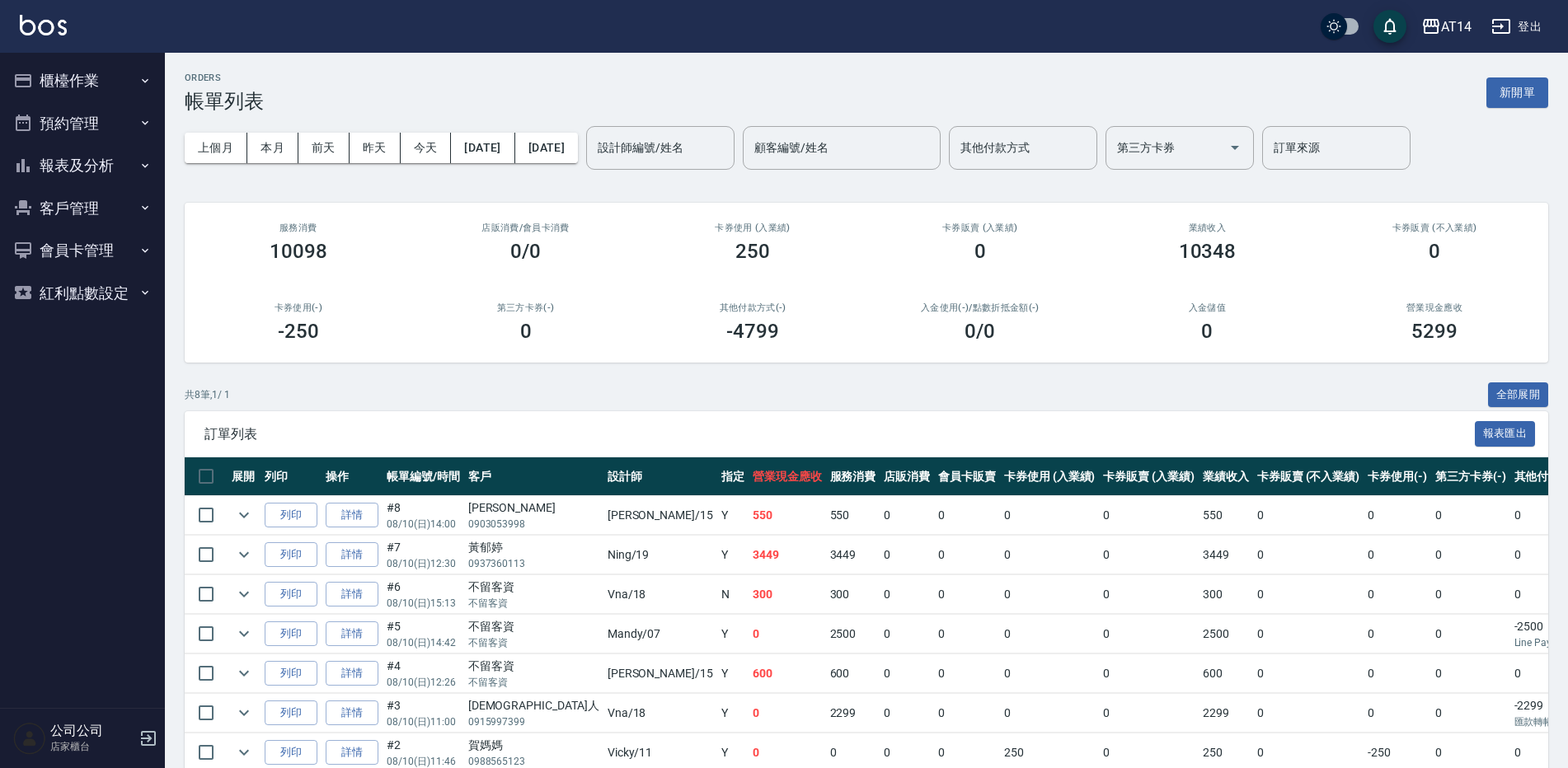
click at [49, 125] on button "預約管理" at bounding box center [82, 123] width 152 height 43
click at [94, 115] on button "預約管理" at bounding box center [82, 123] width 152 height 43
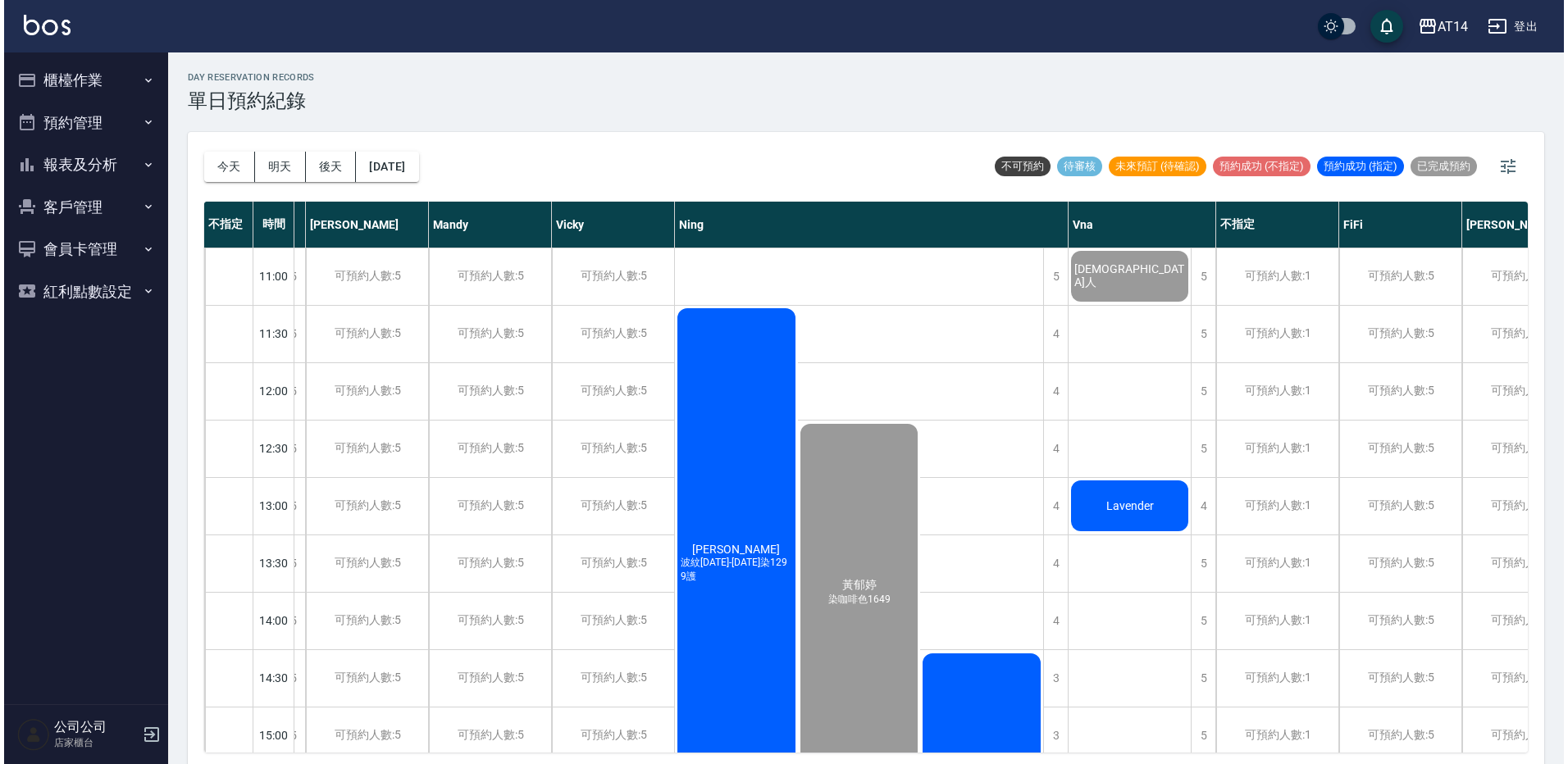
scroll to position [0, 447]
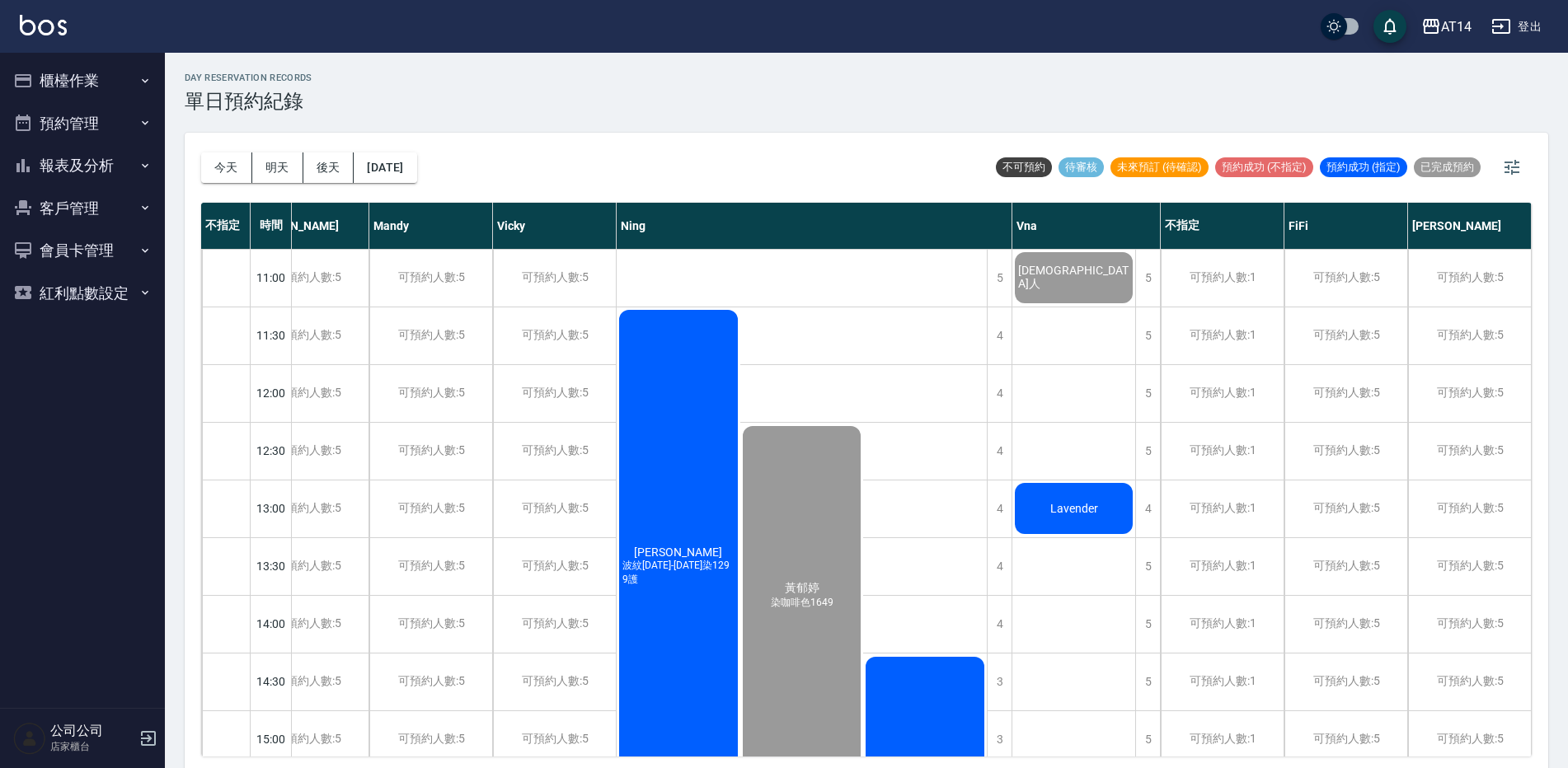
click at [82, 617] on span "Lavender" at bounding box center [36, 623] width 95 height 13
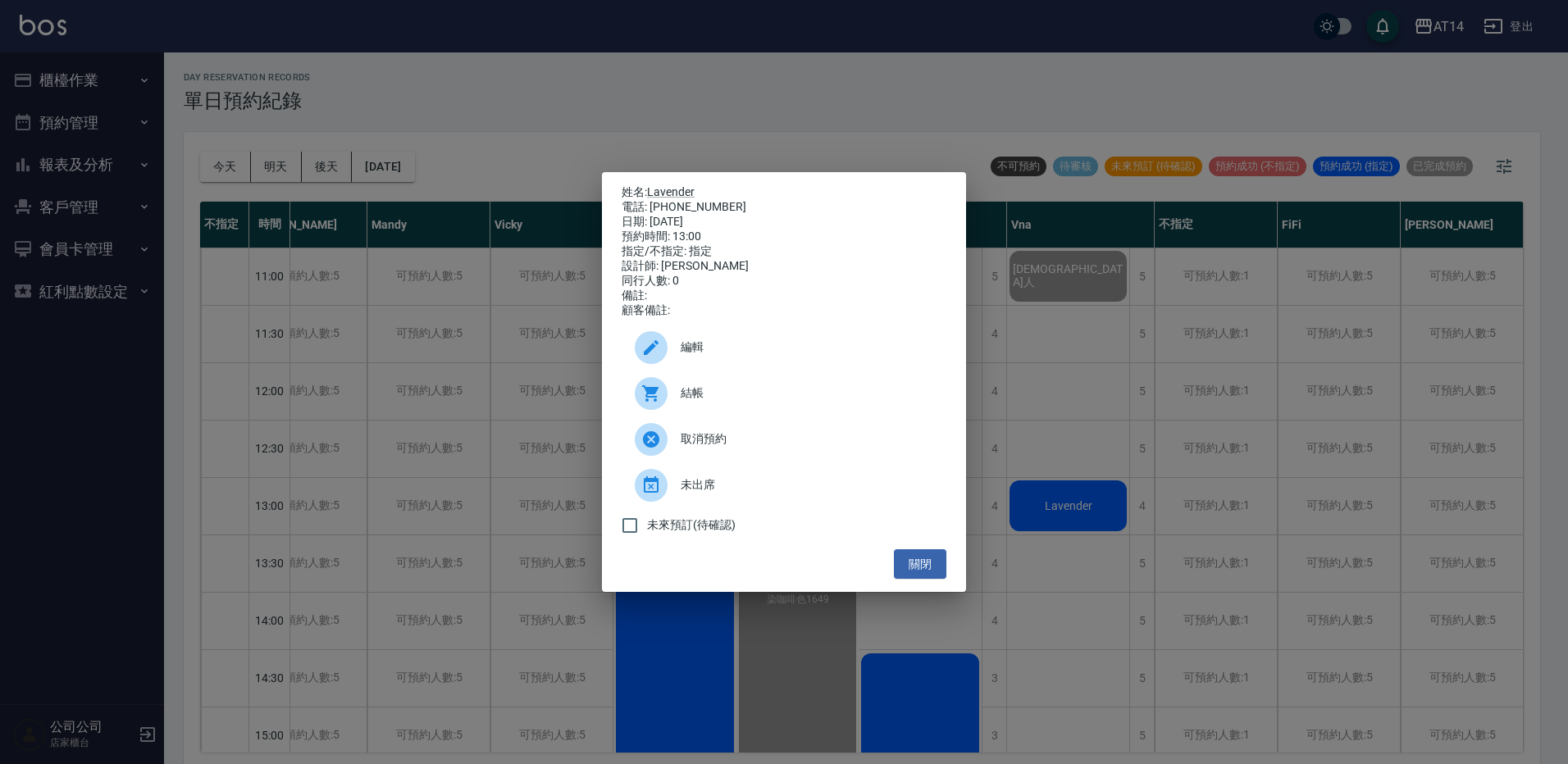
click at [788, 398] on span "結帳" at bounding box center [807, 392] width 252 height 17
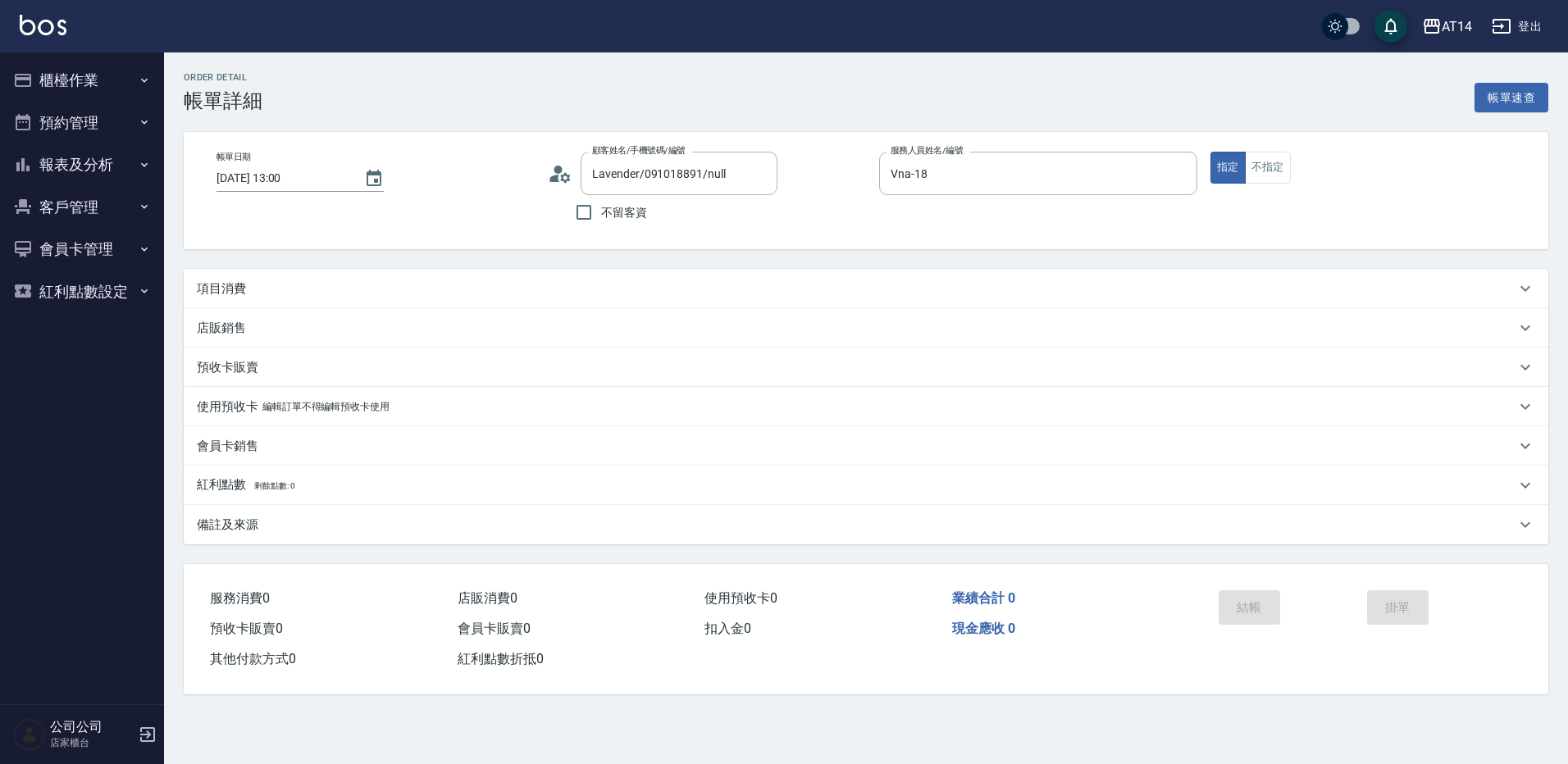
click at [552, 169] on icon at bounding box center [560, 174] width 25 height 25
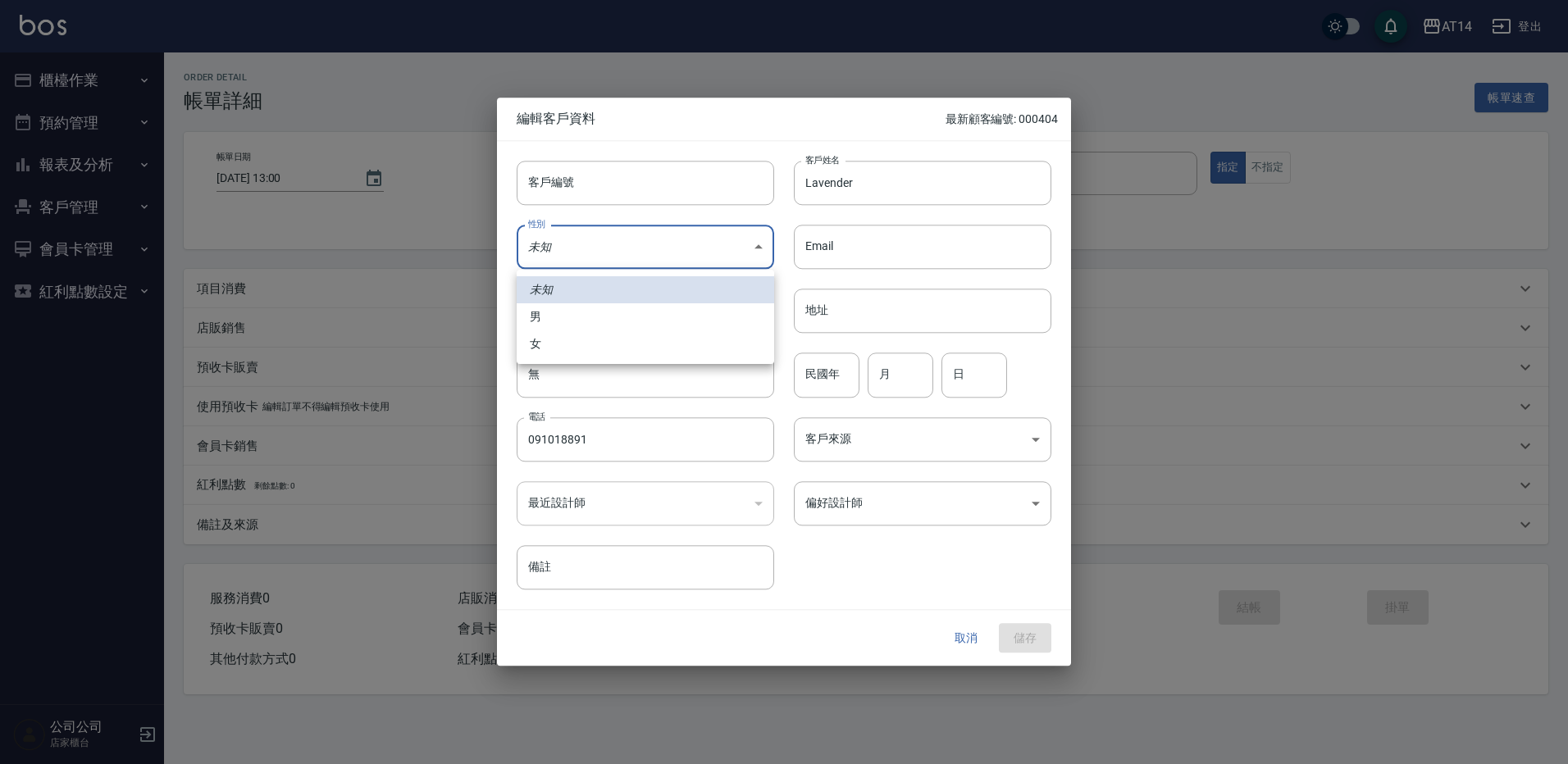
click at [581, 257] on body "AT14 登出 櫃檯作業 打帳單 帳單列表 掛單列表 現金收支登錄 材料自購登錄 每日結帳 排班表 掃碼打卡 預約管理 預約管理 單日預約紀錄 單週預約紀錄 …" at bounding box center [784, 382] width 1568 height 764
click at [557, 342] on li "女" at bounding box center [645, 343] width 257 height 27
type input "FEMALE"
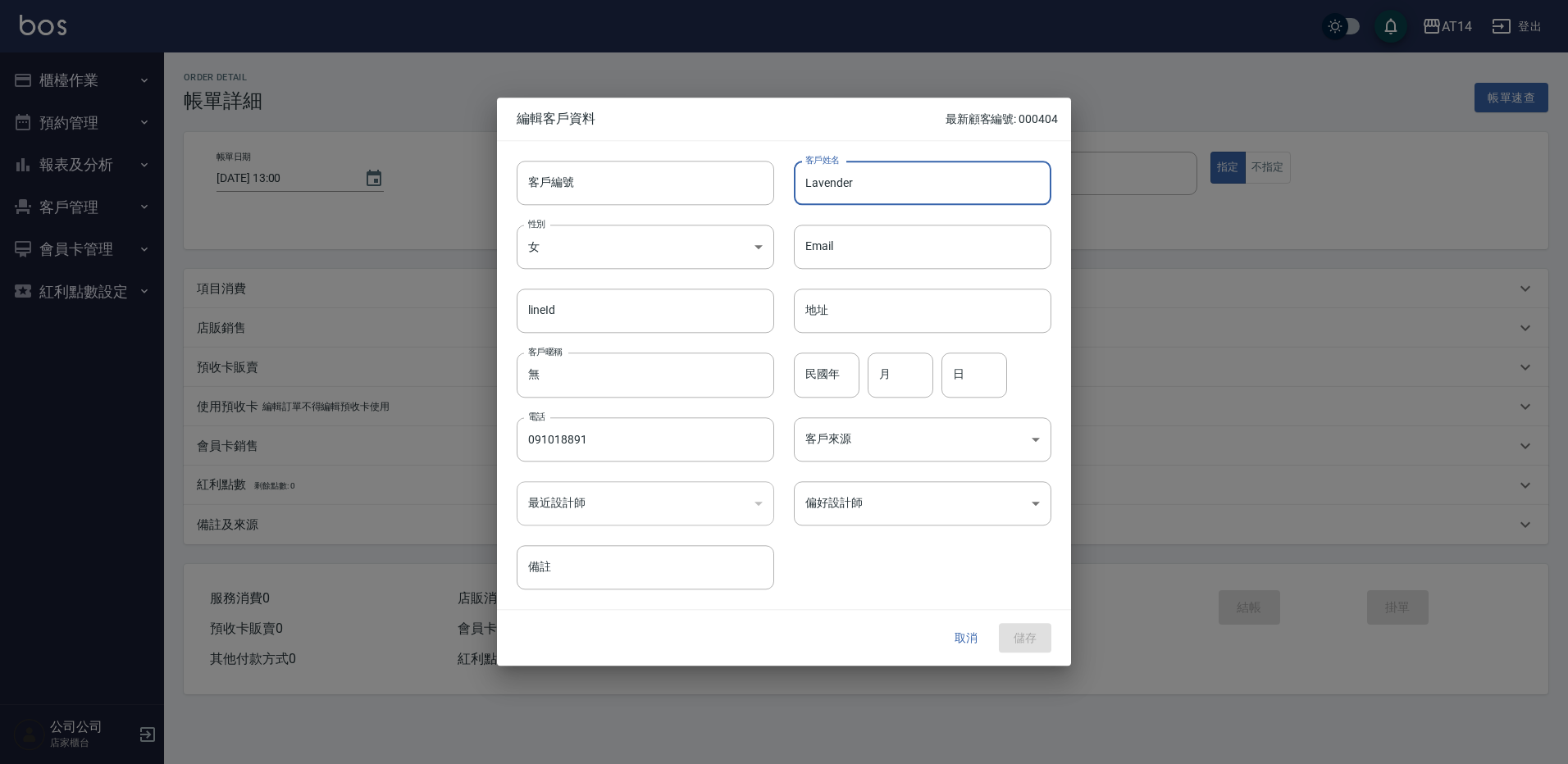
click at [804, 185] on input "Lavender" at bounding box center [921, 182] width 257 height 44
type input "李子芸 Lavender"
click at [897, 381] on input "月" at bounding box center [900, 376] width 66 height 44
type input "8"
type input "1"
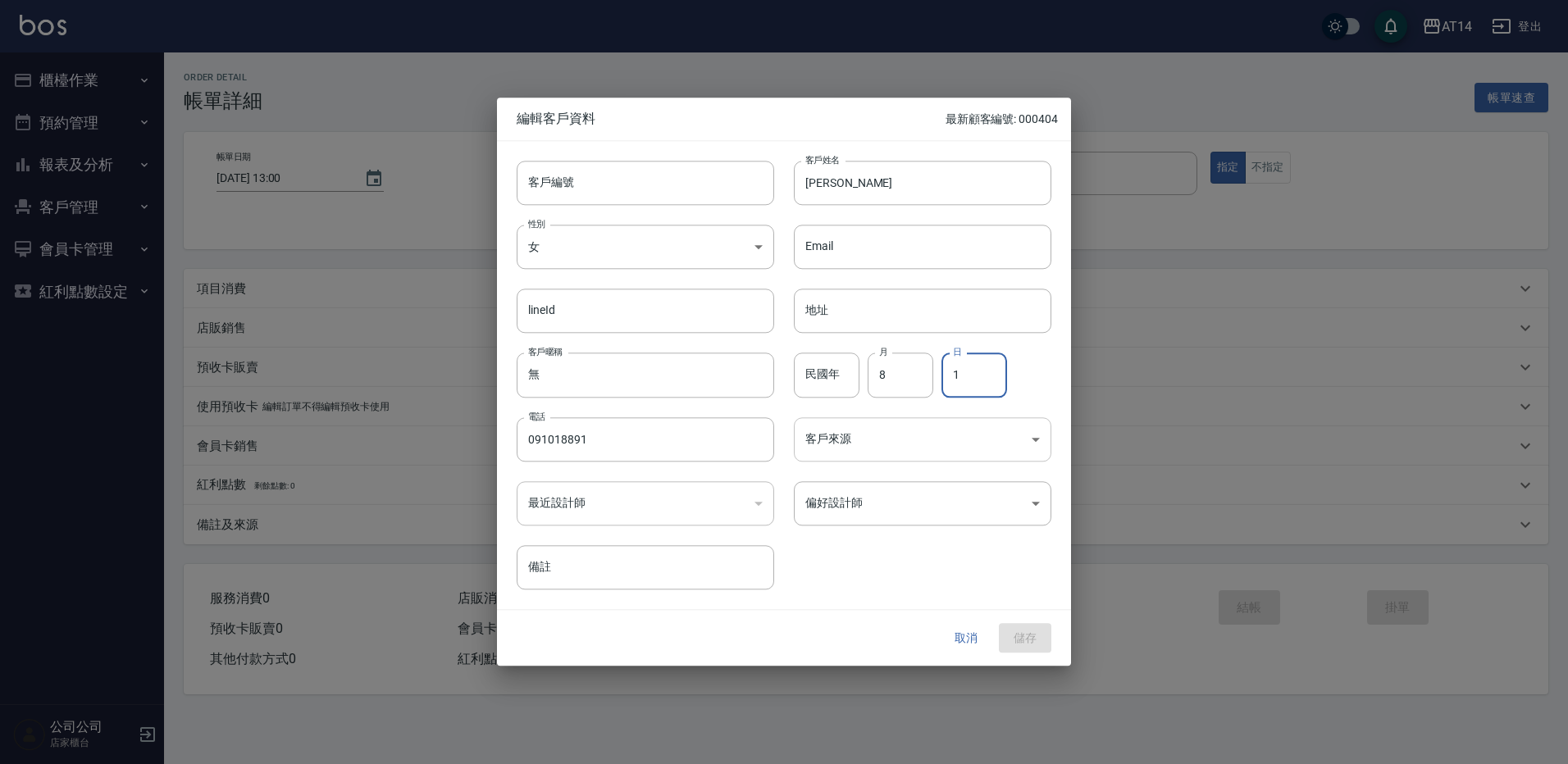
click at [898, 454] on body "AT14 登出 櫃檯作業 打帳單 帳單列表 掛單列表 現金收支登錄 材料自購登錄 每日結帳 排班表 掃碼打卡 預約管理 預約管理 單日預約紀錄 單週預約紀錄 …" at bounding box center [784, 382] width 1568 height 764
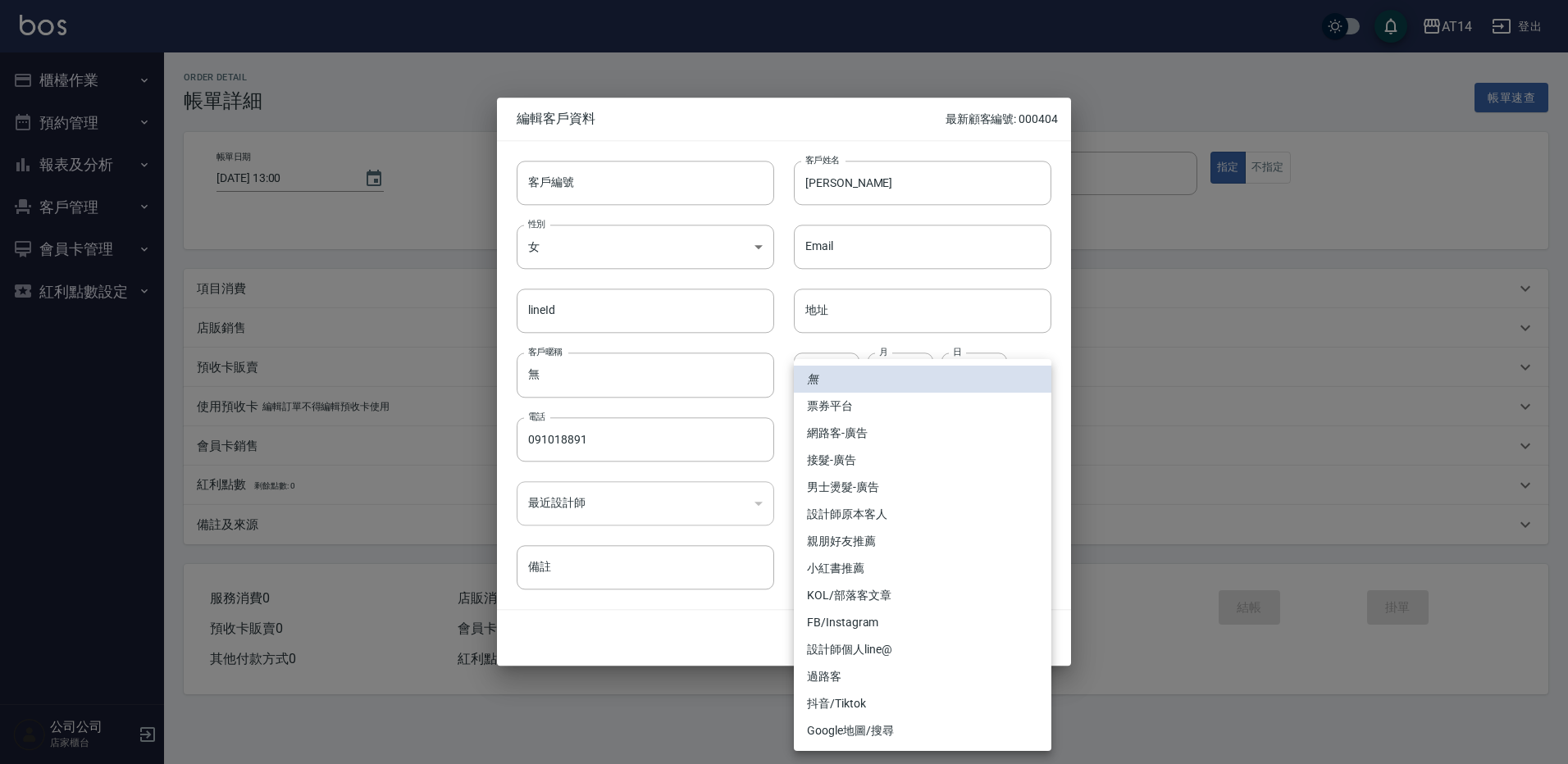
click at [892, 432] on li "網路客-廣告" at bounding box center [921, 433] width 257 height 27
type input "網路客-廣告"
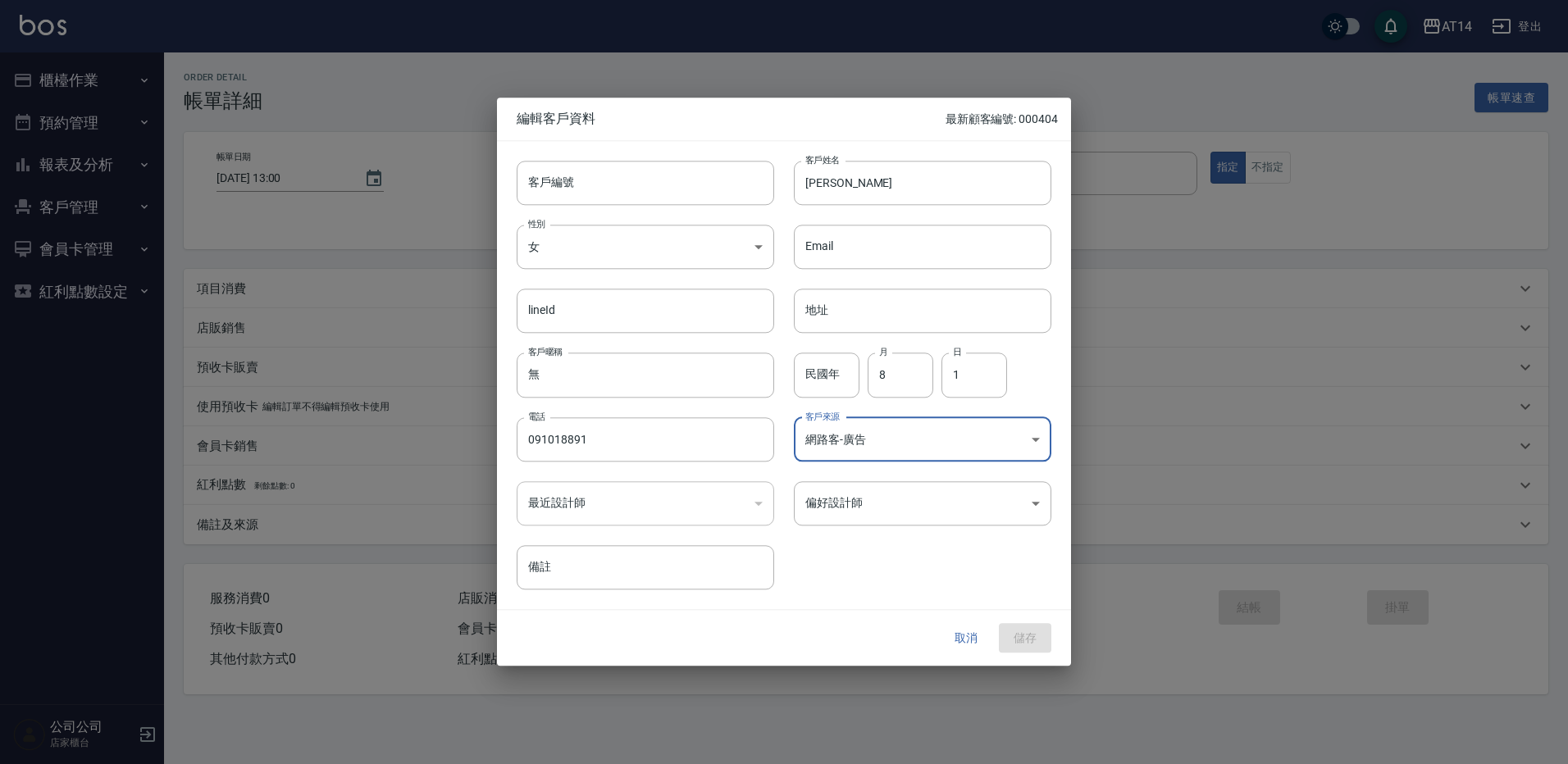
click at [871, 482] on body "AT14 登出 櫃檯作業 打帳單 帳單列表 掛單列表 現金收支登錄 材料自購登錄 每日結帳 排班表 掃碼打卡 預約管理 預約管理 單日預約紀錄 單週預約紀錄 …" at bounding box center [784, 382] width 1568 height 764
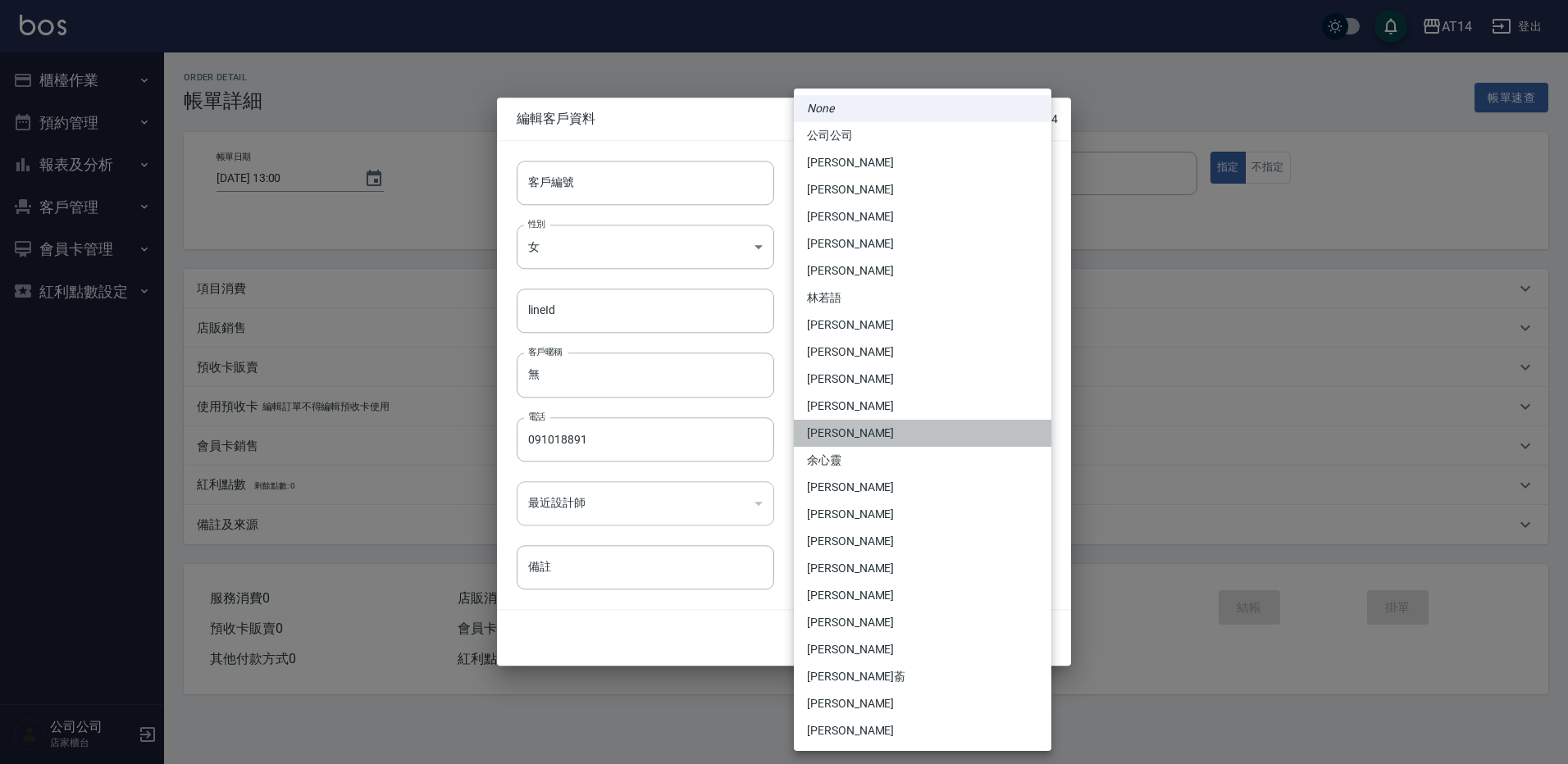
click at [871, 429] on li "林靚雯" at bounding box center [921, 433] width 257 height 27
type input "a28628ff-da1c-4c39-97bc-07c072e98a5a"
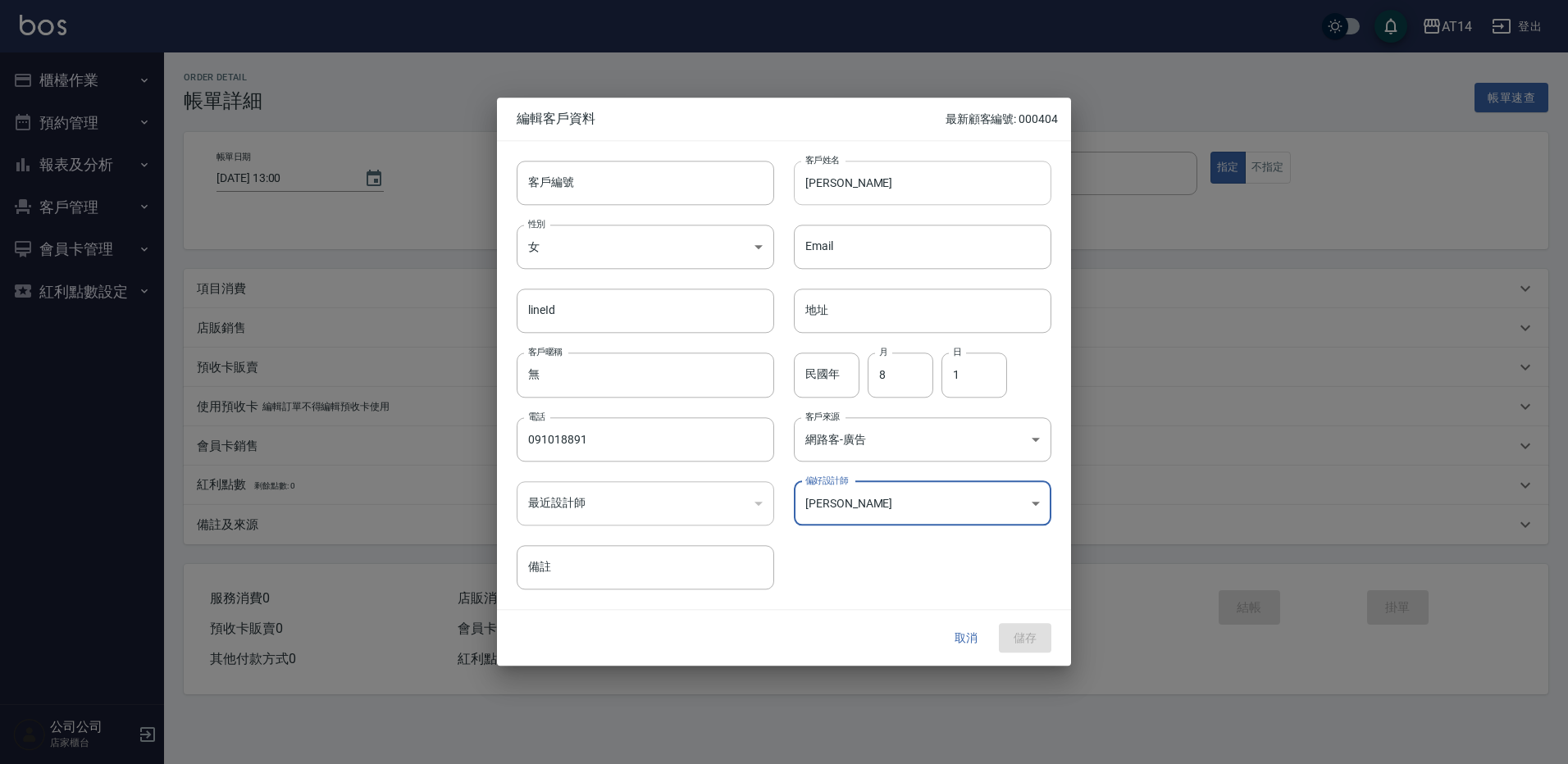
click at [798, 176] on input "李子芸 Lavender" at bounding box center [921, 182] width 257 height 44
paste input "♌"
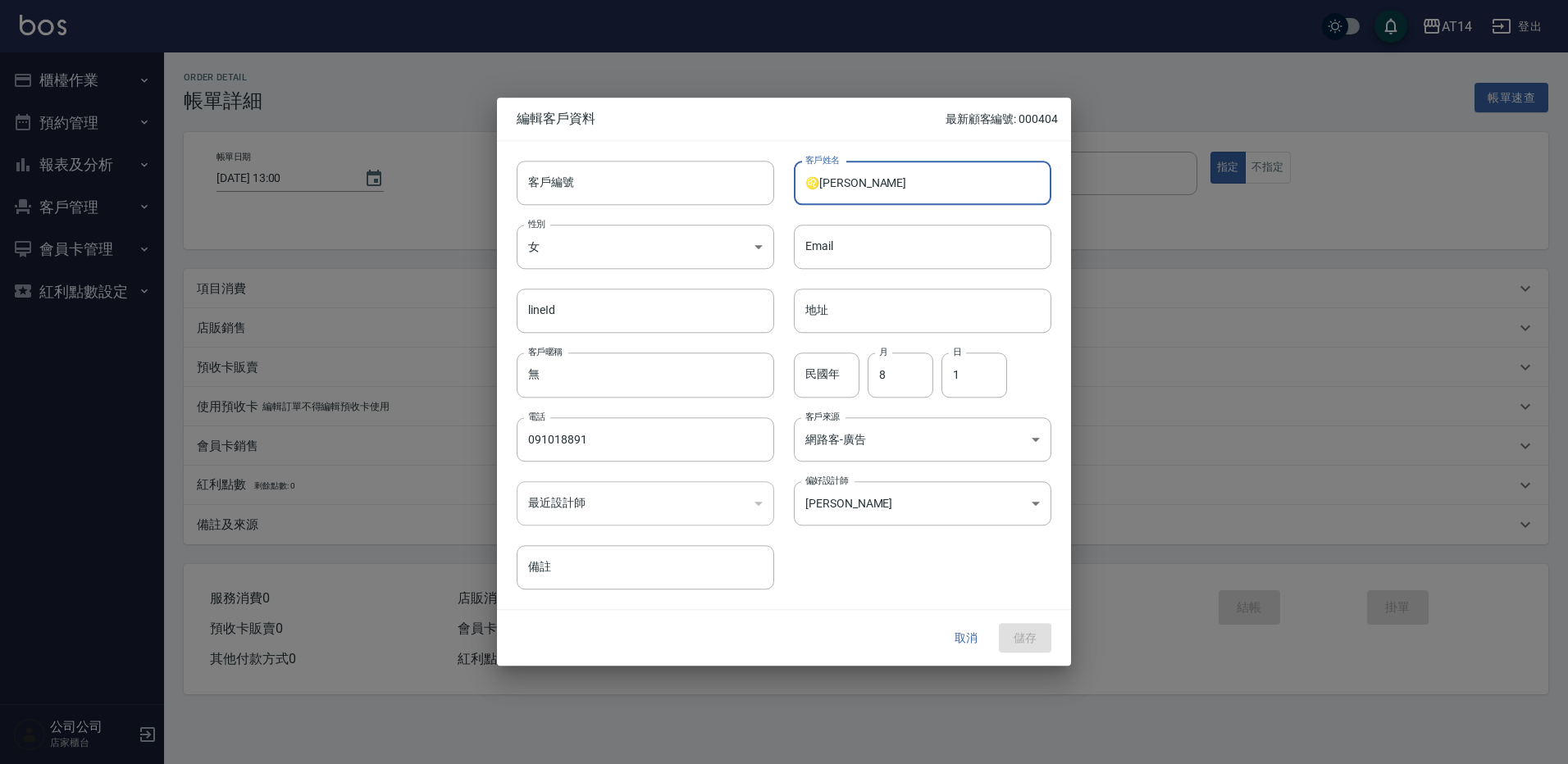
click at [854, 183] on input "♌李子芸 Lavender" at bounding box center [921, 182] width 257 height 44
type input "♌[PERSON_NAME]"
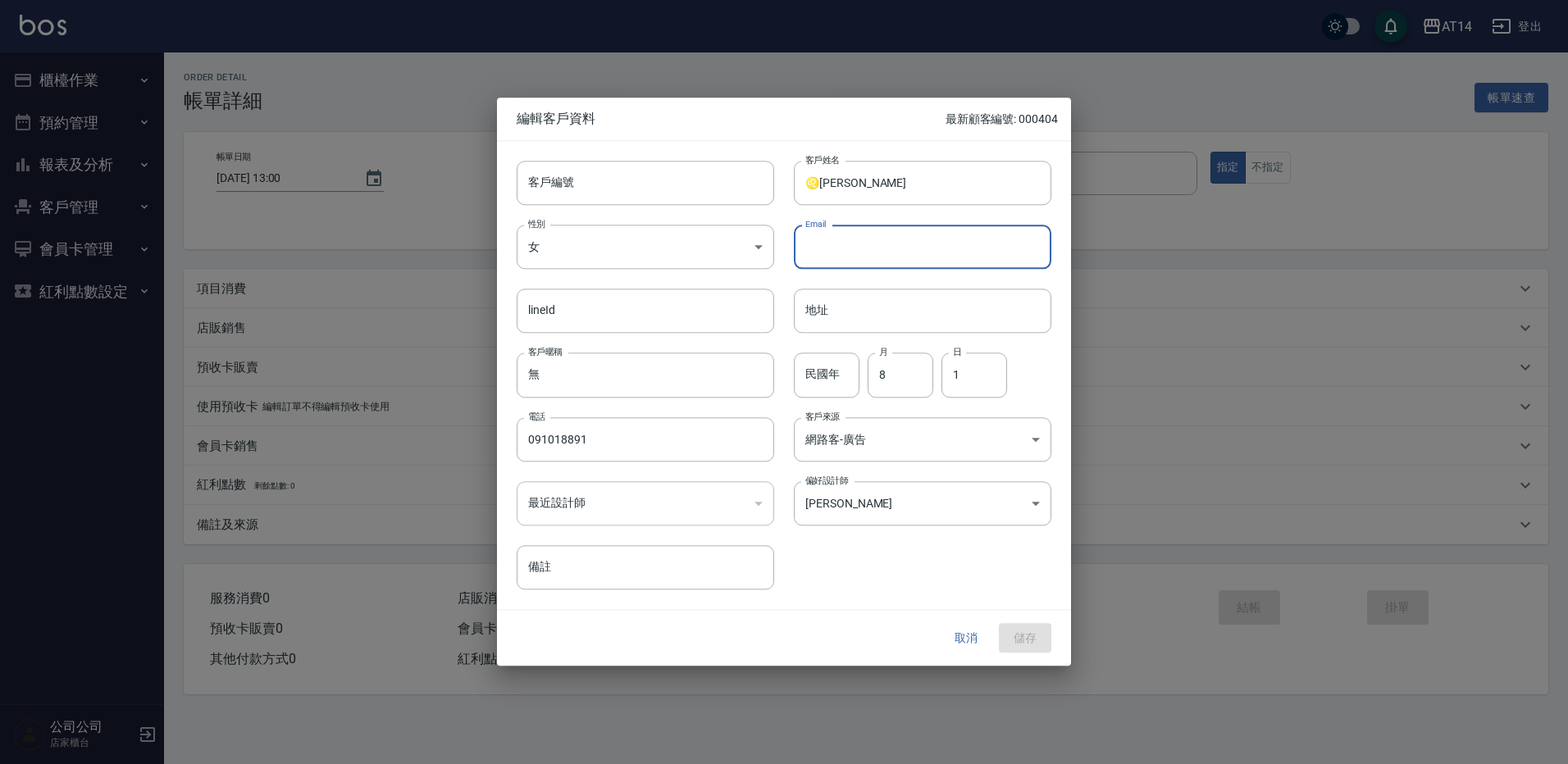
drag, startPoint x: 906, startPoint y: 256, endPoint x: 899, endPoint y: 262, distance: 9.2
click at [906, 256] on input "Email" at bounding box center [921, 246] width 257 height 44
drag, startPoint x: 618, startPoint y: 413, endPoint x: 615, endPoint y: 444, distance: 31.1
click at [618, 419] on div "電話 091018891 電話" at bounding box center [635, 430] width 277 height 64
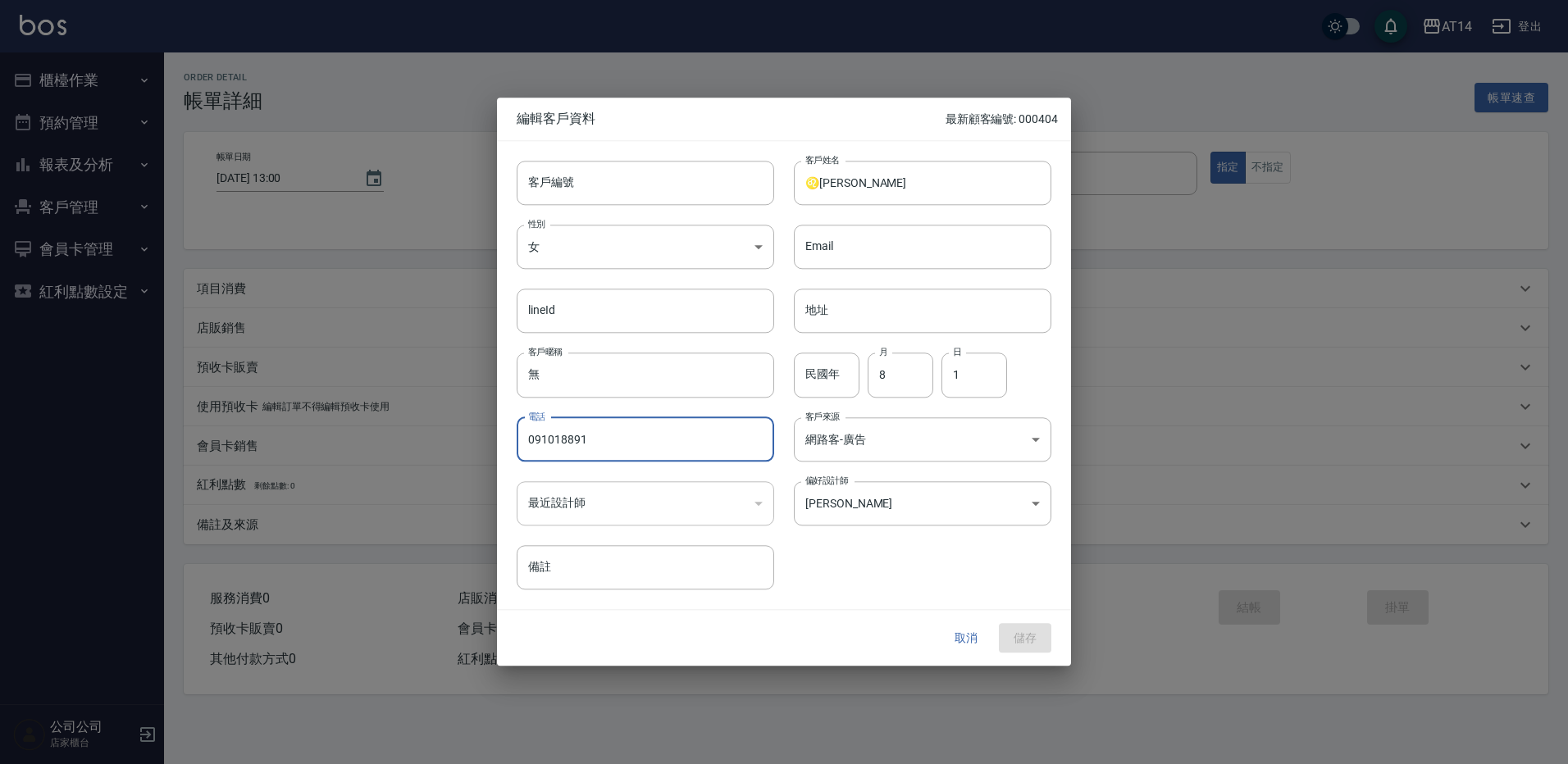
click at [615, 444] on input "091018891" at bounding box center [645, 440] width 257 height 44
type input "0910188911"
click at [1033, 644] on button "儲存" at bounding box center [1024, 638] width 52 height 31
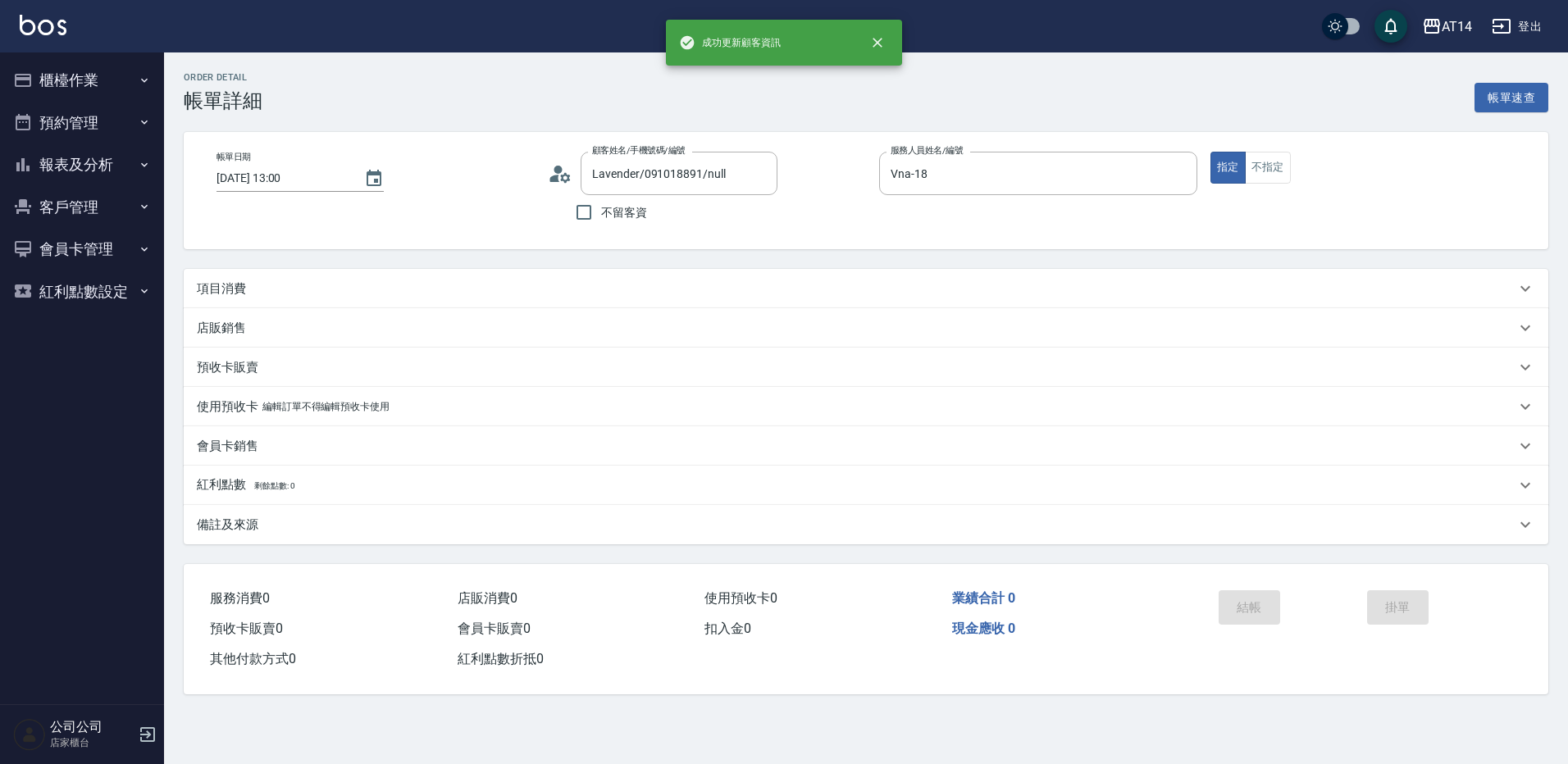
type input "♌李子芸 Lavender/0910188911/"
click at [333, 281] on div "項目消費" at bounding box center [856, 289] width 1319 height 17
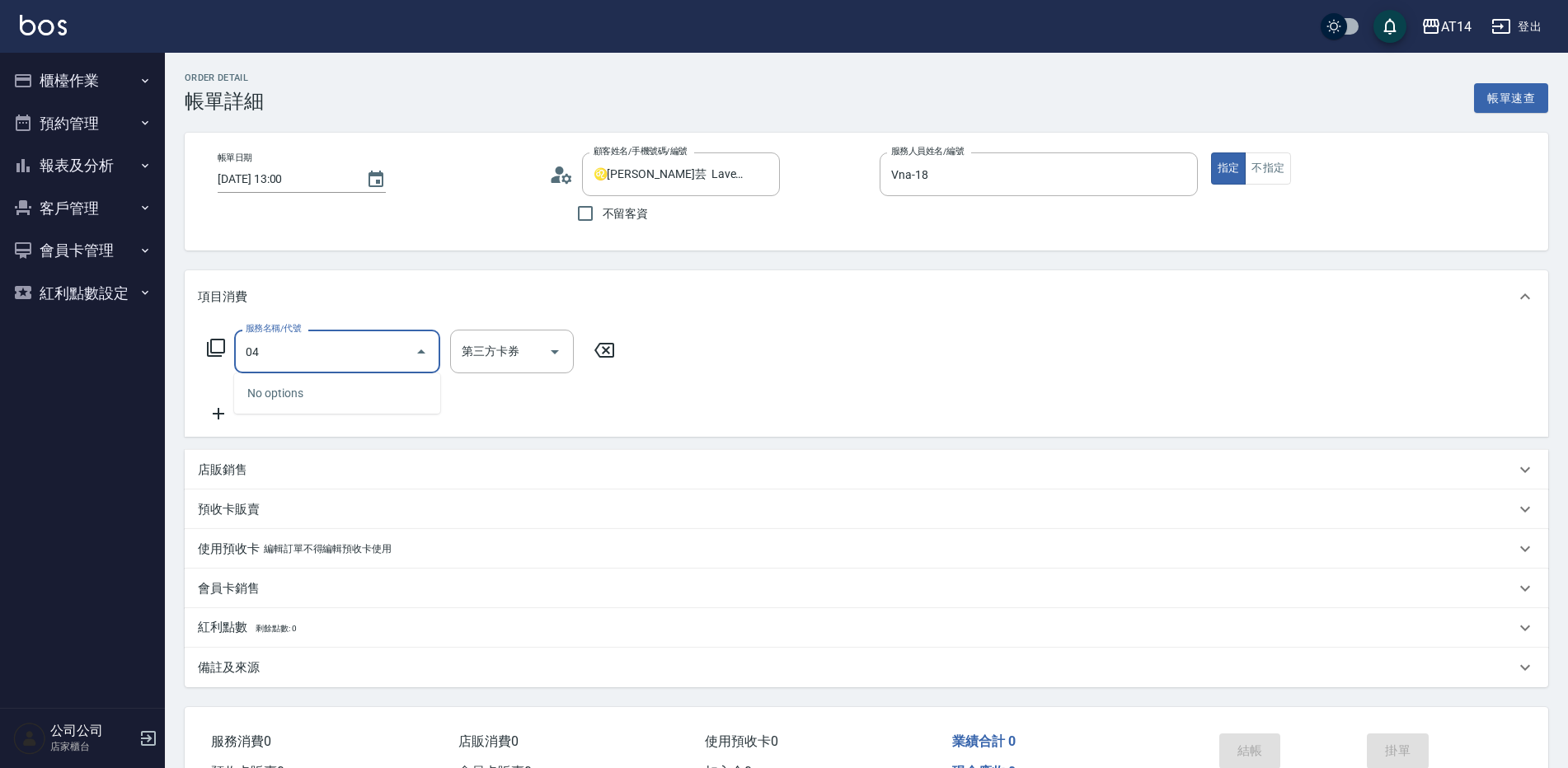
type input "041"
type input "3"
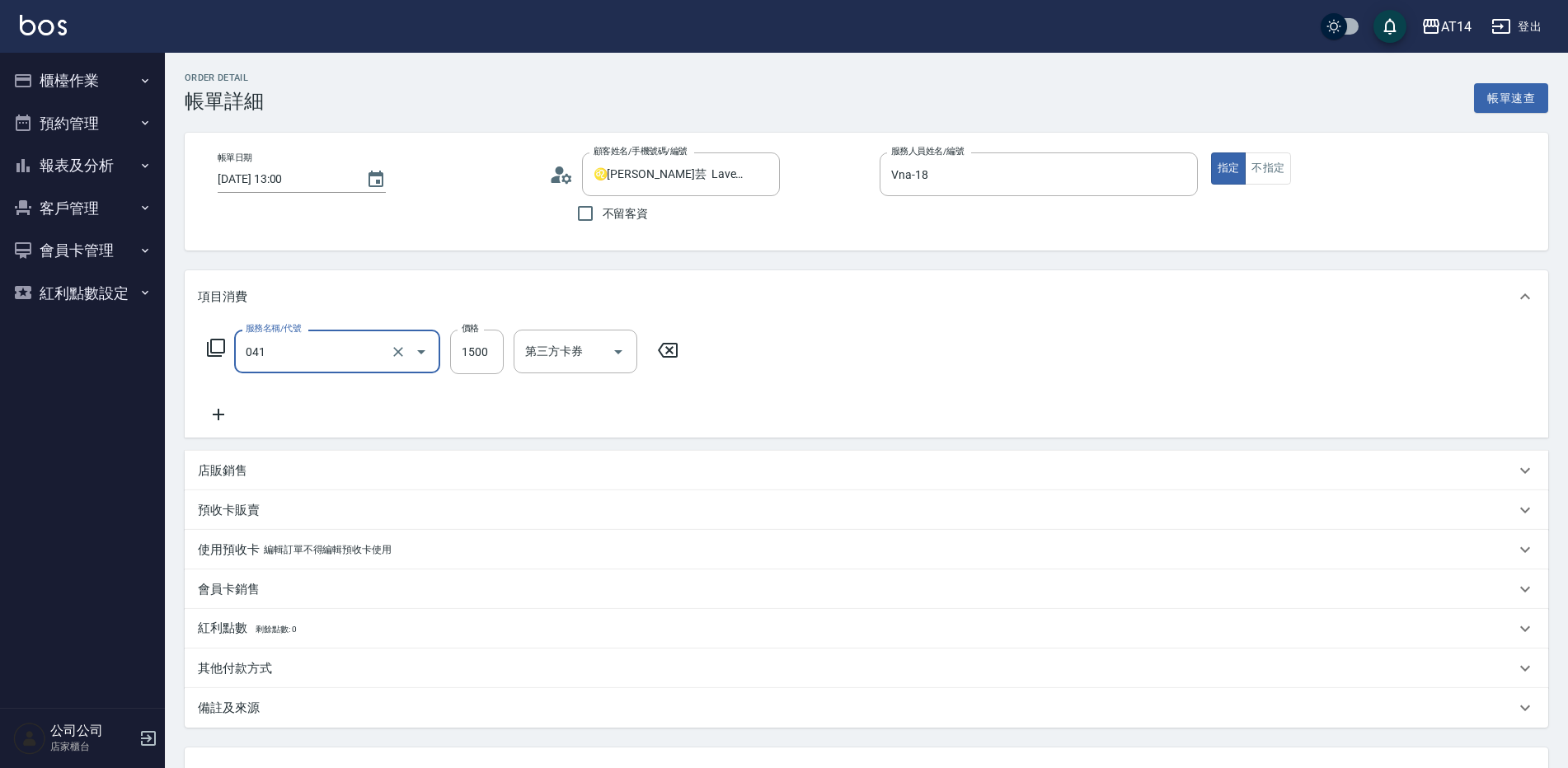
type input "染髮(041)"
type input "1"
type input "0"
type input "1799"
type input "4"
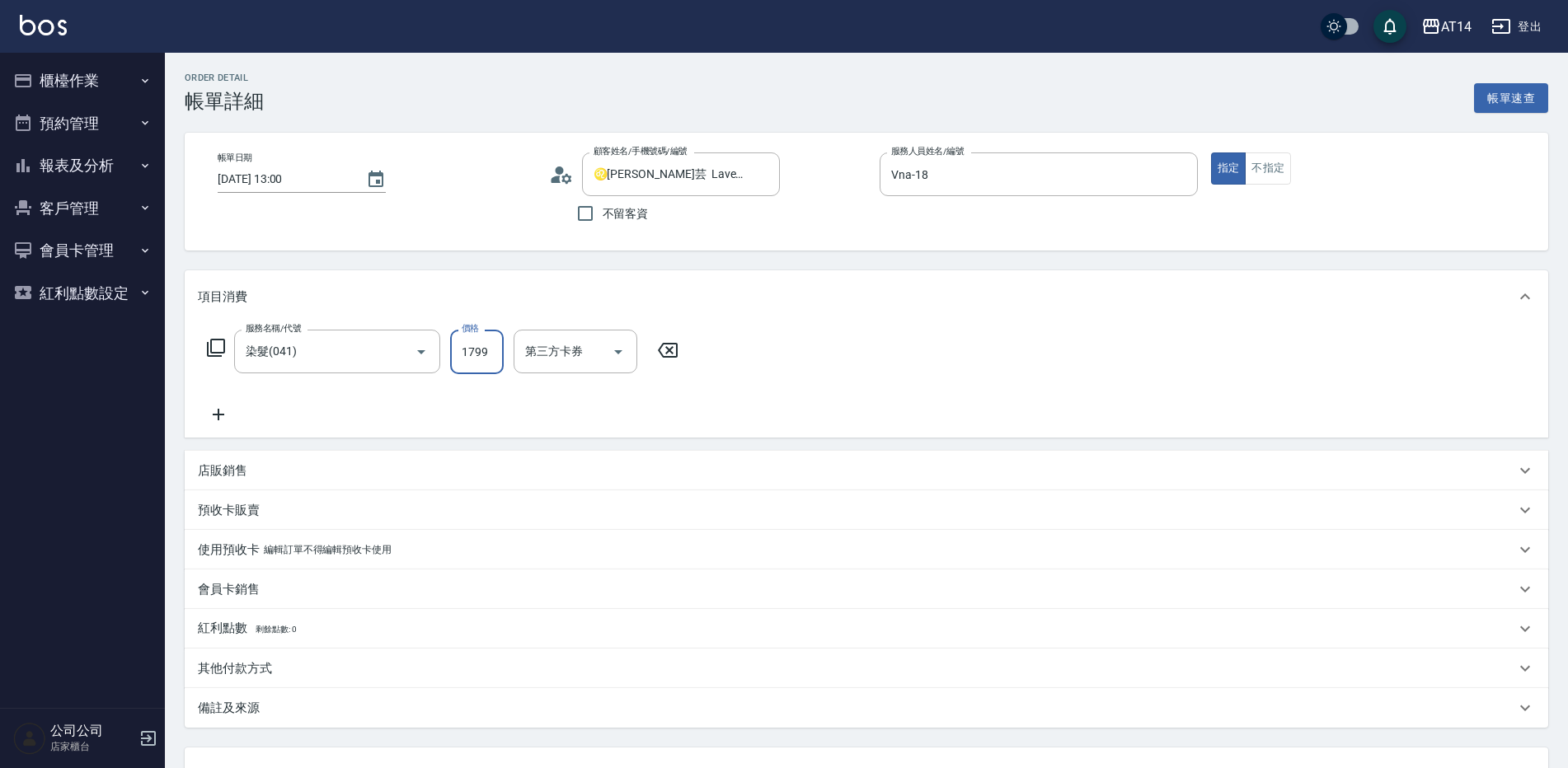
type input "179"
type input "0"
type input "1180"
type input "2"
type input "11800"
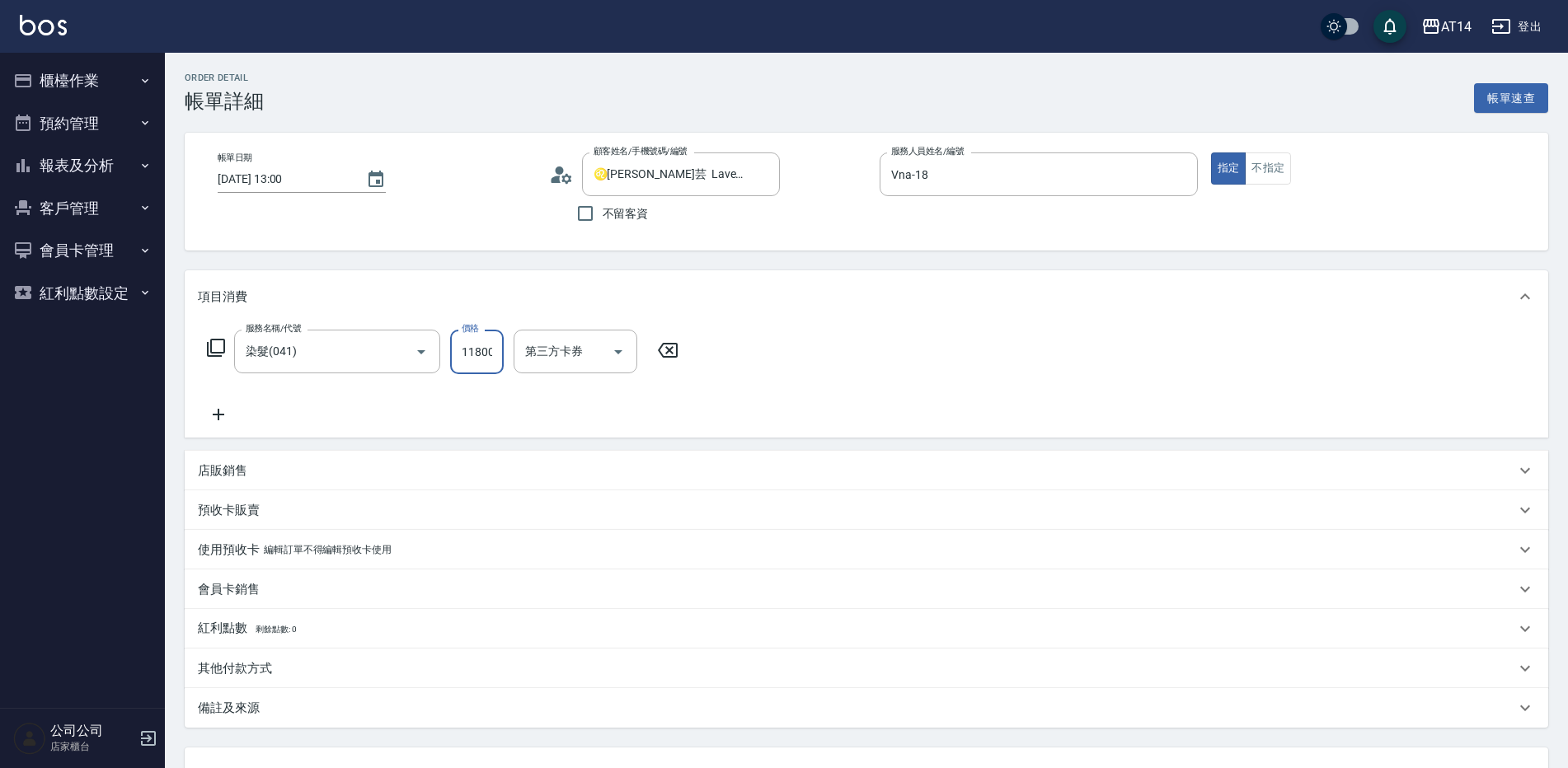
type input "24"
type input "1180"
type input "2"
type input "118"
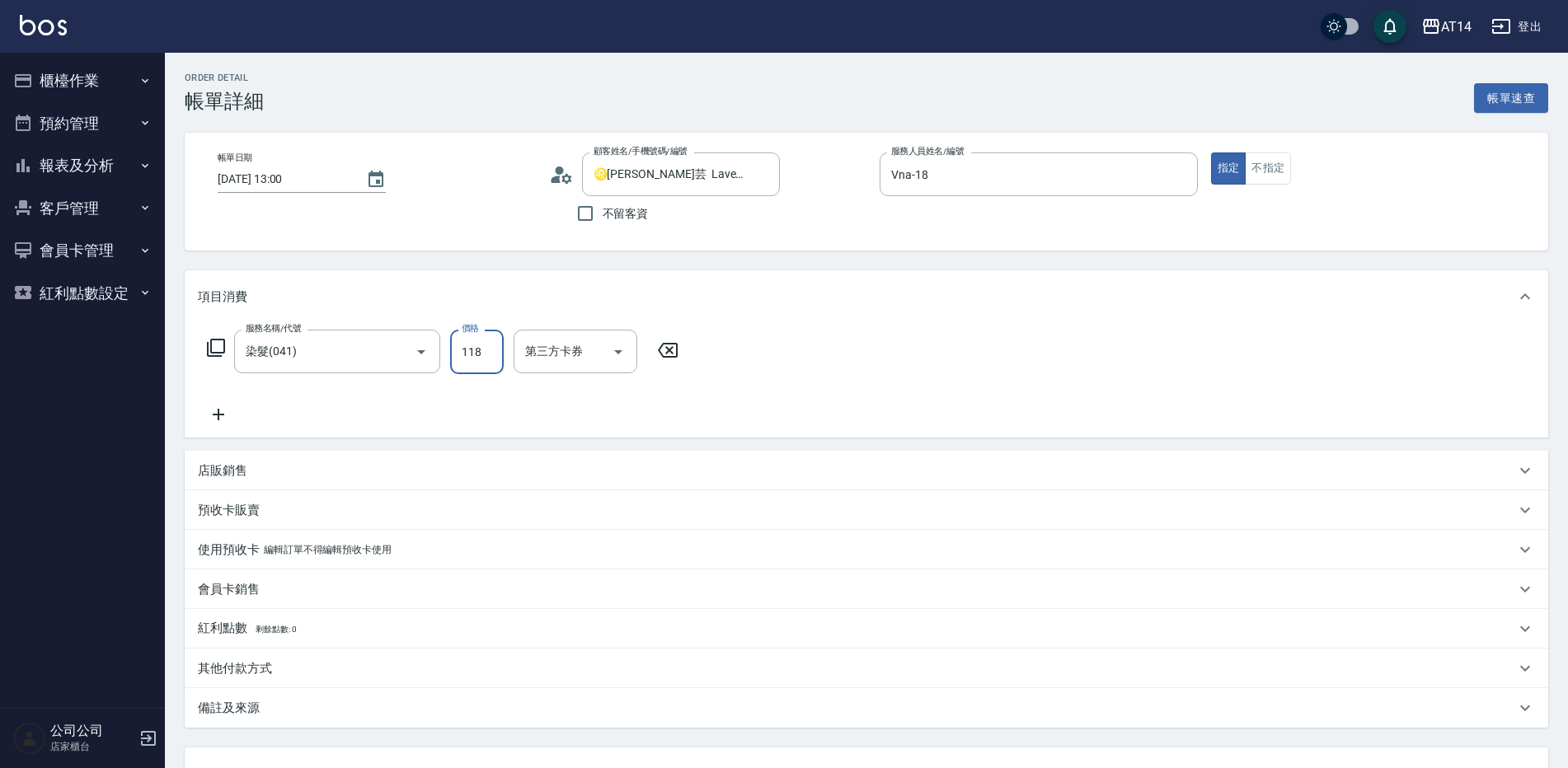
type input "0"
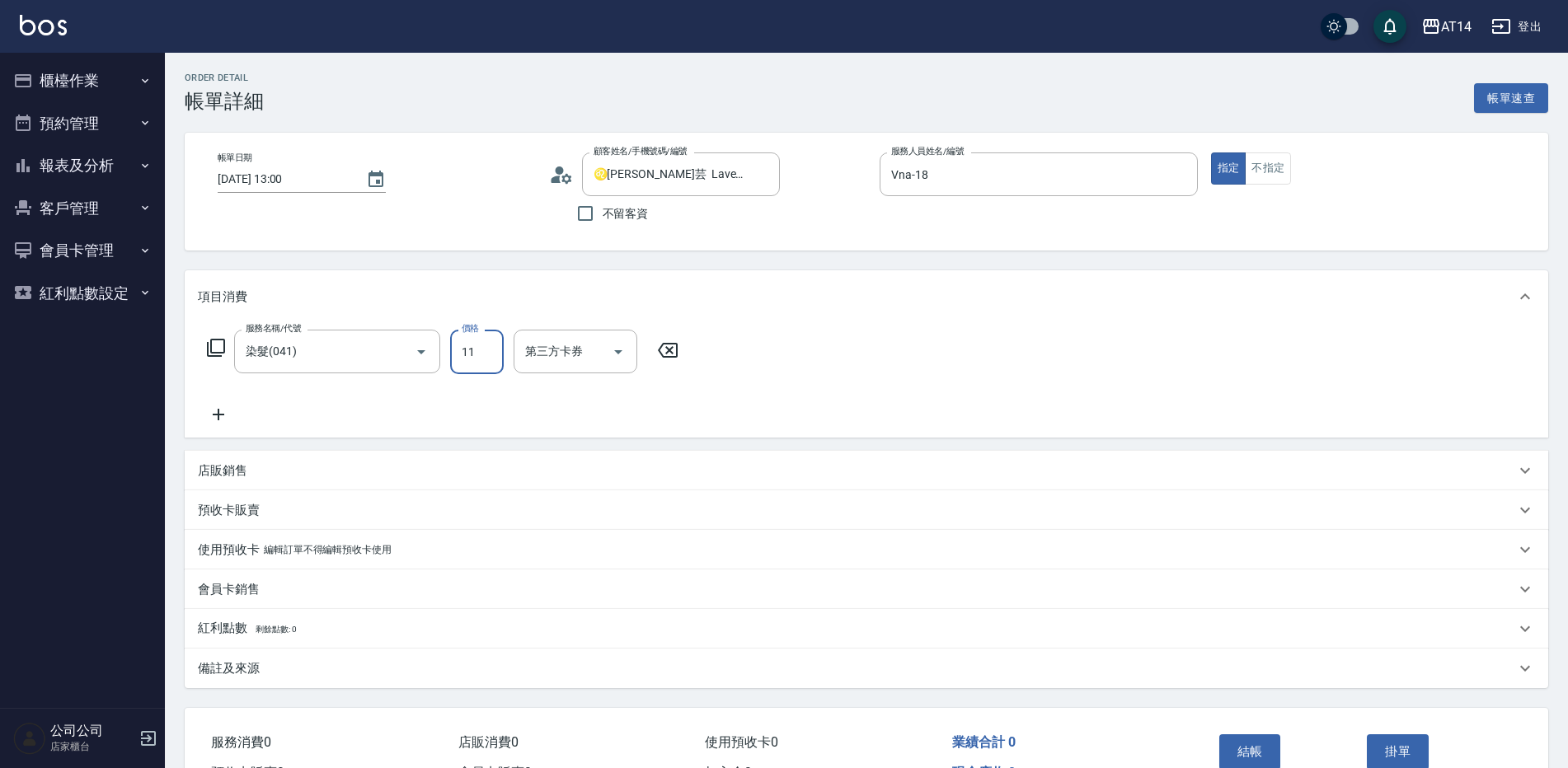
type input "118"
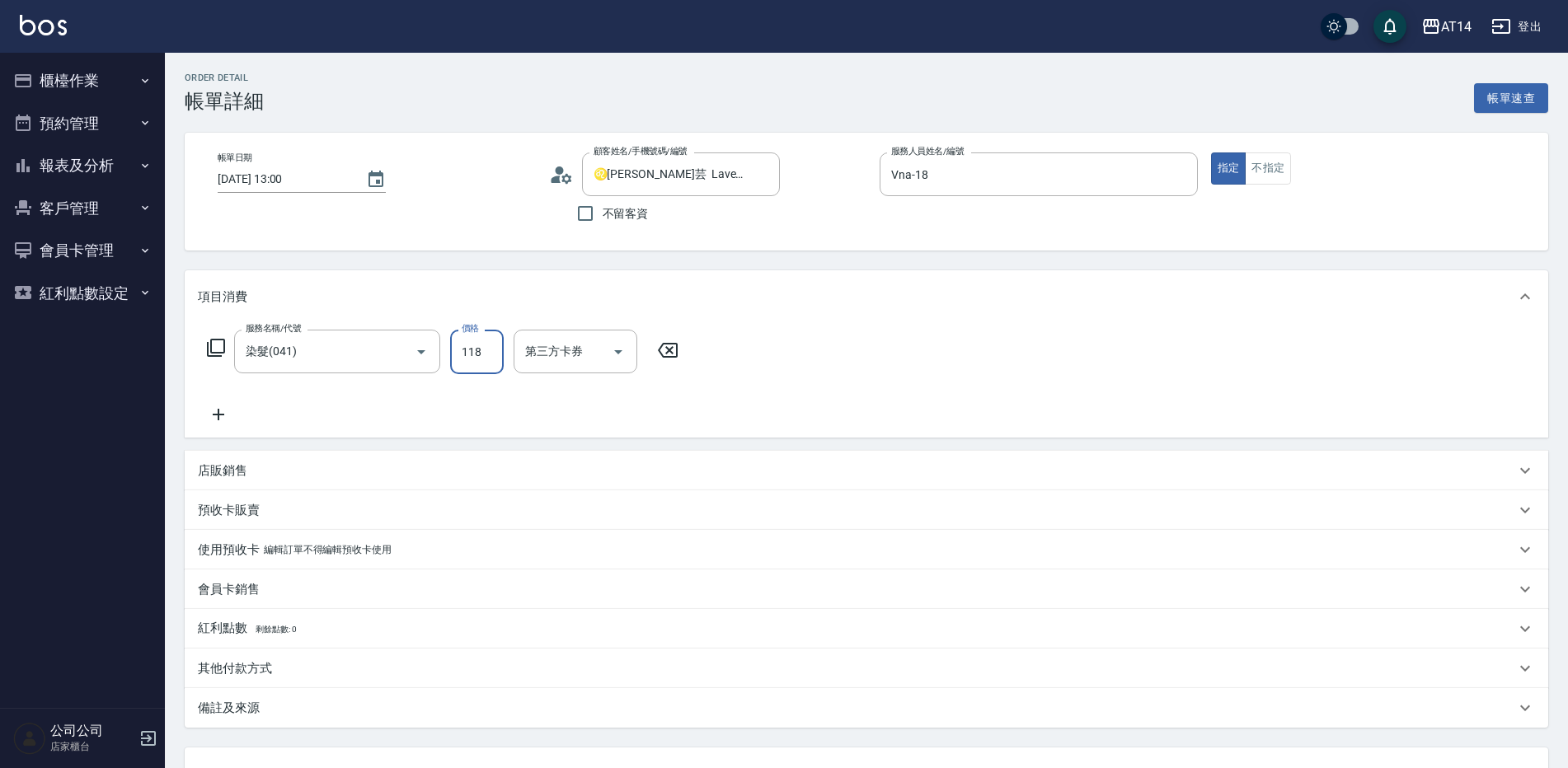
type input "2"
type input "11800"
type input "24"
type input "1180"
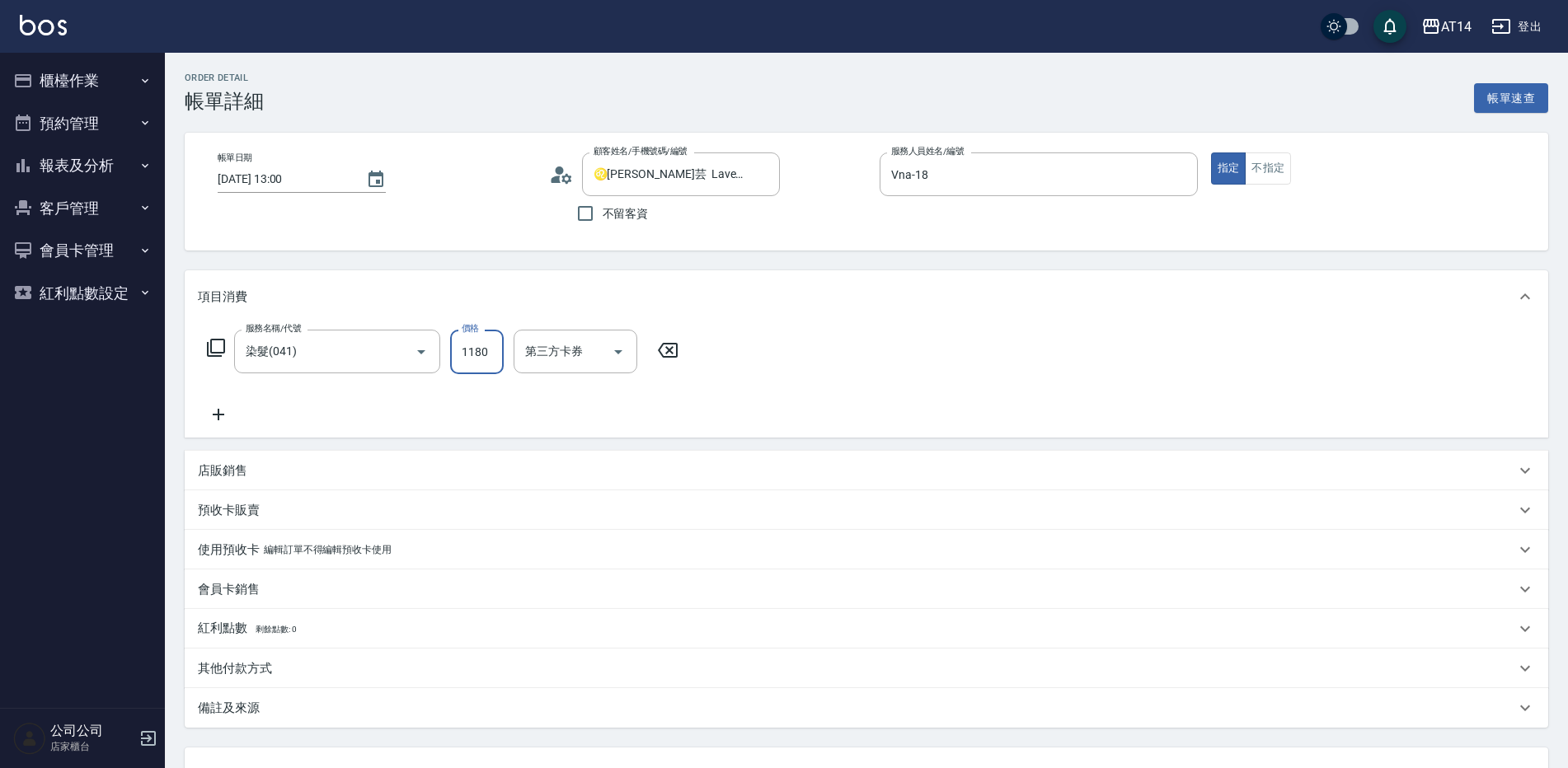
type input "2"
type input "118"
type input "0"
type input "1800"
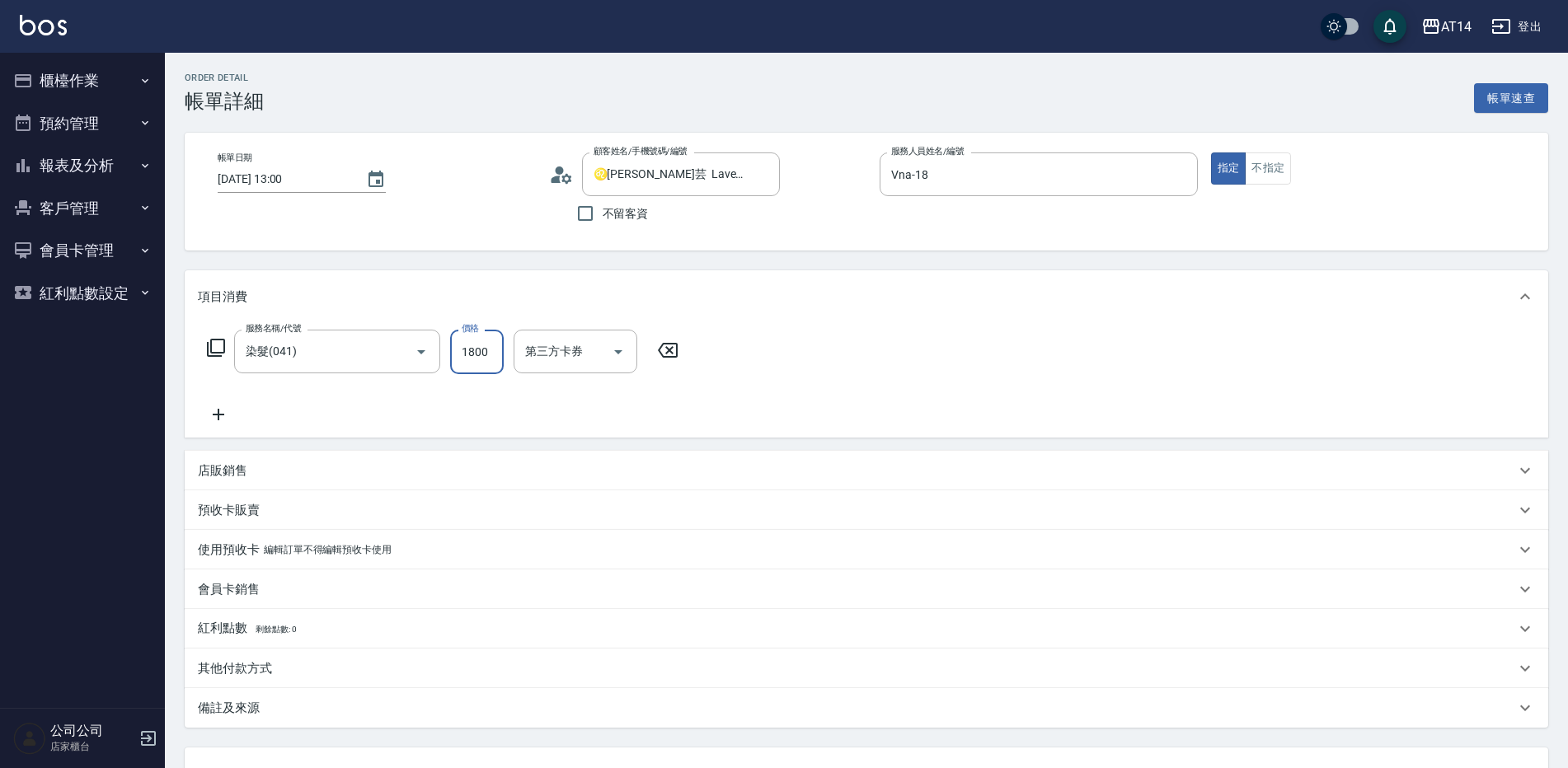
type input "4"
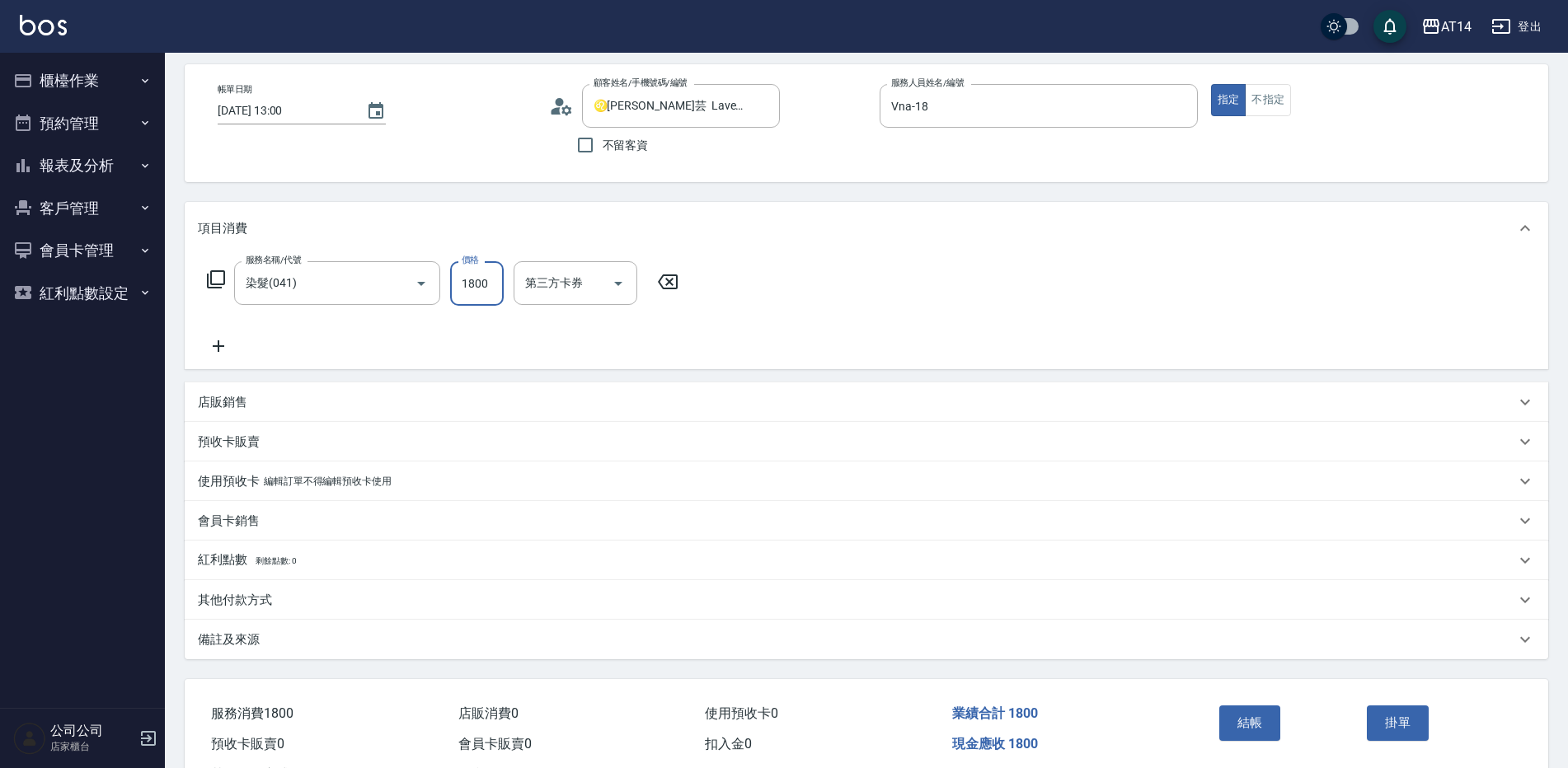
scroll to position [138, 0]
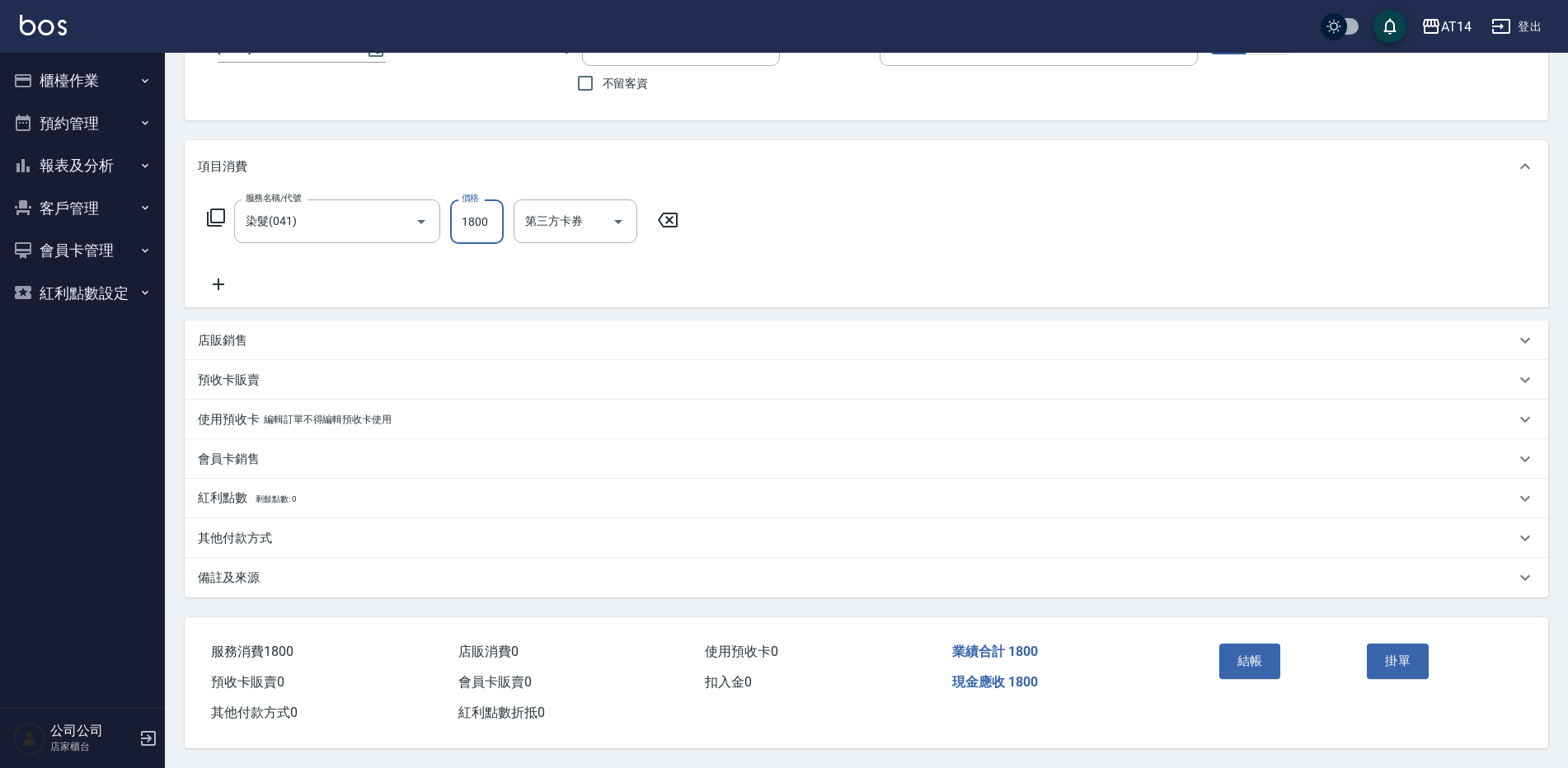
type input "1800"
click at [299, 570] on div "備註及來源" at bounding box center [857, 578] width 1317 height 17
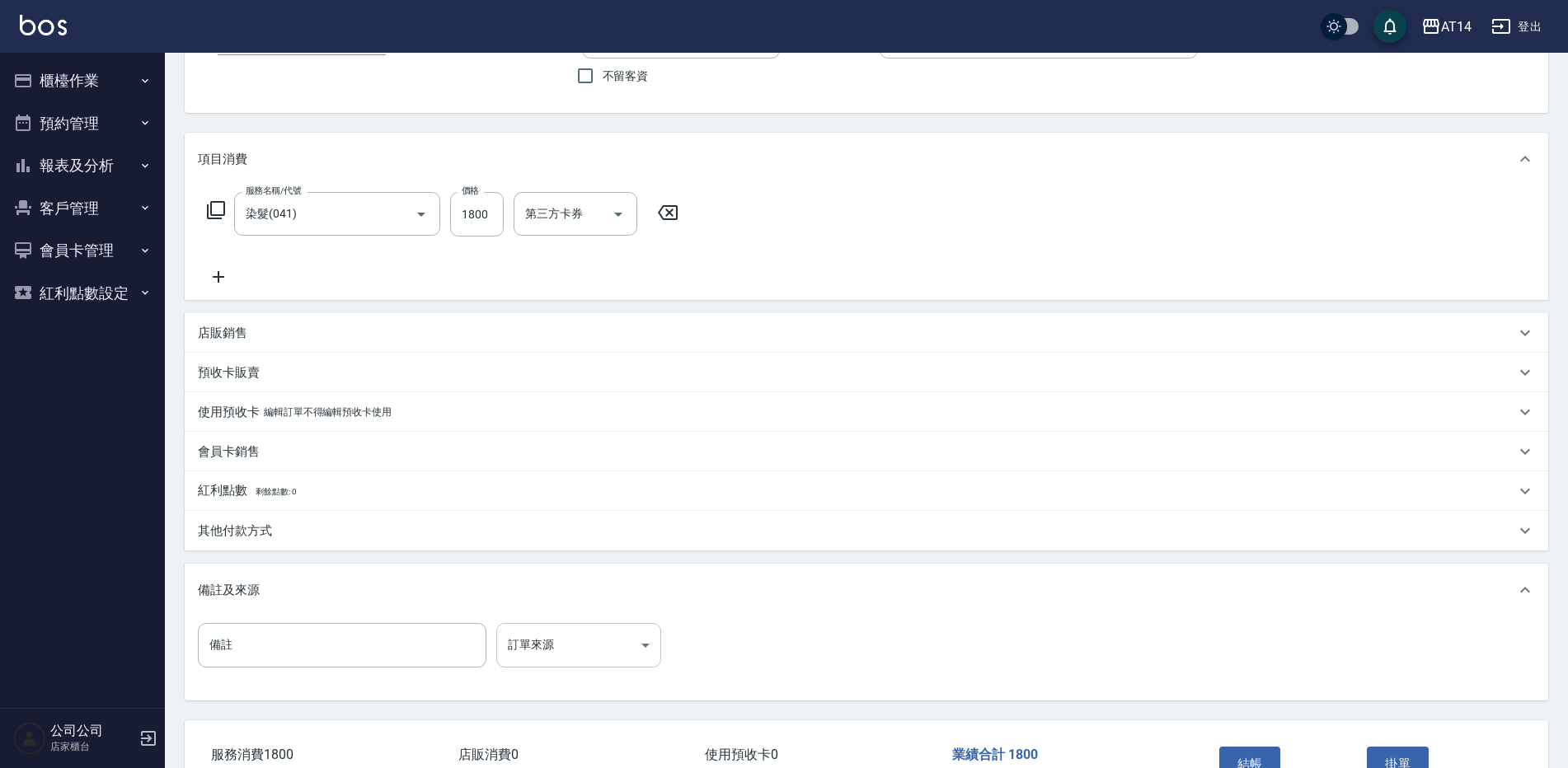
click at [521, 648] on body "AT14 登出 櫃檯作業 打帳單 帳單列表 掛單列表 現金收支登錄 材料自購登錄 每日結帳 排班表 掃碼打卡 預約管理 預約管理 單日預約紀錄 單週預約紀錄 …" at bounding box center [784, 367] width 1568 height 1009
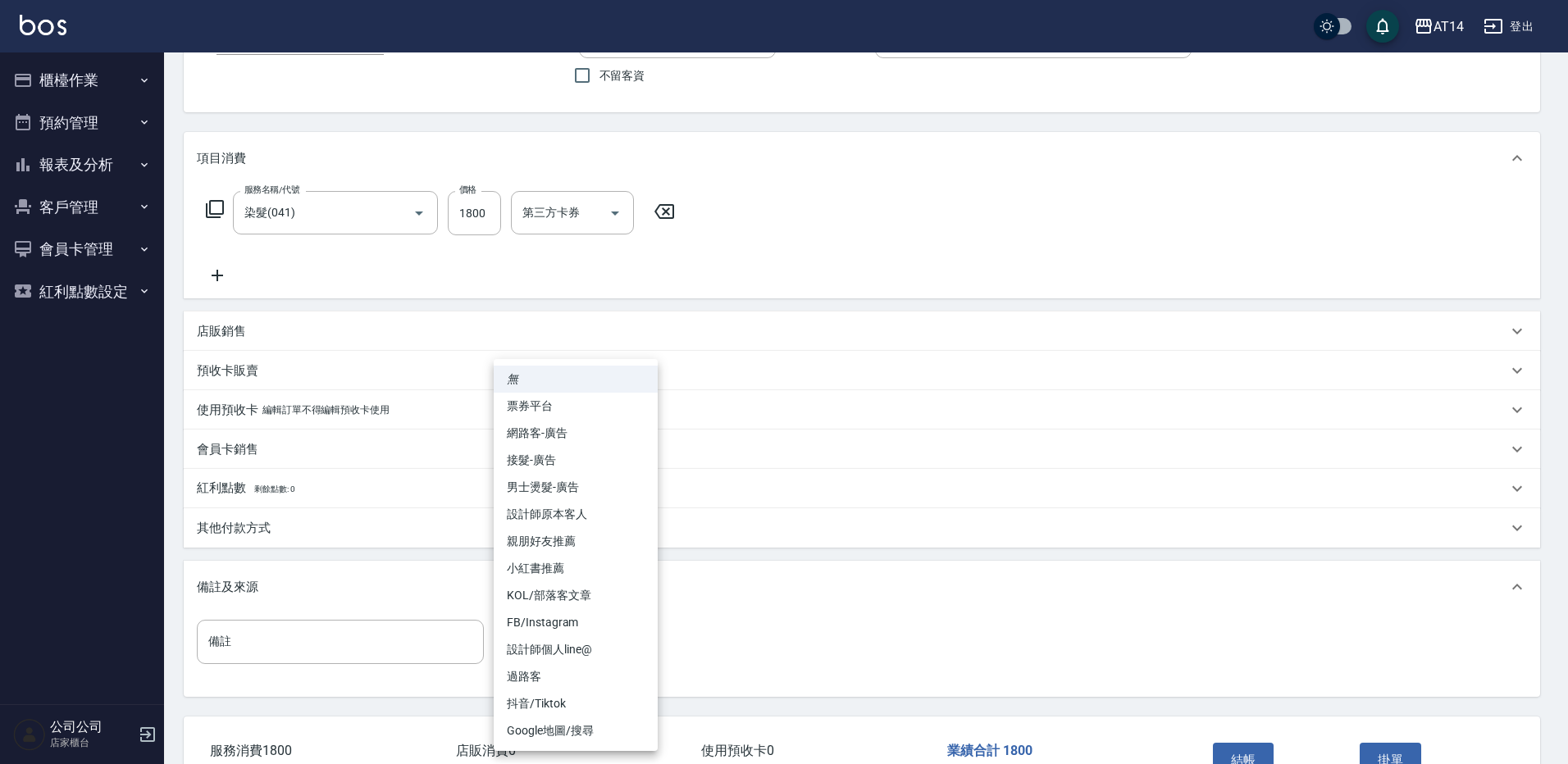
click at [550, 437] on li "網路客-廣告" at bounding box center [576, 433] width 164 height 27
type input "網路客-廣告"
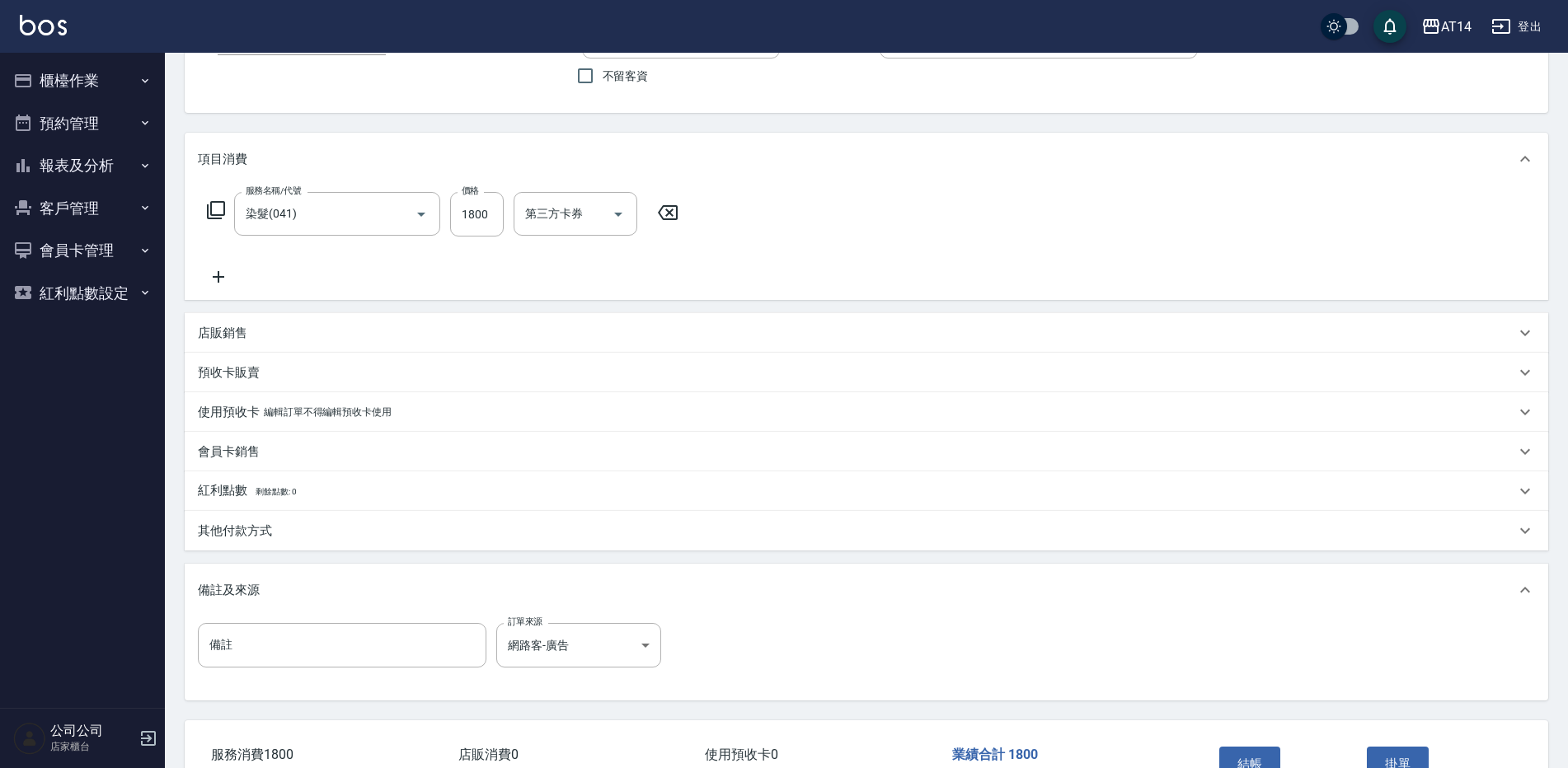
drag, startPoint x: 1185, startPoint y: 601, endPoint x: 1197, endPoint y: 597, distance: 12.6
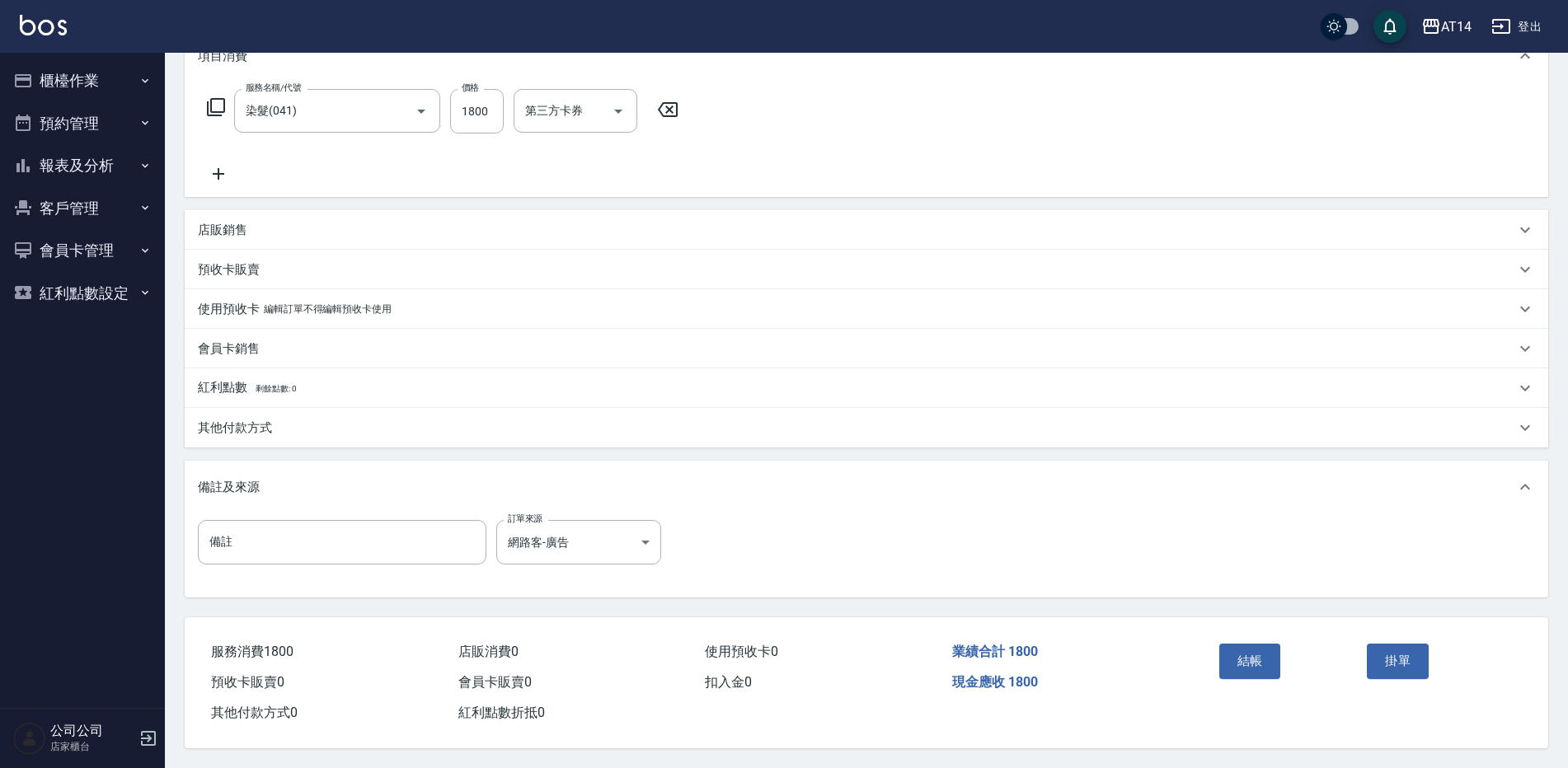
scroll to position [248, 0]
click at [1234, 655] on button "結帳" at bounding box center [1250, 661] width 61 height 35
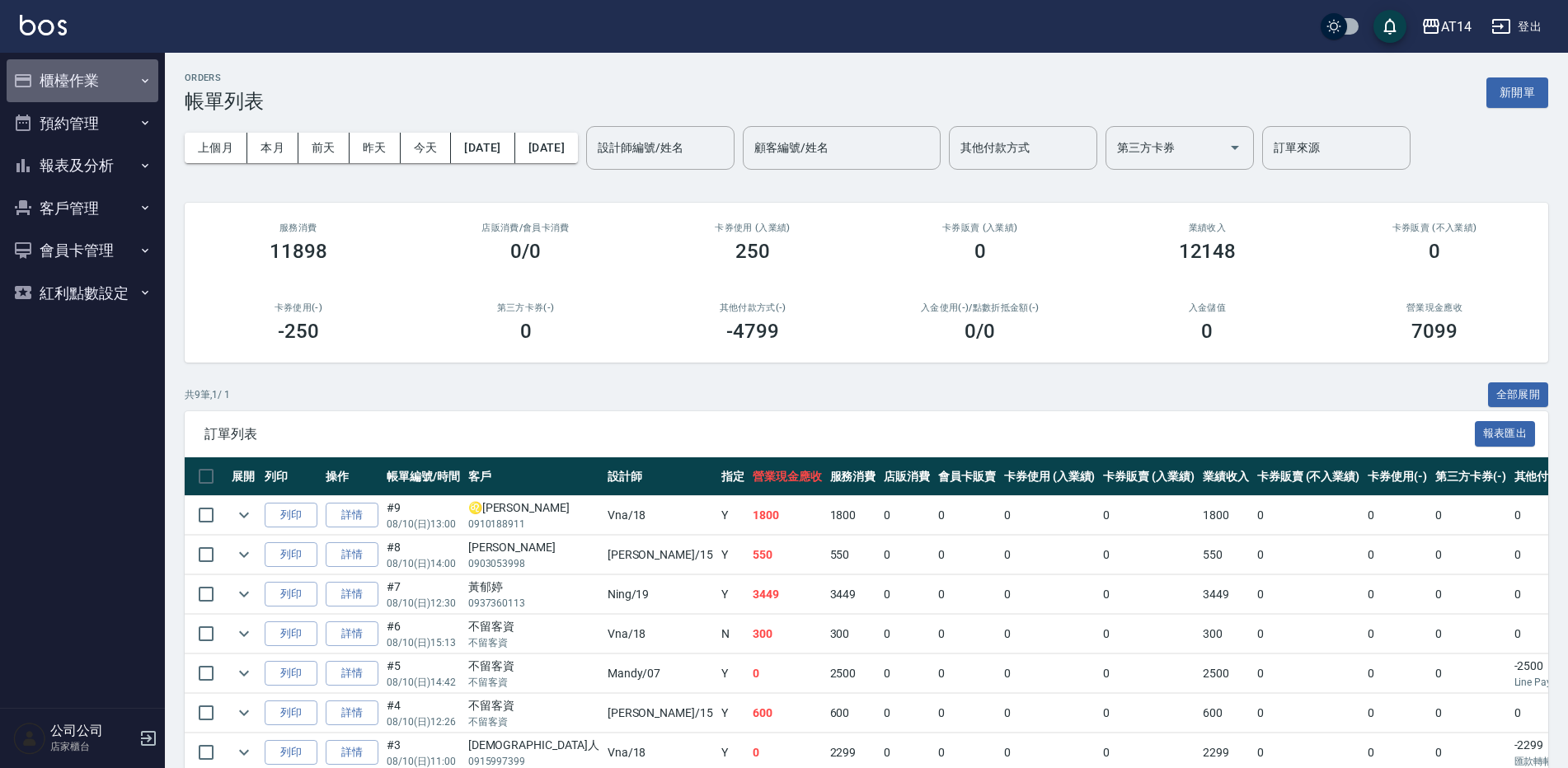
click at [78, 84] on button "櫃檯作業" at bounding box center [82, 80] width 152 height 43
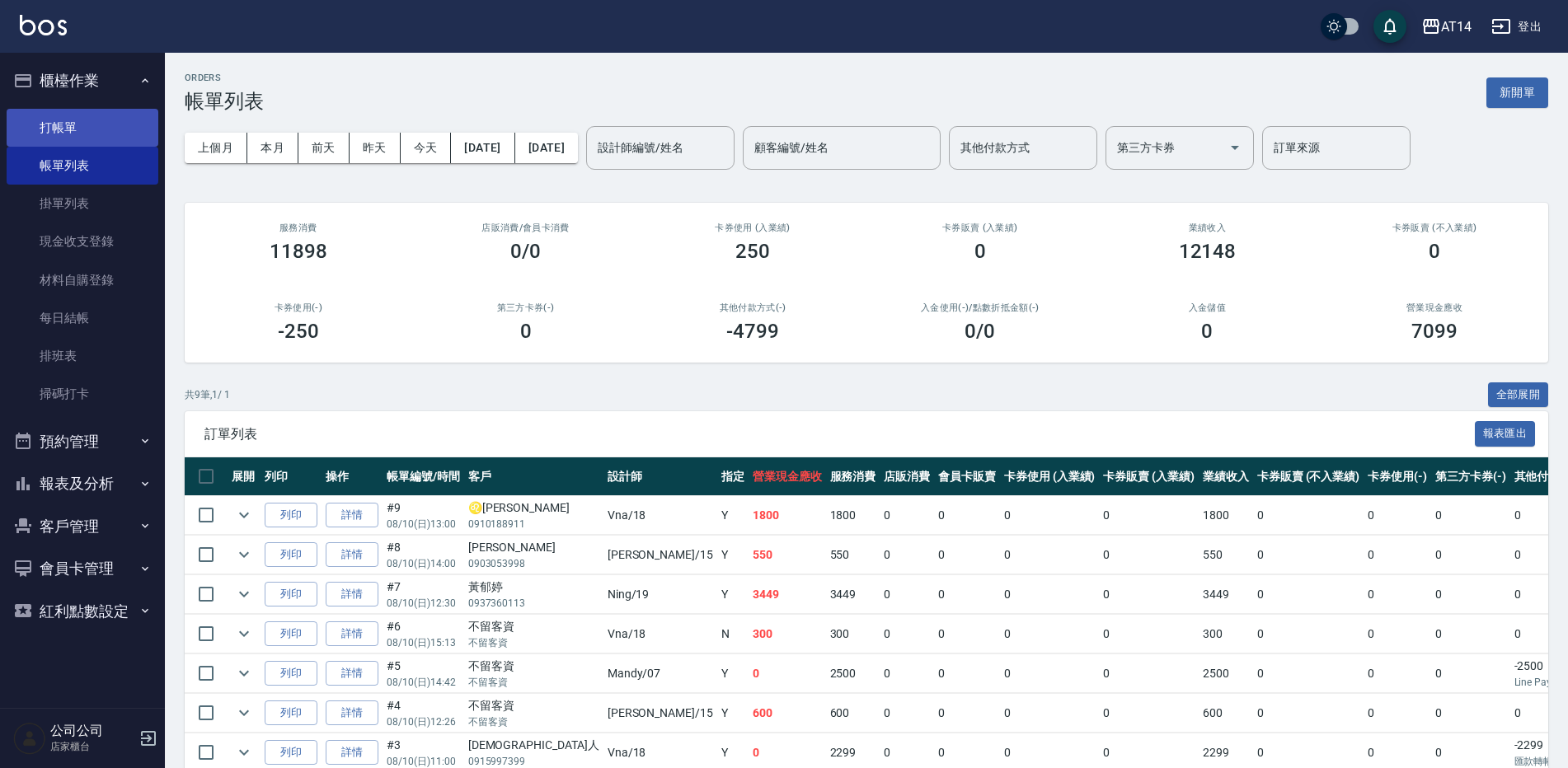
click at [67, 121] on link "打帳單" at bounding box center [82, 128] width 152 height 38
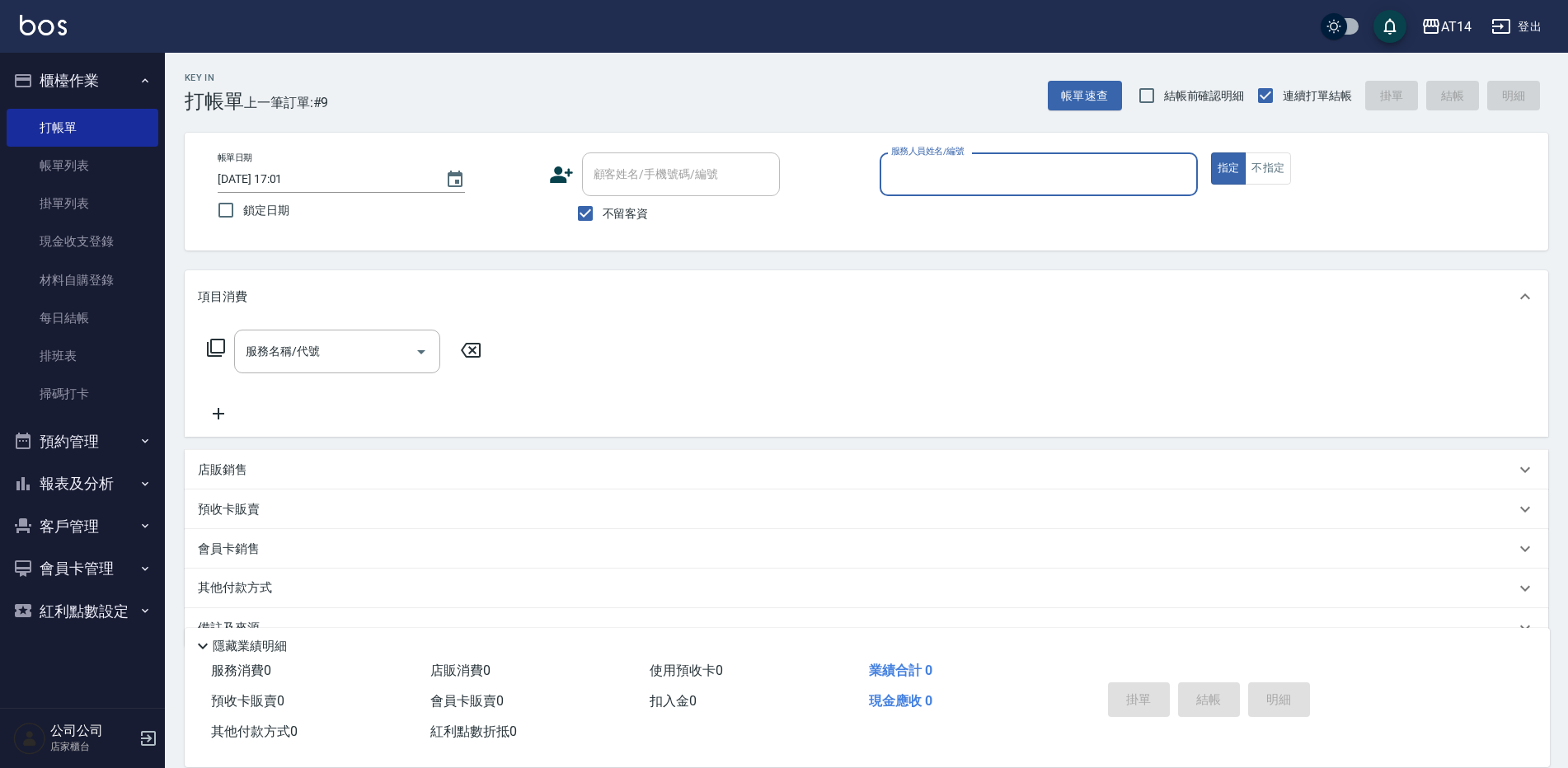
click at [933, 167] on input "服務人員姓名/編號" at bounding box center [1038, 173] width 303 height 29
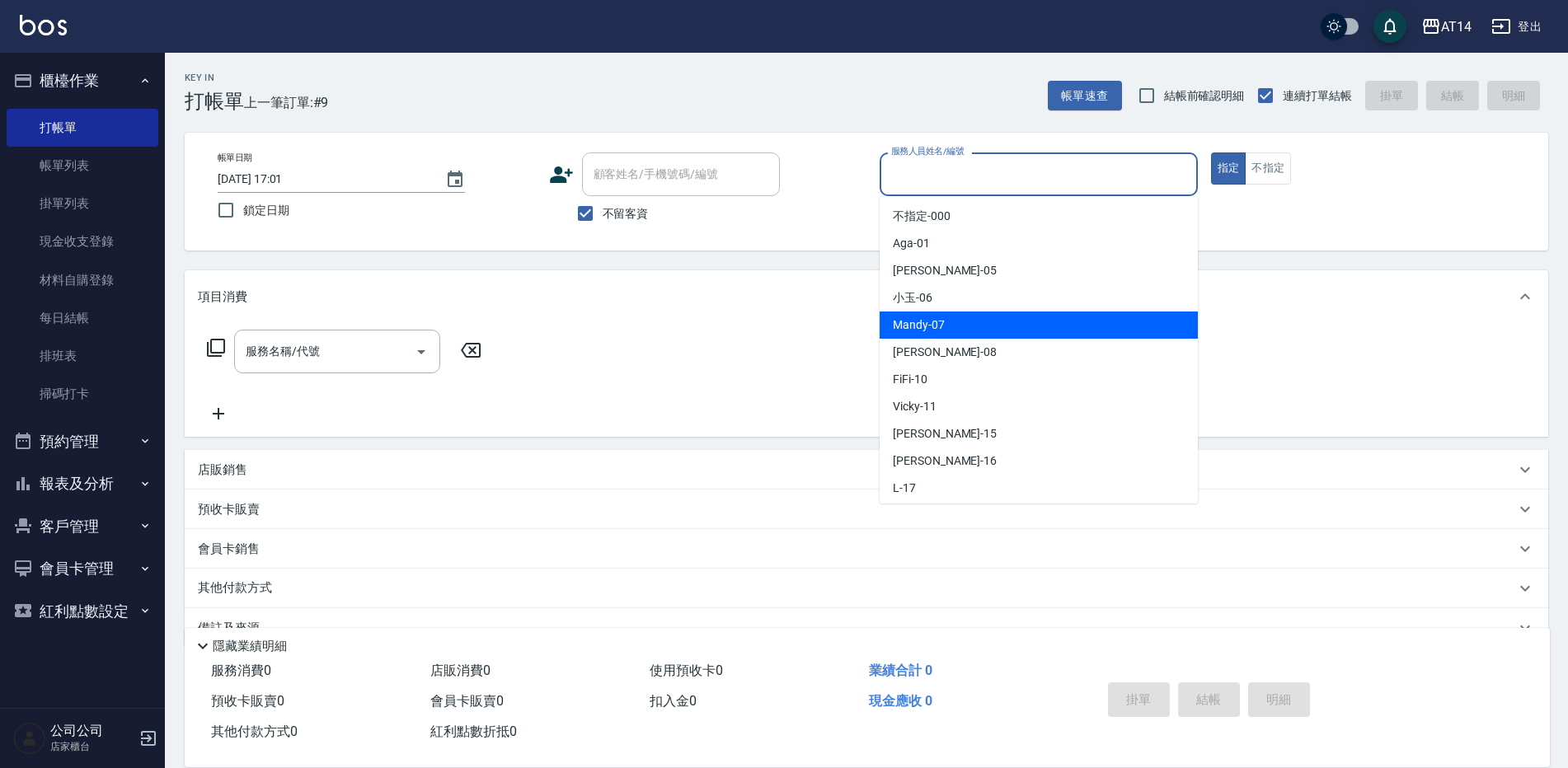
drag, startPoint x: 921, startPoint y: 327, endPoint x: 853, endPoint y: 333, distance: 68.3
click at [921, 328] on span "Mandy -07" at bounding box center [918, 325] width 52 height 17
type input "Mandy-07"
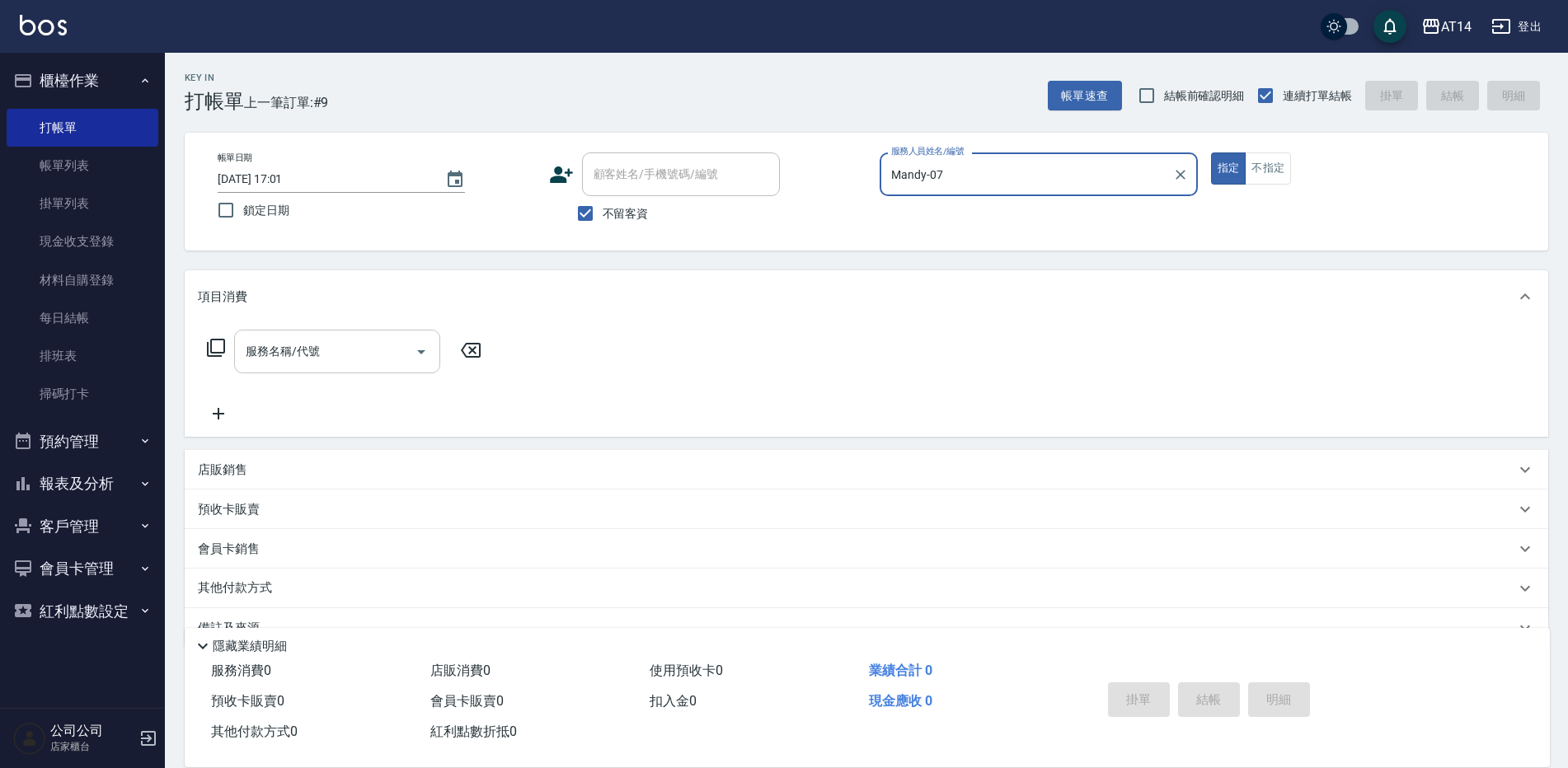
click at [425, 344] on icon "Open" at bounding box center [421, 352] width 20 height 20
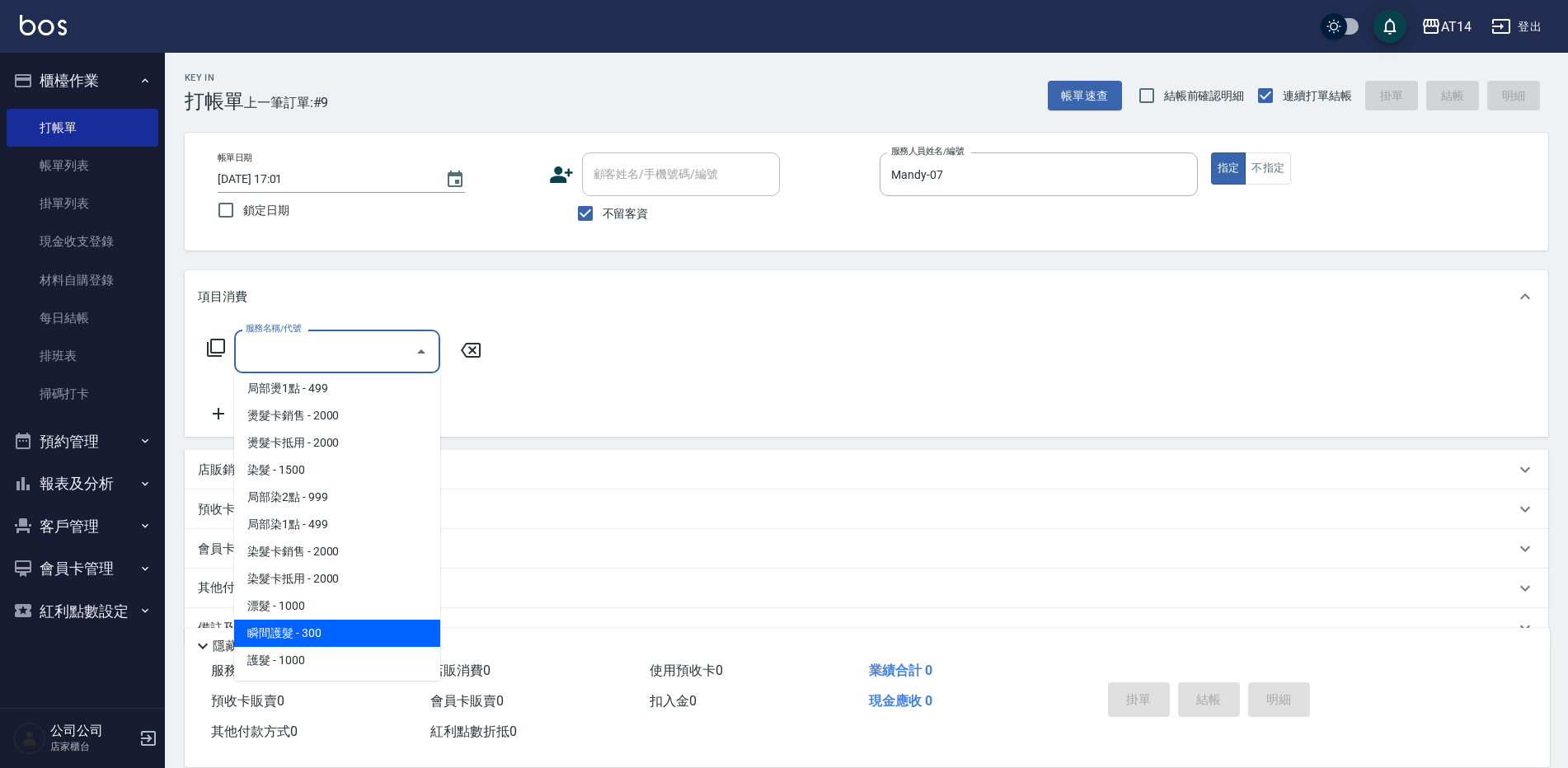
scroll to position [660, 0]
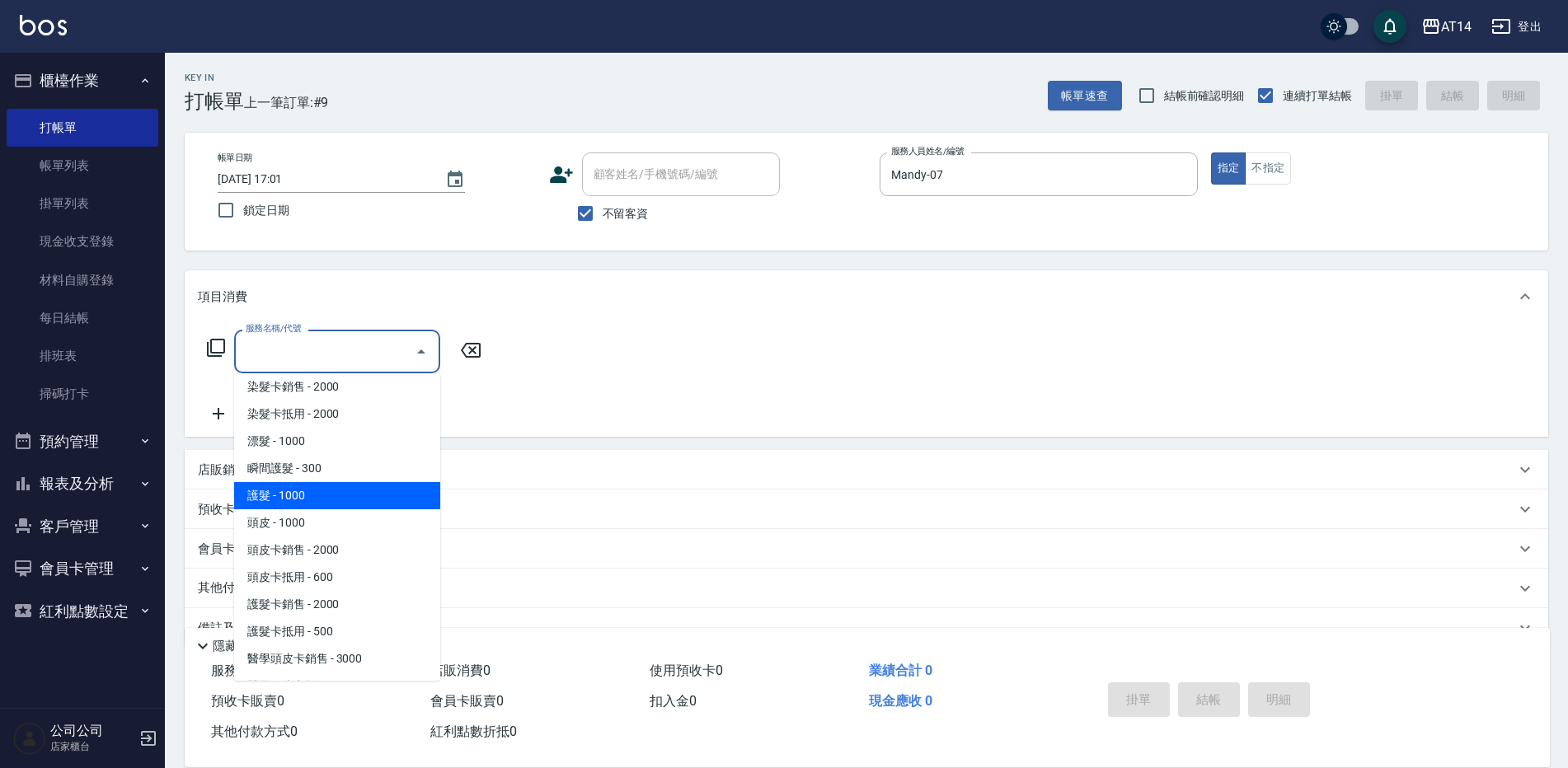
click at [299, 489] on span "護髮 - 1000" at bounding box center [337, 495] width 206 height 27
type input "護髮(051)"
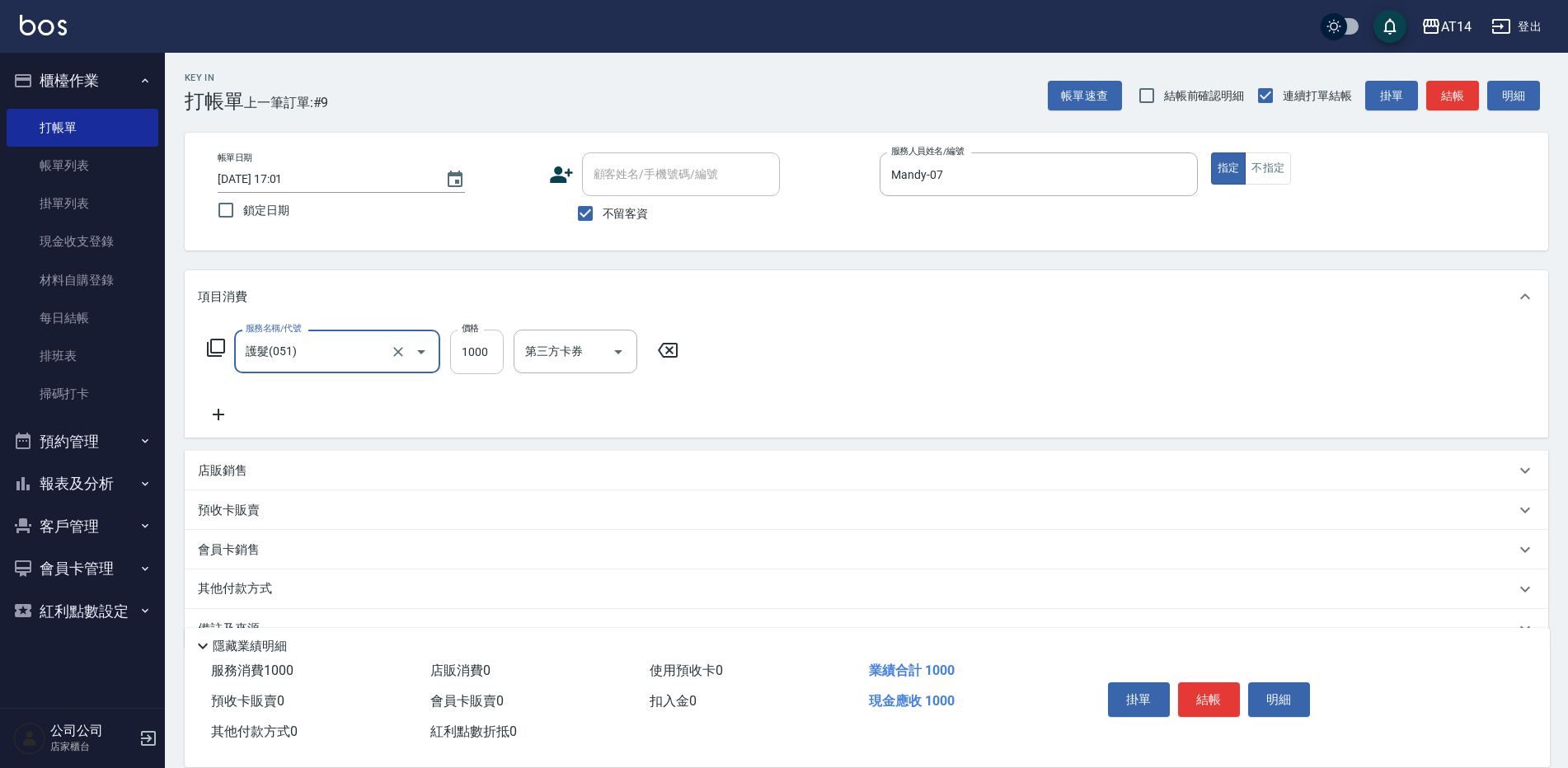
click at [473, 358] on input "1000" at bounding box center [476, 352] width 53 height 45
type input "1200"
click at [1222, 686] on button "結帳" at bounding box center [1208, 700] width 61 height 35
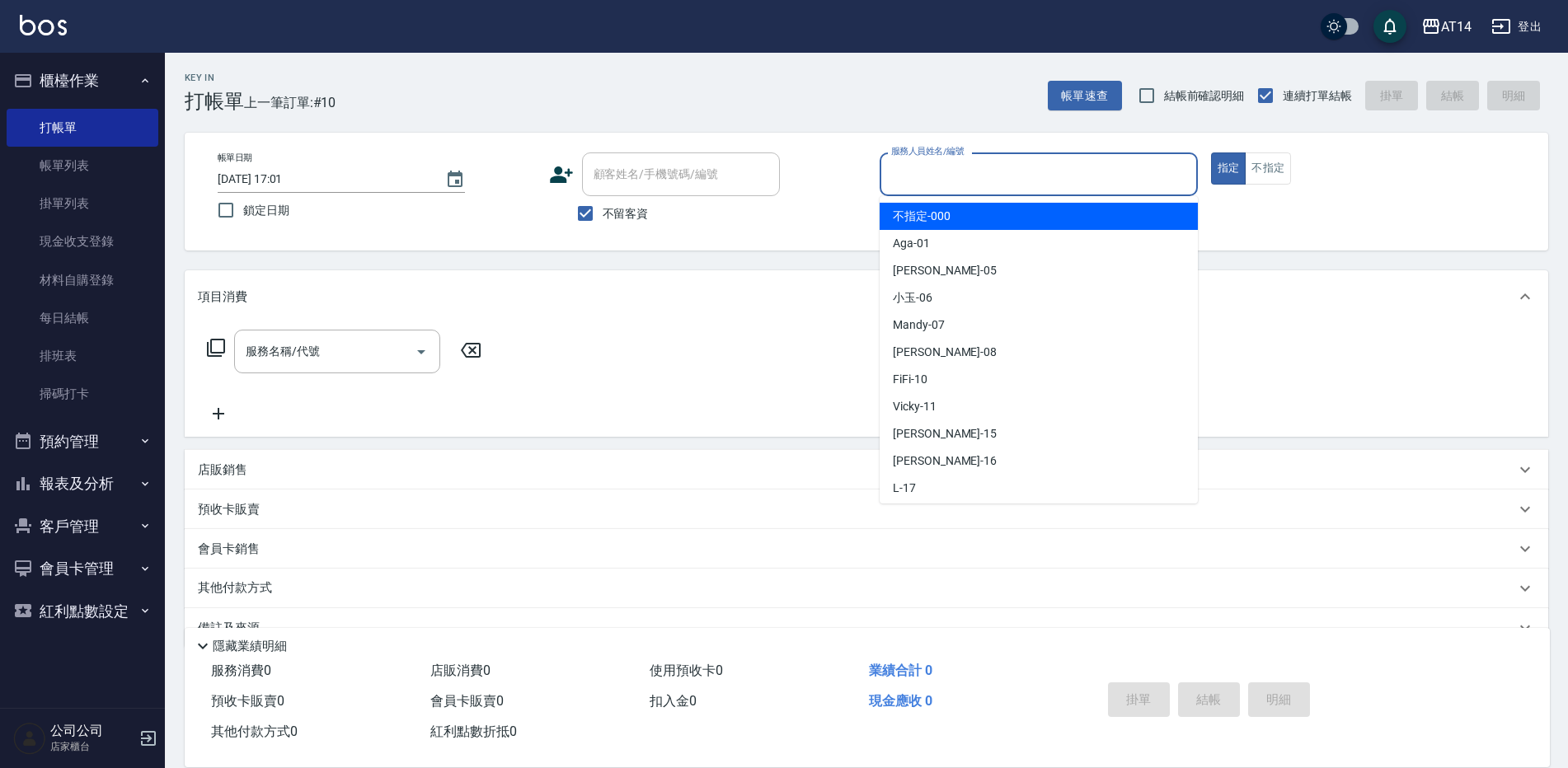
click at [950, 169] on input "服務人員姓名/編號" at bounding box center [1038, 173] width 303 height 29
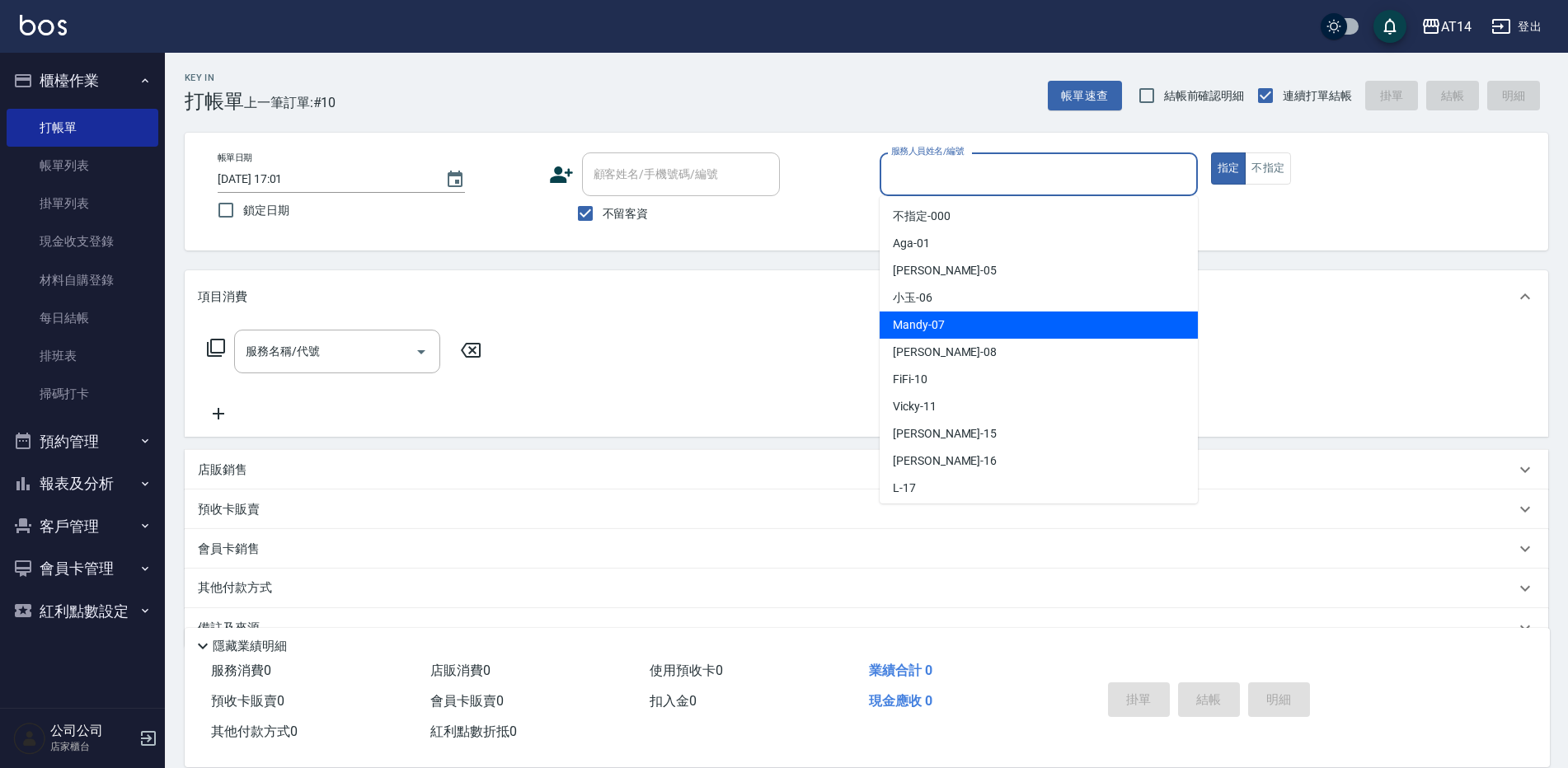
click at [885, 326] on div "Mandy -07" at bounding box center [1038, 325] width 318 height 27
type input "Mandy-07"
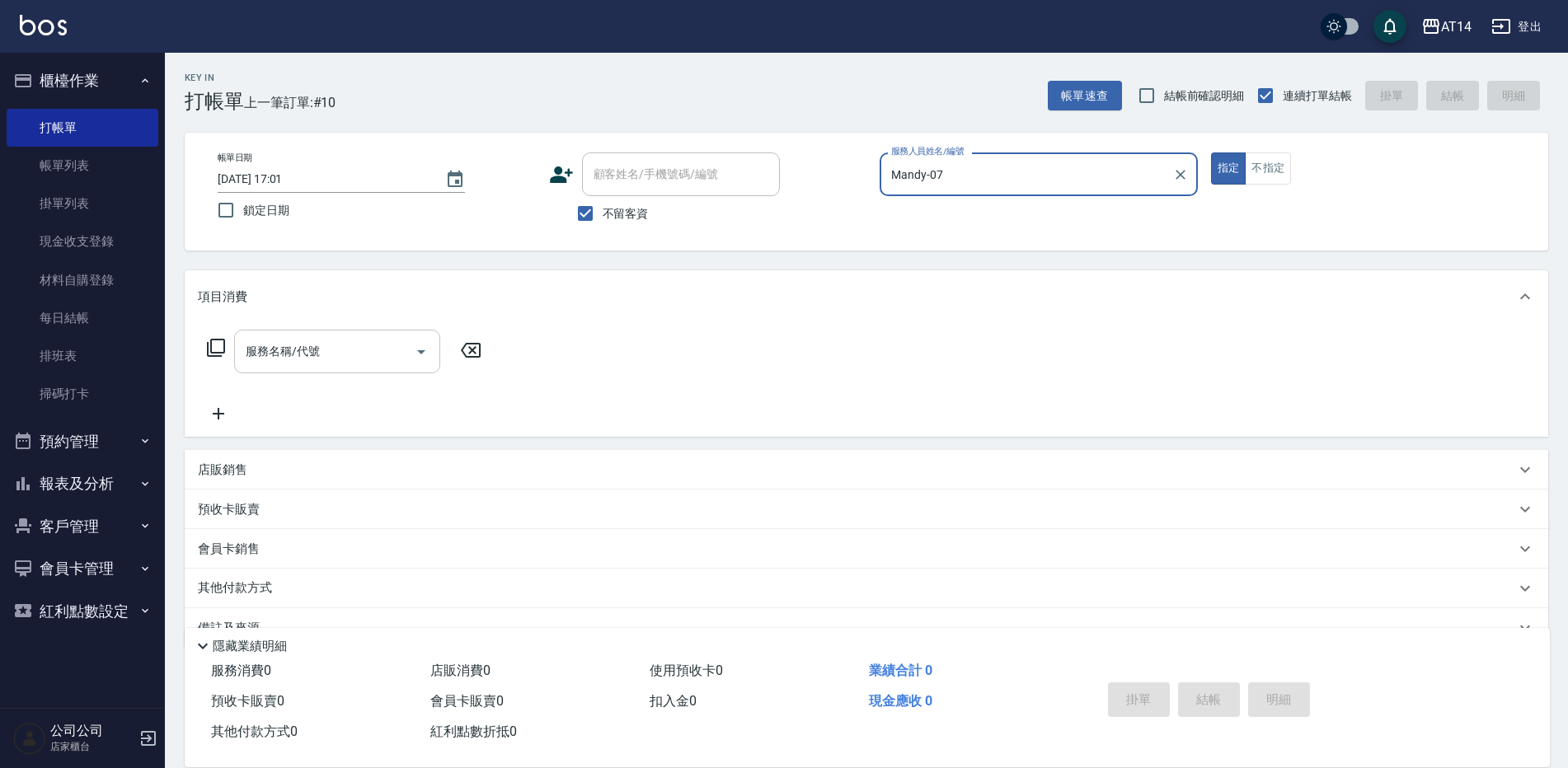
click at [417, 352] on icon "Open" at bounding box center [421, 352] width 20 height 20
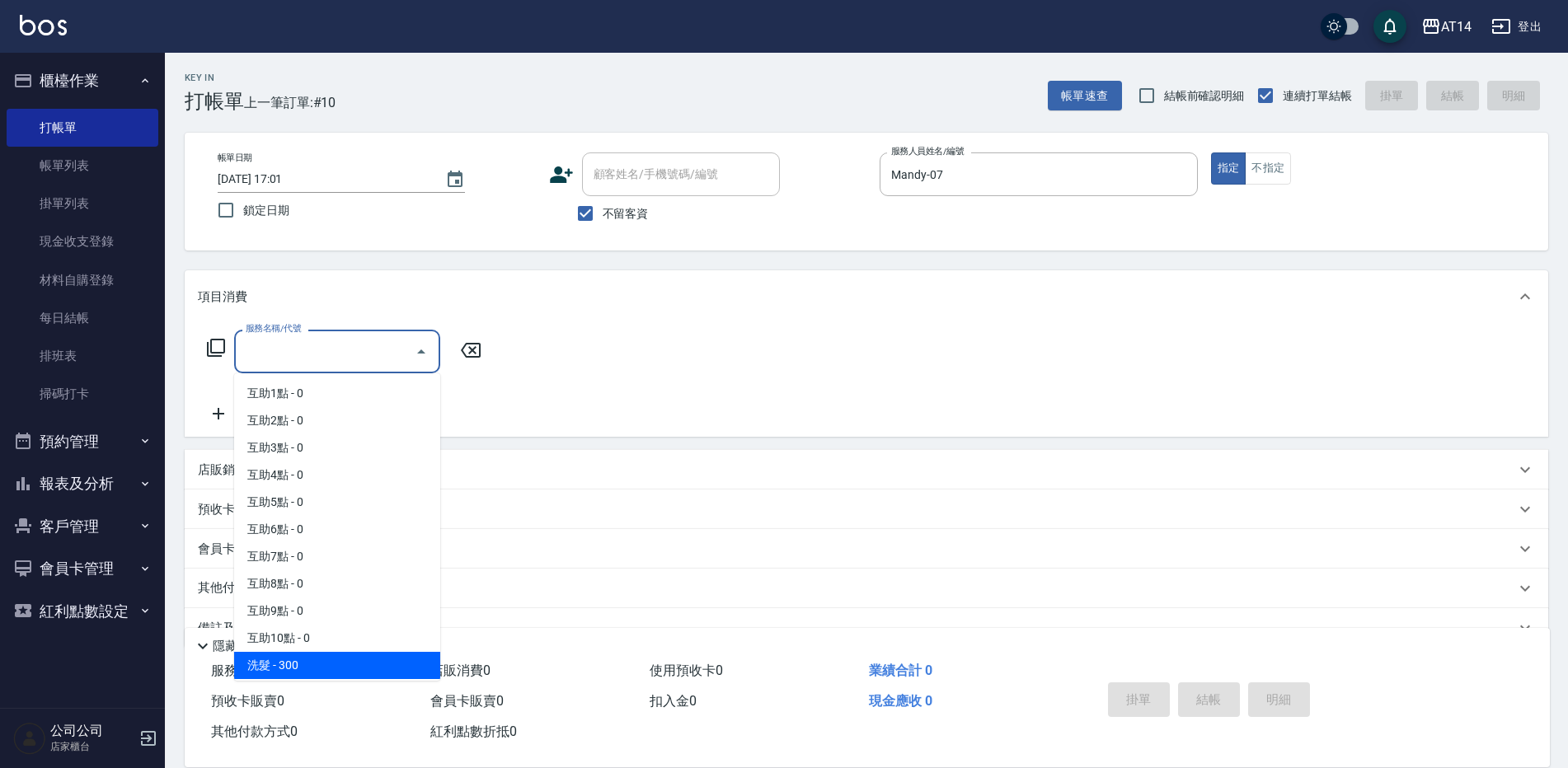
drag, startPoint x: 326, startPoint y: 665, endPoint x: 415, endPoint y: 680, distance: 90.3
click at [327, 665] on span "洗髮 - 300" at bounding box center [337, 665] width 206 height 27
type input "洗髮(011)"
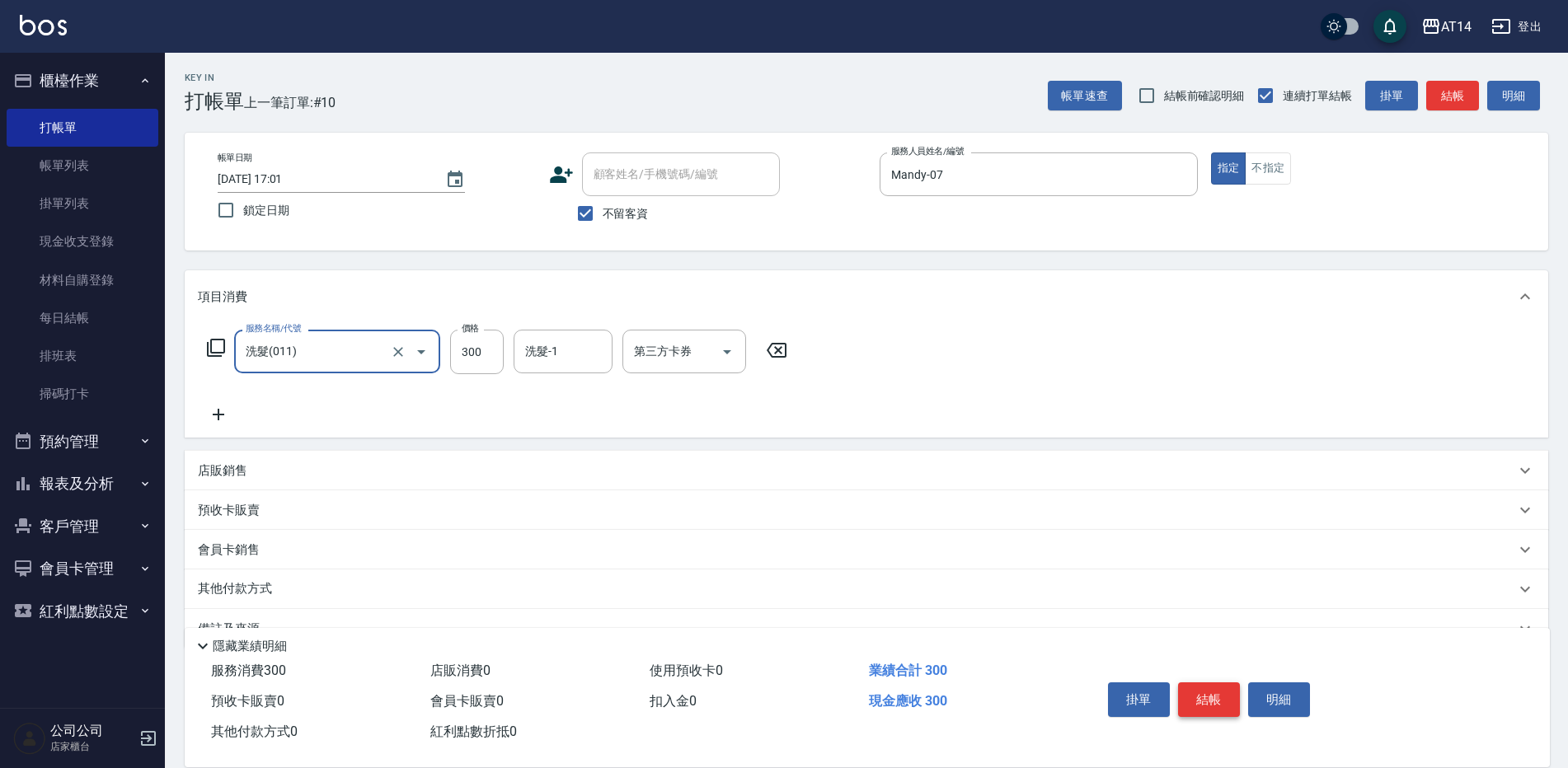
click at [1202, 701] on button "結帳" at bounding box center [1208, 700] width 61 height 35
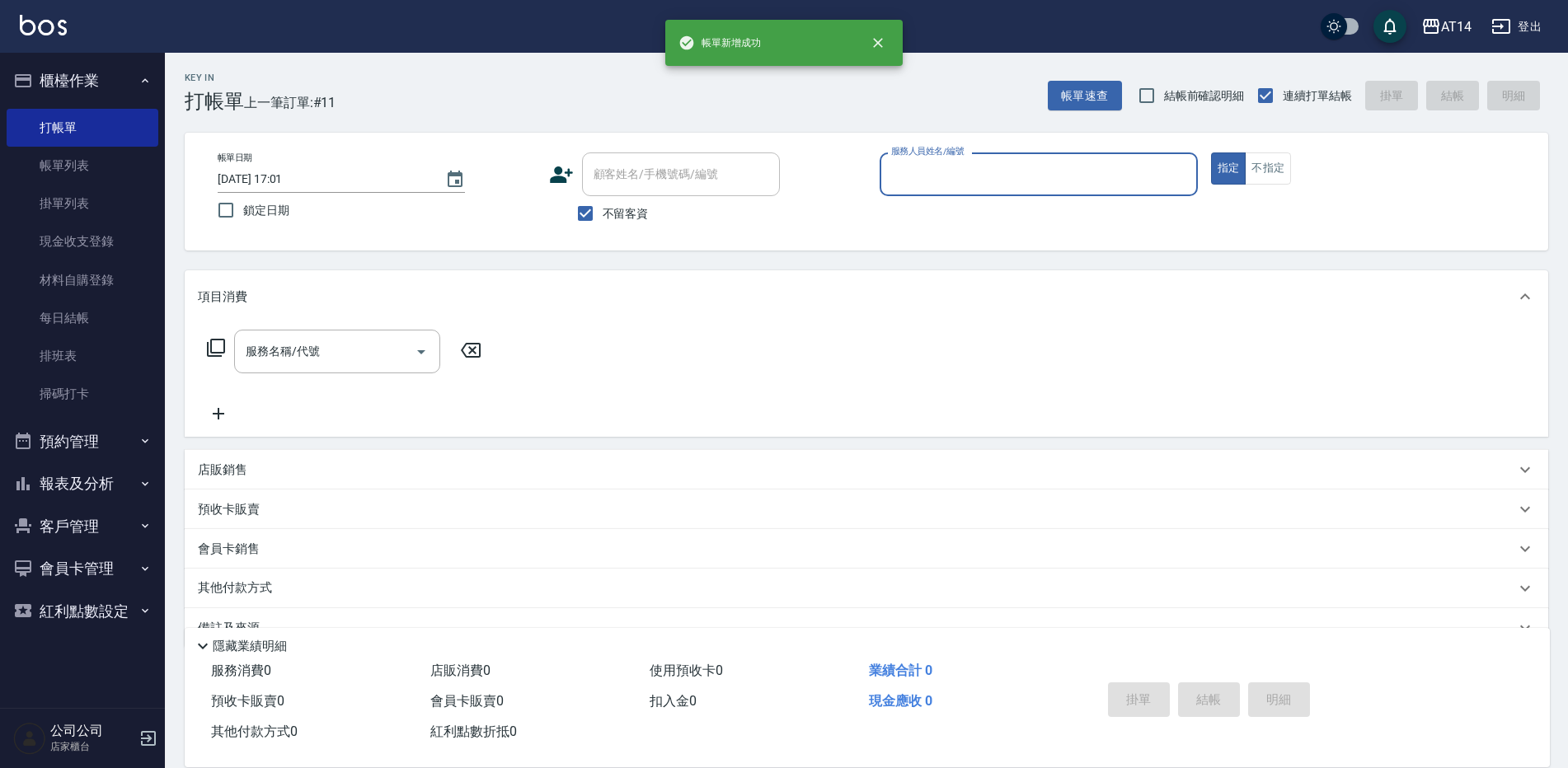
click at [78, 481] on button "報表及分析" at bounding box center [82, 484] width 152 height 43
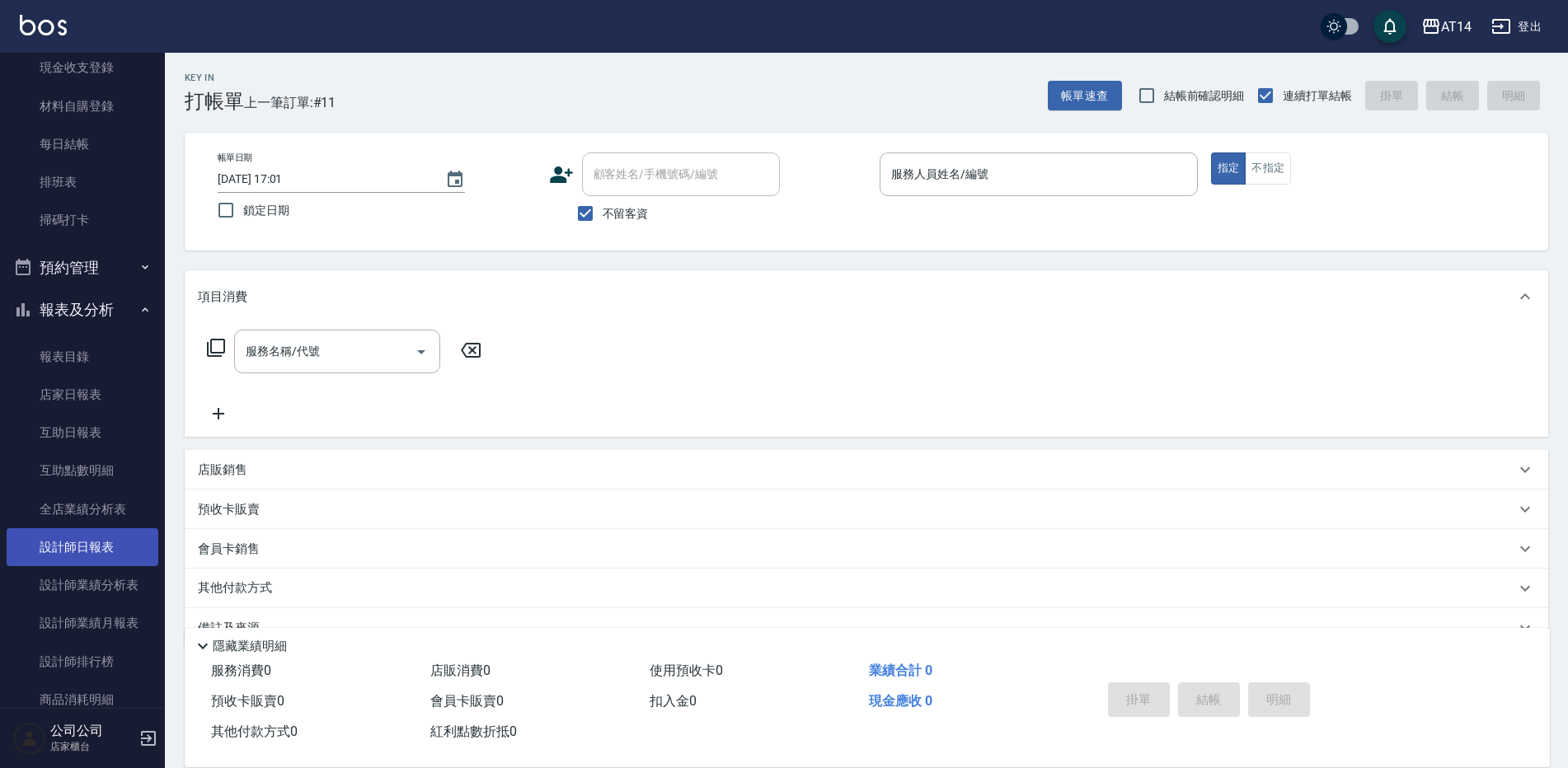
scroll to position [330, 0]
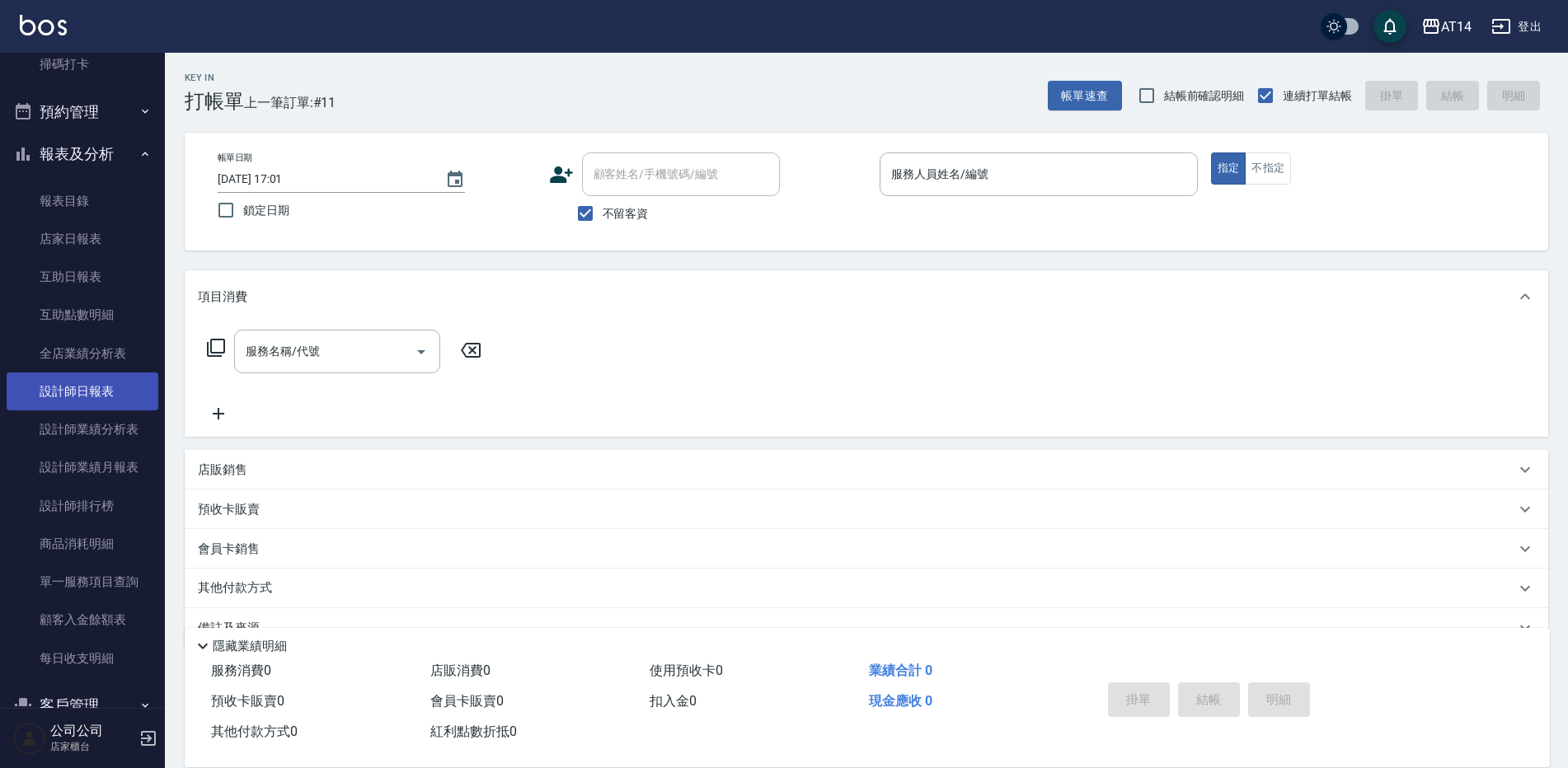
click at [87, 389] on link "設計師日報表" at bounding box center [82, 391] width 152 height 38
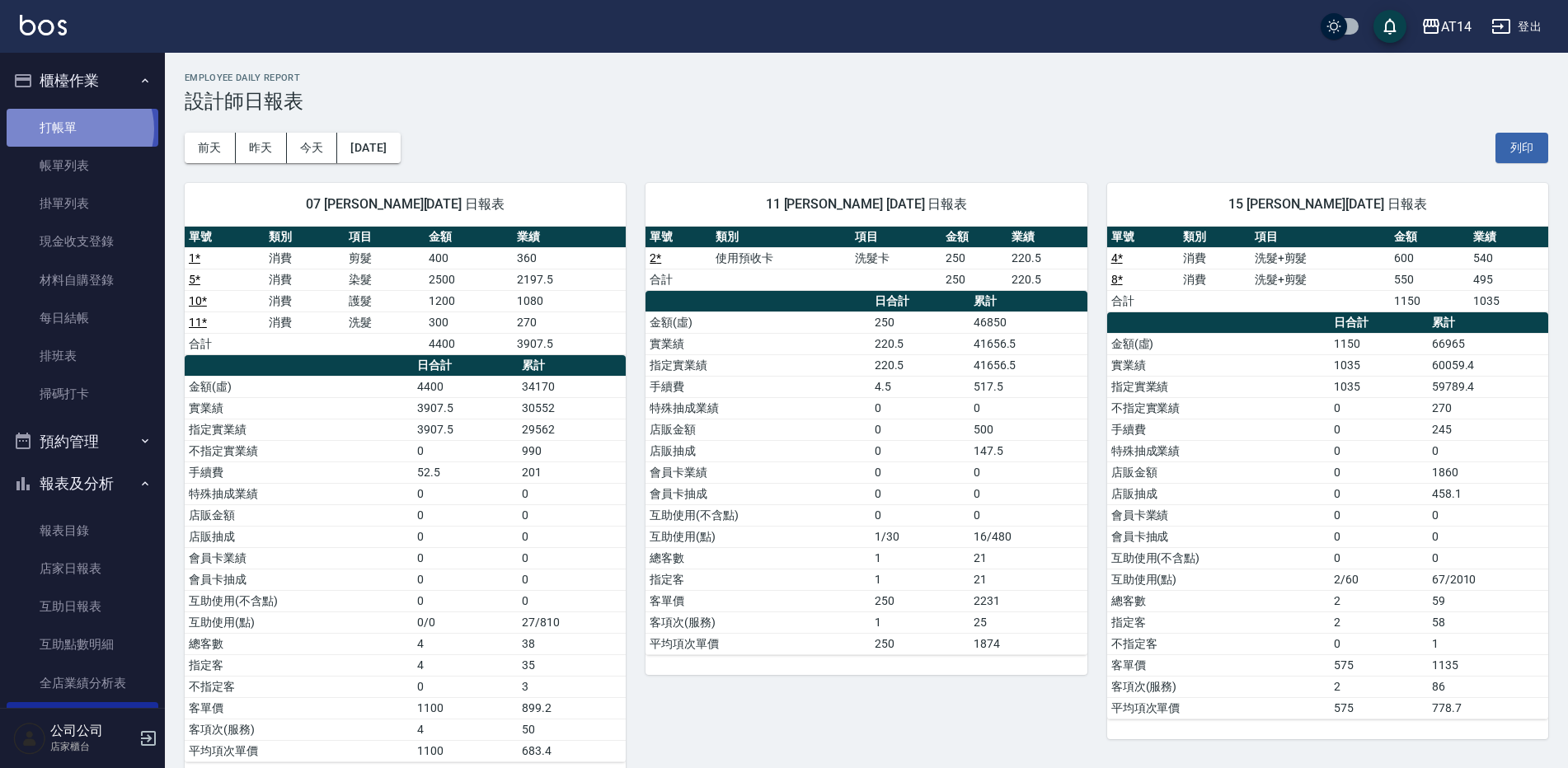
click at [76, 129] on link "打帳單" at bounding box center [82, 128] width 152 height 38
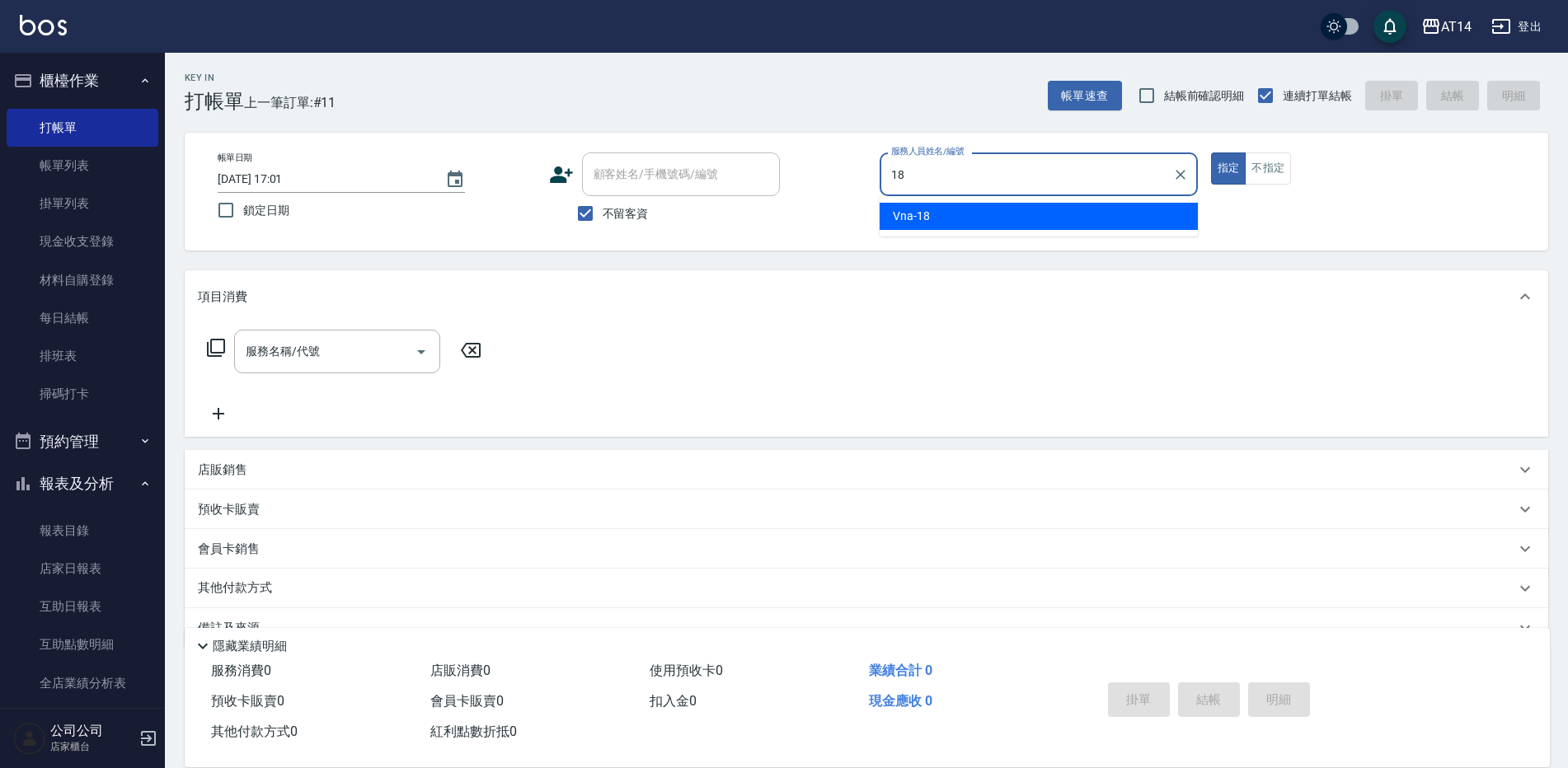
type input "18"
type button "true"
type input "Vna-18"
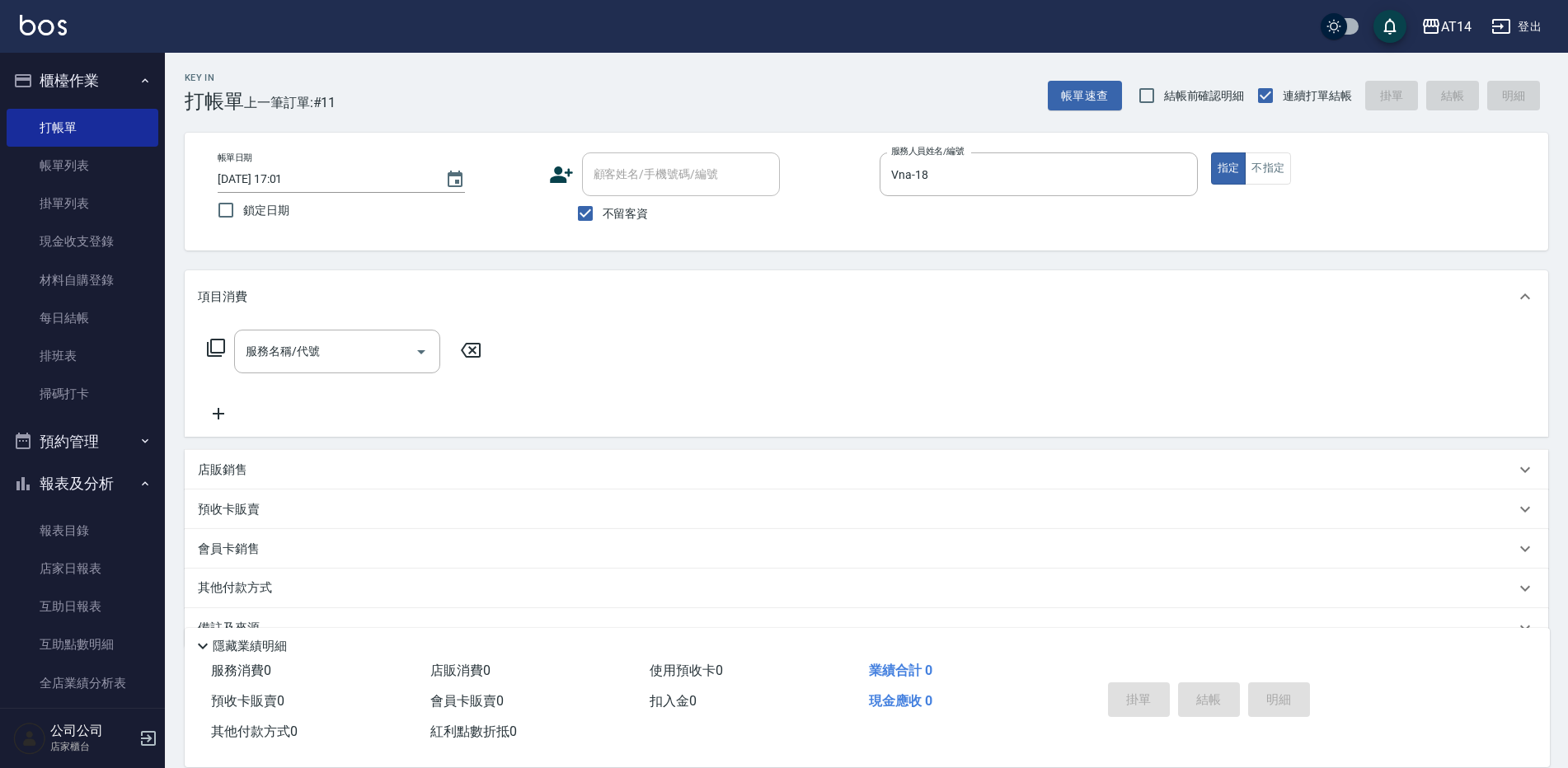
click at [571, 177] on icon at bounding box center [561, 174] width 25 height 25
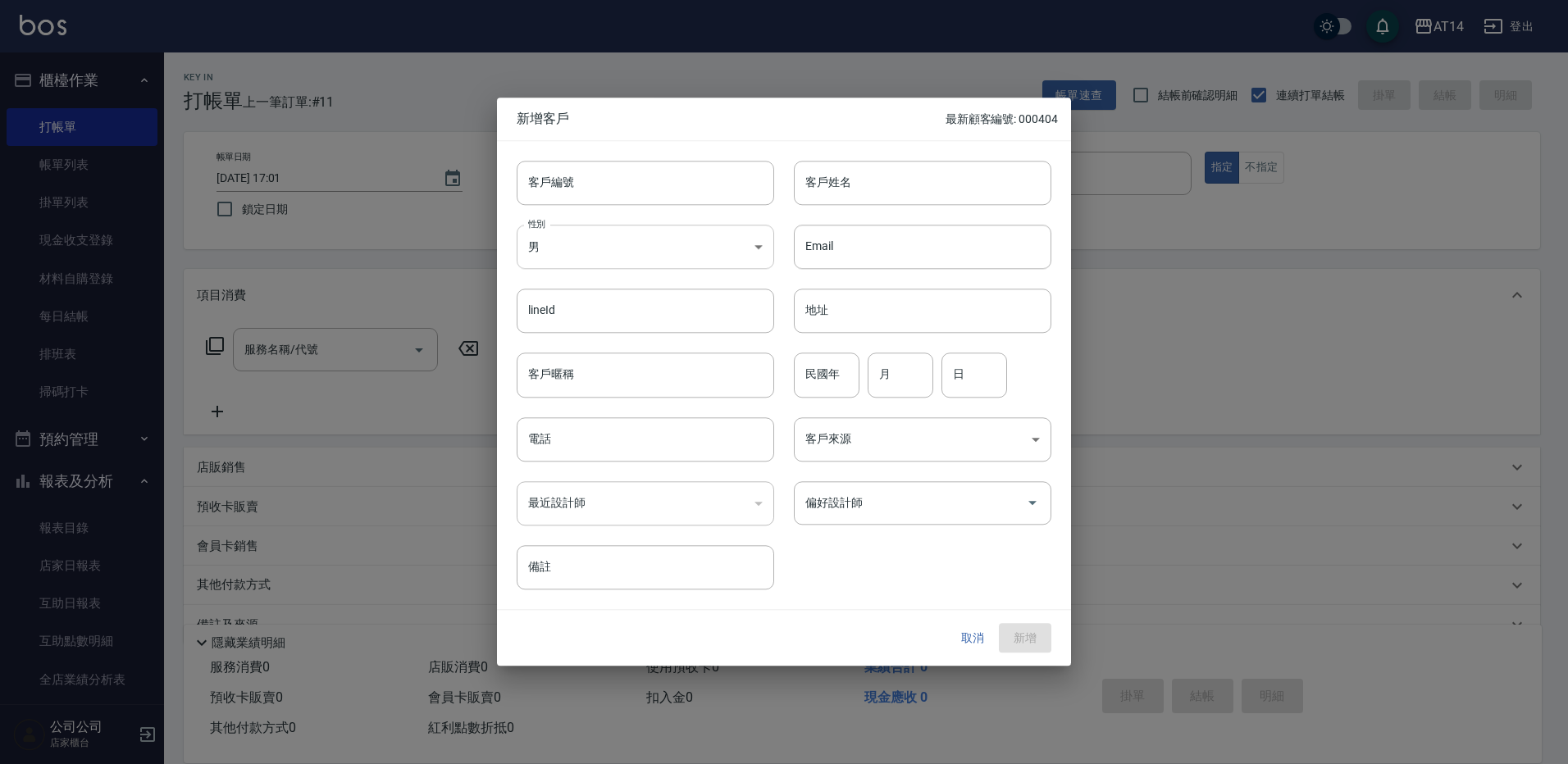
click at [583, 240] on body "AT14 登出 櫃檯作業 打帳單 帳單列表 掛單列表 現金收支登錄 材料自購登錄 每日結帳 排班表 掃碼打卡 預約管理 預約管理 單日預約紀錄 單週預約紀錄 …" at bounding box center [784, 401] width 1568 height 802
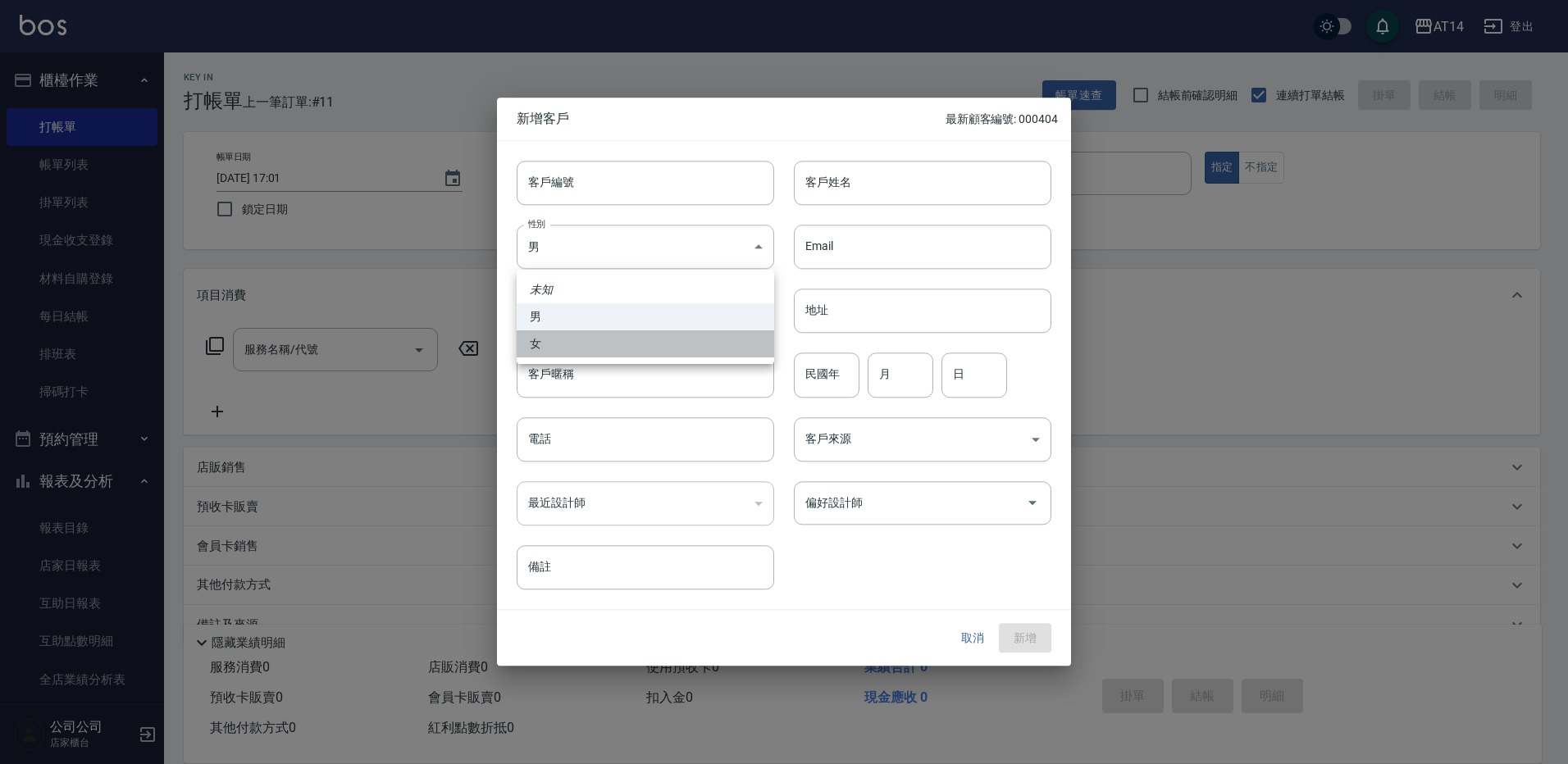
click at [598, 337] on li "女" at bounding box center [645, 343] width 257 height 27
type input "FEMALE"
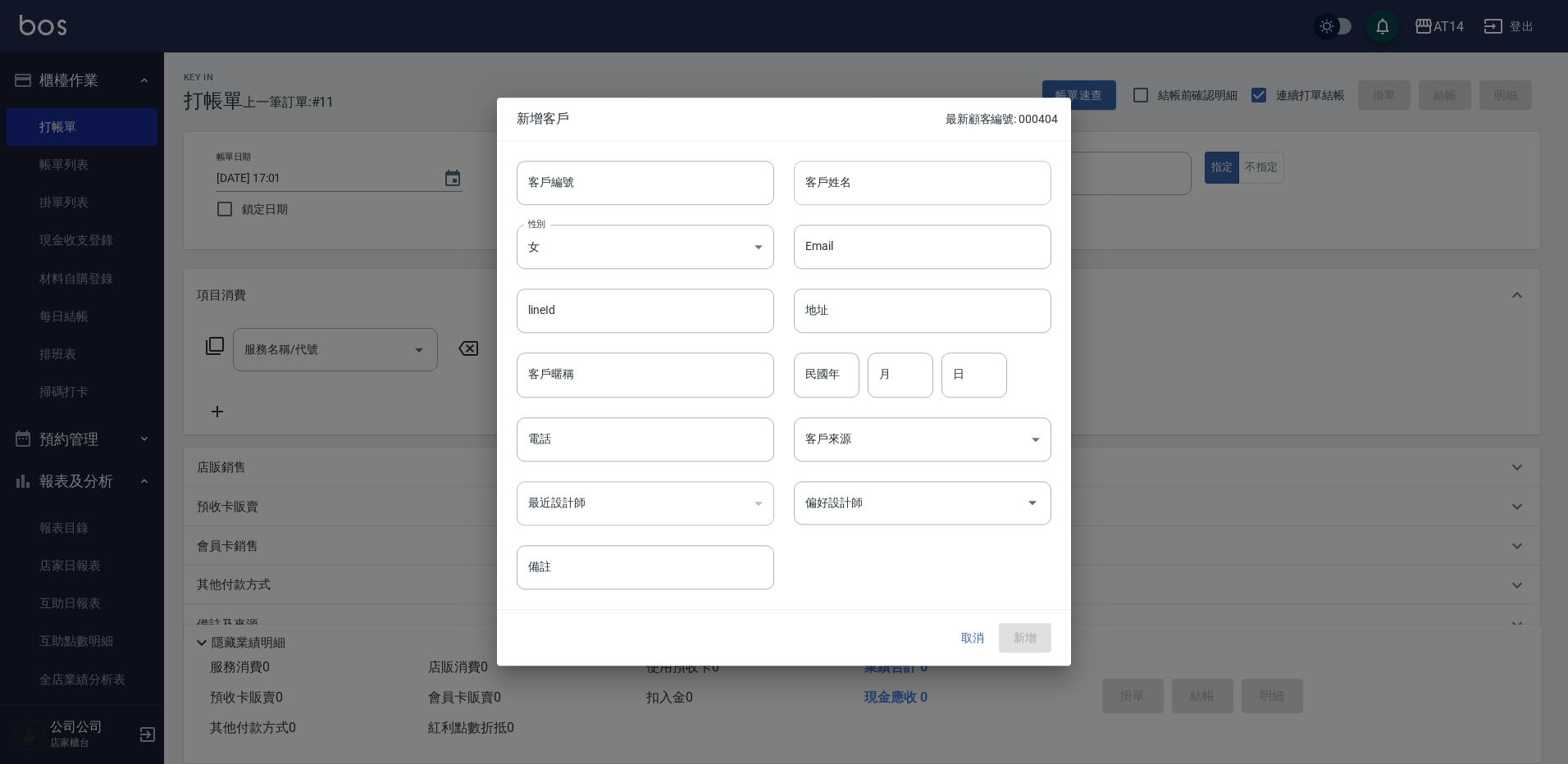
click at [856, 166] on input "客戶姓名" at bounding box center [921, 182] width 257 height 44
paste input "♒"
type input "♒[PERSON_NAME]得"
click at [899, 375] on input "月" at bounding box center [900, 376] width 66 height 44
type input "2"
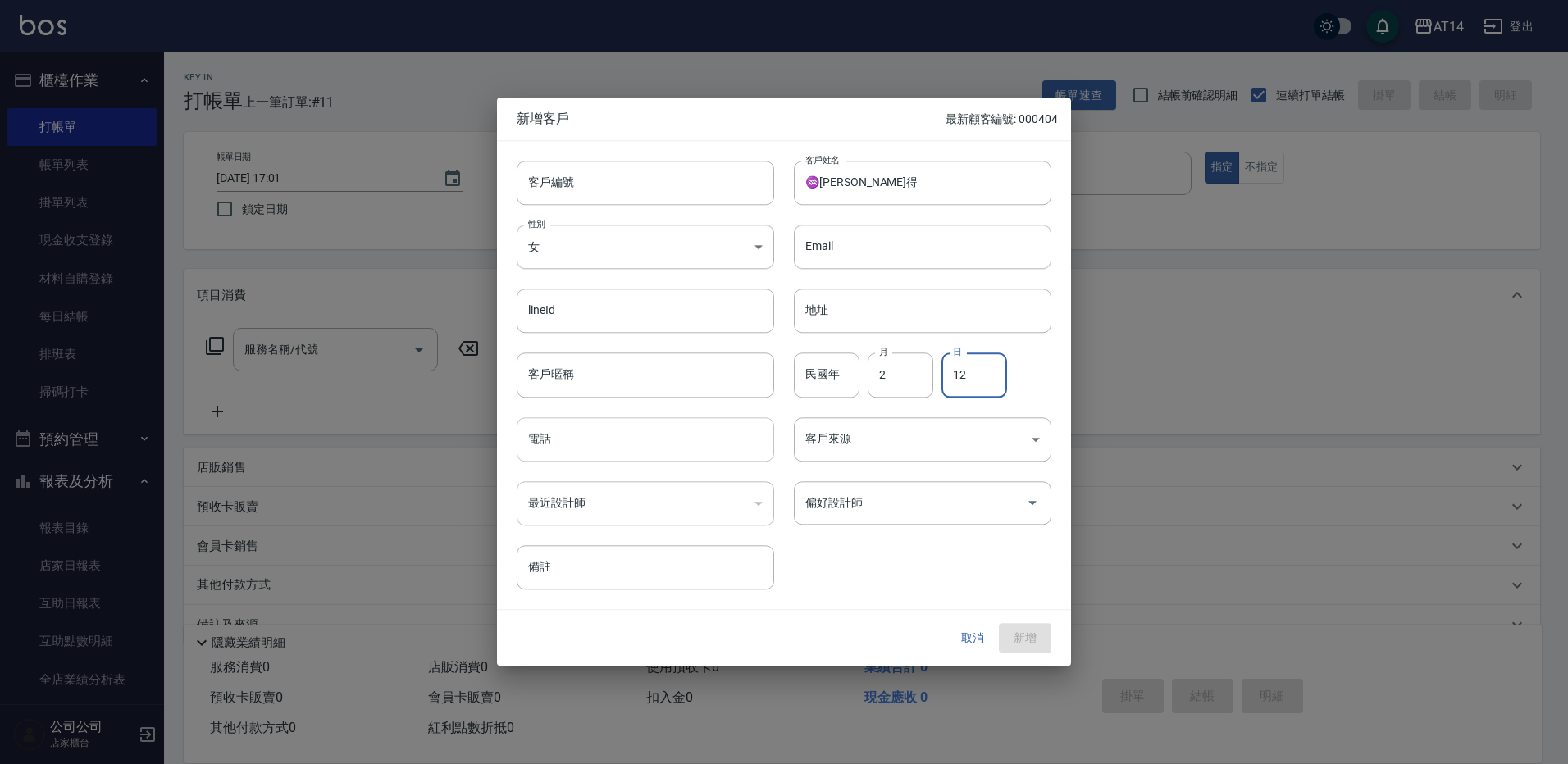
type input "12"
click at [614, 437] on input "電話" at bounding box center [645, 440] width 257 height 44
type input "0917397368"
click at [1043, 647] on button "新增" at bounding box center [1024, 638] width 52 height 31
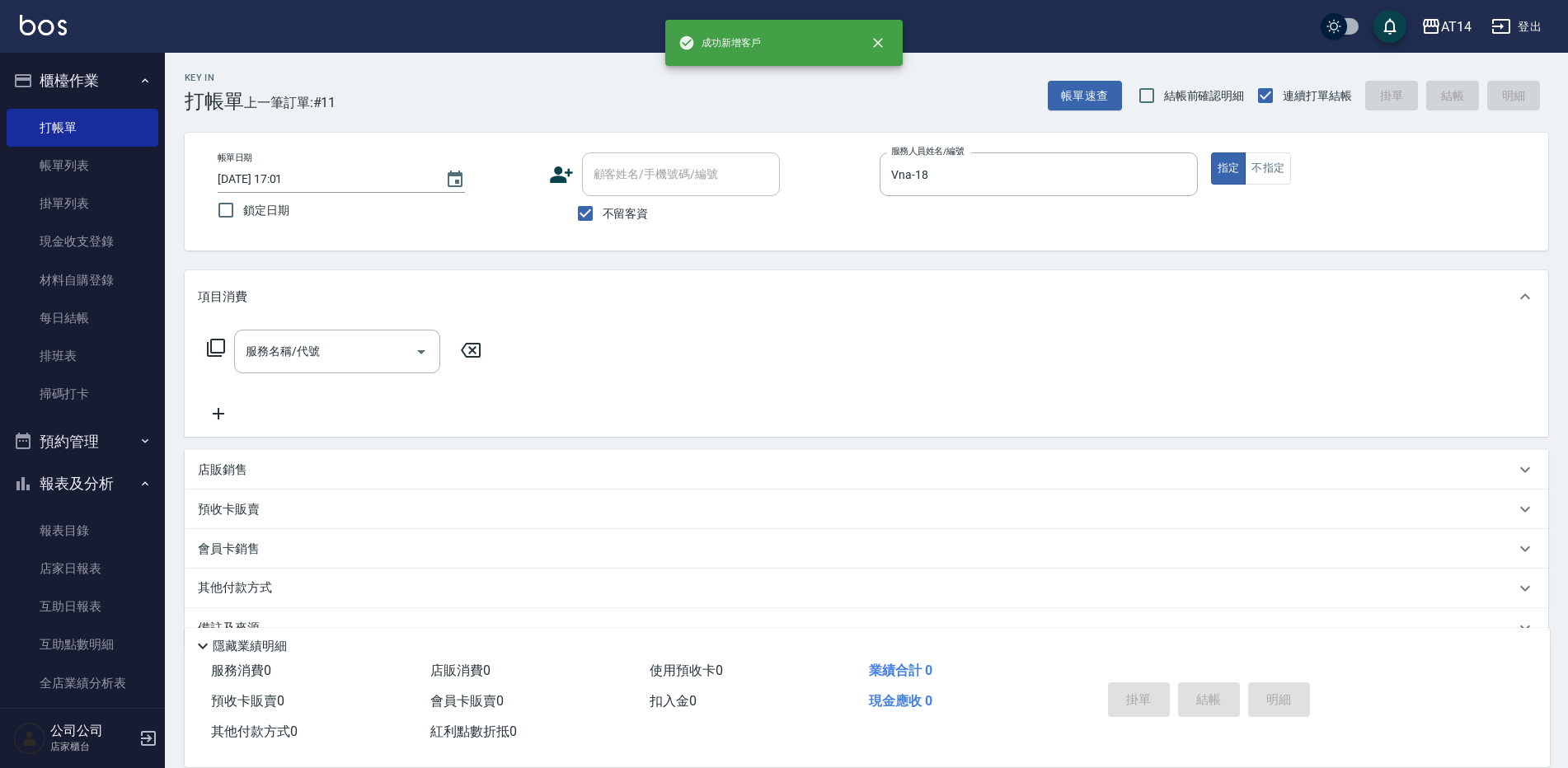
click at [704, 199] on div "不留客資" at bounding box center [664, 213] width 231 height 35
click at [600, 210] on input "不留客資" at bounding box center [584, 213] width 35 height 35
checkbox input "false"
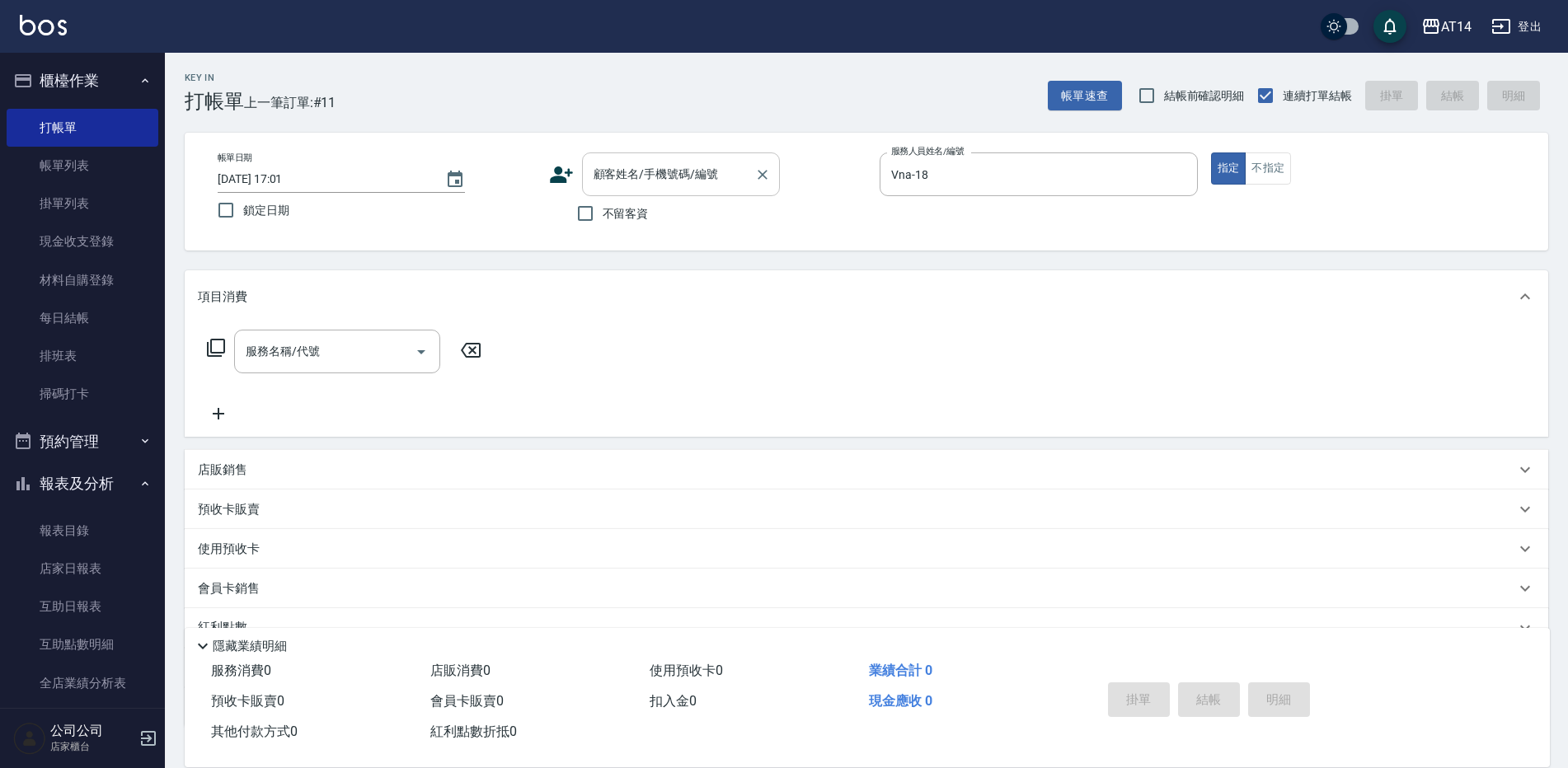
click at [629, 183] on input "顧客姓名/手機號碼/編號" at bounding box center [669, 173] width 158 height 29
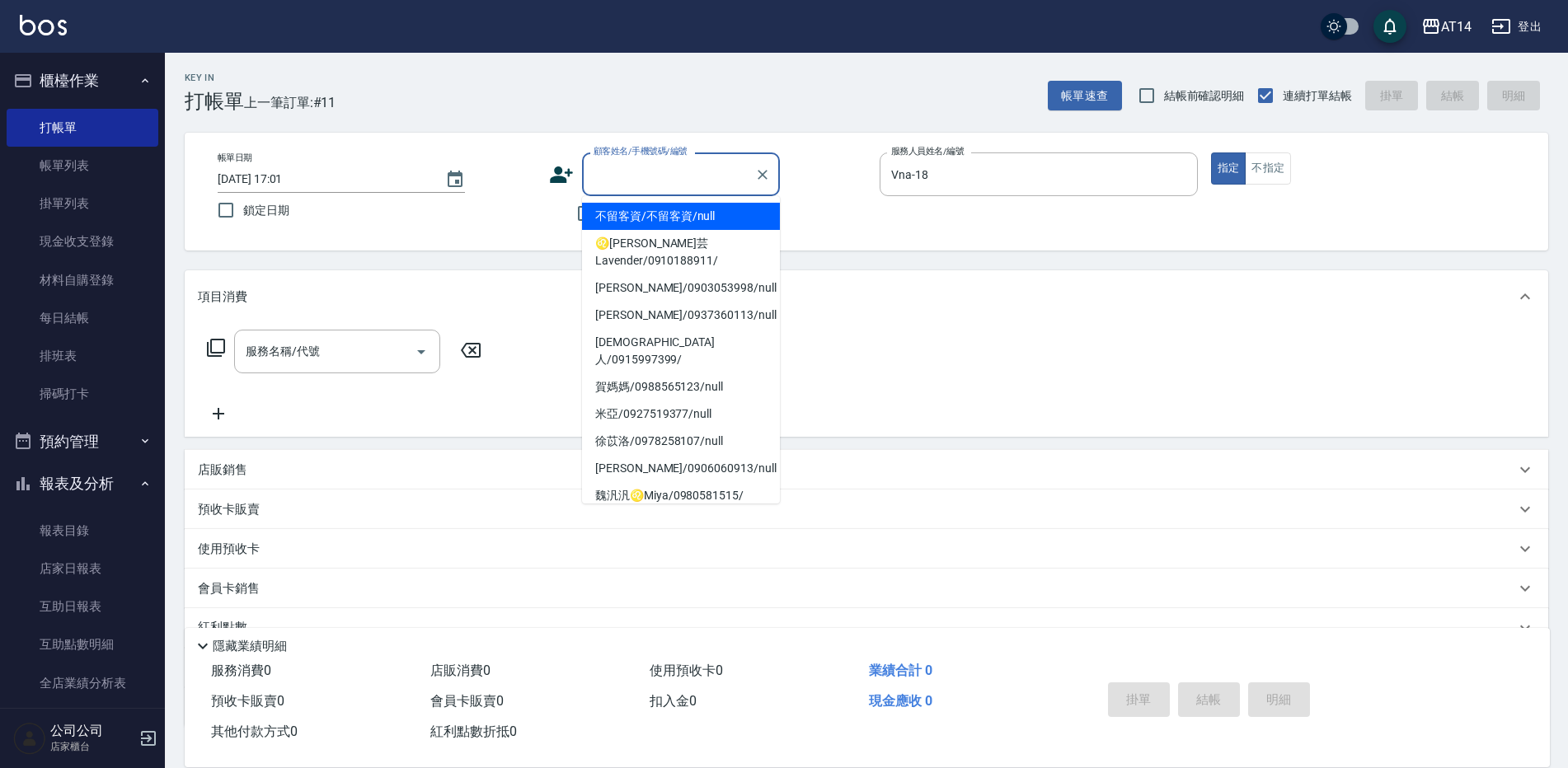
click at [649, 179] on input "顧客姓名/手機號碼/編號" at bounding box center [669, 173] width 158 height 29
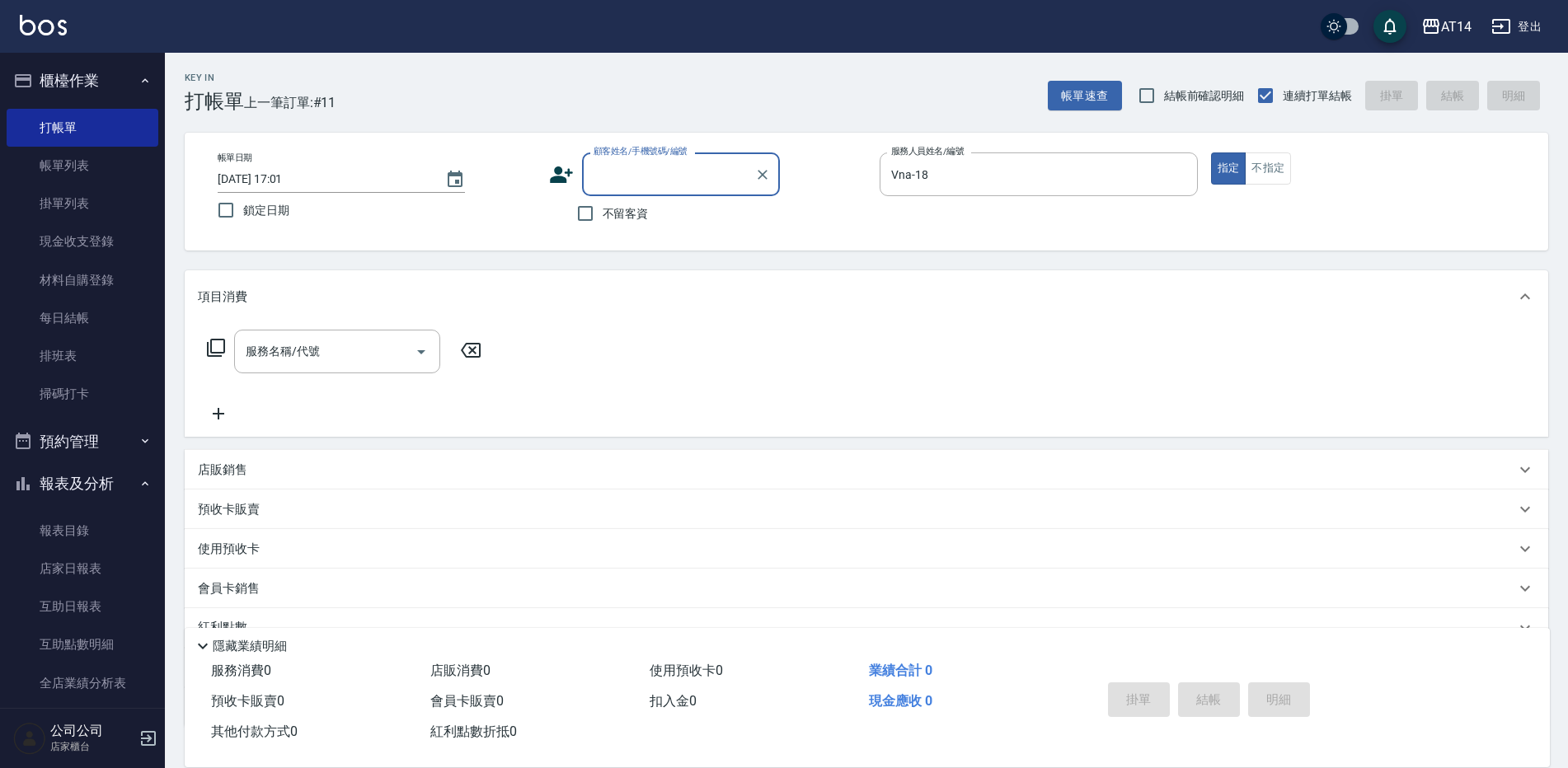
click at [649, 179] on input "顧客姓名/手機號碼/編號" at bounding box center [669, 173] width 158 height 29
paste input "♒"
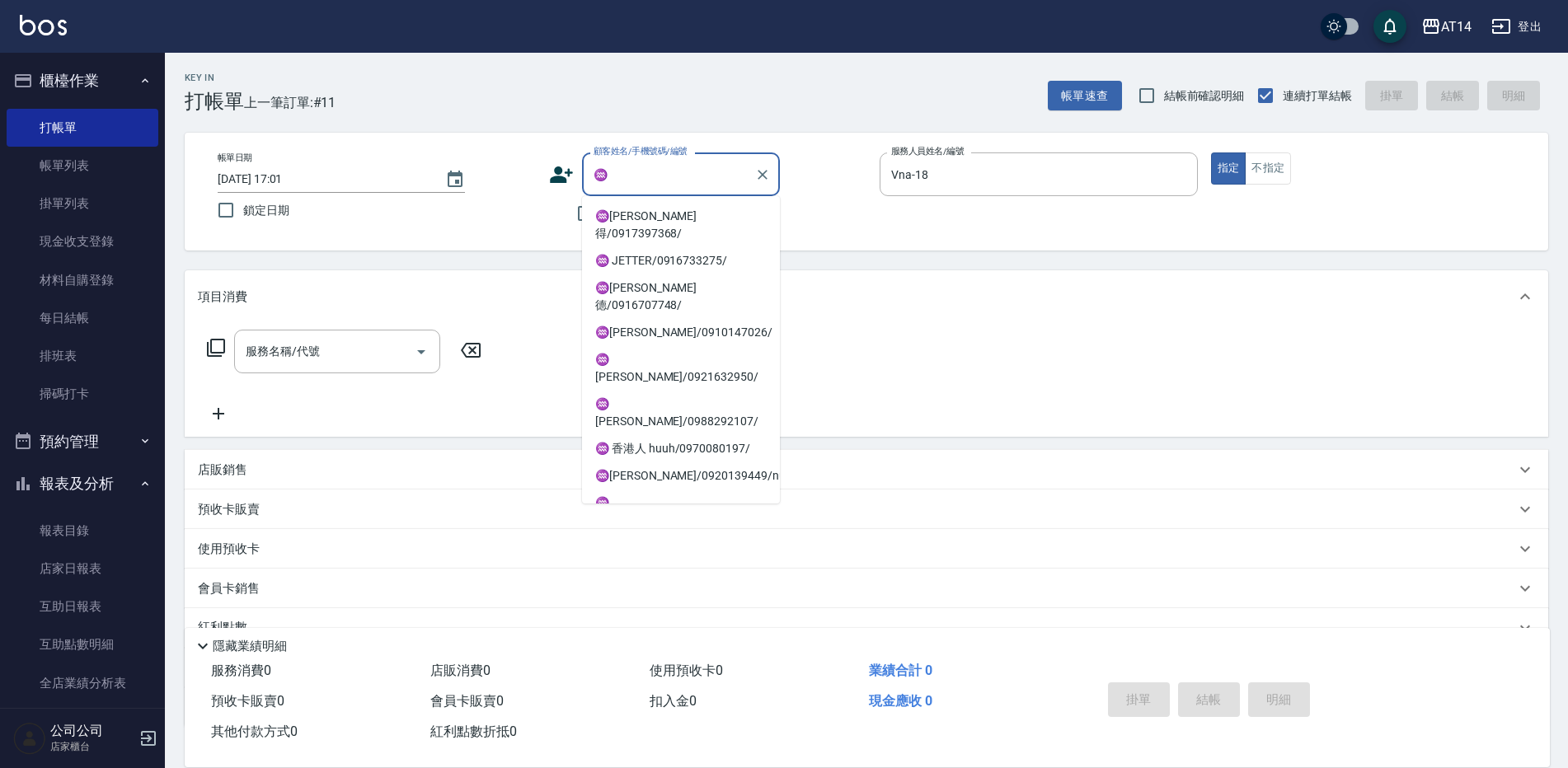
click at [658, 211] on li "♒[PERSON_NAME]得/0917397368/" at bounding box center [680, 225] width 198 height 45
type input "♒[PERSON_NAME]得/0917397368/"
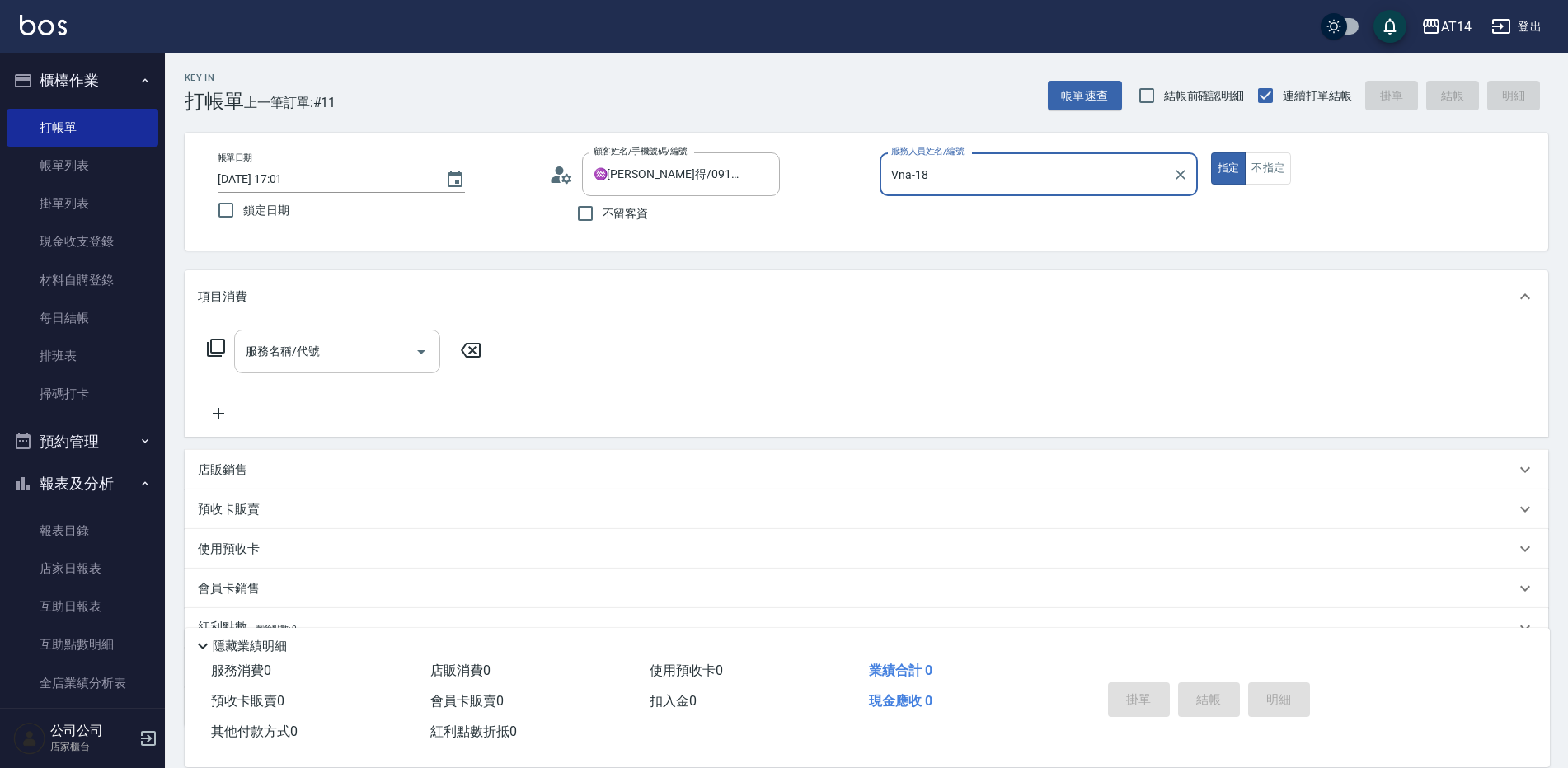
click at [305, 341] on input "服務名稱/代號" at bounding box center [325, 351] width 166 height 29
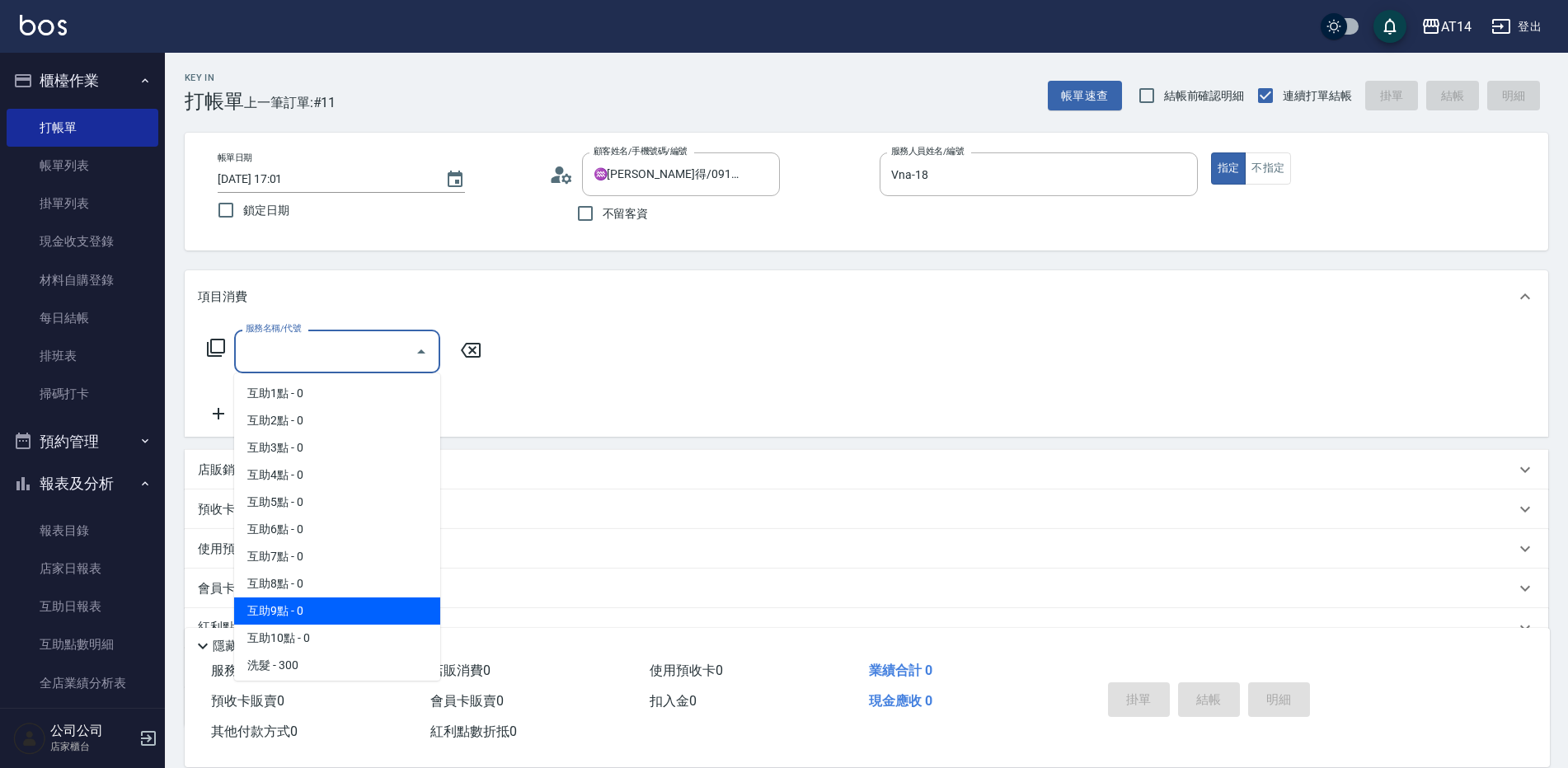
scroll to position [82, 0]
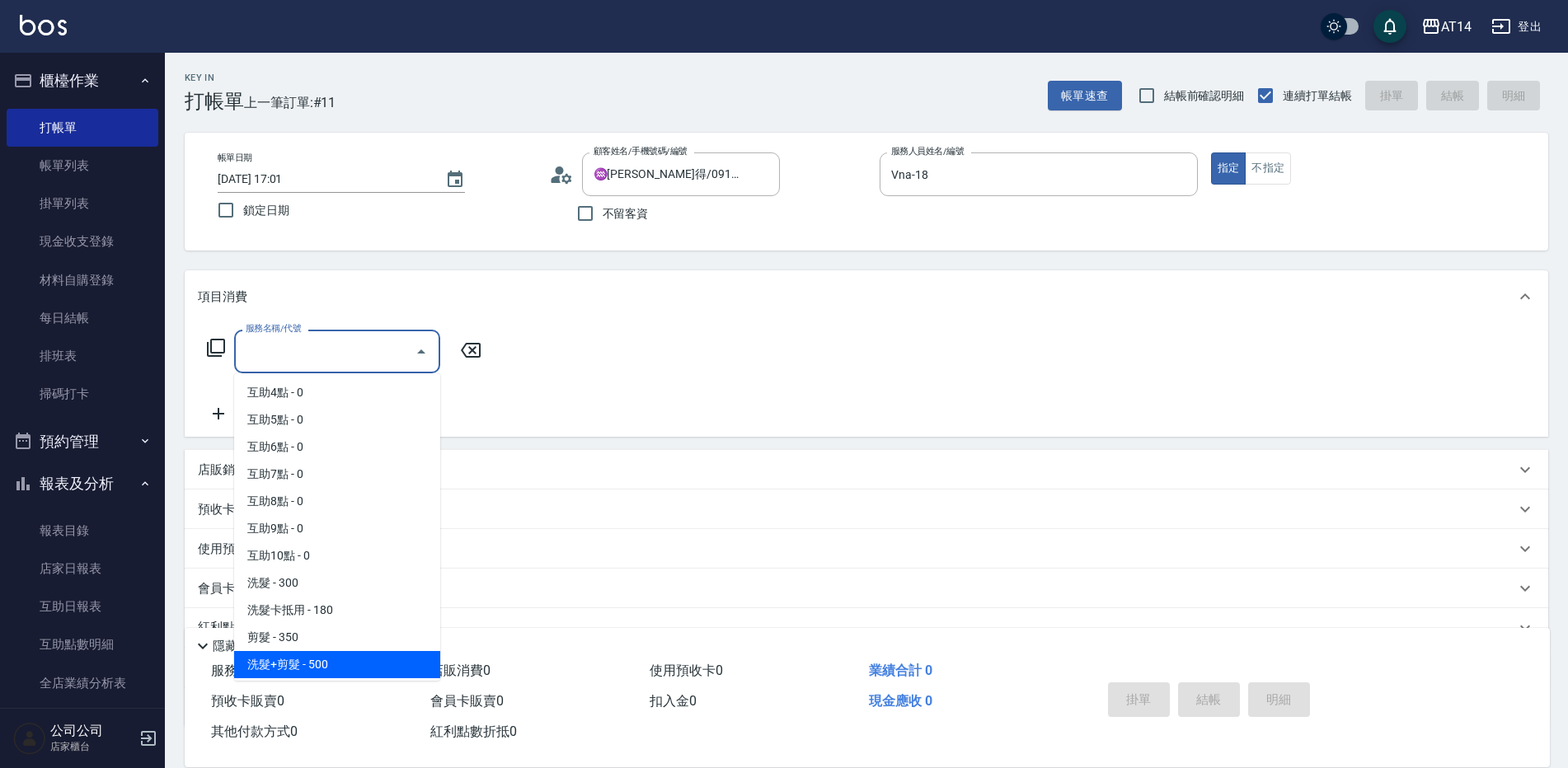
click at [337, 663] on span "洗髮+剪髮 - 500" at bounding box center [337, 664] width 206 height 27
type input "洗髮+剪髮(022)"
type input "1"
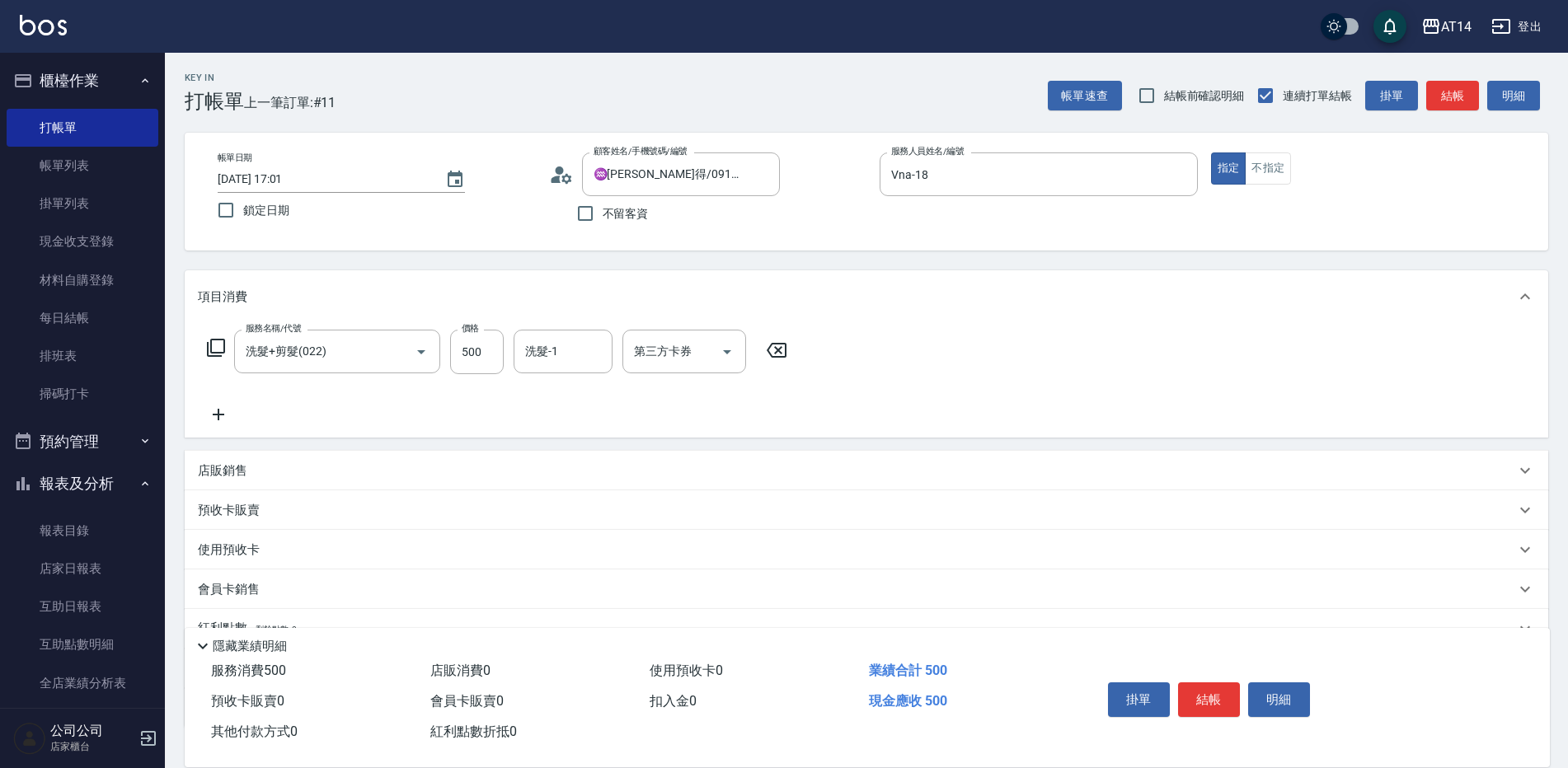
drag, startPoint x: 326, startPoint y: 651, endPoint x: 316, endPoint y: 639, distance: 15.6
click at [1463, 87] on button "結帳" at bounding box center [1451, 96] width 52 height 31
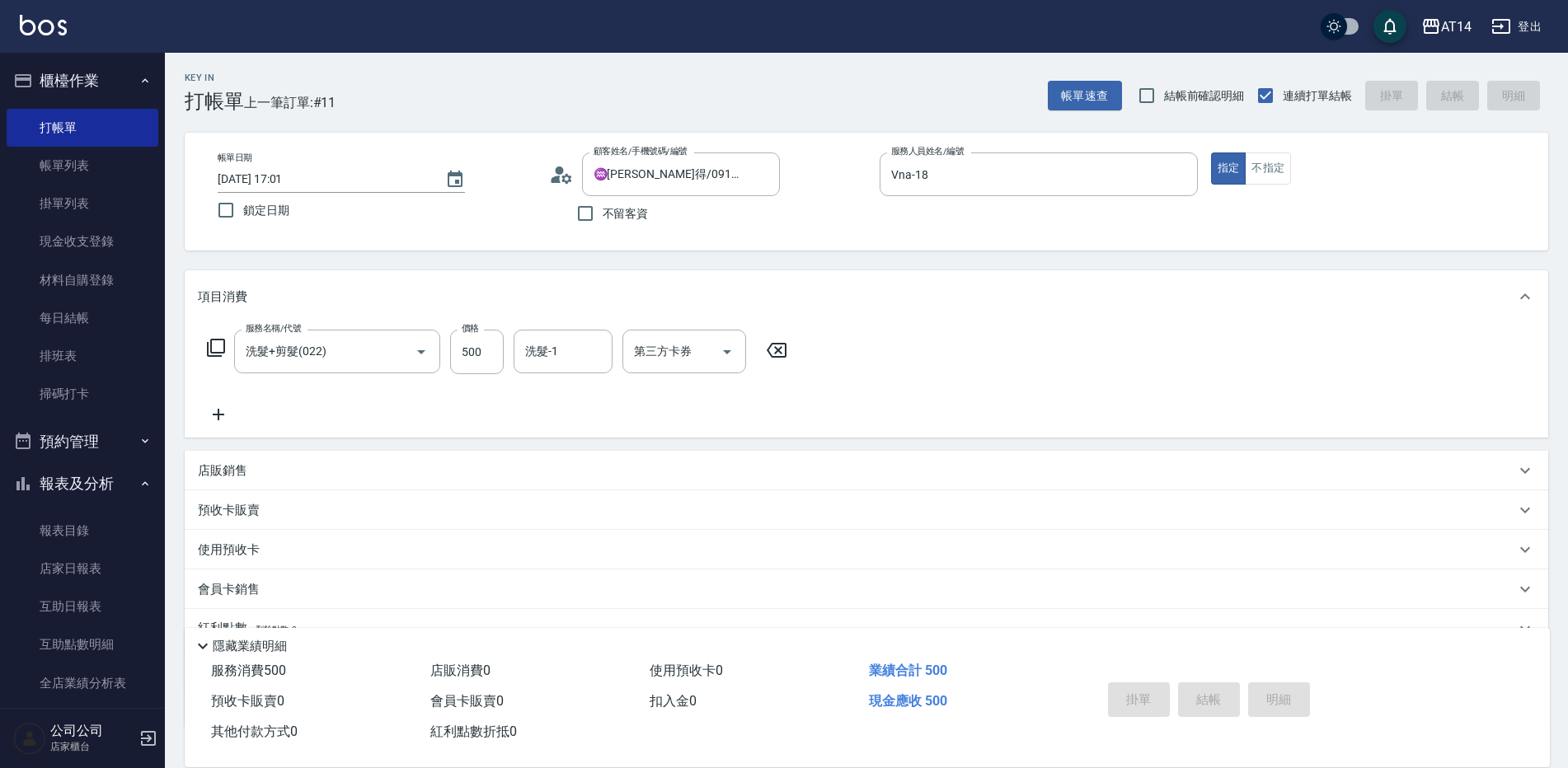
type input "2025/08/10 17:23"
type input "0"
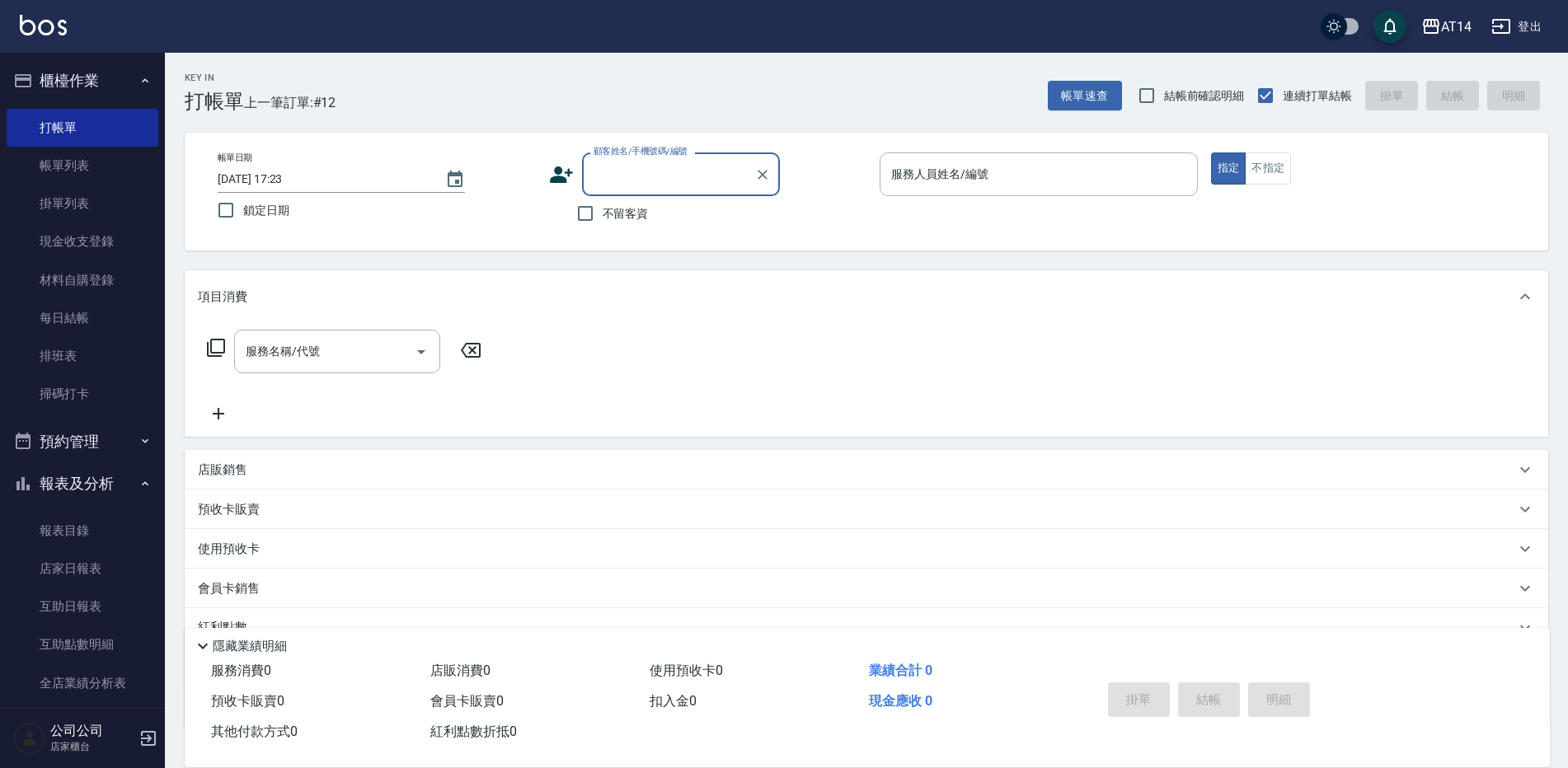
click at [95, 63] on button "櫃檯作業" at bounding box center [82, 80] width 152 height 43
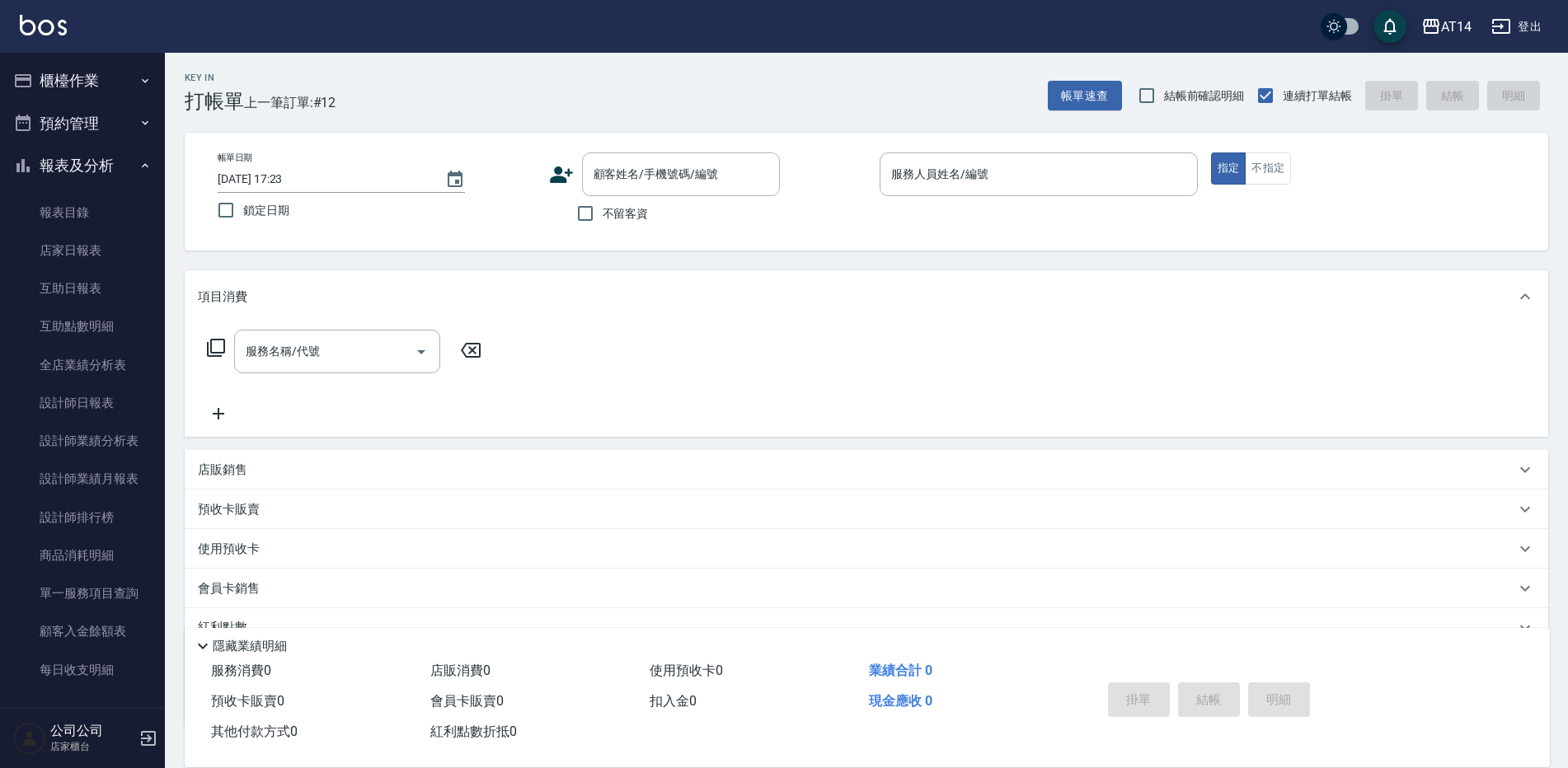
click at [97, 169] on button "報表及分析" at bounding box center [82, 165] width 152 height 43
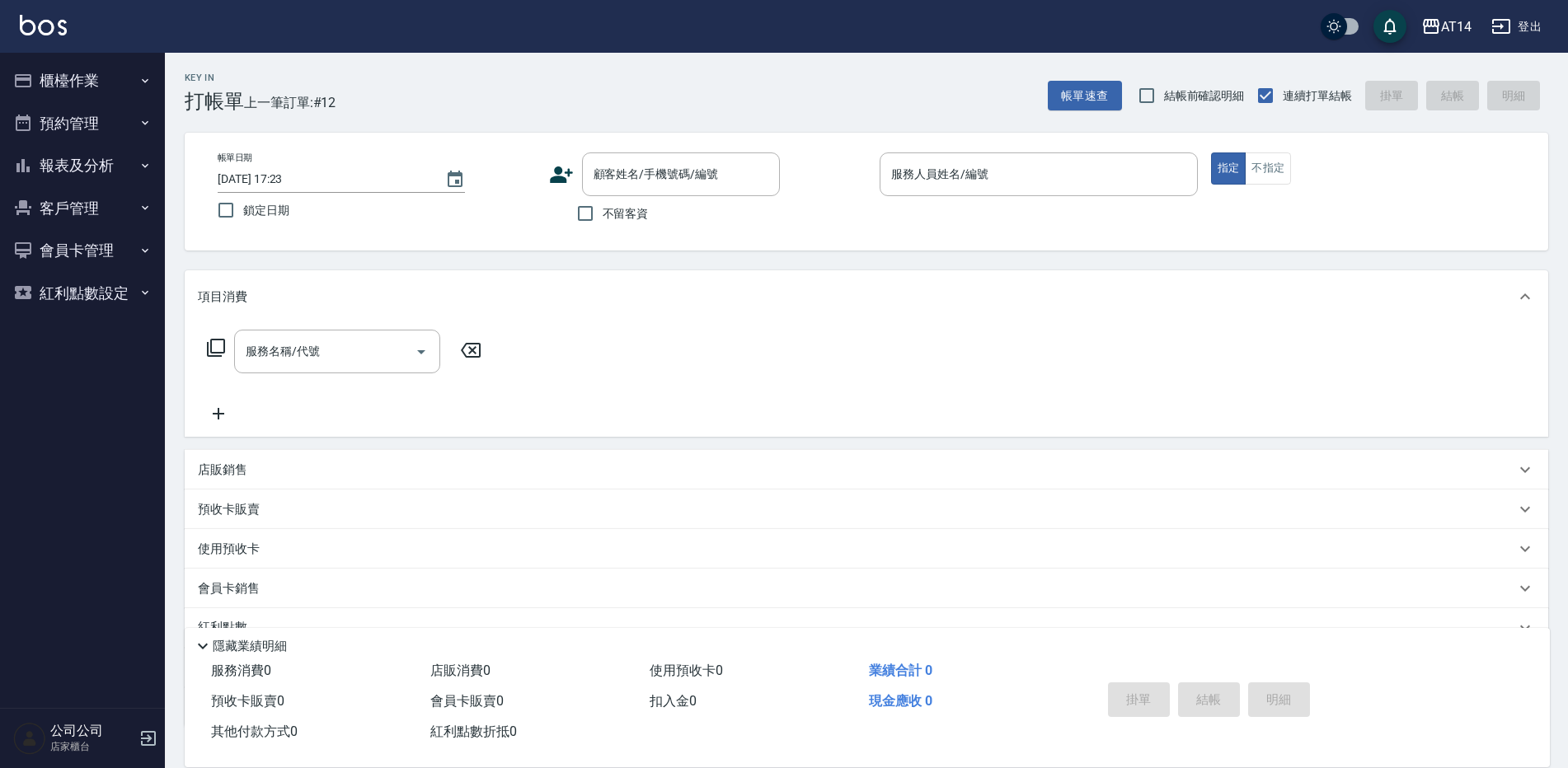
click at [94, 136] on button "預約管理" at bounding box center [82, 123] width 152 height 43
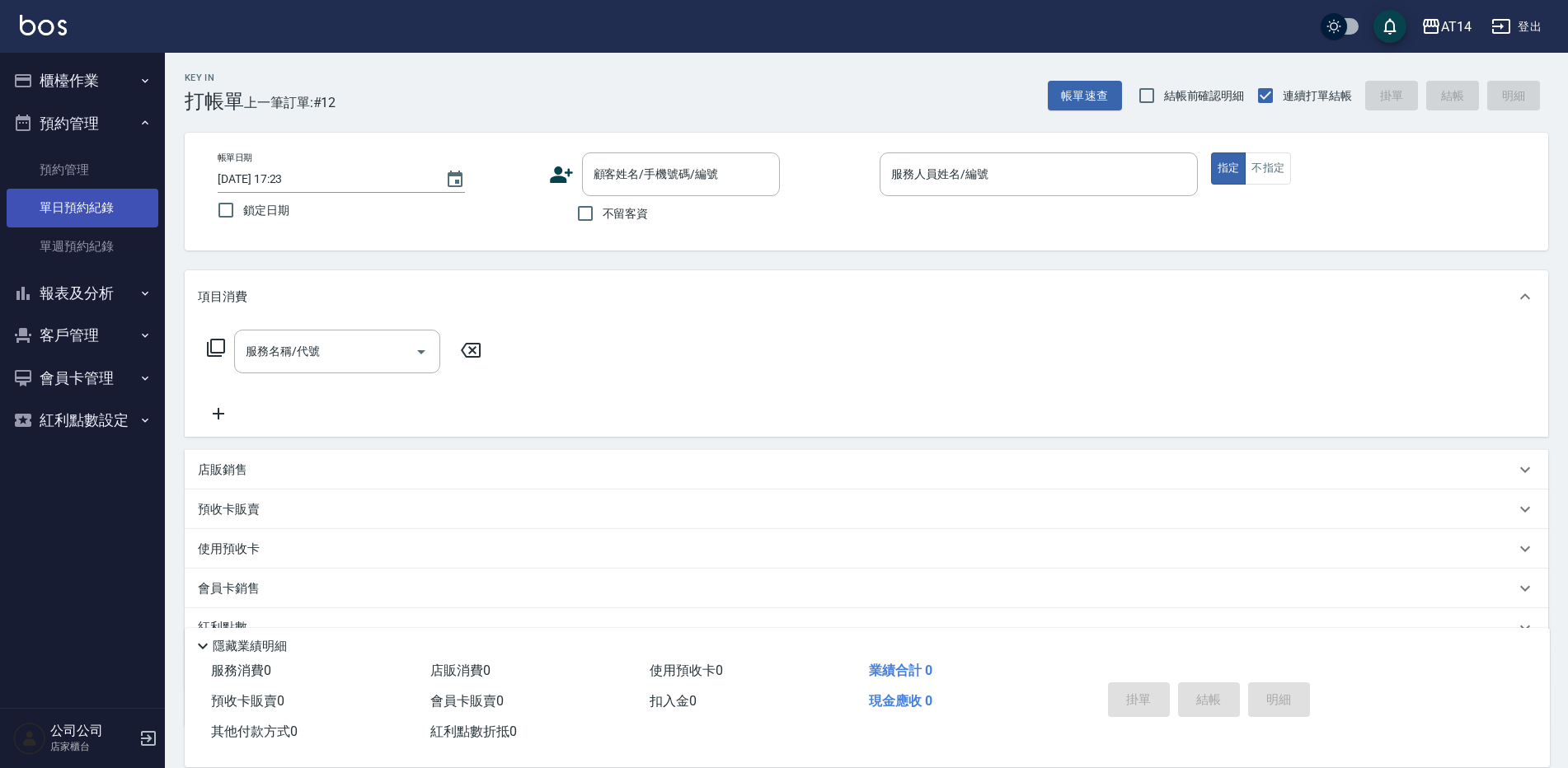
click at [91, 211] on link "單日預約紀錄" at bounding box center [82, 208] width 152 height 38
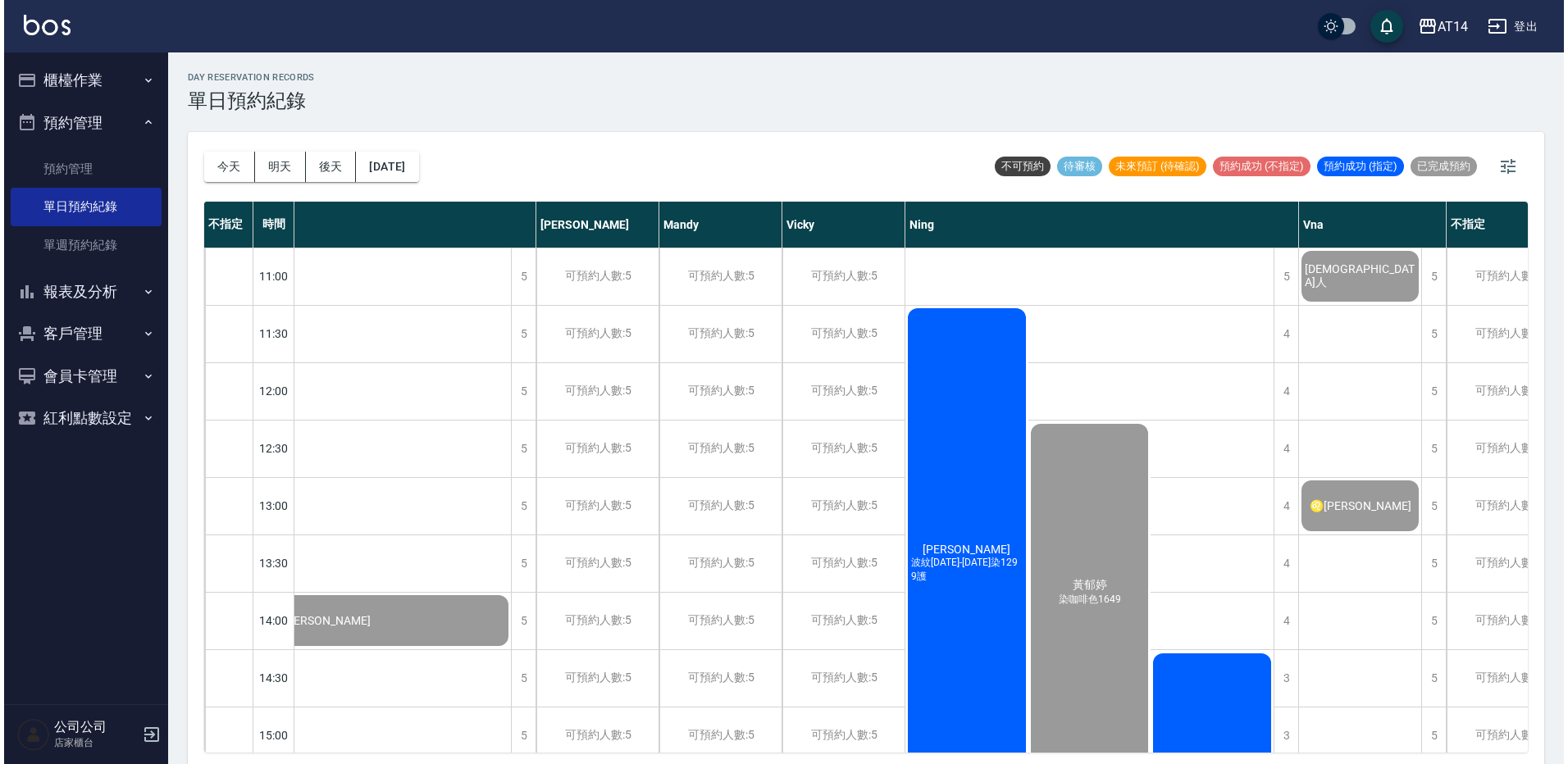
scroll to position [0, 154]
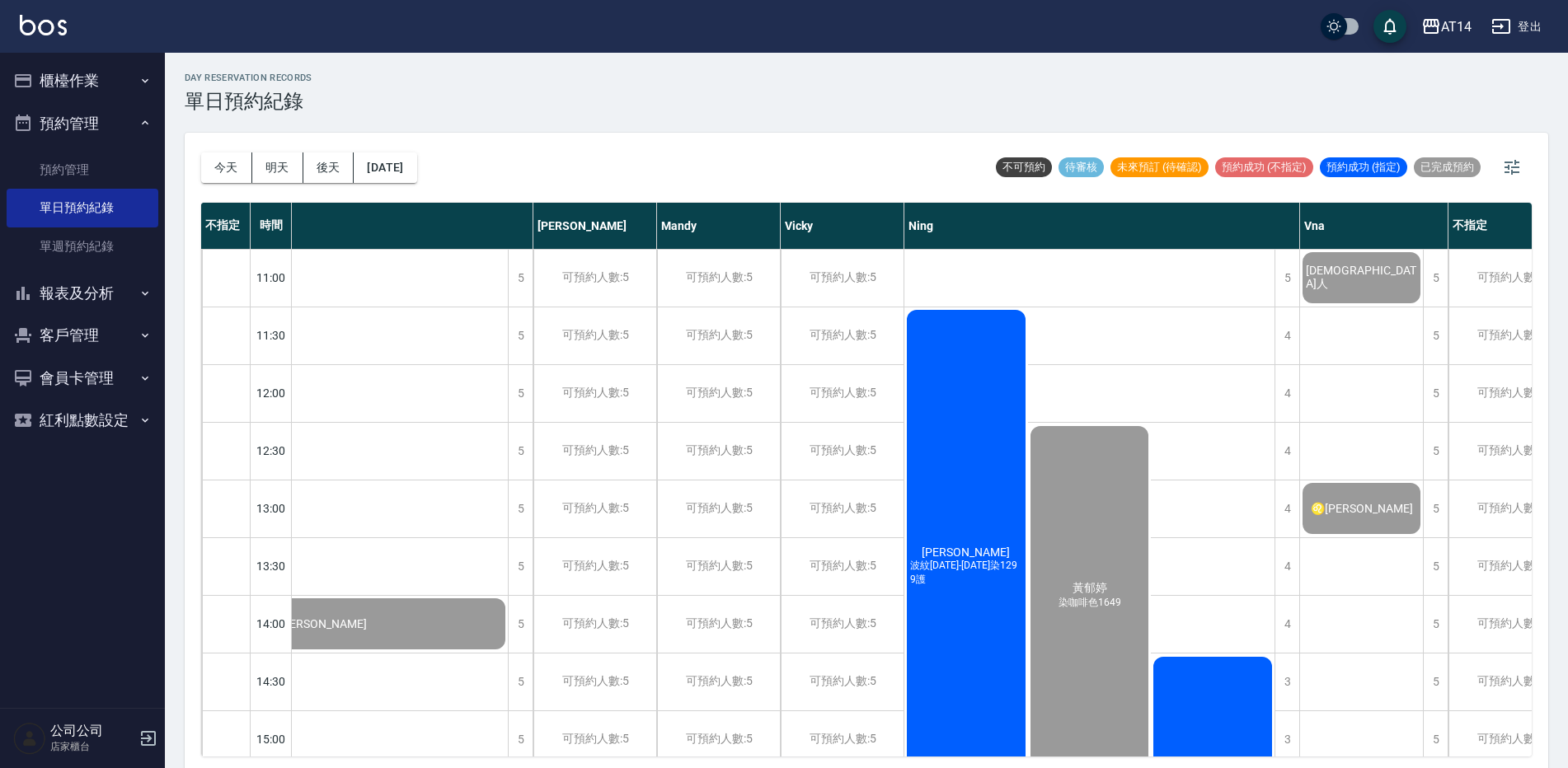
click at [87, 122] on button "預約管理" at bounding box center [82, 123] width 152 height 43
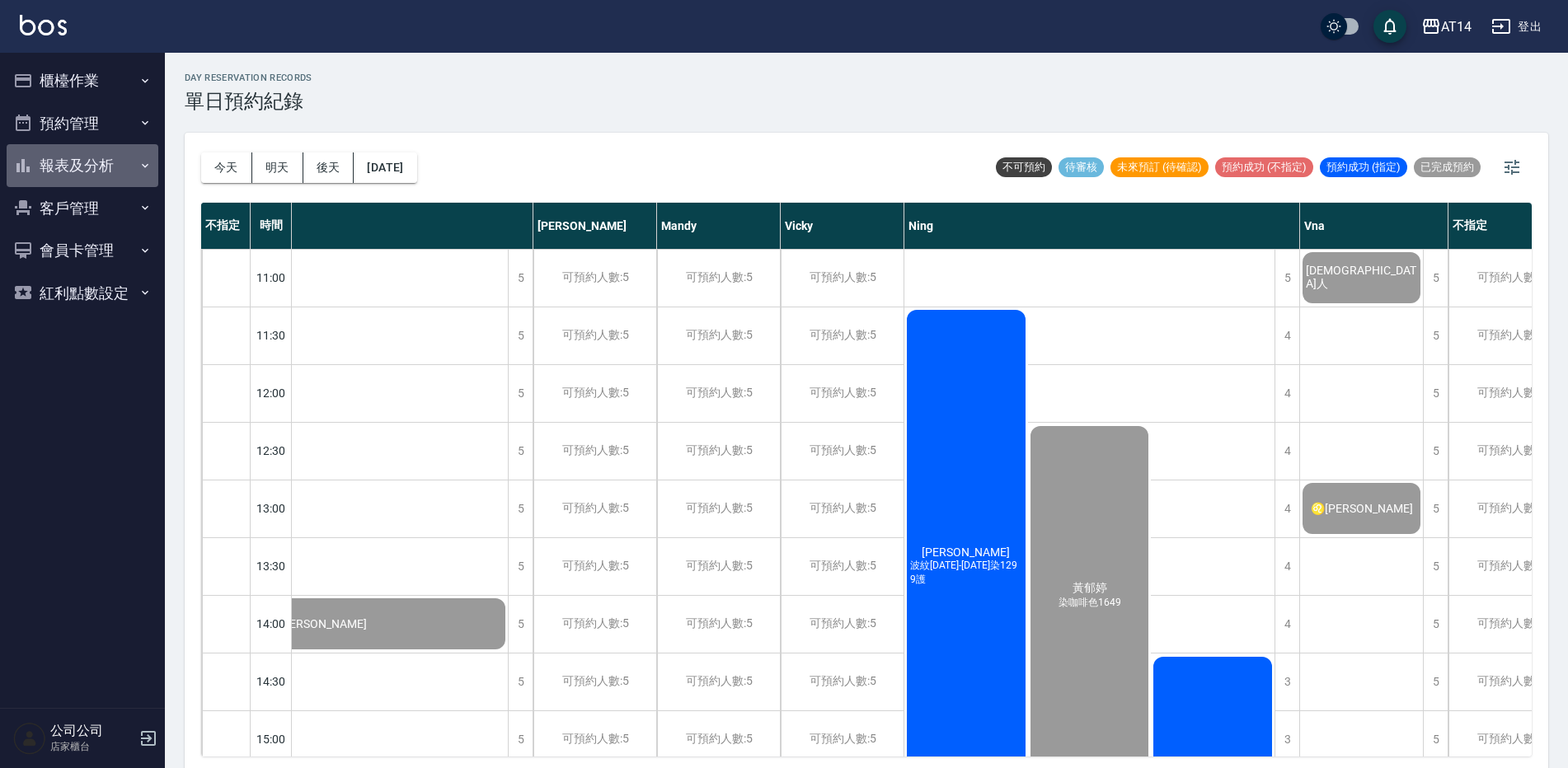
click at [92, 165] on button "報表及分析" at bounding box center [82, 165] width 152 height 43
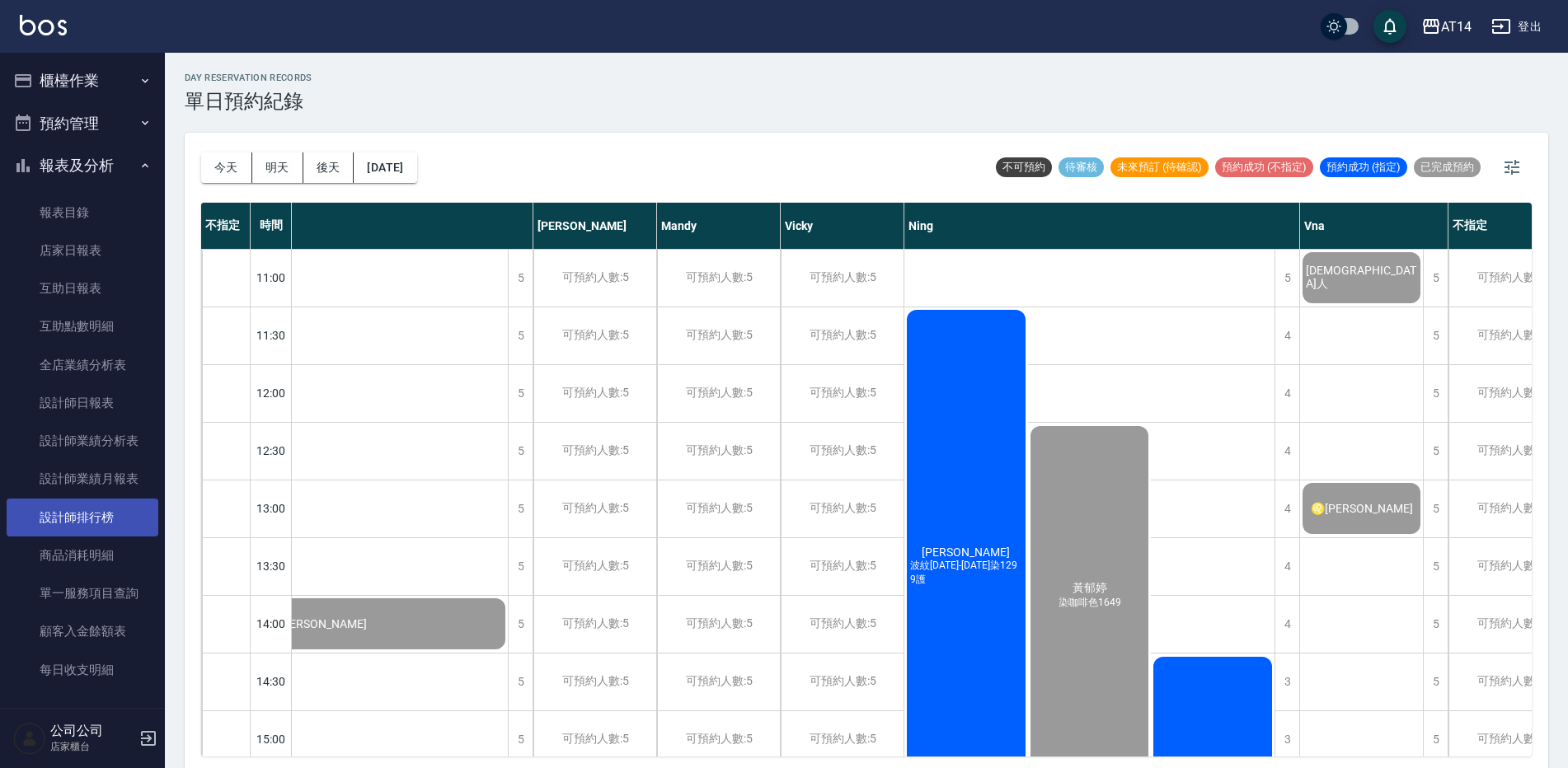
click at [120, 513] on link "設計師排行榜" at bounding box center [82, 517] width 152 height 38
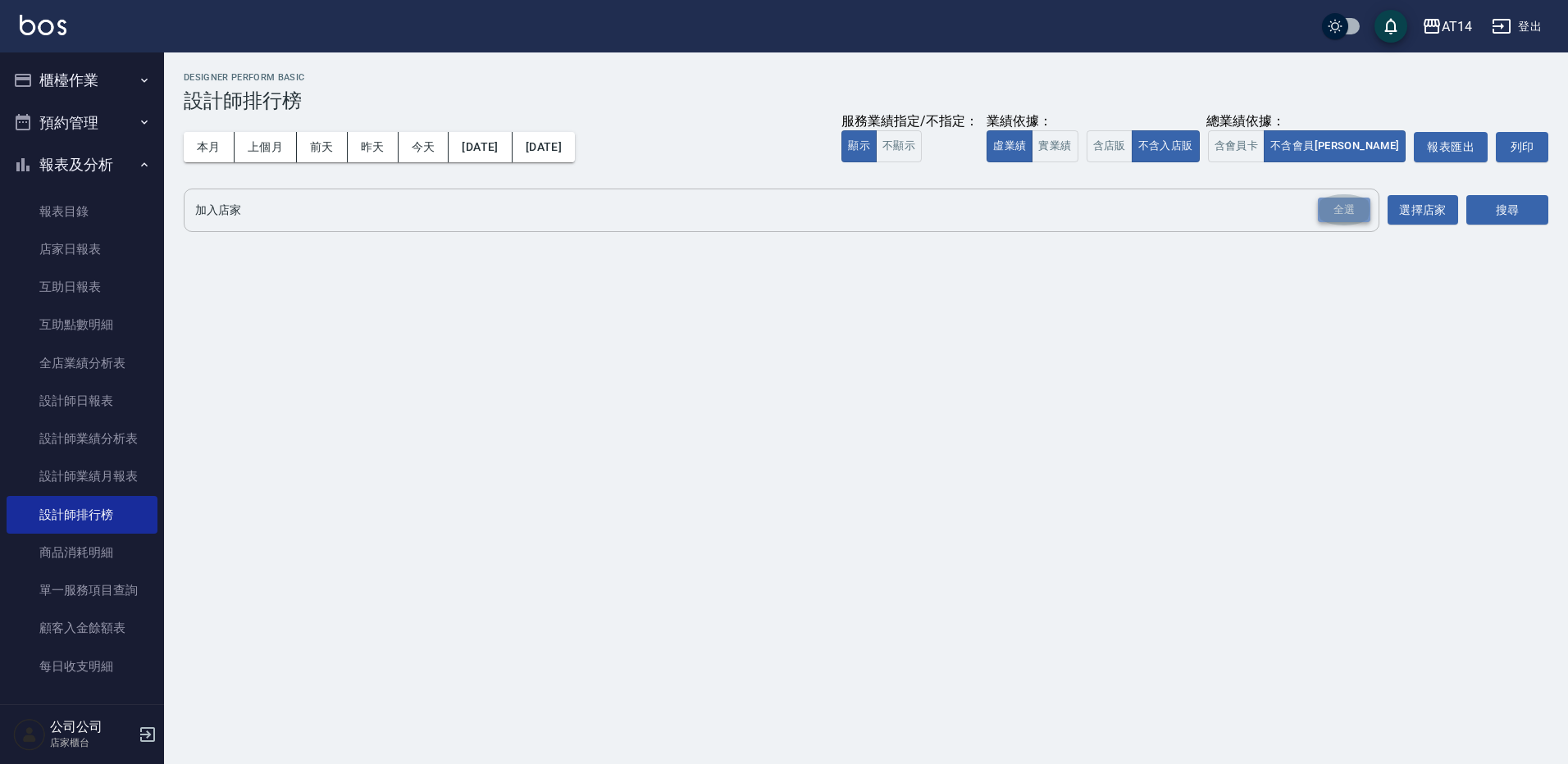
click at [1321, 203] on div "全選" at bounding box center [1343, 211] width 52 height 26
click at [1501, 198] on button "搜尋" at bounding box center [1507, 211] width 82 height 31
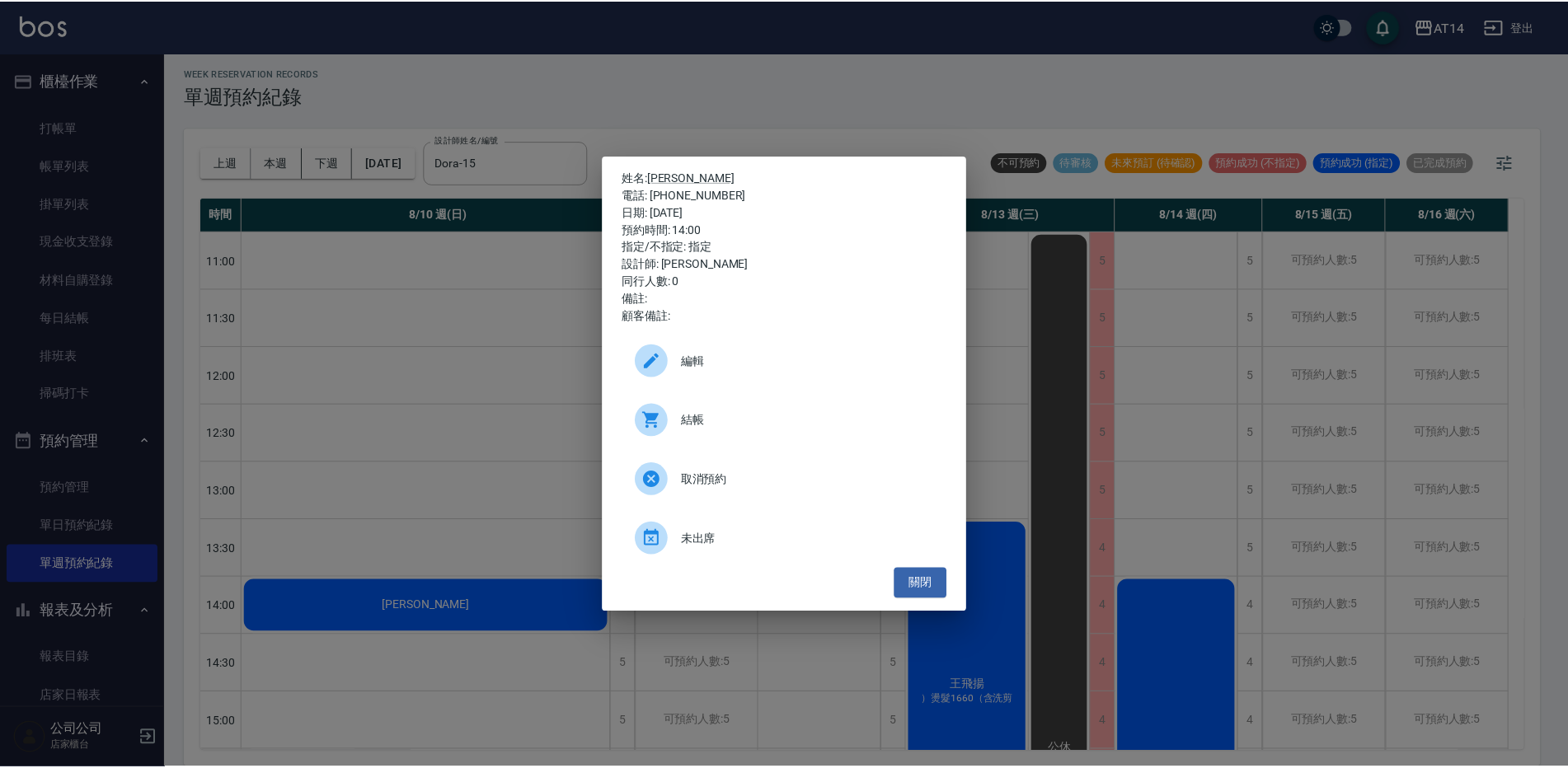
scroll to position [165, 0]
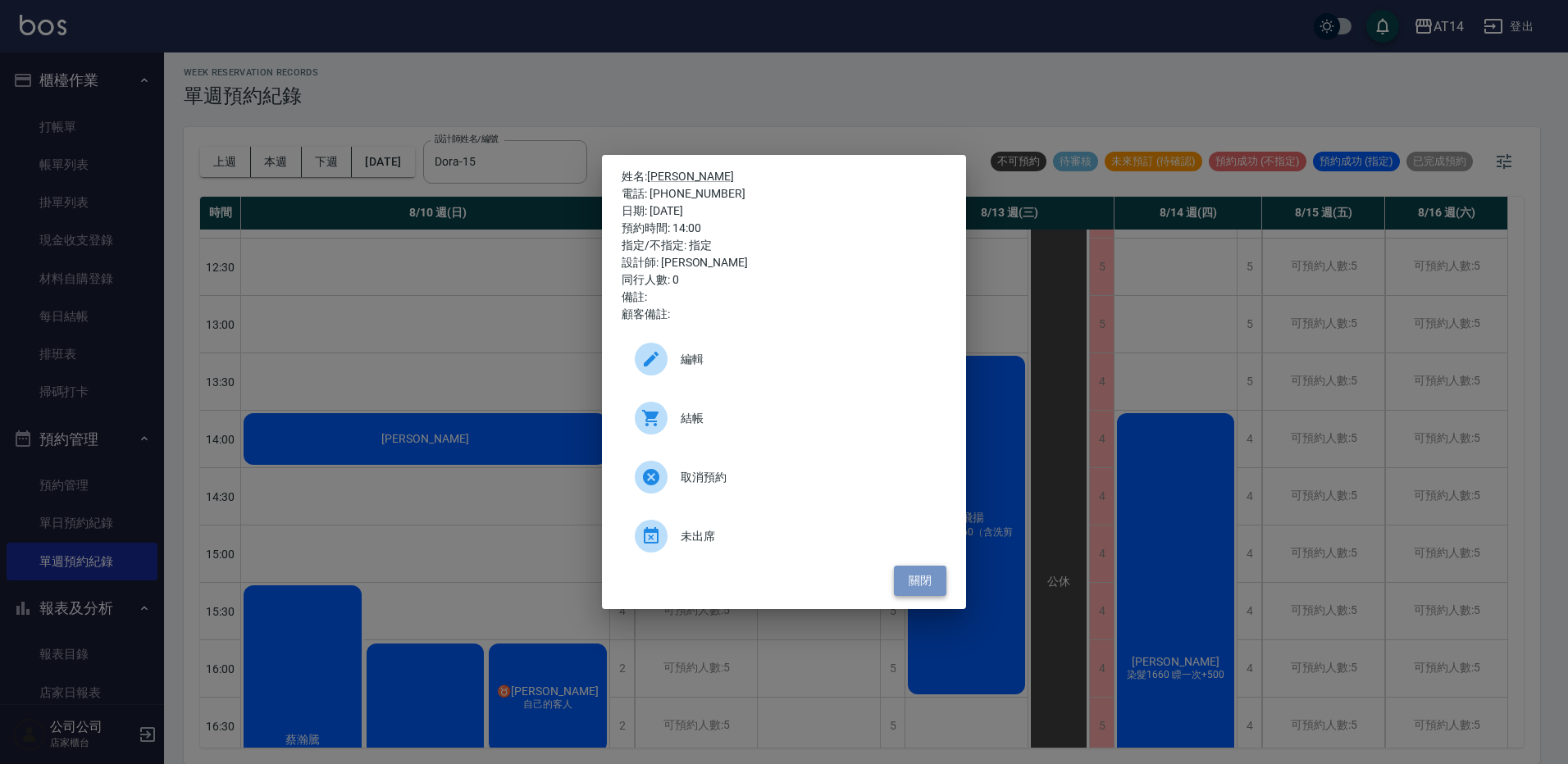
click at [930, 568] on button "關閉" at bounding box center [920, 581] width 52 height 31
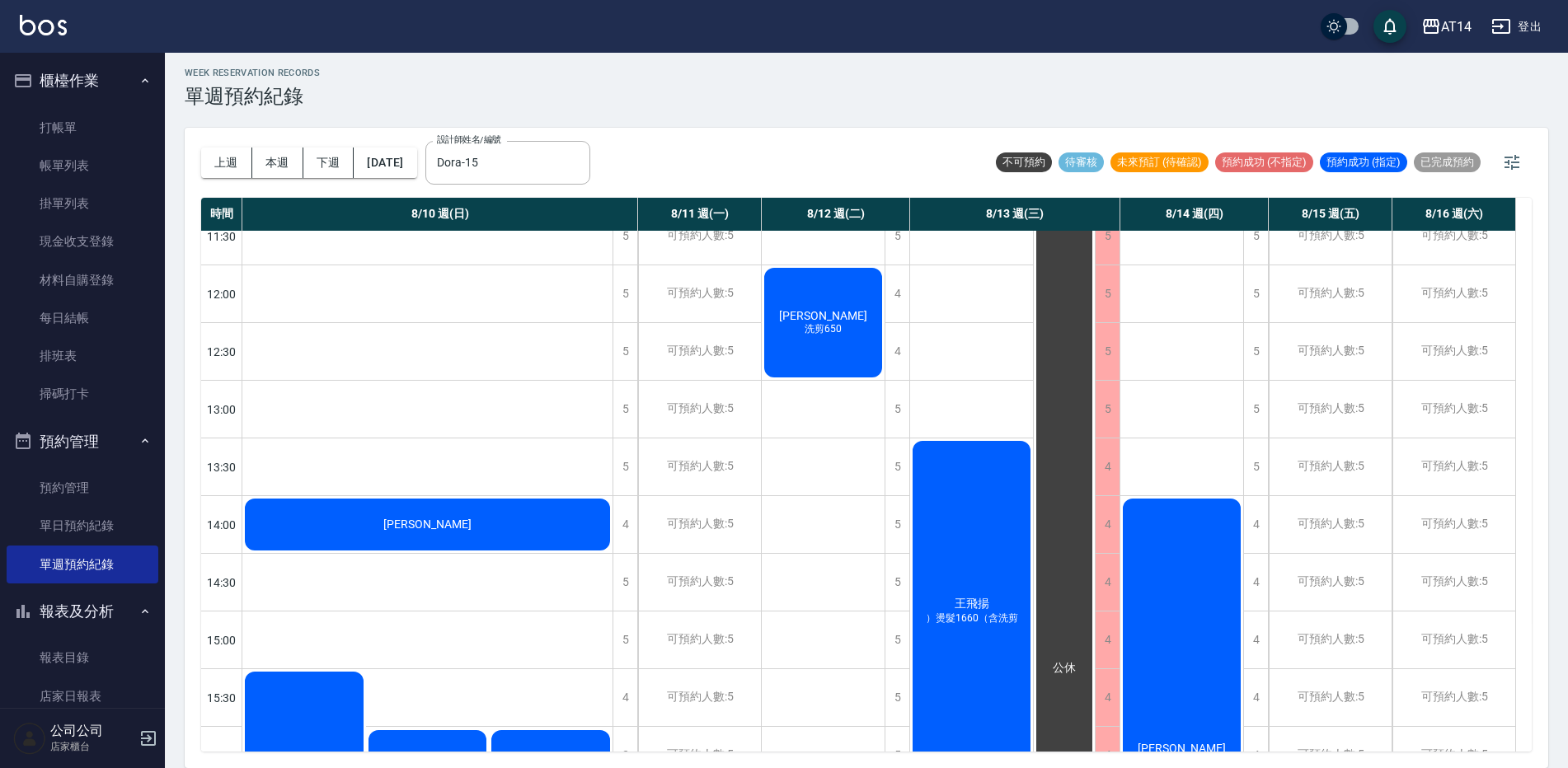
scroll to position [0, 0]
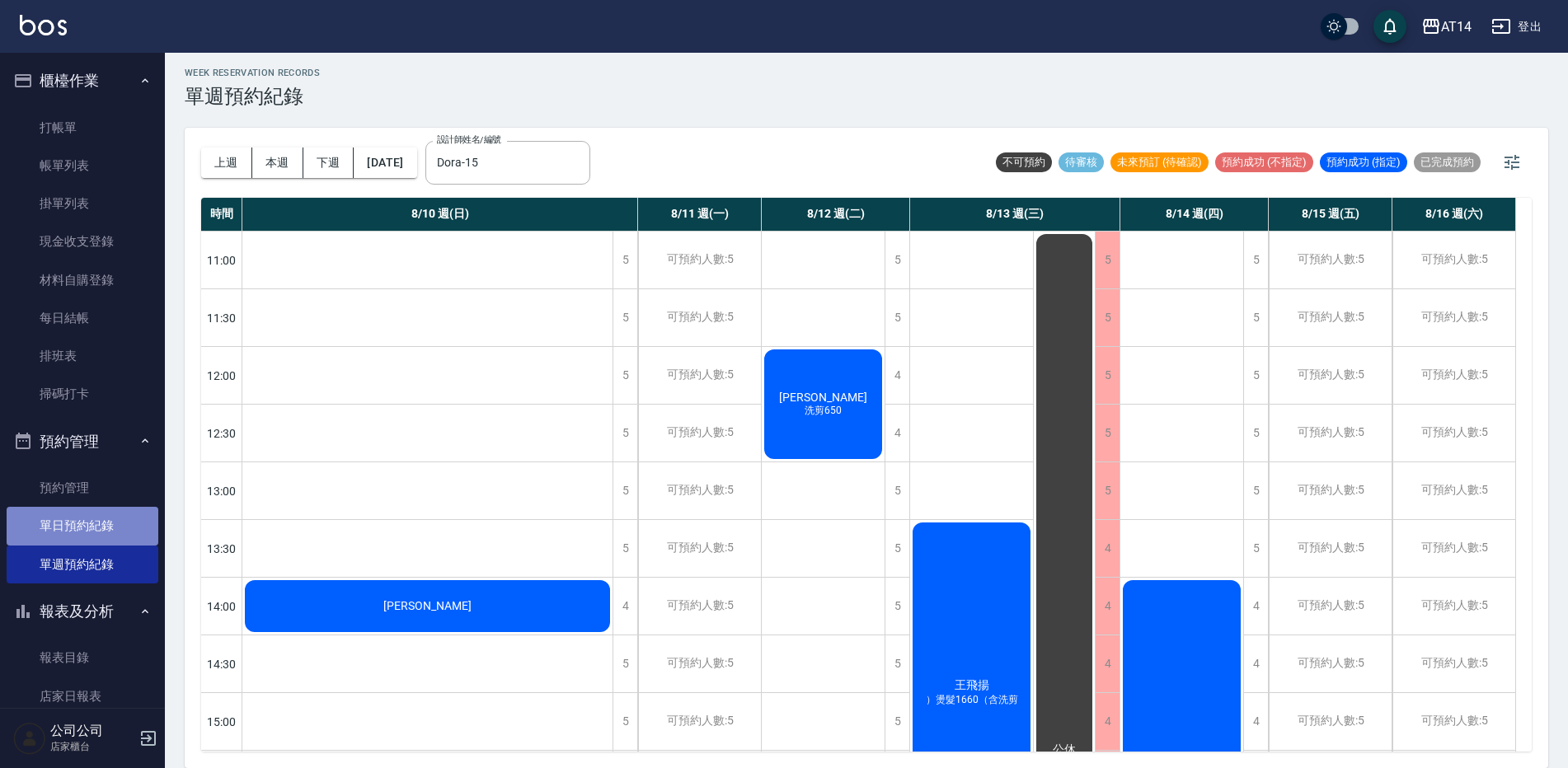
click at [129, 523] on link "單日預約紀錄" at bounding box center [82, 526] width 152 height 38
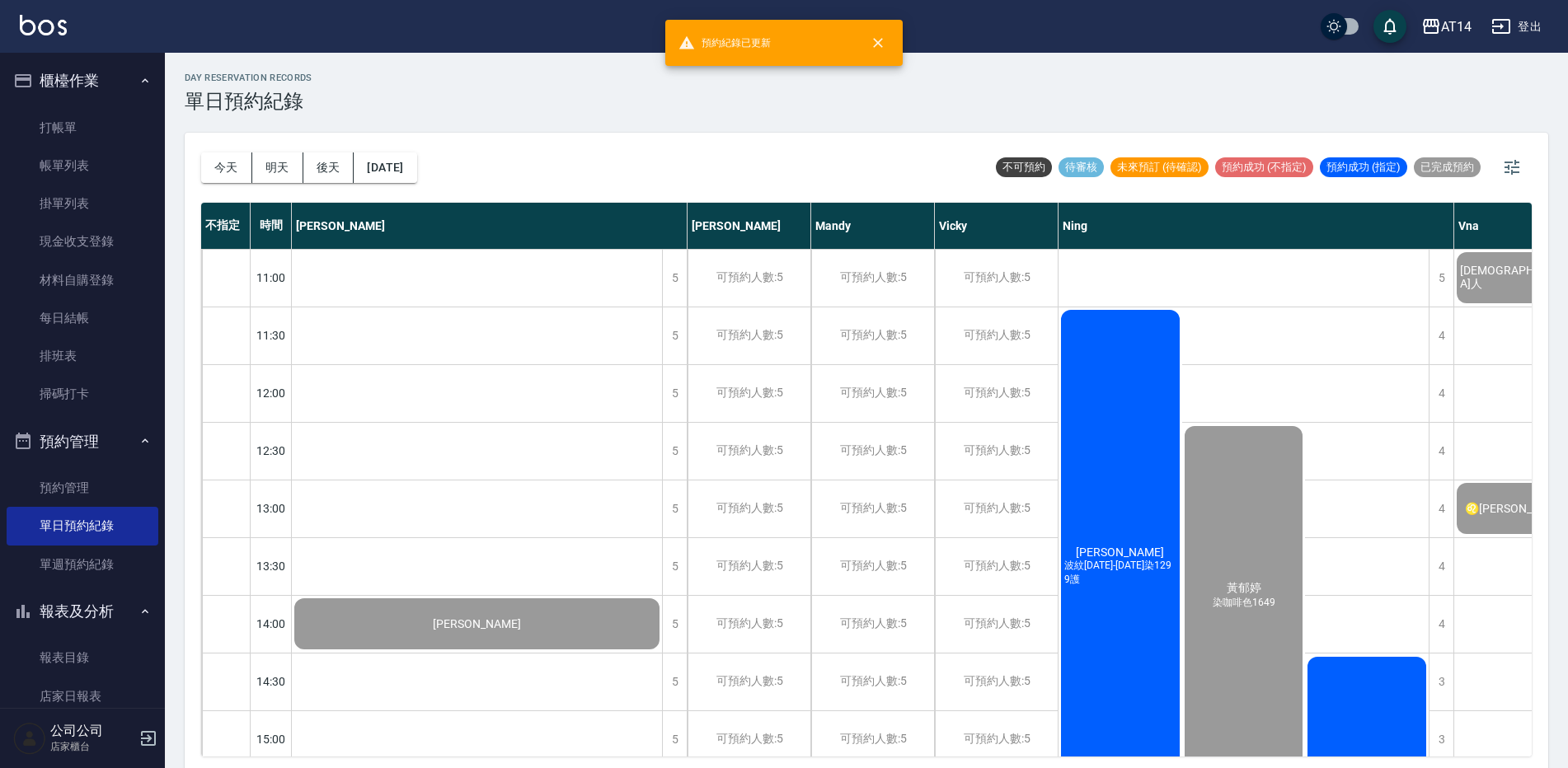
click at [662, 597] on div "林玠涵 波紋1299-1899染1299護" at bounding box center [477, 624] width 370 height 56
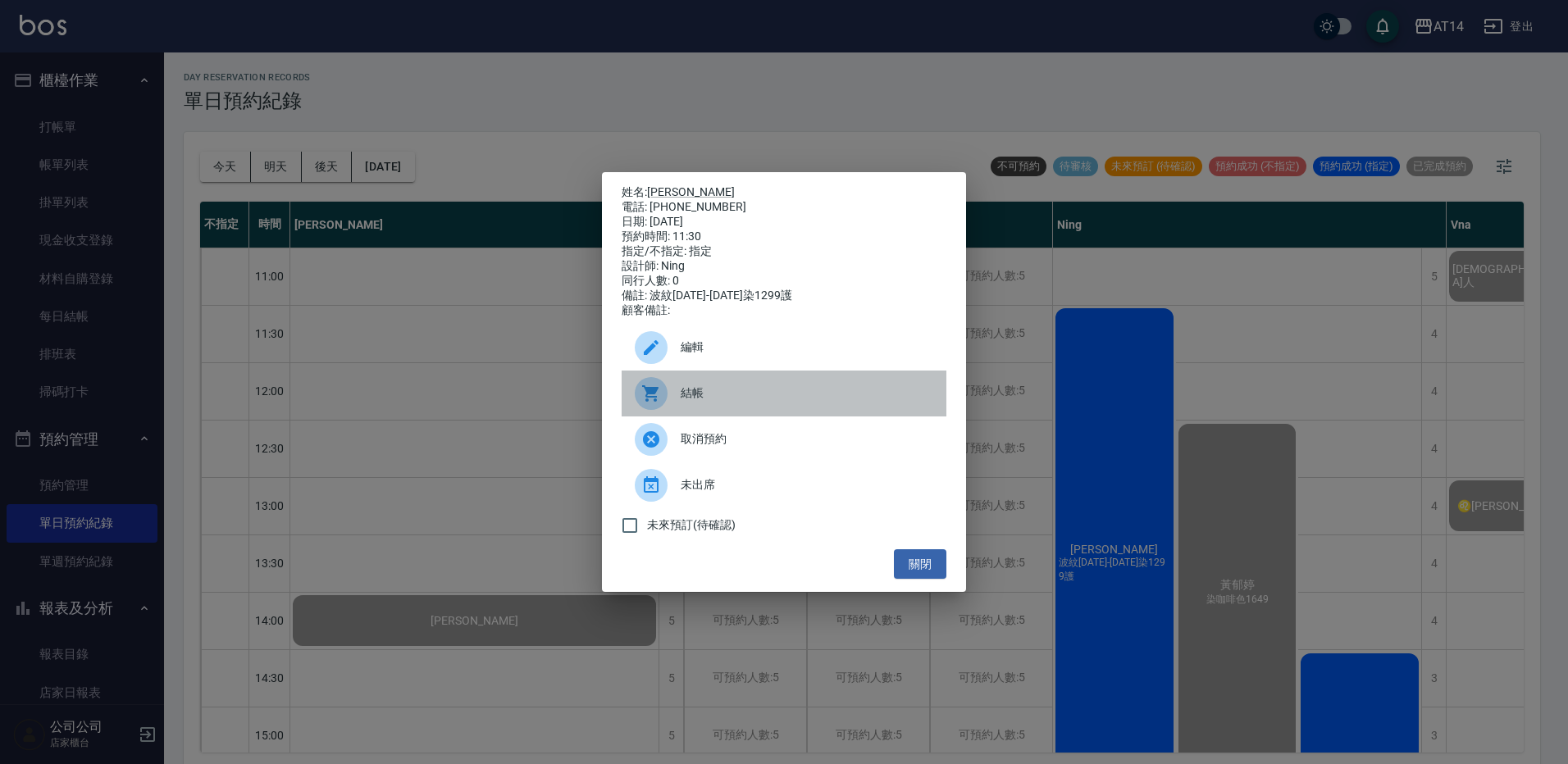
click at [785, 402] on span "結帳" at bounding box center [807, 392] width 252 height 17
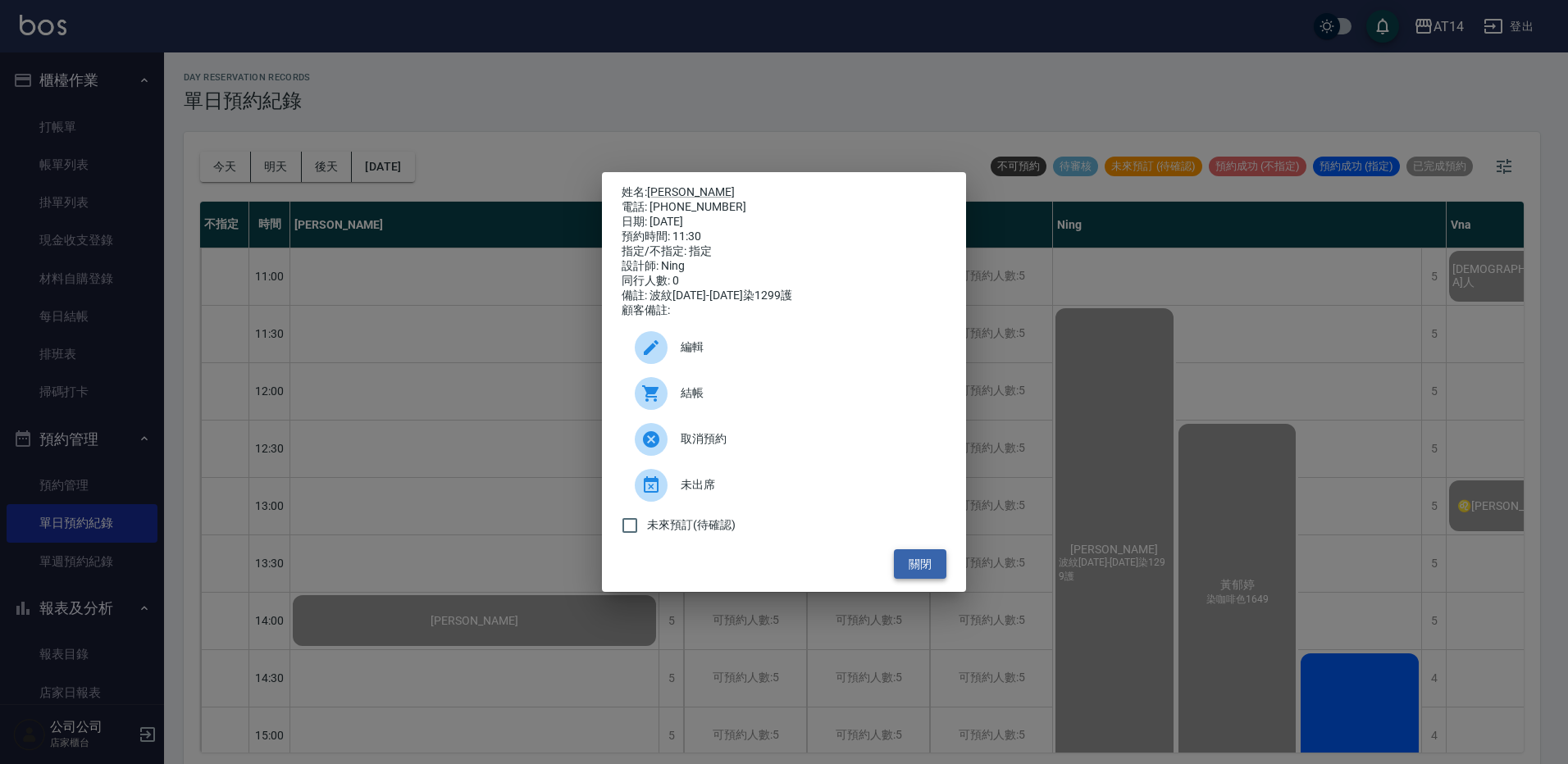
click at [912, 569] on button "關閉" at bounding box center [920, 564] width 52 height 31
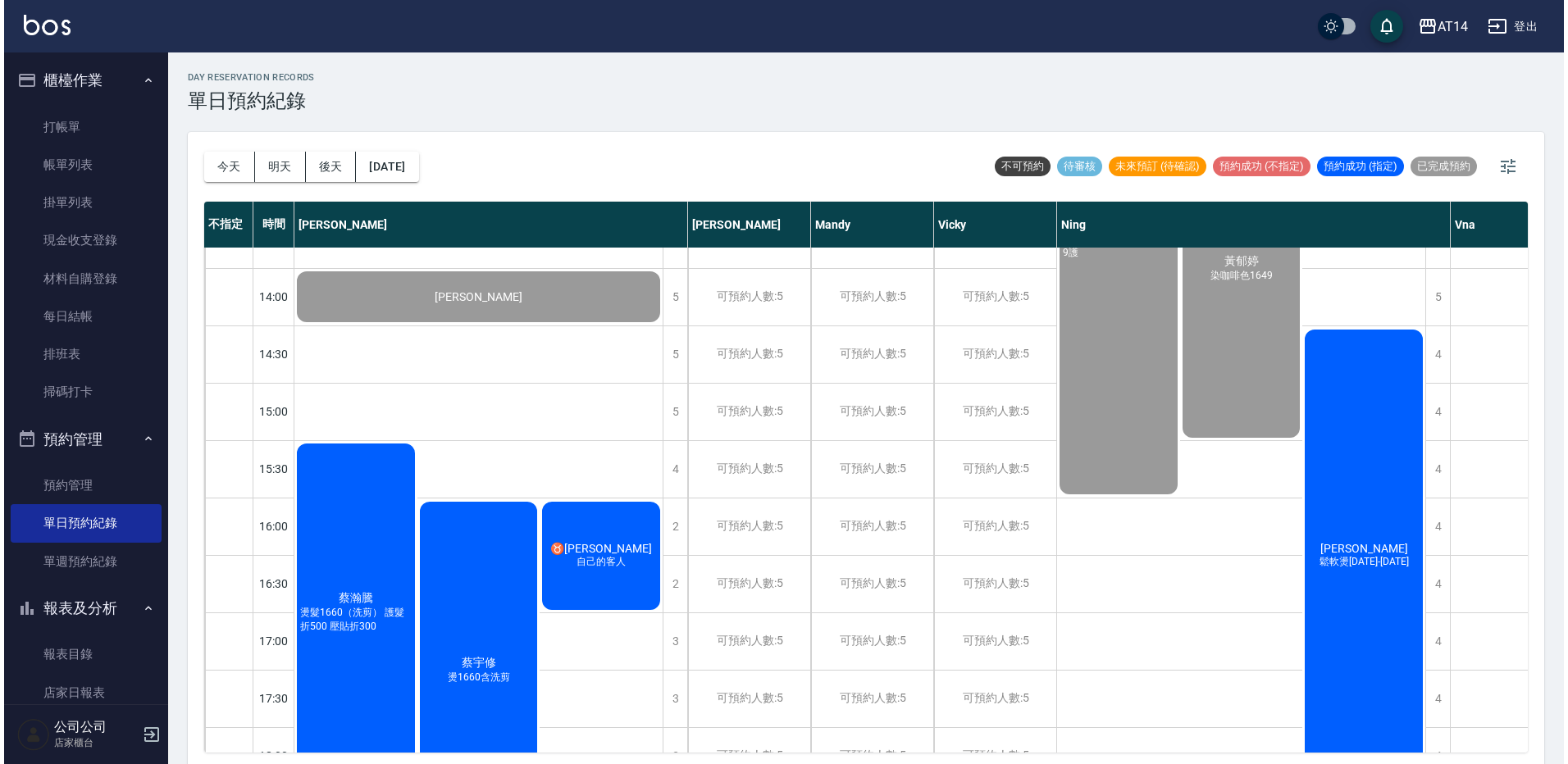
scroll to position [328, 0]
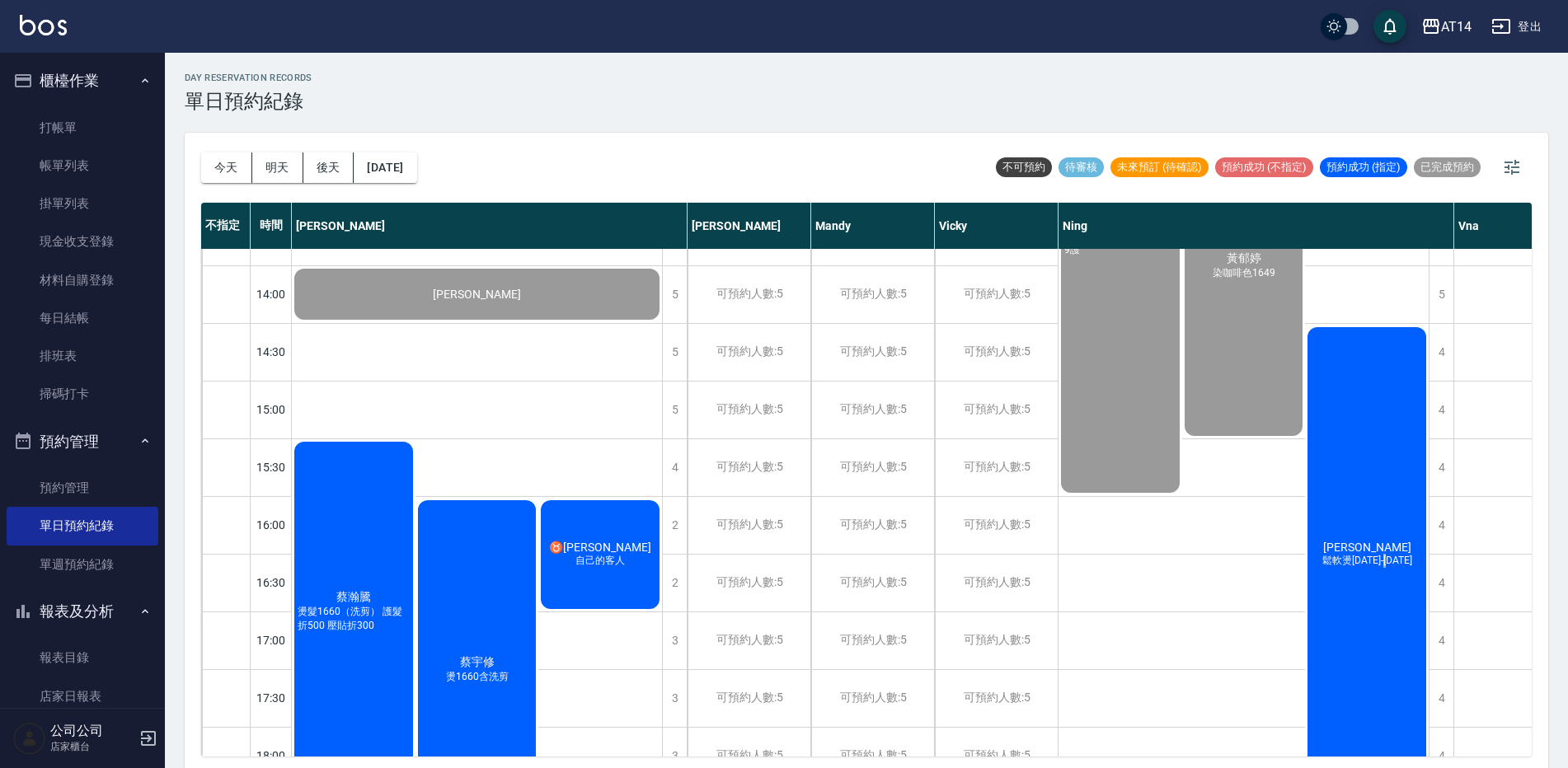
click at [662, 611] on div "蔡睿安 鬆軟燙1299-1899" at bounding box center [599, 555] width 124 height 114
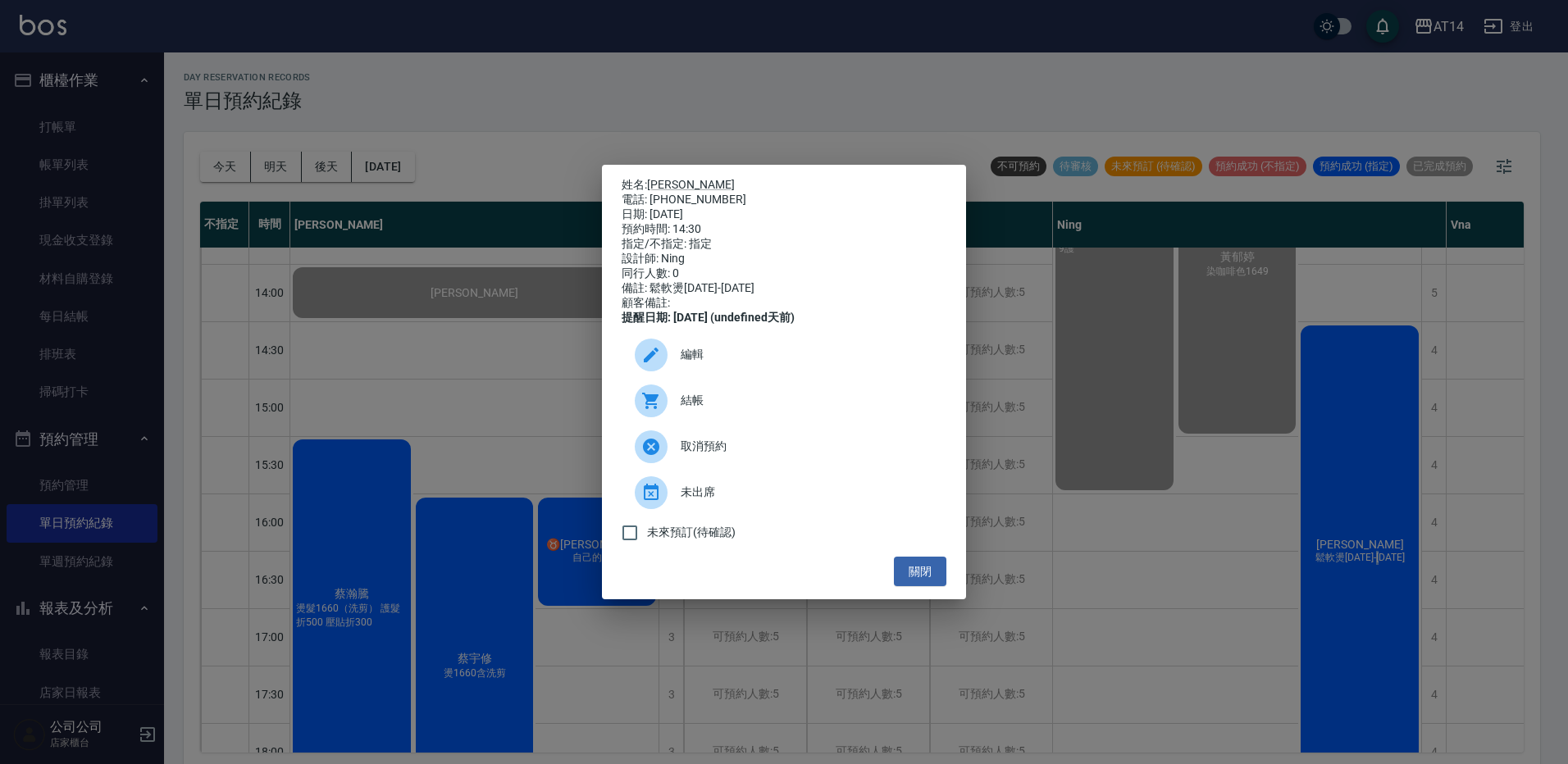
click at [756, 409] on span "結帳" at bounding box center [807, 400] width 252 height 17
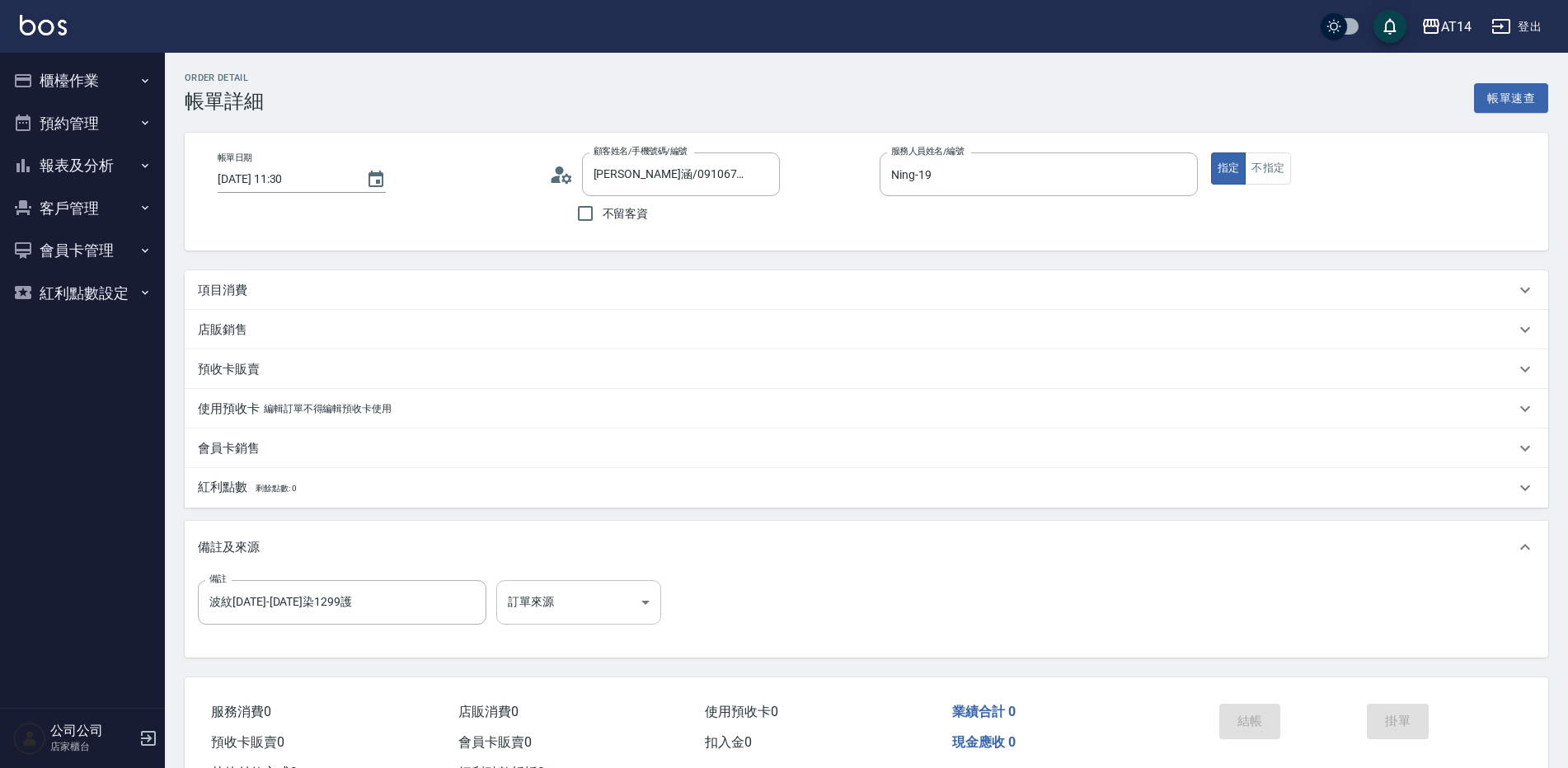
click at [606, 598] on body "AT14 登出 櫃檯作業 打帳單 帳單列表 掛單列表 現金收支登錄 材料自購登錄 每日結帳 排班表 掃碼打卡 預約管理 預約管理 單日預約紀錄 單週預約紀錄 …" at bounding box center [784, 414] width 1568 height 828
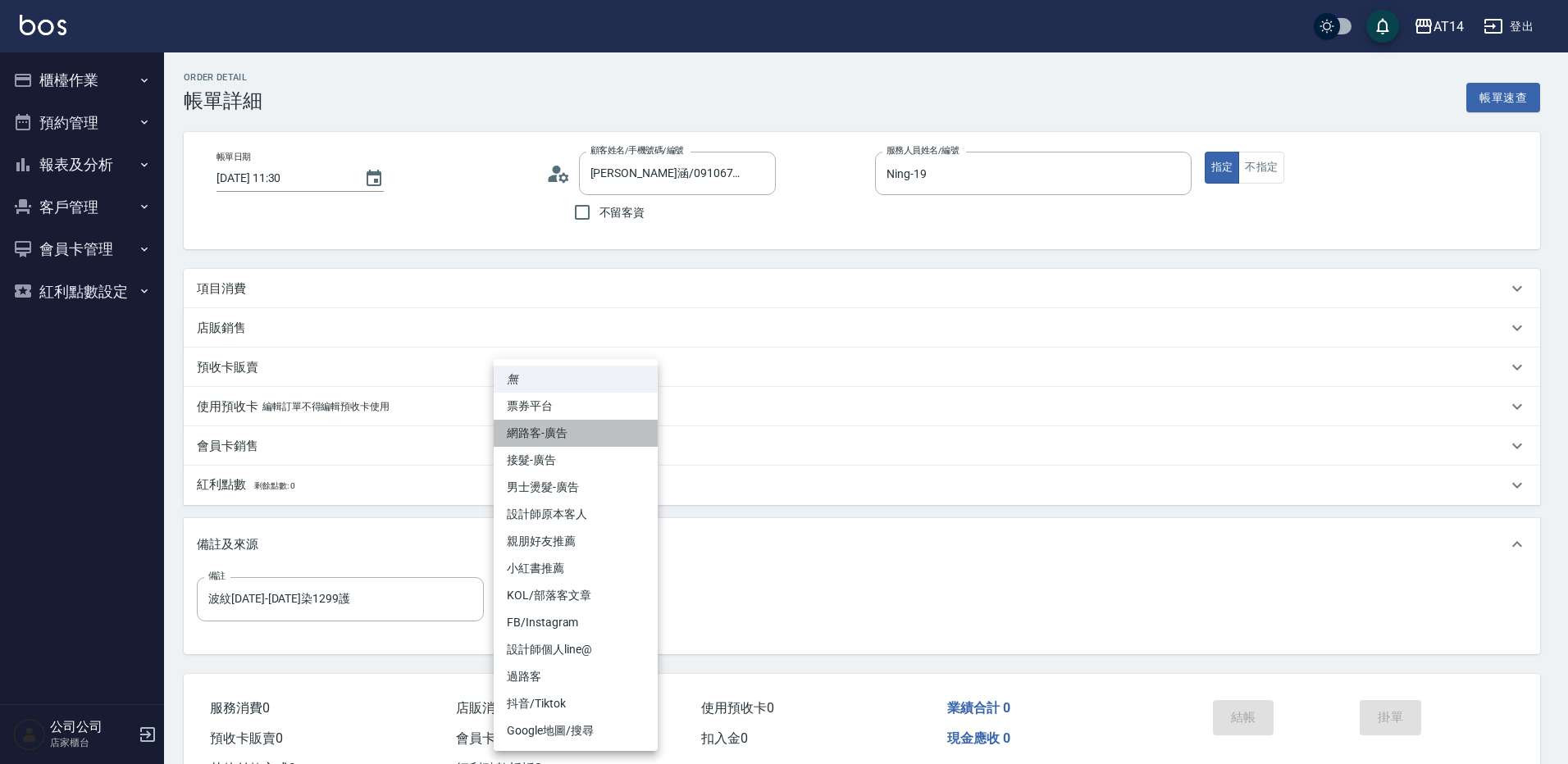
click at [596, 443] on li "網路客-廣告" at bounding box center [576, 433] width 164 height 27
type input "網路客-廣告"
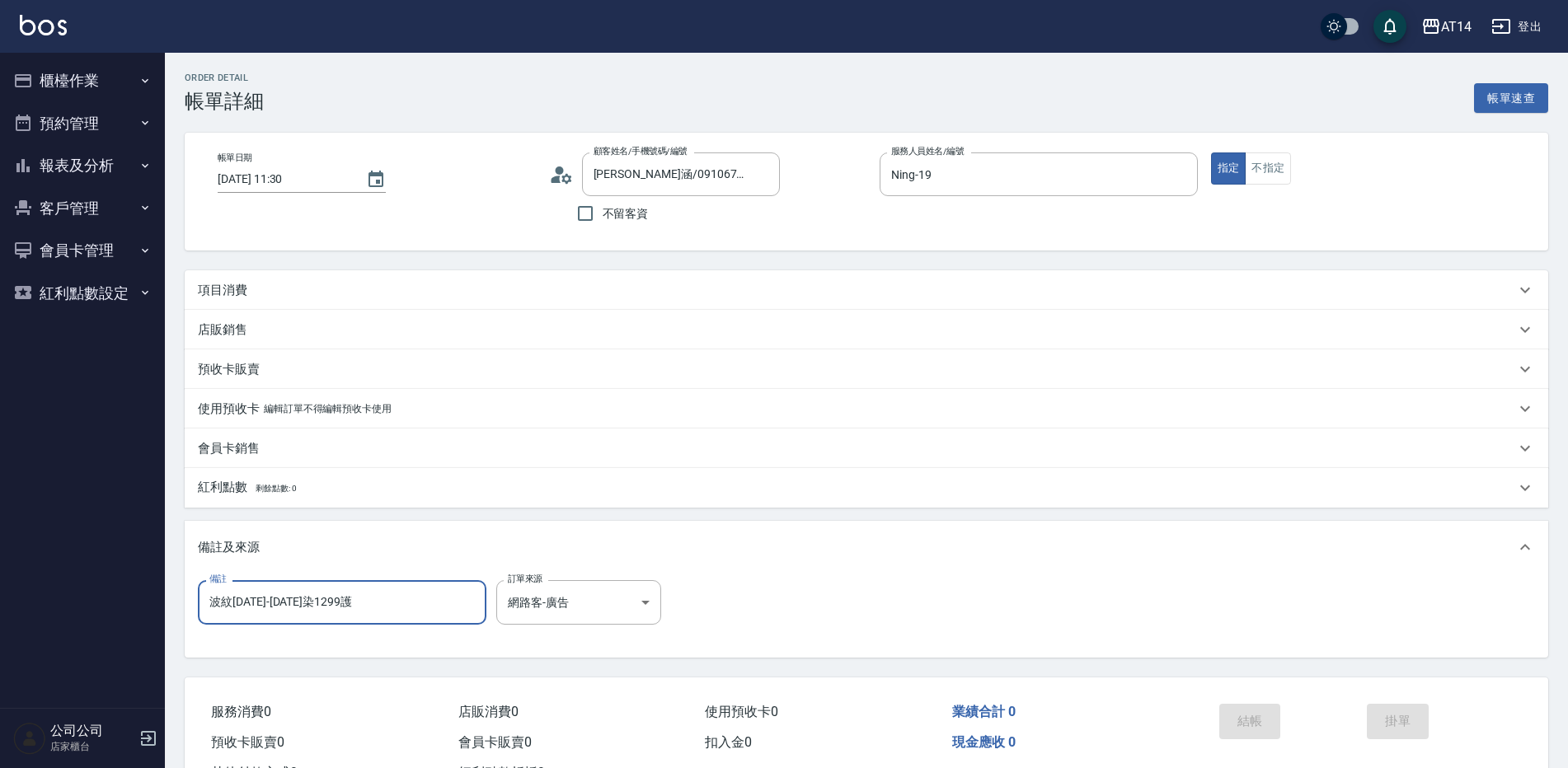
drag, startPoint x: 422, startPoint y: 601, endPoint x: 152, endPoint y: 577, distance: 271.1
click at [155, 578] on div "AT14 登出 櫃檯作業 打帳單 帳單列表 掛單列表 現金收支登錄 材料自購登錄 每日結帳 排班表 掃碼打卡 預約管理 預約管理 單日預約紀錄 單週預約紀錄 …" at bounding box center [784, 414] width 1568 height 828
click at [288, 491] on span "剩餘點數: 0" at bounding box center [276, 488] width 42 height 9
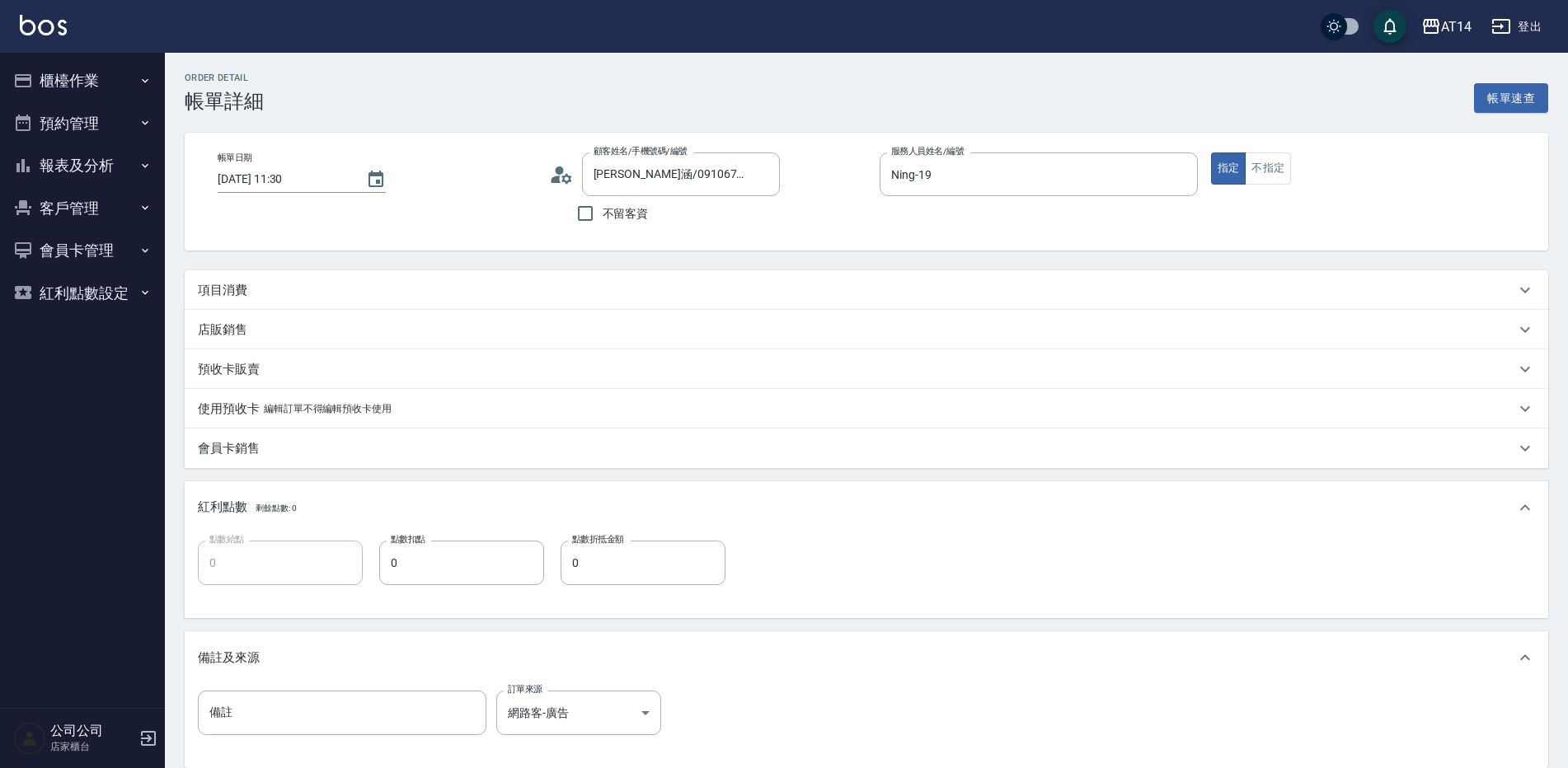
click at [297, 285] on div "項目消費" at bounding box center [857, 290] width 1317 height 17
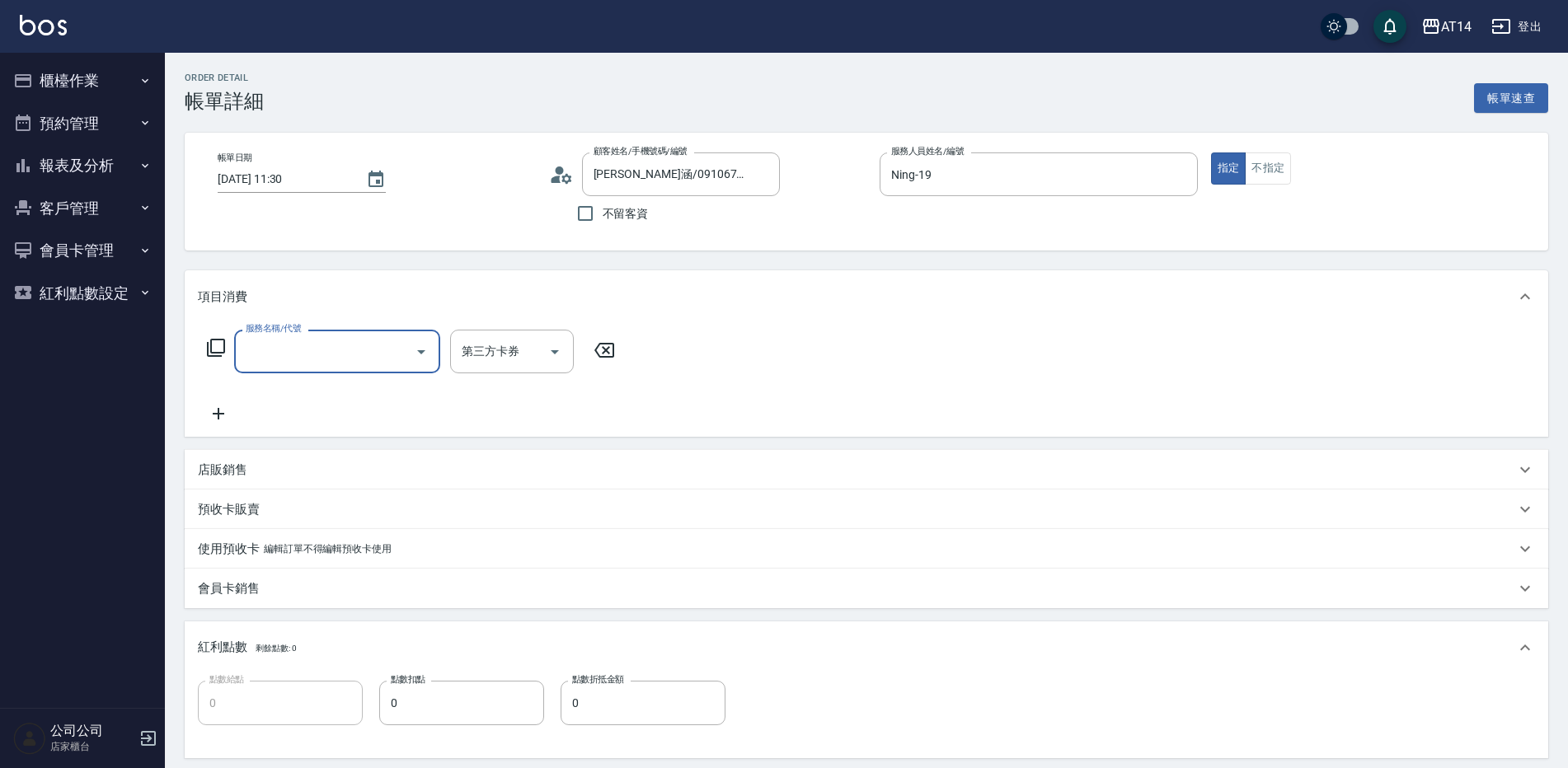
click at [315, 350] on input "服務名稱/代號" at bounding box center [325, 351] width 166 height 29
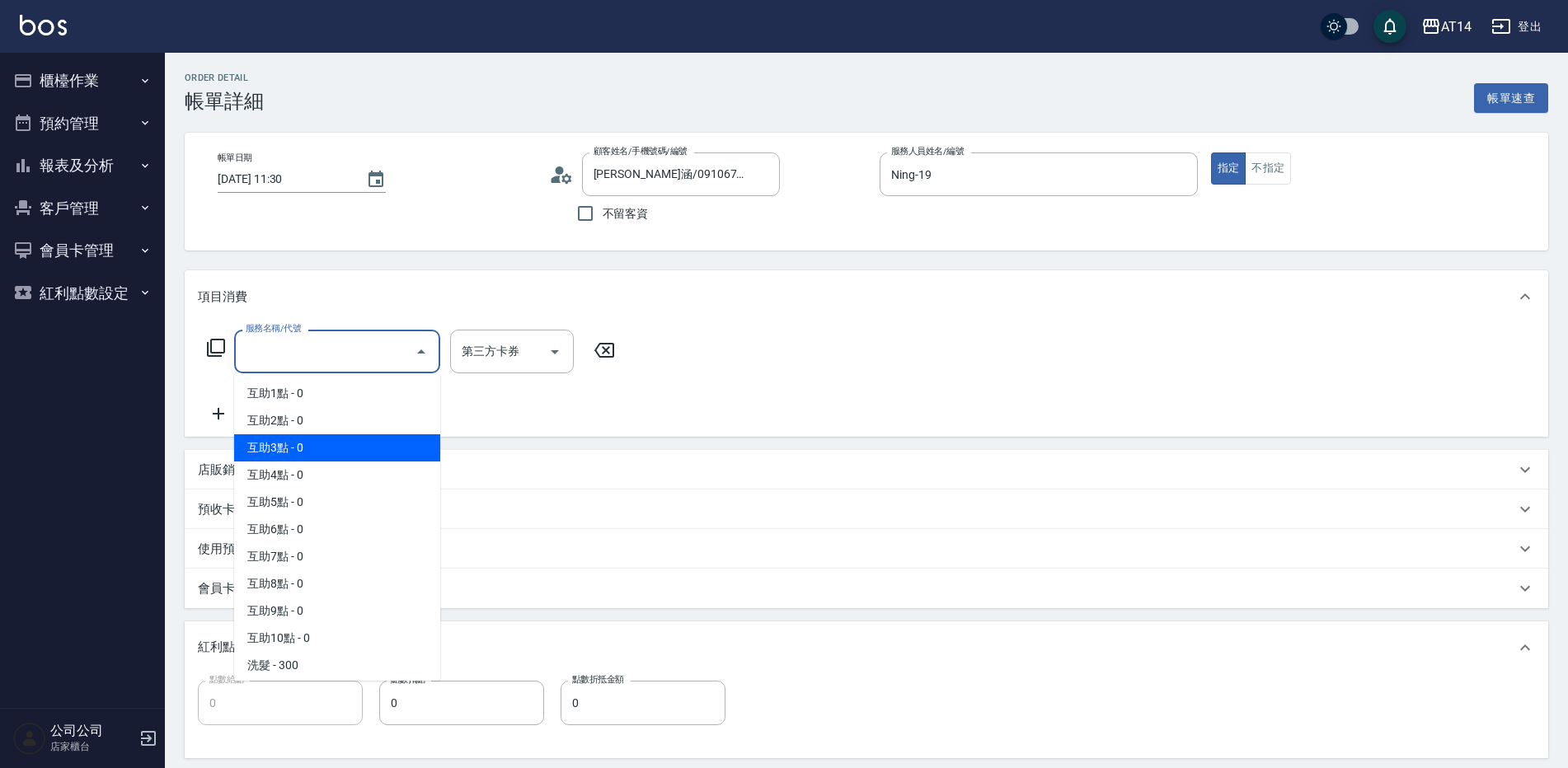
click at [334, 453] on span "互助3點 - 0" at bounding box center [337, 447] width 206 height 27
type input "互助3點(003)"
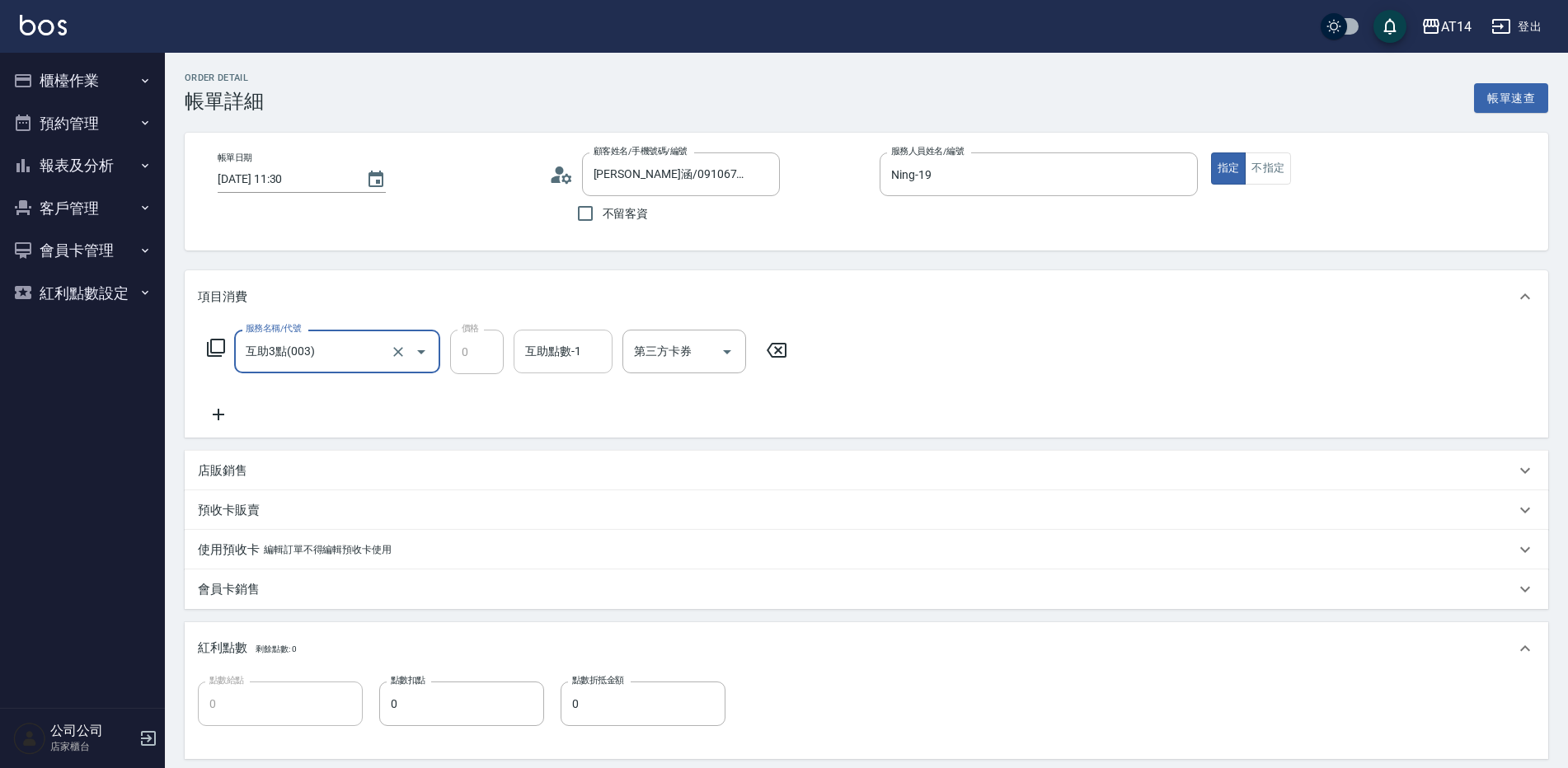
click at [564, 356] on div "互助點數-1 互助點數-1" at bounding box center [563, 352] width 99 height 44
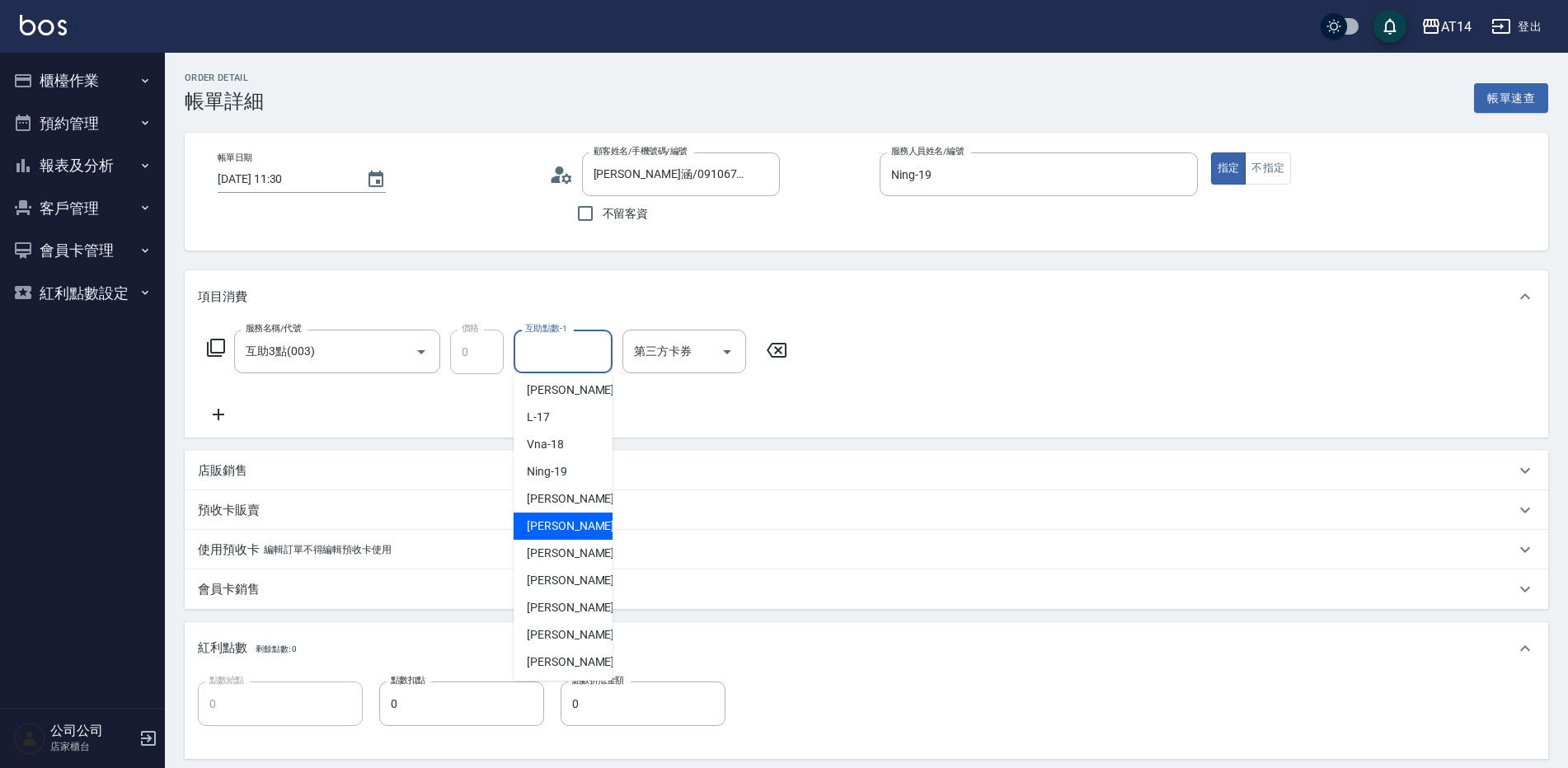
scroll to position [250, 0]
click at [563, 581] on span "[PERSON_NAME] -63" at bounding box center [578, 579] width 104 height 17
type input "[PERSON_NAME]-63"
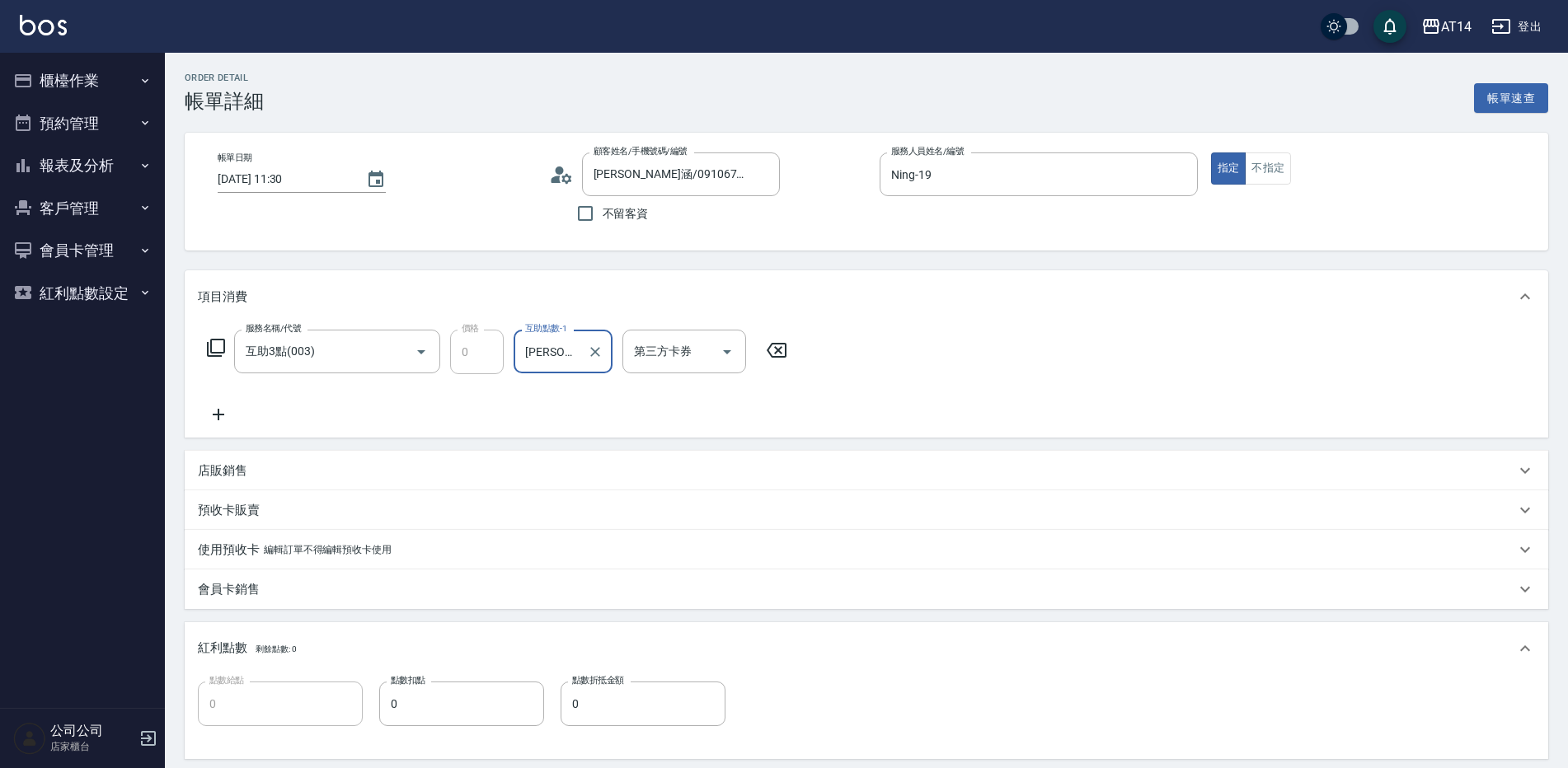
click at [223, 415] on icon at bounding box center [219, 415] width 12 height 12
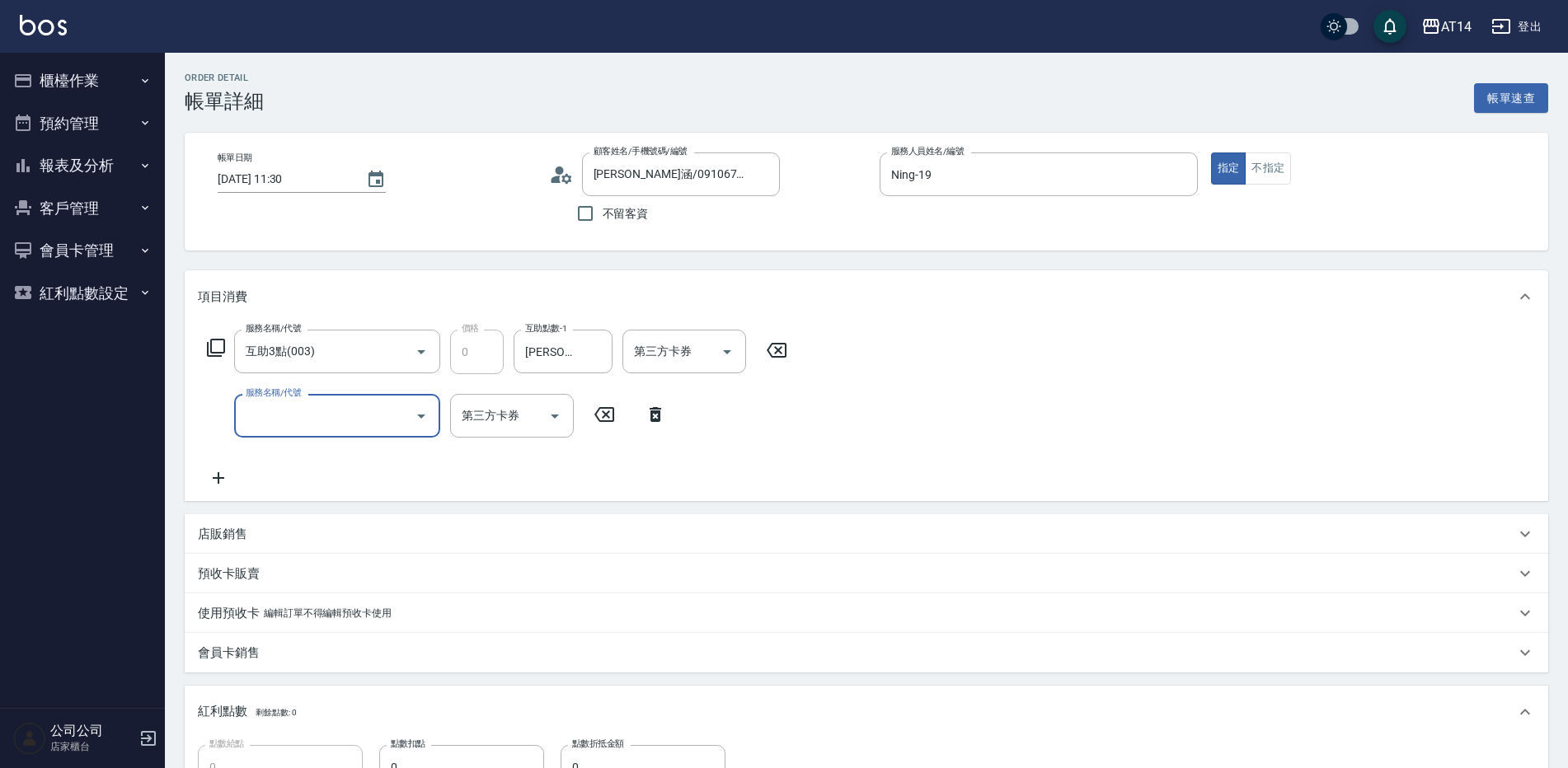
click at [282, 420] on input "服務名稱/代號" at bounding box center [325, 415] width 166 height 29
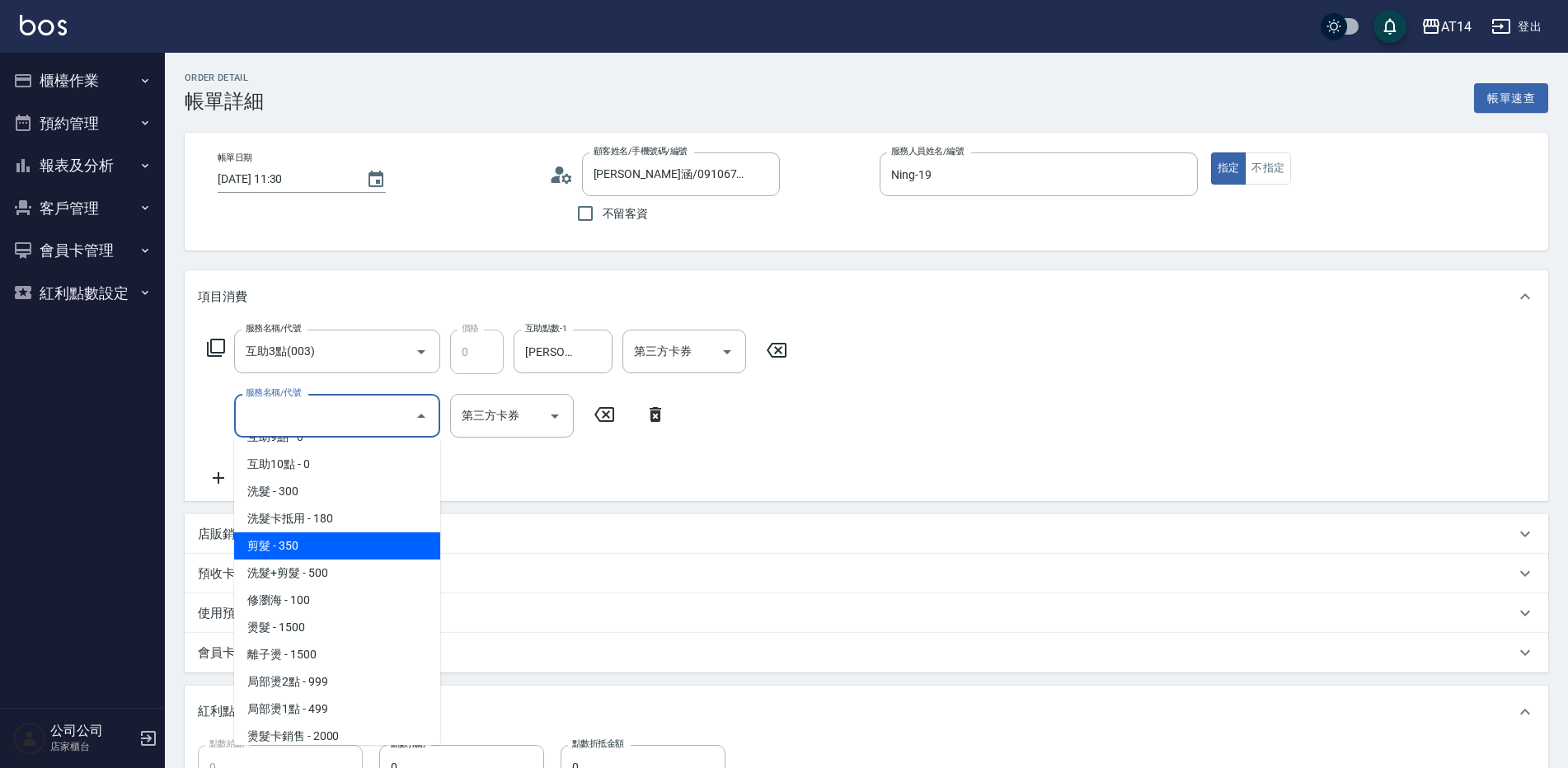
scroll to position [248, 0]
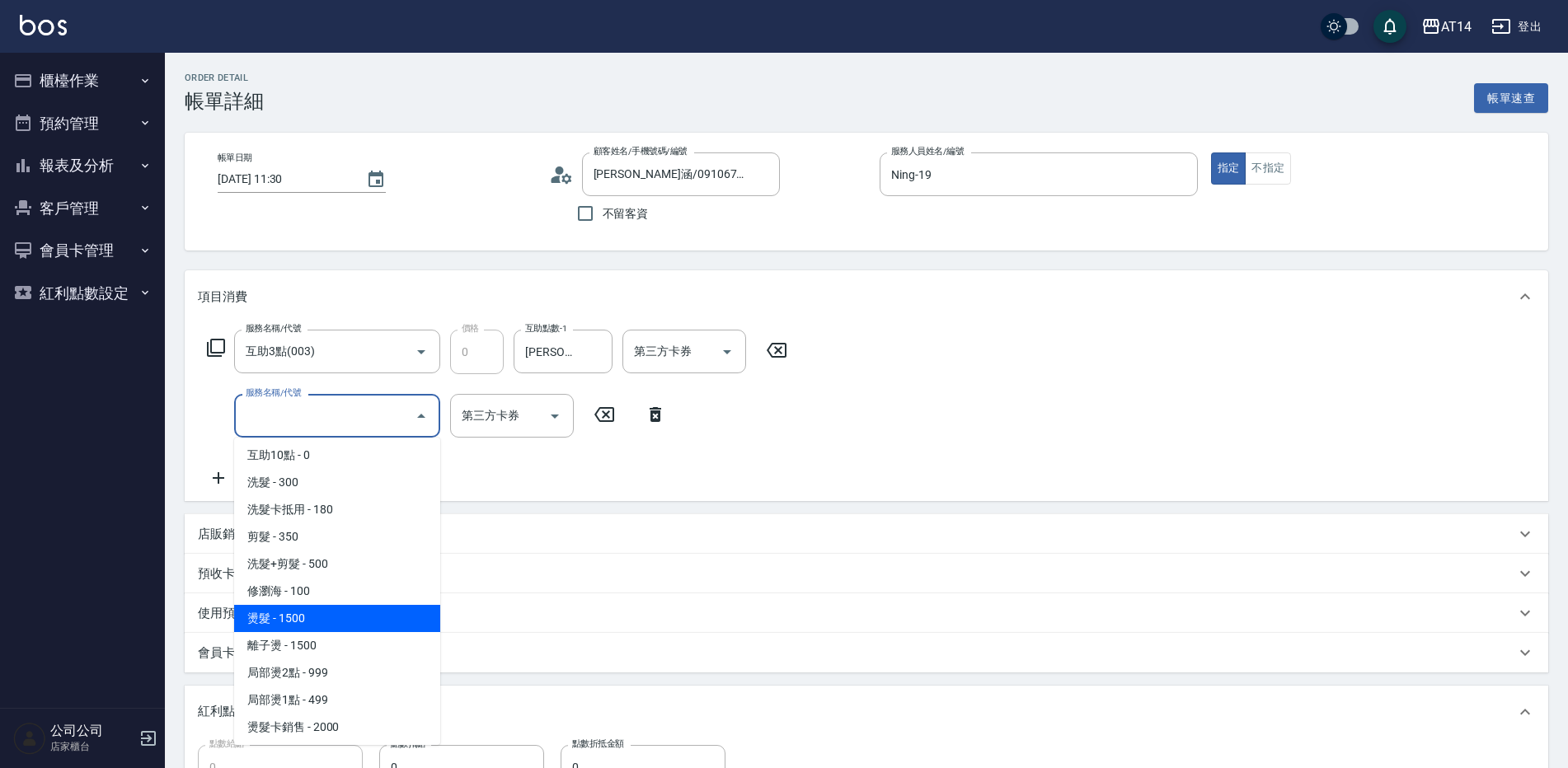
click at [321, 621] on span "燙髮 - 1500" at bounding box center [337, 618] width 206 height 27
type input "3"
type input "燙髮(031)"
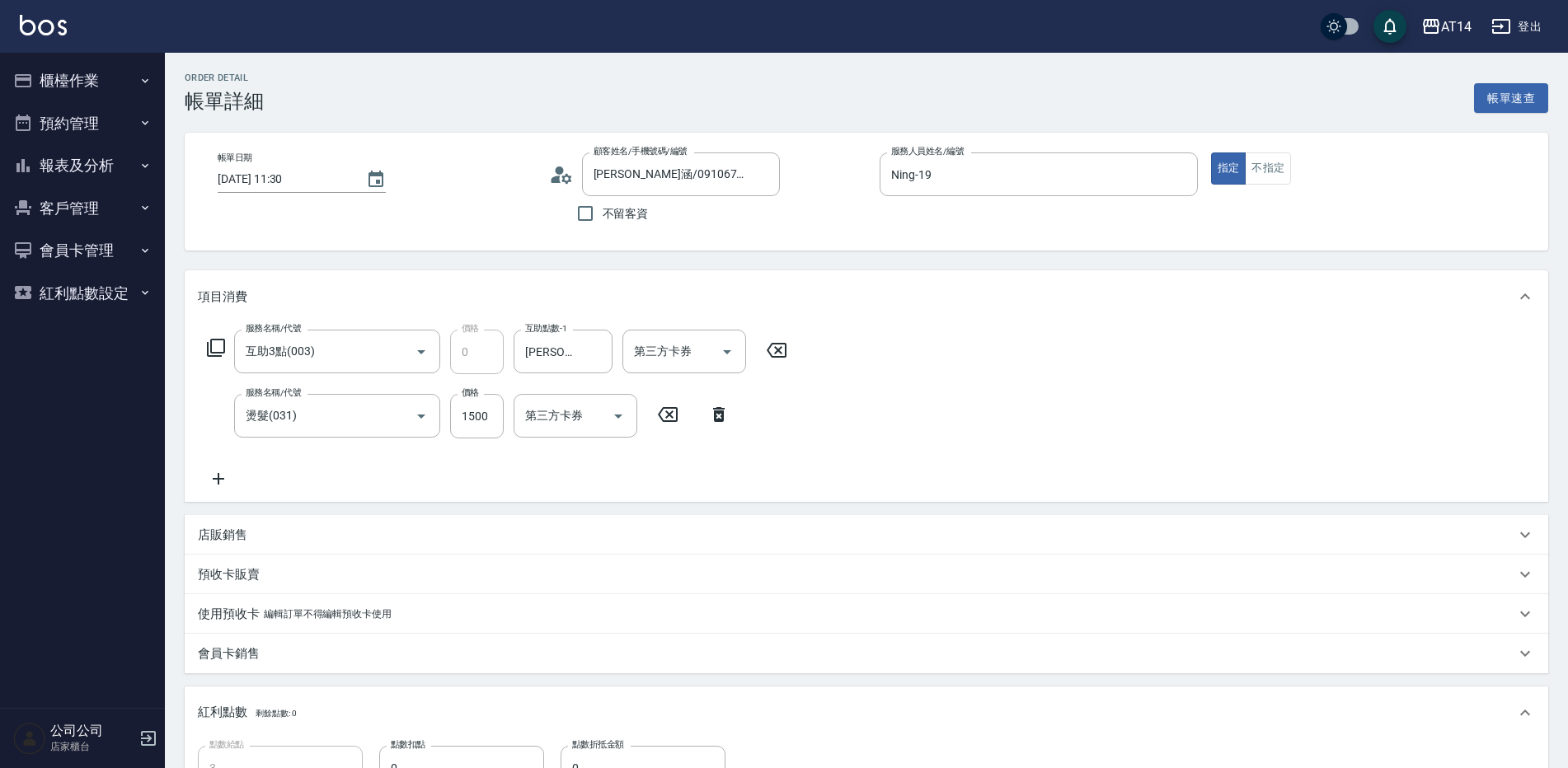
click at [215, 483] on icon at bounding box center [219, 479] width 42 height 20
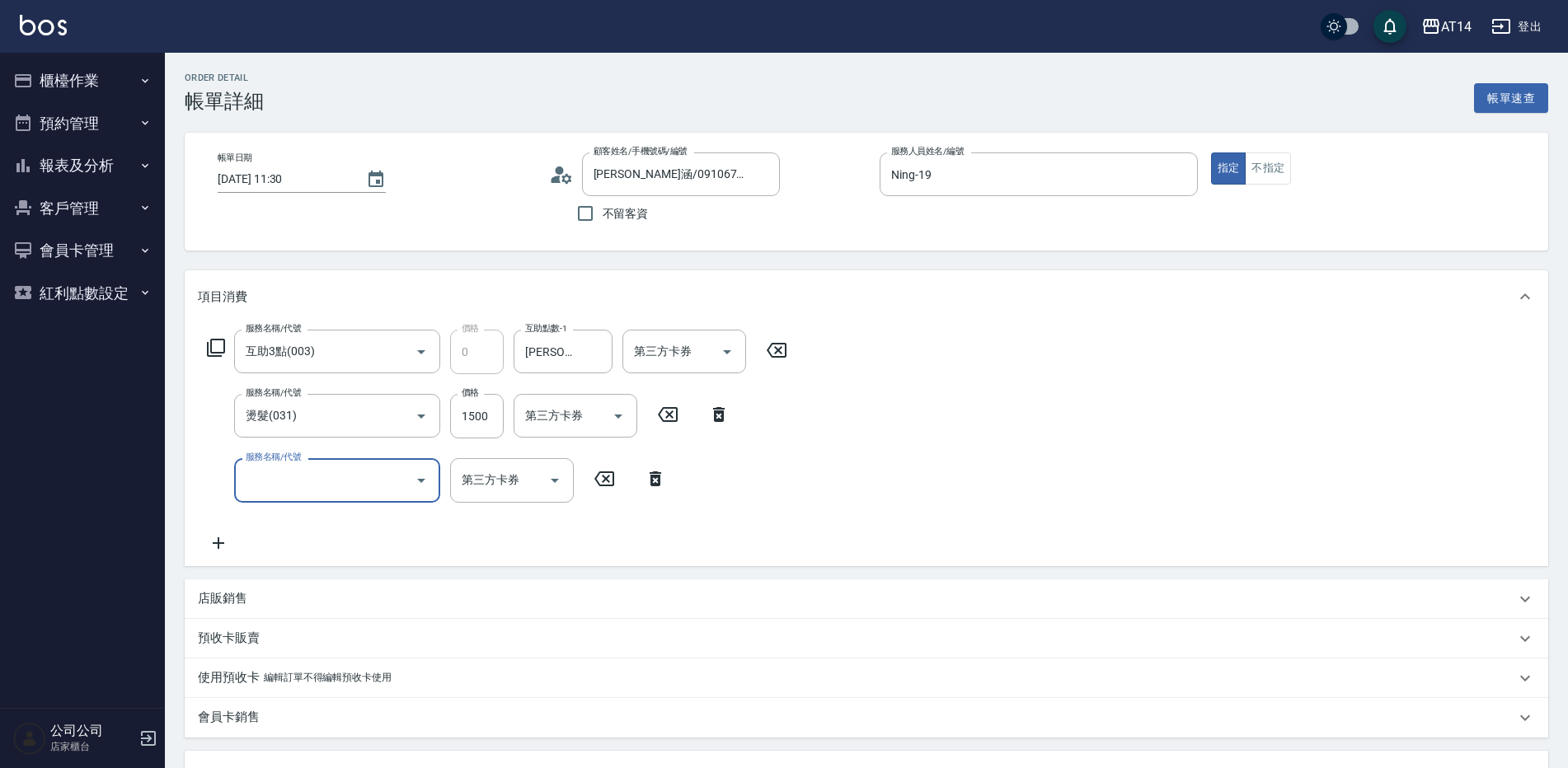
click at [273, 490] on input "服務名稱/代號" at bounding box center [325, 480] width 166 height 29
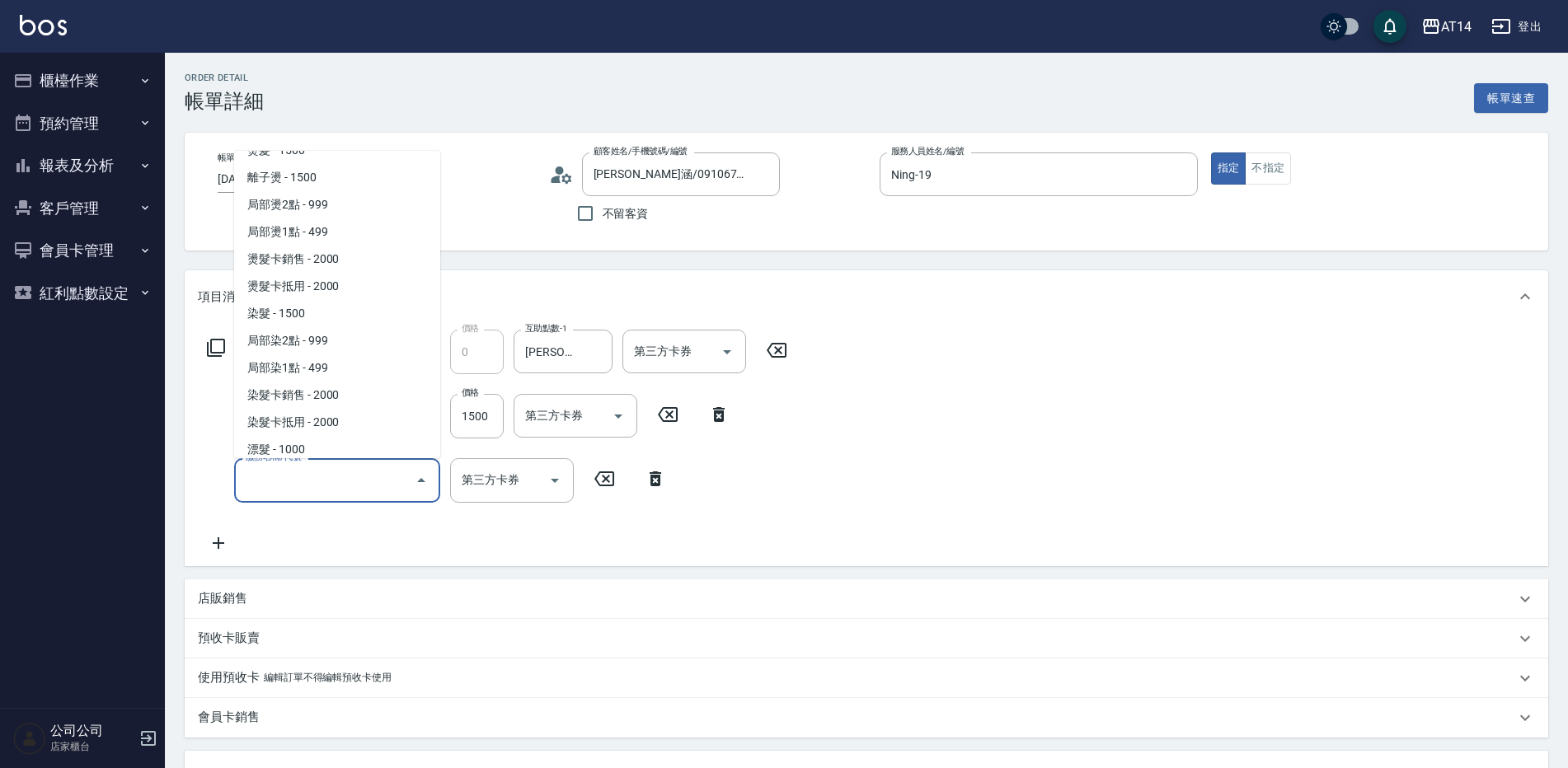
scroll to position [412, 0]
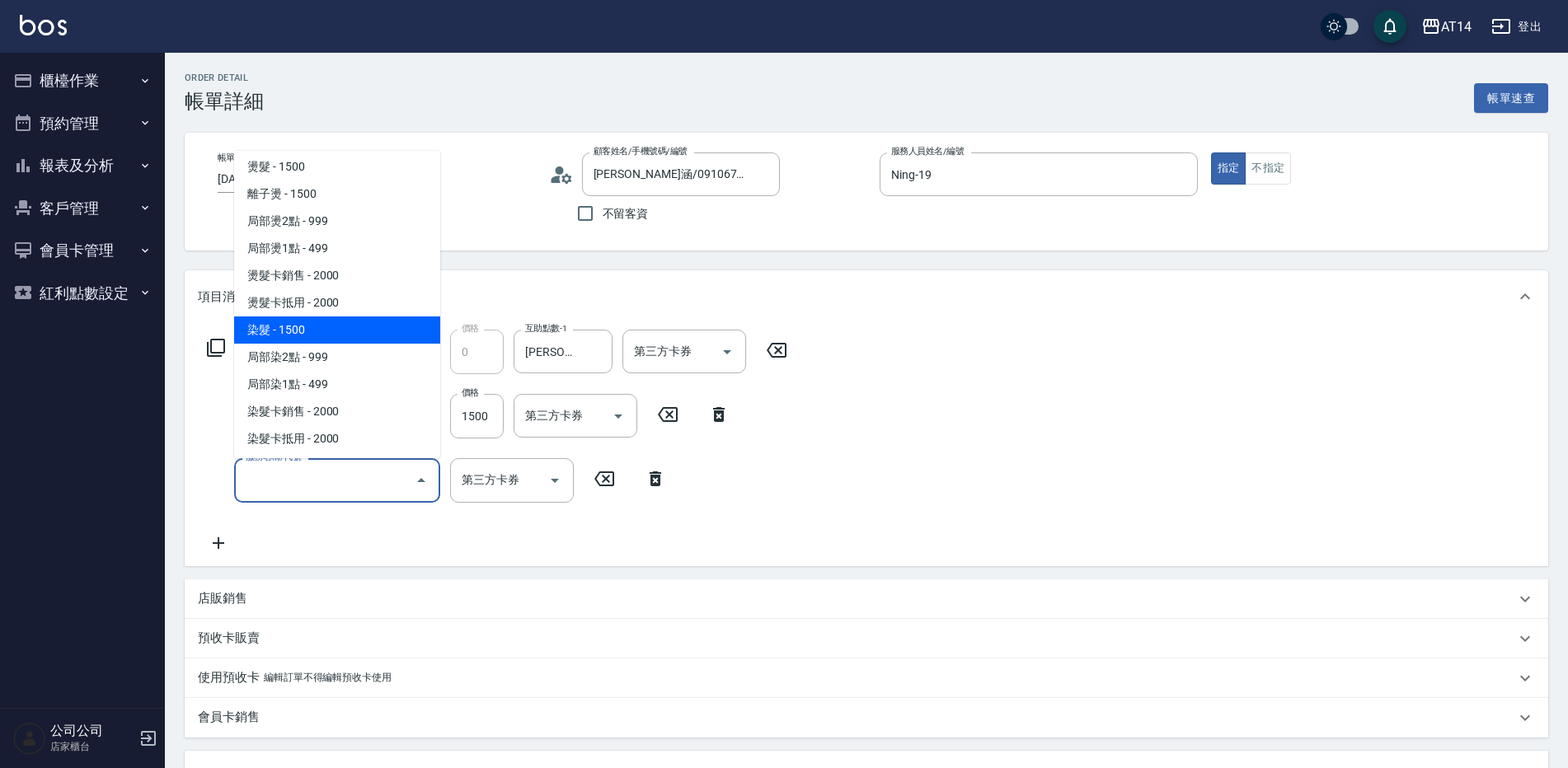
click at [312, 325] on span "染髮 - 1500" at bounding box center [337, 330] width 206 height 27
type input "6"
type input "染髮(041)"
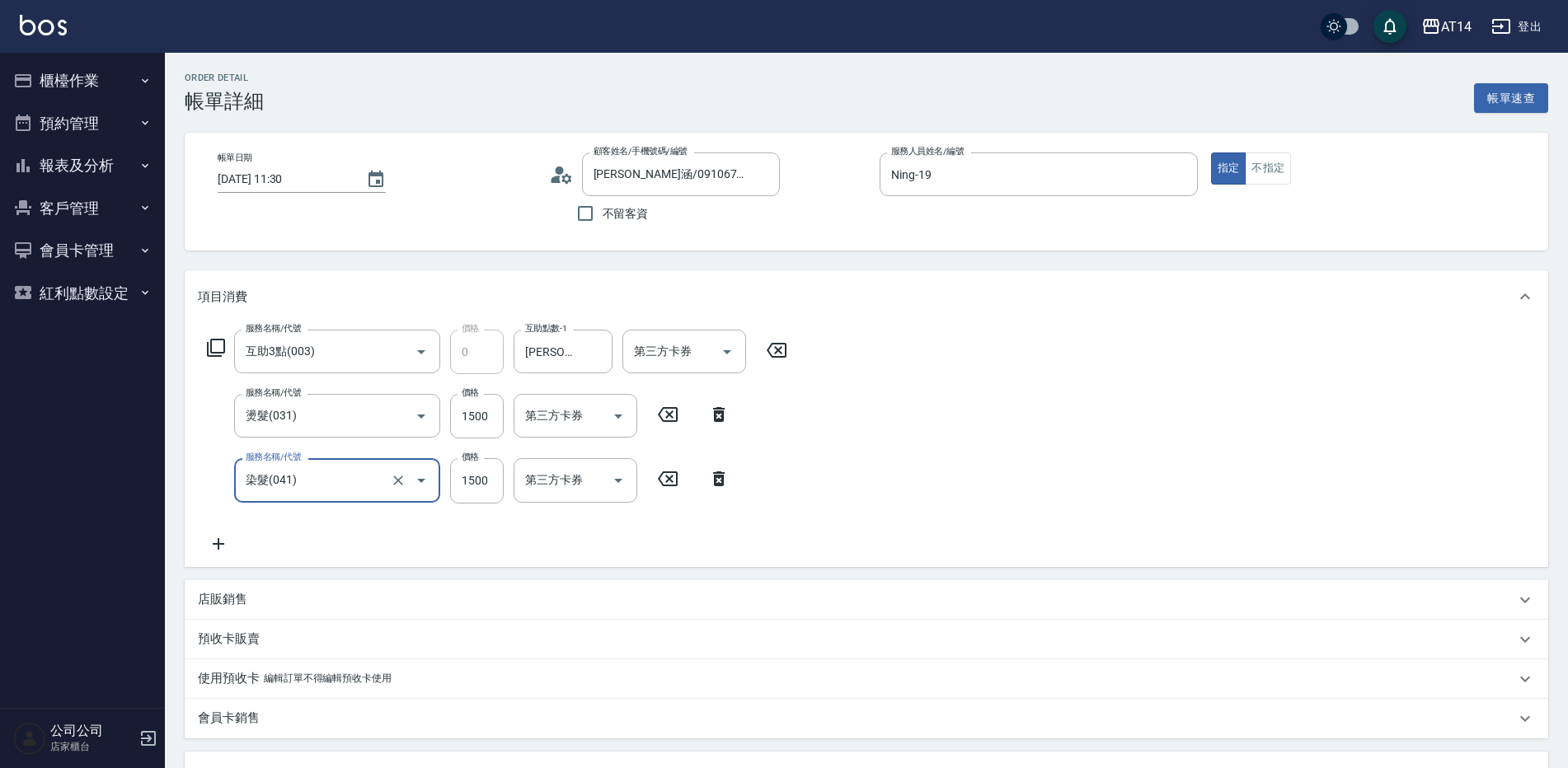
click at [222, 542] on icon at bounding box center [219, 544] width 42 height 20
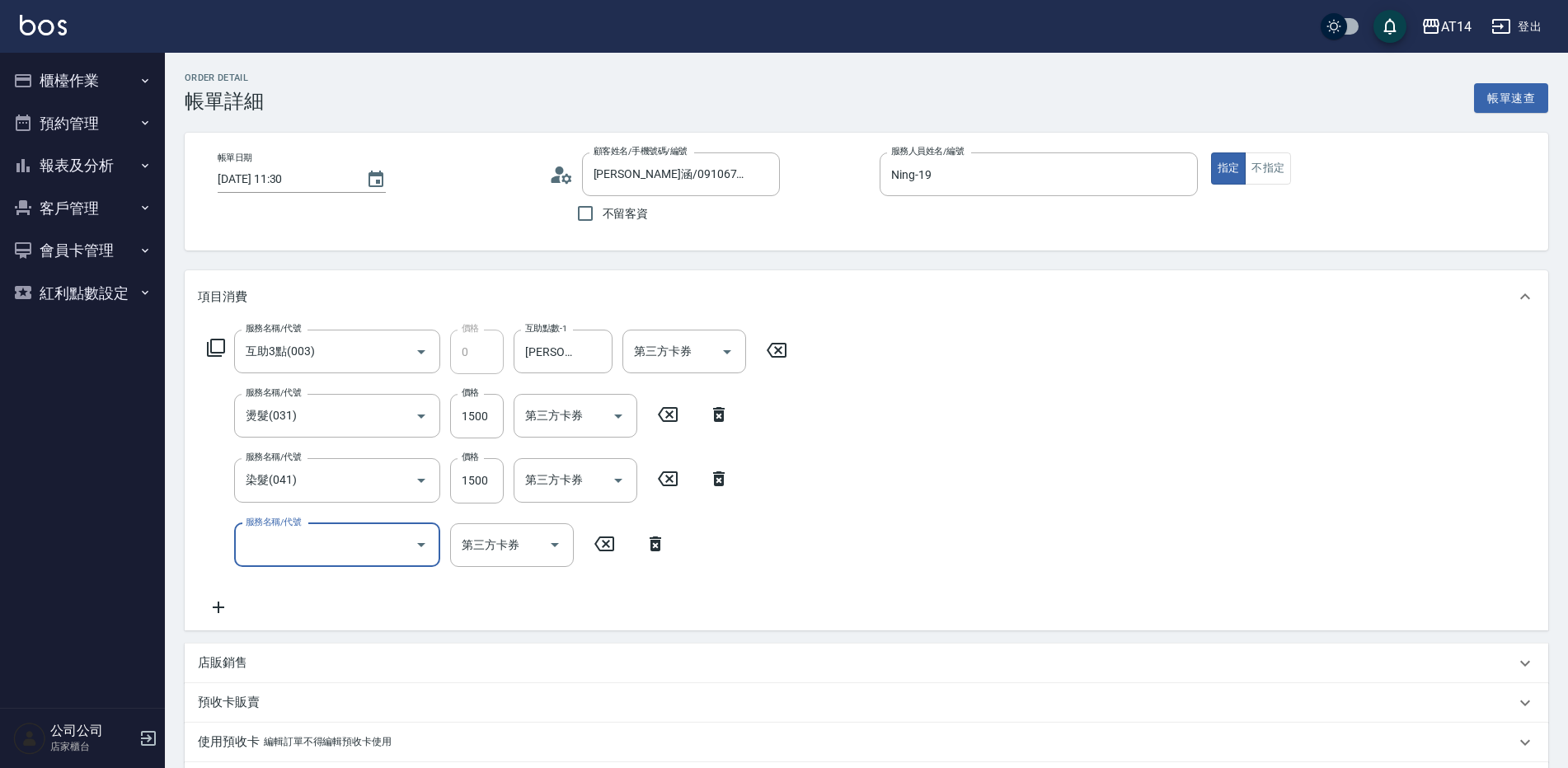
click at [262, 538] on input "服務名稱/代號" at bounding box center [325, 545] width 166 height 29
type input "051"
type input "8"
type input "護髮(051)"
click at [476, 553] on input "1000" at bounding box center [476, 545] width 53 height 45
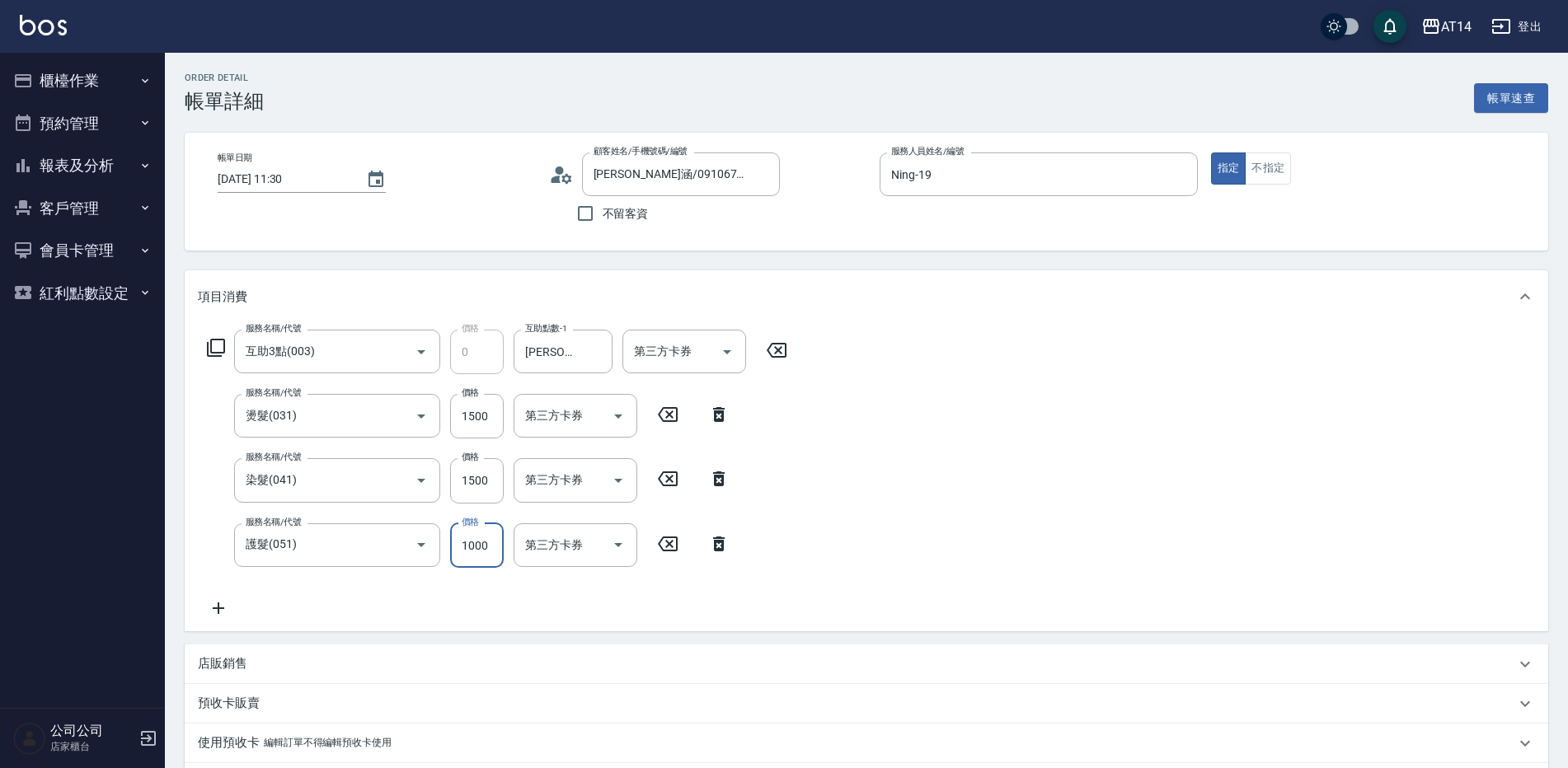
type input "1"
type input "6"
type input "1800"
type input "10"
type input "1800"
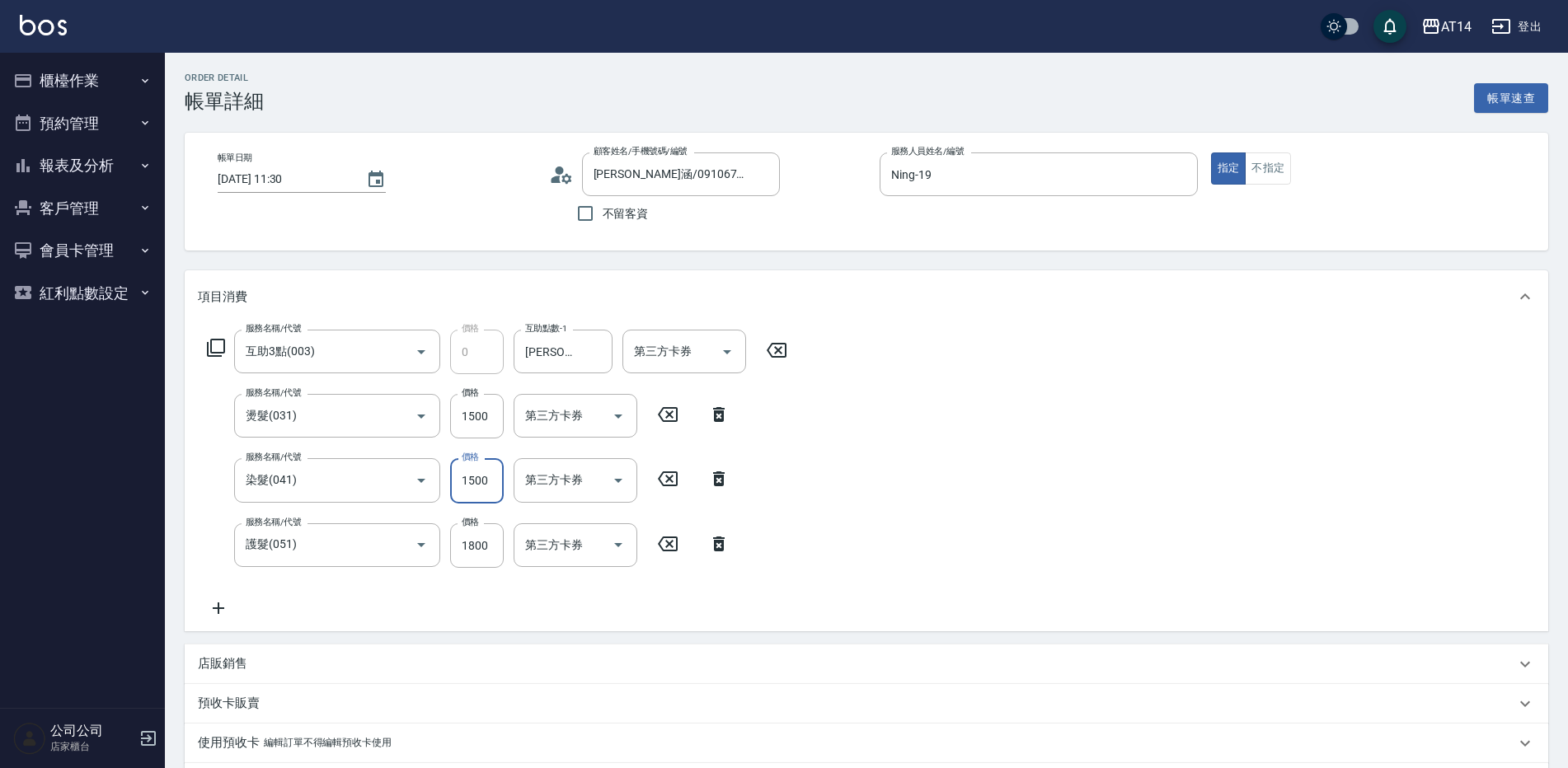
click at [483, 493] on input "1500" at bounding box center [476, 481] width 53 height 45
type input "2"
type input "7"
type input "2299"
type input "11"
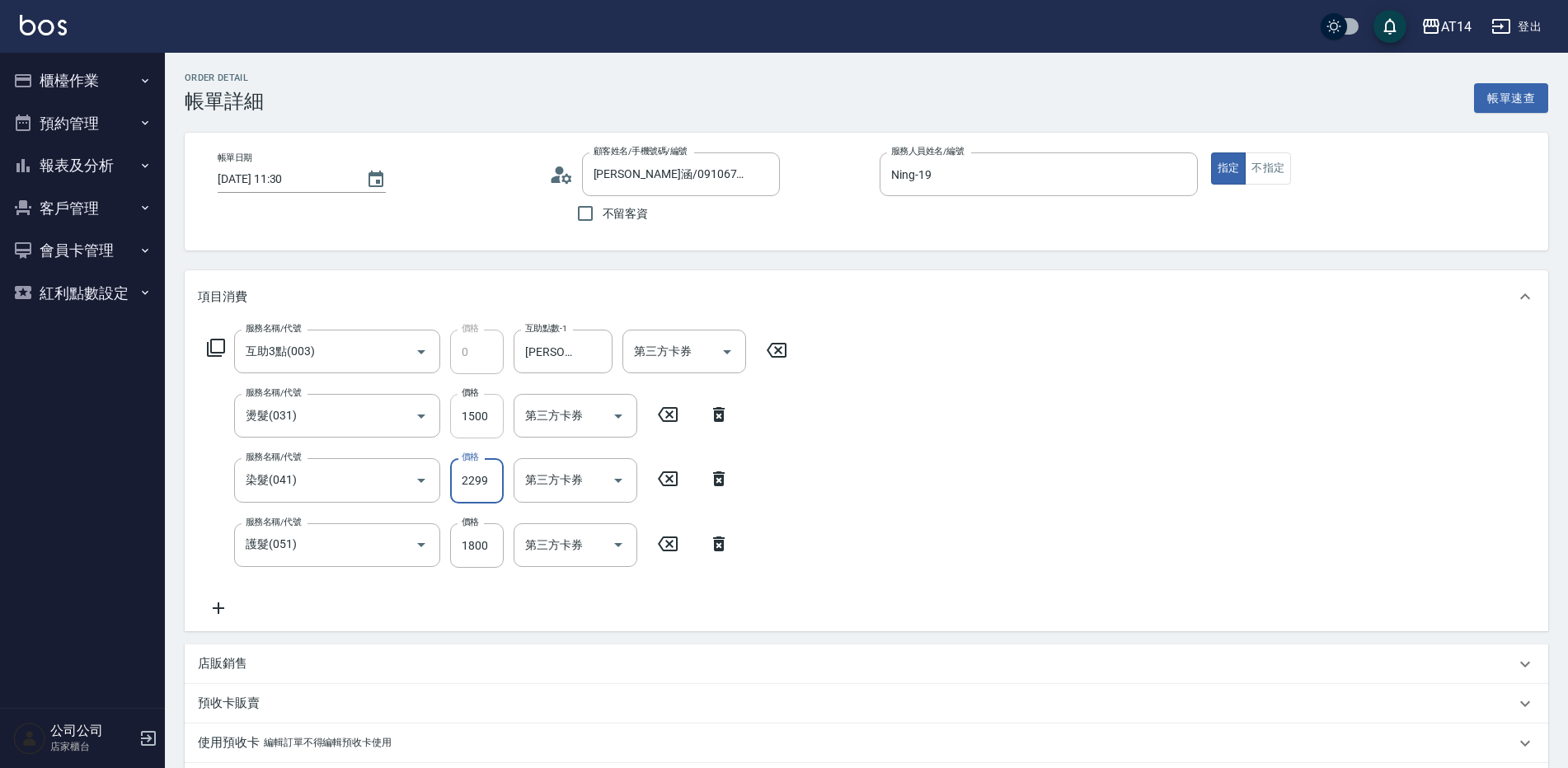
type input "2299"
click at [477, 417] on input "1500" at bounding box center [476, 416] width 53 height 45
type input "1"
type input "8"
type input "1299"
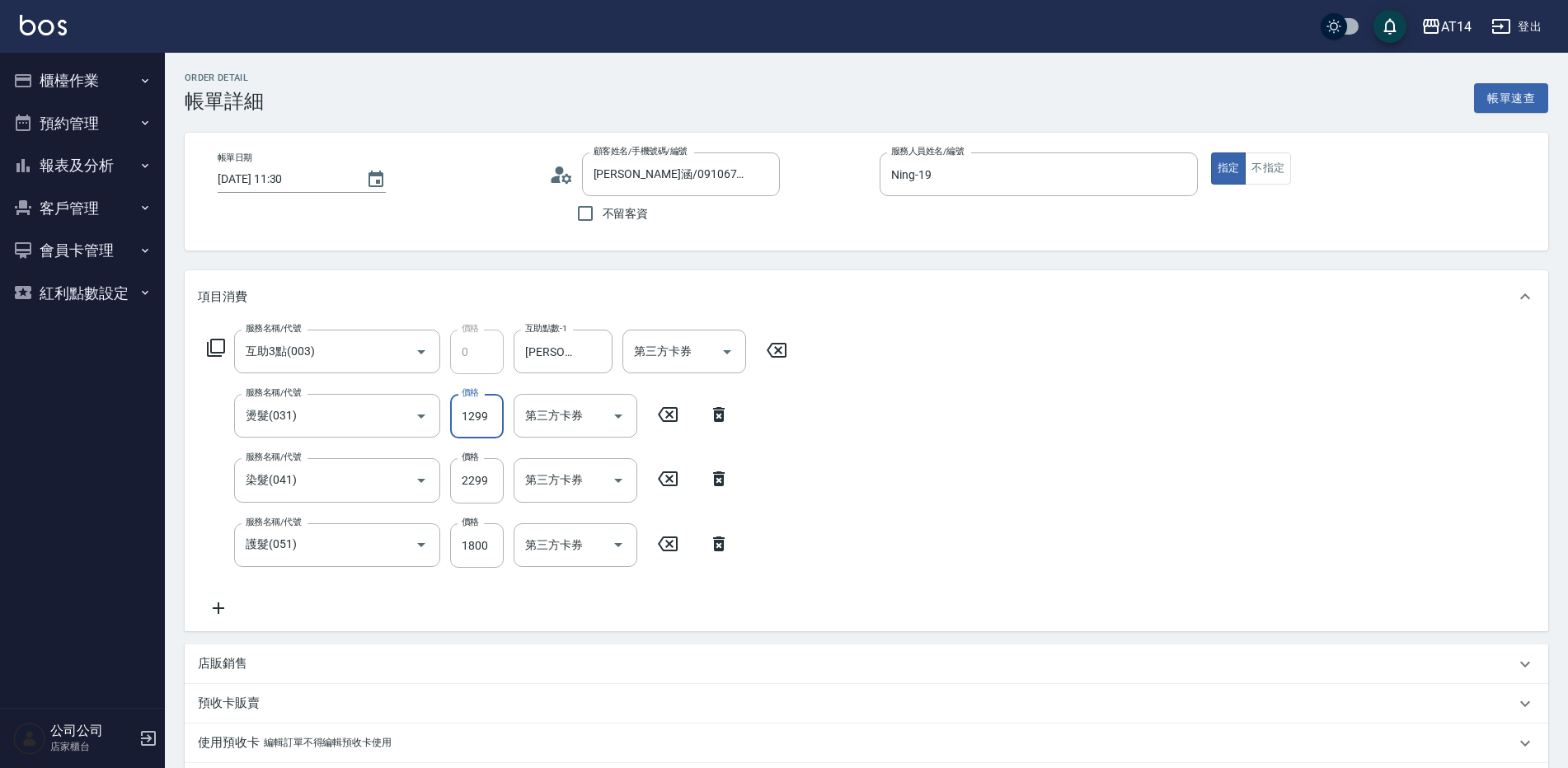
type input "11"
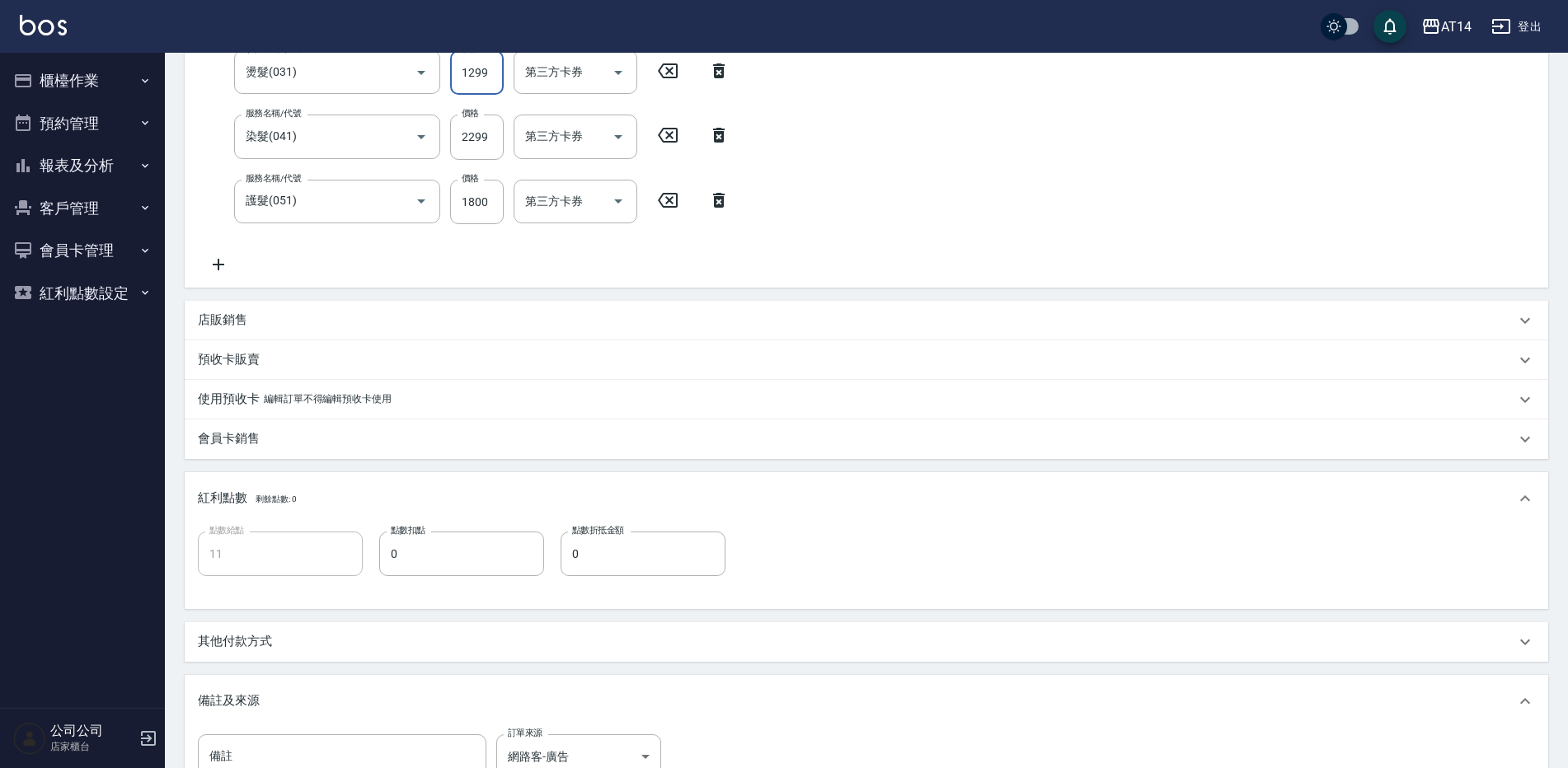
scroll to position [494, 0]
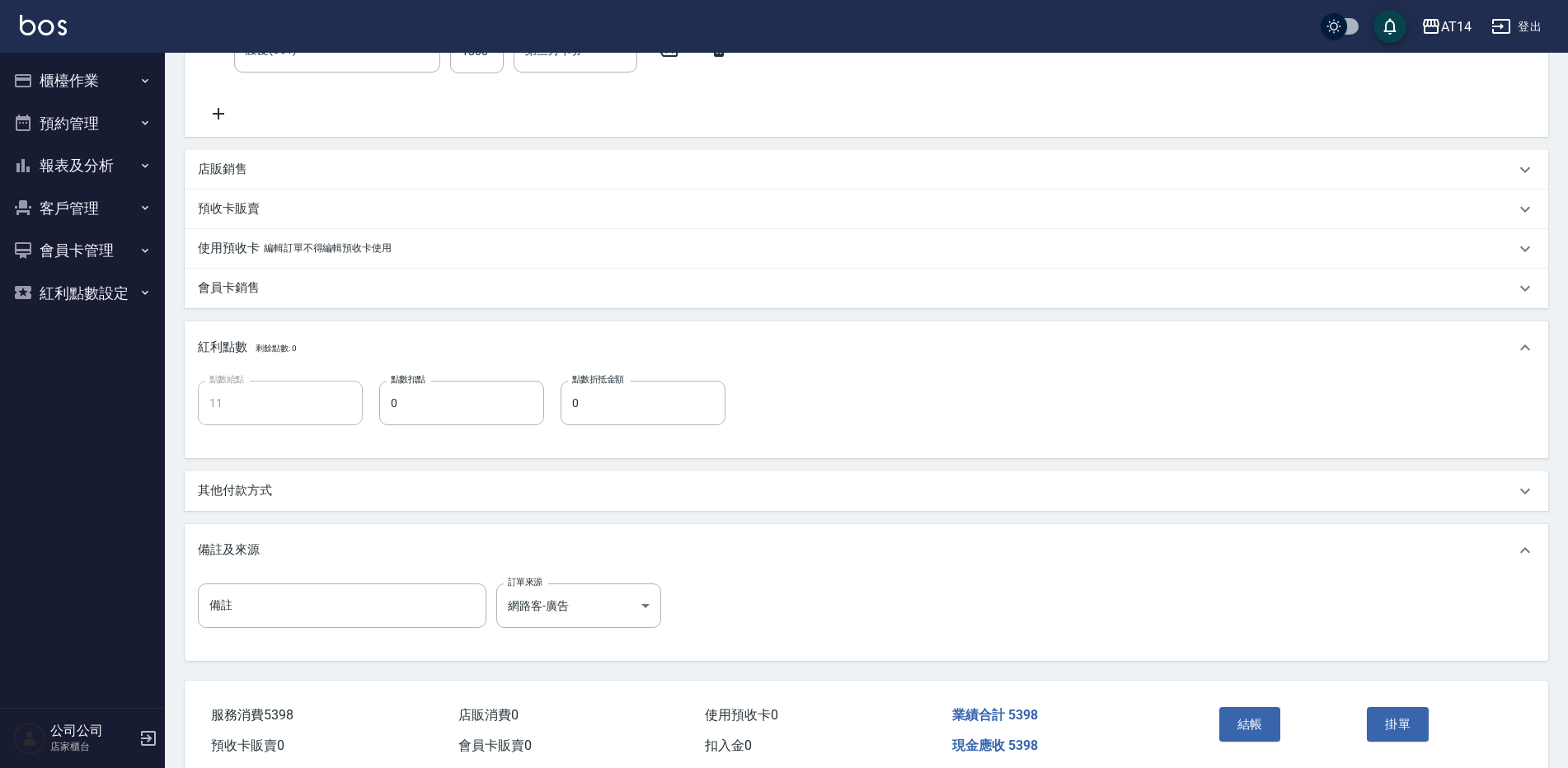
type input "1299"
click at [290, 499] on div "其他付款方式" at bounding box center [857, 491] width 1317 height 17
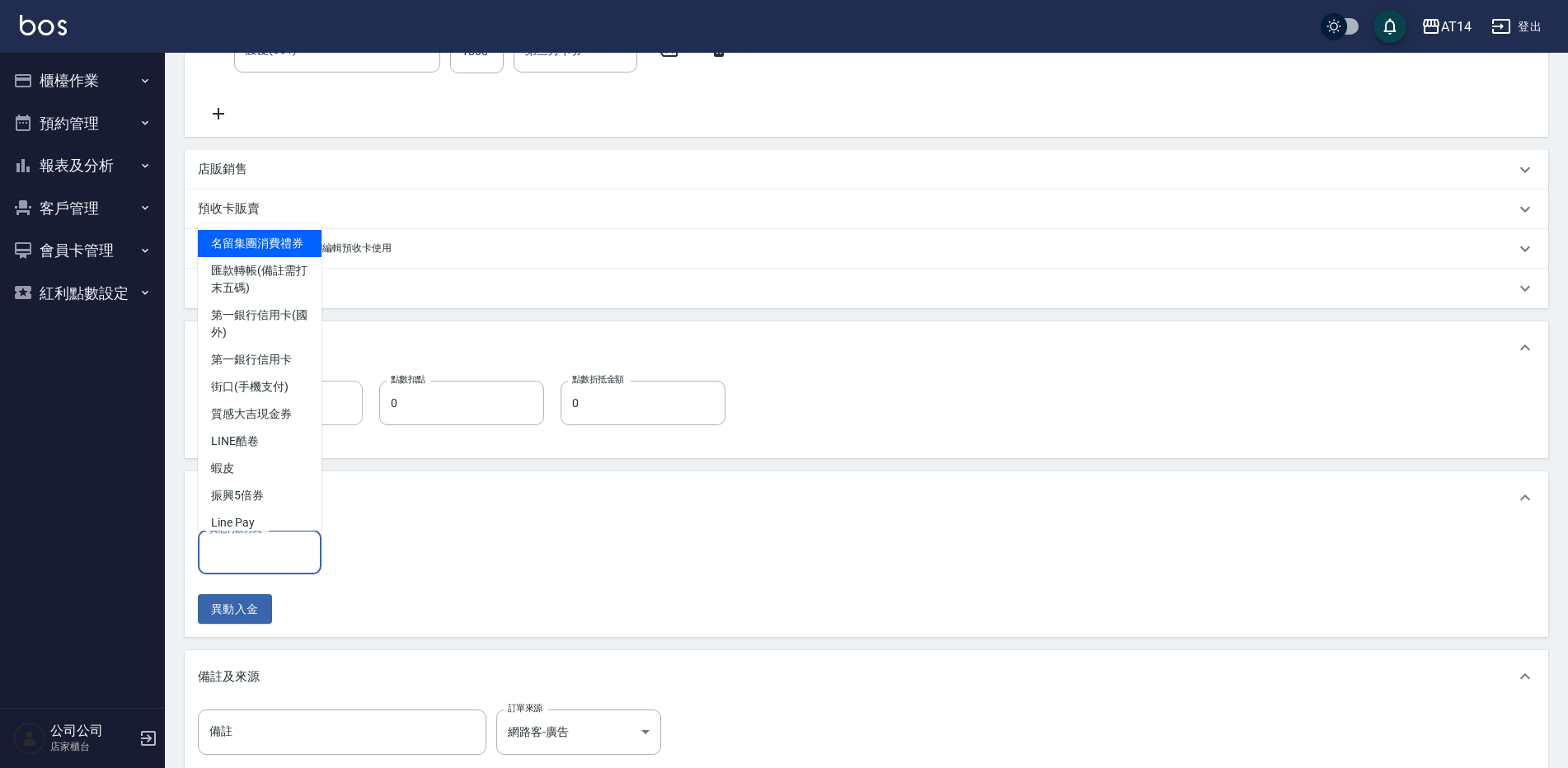
click at [292, 546] on input "其他付款方式" at bounding box center [260, 552] width 109 height 29
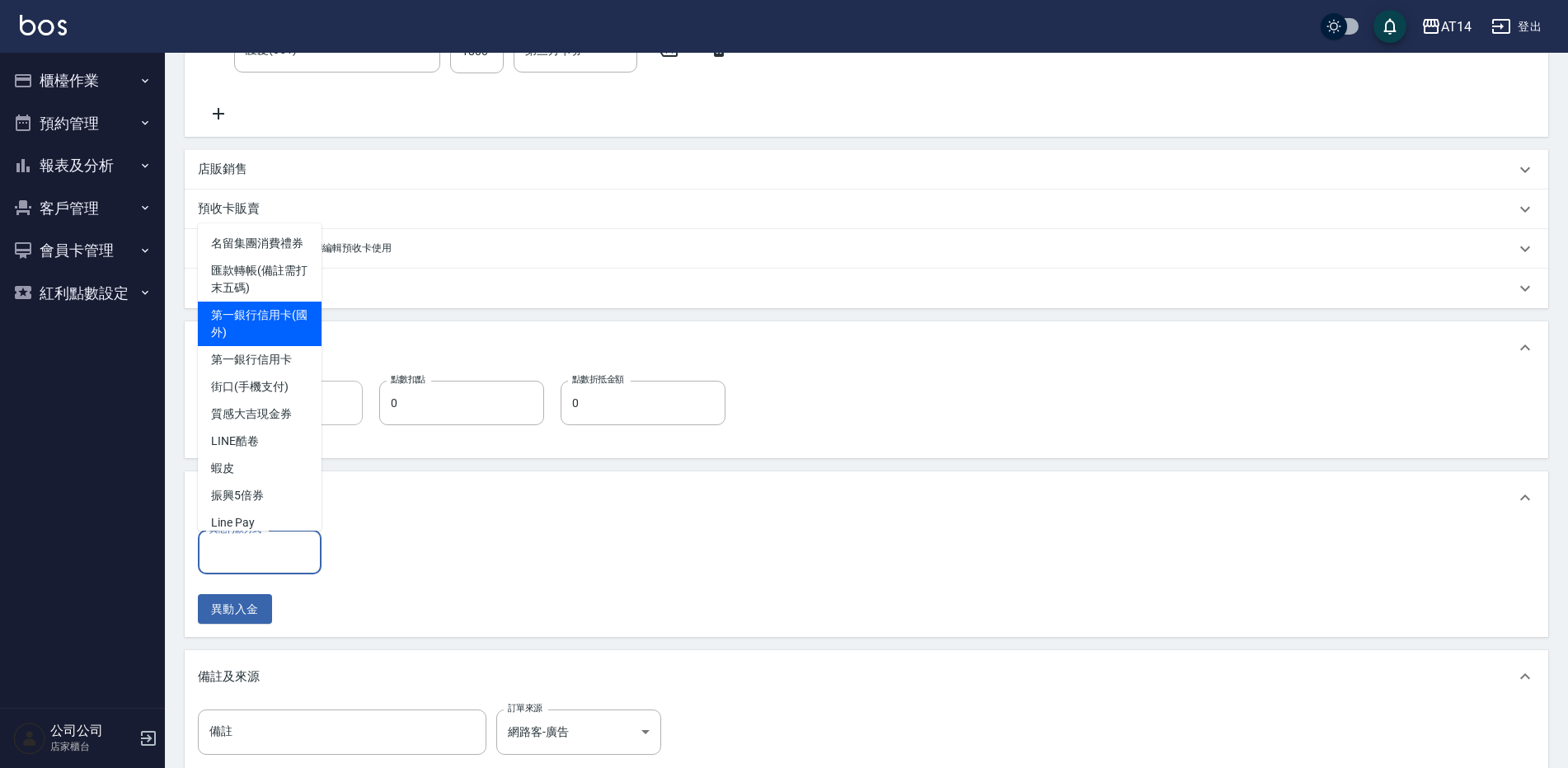
click at [294, 346] on span "第一銀行信用卡(國外)" at bounding box center [260, 324] width 124 height 45
type input "第一銀行信用卡(國外)"
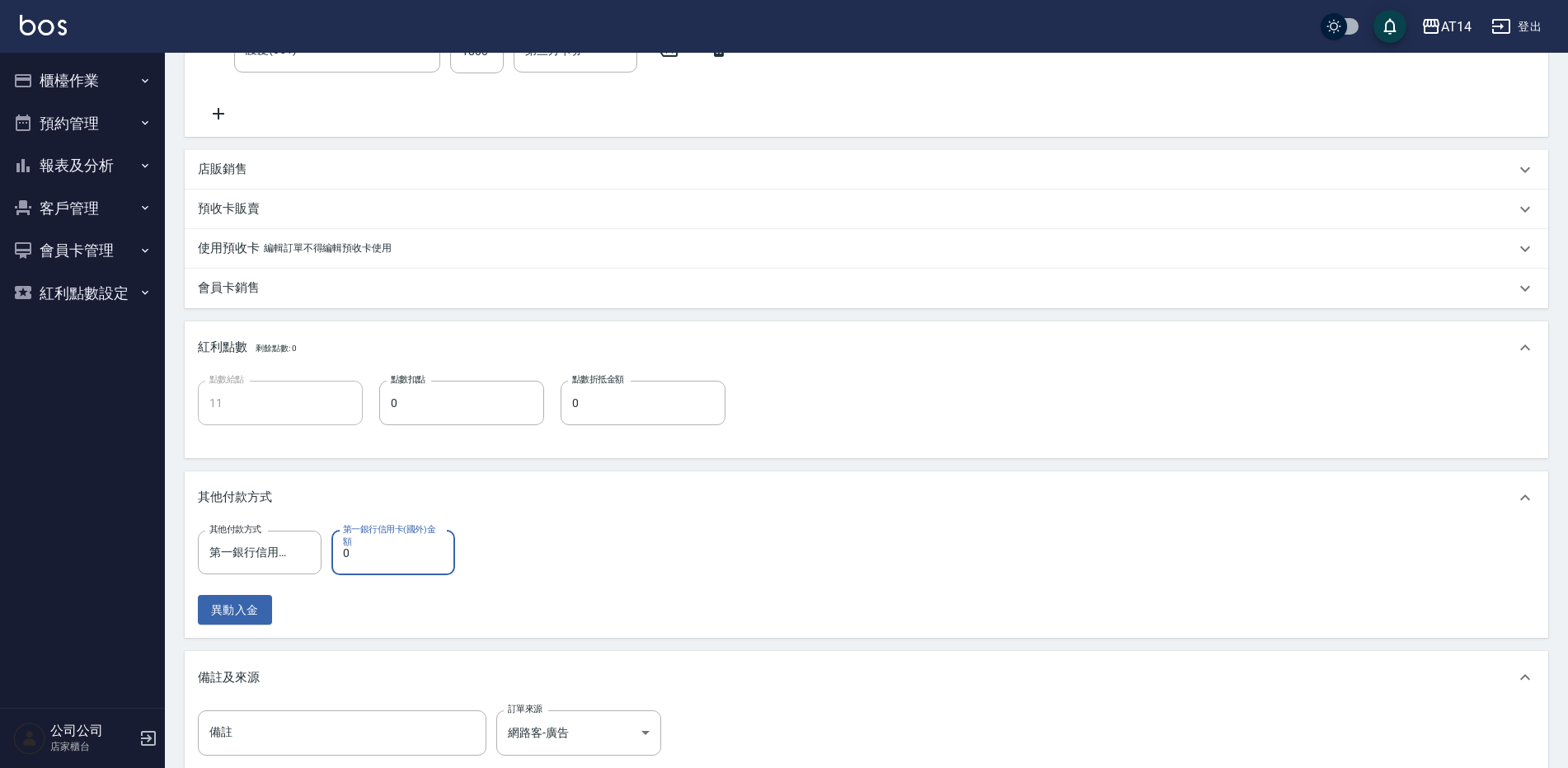
click at [388, 557] on input "0" at bounding box center [392, 553] width 124 height 45
type input "539"
type input "10"
type input "5398"
type input "0"
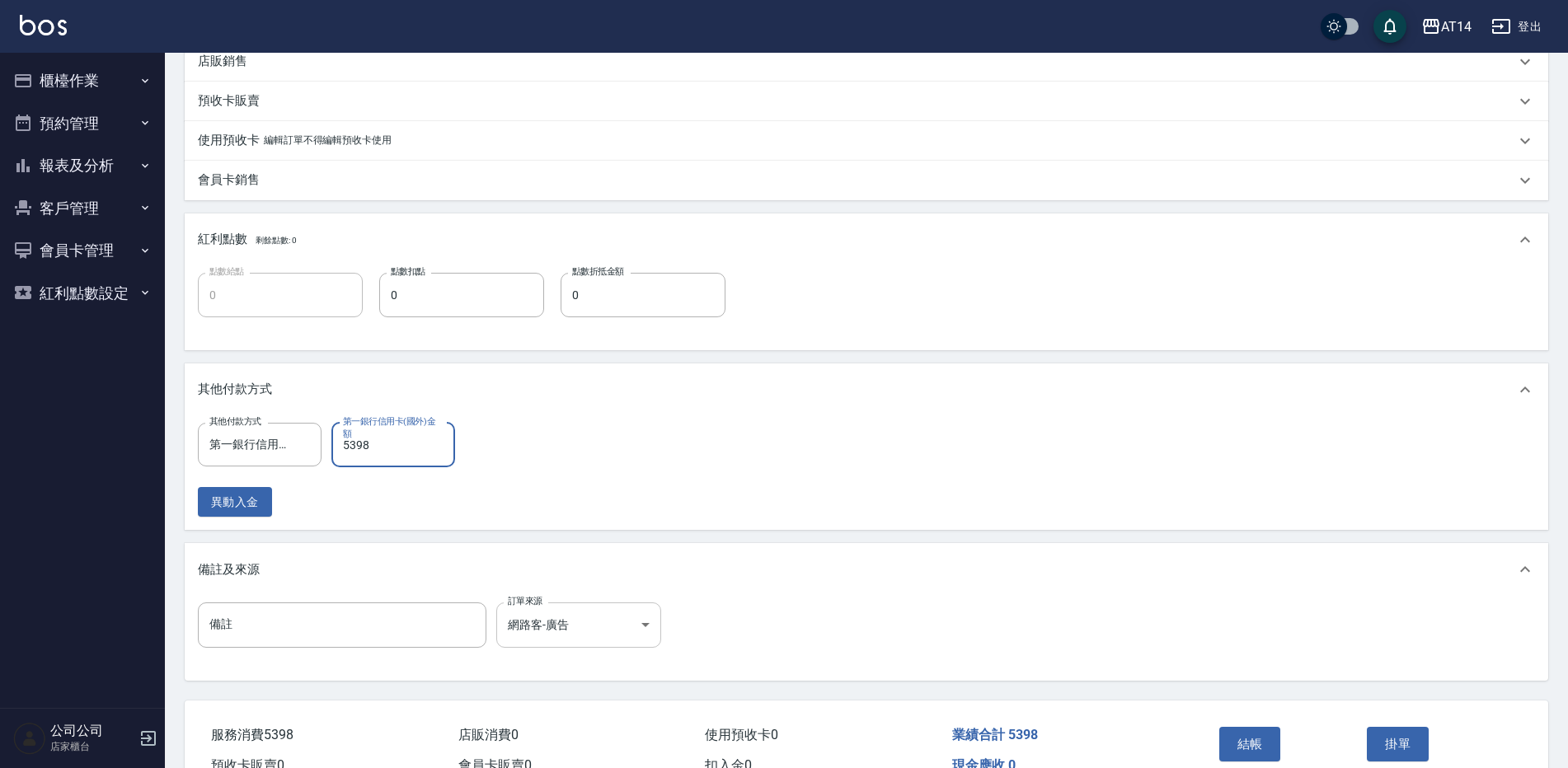
scroll to position [611, 0]
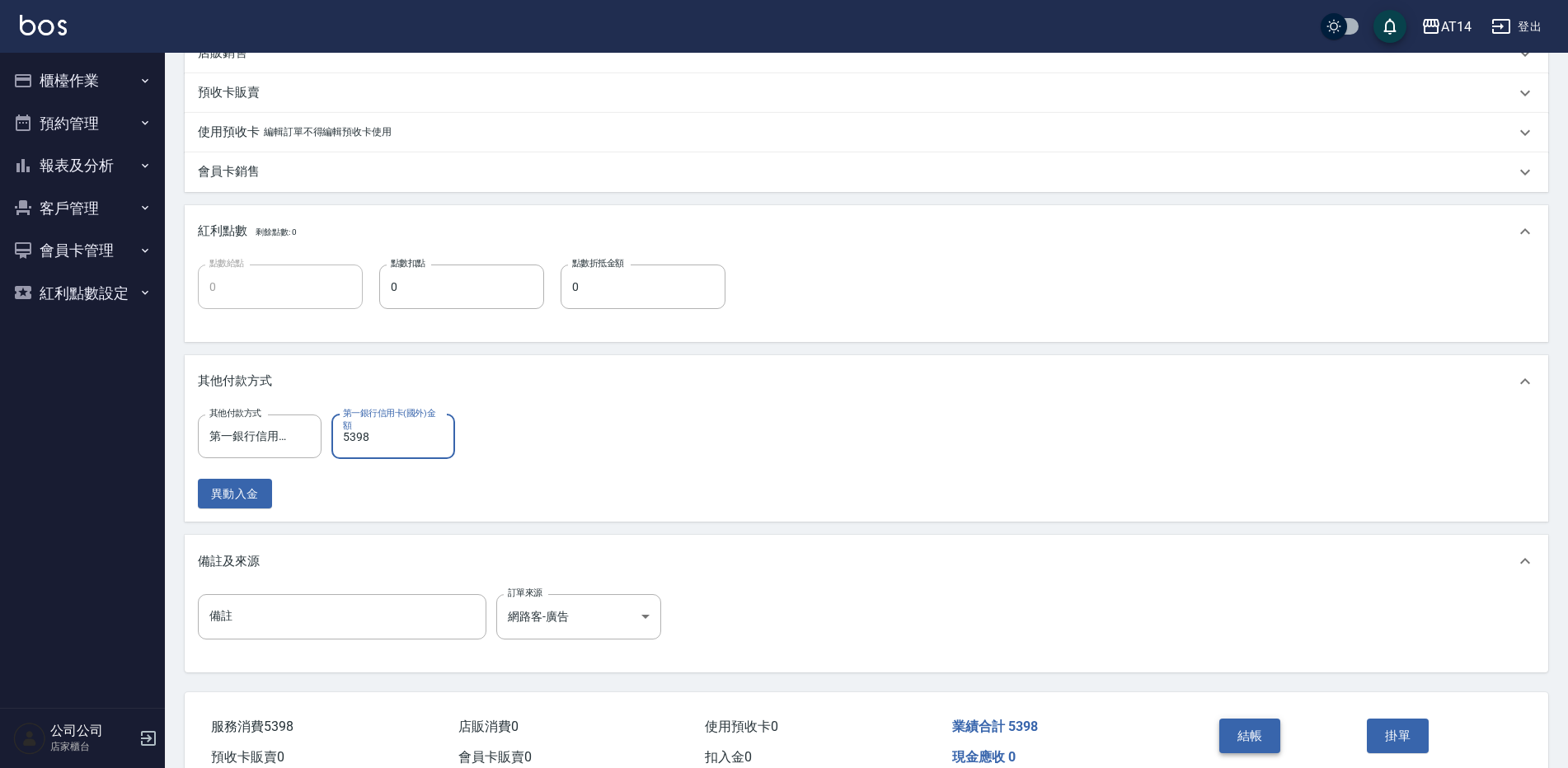
type input "5398"
click at [1223, 730] on button "結帳" at bounding box center [1250, 736] width 61 height 35
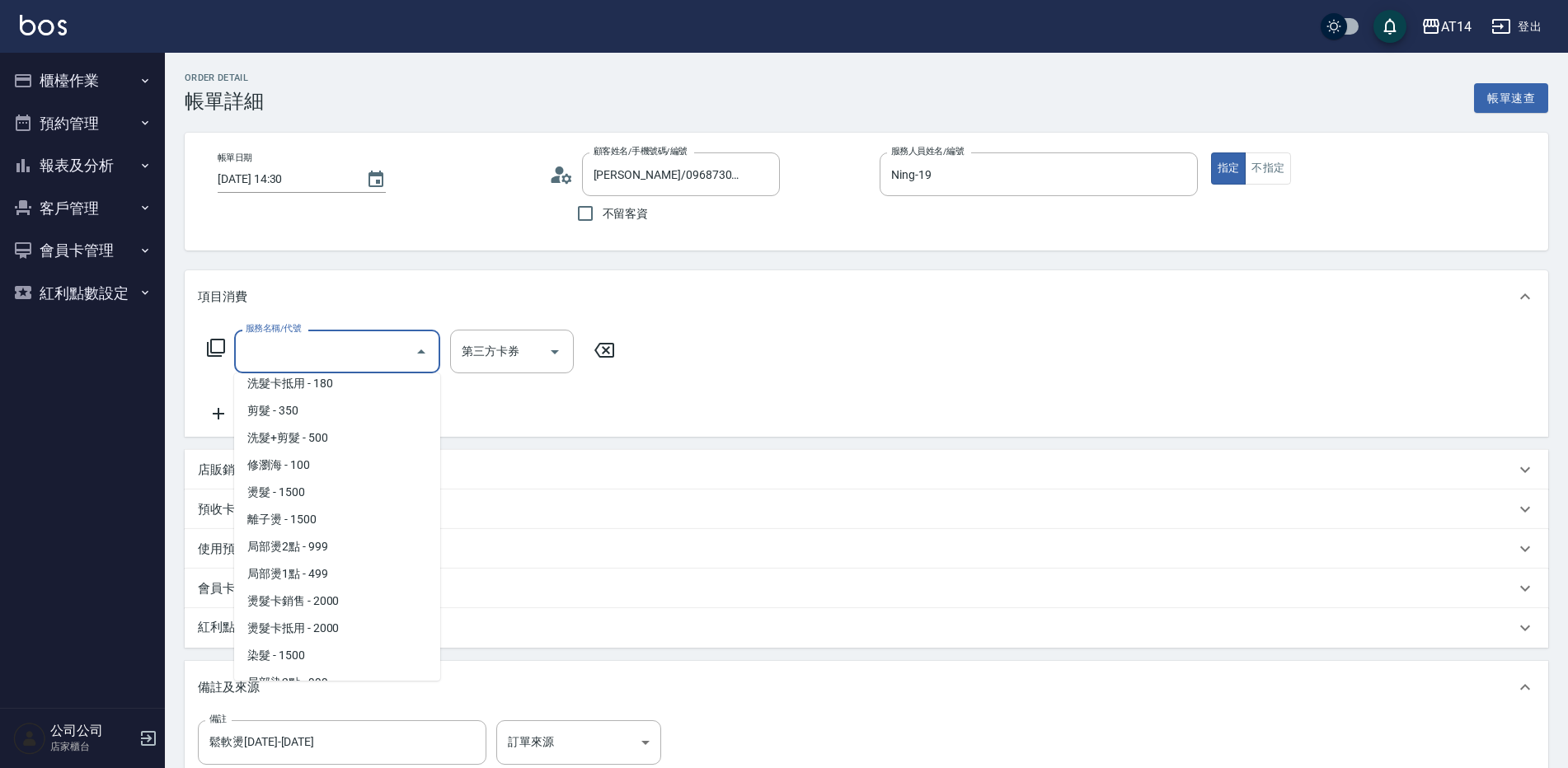
scroll to position [330, 0]
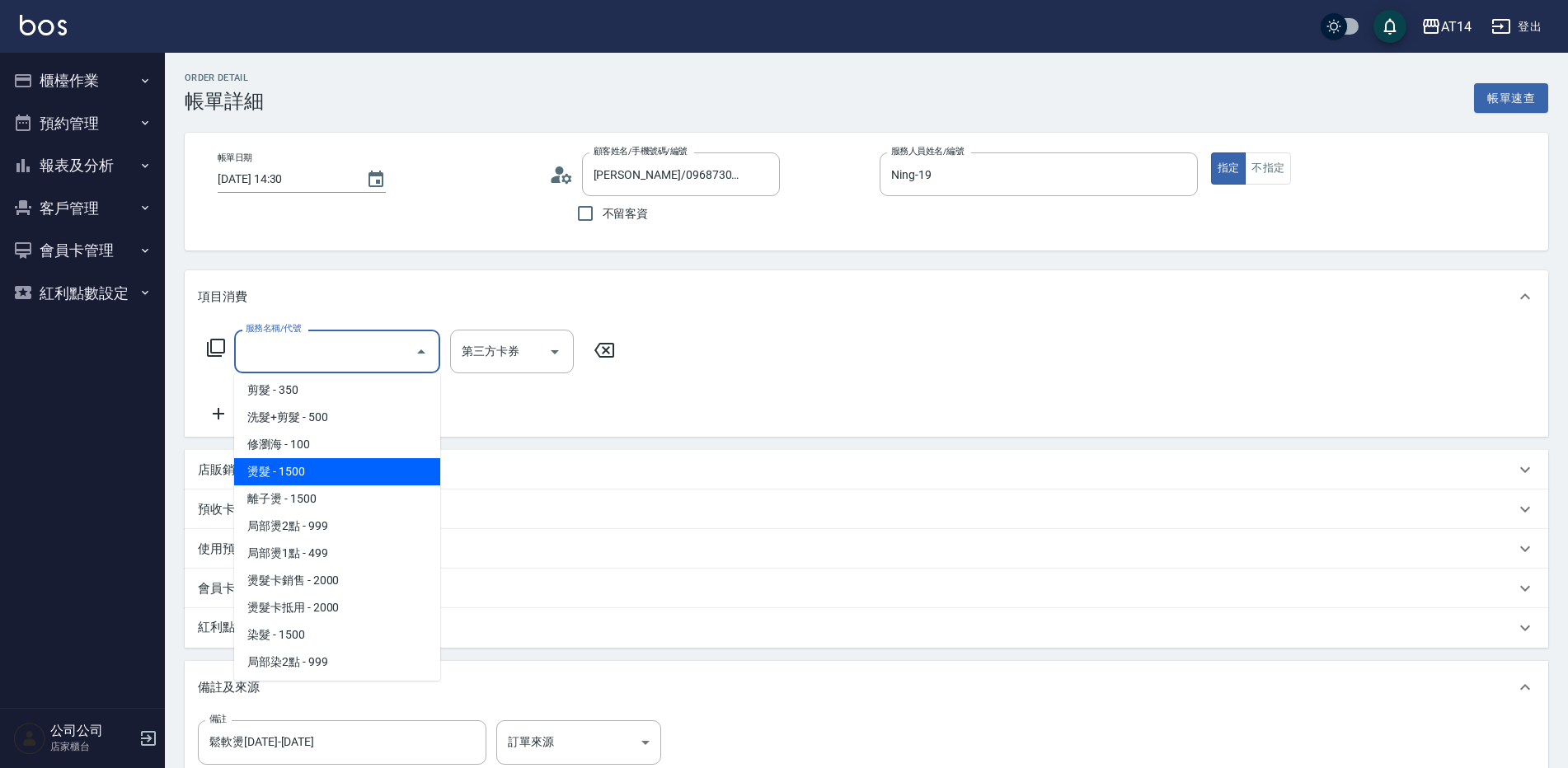
click at [308, 476] on span "燙髮 - 1500" at bounding box center [337, 472] width 206 height 27
type input "燙髮(031)"
type input "3"
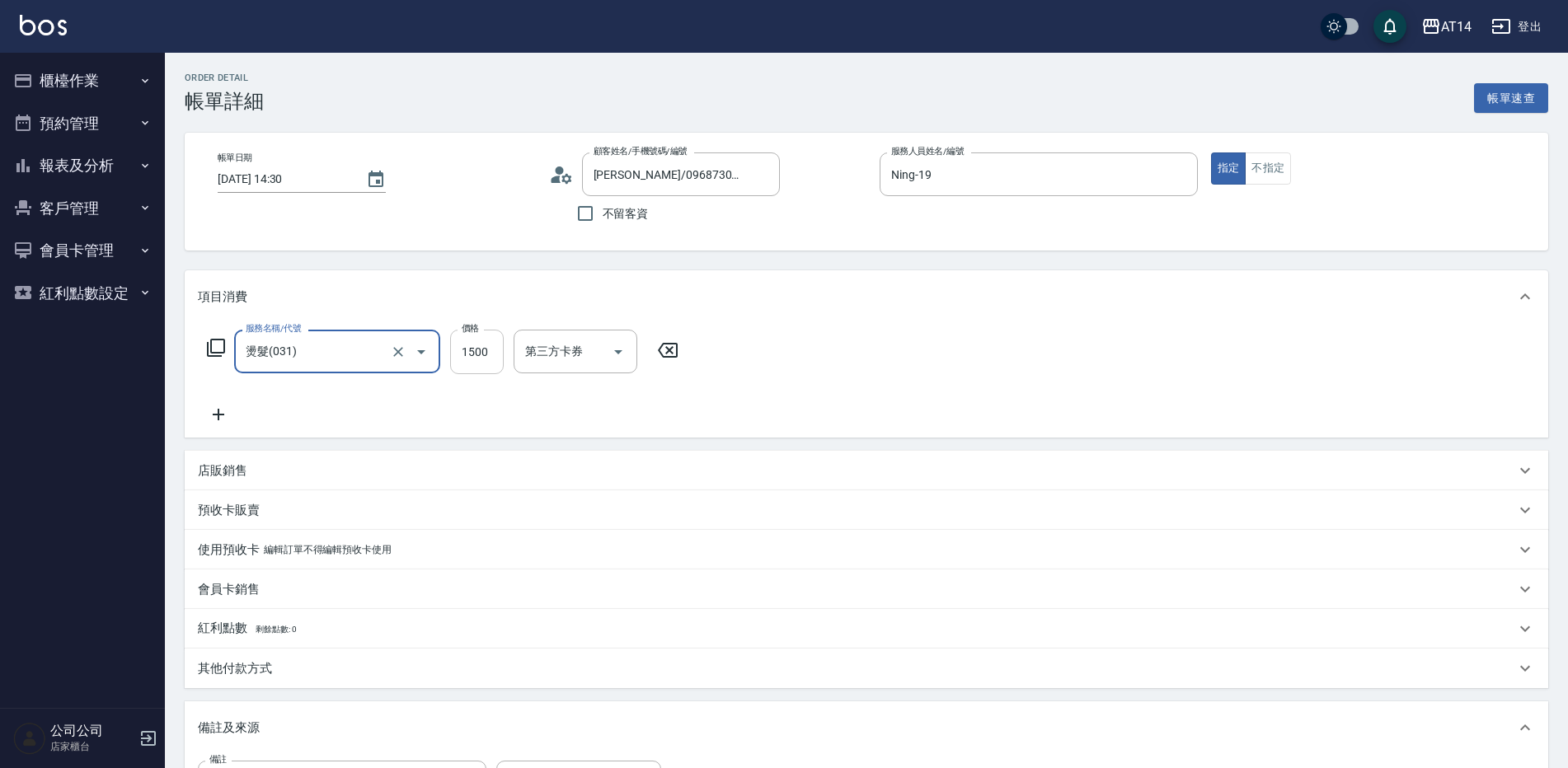
drag, startPoint x: 490, startPoint y: 346, endPoint x: 471, endPoint y: 351, distance: 19.6
click at [490, 346] on input "1500" at bounding box center [476, 352] width 53 height 45
type input "1"
type input "0"
type input "1299"
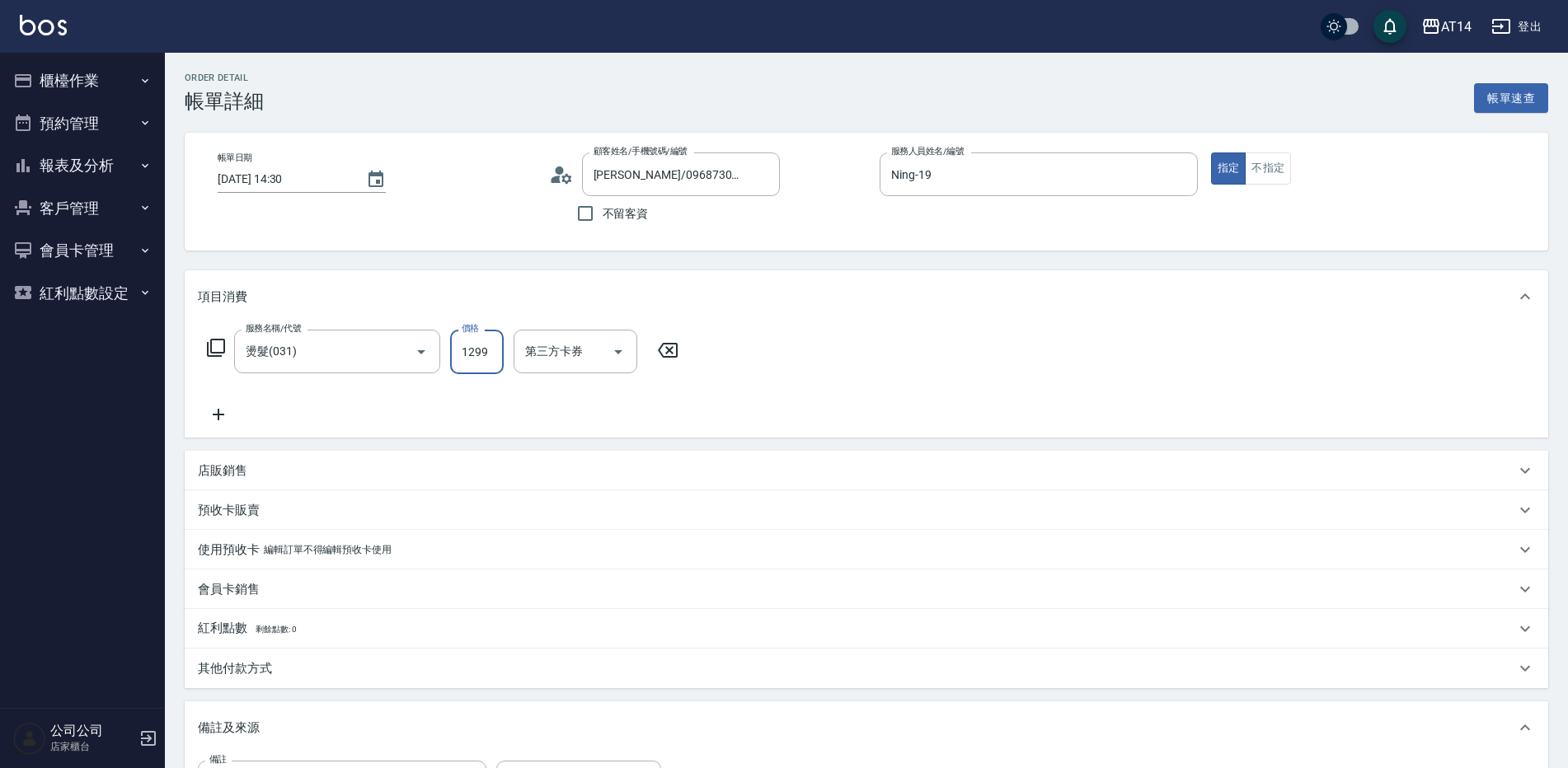
type input "3"
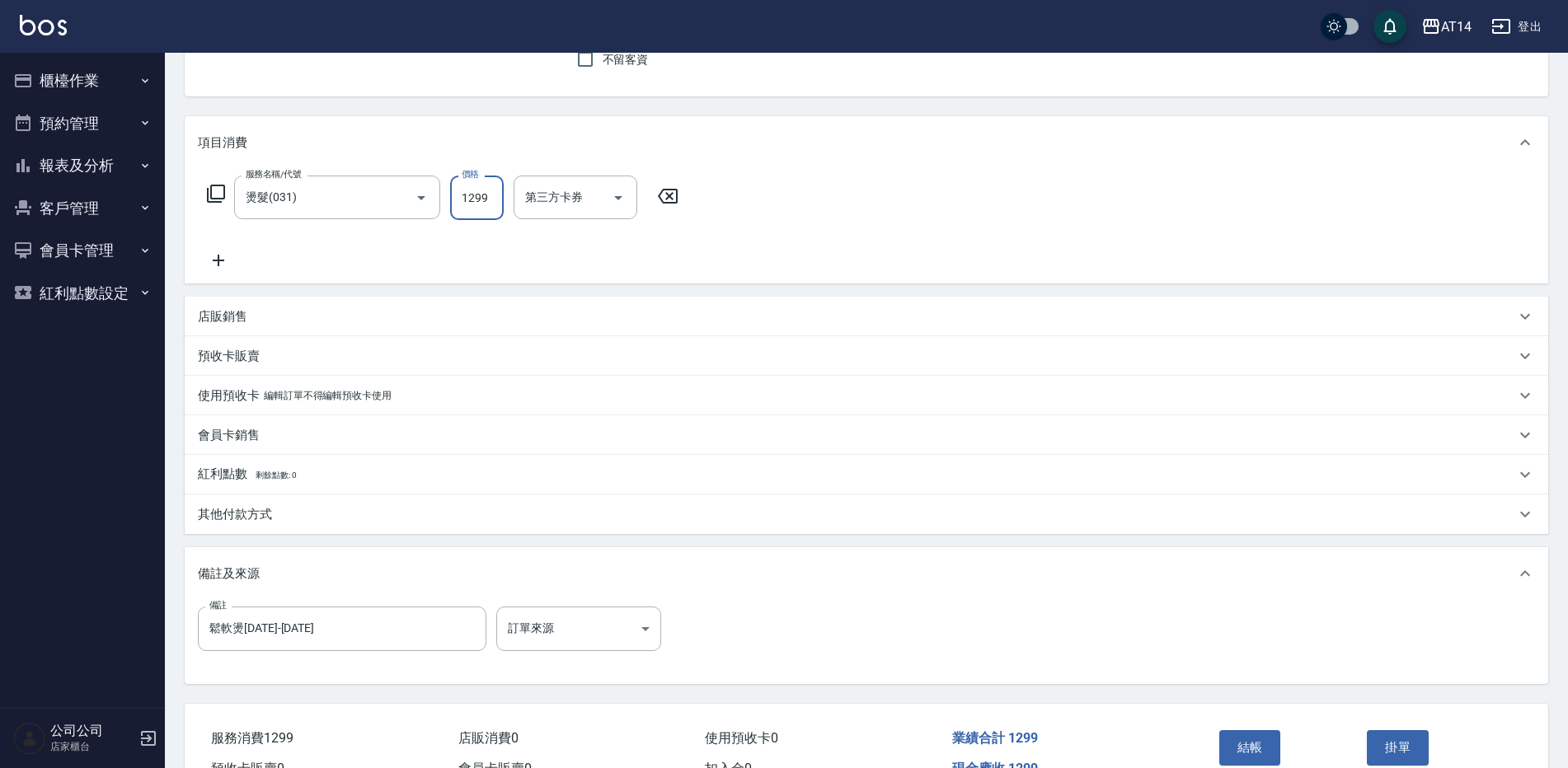
scroll to position [248, 0]
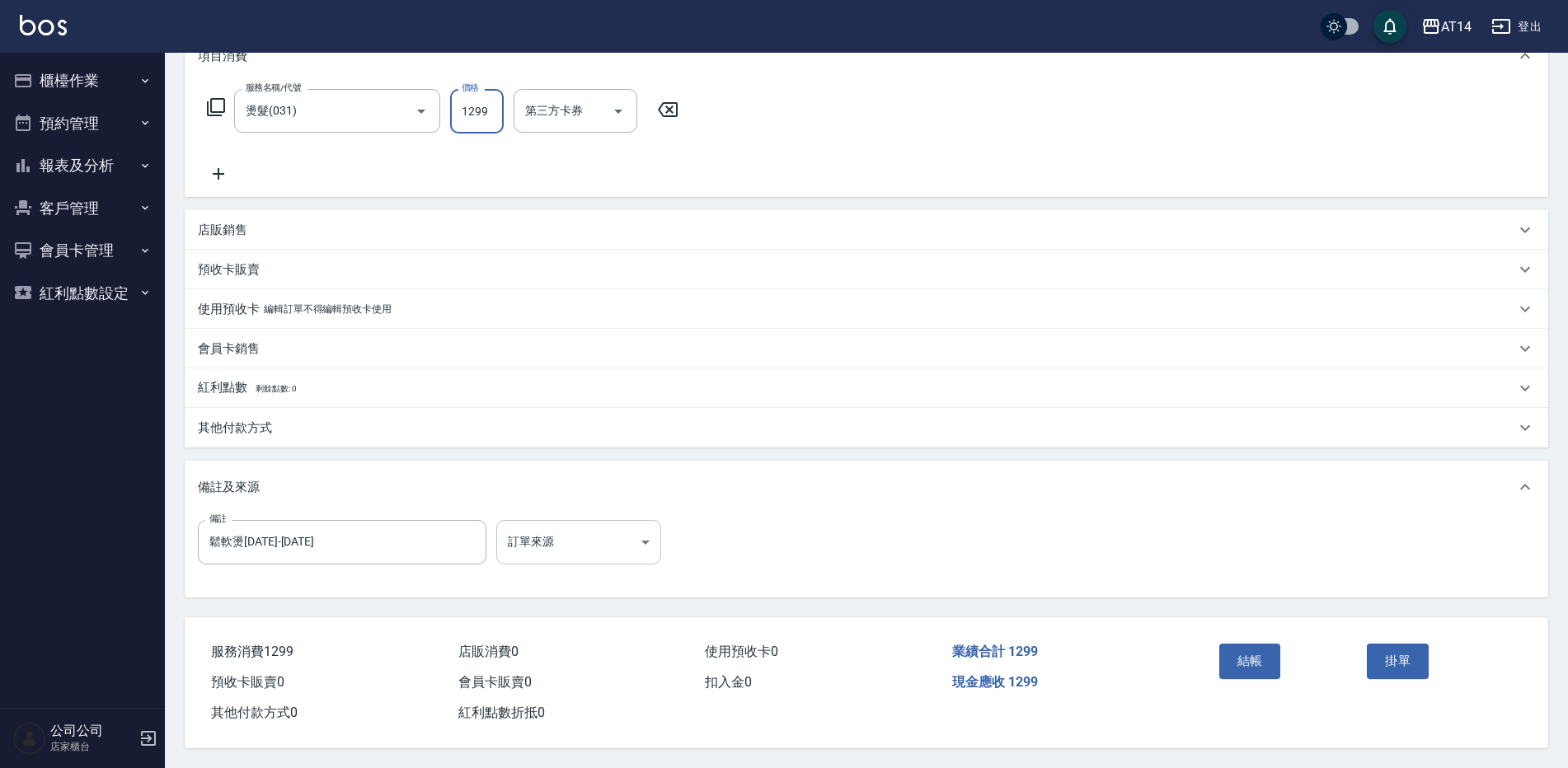
type input "1299"
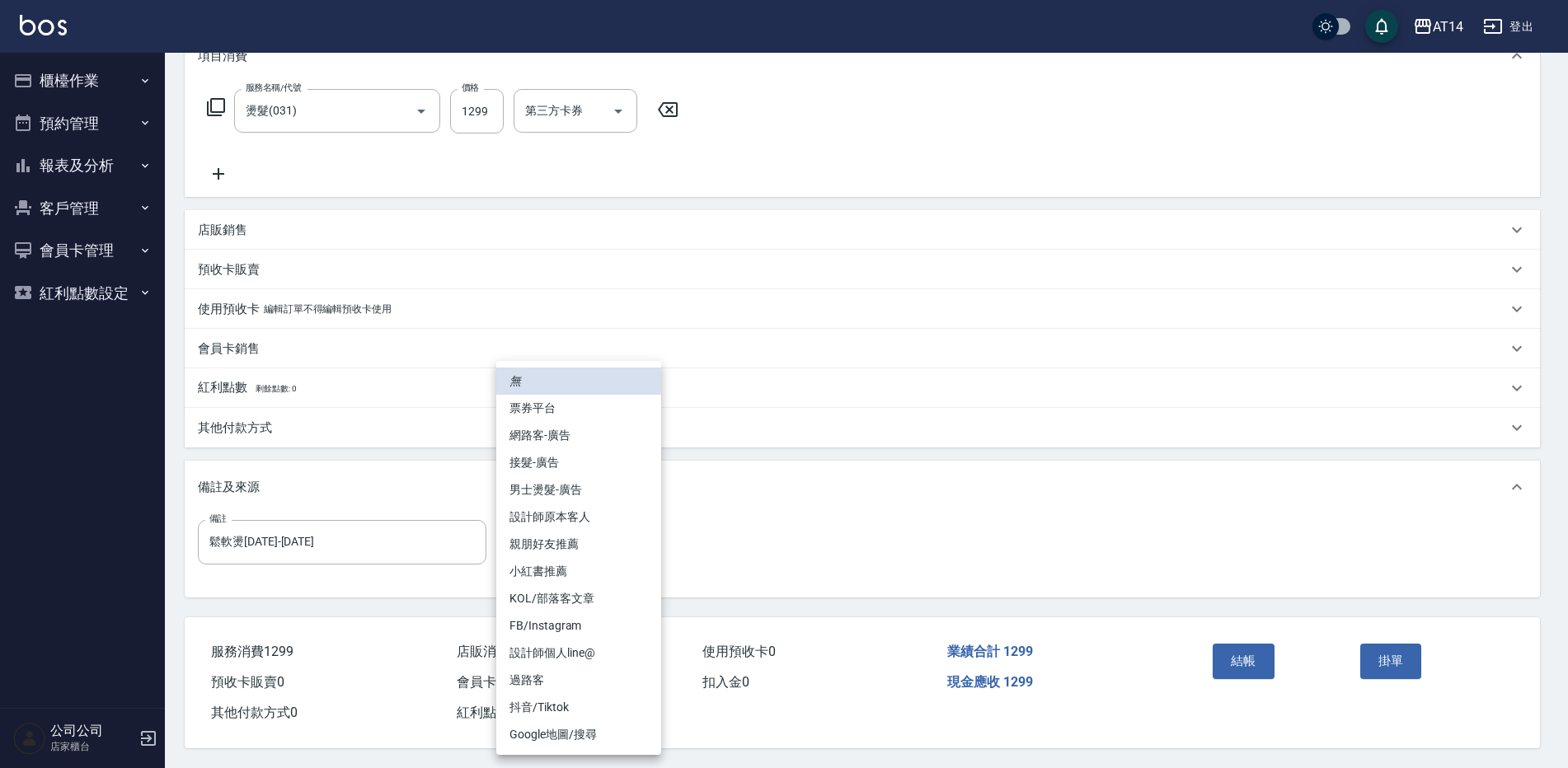
click at [569, 535] on body "AT14 登出 櫃檯作業 打帳單 帳單列表 掛單列表 現金收支登錄 材料自購登錄 每日結帳 排班表 掃碼打卡 預約管理 預約管理 單日預約紀錄 單週預約紀錄 …" at bounding box center [784, 264] width 1568 height 1009
click at [560, 445] on li "網路客-廣告" at bounding box center [578, 435] width 164 height 27
type input "網路客-廣告"
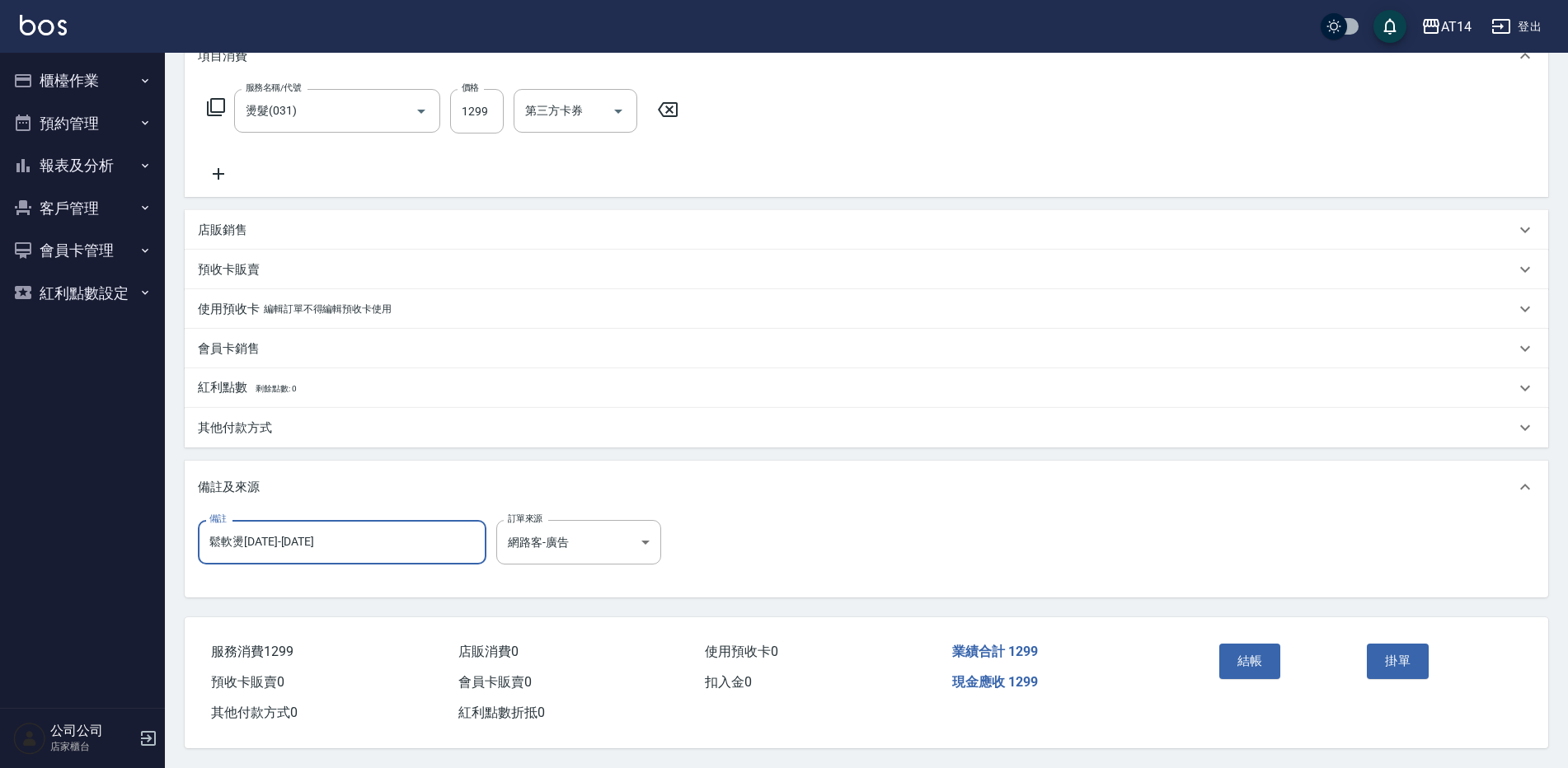
drag, startPoint x: 368, startPoint y: 542, endPoint x: 201, endPoint y: 545, distance: 167.0
click at [186, 547] on div "備註 鬆軟燙[DATE]-[DATE] 備註 訂單來源 網路客-廣告 網路客-廣告 訂單來源" at bounding box center [866, 555] width 1363 height 84
click at [1253, 646] on button "結帳" at bounding box center [1250, 661] width 61 height 35
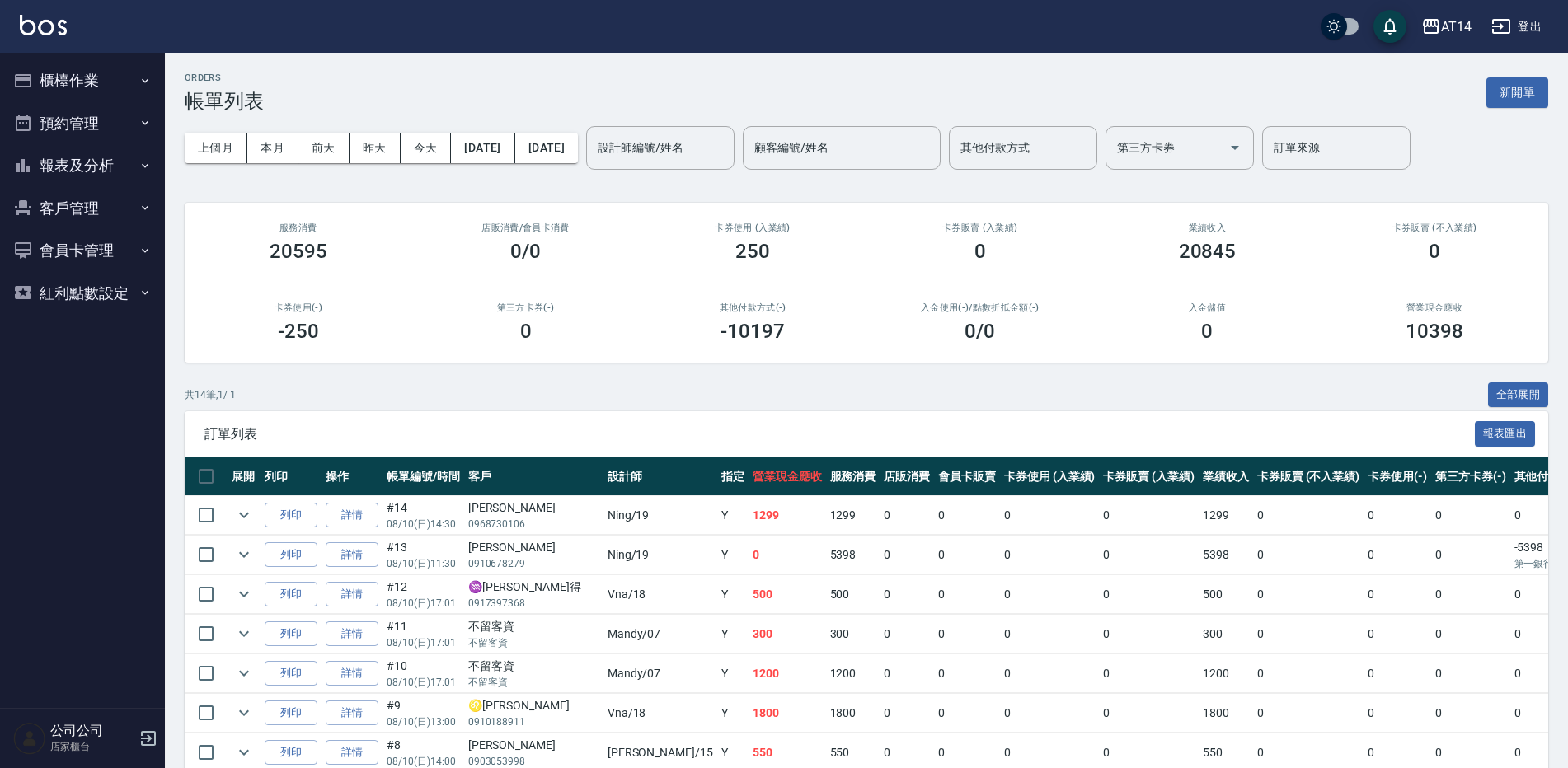
click at [84, 165] on button "報表及分析" at bounding box center [82, 165] width 152 height 43
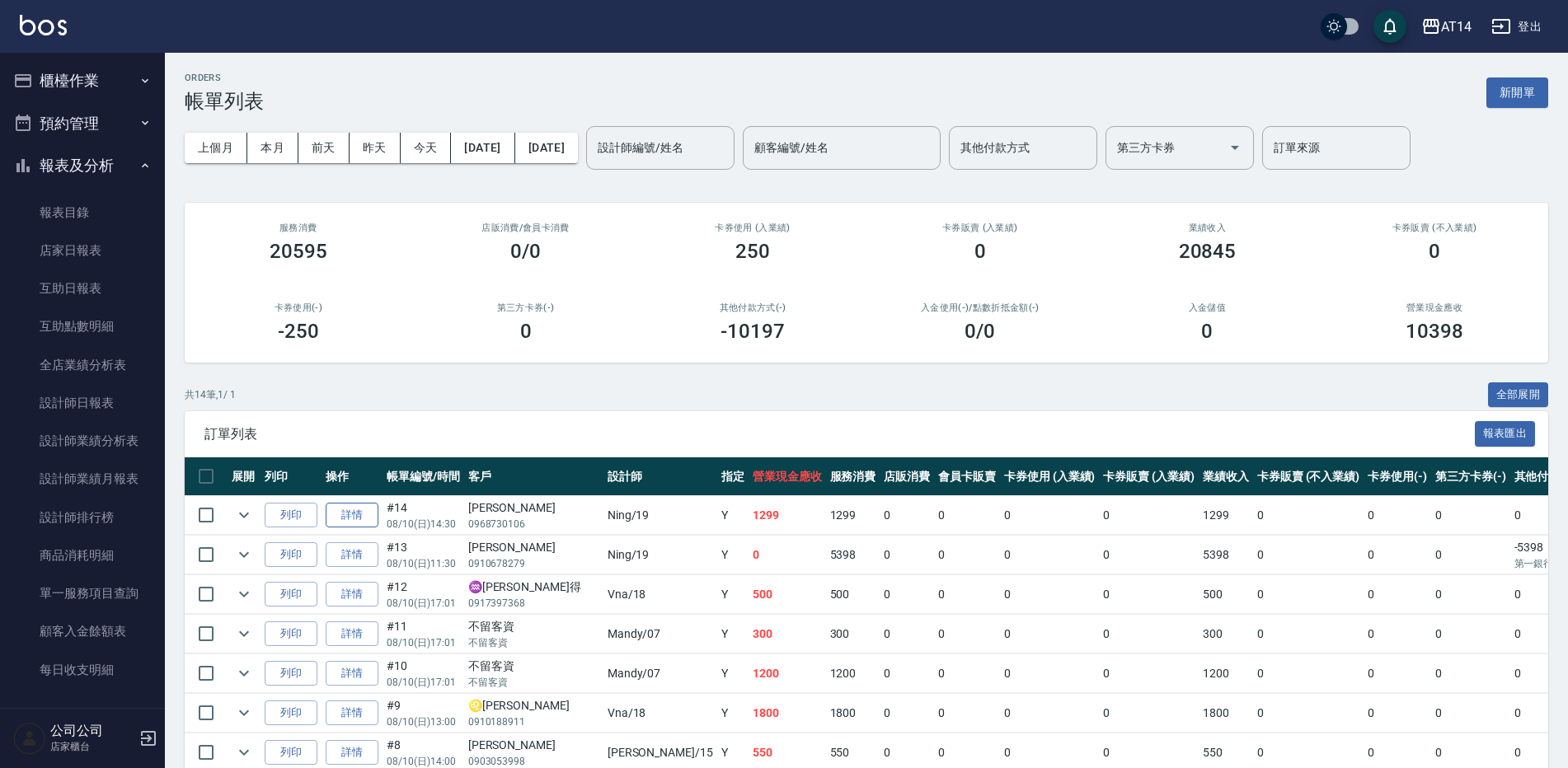
click at [365, 520] on link "詳情" at bounding box center [352, 516] width 52 height 26
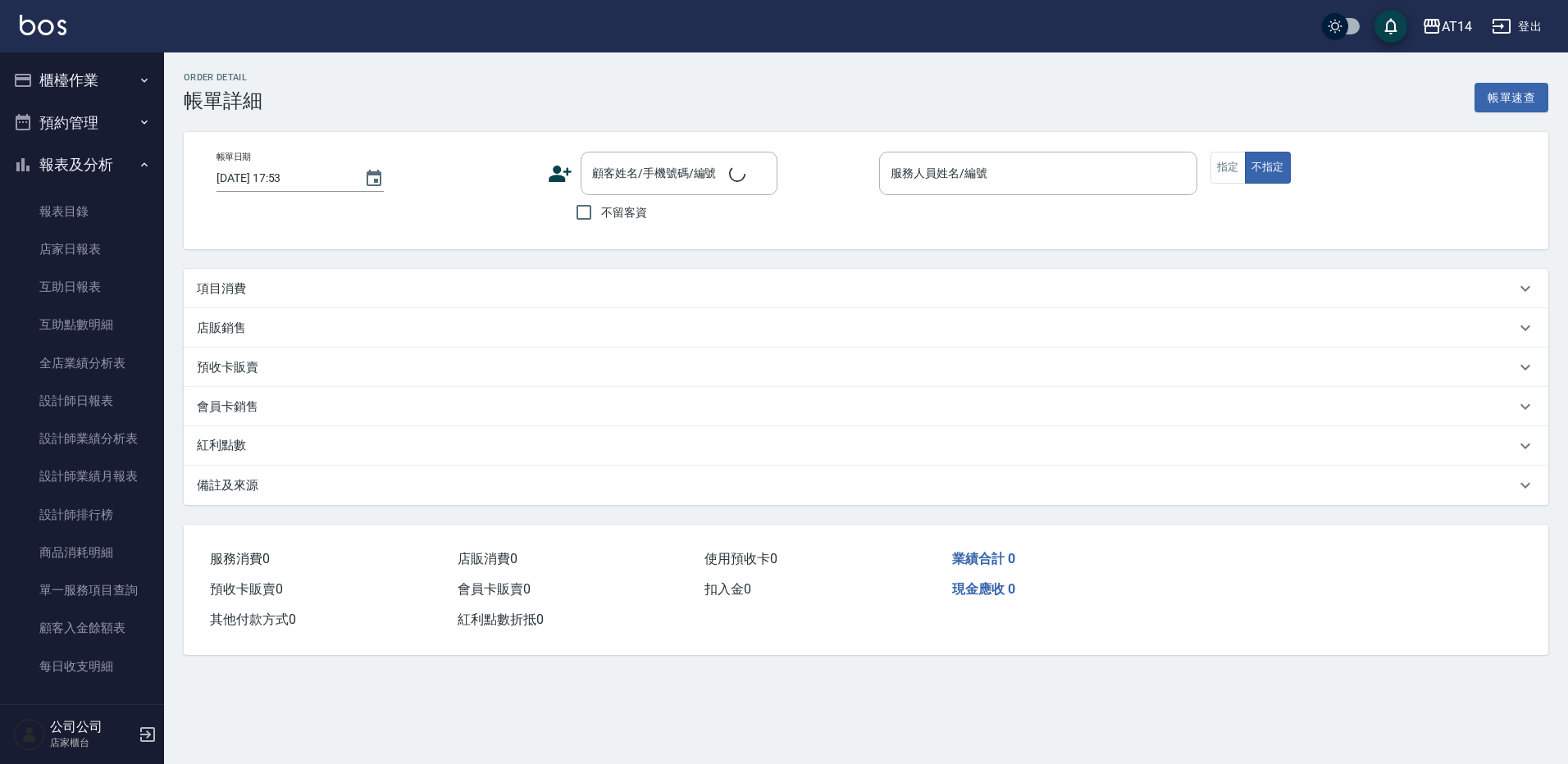
type input "[DATE] 14:30"
type input "Ning-19"
type input "3"
type input "網路客-廣告"
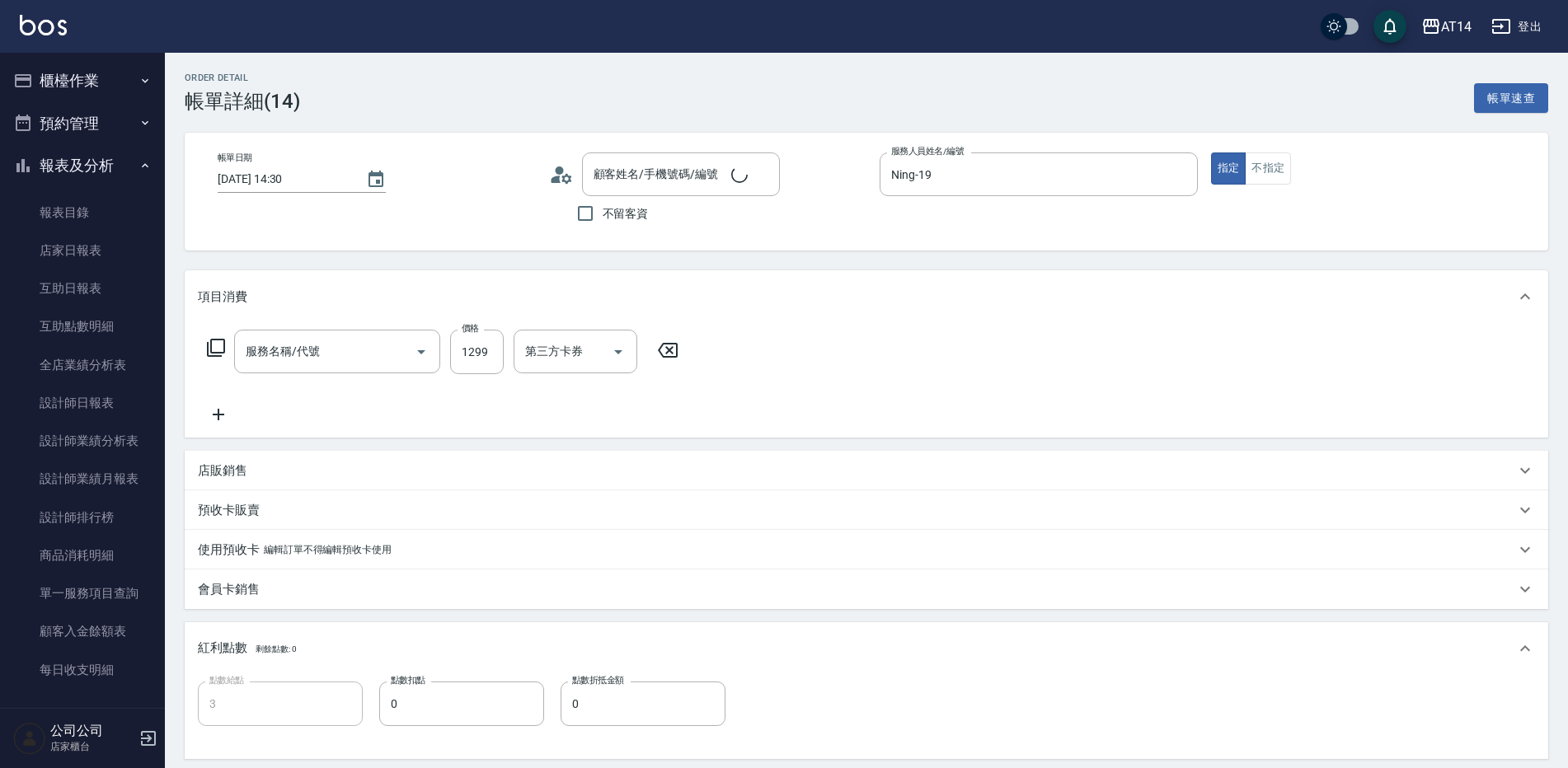
type input "[PERSON_NAME]/0968730106/null"
type input "燙髮(031)"
click at [222, 419] on icon at bounding box center [219, 415] width 42 height 20
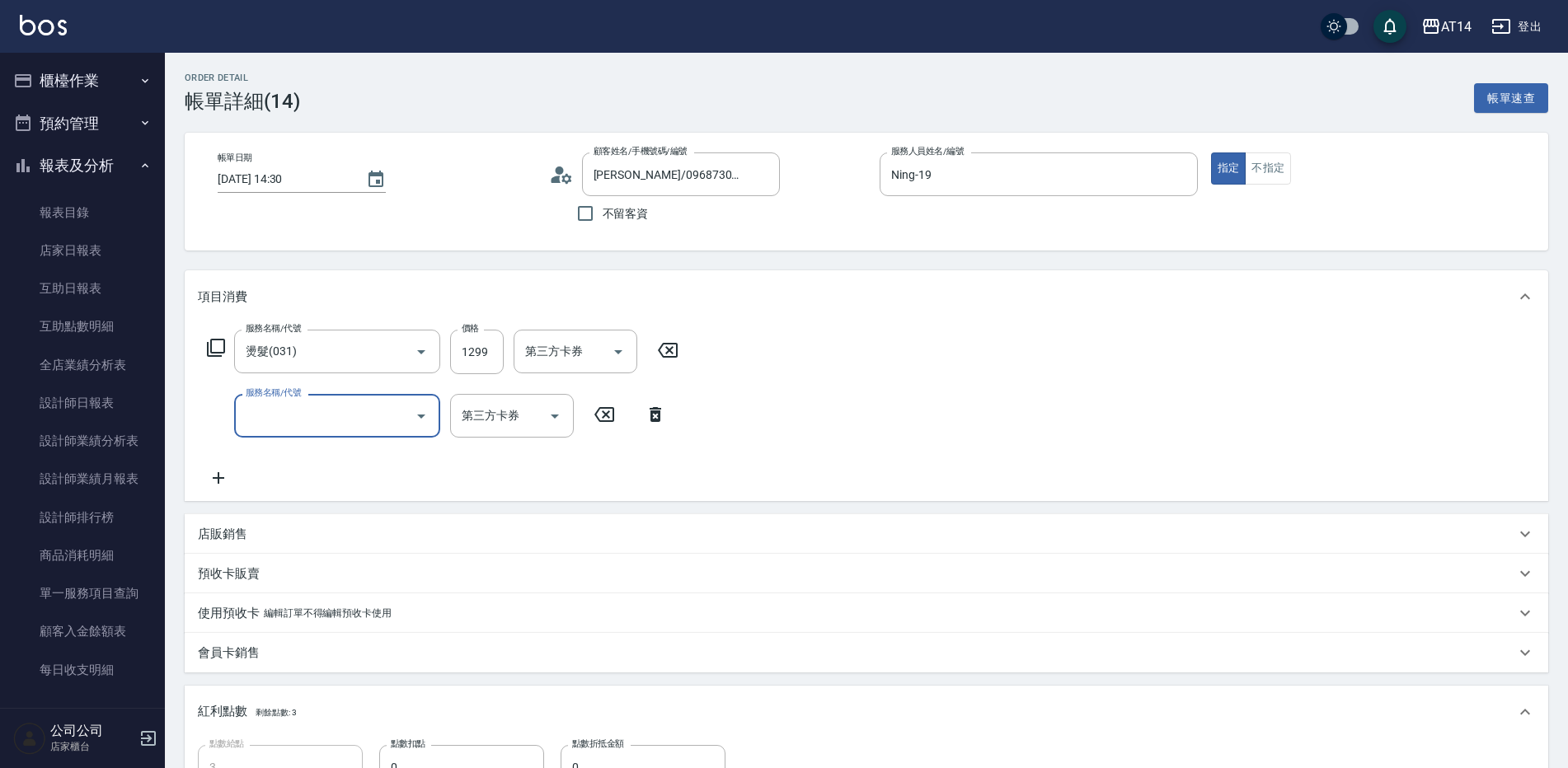
click at [283, 430] on input "服務名稱/代號" at bounding box center [325, 415] width 166 height 29
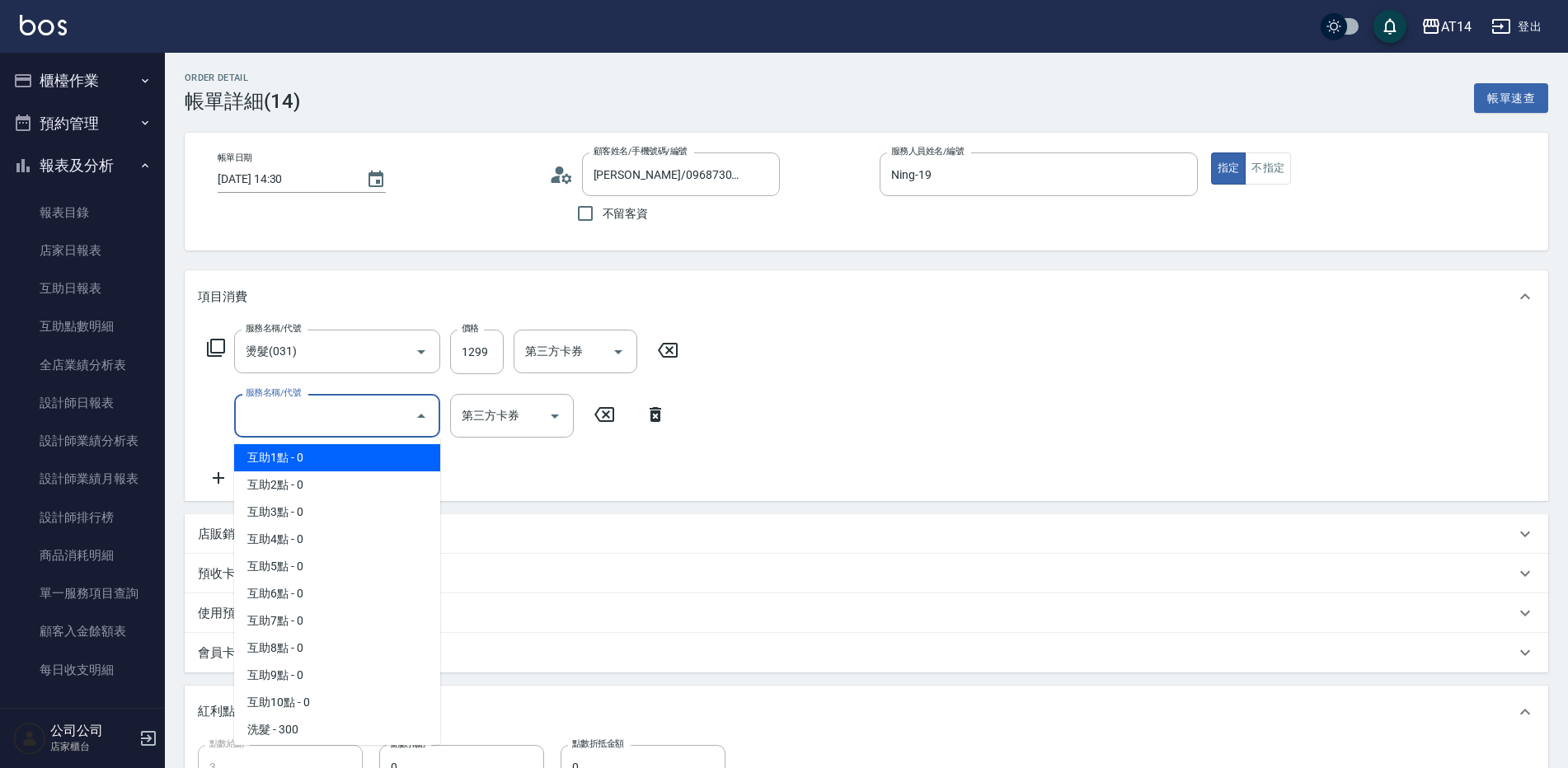
click at [302, 464] on span "互助1點 - 0" at bounding box center [337, 457] width 206 height 27
type input "互助1點(001)"
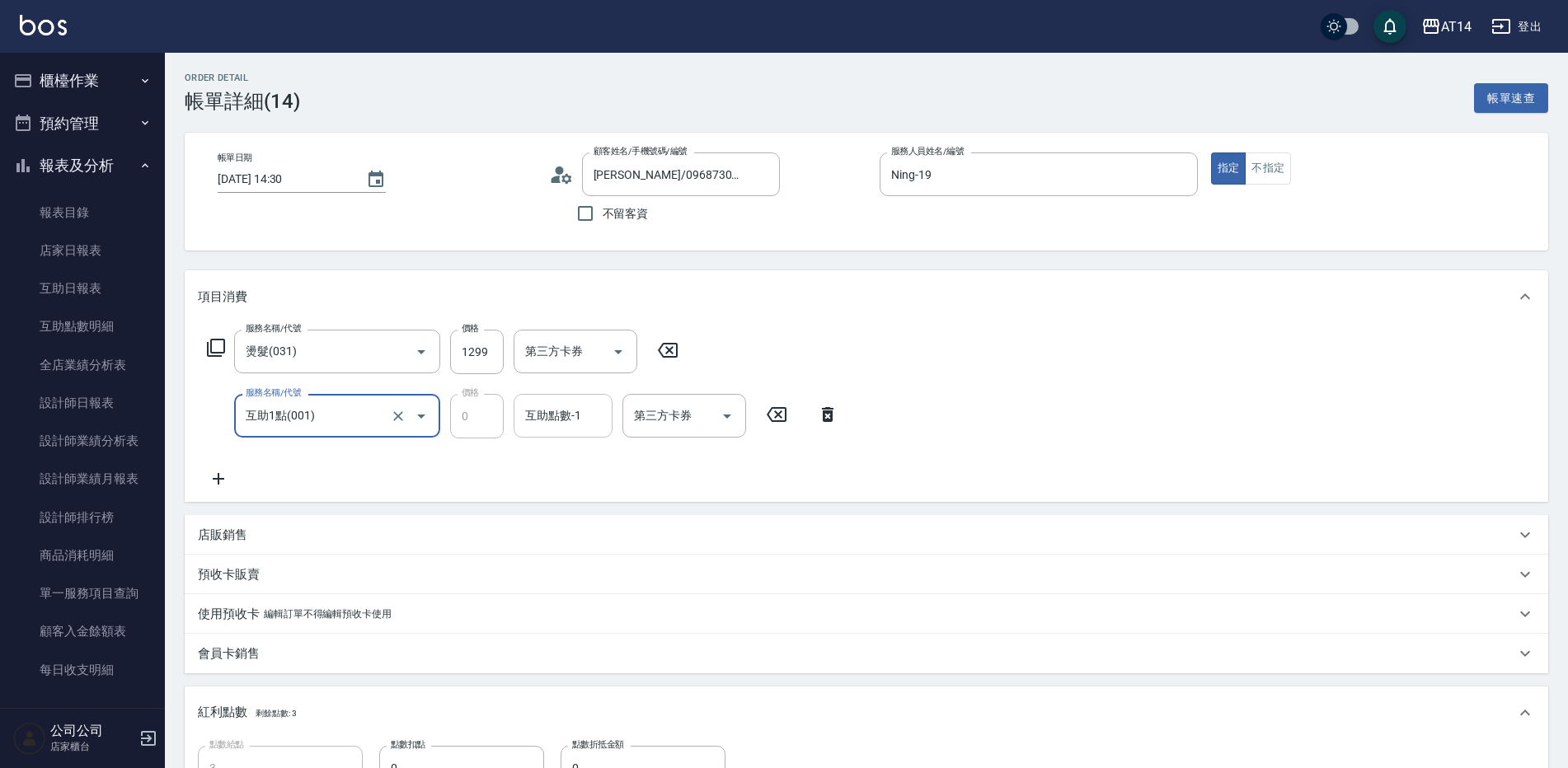
click at [552, 422] on div "互助點數-1 互助點數-1" at bounding box center [563, 416] width 99 height 44
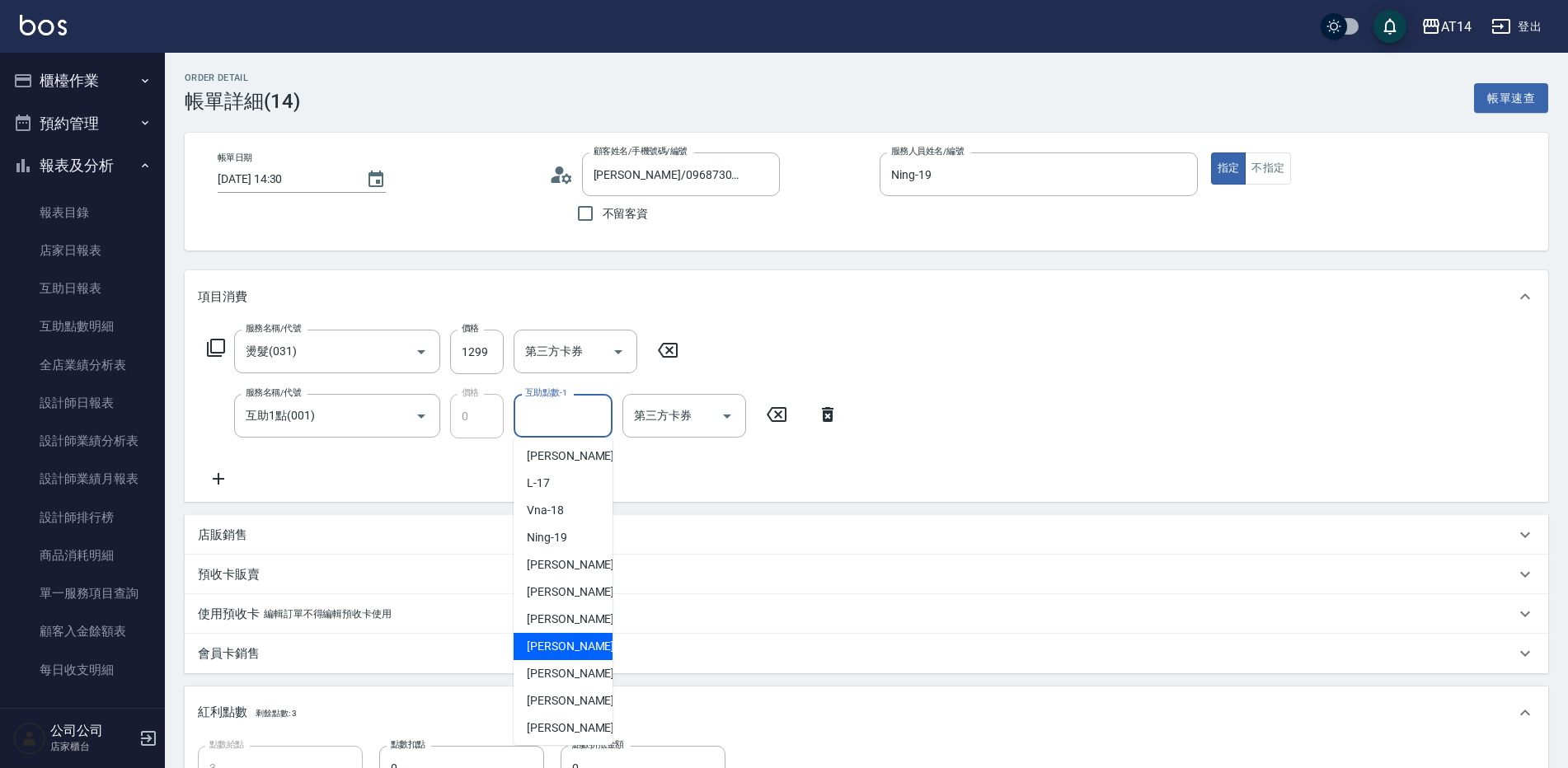
scroll to position [248, 0]
click at [563, 647] on span "[PERSON_NAME] -63" at bounding box center [578, 645] width 104 height 17
type input "[PERSON_NAME]-63"
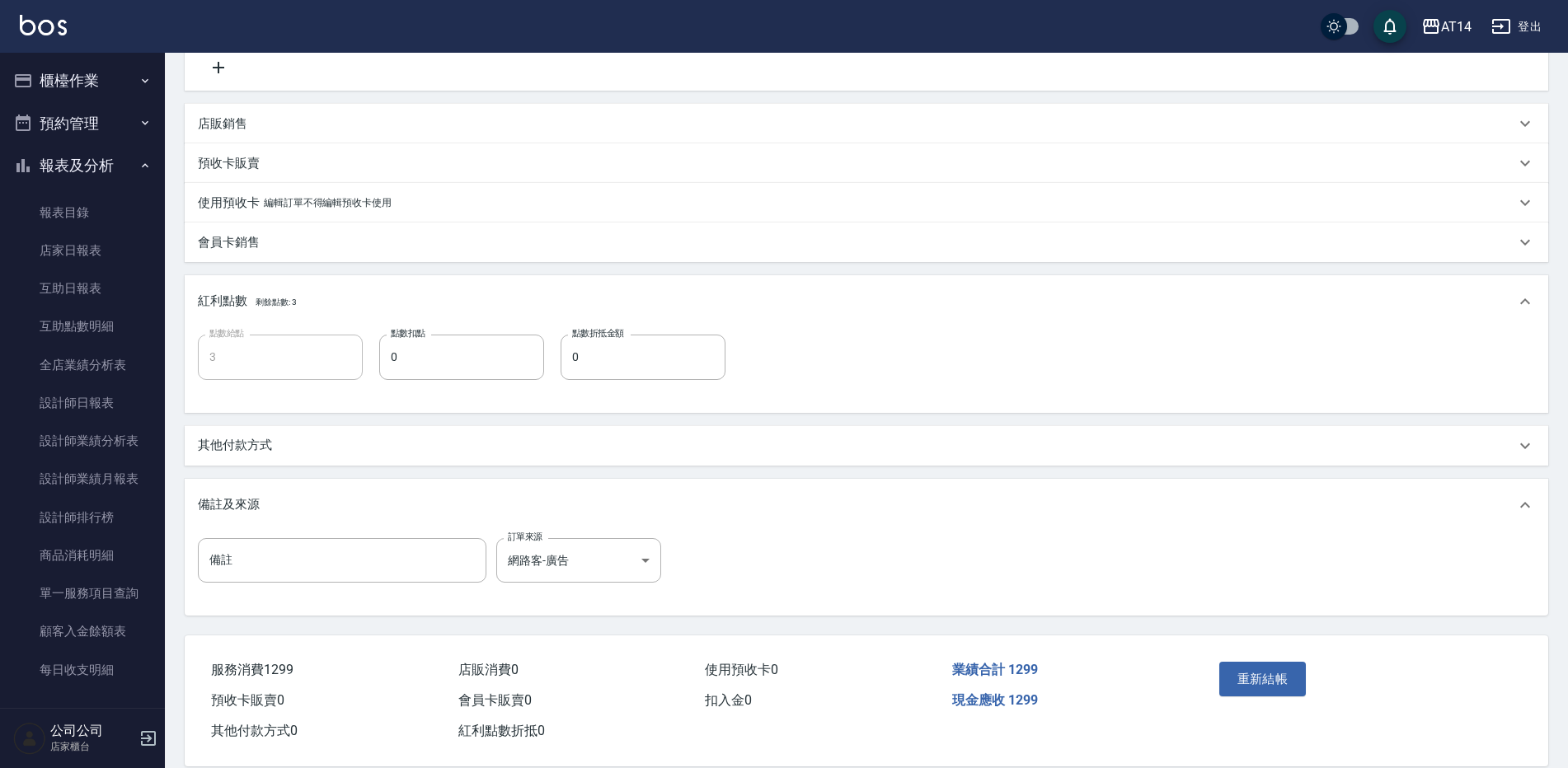
scroll to position [412, 0]
click at [1275, 690] on button "重新結帳" at bounding box center [1263, 678] width 87 height 35
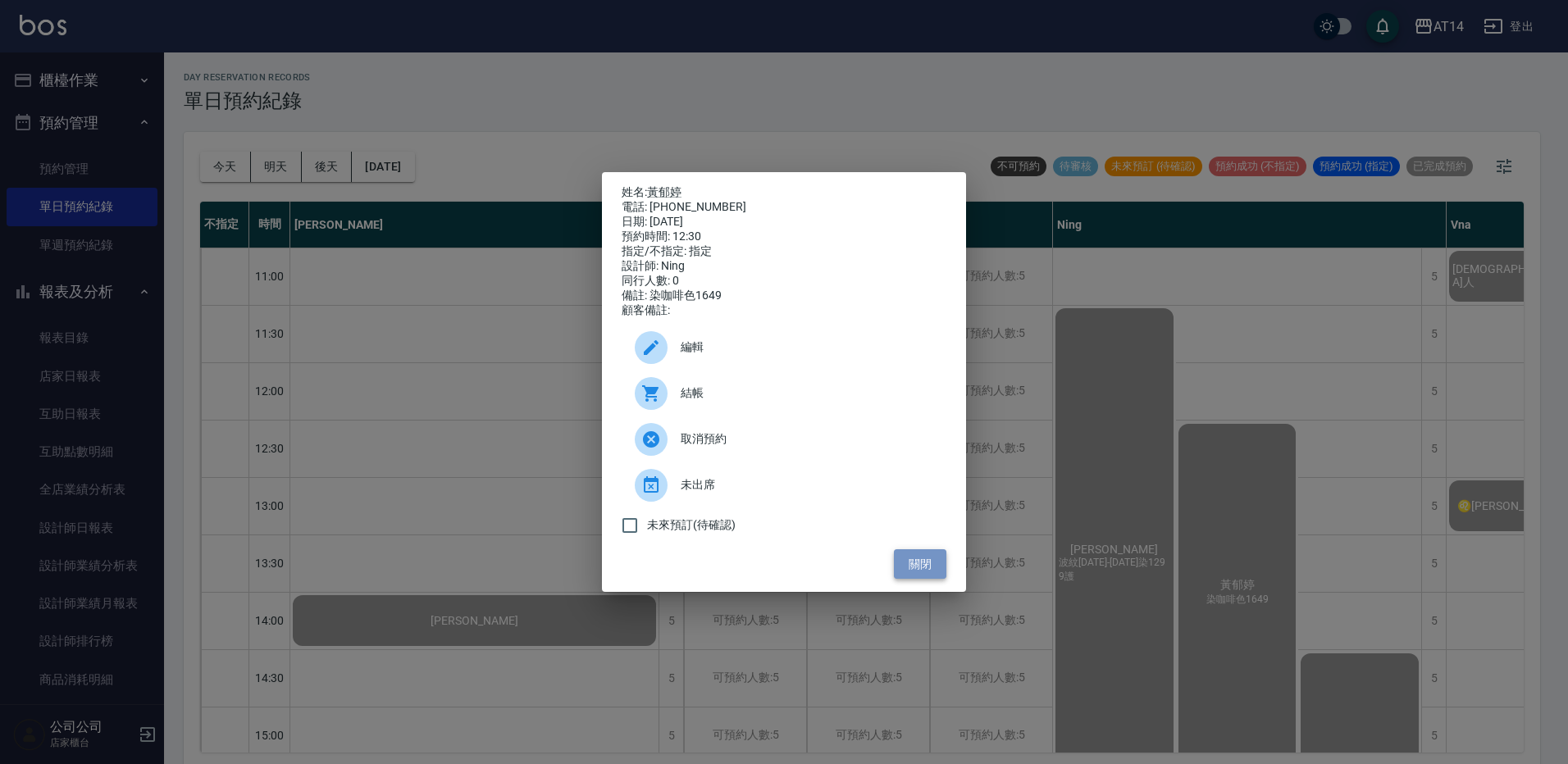
click at [935, 564] on button "關閉" at bounding box center [920, 564] width 52 height 31
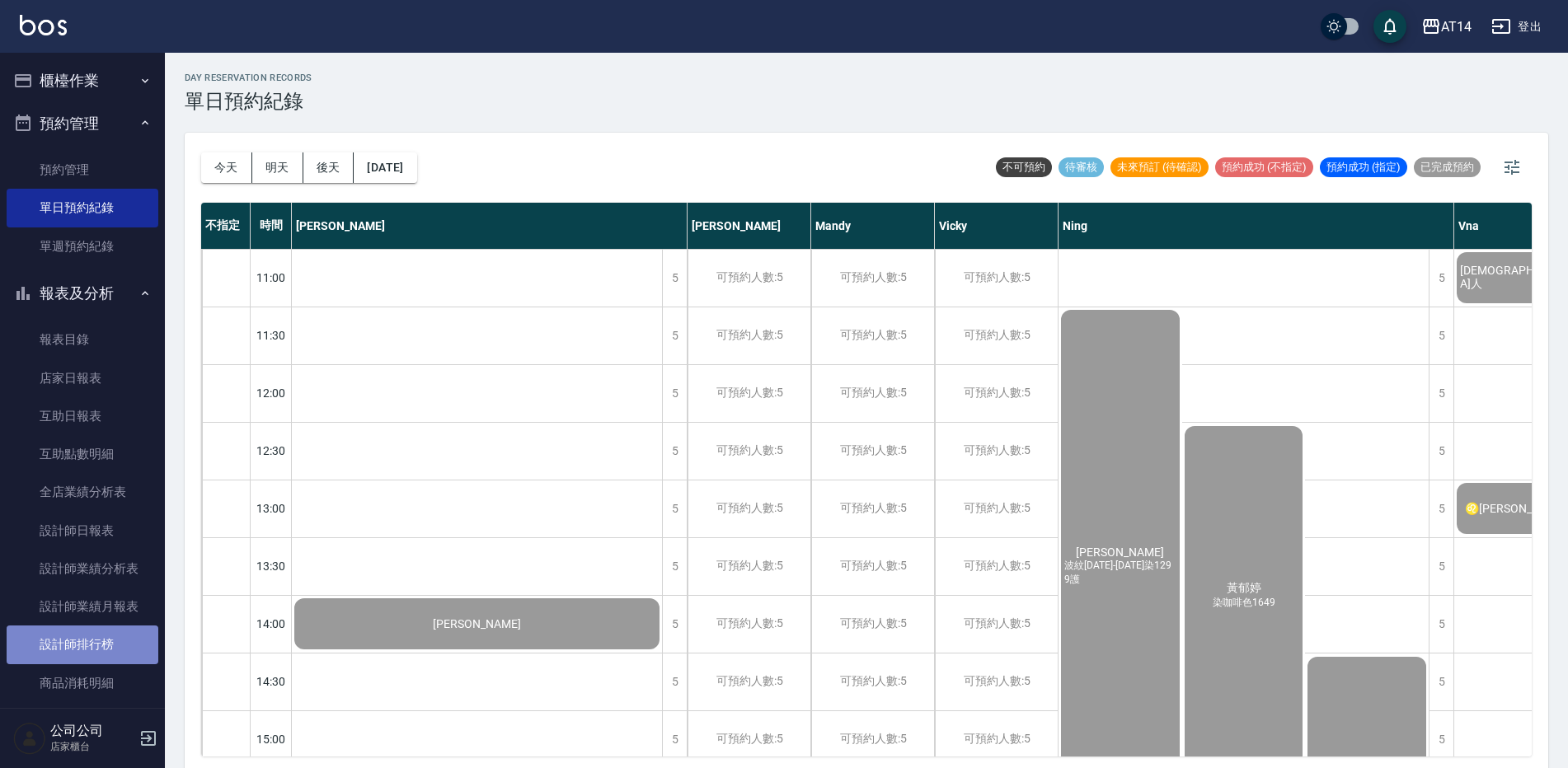
click at [91, 658] on link "設計師排行榜" at bounding box center [82, 645] width 152 height 38
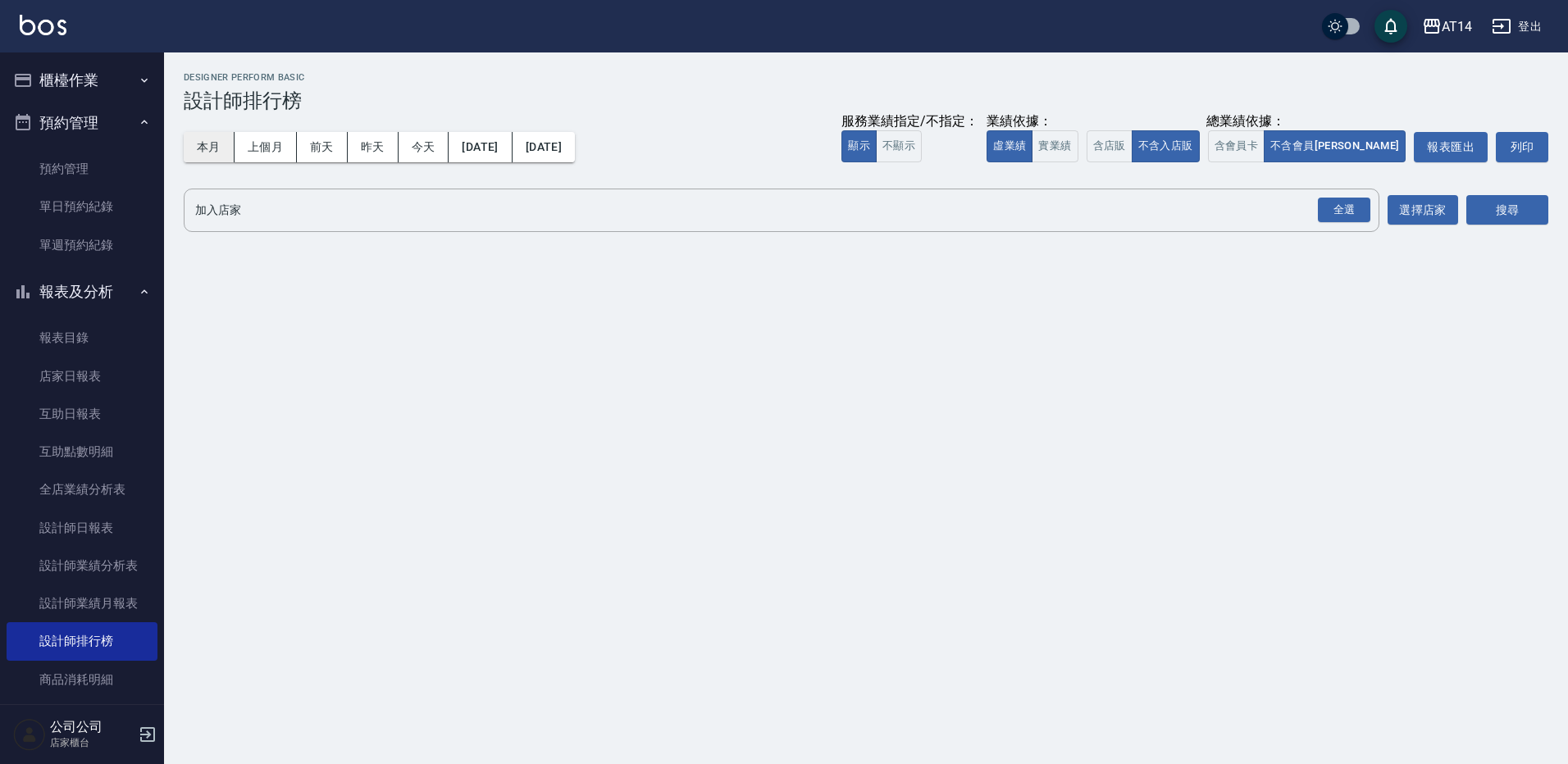
drag, startPoint x: 201, startPoint y: 149, endPoint x: 256, endPoint y: 155, distance: 55.3
click at [202, 149] on button "本月" at bounding box center [209, 147] width 51 height 31
click at [1325, 213] on div "全選" at bounding box center [1343, 211] width 52 height 26
click at [1473, 205] on button "搜尋" at bounding box center [1507, 211] width 82 height 31
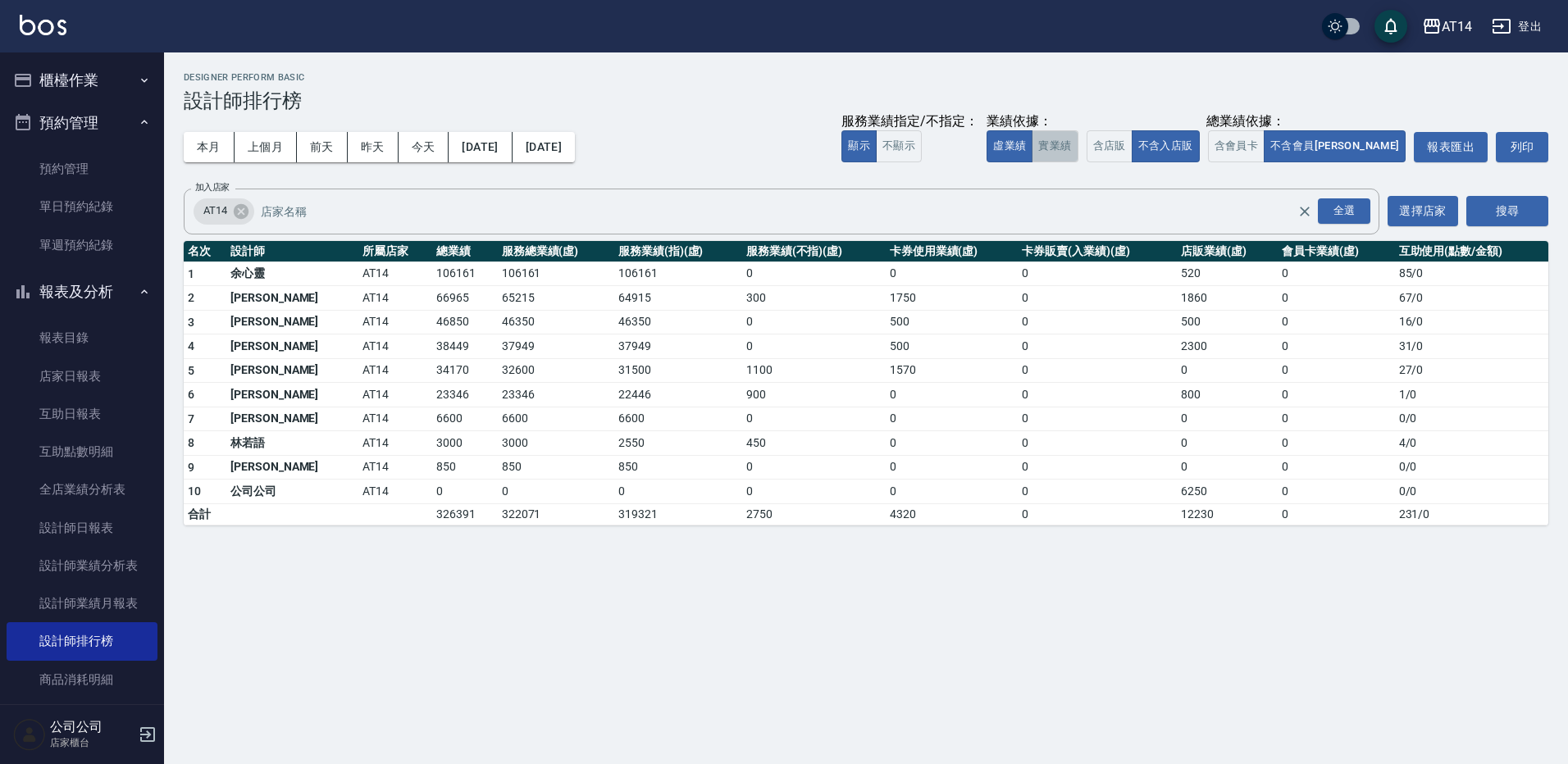
click at [1077, 144] on button "實業績" at bounding box center [1055, 146] width 46 height 32
click at [1033, 150] on button "虛業績" at bounding box center [1009, 146] width 46 height 32
click at [1077, 149] on button "實業績" at bounding box center [1055, 146] width 46 height 32
click at [76, 81] on button "櫃檯作業" at bounding box center [82, 80] width 151 height 42
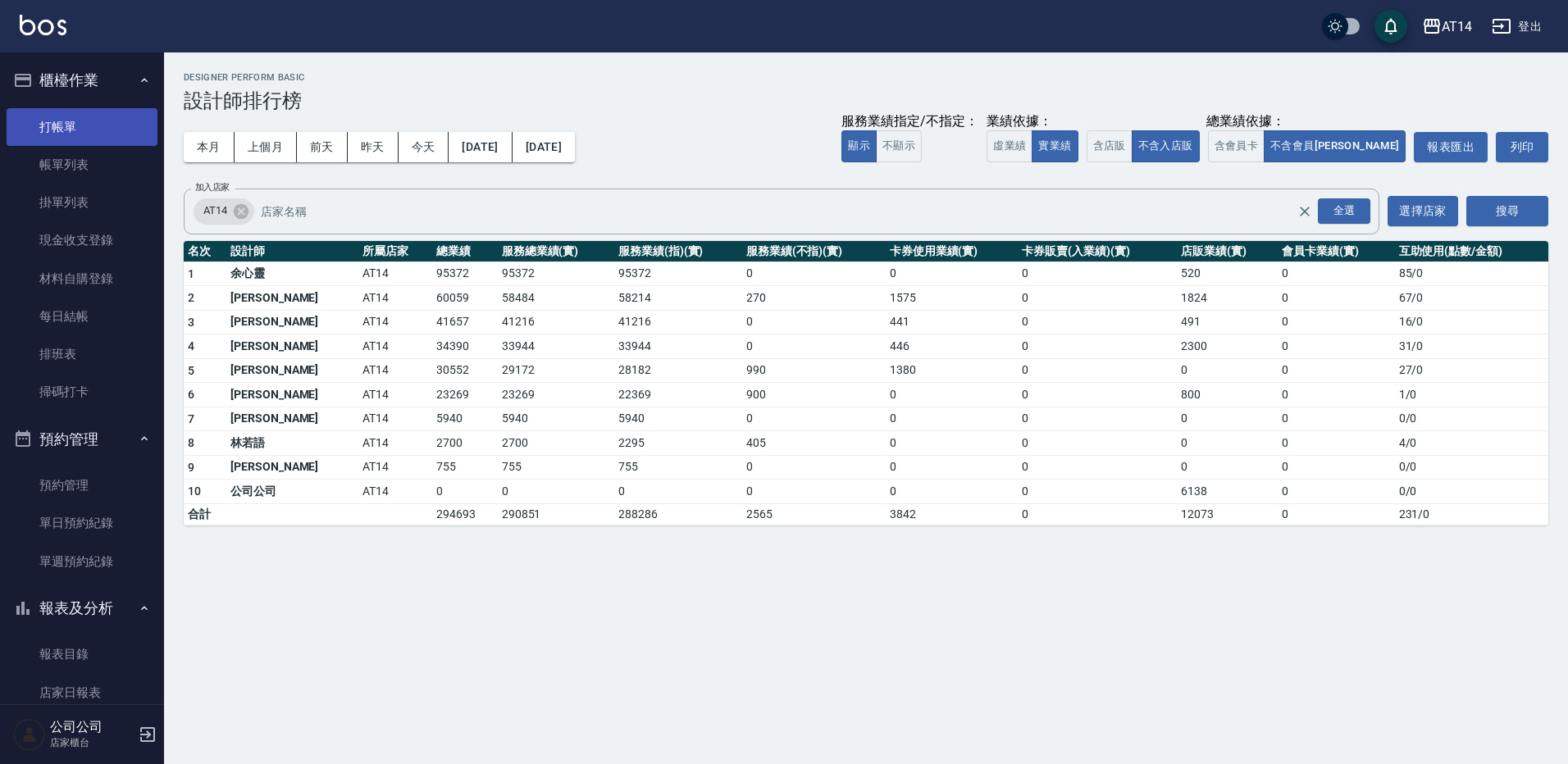
click at [85, 132] on link "打帳單" at bounding box center [82, 127] width 151 height 37
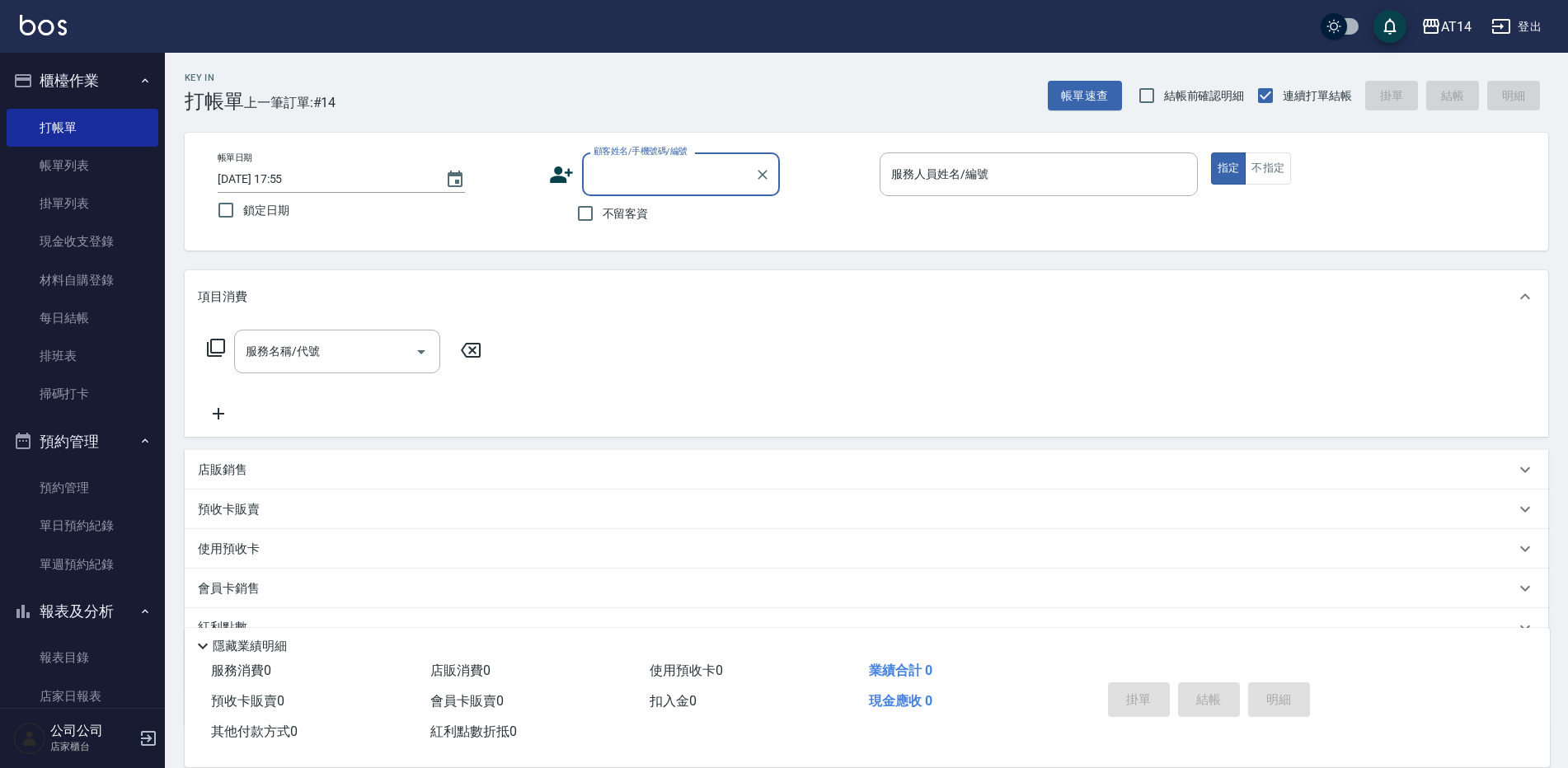
click at [600, 214] on input "不留客資" at bounding box center [584, 213] width 35 height 35
checkbox input "true"
click at [914, 171] on input "服務人員姓名/編號" at bounding box center [1038, 173] width 303 height 29
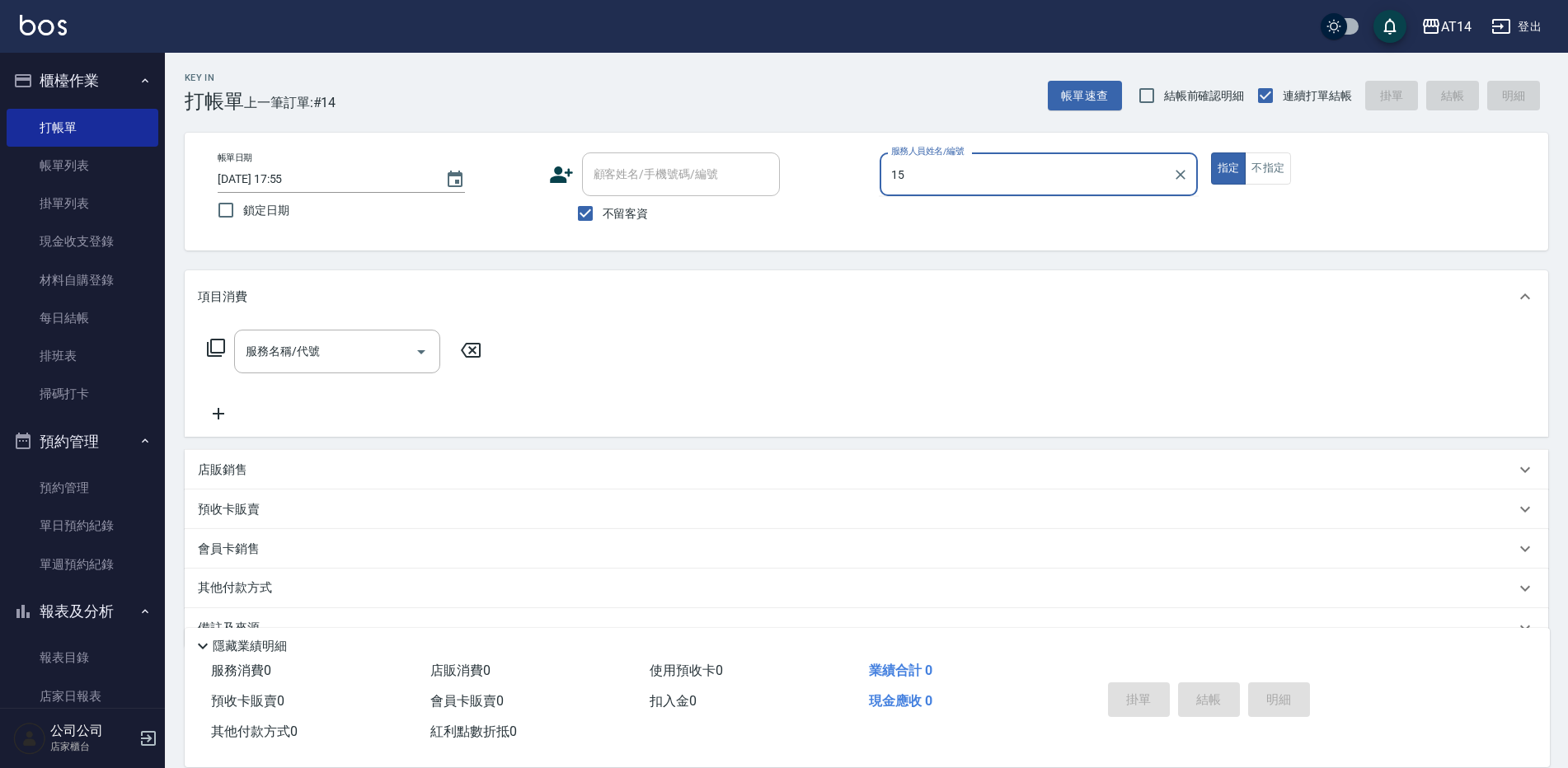
type input "Dora-15"
type button "true"
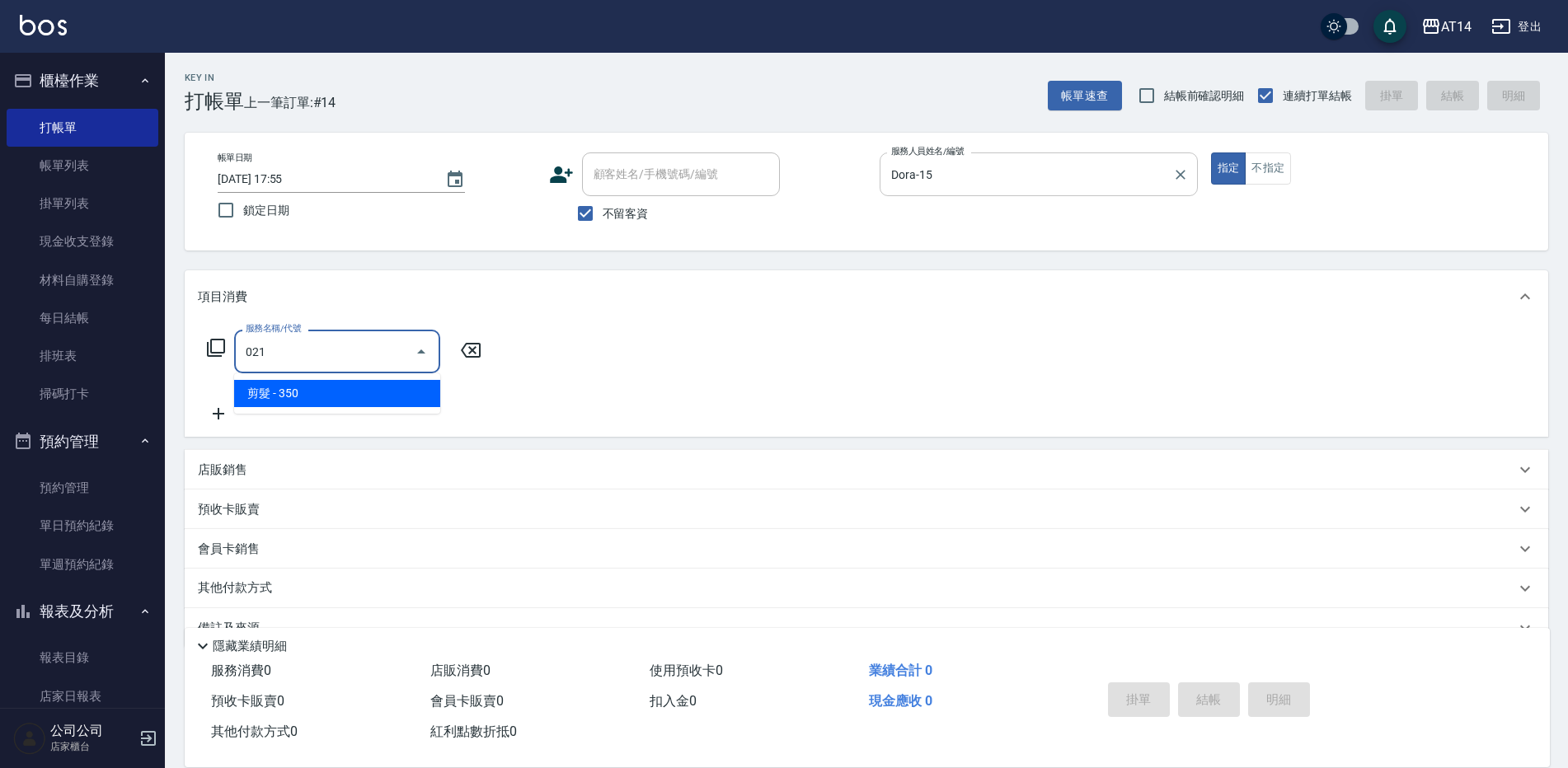
type input "剪髮(021)"
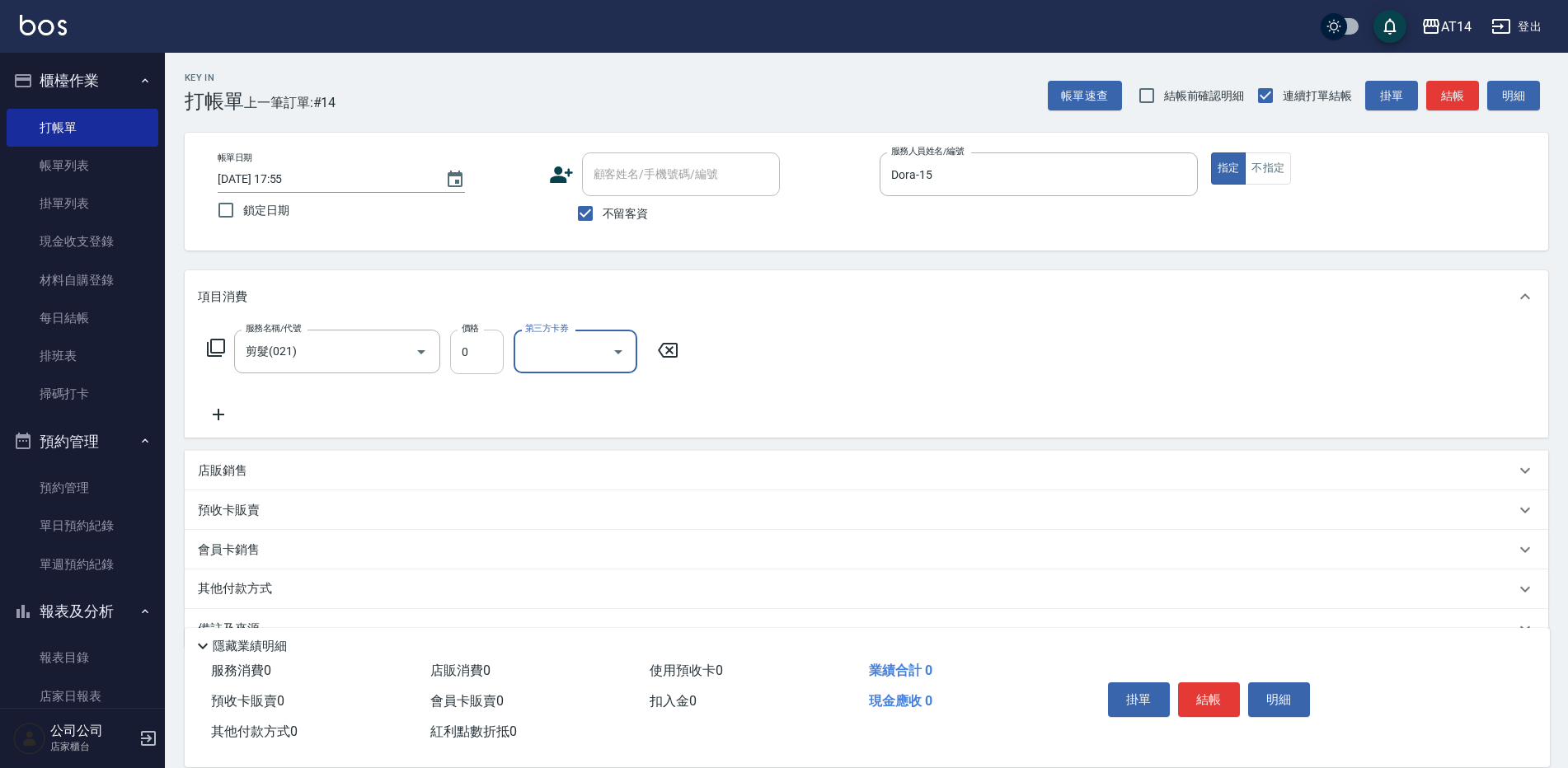
click at [485, 347] on input "0" at bounding box center [476, 352] width 53 height 45
type input "400"
click at [1450, 102] on button "結帳" at bounding box center [1451, 96] width 52 height 31
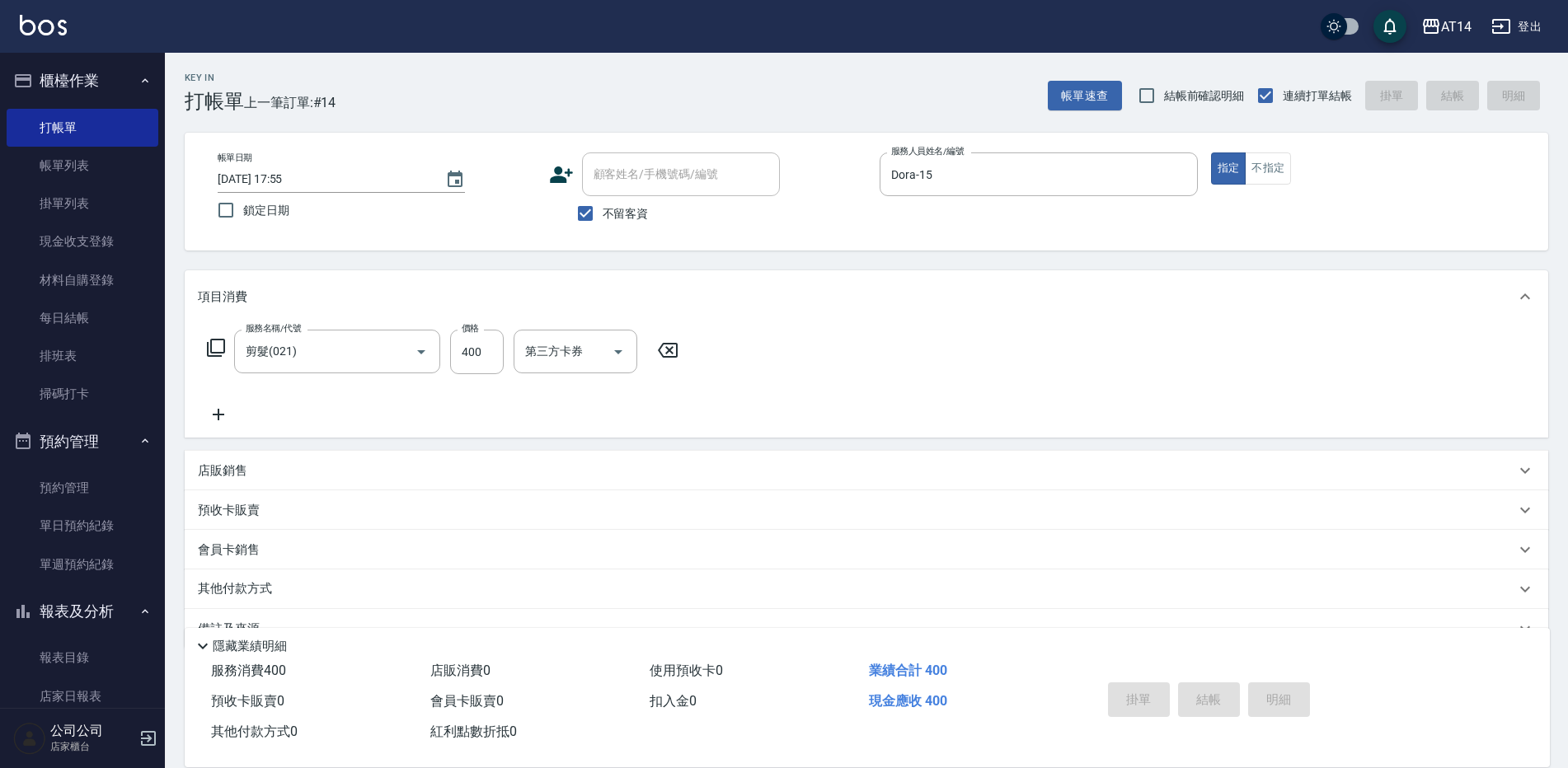
type input "2025/08/10 18:18"
click at [105, 552] on link "單週預約紀錄" at bounding box center [82, 565] width 152 height 38
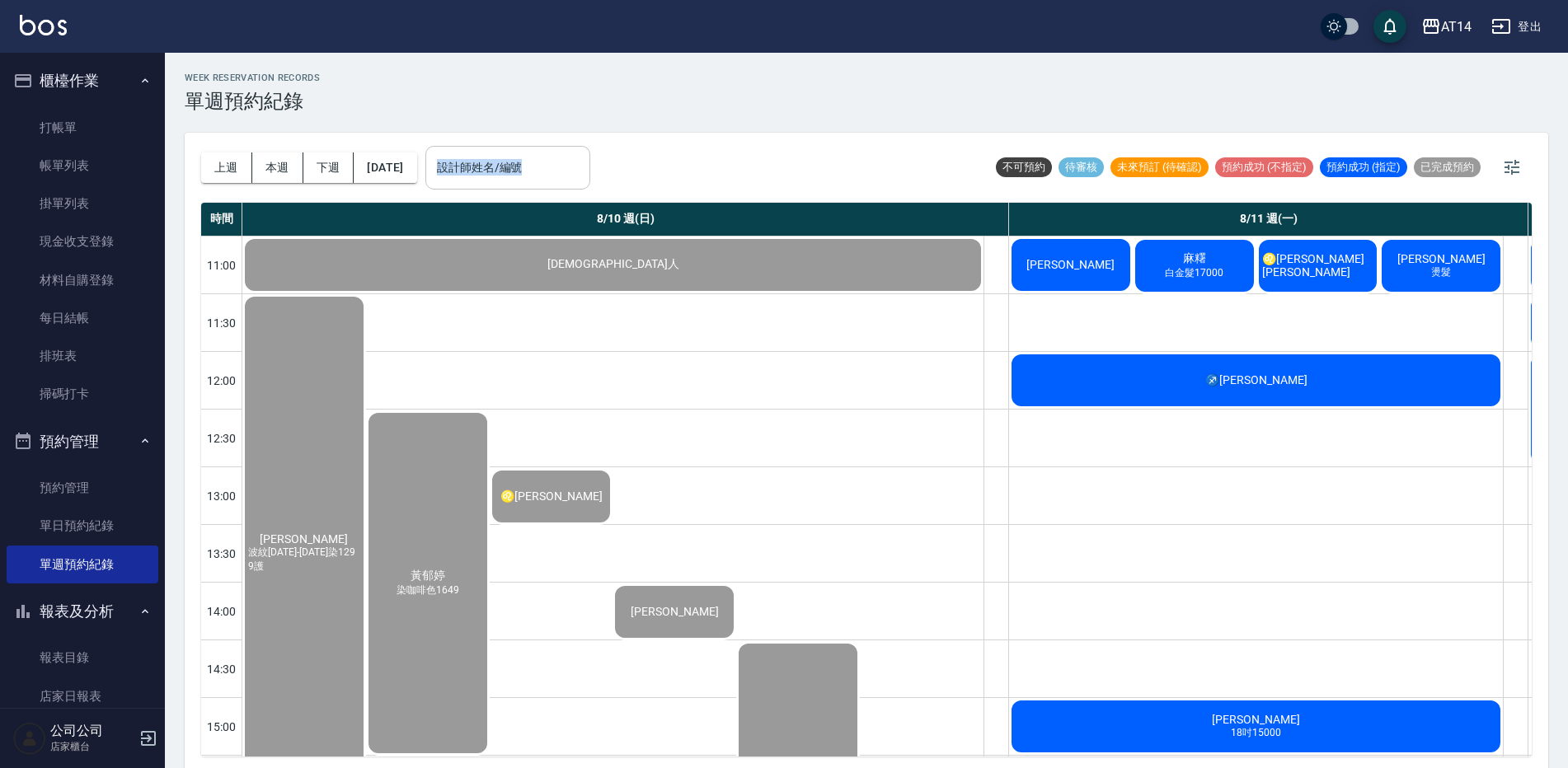
click at [508, 145] on div "上週 本週 下週 2025/08/10 設計師姓名/編號 設計師姓名/編號" at bounding box center [395, 167] width 389 height 70
drag, startPoint x: 508, startPoint y: 145, endPoint x: 497, endPoint y: 175, distance: 32.0
click at [497, 177] on input "設計師姓名/編號" at bounding box center [507, 167] width 150 height 29
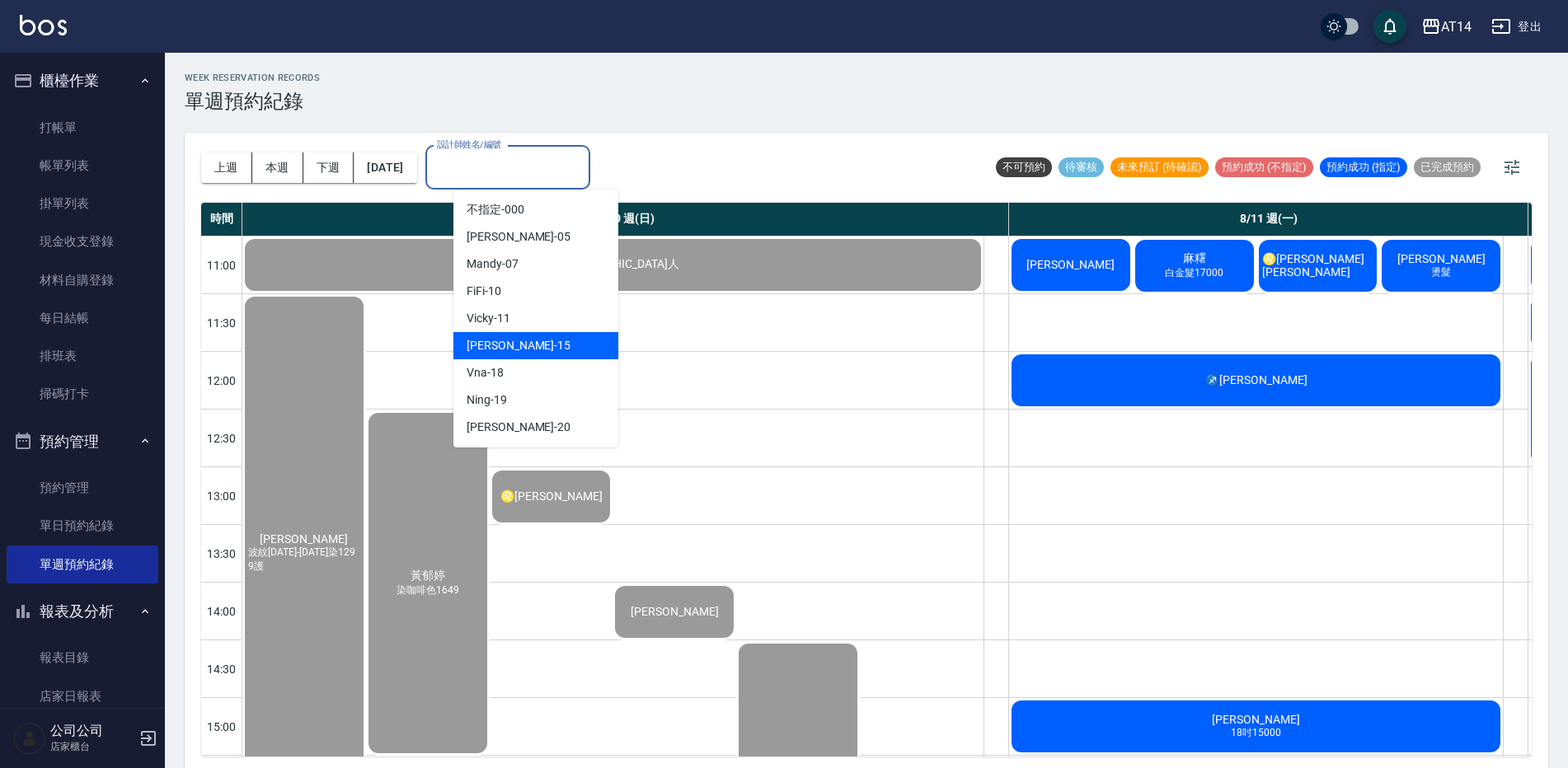
click at [523, 349] on div "Dora -15" at bounding box center [536, 345] width 164 height 27
type input "Dora-15"
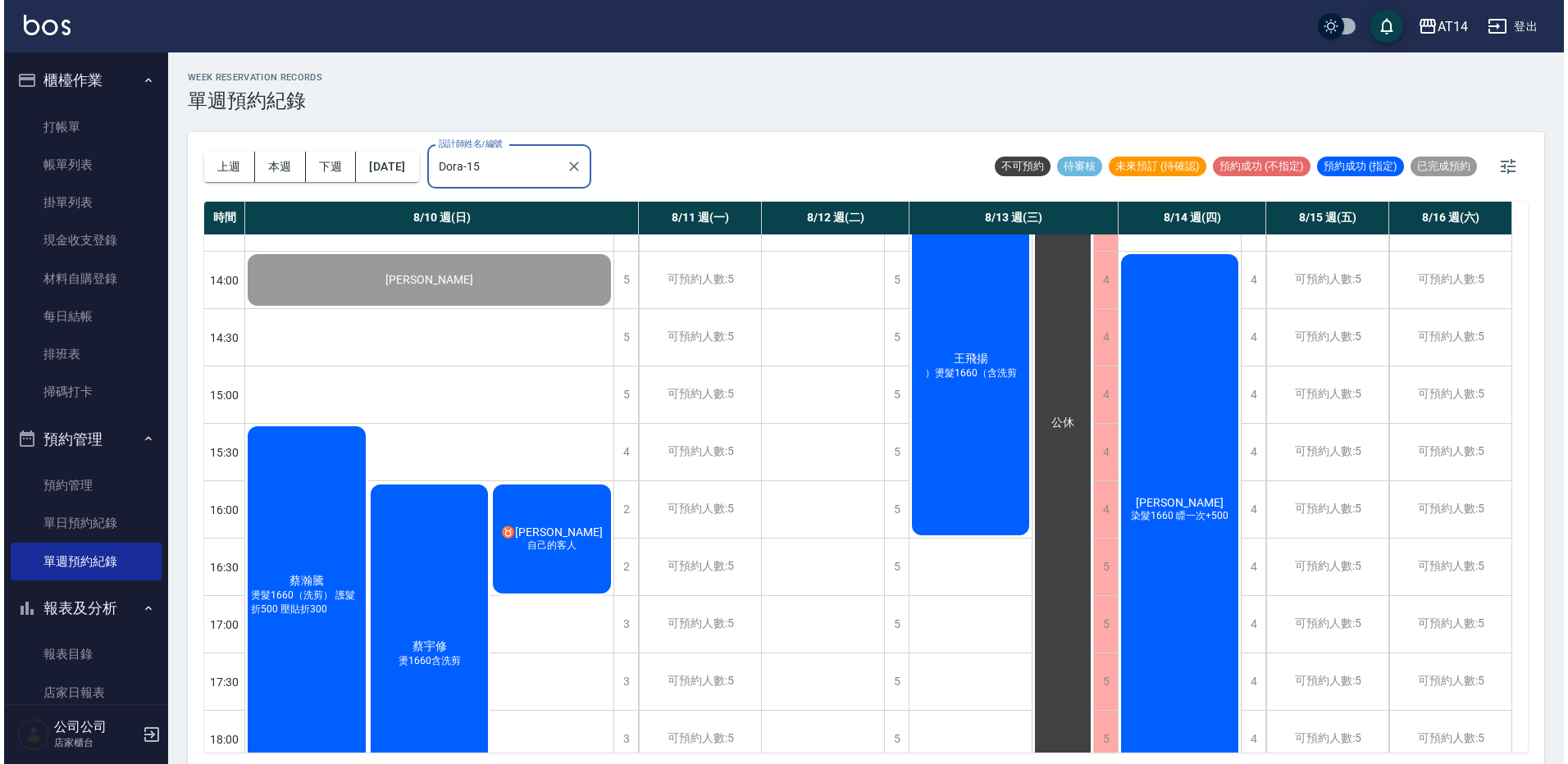
scroll to position [492, 0]
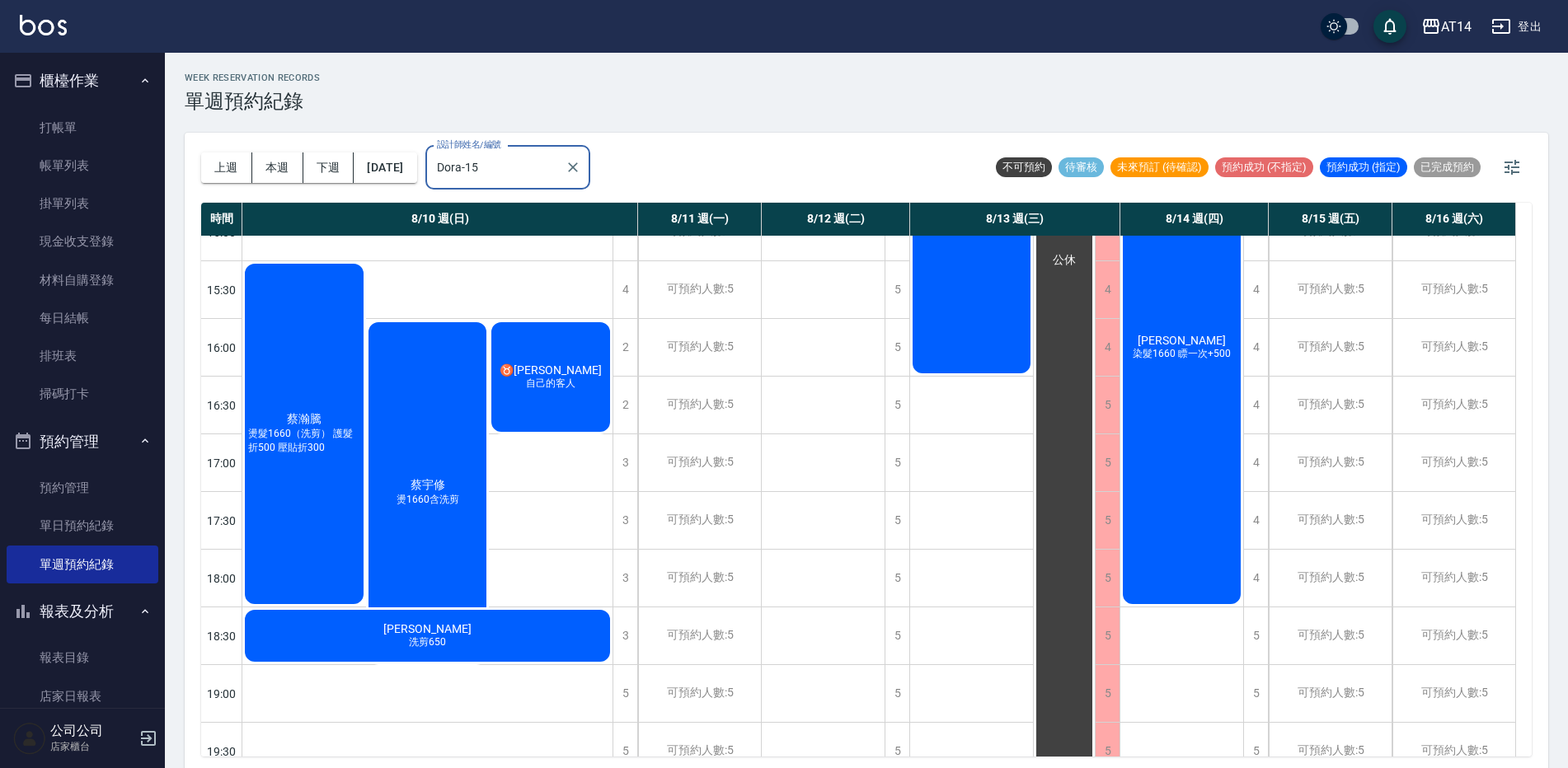
click at [399, 145] on div "葉明穎 洗剪650" at bounding box center [428, 116] width 370 height 56
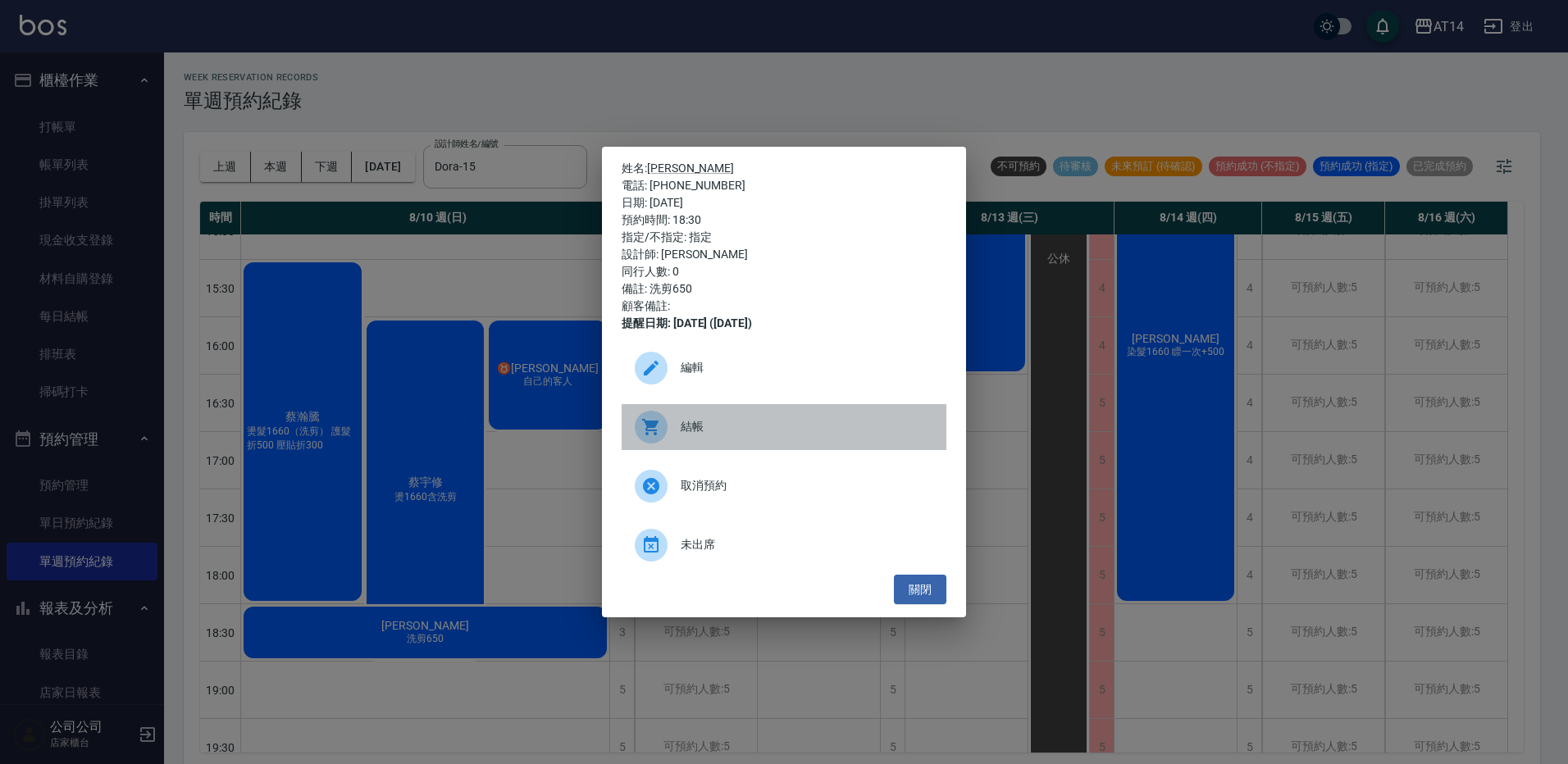
click at [667, 441] on div at bounding box center [657, 427] width 46 height 33
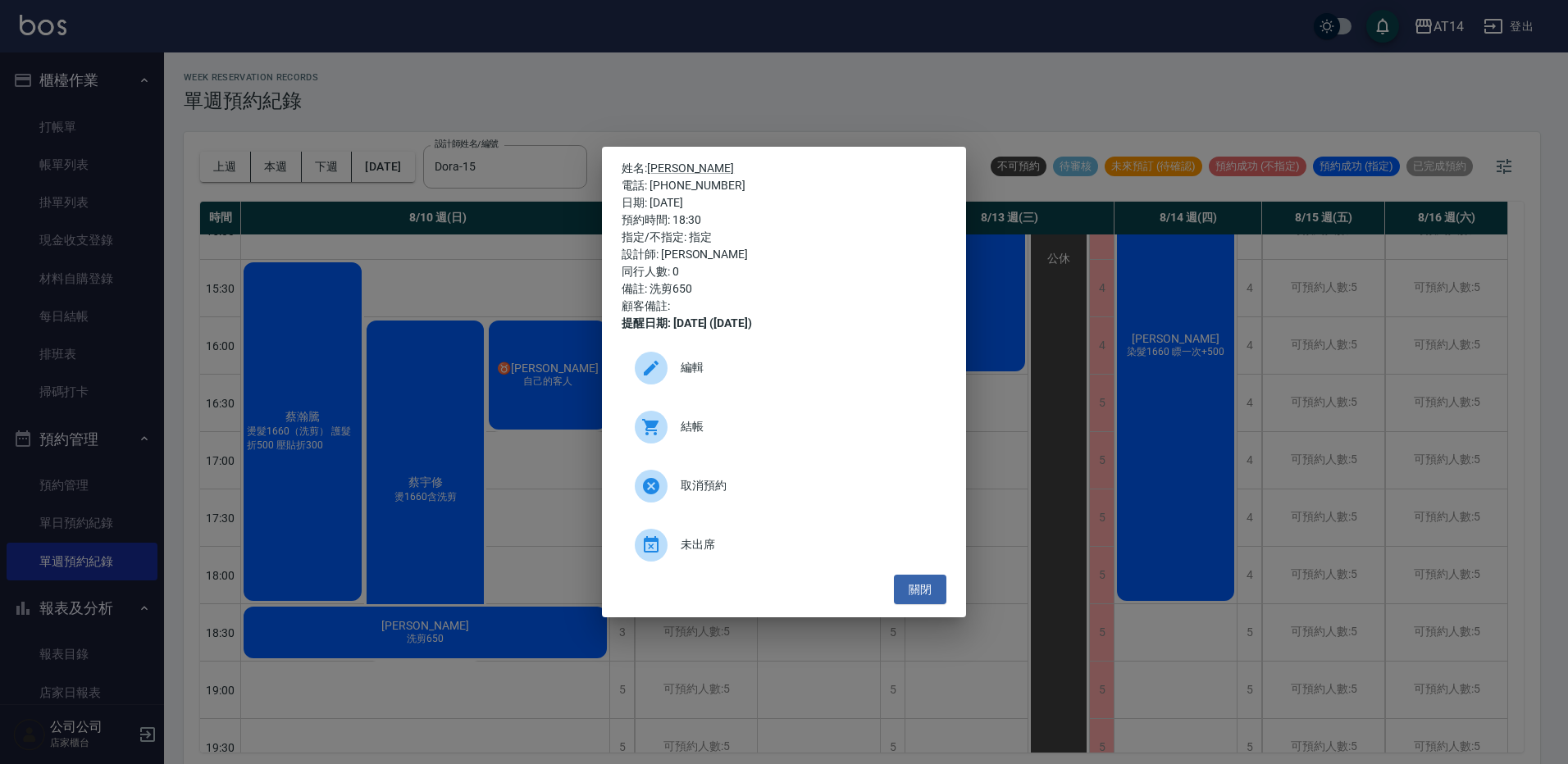
click at [820, 79] on div "姓名: 葉明穎 電話: 0928539689 日期: 2025/08/10 預約時間: 18:30 指定/不指定: 指定 設計師: Dora 同行人數: 0 …" at bounding box center [784, 382] width 1568 height 764
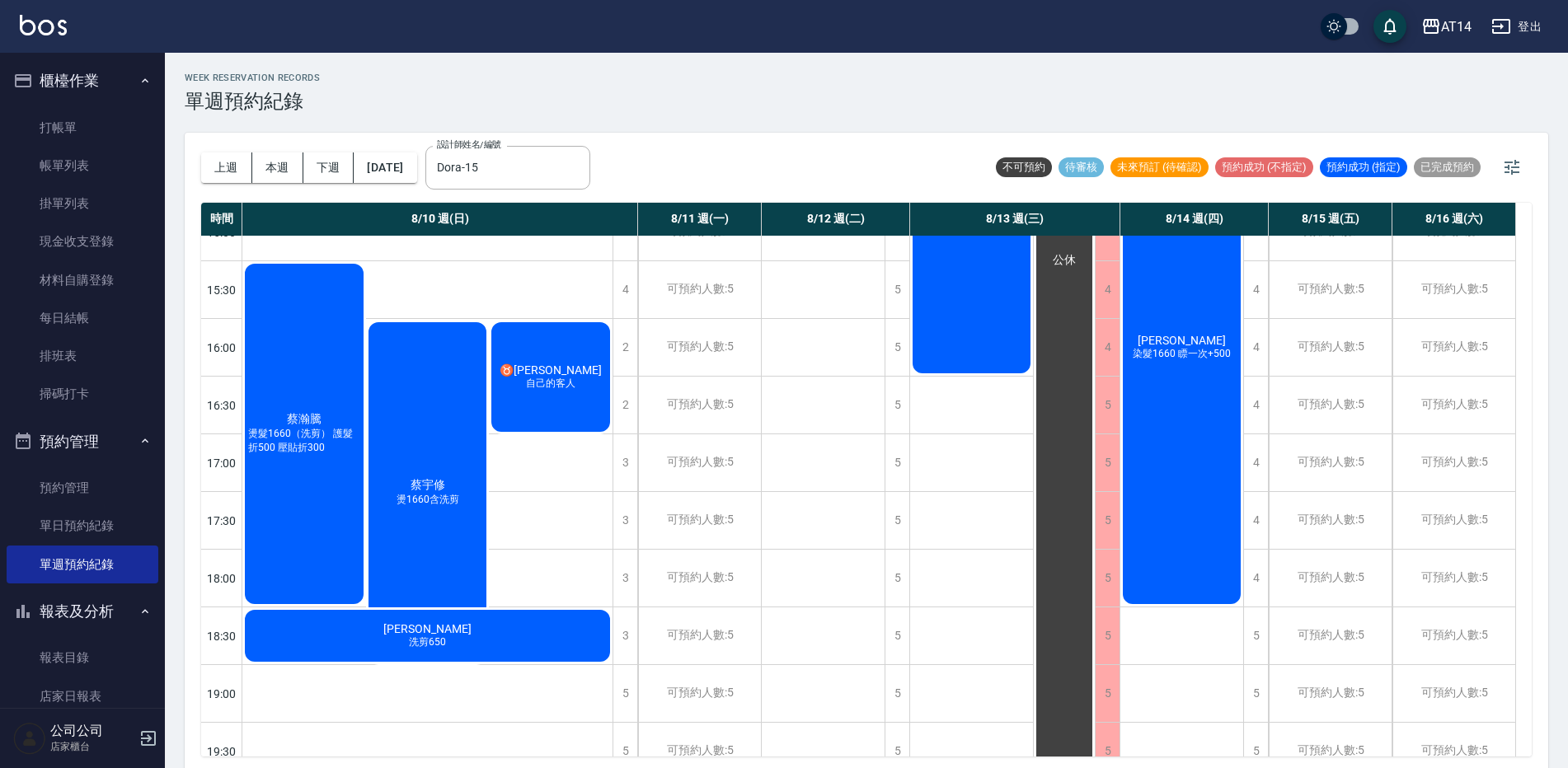
click at [580, 370] on div "♉范庭瑜 自己的客人" at bounding box center [550, 378] width 124 height 115
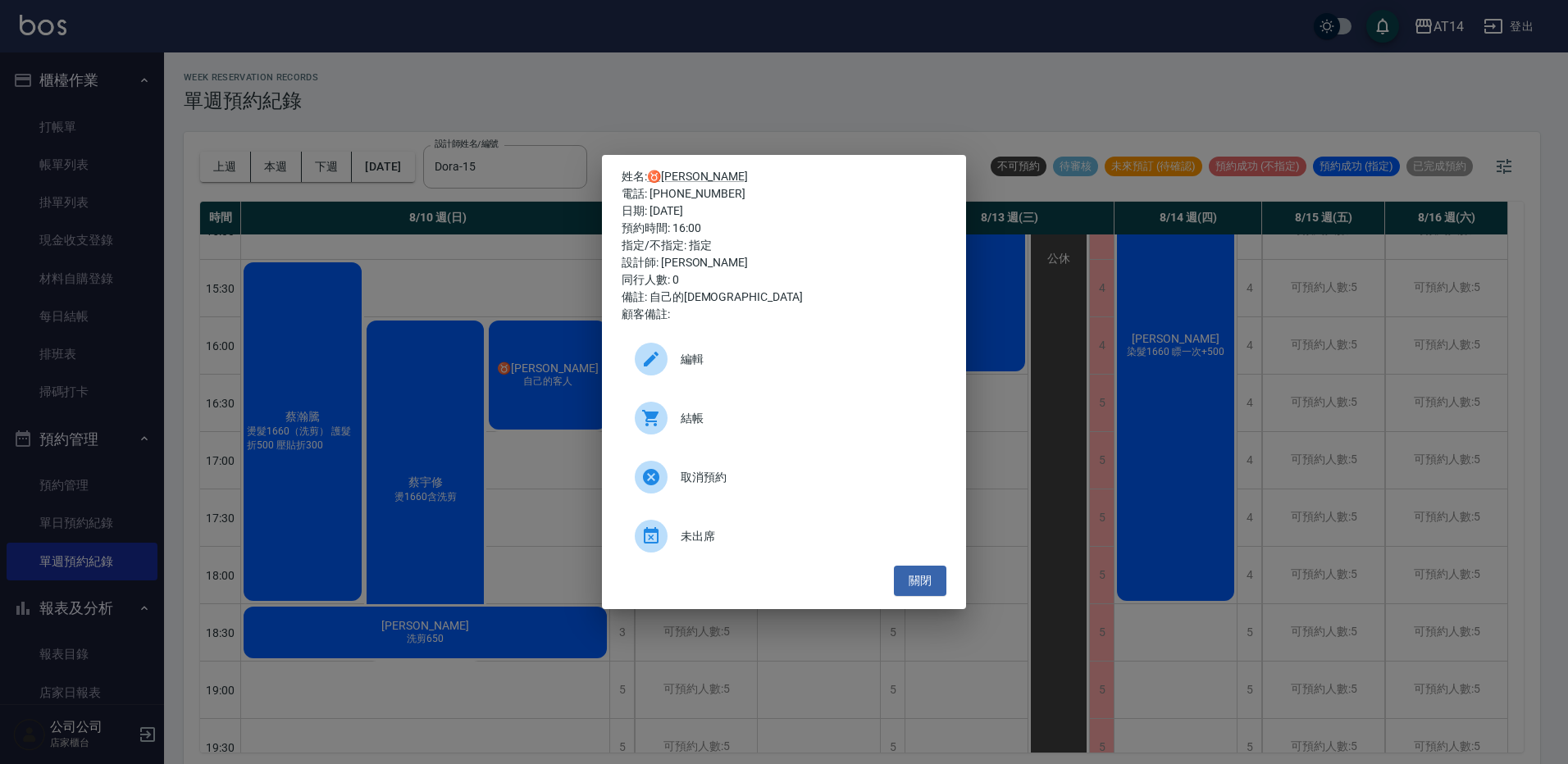
click at [658, 428] on div at bounding box center [650, 418] width 33 height 33
click at [788, 26] on div "姓名: ♉范庭瑜 電話: 0910833328 日期: 2025/08/10 預約時間: 16:00 指定/不指定: 指定 設計師: Dora 同行人數: 0…" at bounding box center [784, 382] width 1568 height 764
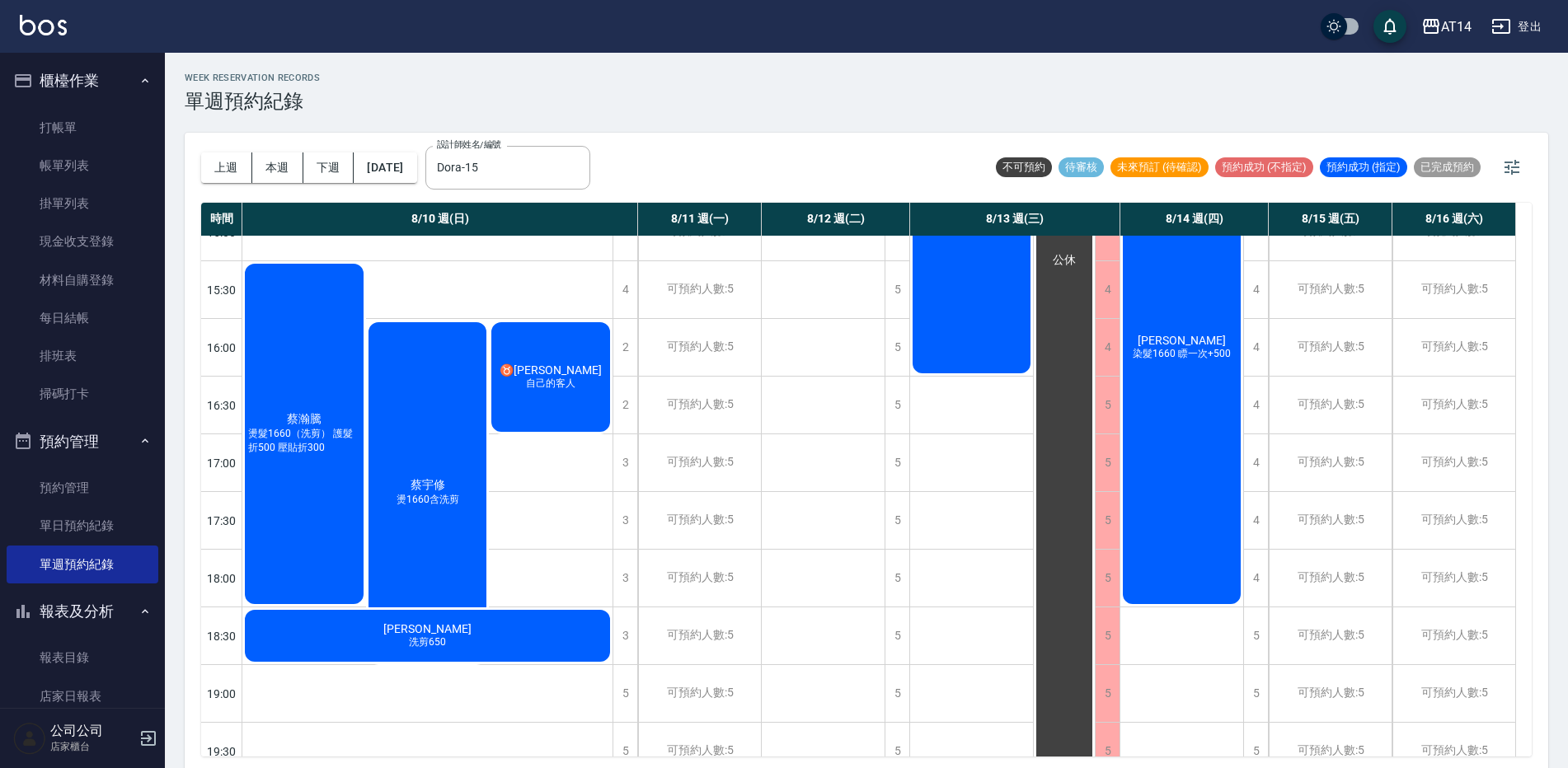
click at [321, 145] on div "蔡瀚騰 燙髮1660（洗剪） 護髮折500 壓貼折300" at bounding box center [428, 116] width 370 height 56
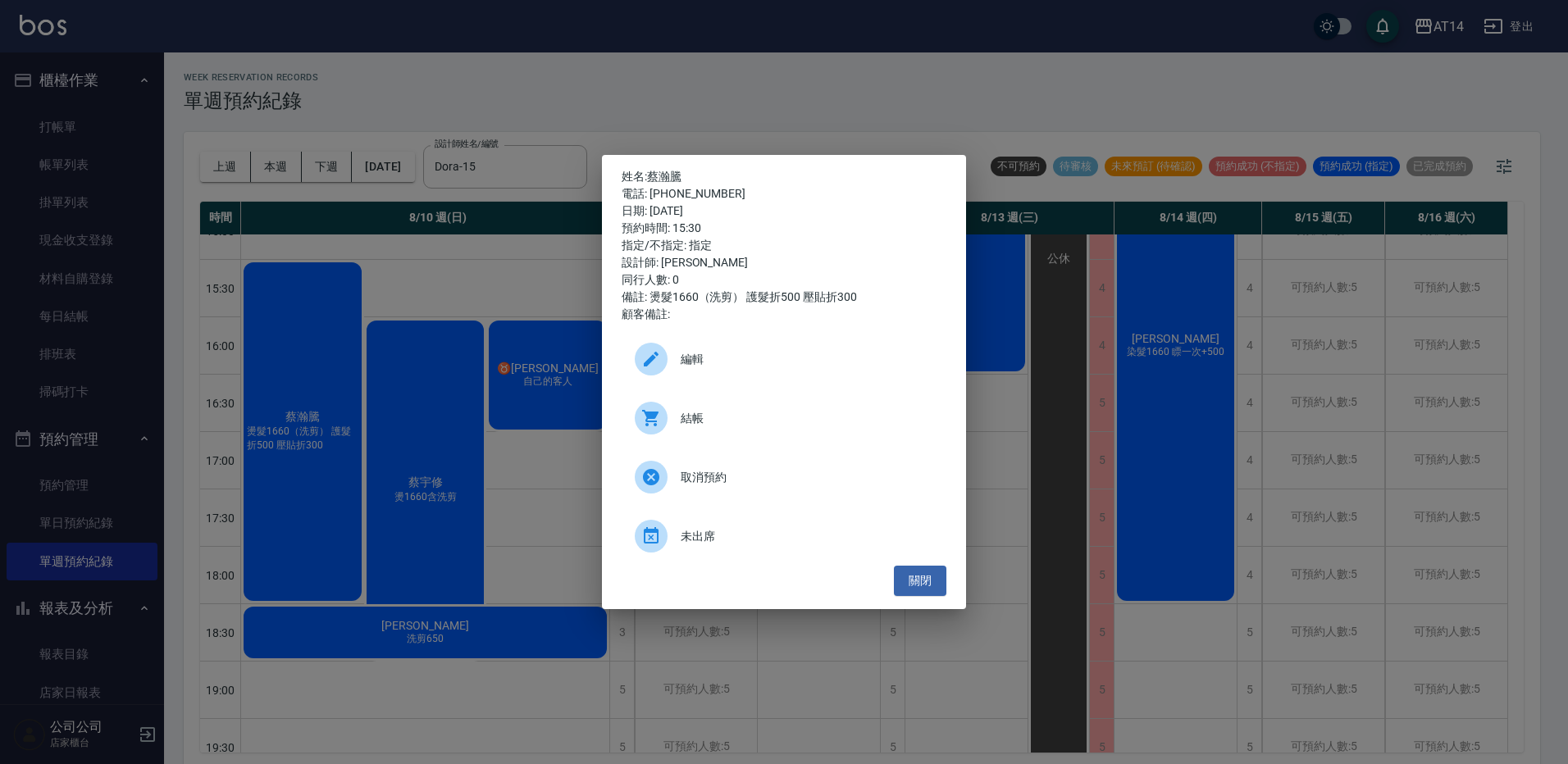
click at [812, 420] on span "結帳" at bounding box center [807, 418] width 252 height 17
click at [792, 12] on div "姓名: 蔡瀚騰 電話: 0983600299 日期: 2025/08/10 預約時間: 15:30 指定/不指定: 指定 設計師: Dora 同行人數: 0 …" at bounding box center [784, 382] width 1568 height 764
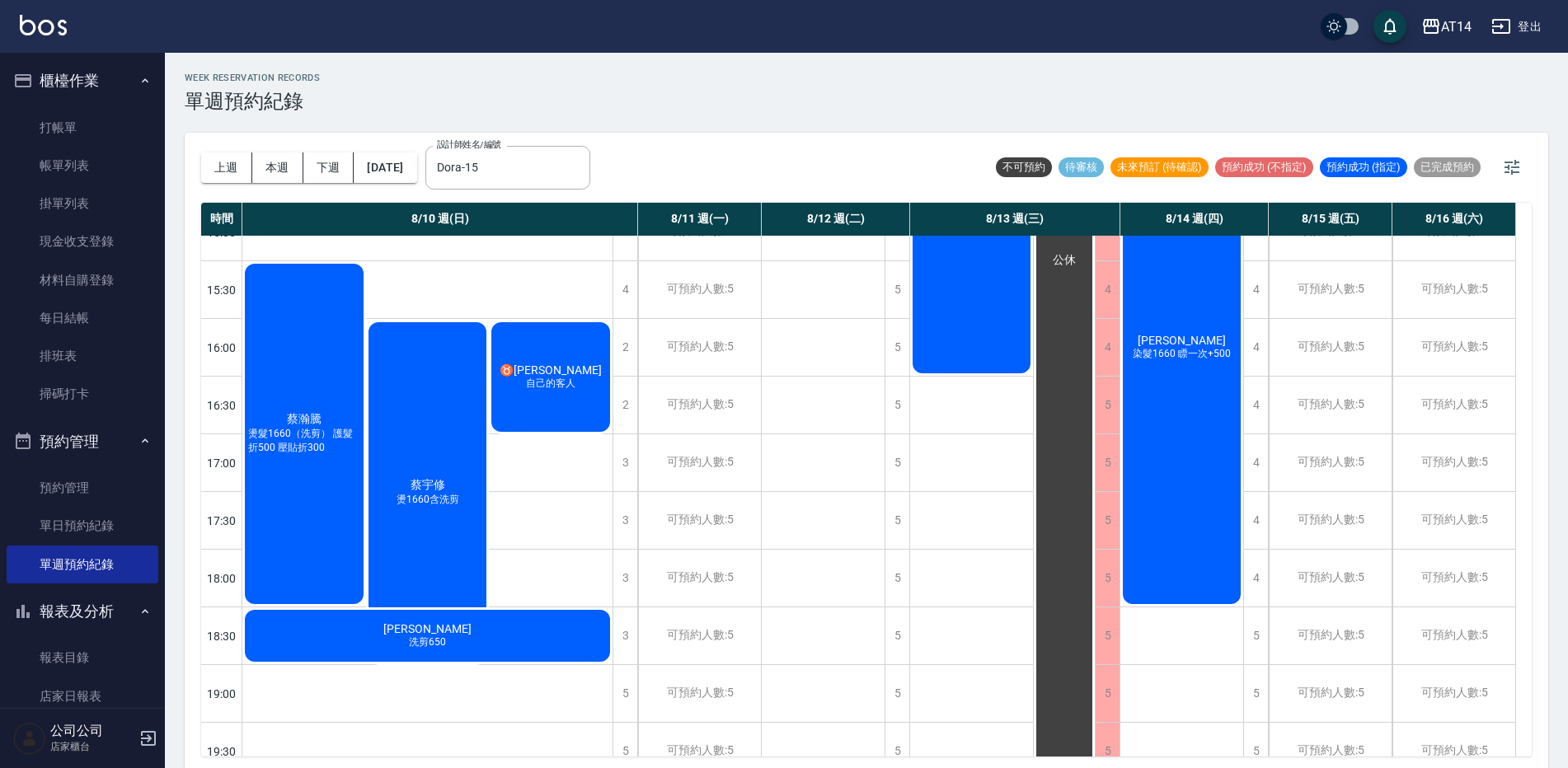
click at [444, 439] on div "蔡宇修 燙1660含洗剪" at bounding box center [427, 493] width 124 height 346
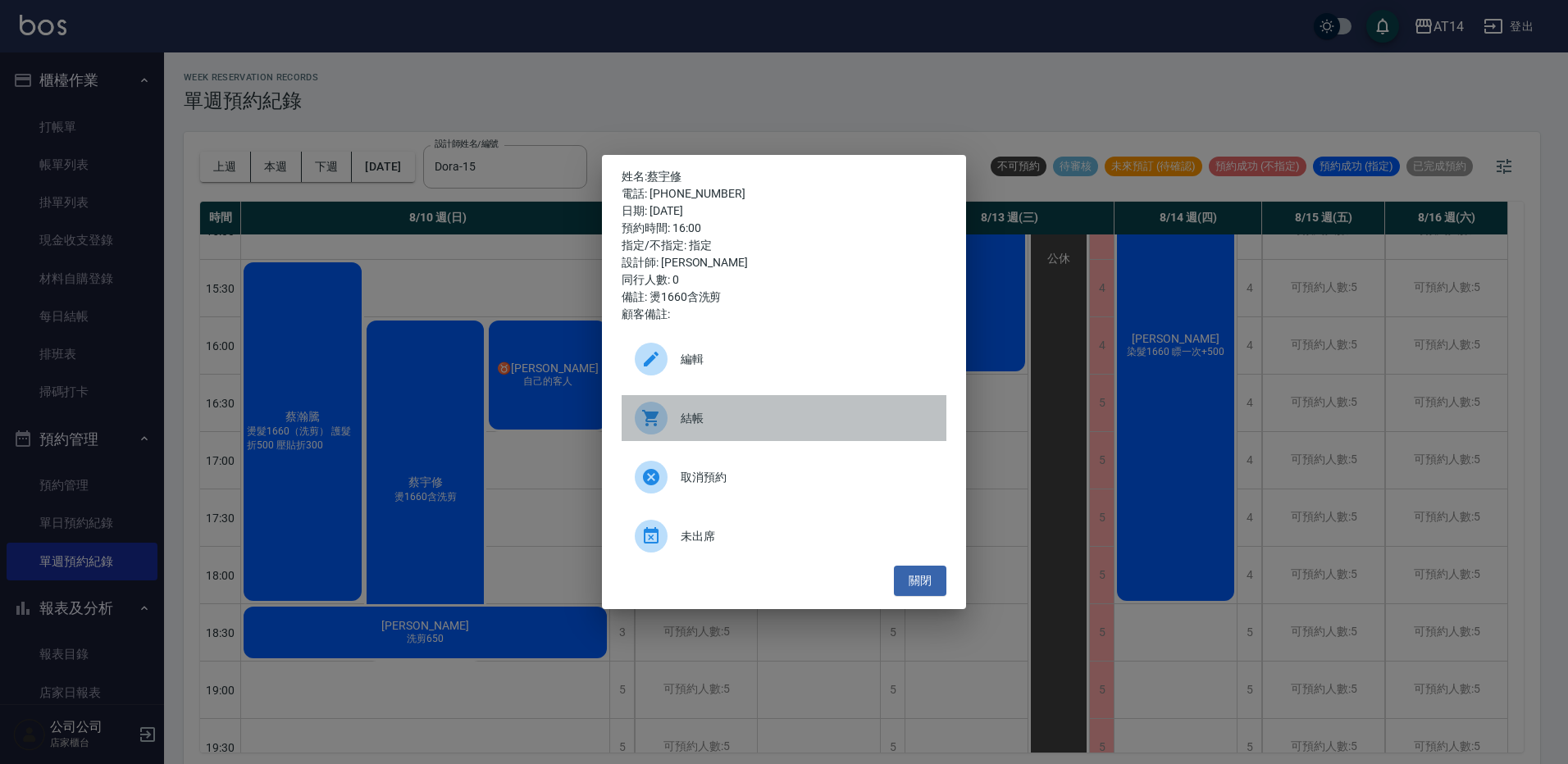
click at [703, 423] on span "結帳" at bounding box center [807, 418] width 252 height 17
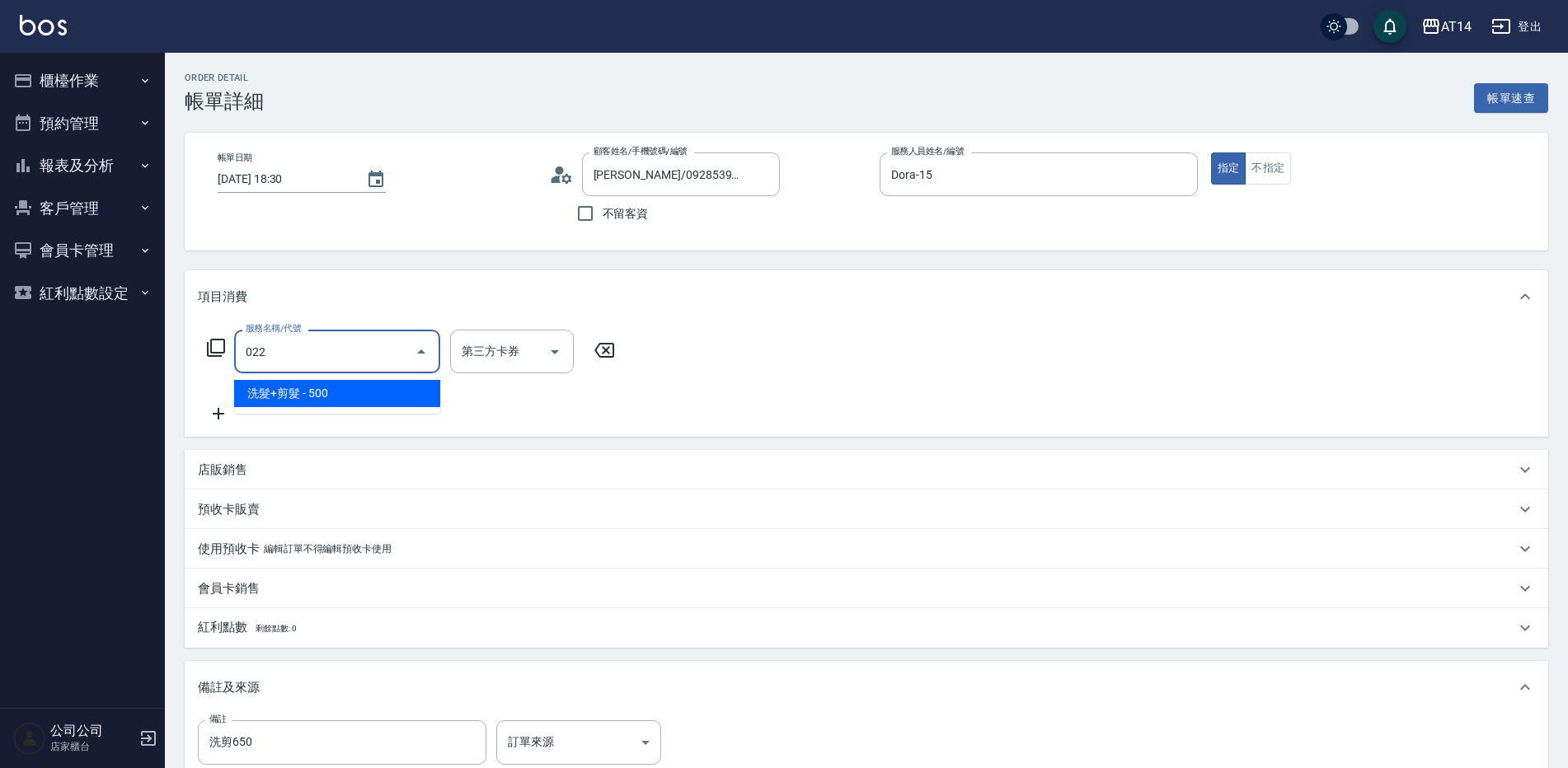
type input "洗髮+剪髮(022)"
type input "1"
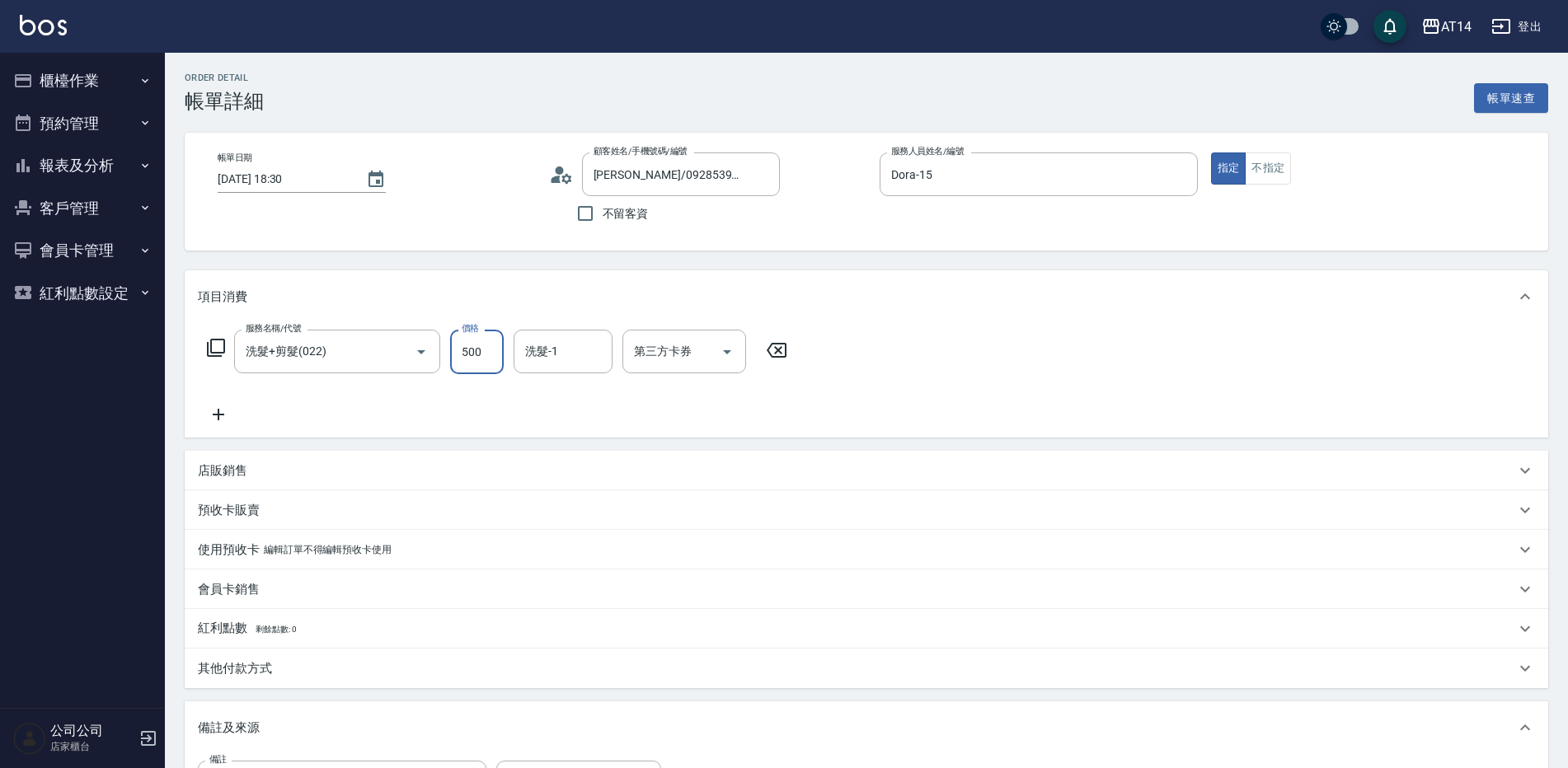
type input "6"
type input "0"
type input "650"
type input "1"
type input "650"
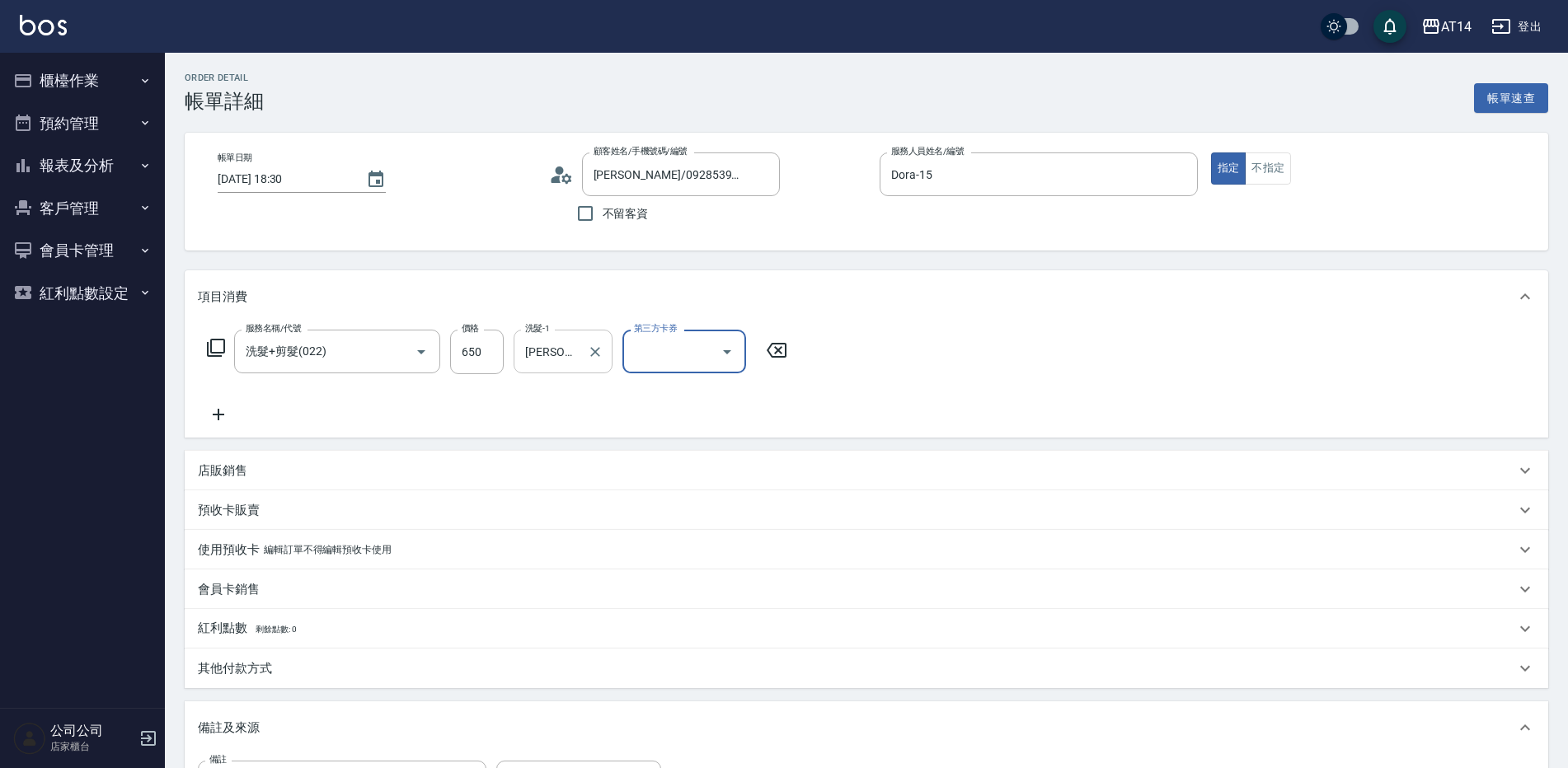
click at [572, 356] on input "[PERSON_NAME]-65" at bounding box center [551, 351] width 59 height 29
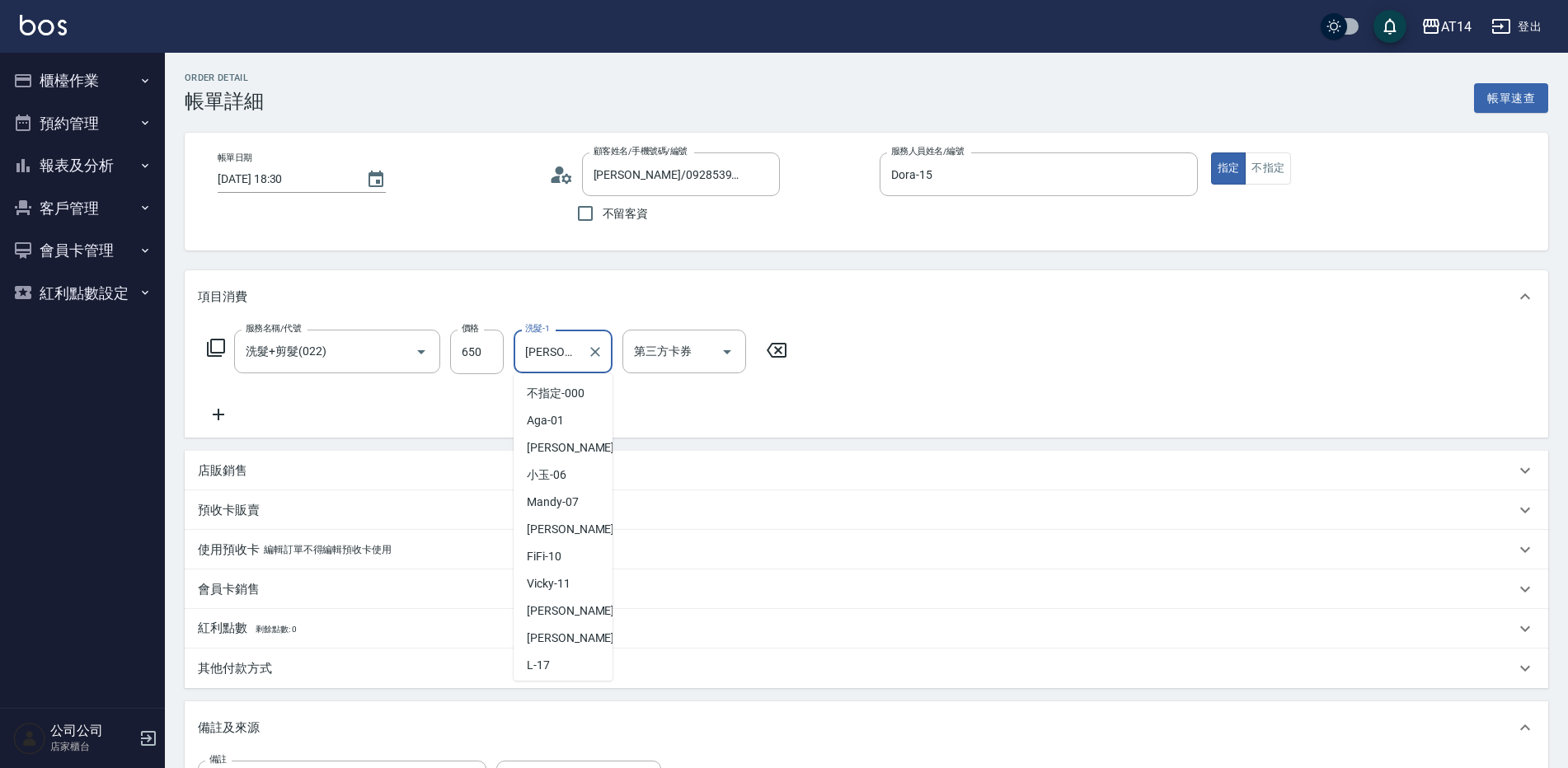
scroll to position [216, 0]
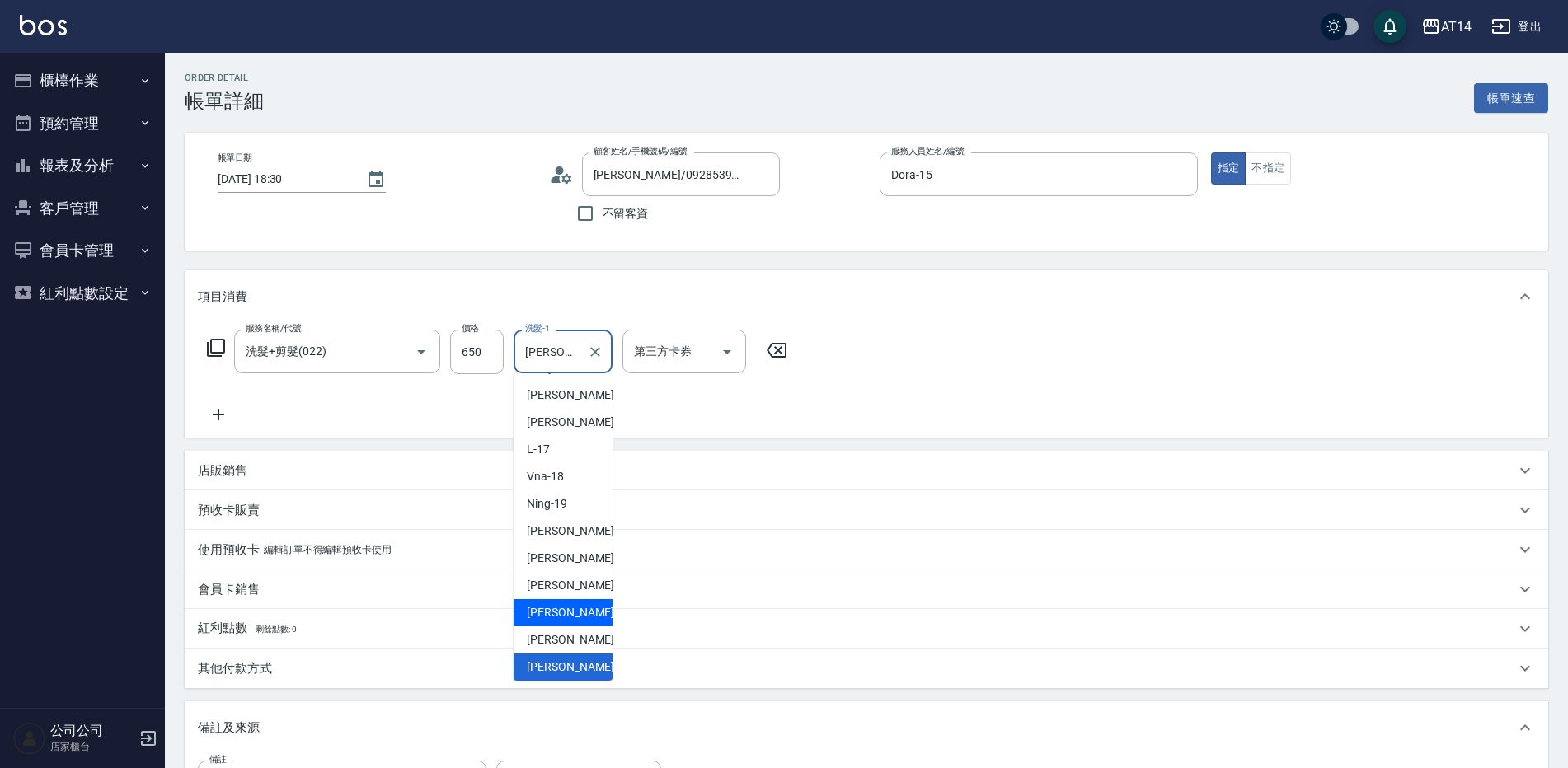
click at [576, 606] on span "[PERSON_NAME] -63" at bounding box center [578, 612] width 104 height 17
type input "[PERSON_NAME]-63"
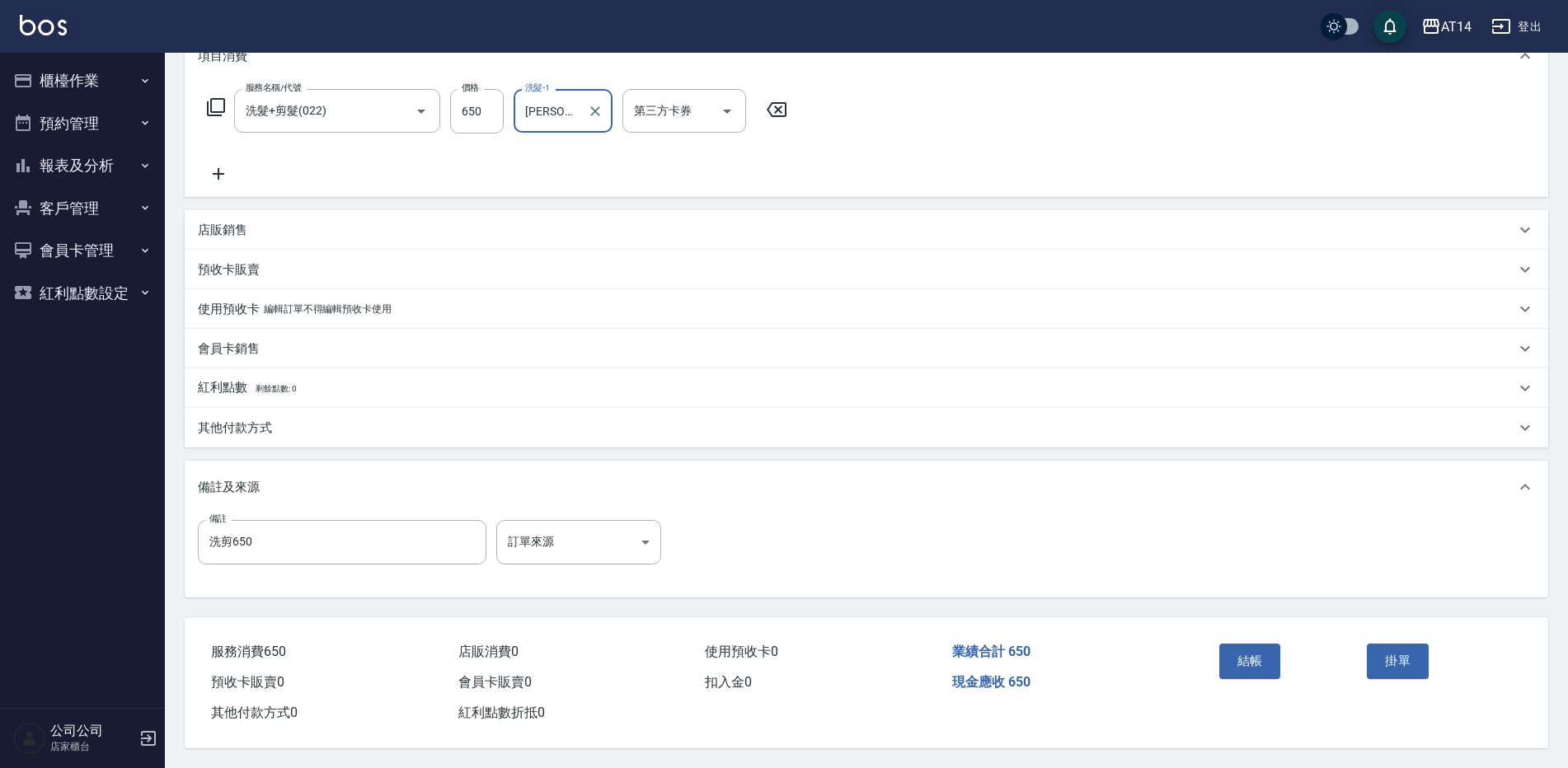
scroll to position [248, 0]
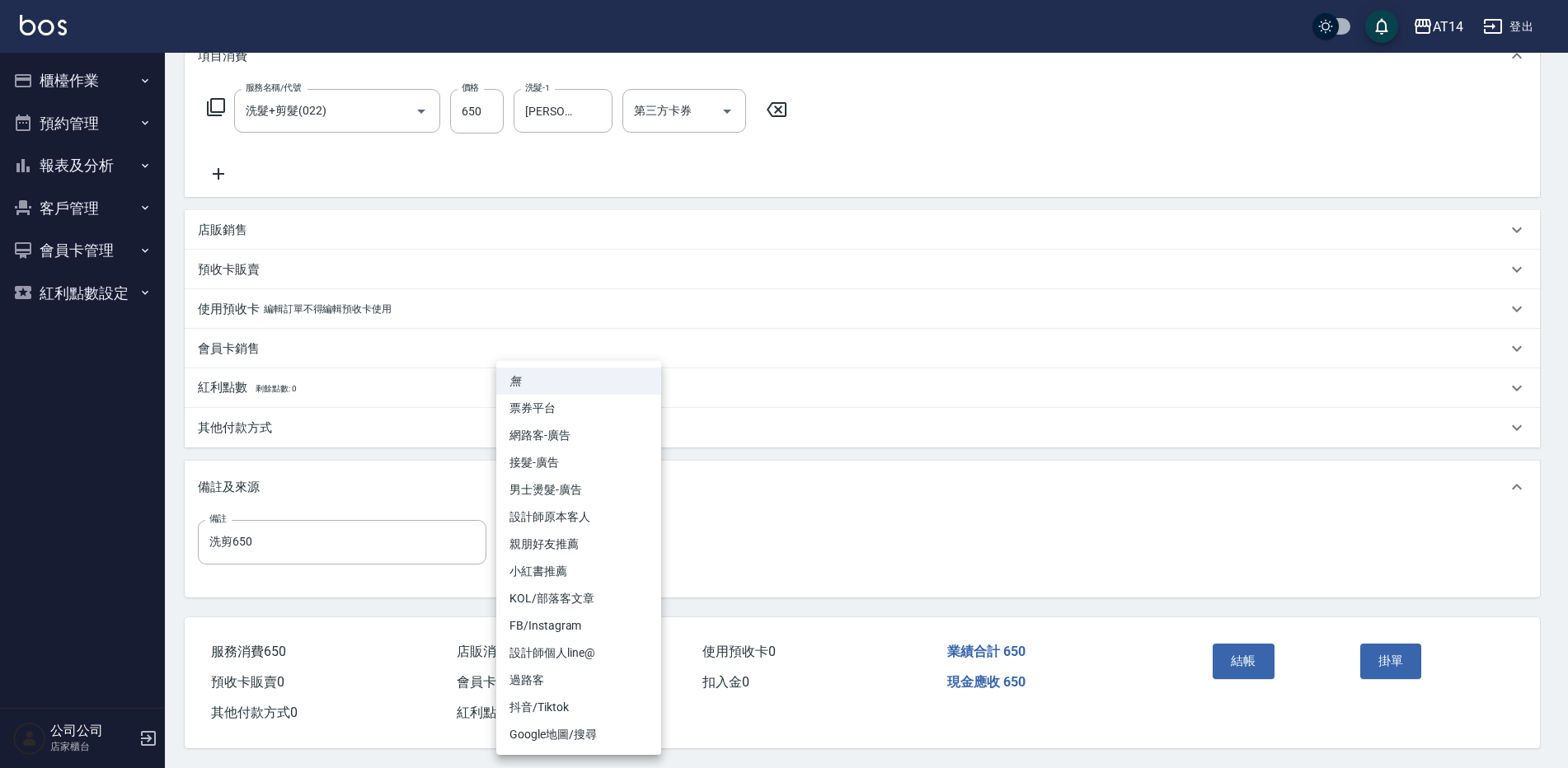
click at [528, 518] on body "AT14 登出 櫃檯作業 打帳單 帳單列表 掛單列表 現金收支登錄 材料自購登錄 每日結帳 排班表 掃碼打卡 預約管理 預約管理 單日預約紀錄 單週預約紀錄 …" at bounding box center [784, 264] width 1568 height 1009
click at [590, 517] on li "設計師原本客人" at bounding box center [578, 516] width 164 height 27
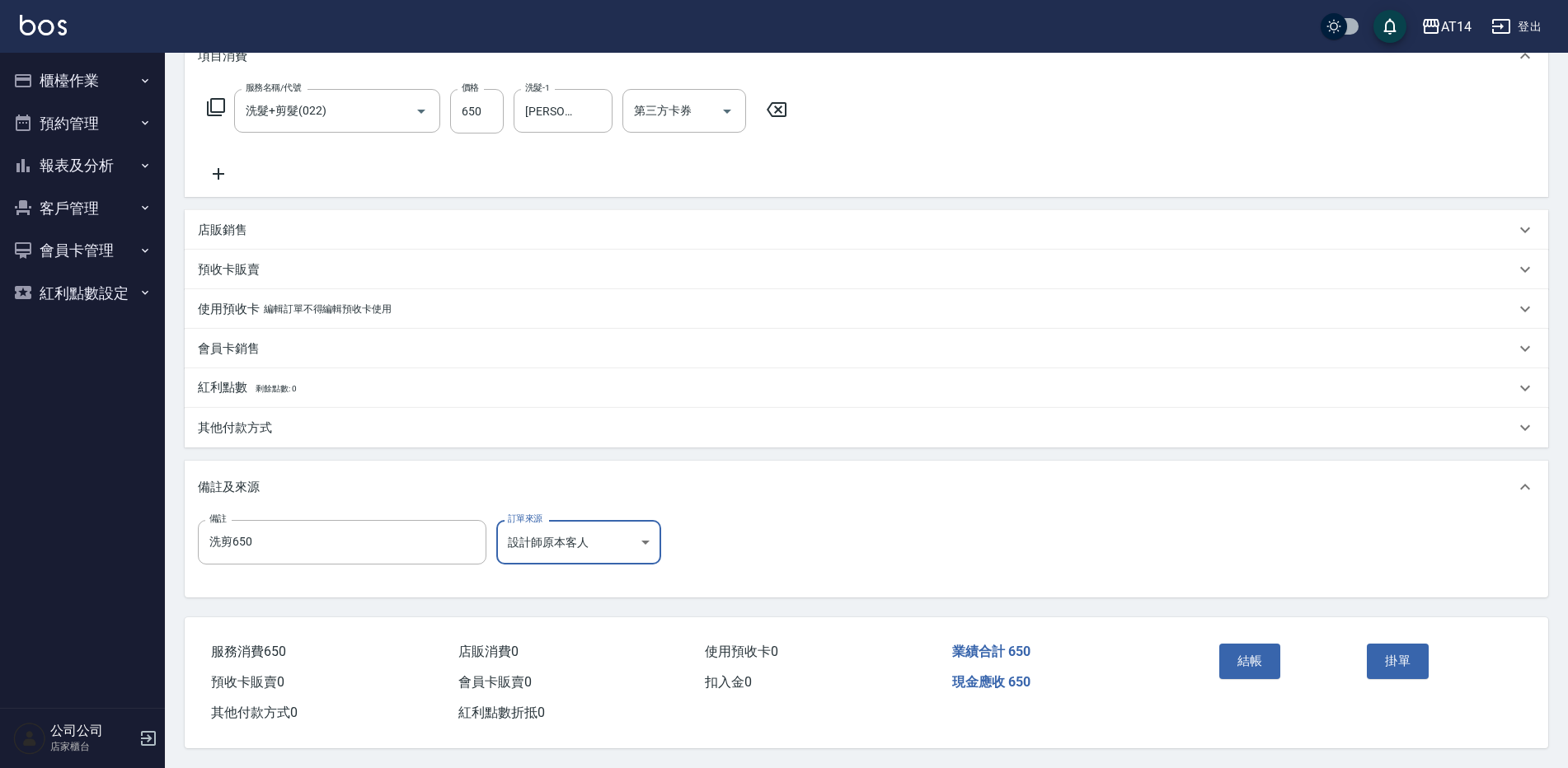
click at [593, 540] on body "AT14 登出 櫃檯作業 打帳單 帳單列表 掛單列表 現金收支登錄 材料自購登錄 每日結帳 排班表 掃碼打卡 預約管理 預約管理 單日預約紀錄 單週預約紀錄 …" at bounding box center [784, 264] width 1568 height 1009
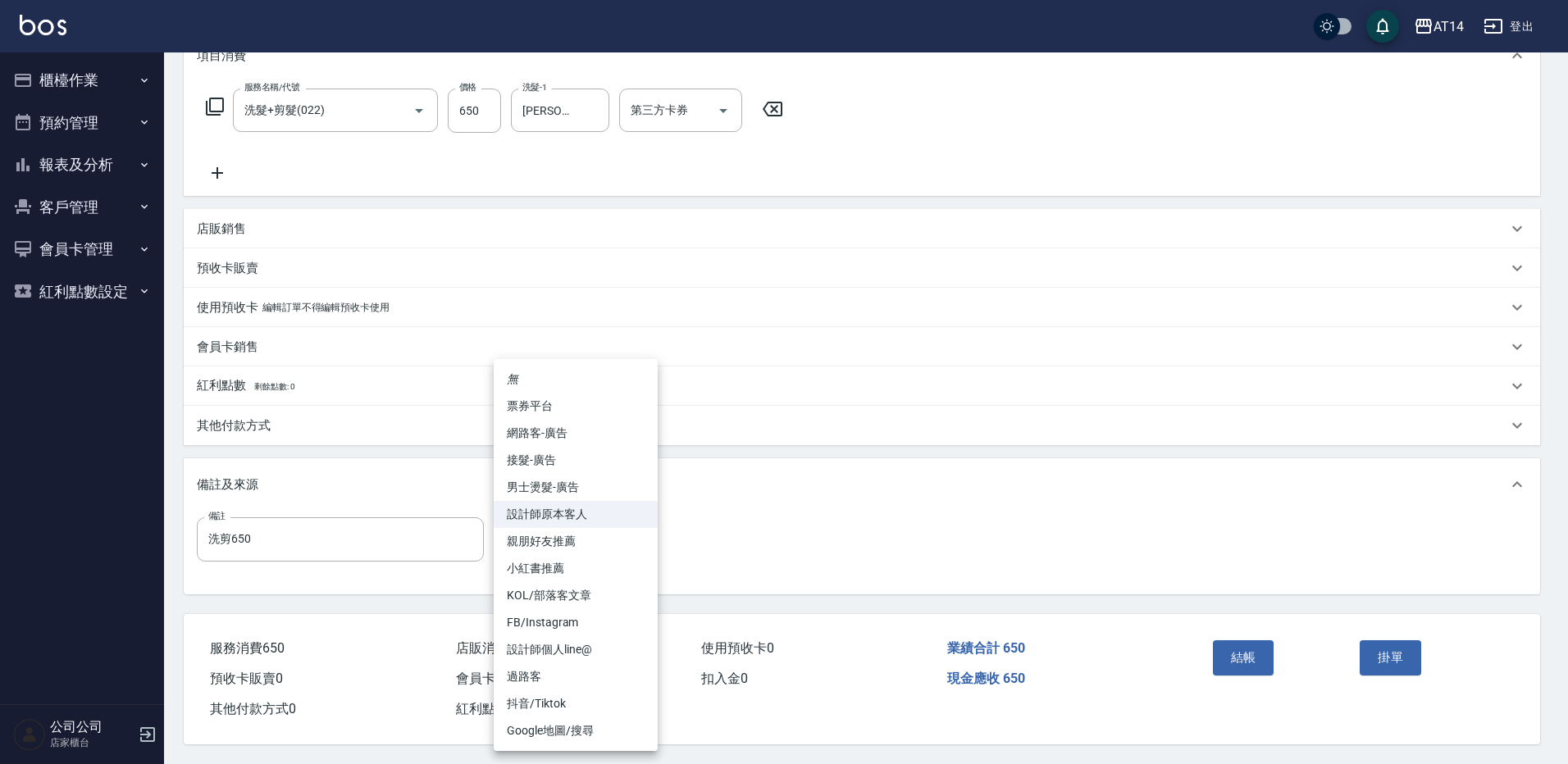
click at [593, 498] on li "男士燙髮-廣告" at bounding box center [576, 487] width 164 height 27
type input "男士燙髮-廣告"
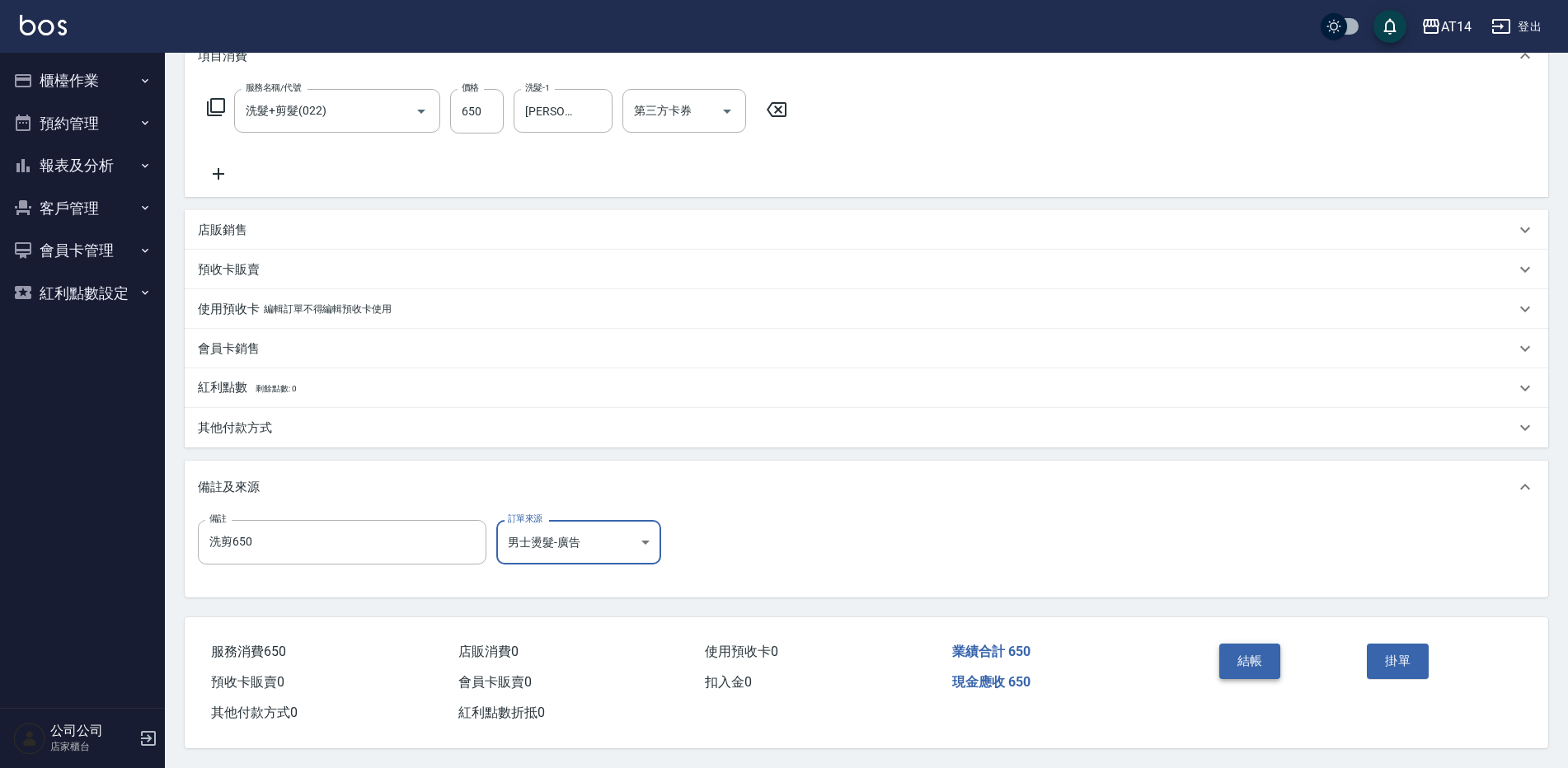
click at [1263, 654] on button "結帳" at bounding box center [1250, 661] width 61 height 35
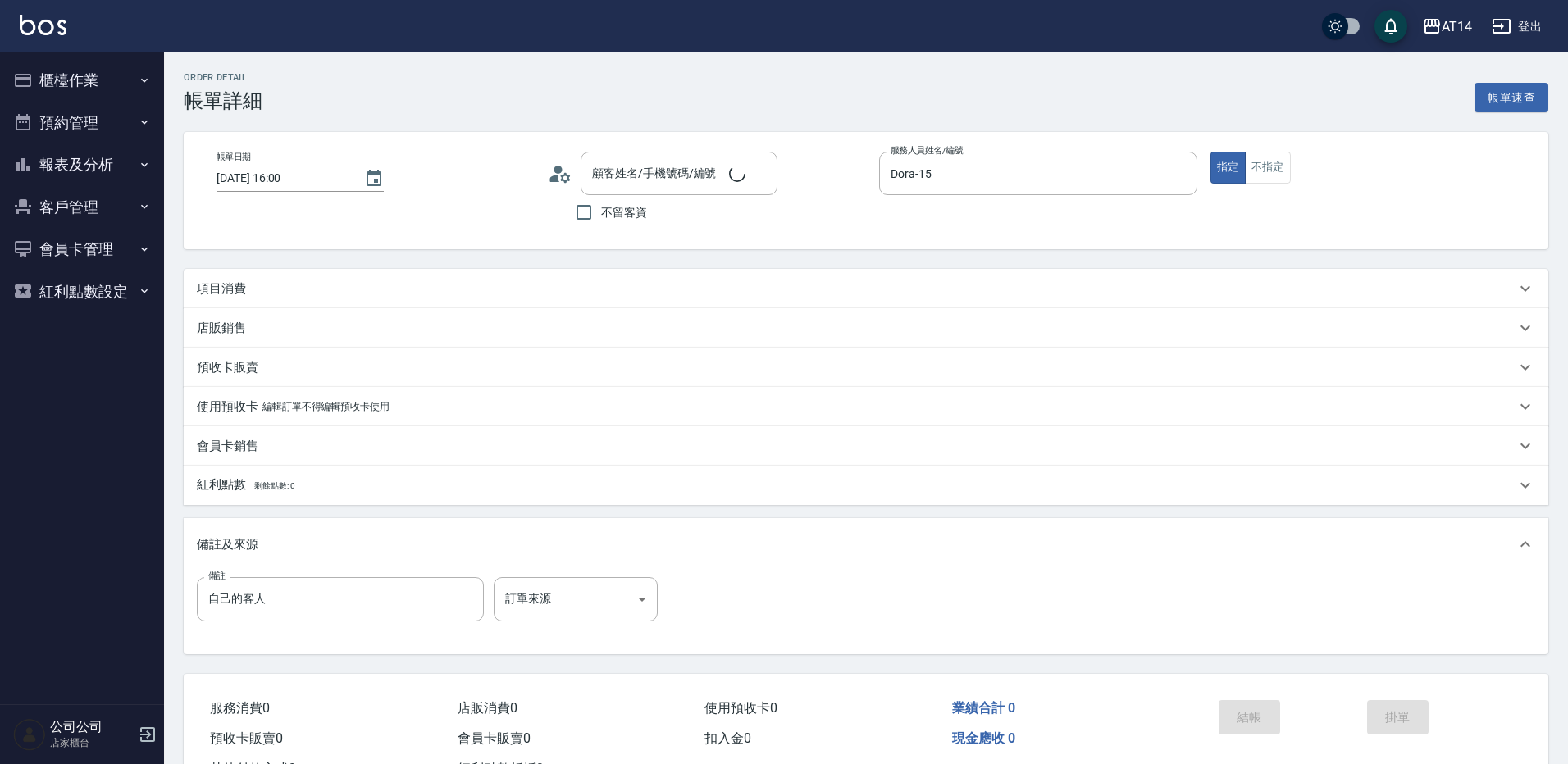
click at [440, 273] on div "項目消費" at bounding box center [865, 289] width 1365 height 39
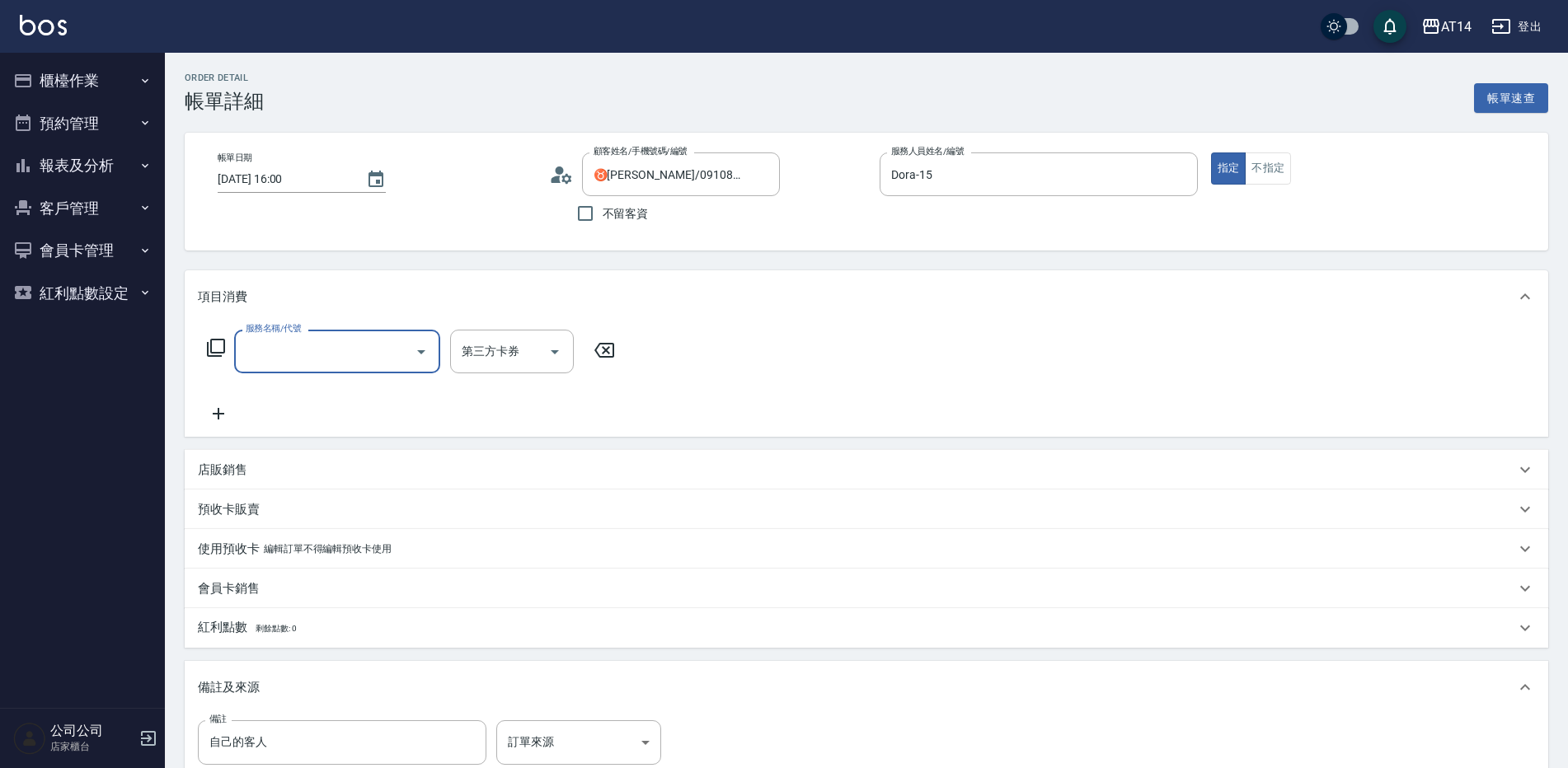
type input "♉[PERSON_NAME]/0910833328/"
click at [380, 358] on input "服務名稱/代號" at bounding box center [325, 351] width 166 height 29
type input "052"
type input "2"
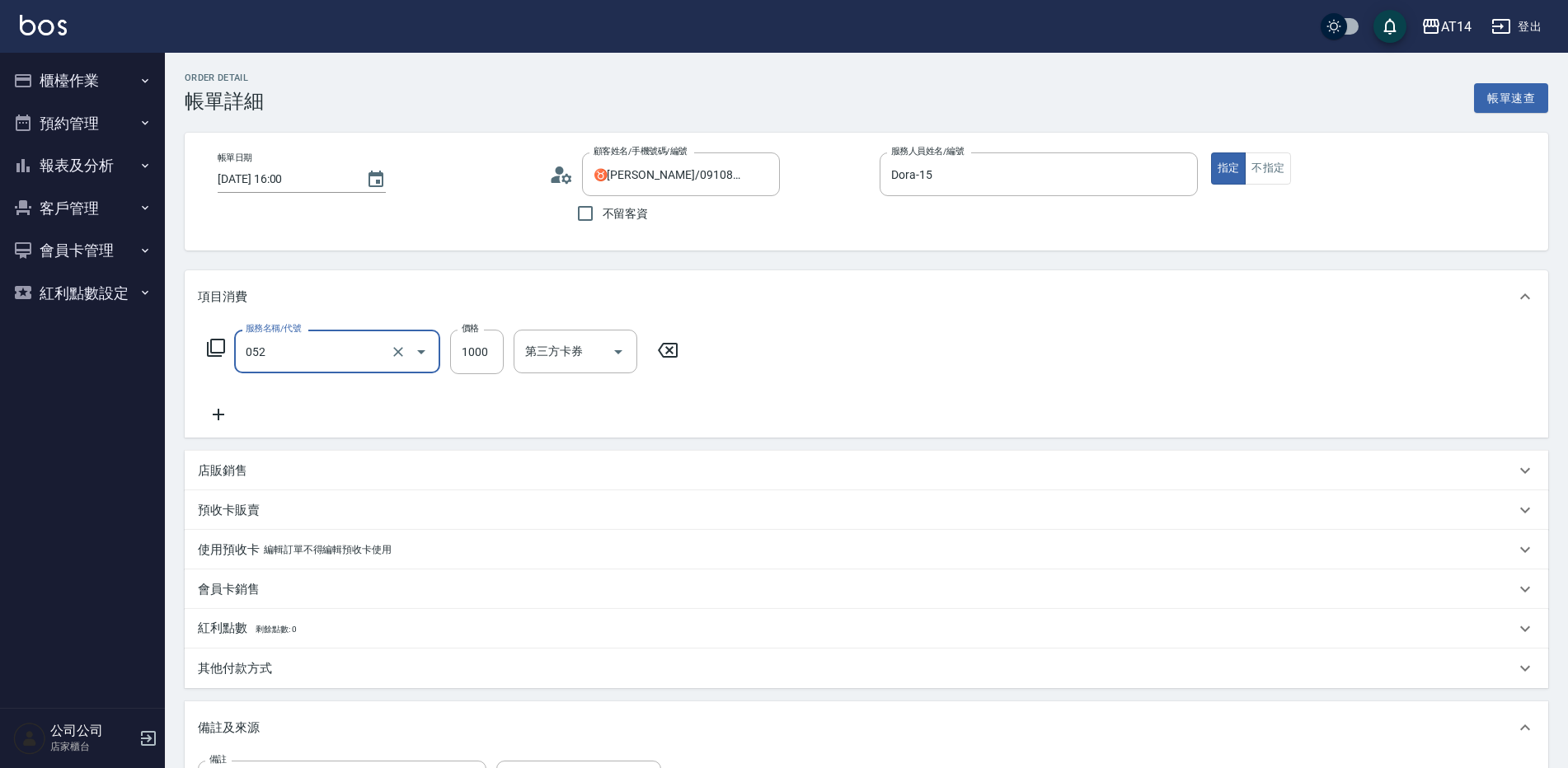
type input "頭皮(052)"
type input "0"
type input "1850"
type input "4"
type input "1850"
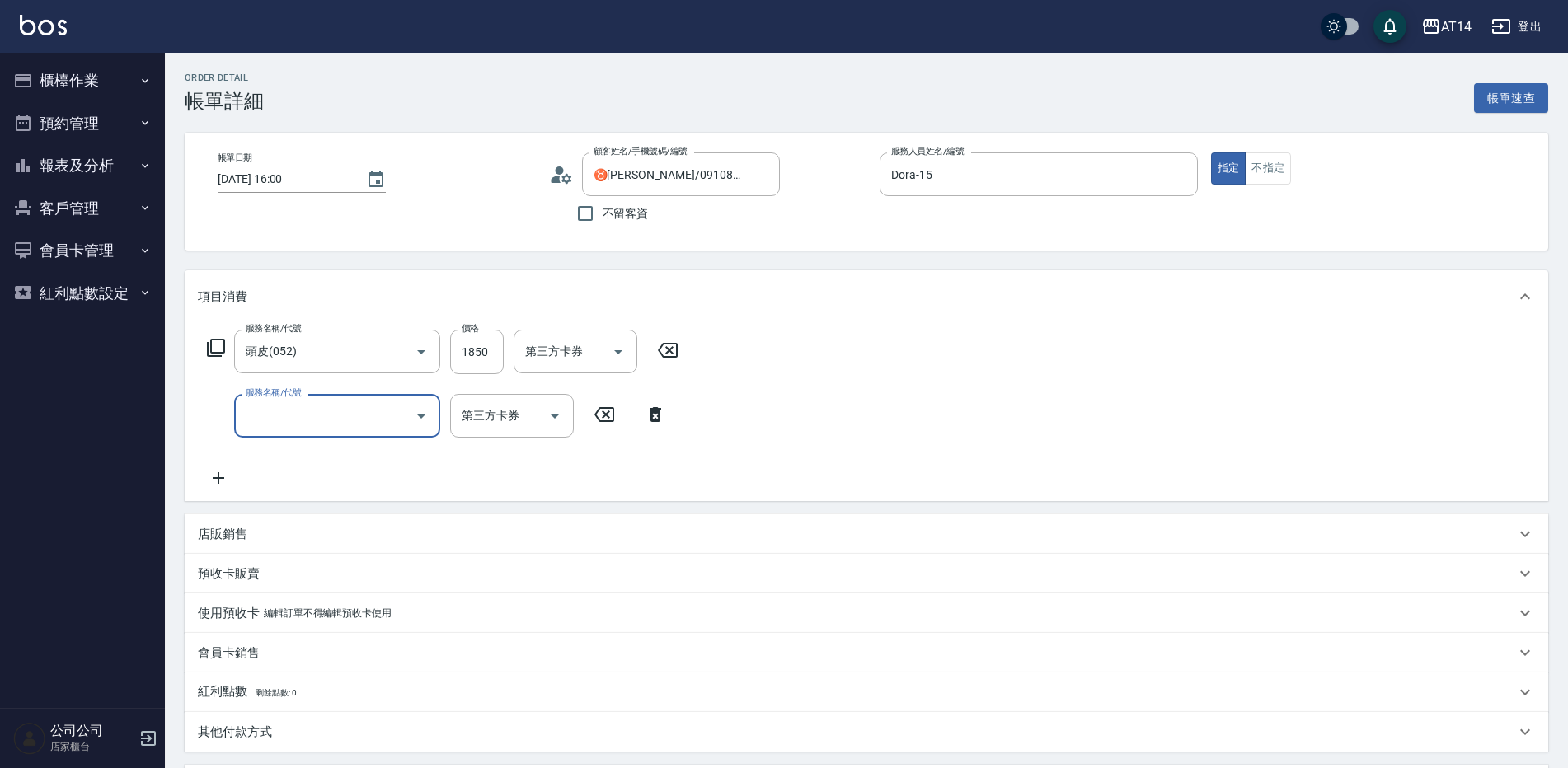
click at [350, 428] on input "服務名稱/代號" at bounding box center [325, 415] width 166 height 29
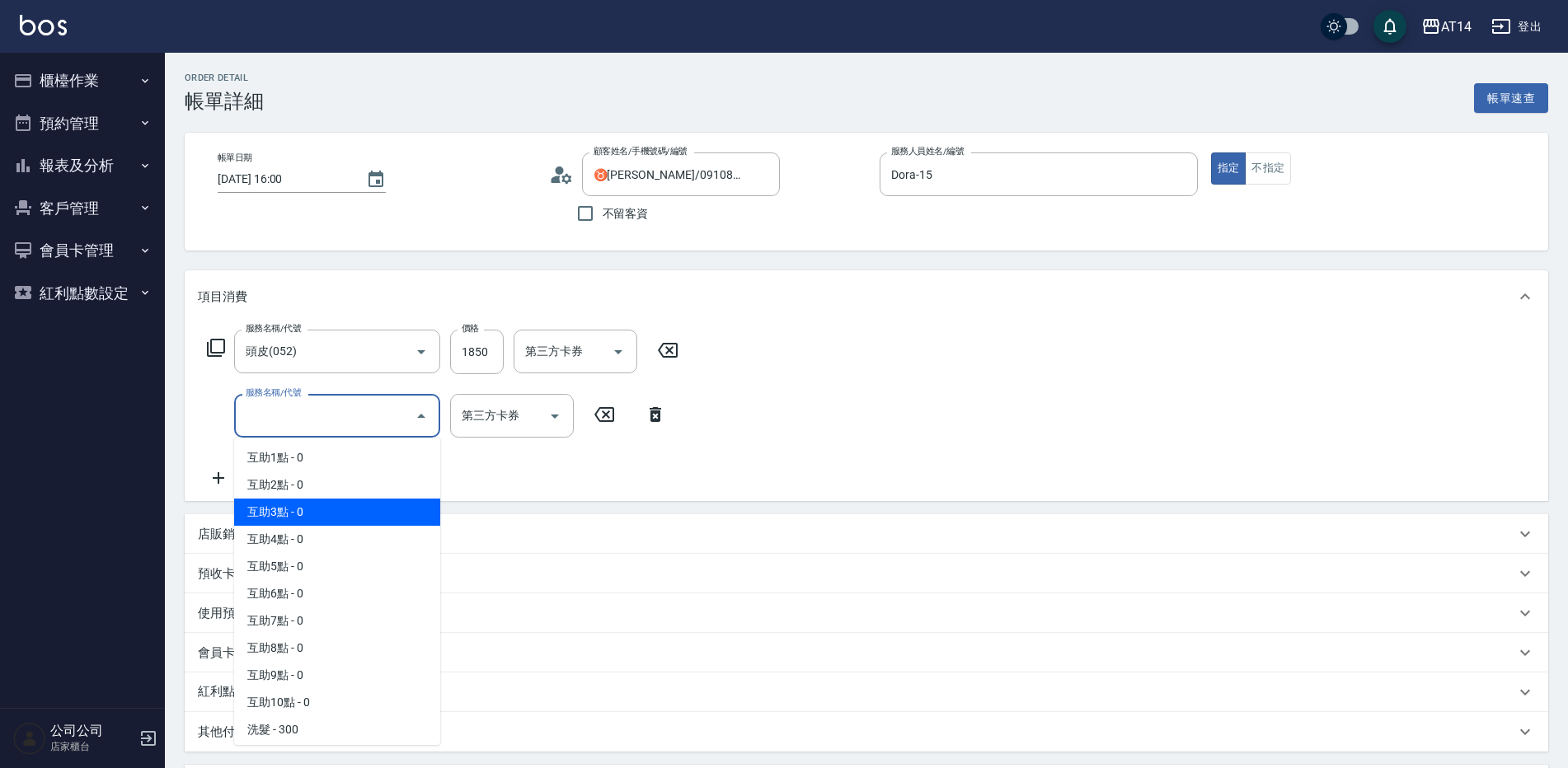
click at [344, 504] on span "互助3點 - 0" at bounding box center [337, 511] width 206 height 27
type input "互助3點(003)"
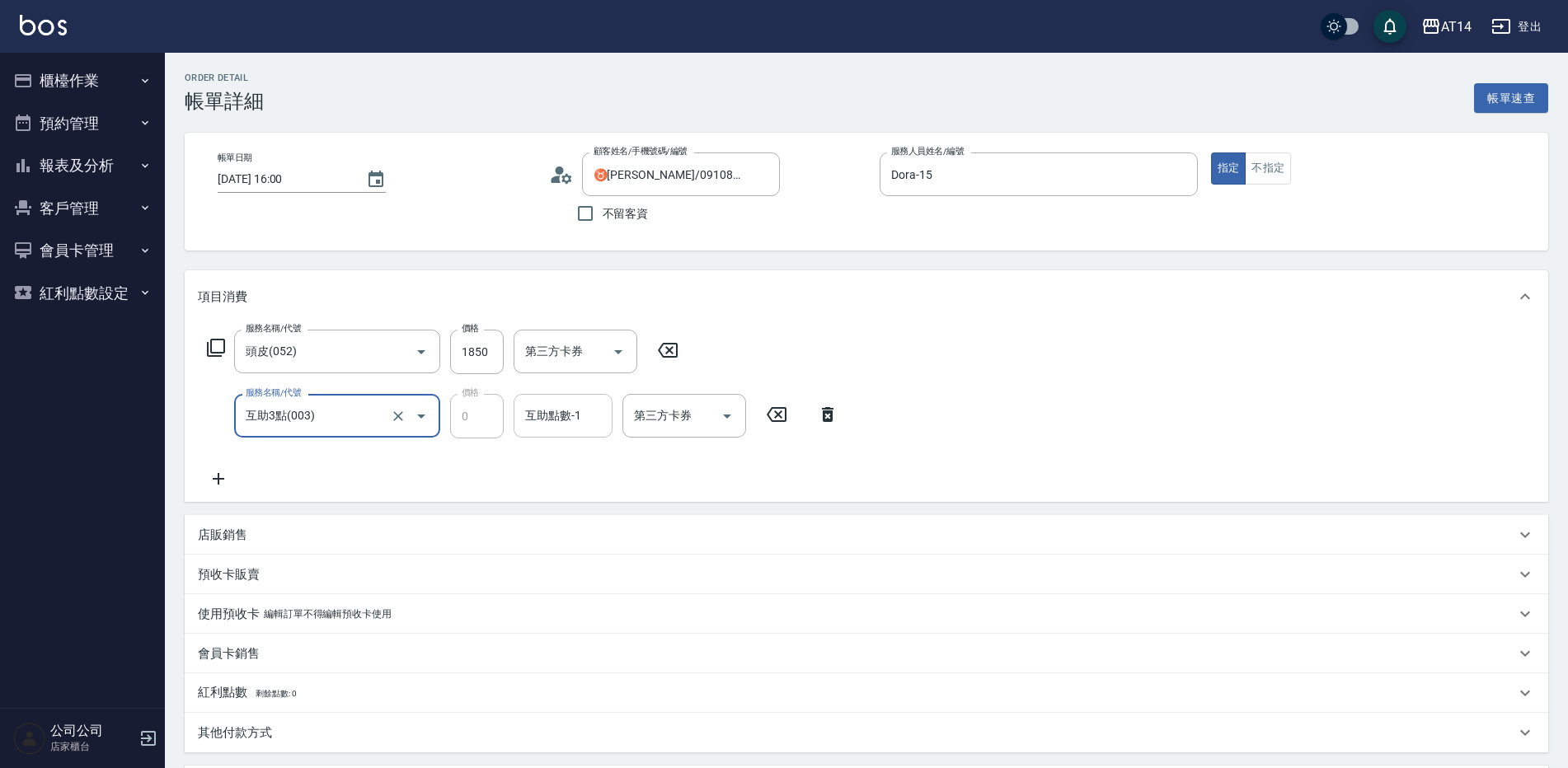
click at [534, 408] on div "互助點數-1 互助點數-1" at bounding box center [563, 416] width 99 height 44
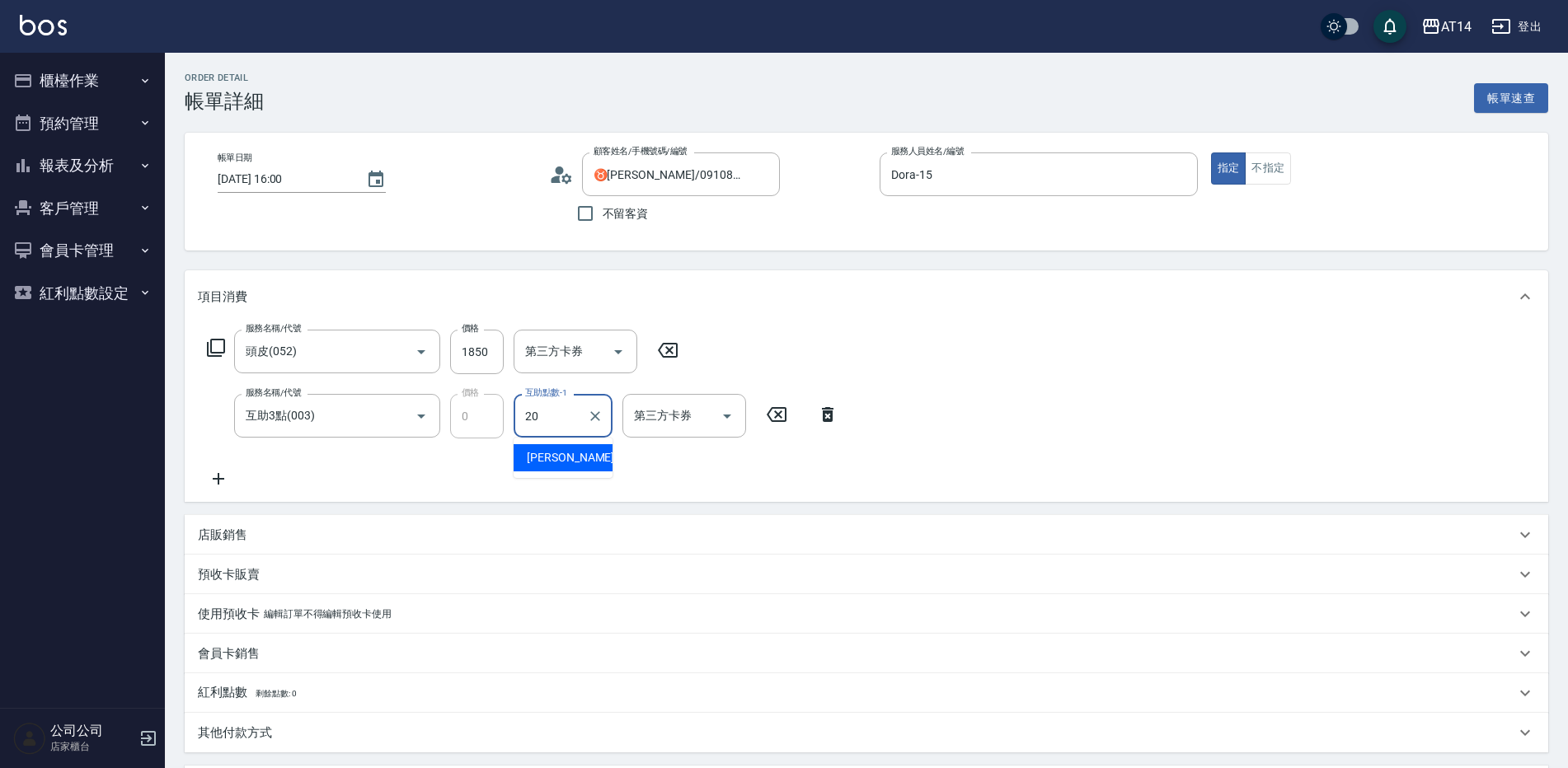
type input "[PERSON_NAME]-20"
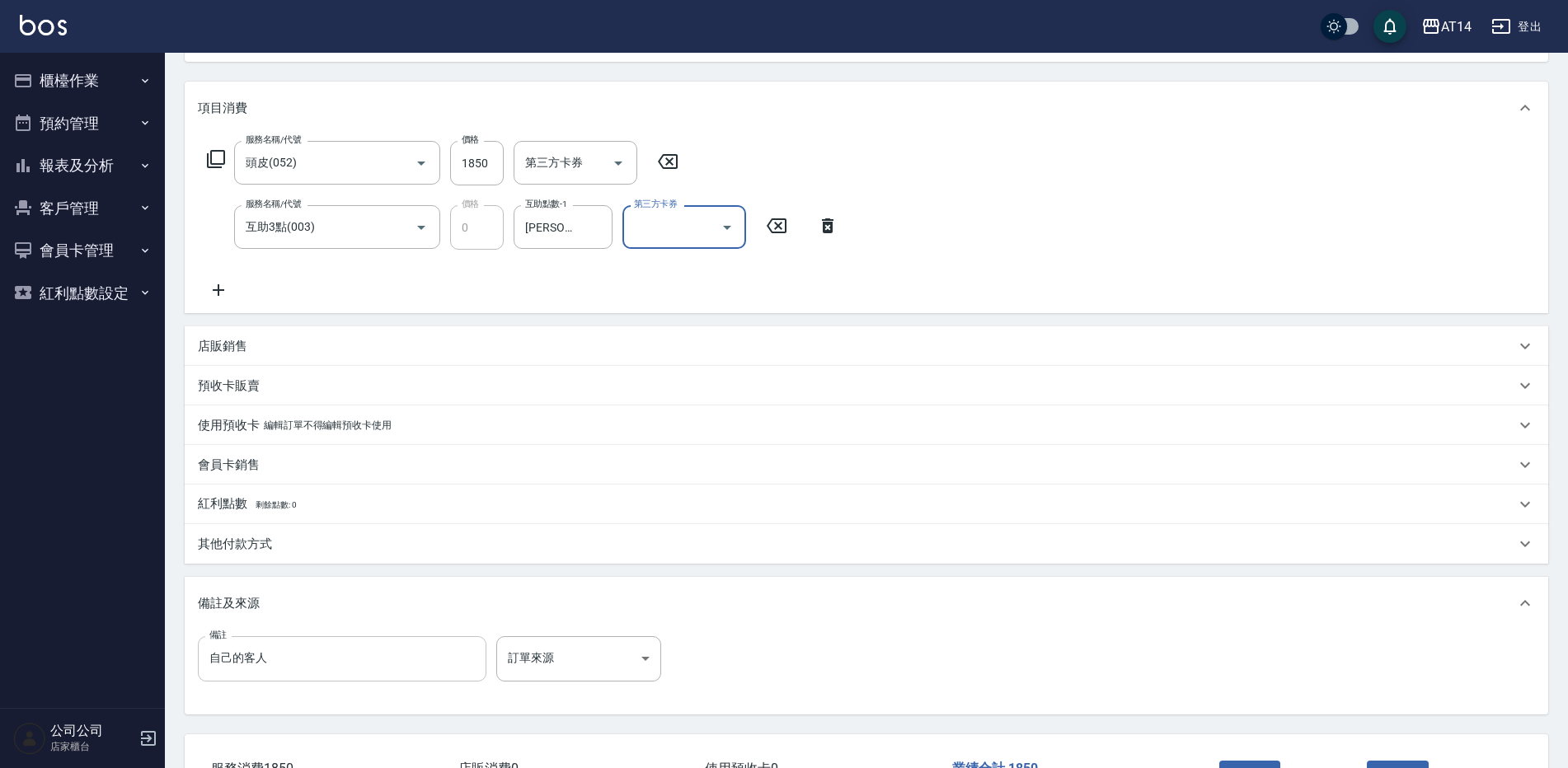
scroll to position [313, 0]
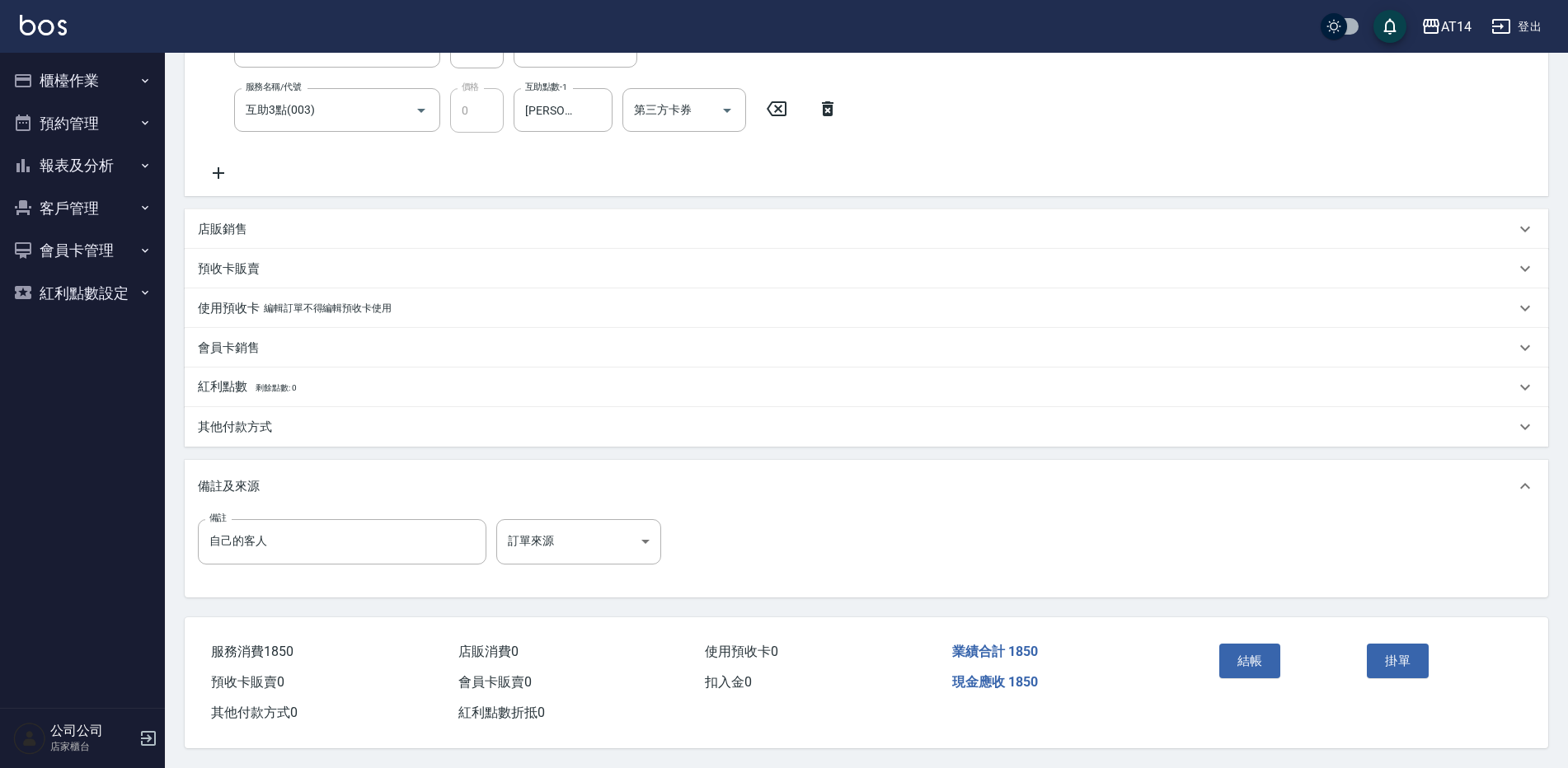
click at [287, 425] on div "其他付款方式" at bounding box center [857, 427] width 1317 height 17
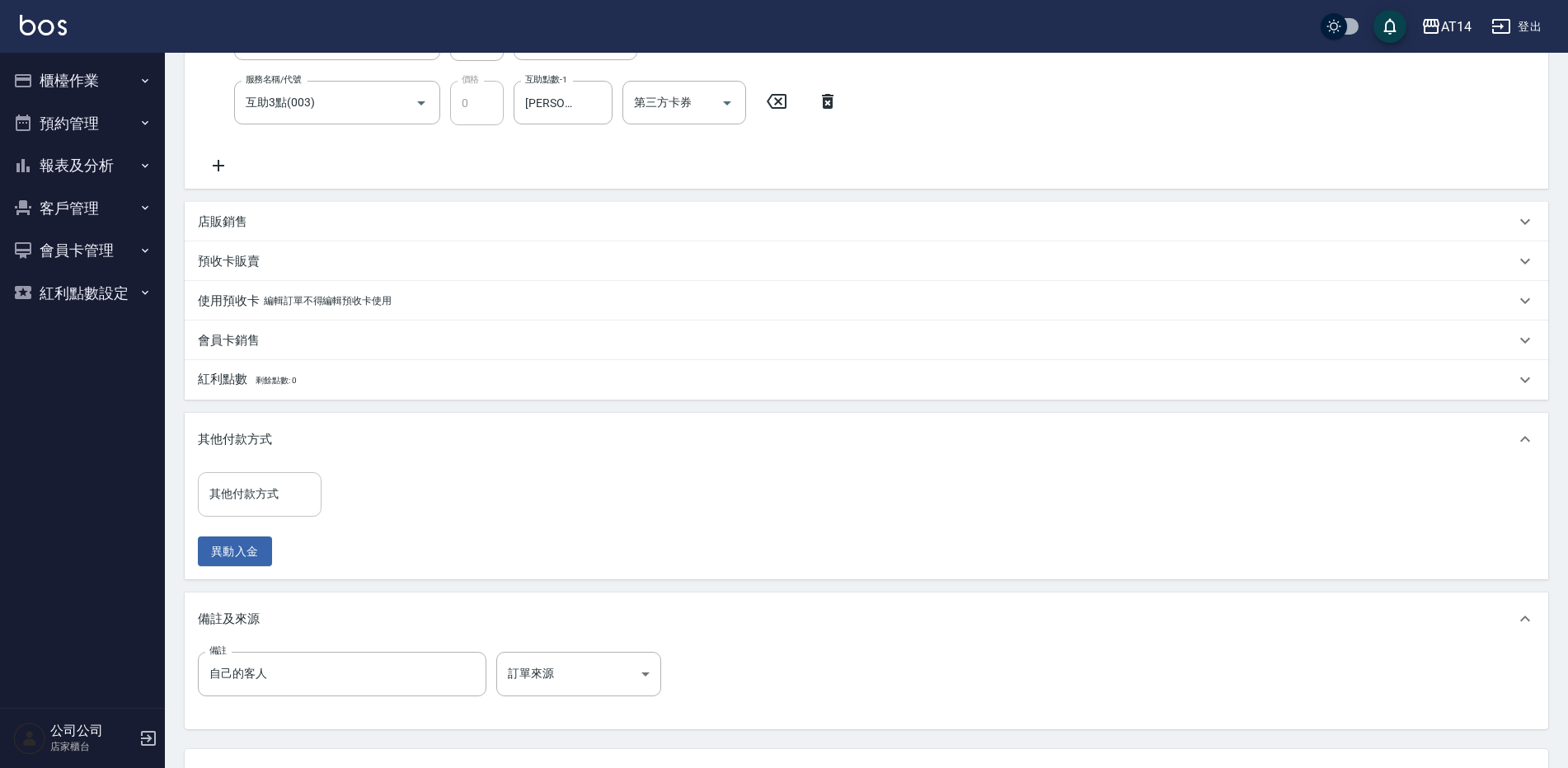
click at [292, 484] on input "其他付款方式" at bounding box center [260, 494] width 109 height 29
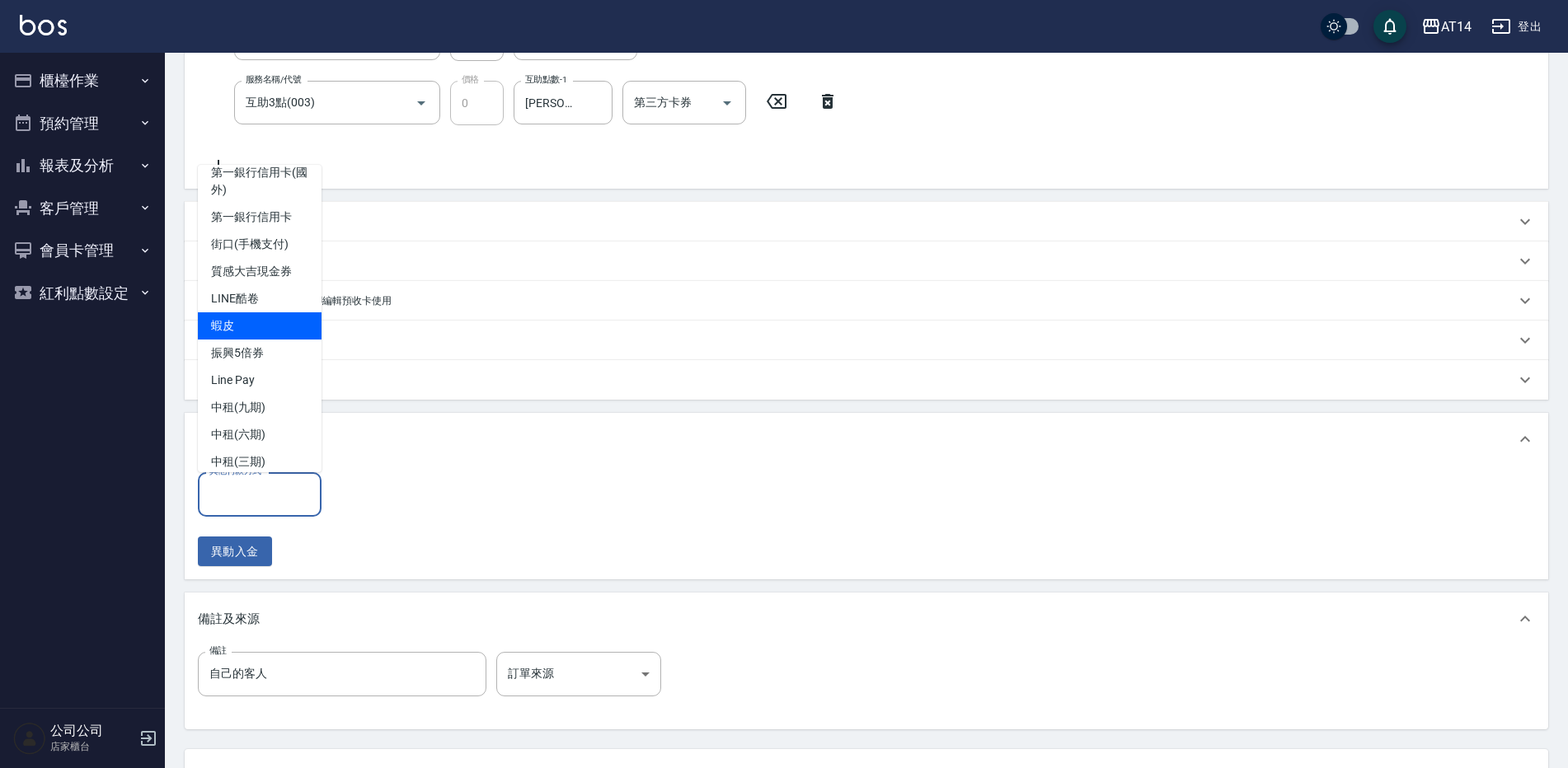
scroll to position [111, 0]
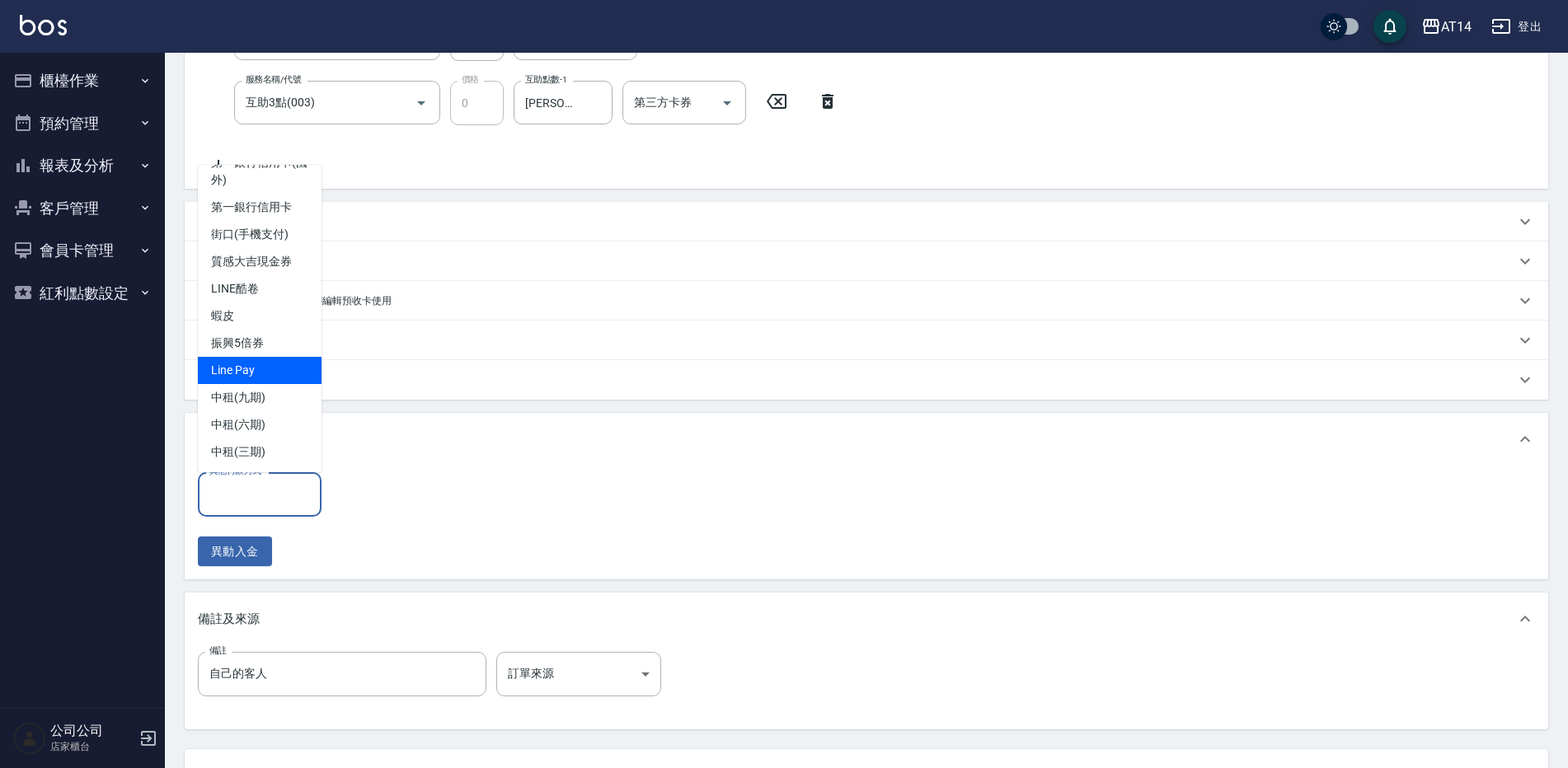
click at [283, 371] on span "Line Pay" at bounding box center [260, 370] width 124 height 27
type input "Line Pay"
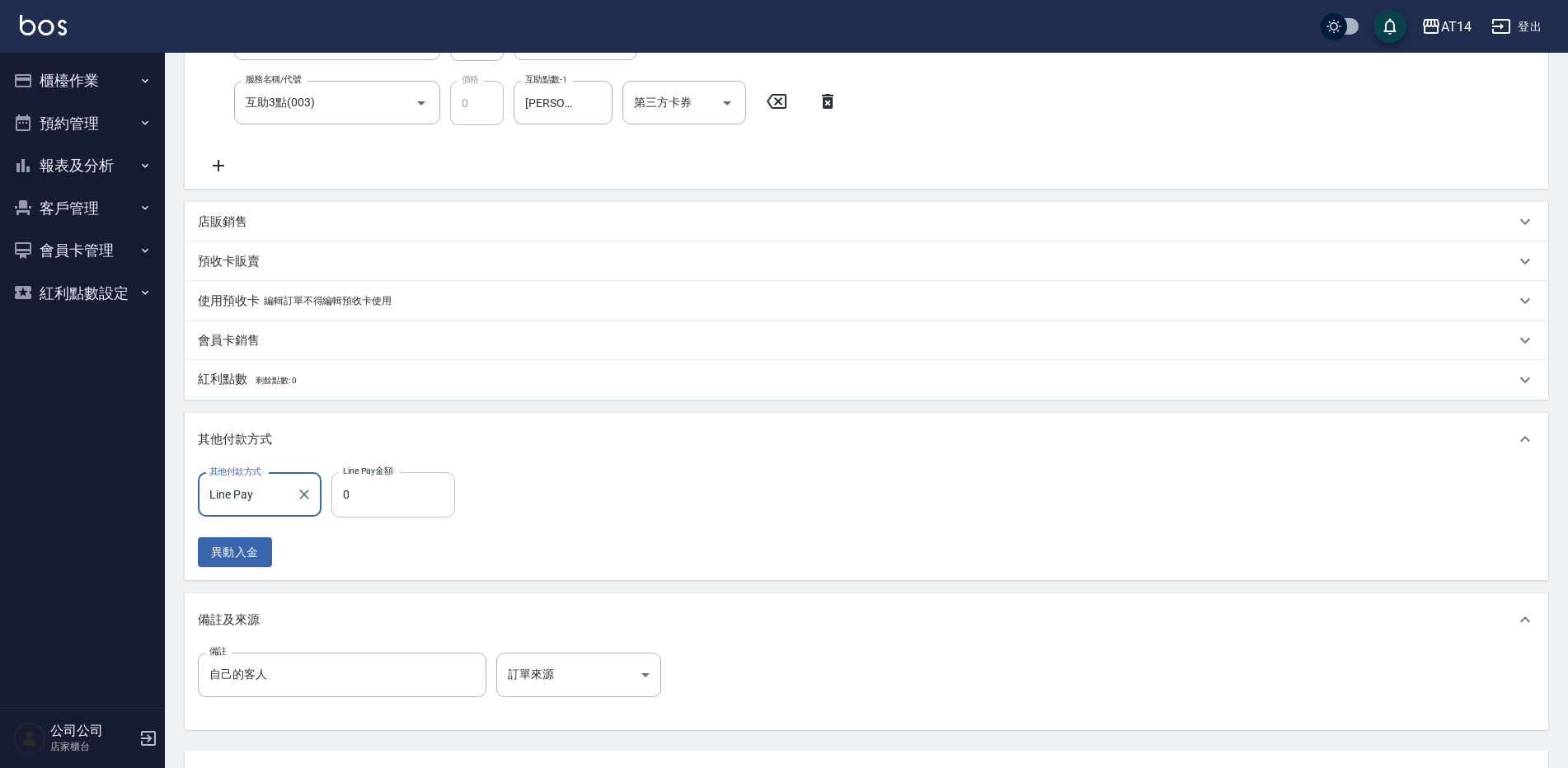
click at [386, 489] on input "0" at bounding box center [392, 494] width 124 height 45
type input "185"
type input "3"
type input "1850"
type input "0"
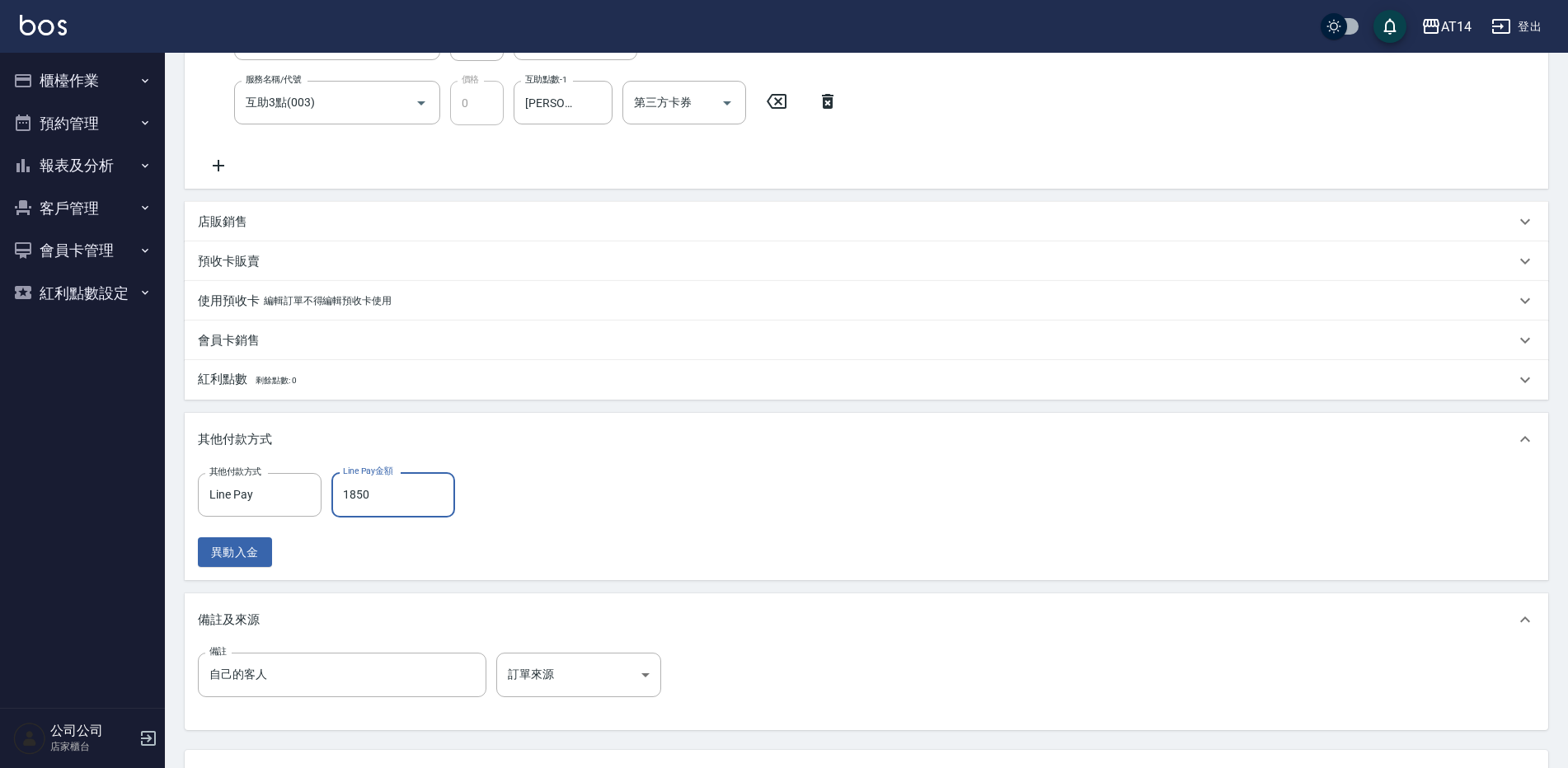
type input "1850"
click at [541, 699] on div "備註 自己的客人 備註 訂單來源 ​ 訂單來源" at bounding box center [867, 685] width 1337 height 64
click at [548, 681] on body "AT14 登出 櫃檯作業 打帳單 帳單列表 掛單列表 現金收支登錄 材料自購登錄 每日結帳 排班表 掃碼打卡 預約管理 預約管理 單日預約紀錄 單週預約紀錄 …" at bounding box center [784, 294] width 1568 height 1215
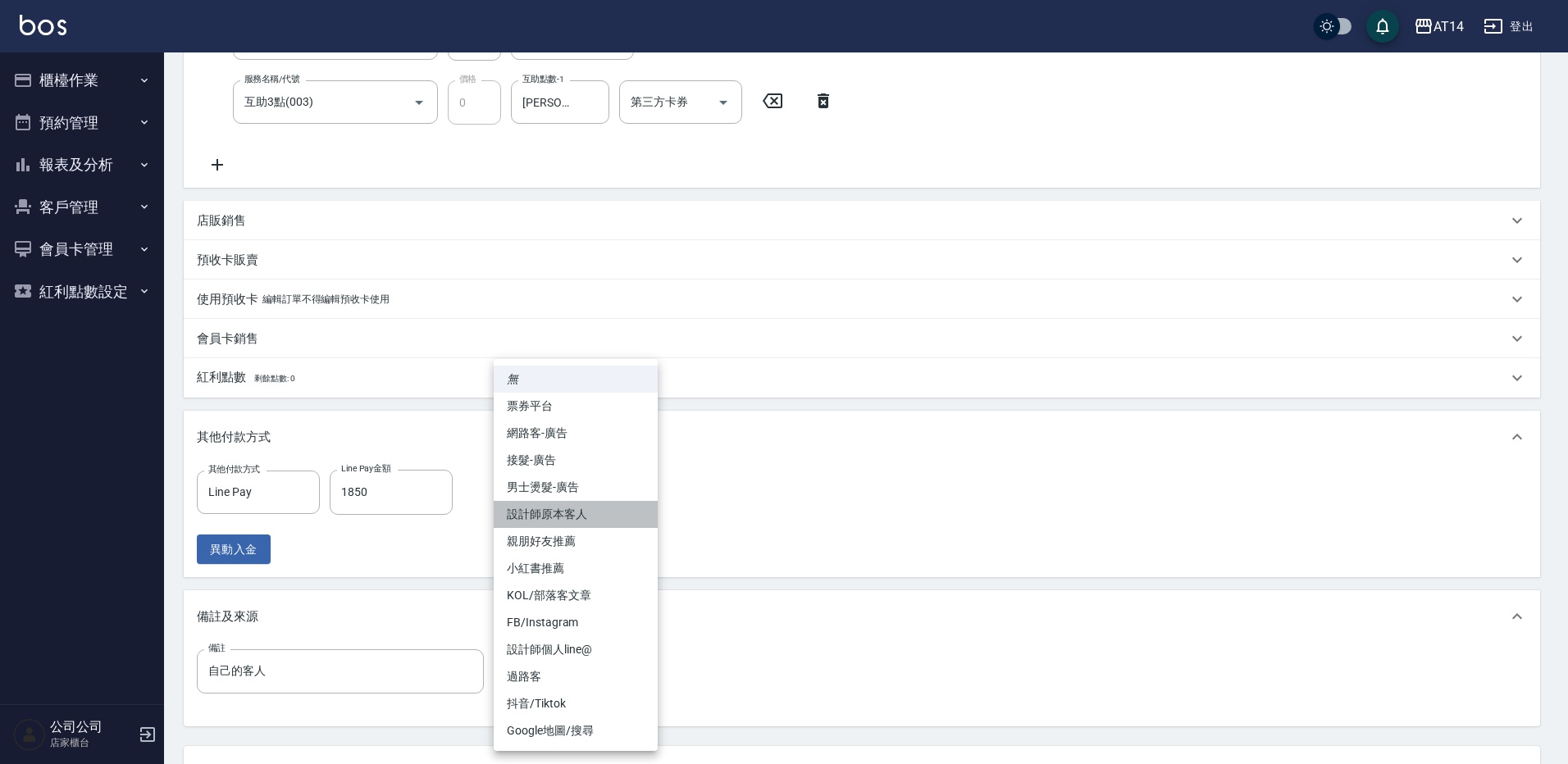
click at [592, 516] on li "設計師原本客人" at bounding box center [576, 514] width 164 height 27
type input "設計師原本客人"
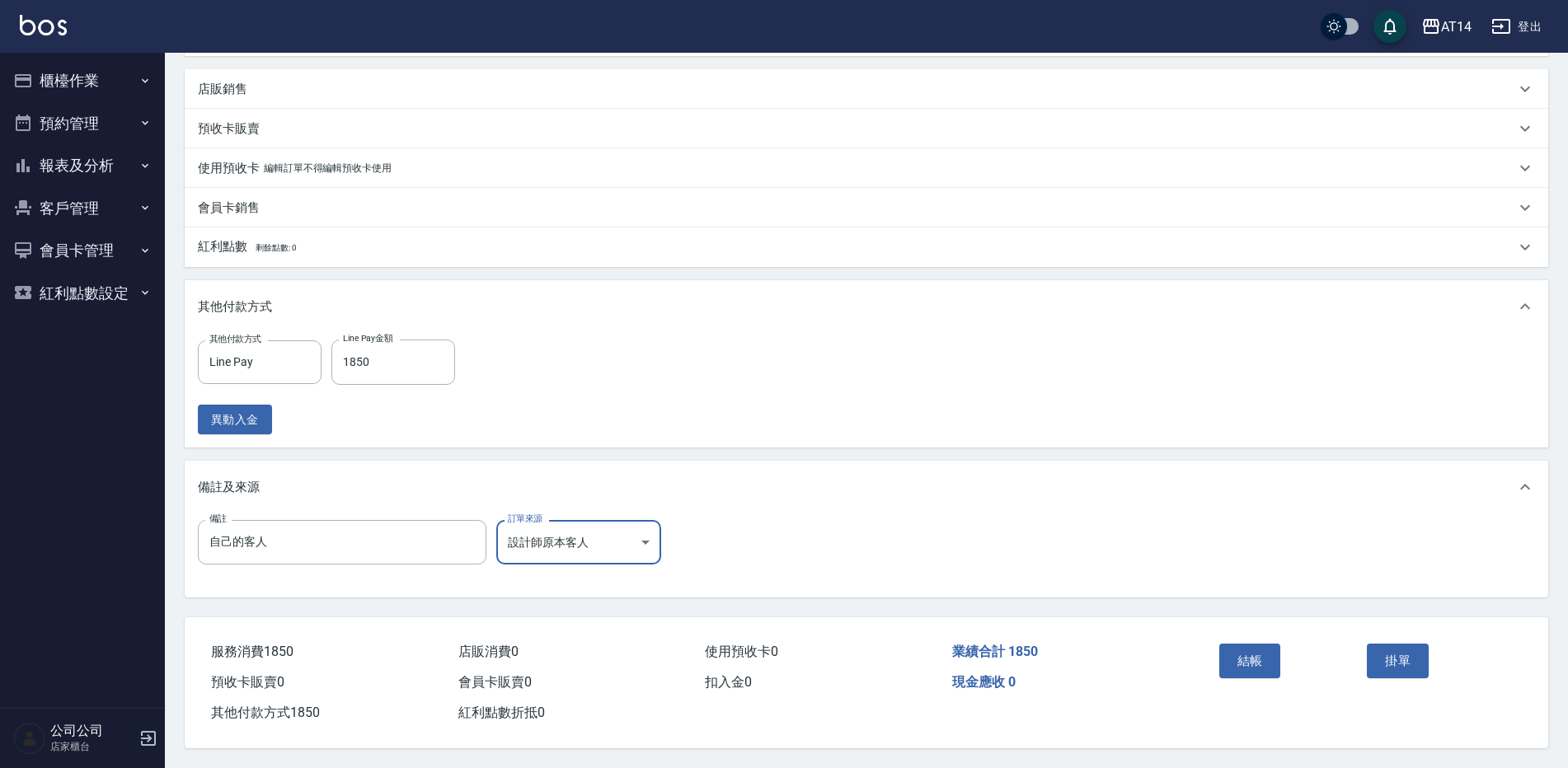
scroll to position [454, 0]
click at [1244, 658] on button "結帳" at bounding box center [1250, 661] width 61 height 35
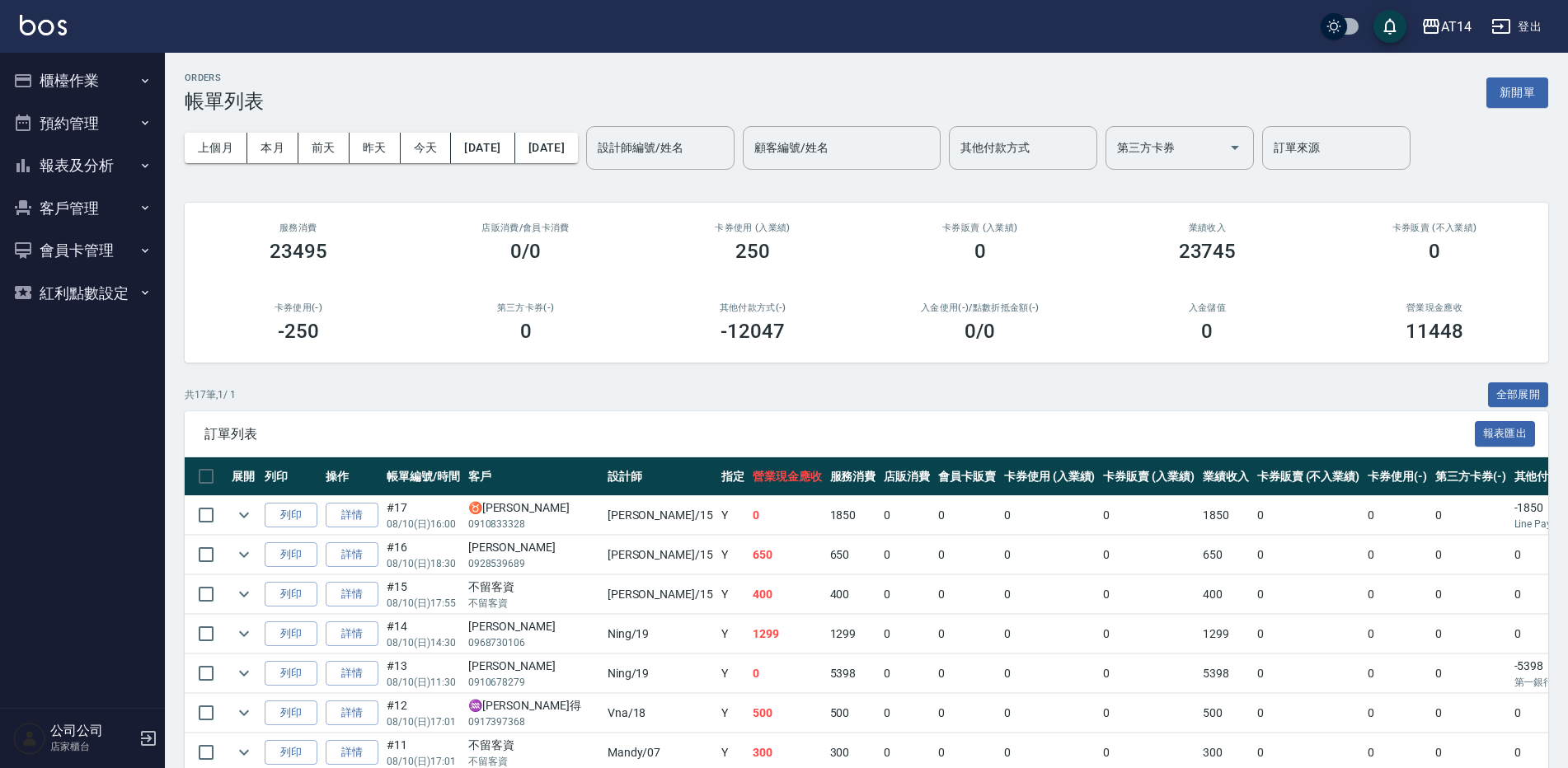
click at [110, 159] on button "報表及分析" at bounding box center [82, 165] width 152 height 43
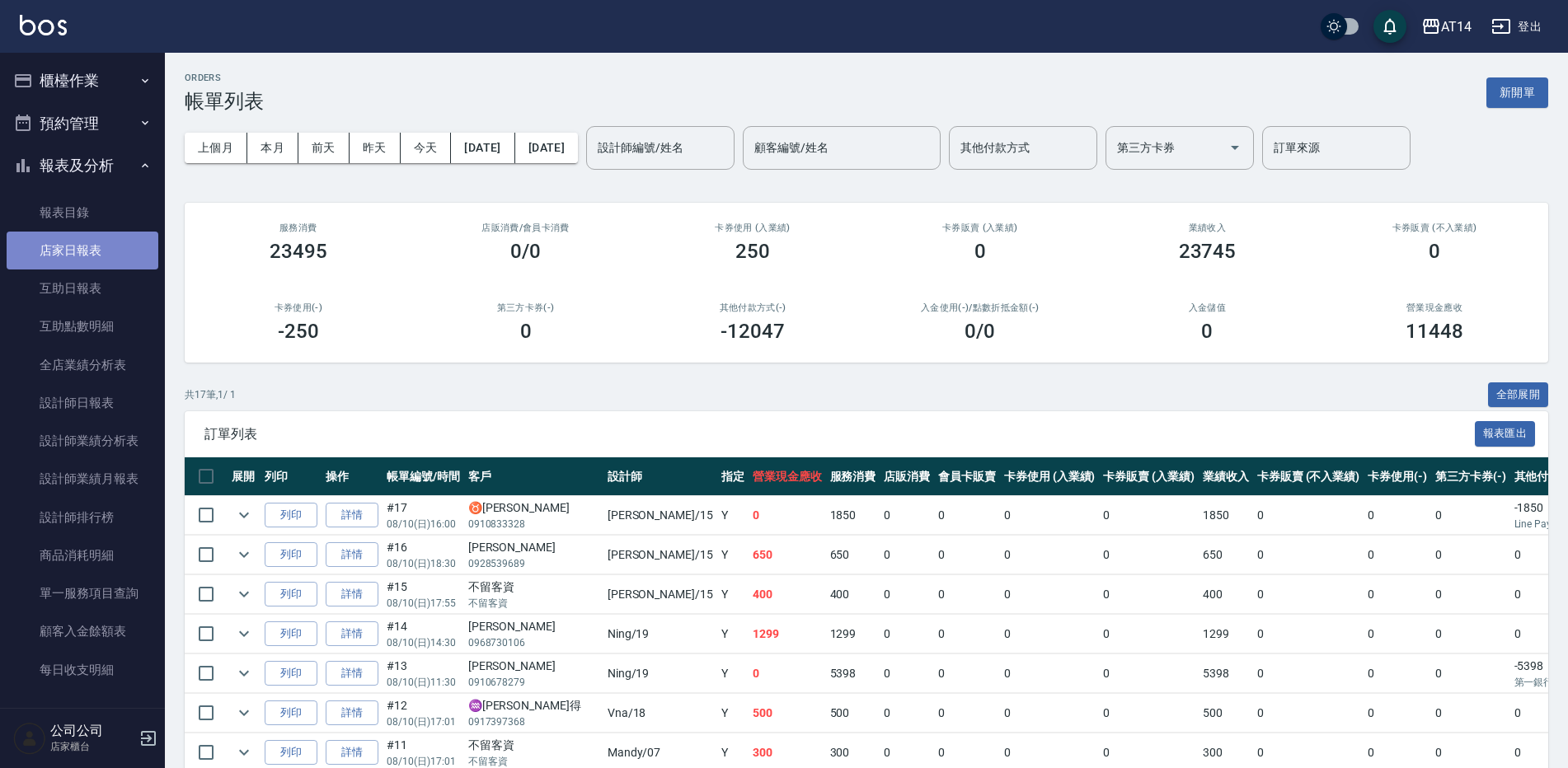
click at [106, 256] on link "店家日報表" at bounding box center [82, 251] width 152 height 38
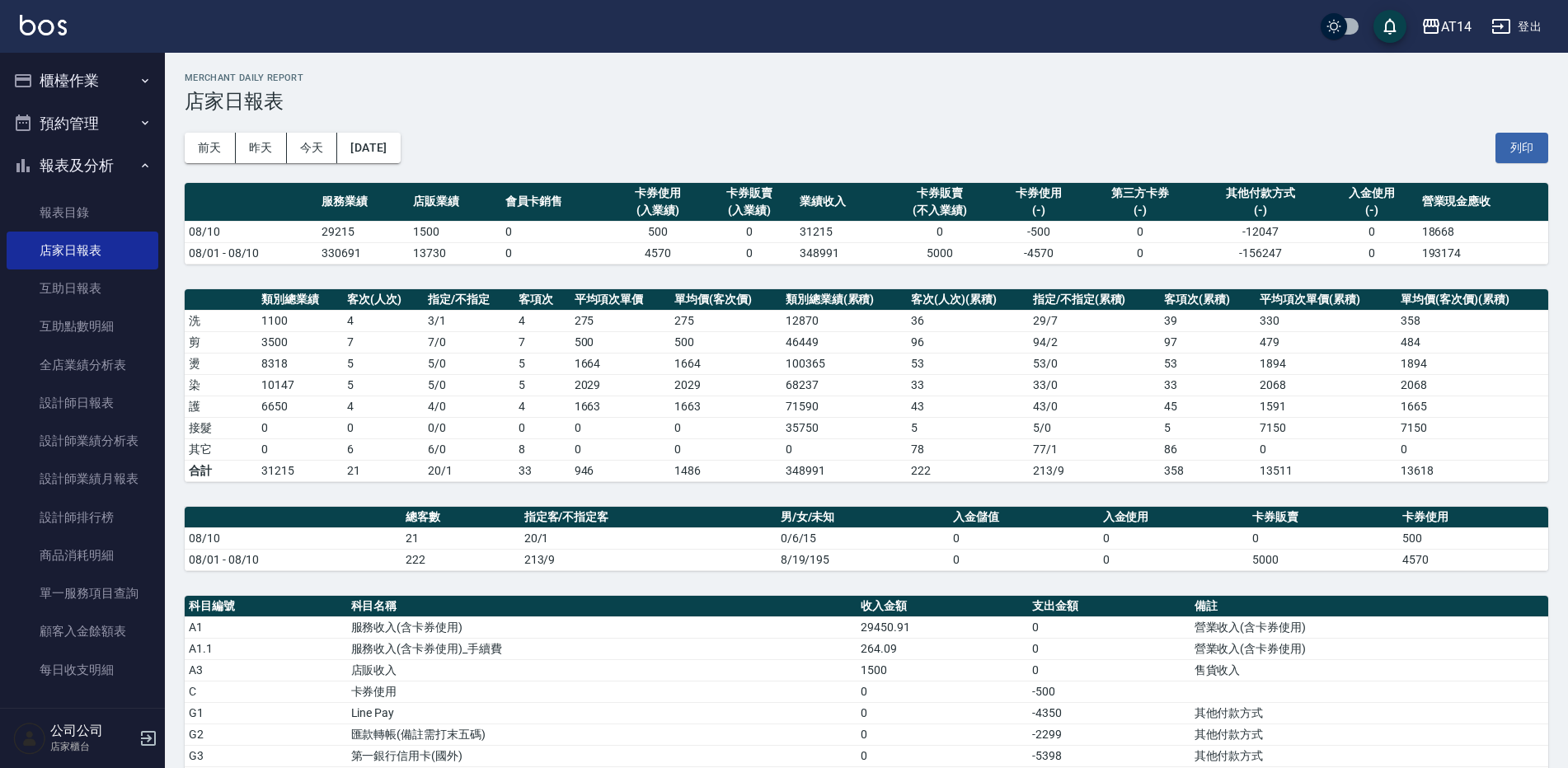
click at [818, 70] on div "AT14 2025-08-10 店家日報表 列印時間： 2025-08-10-20:08 Merchant Daily Report 店家日報表 前天 昨天 …" at bounding box center [866, 657] width 1403 height 1209
click at [440, 137] on div "前天 昨天 今天 2025/08/10 列印" at bounding box center [866, 148] width 1363 height 70
click at [400, 148] on button "[DATE]" at bounding box center [367, 148] width 62 height 31
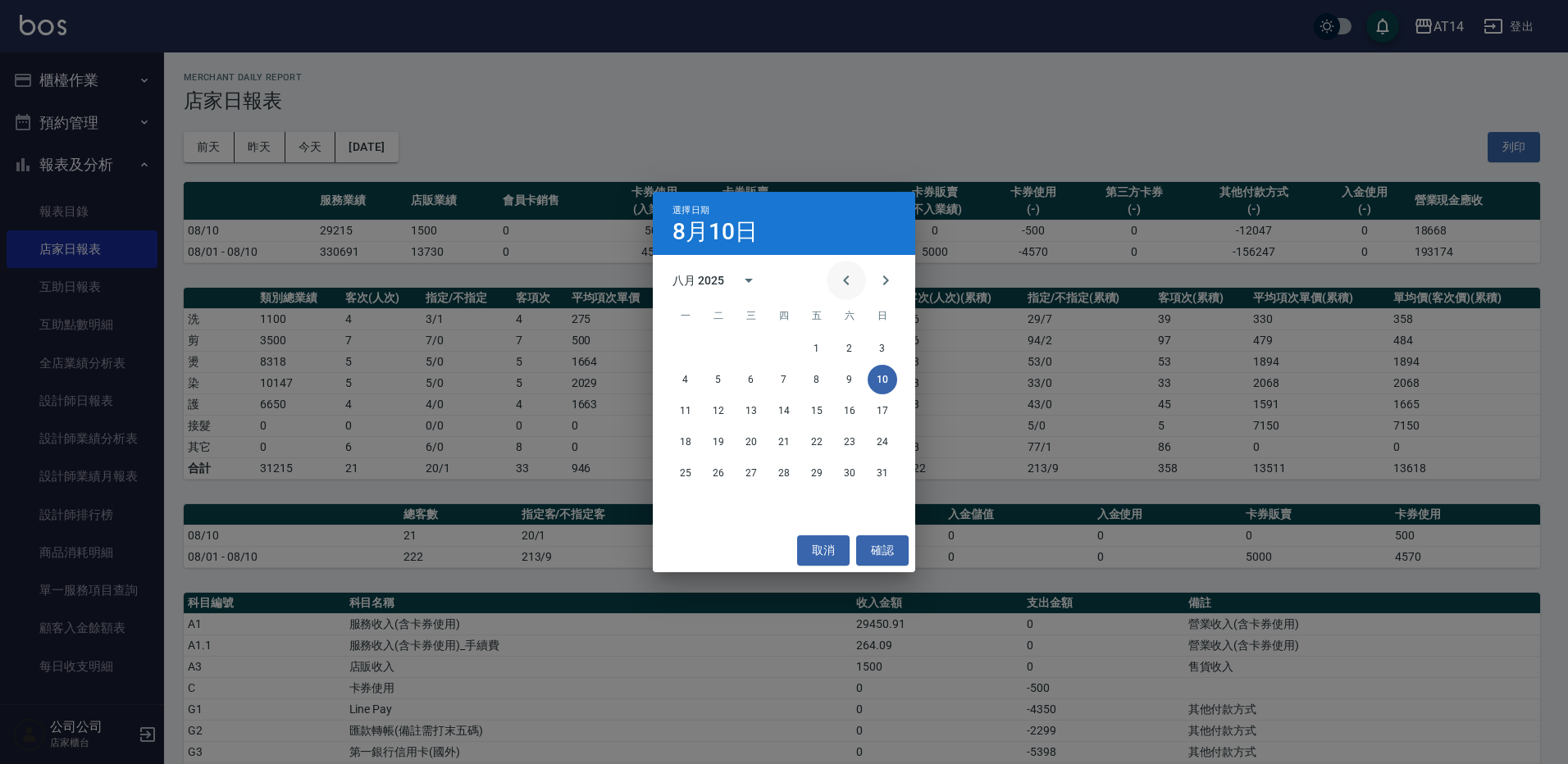
click at [844, 286] on icon "Previous month" at bounding box center [847, 281] width 20 height 20
click at [786, 379] on button "10" at bounding box center [784, 380] width 30 height 30
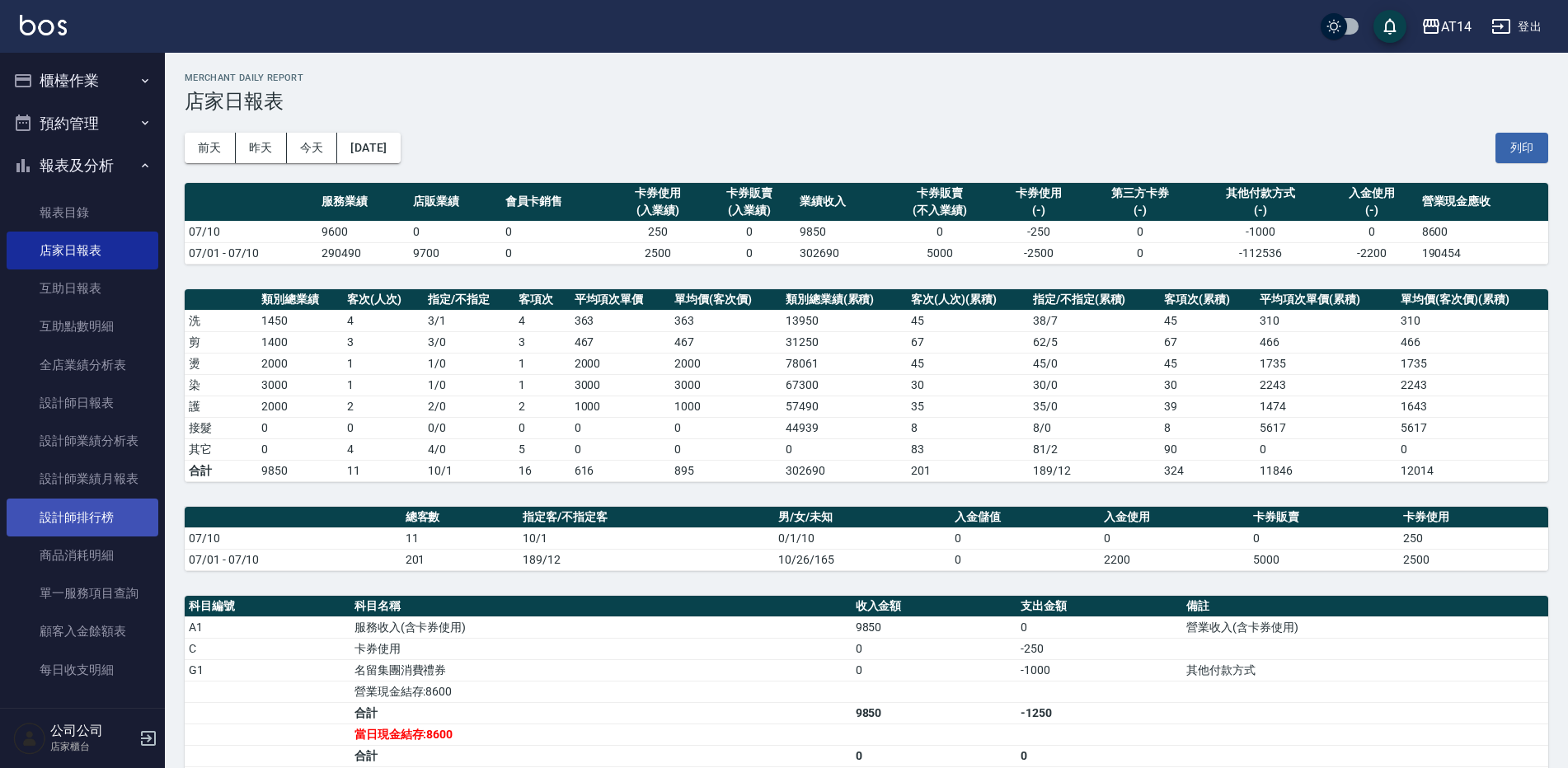
click at [104, 517] on link "設計師排行榜" at bounding box center [82, 517] width 152 height 38
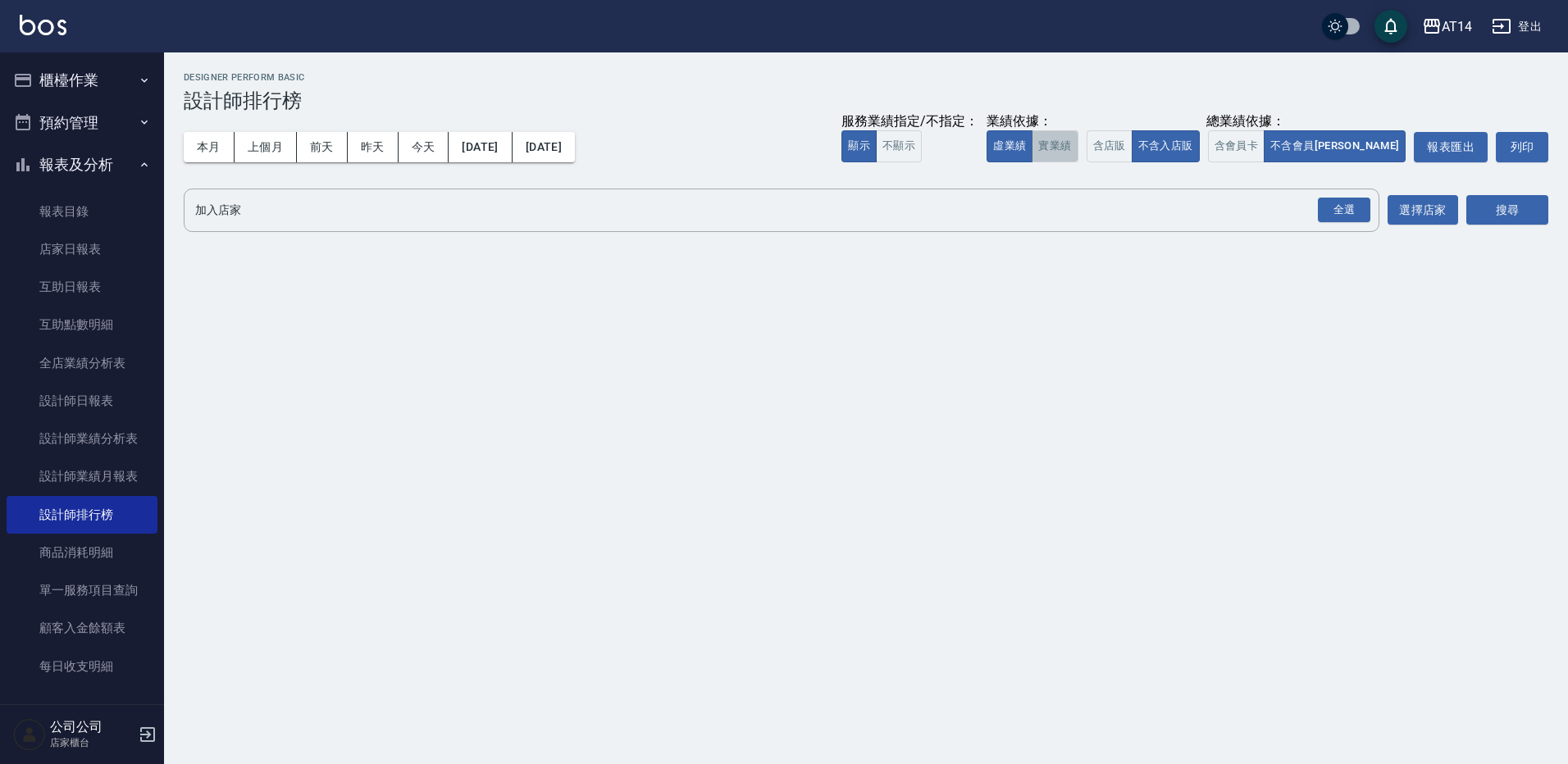
click at [1077, 155] on button "實業績" at bounding box center [1055, 146] width 46 height 32
click at [1265, 143] on button "含會員卡" at bounding box center [1237, 146] width 57 height 32
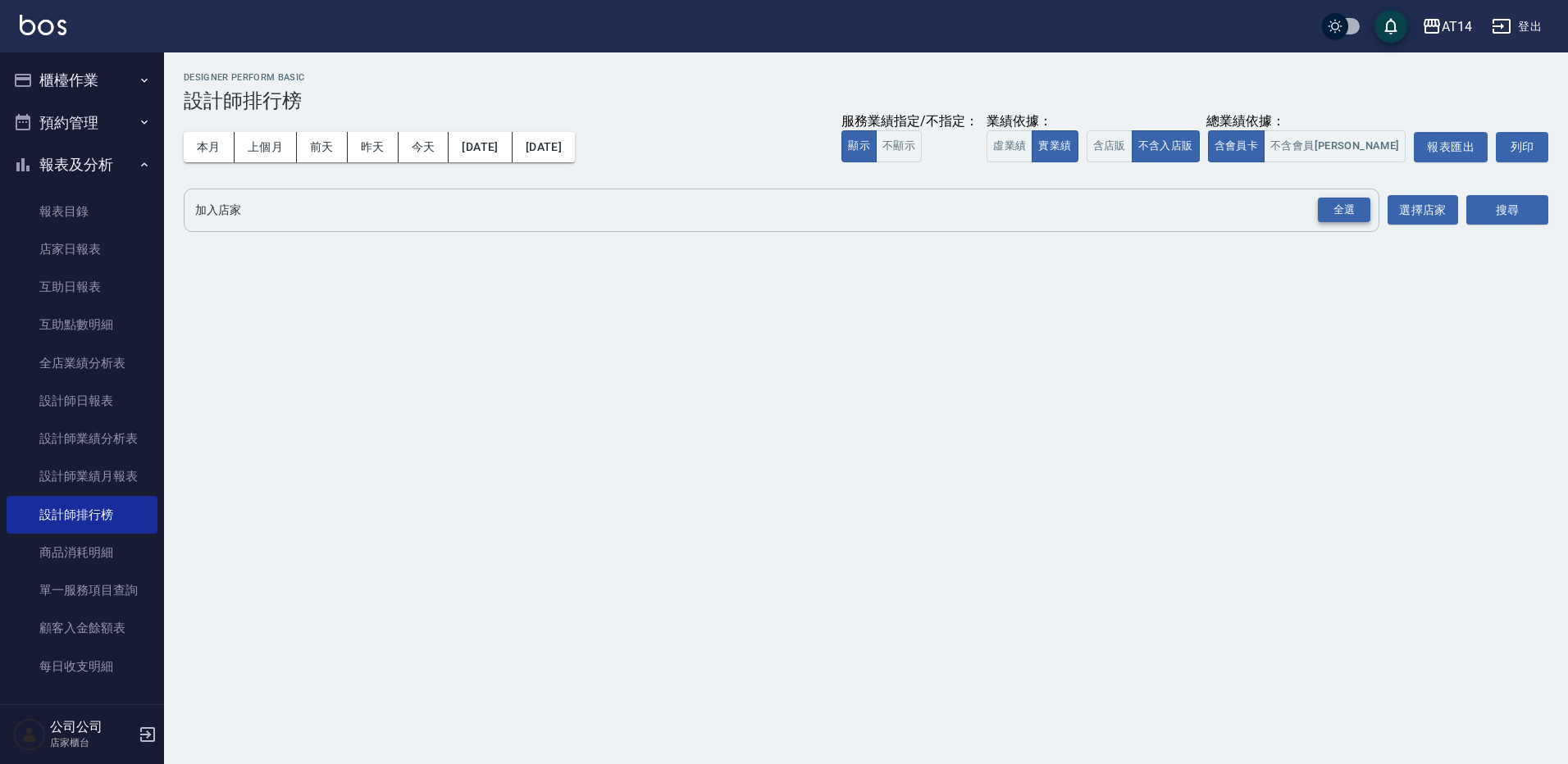
click at [1358, 203] on div "全選" at bounding box center [1343, 211] width 52 height 26
drag, startPoint x: 1193, startPoint y: 142, endPoint x: 1411, endPoint y: 190, distance: 223.2
click at [1132, 142] on button "含店販" at bounding box center [1109, 146] width 46 height 32
drag, startPoint x: 1539, startPoint y: 196, endPoint x: 1531, endPoint y: 201, distance: 9.4
click at [1536, 198] on button "搜尋" at bounding box center [1507, 211] width 82 height 31
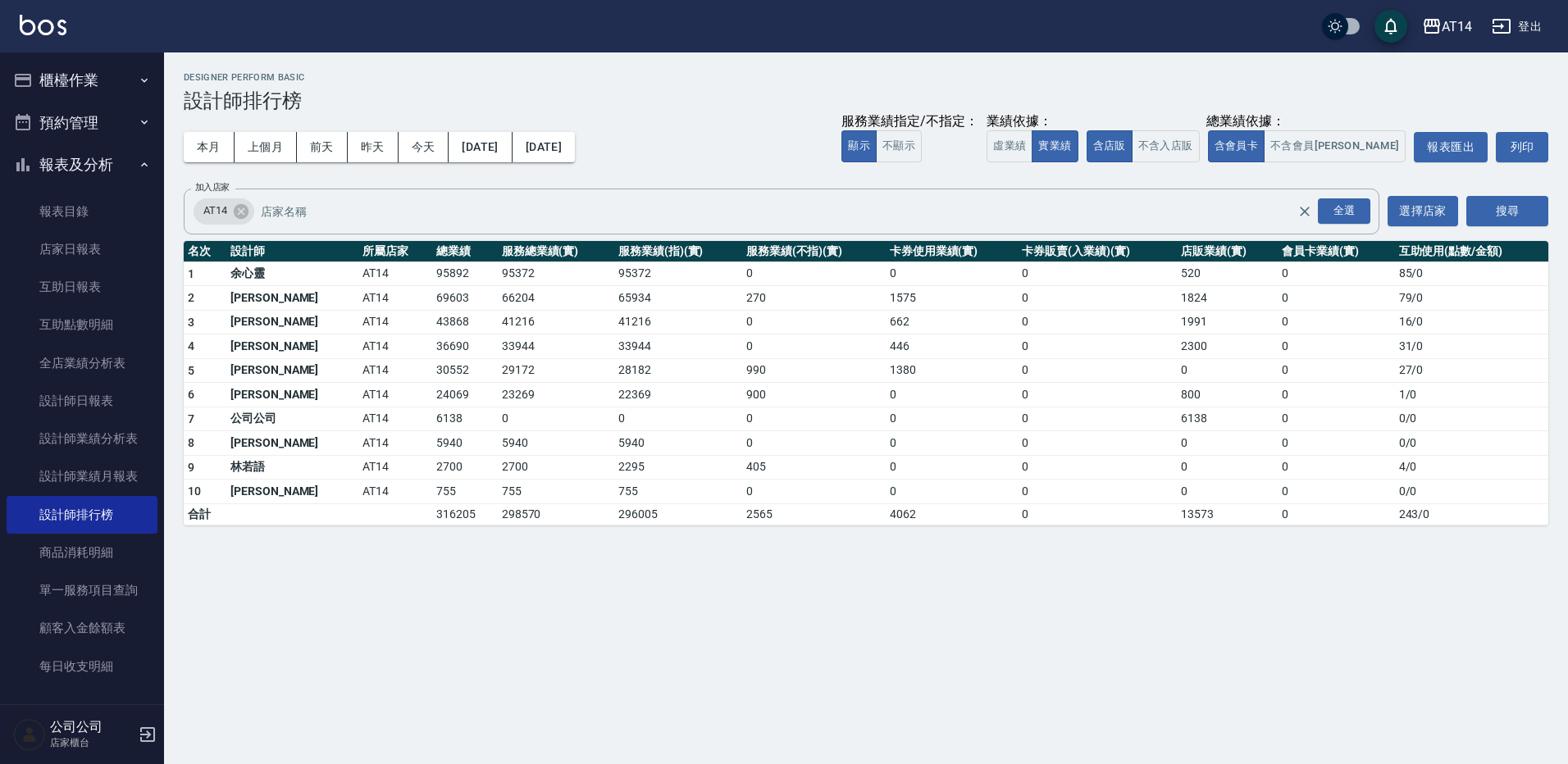
drag, startPoint x: 349, startPoint y: 72, endPoint x: 295, endPoint y: 77, distance: 54.2
click at [330, 75] on h2 "Designer Perform Basic" at bounding box center [865, 77] width 1365 height 11
click at [110, 66] on button "櫃檯作業" at bounding box center [82, 80] width 151 height 42
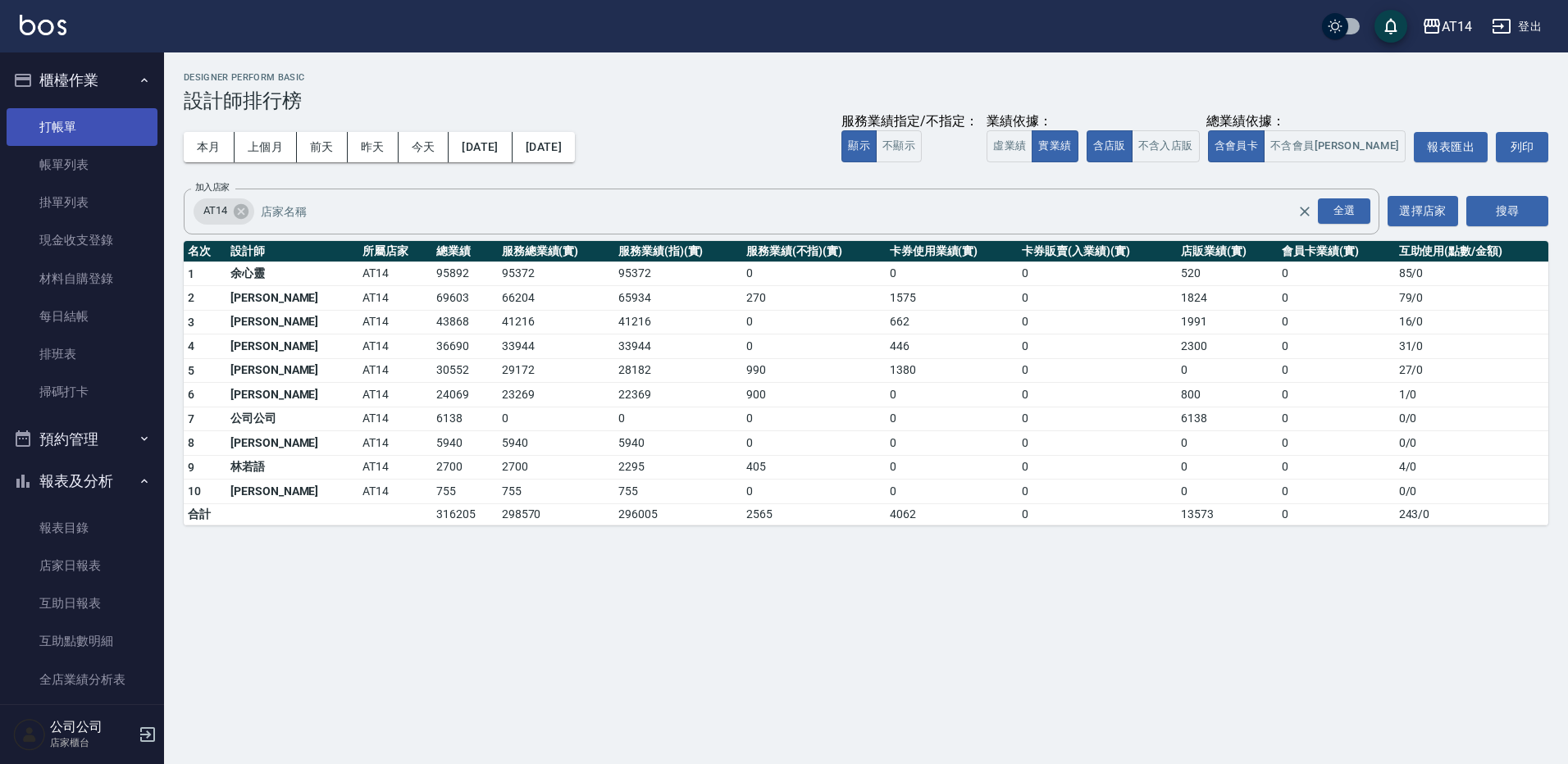
click at [109, 119] on link "打帳單" at bounding box center [82, 127] width 151 height 37
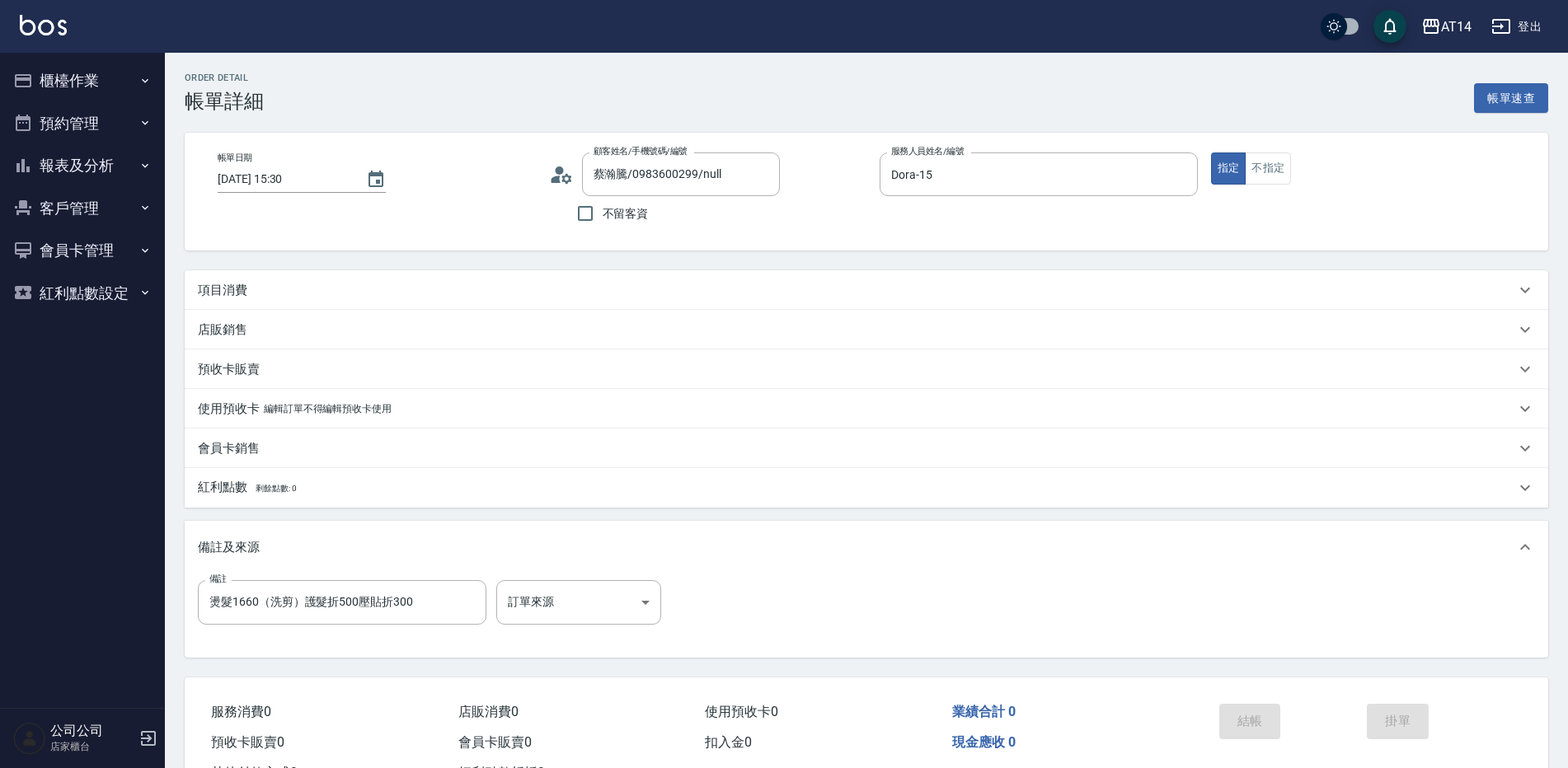
click at [403, 301] on div "項目消費" at bounding box center [866, 290] width 1363 height 40
type input "燙髮1660（洗剪）護髮折500壓貼折300"
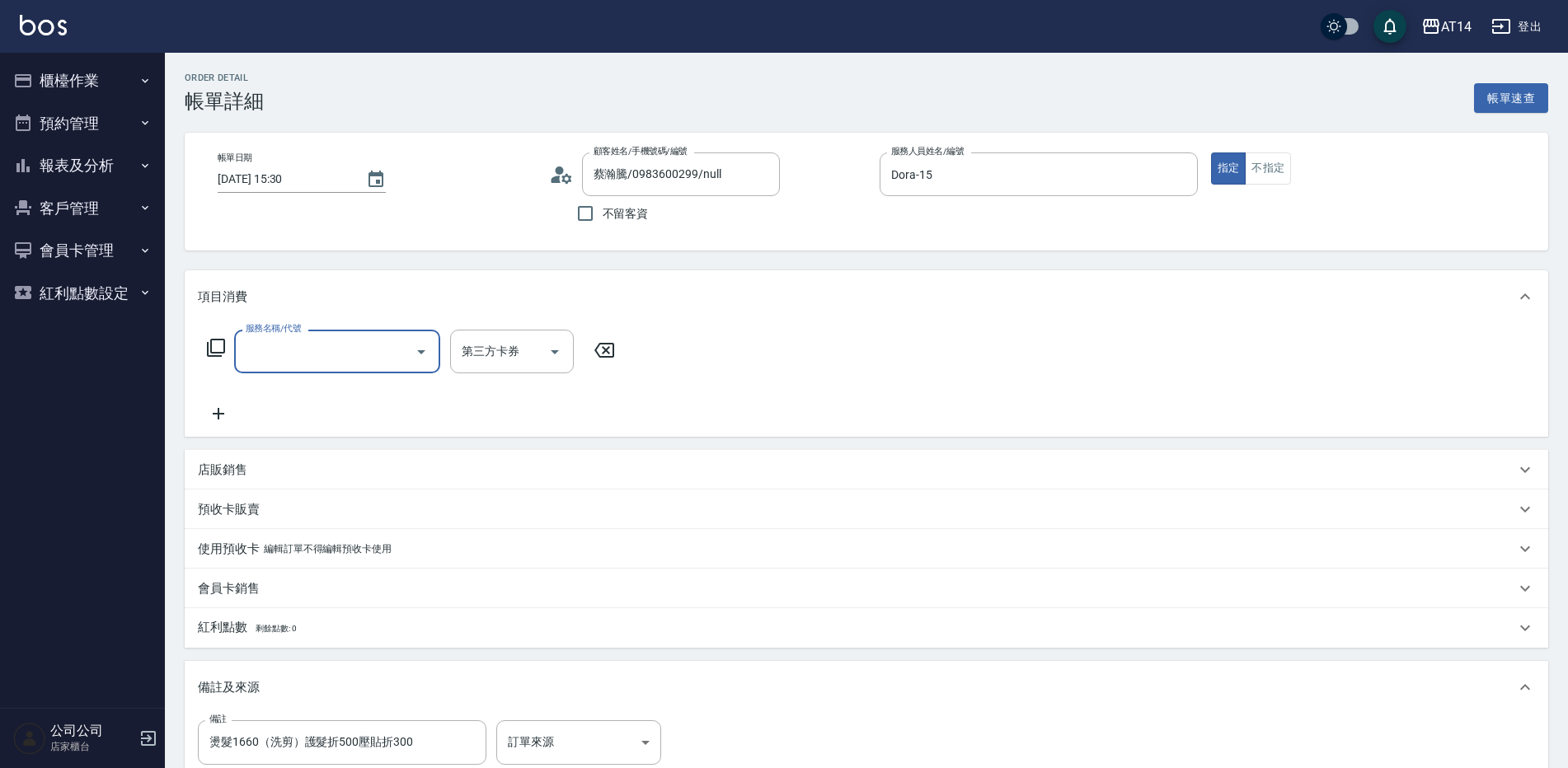
click at [395, 341] on input "服務名稱/代號" at bounding box center [325, 351] width 166 height 29
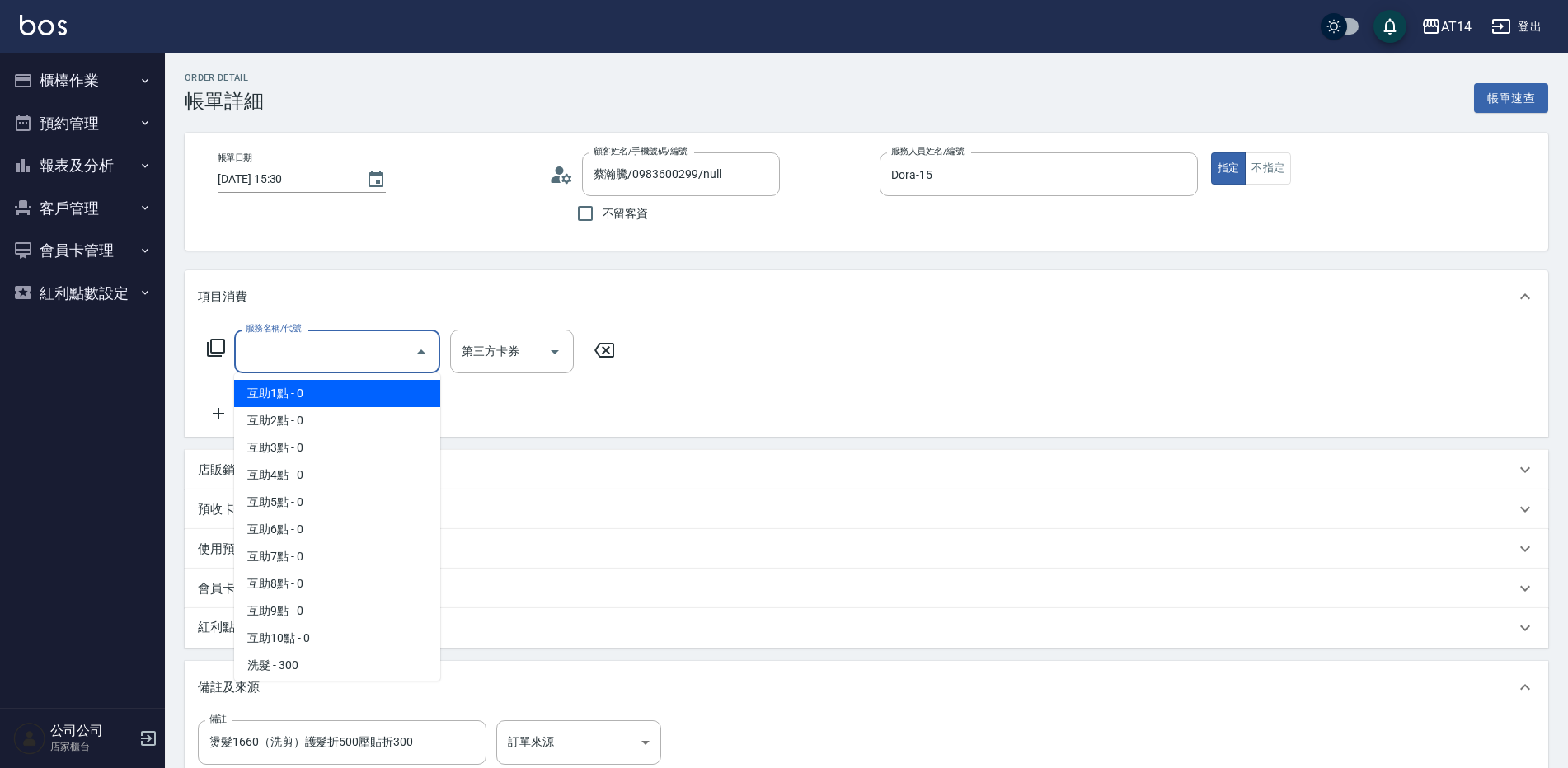
type input "0"
type input "燙髮1660（洗剪）護髮折500壓貼折300"
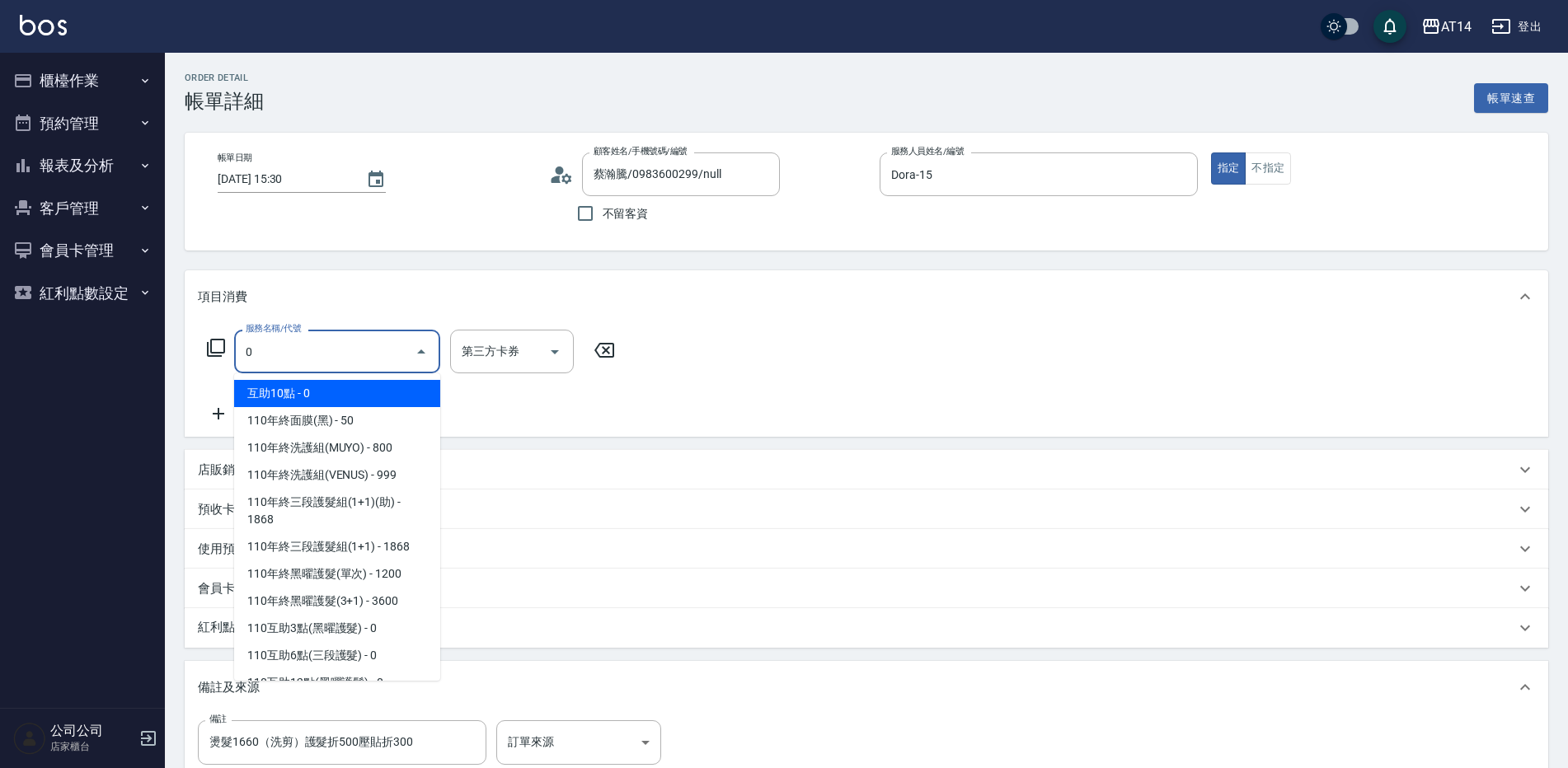
type input "03"
type input "燙髮1660（洗剪）護髮折500壓貼折300"
type input "031"
type input "燙髮1660（洗剪）護髮折500壓貼折300"
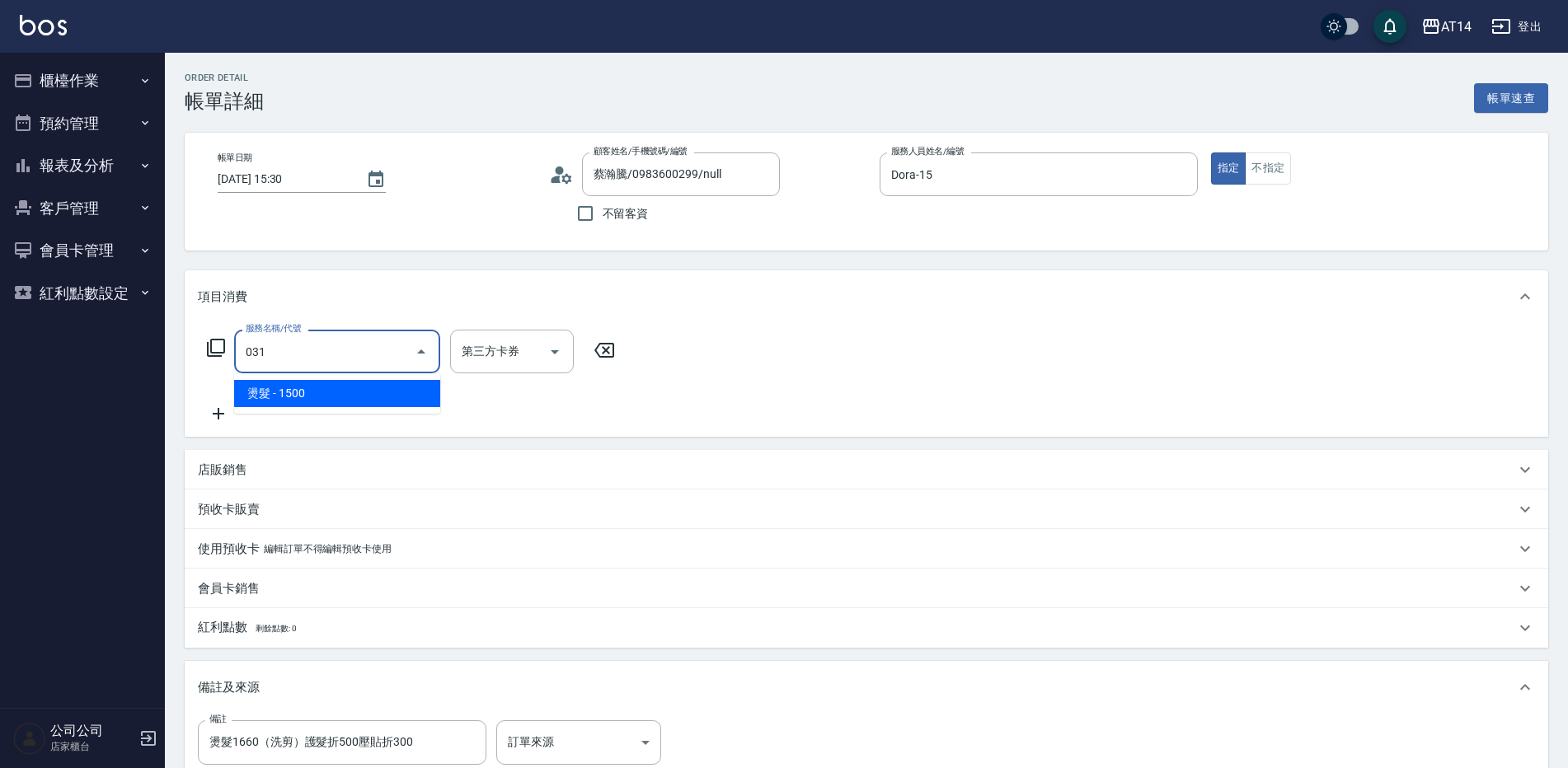
type input "3"
type input "燙髮1660（洗剪）護髮折500壓貼折300"
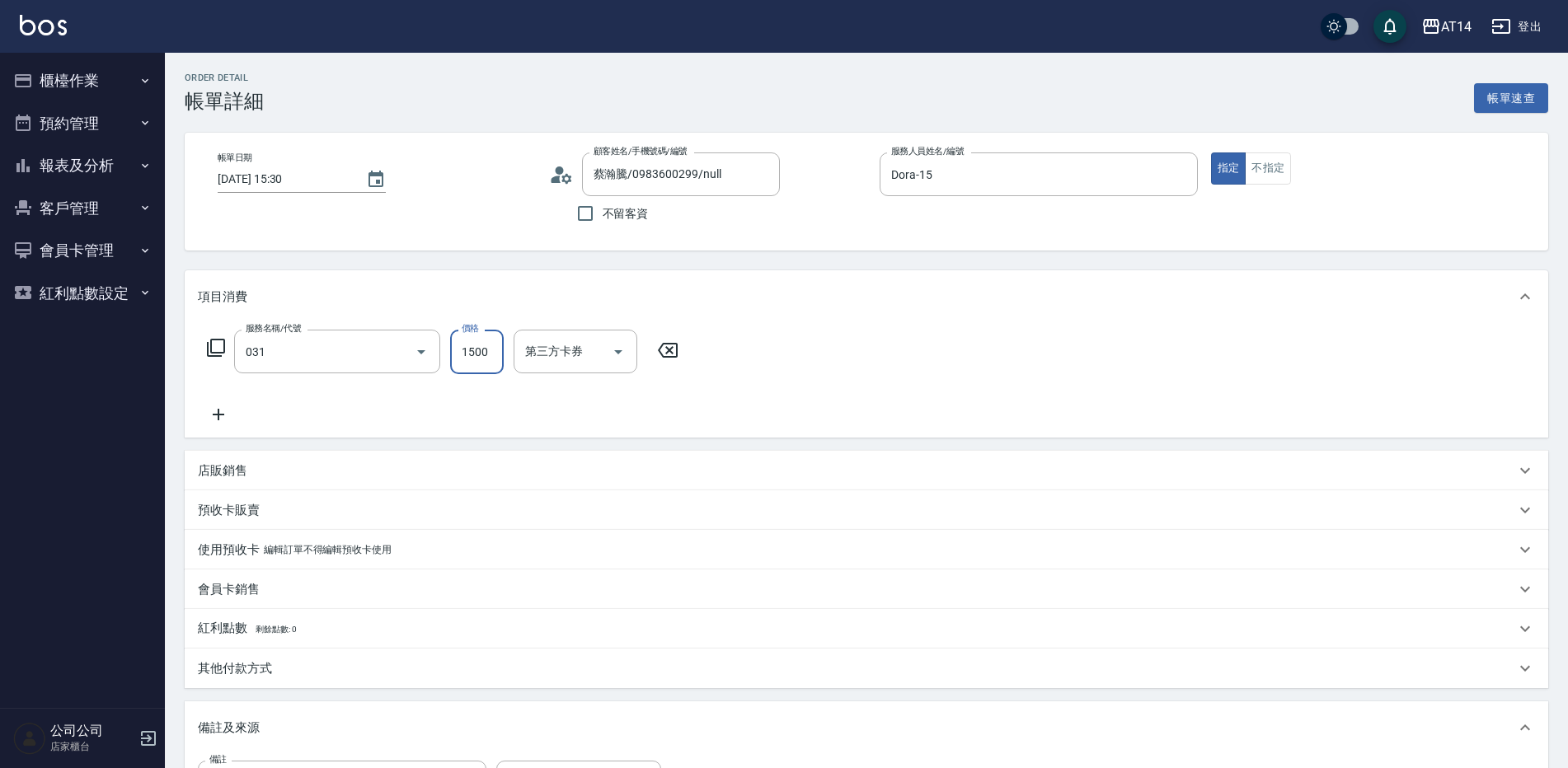
type input "燙髮(031)"
type input "燙髮1660（洗剪）護髮折500壓貼折300"
type input "0"
type input "燙髮1660（洗剪）護髮折500壓貼折300"
type input "2"
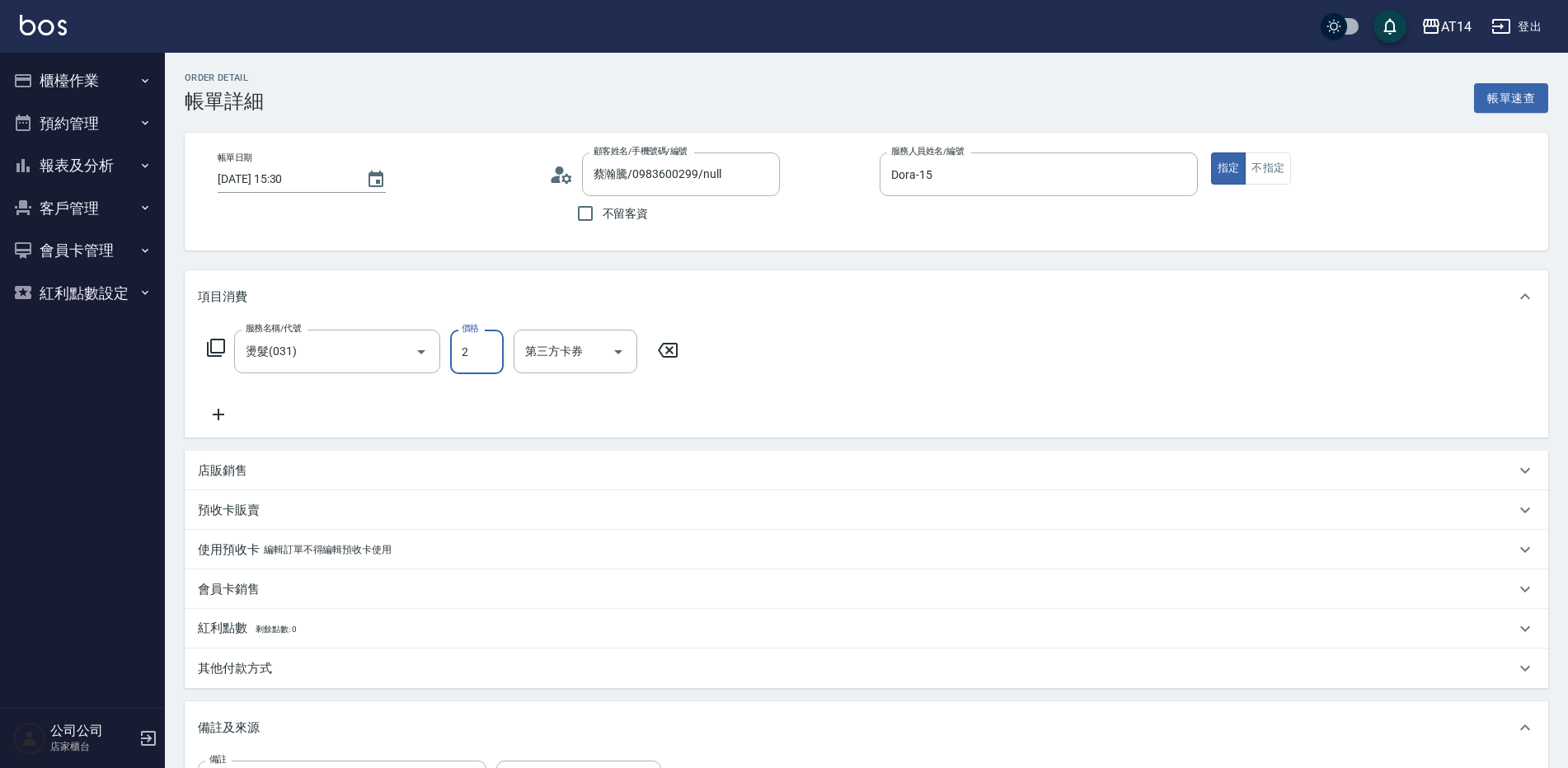
type input "燙髮1660（洗剪）護髮折500壓貼折300"
type input "23"
type input "燙髮1660（洗剪）護髮折500壓貼折300"
type input "2360"
type input "5"
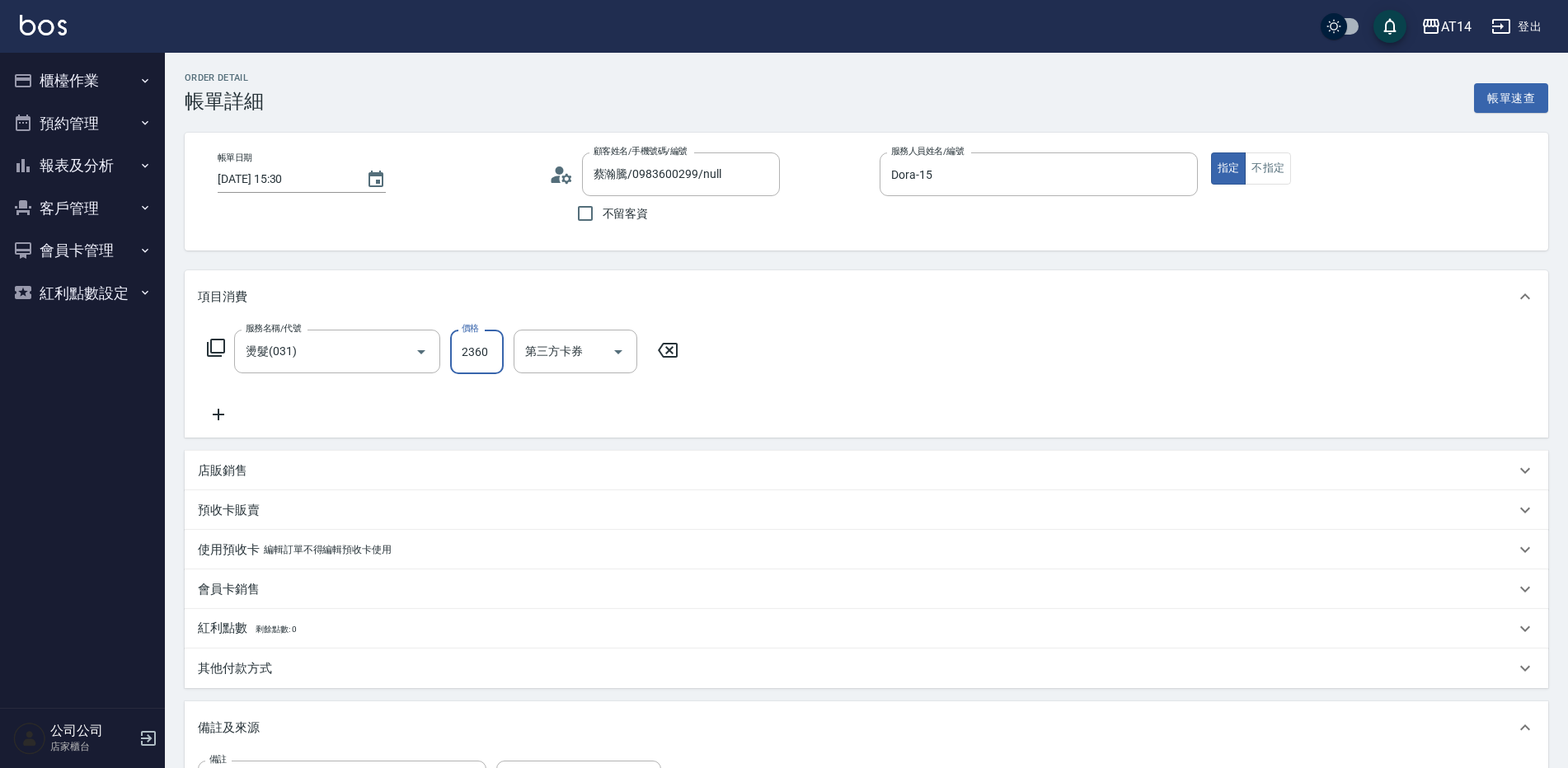
type input "燙髮1660（洗剪）護髮折500壓貼折300"
type input "2360"
click at [231, 411] on icon at bounding box center [219, 415] width 42 height 20
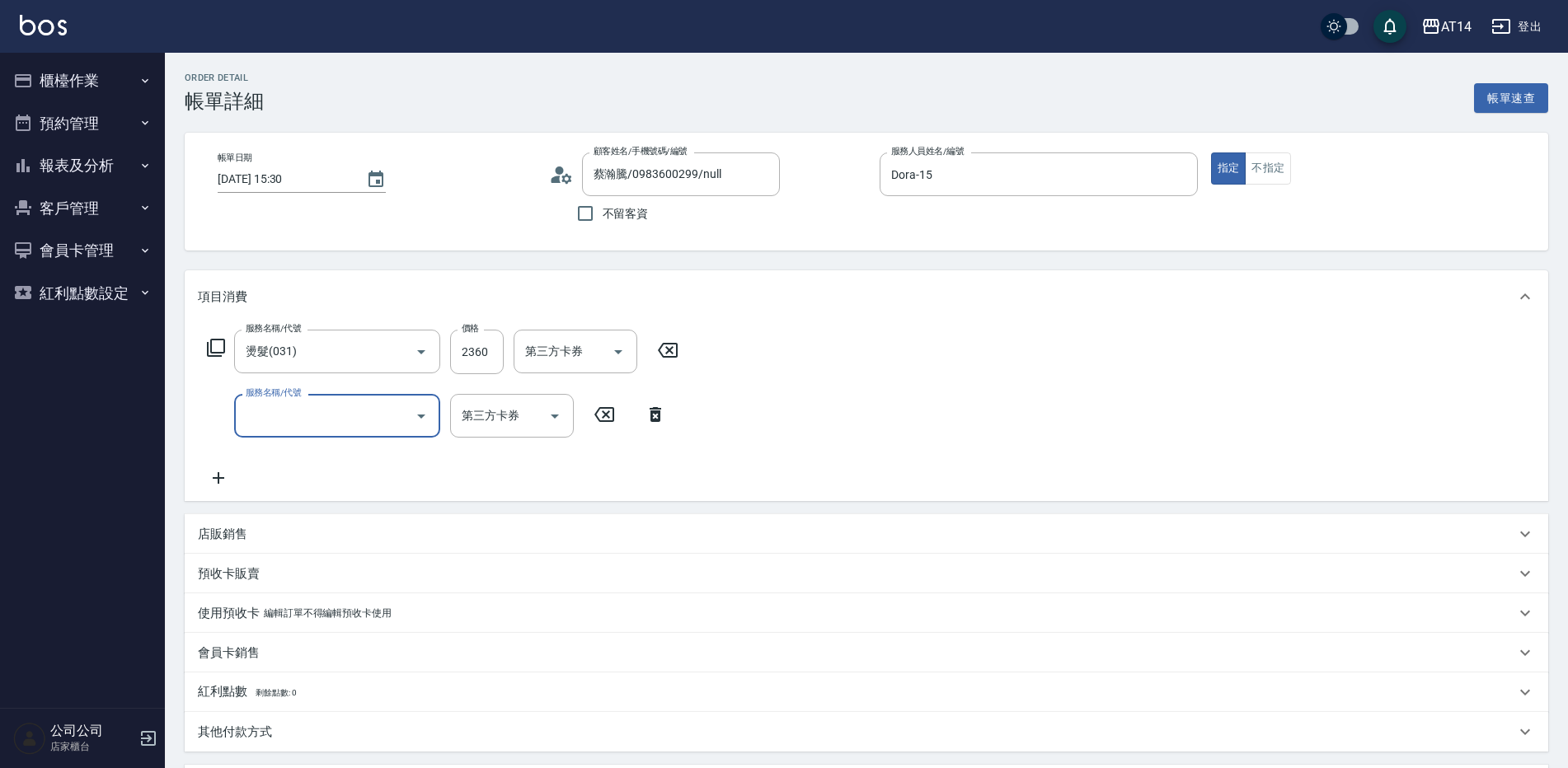
click at [292, 407] on input "服務名稱/代號" at bounding box center [325, 415] width 166 height 29
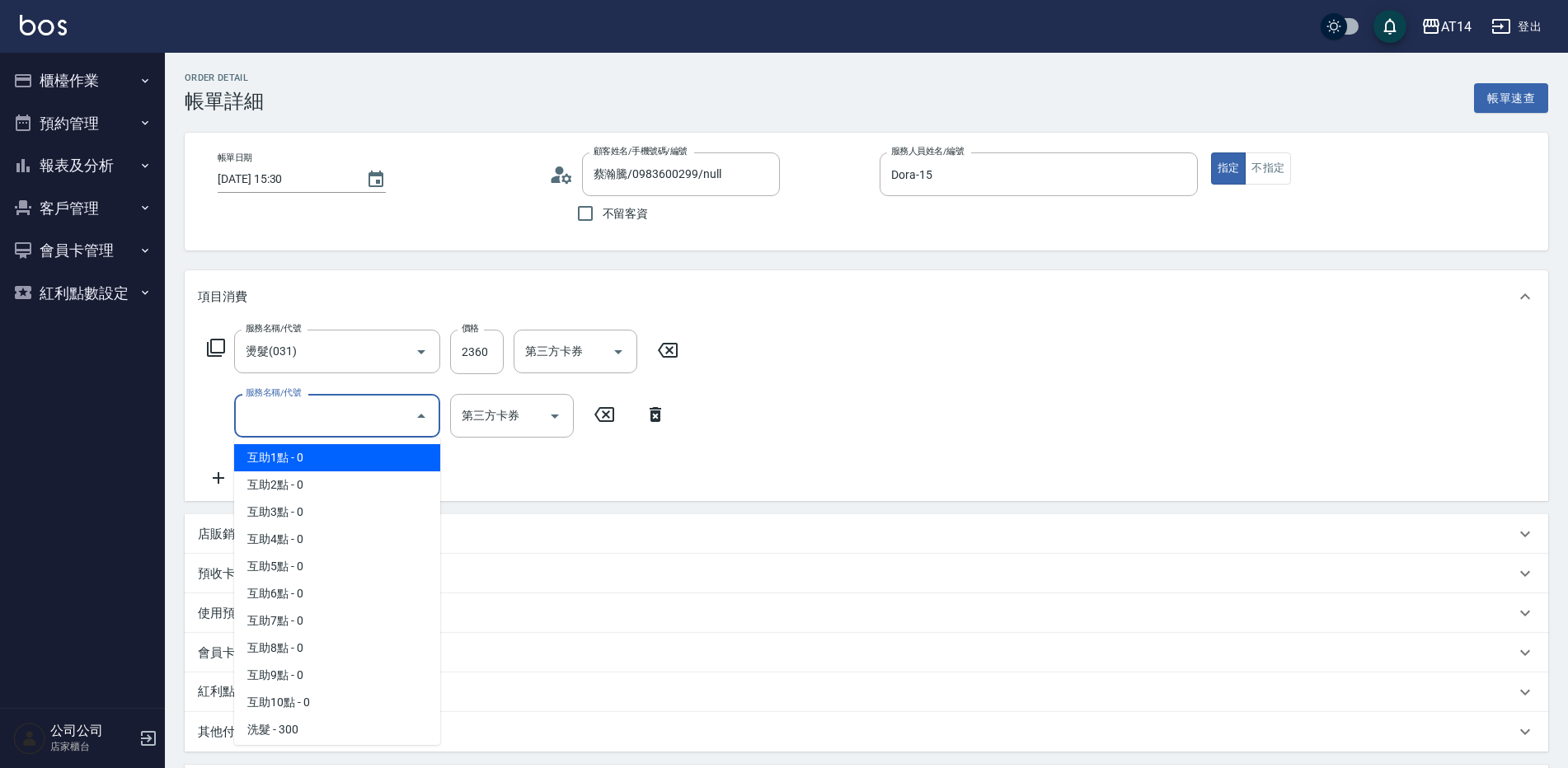
click at [318, 455] on span "互助1點 - 0" at bounding box center [337, 457] width 206 height 27
type input "燙髮1660（洗剪）護髮折500壓貼折300"
type input "互助1點(001)"
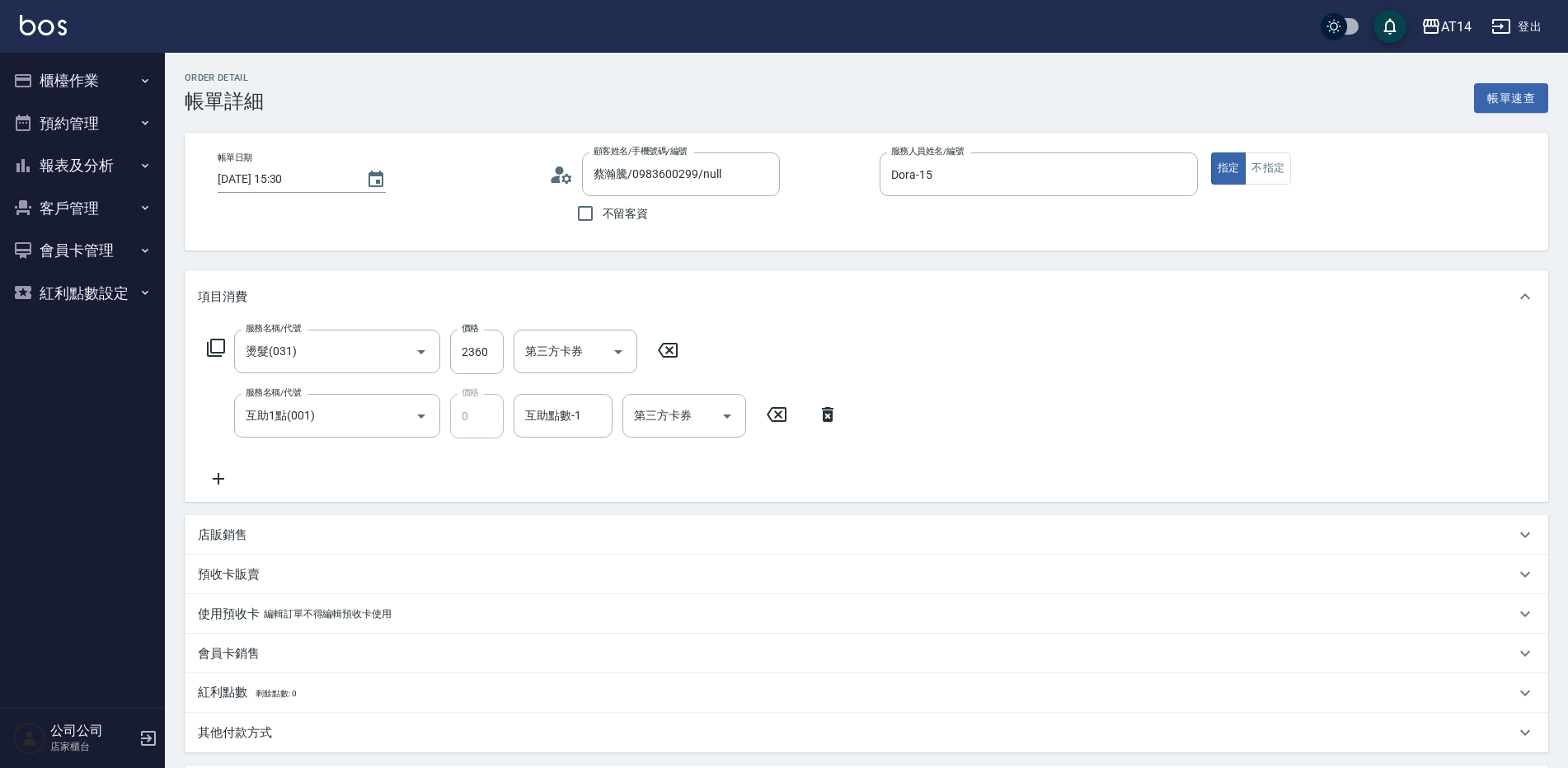
click at [229, 462] on div "服務名稱/代號 燙髮(031) 服務名稱/代號 價格 2360 價格 第三方卡券 第三方卡券 服務名稱/代號 互助1點(001) 服務名稱/代號 價格 0 價…" at bounding box center [523, 409] width 650 height 160
click at [221, 481] on icon at bounding box center [219, 479] width 42 height 20
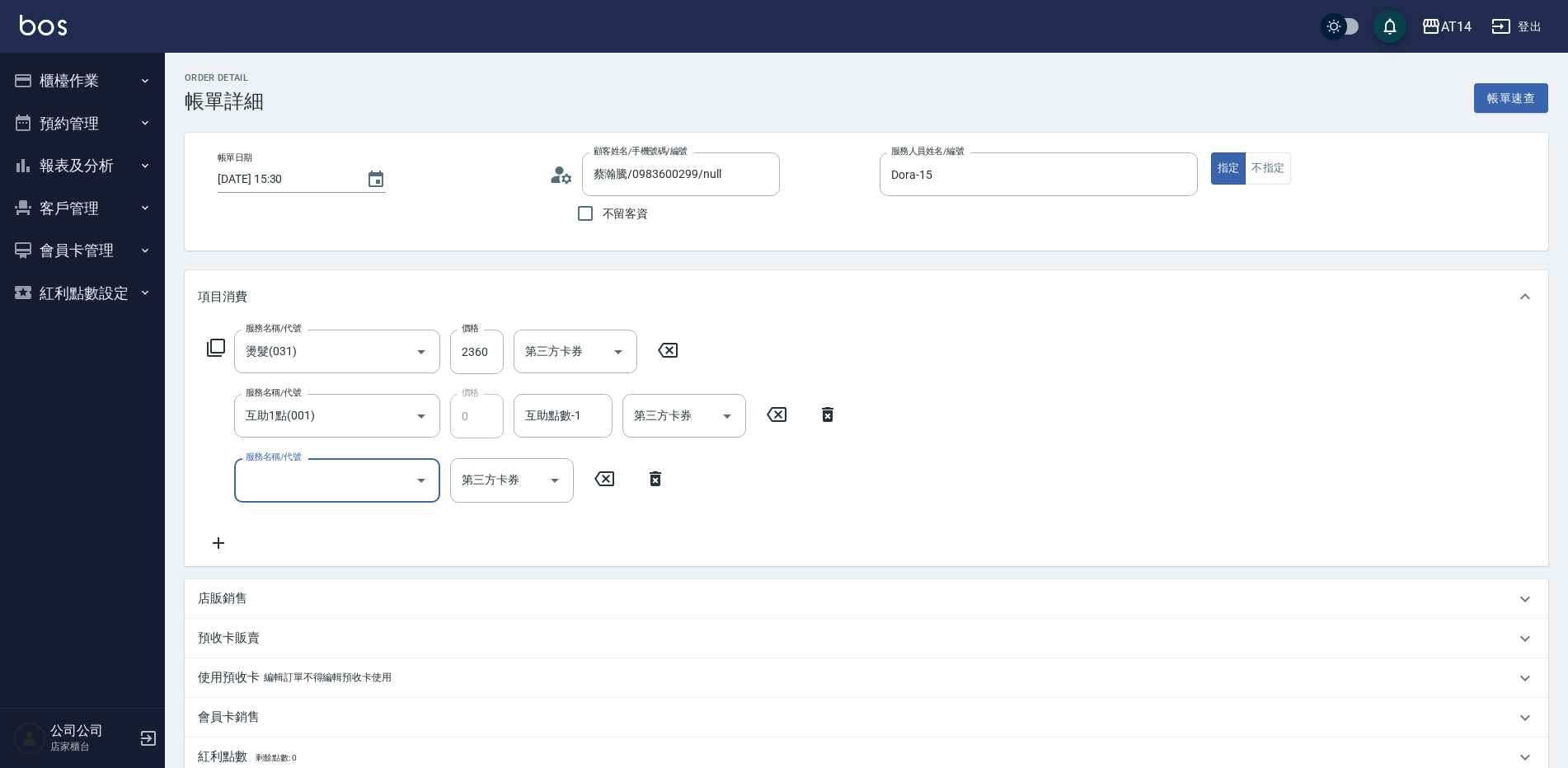
click at [293, 475] on input "服務名稱/代號" at bounding box center [325, 480] width 166 height 29
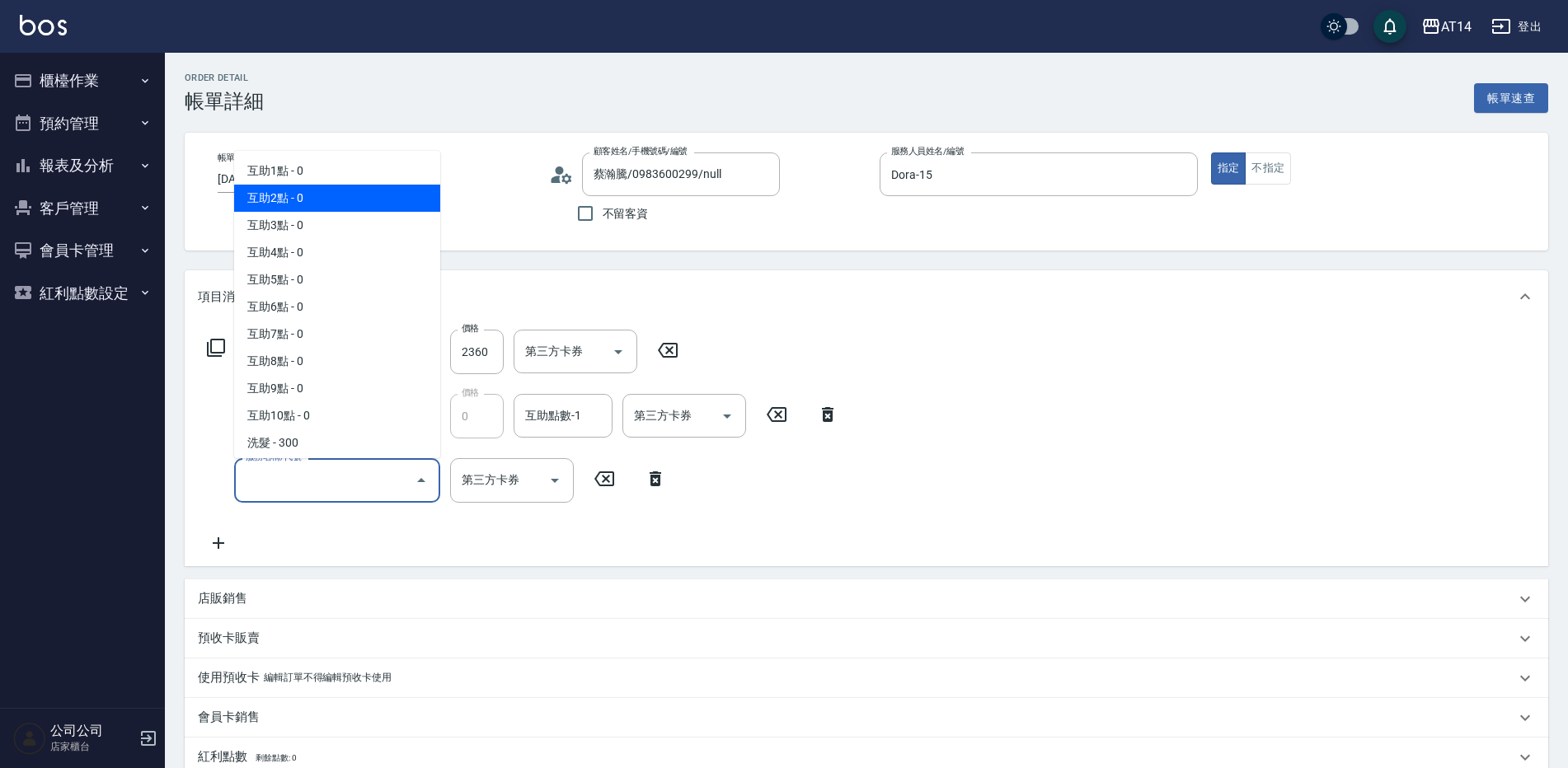
click at [362, 192] on span "互助2點 - 0" at bounding box center [337, 197] width 206 height 27
type input "燙髮1660（洗剪）護髮折500壓貼折300"
type input "互助2點(002)"
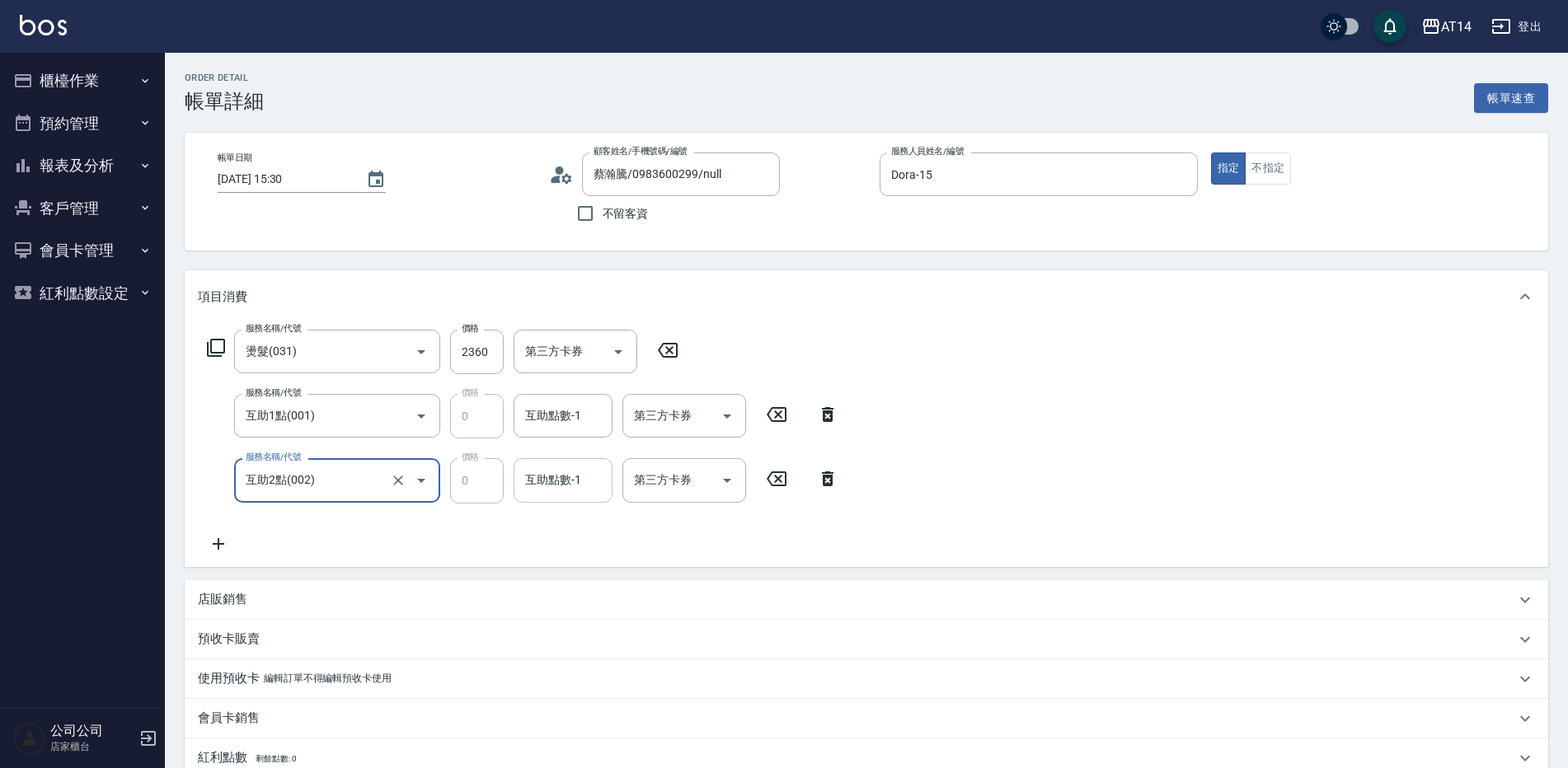
click at [555, 476] on div "互助點數-1 互助點數-1" at bounding box center [563, 481] width 99 height 44
type input "燙髮1660（洗剪）護髮折500壓貼折300"
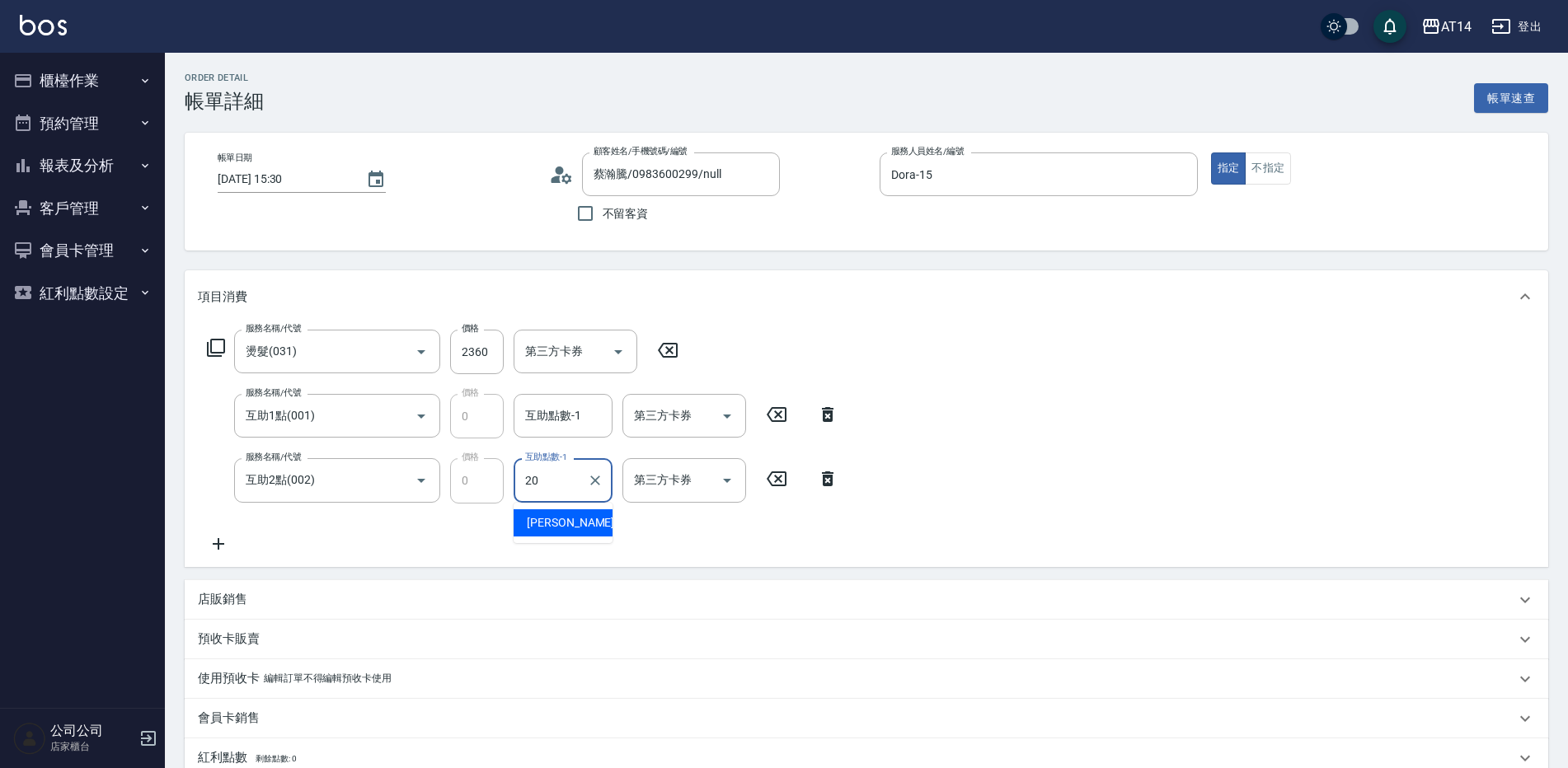
type input "20"
type input "燙髮1660（洗剪）護髮折500壓貼折300"
type input "[PERSON_NAME]-20"
click at [332, 405] on input "互助1點(001)" at bounding box center [314, 415] width 145 height 29
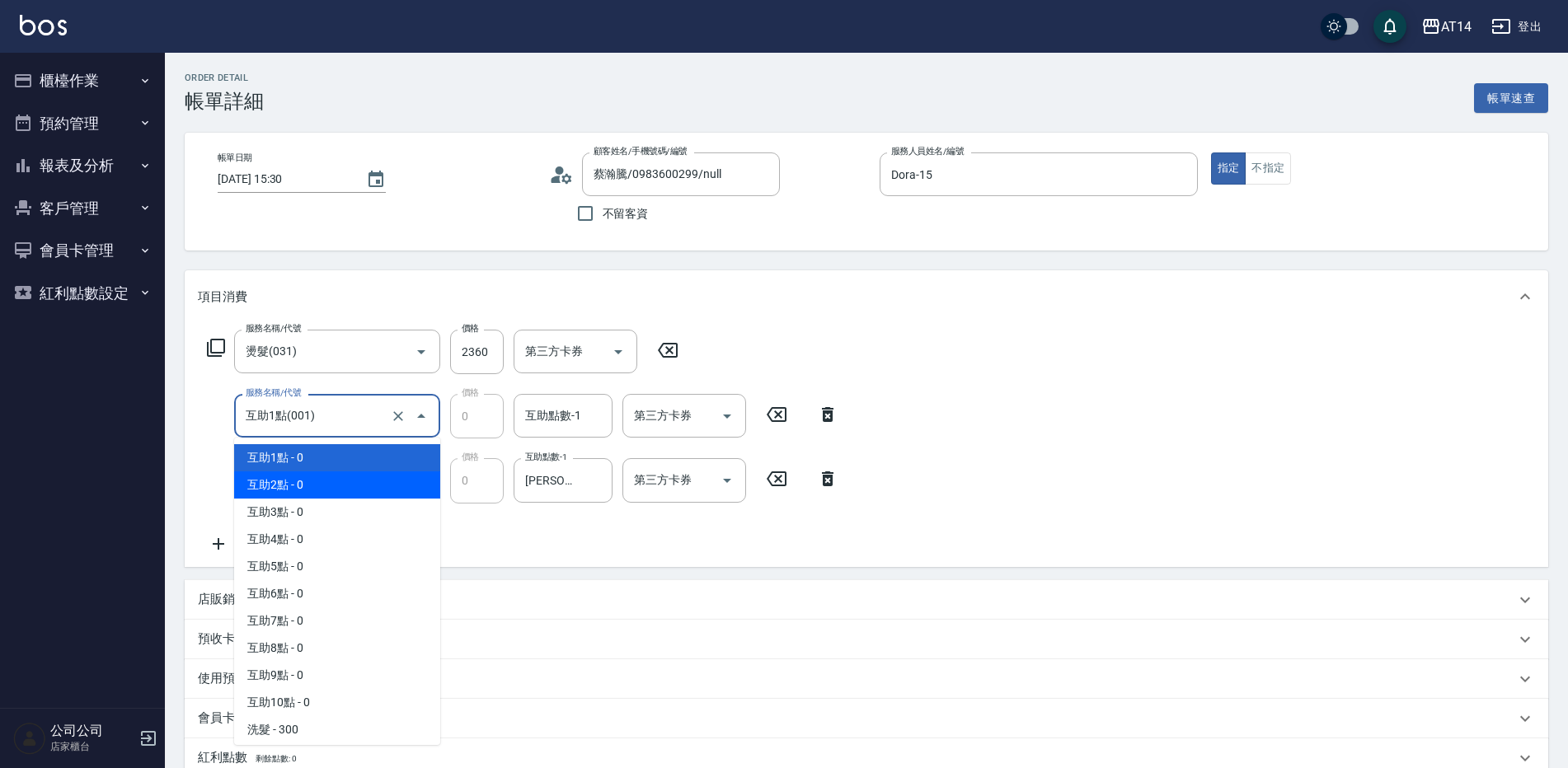
click at [314, 485] on span "互助2點 - 0" at bounding box center [337, 485] width 206 height 27
type input "燙髮1660（洗剪）護髮折500壓貼折300"
type input "互助2點(002)"
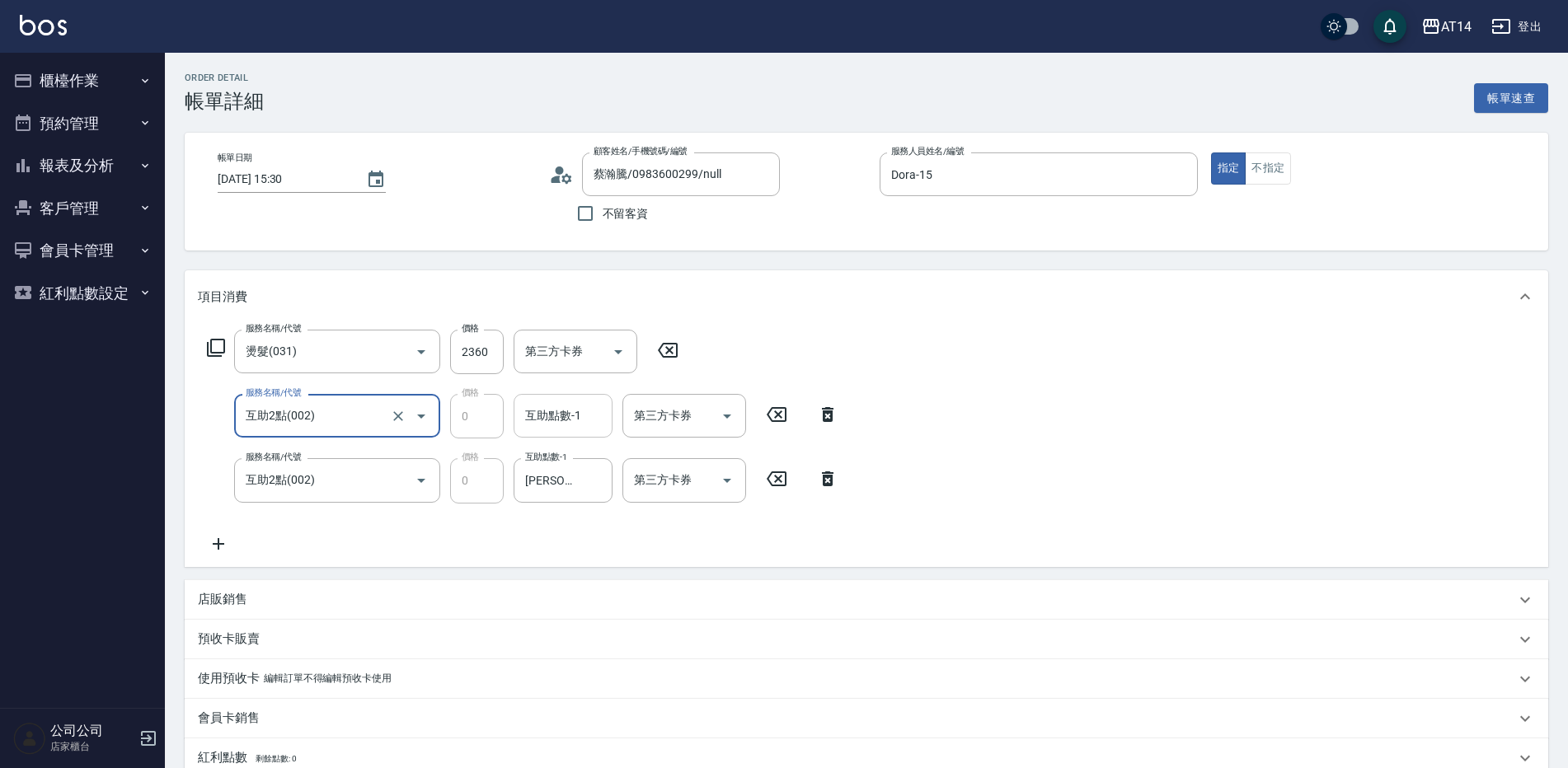
click at [580, 415] on div "互助點數-1 互助點數-1" at bounding box center [563, 416] width 99 height 44
type input "燙髮1660（洗剪）護髮折500壓貼折300"
type input "20"
type input "燙髮1660（洗剪）護髮折500壓貼折300"
type input "[PERSON_NAME]-20"
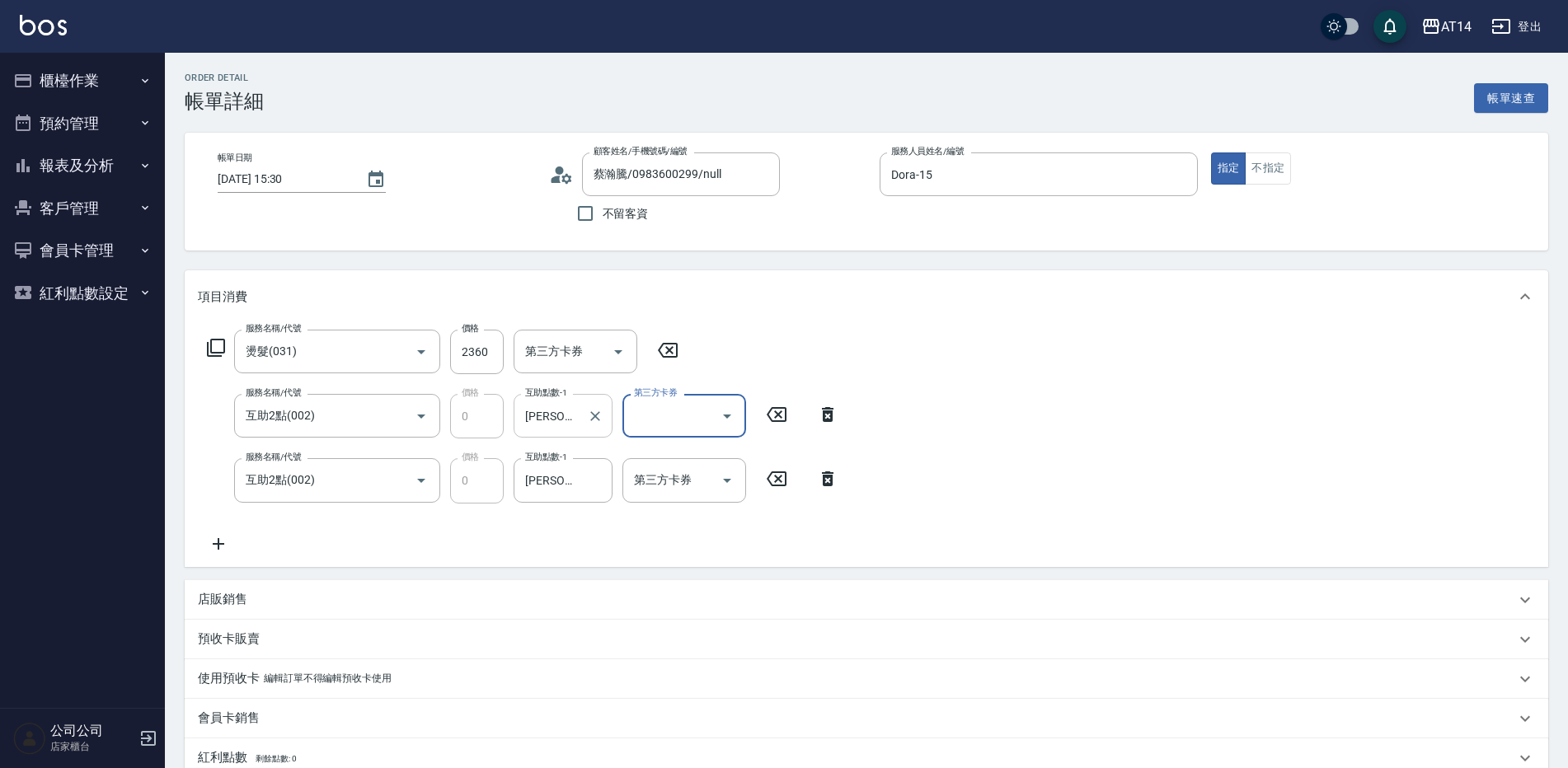
click at [580, 415] on div "Eric-20 互助點數-1" at bounding box center [563, 416] width 99 height 44
type input "燙髮1660（洗剪）護髮折500壓貼折300"
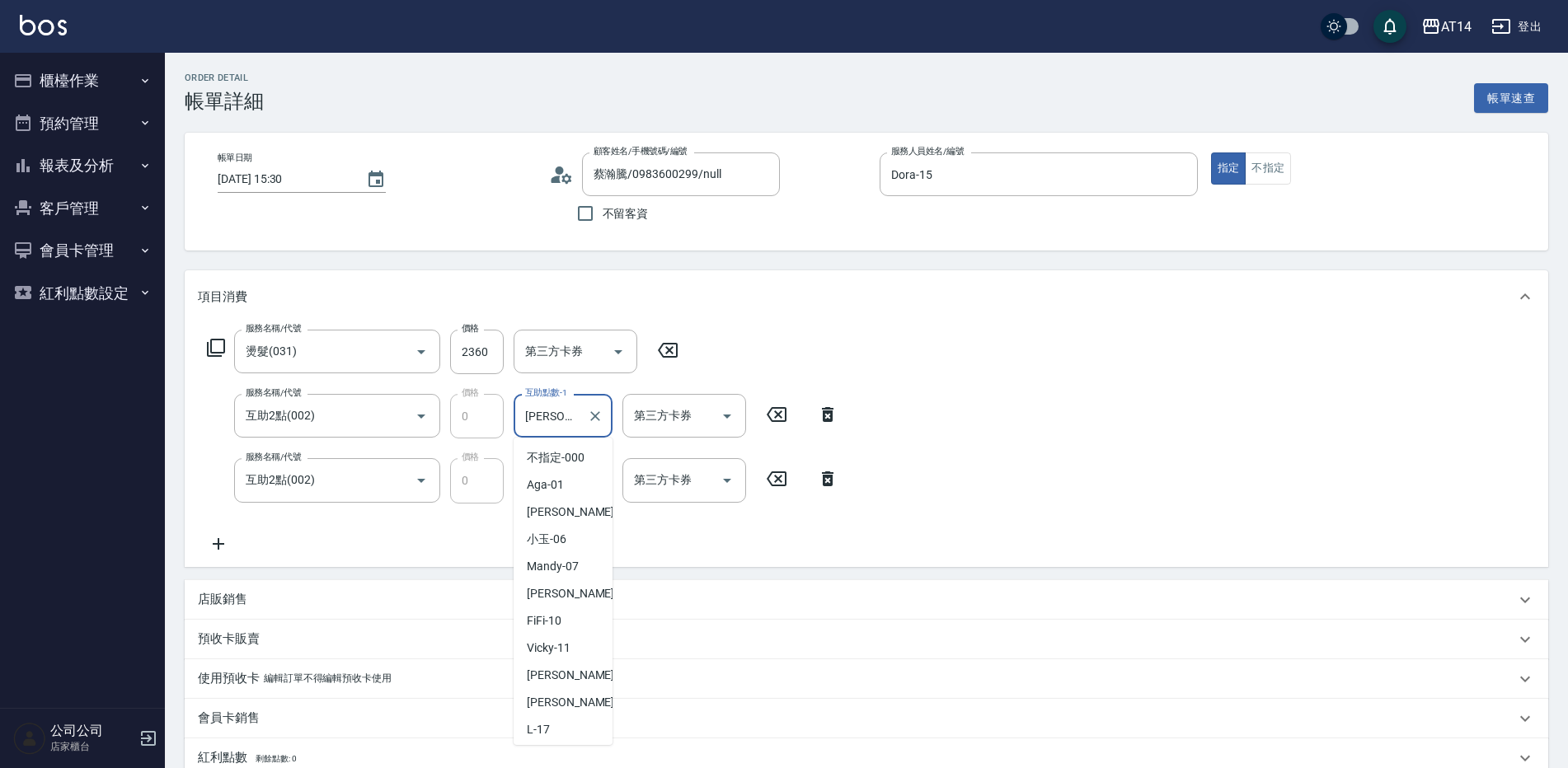
scroll to position [80, 0]
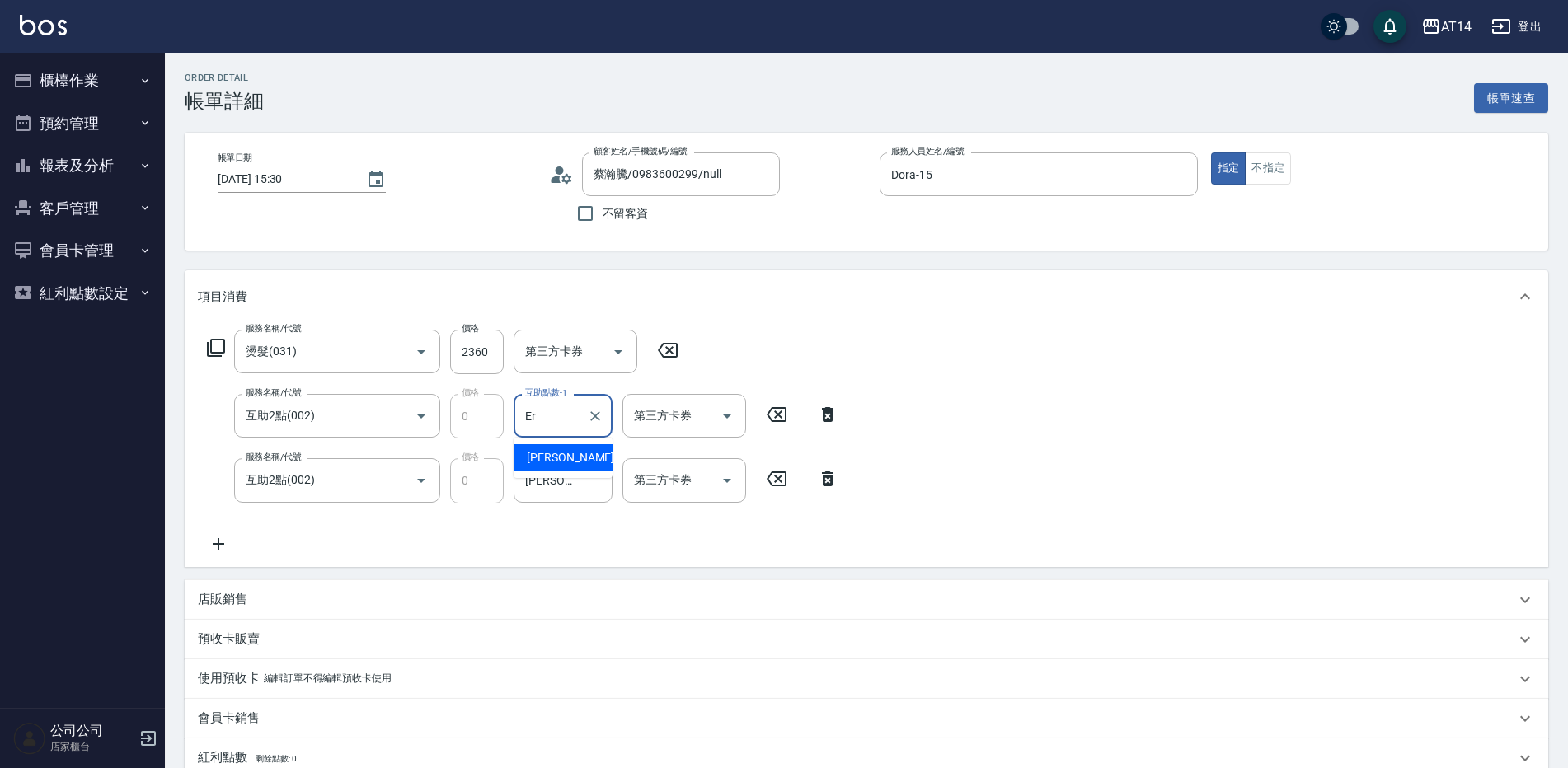
type input "E"
type input "燙髮1660（洗剪）護髮折500壓貼折300"
type input "66"
type input "燙髮1660（洗剪）護髮折500壓貼折300"
type input "蘇逸婕-66"
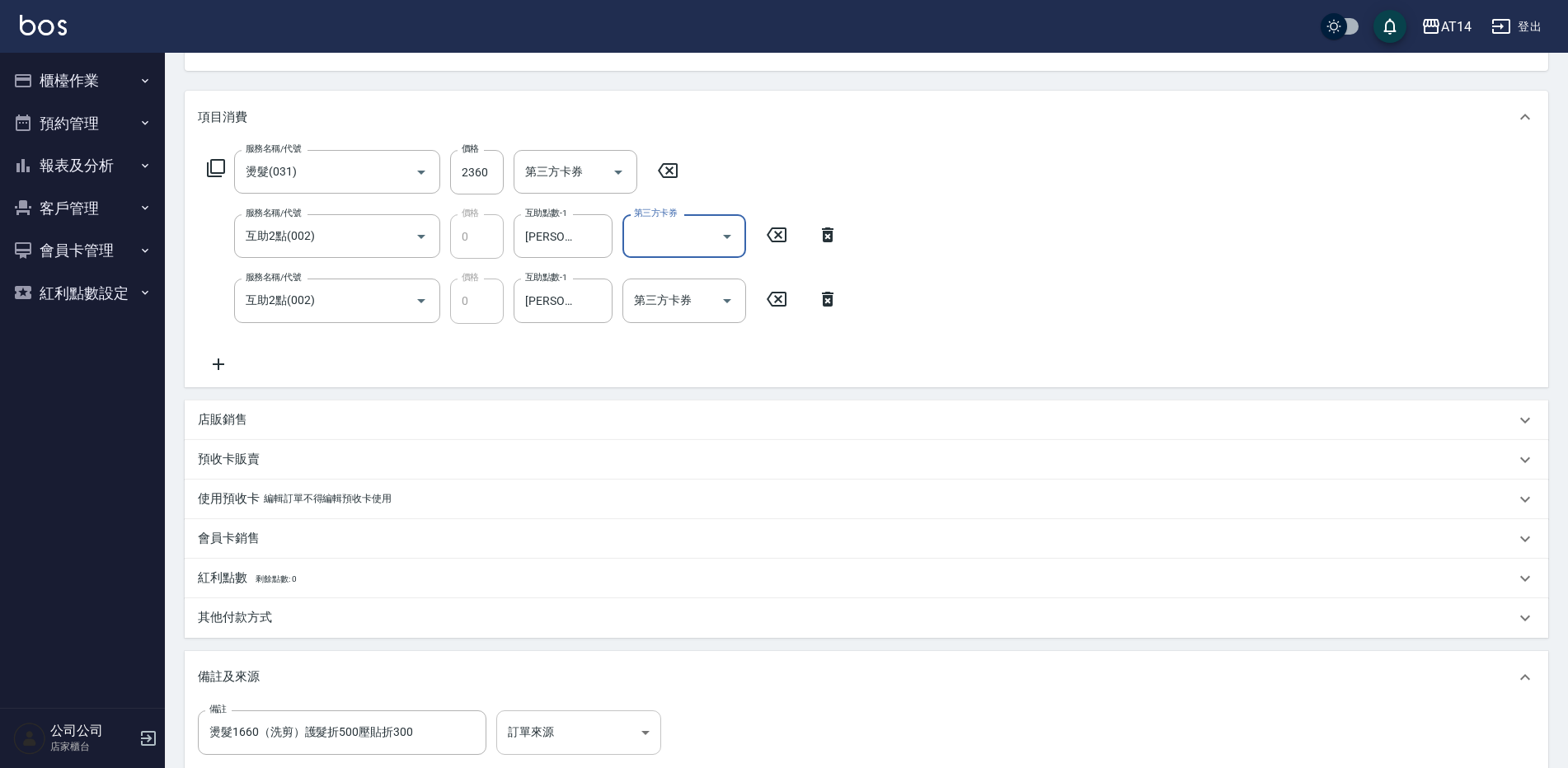
scroll to position [330, 0]
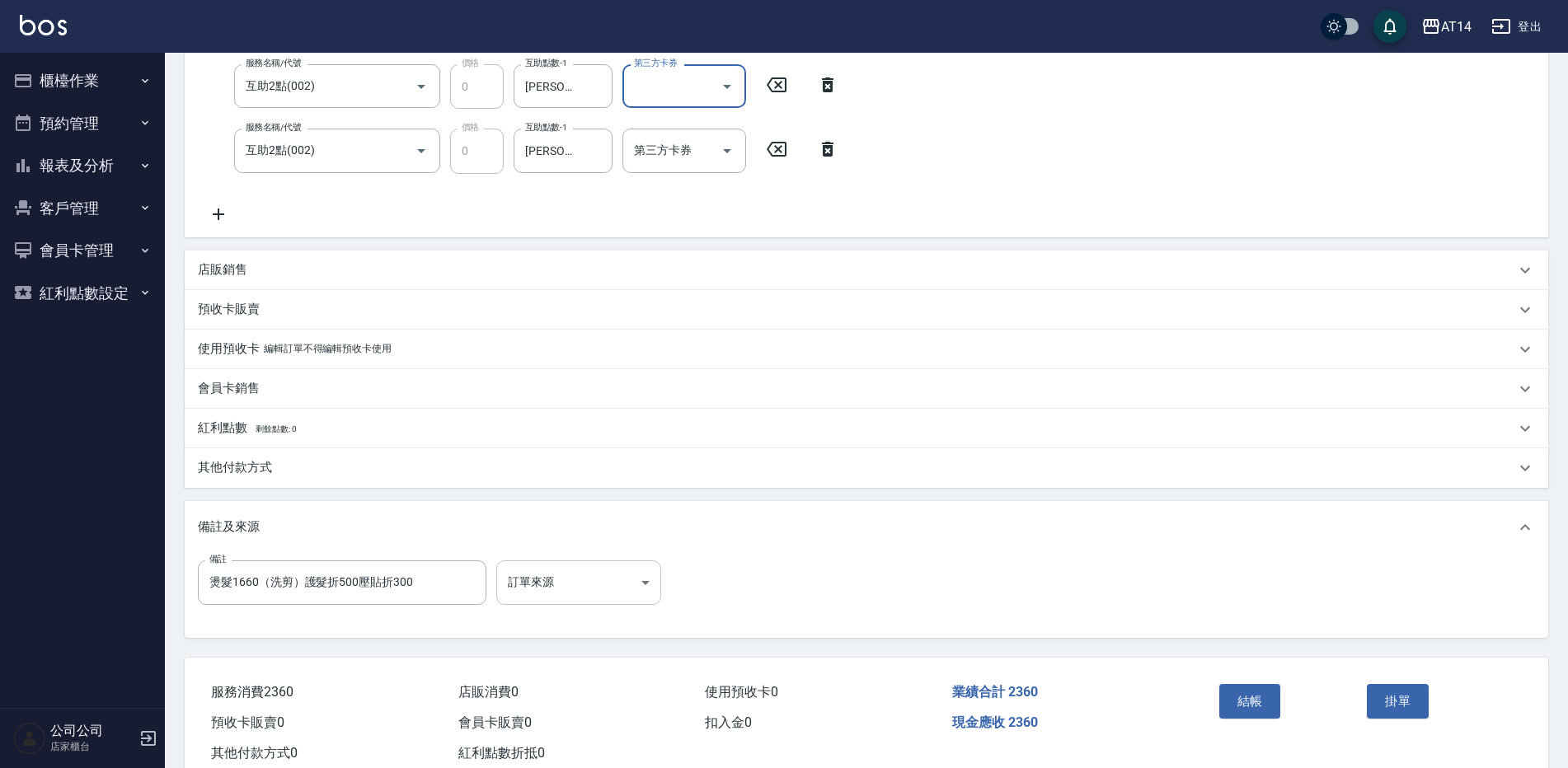
click at [560, 590] on body "AT14 登出 櫃檯作業 打帳單 帳單列表 掛單列表 現金收支登錄 材料自購登錄 每日結帳 排班表 掃碼打卡 預約管理 預約管理 單日預約紀錄 單週預約紀錄 …" at bounding box center [784, 239] width 1568 height 1139
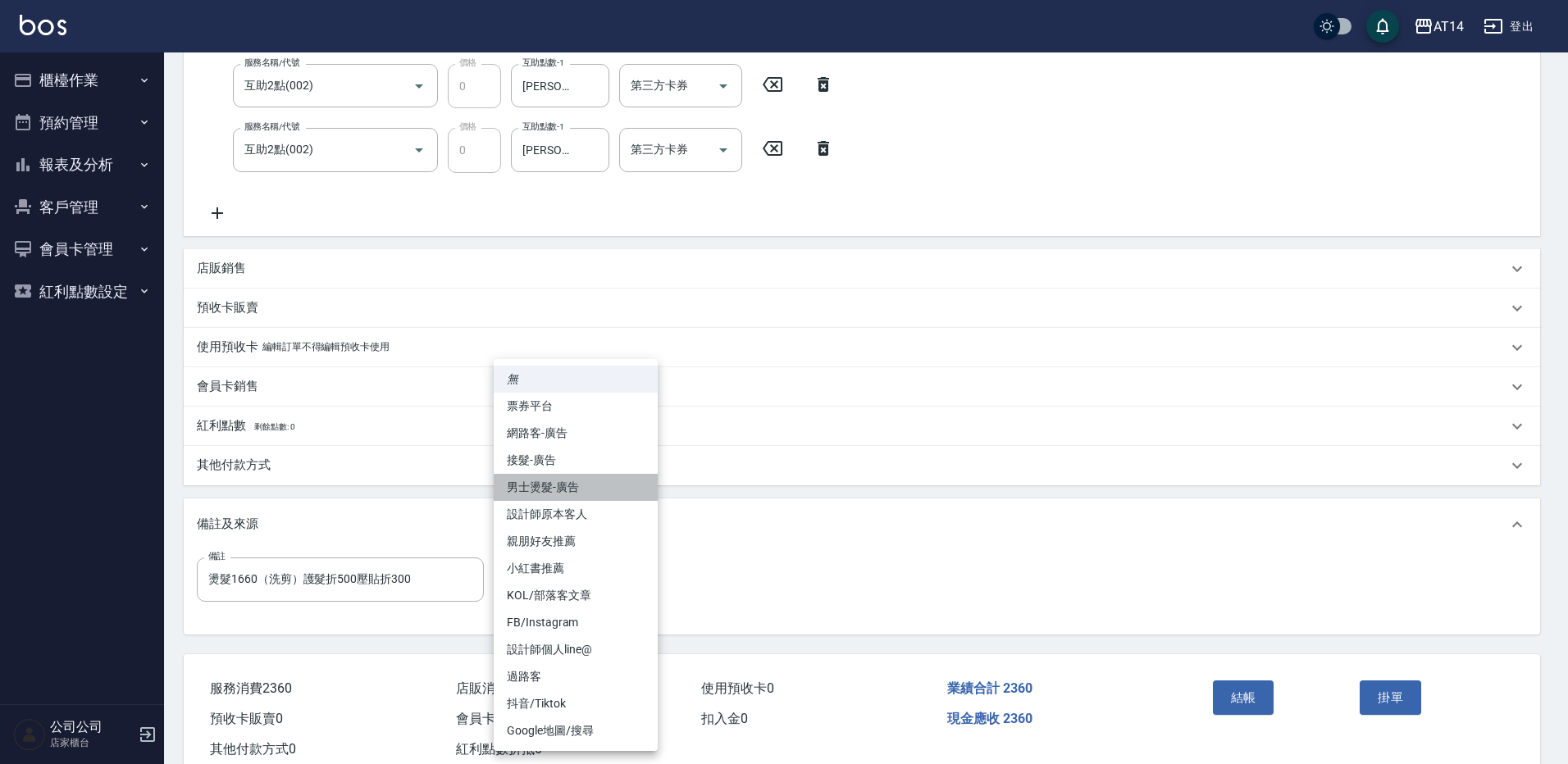
click at [603, 488] on li "男士燙髮-廣告" at bounding box center [576, 487] width 164 height 27
type input "燙髮1660（洗剪）護髮折500壓貼折300"
type input "男士燙髮-廣告"
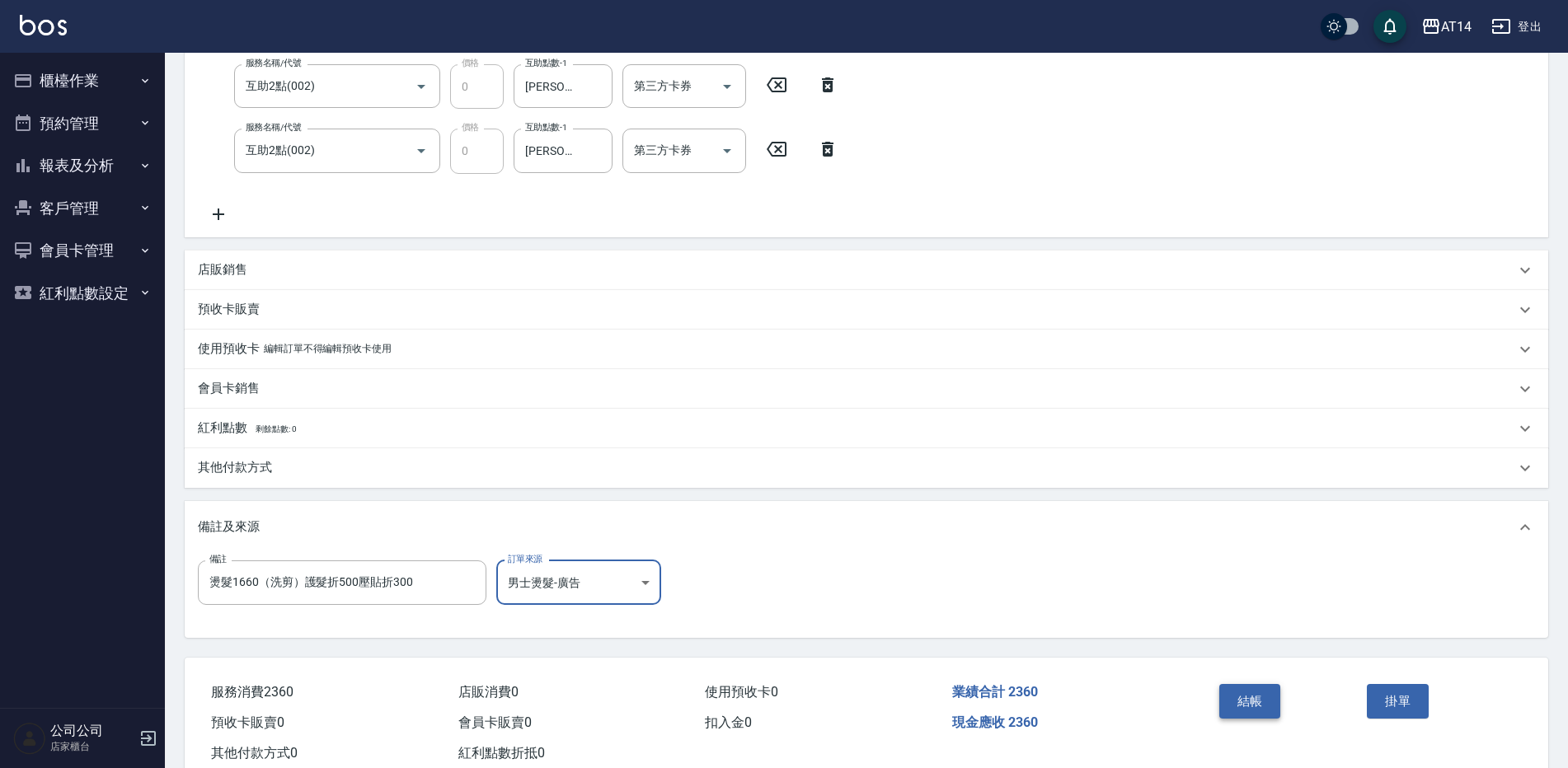
click at [1238, 699] on button "結帳" at bounding box center [1250, 702] width 61 height 35
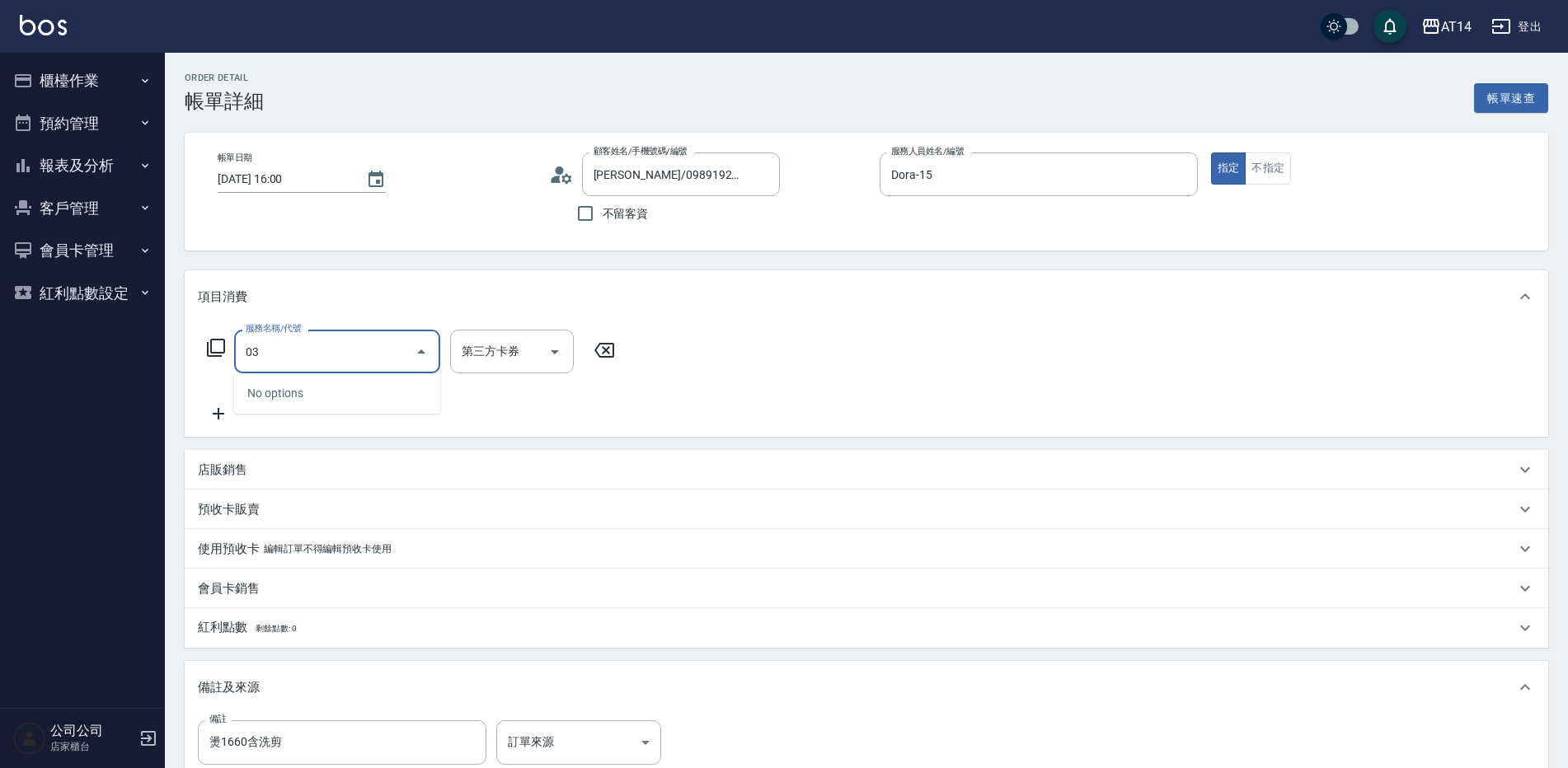
type input "031"
type input "3"
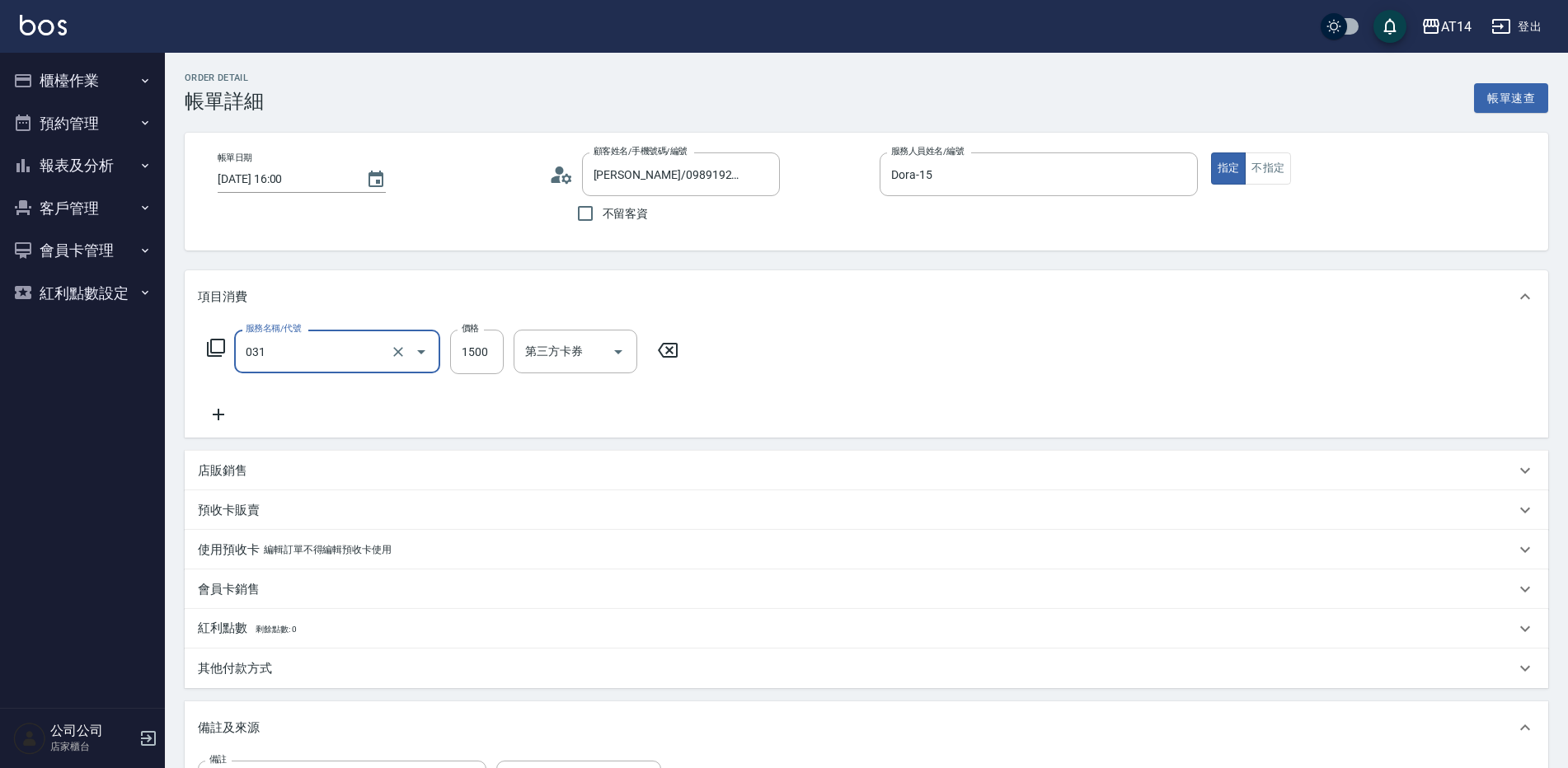
type input "燙髮(031)"
type input "2"
type input "0"
type input "2360"
type input "5"
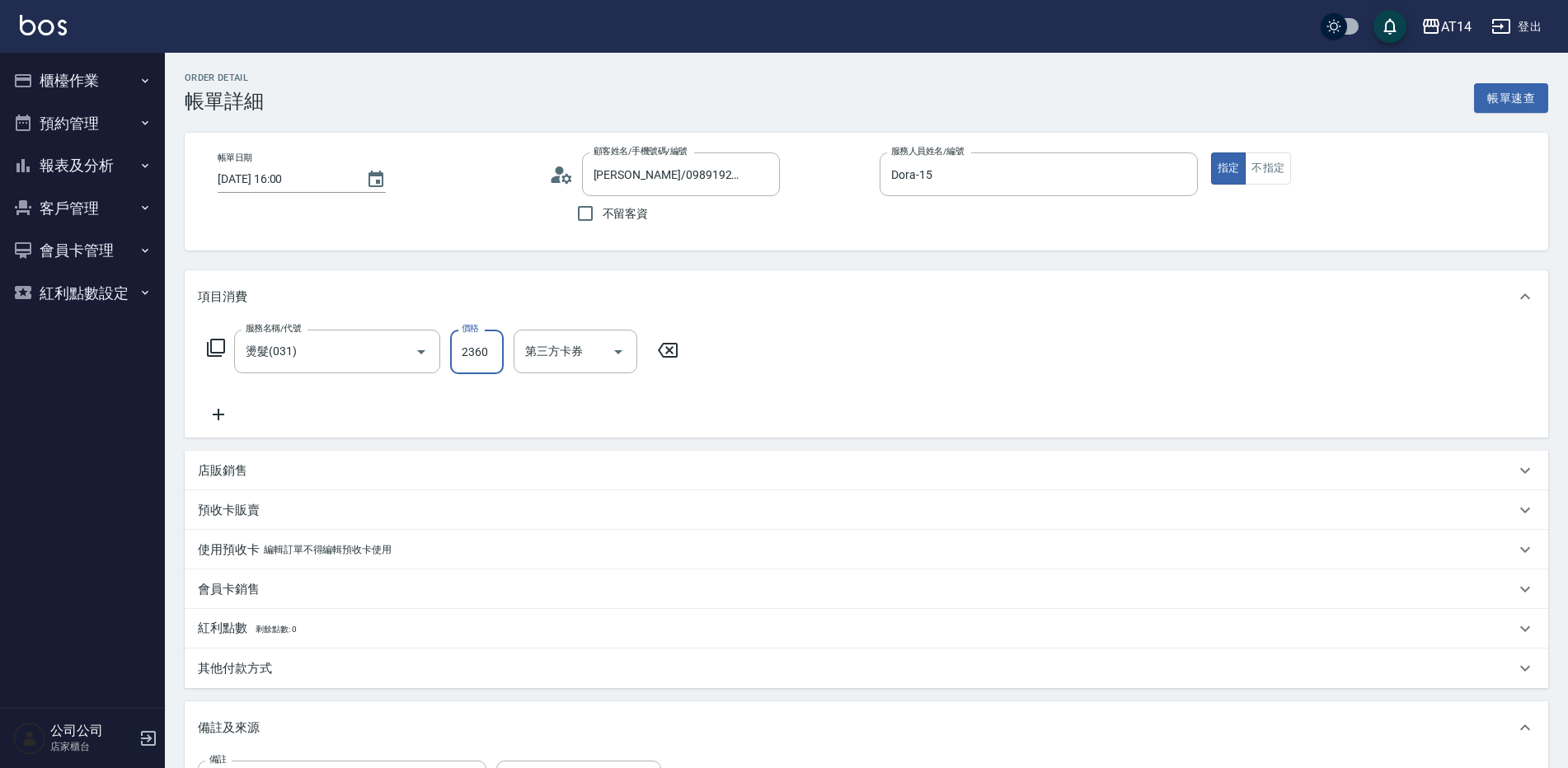
type input "2360"
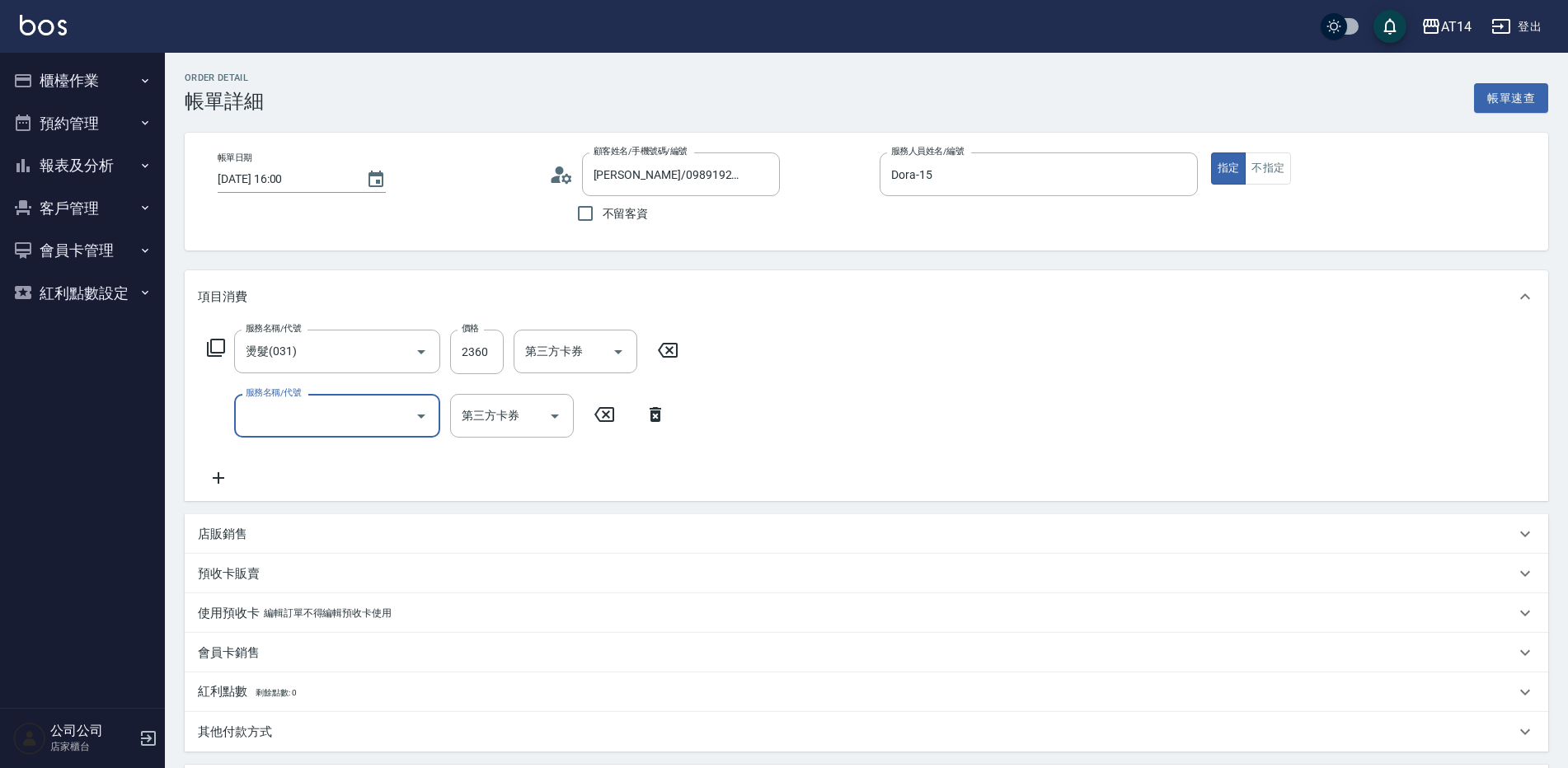
click at [293, 415] on input "服務名稱/代號" at bounding box center [325, 415] width 166 height 29
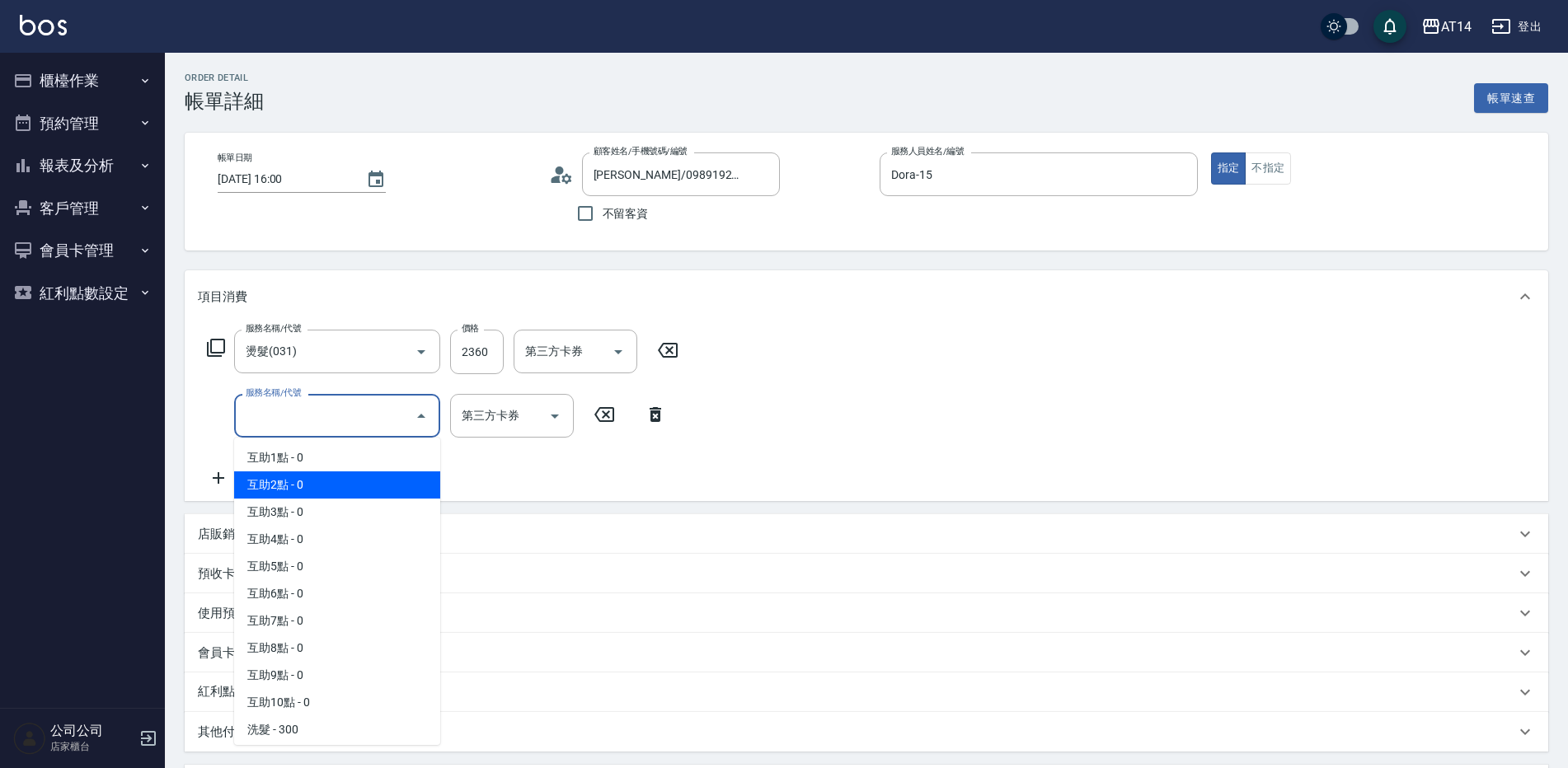
click at [326, 480] on span "互助2點 - 0" at bounding box center [337, 485] width 206 height 27
type input "互助2點(002)"
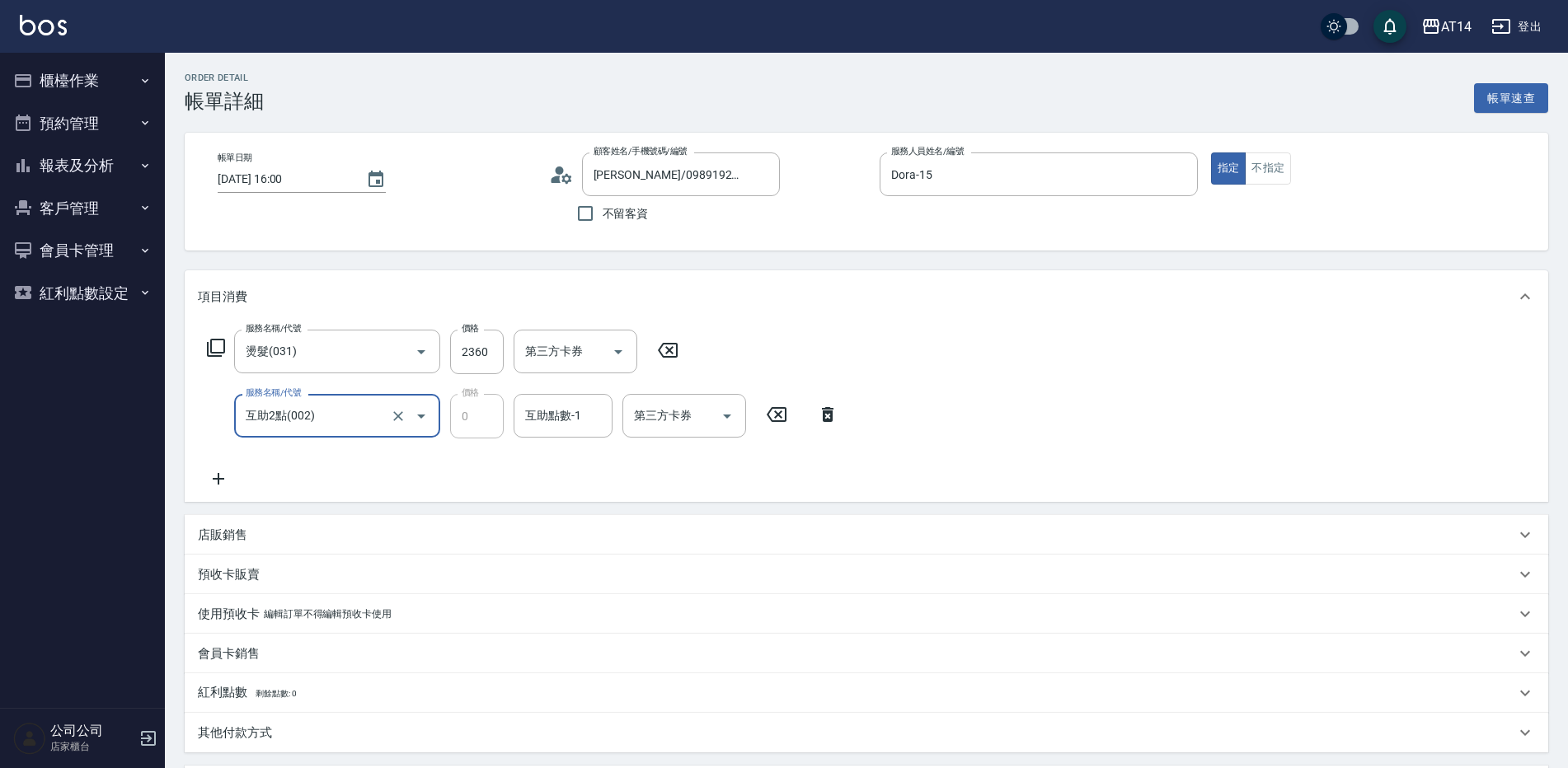
click at [222, 479] on icon at bounding box center [219, 479] width 42 height 20
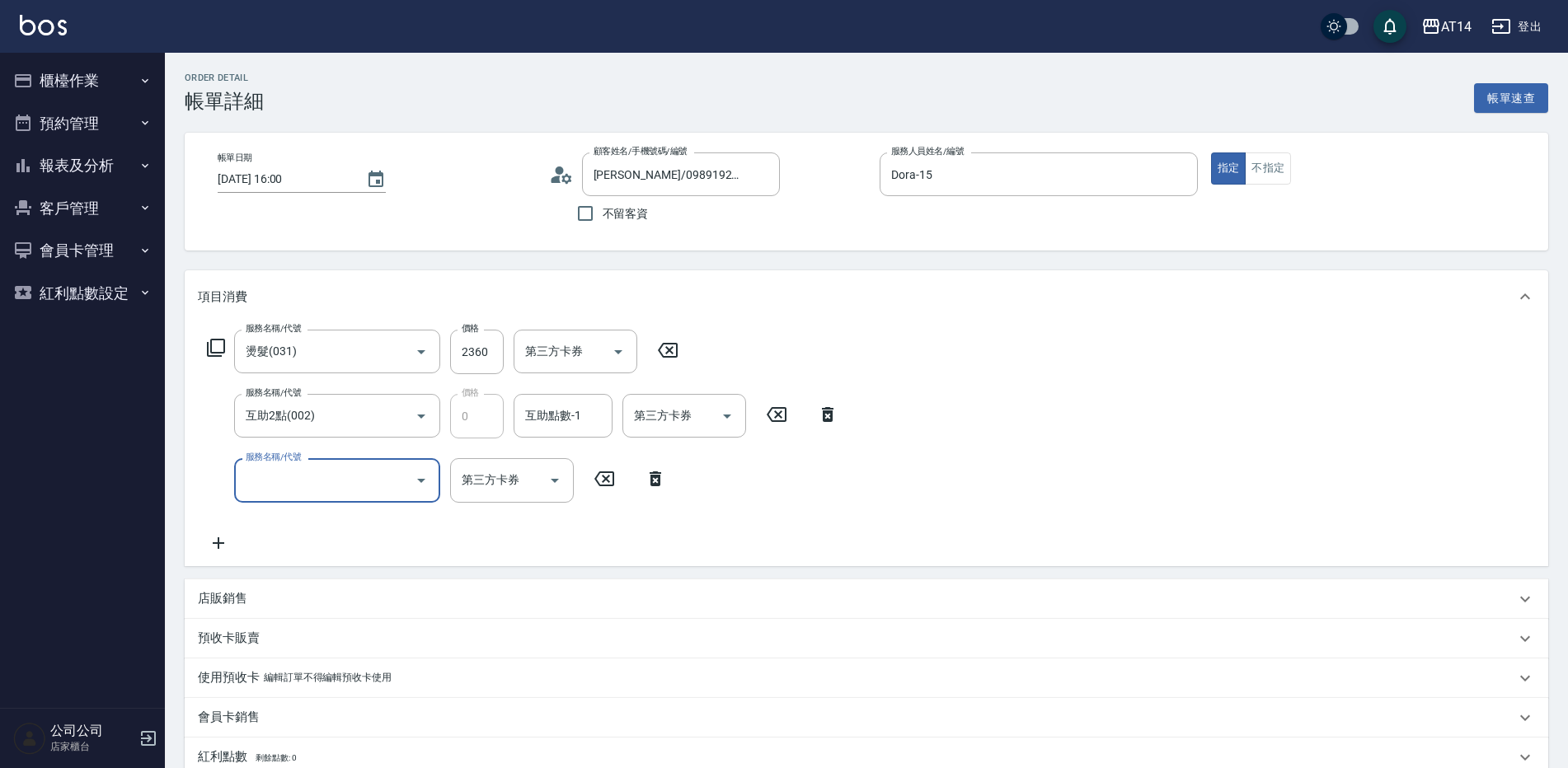
click at [302, 480] on input "服務名稱/代號" at bounding box center [325, 480] width 166 height 29
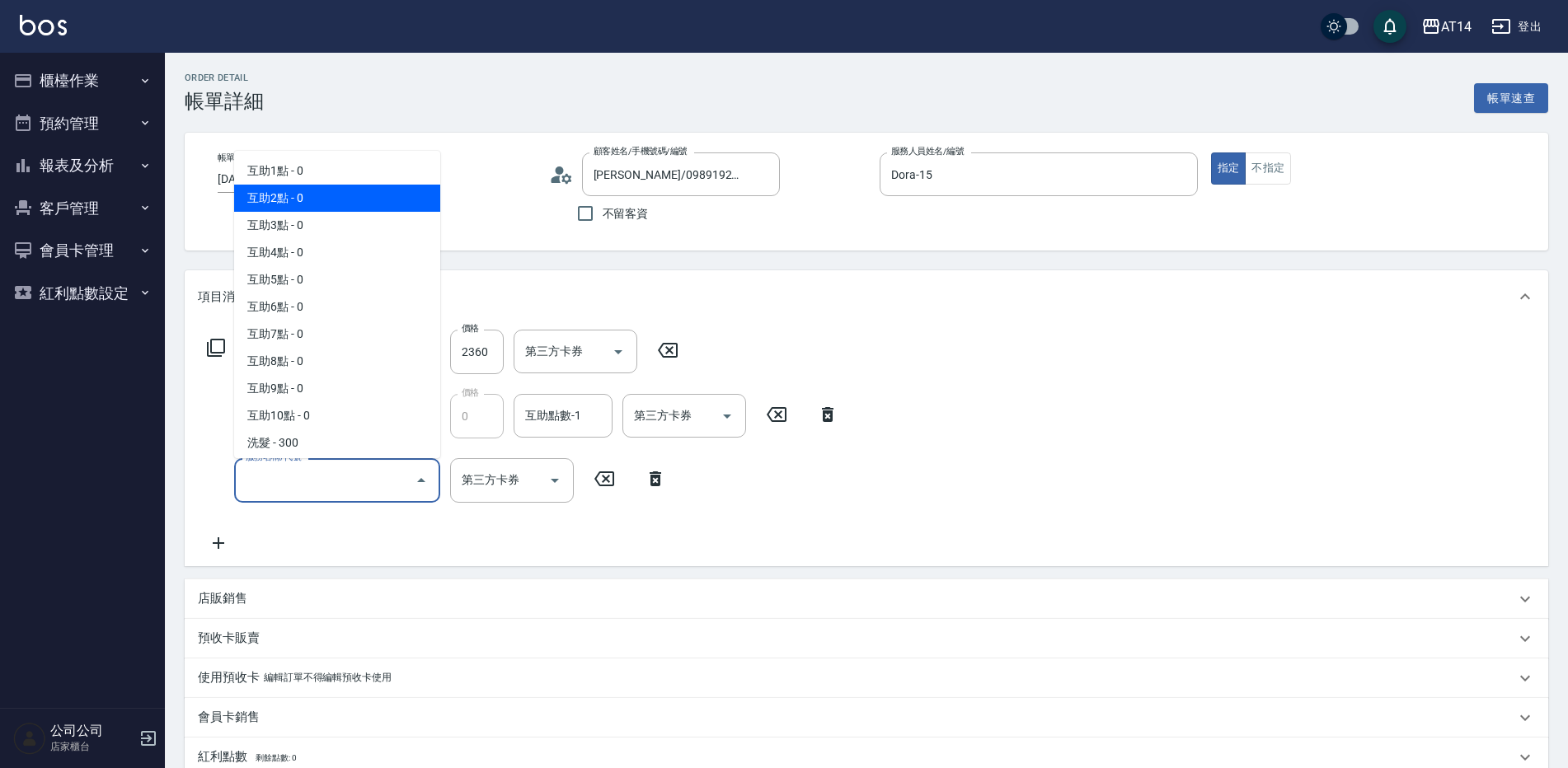
click at [355, 202] on span "互助2點 - 0" at bounding box center [337, 197] width 206 height 27
type input "互助2點(002)"
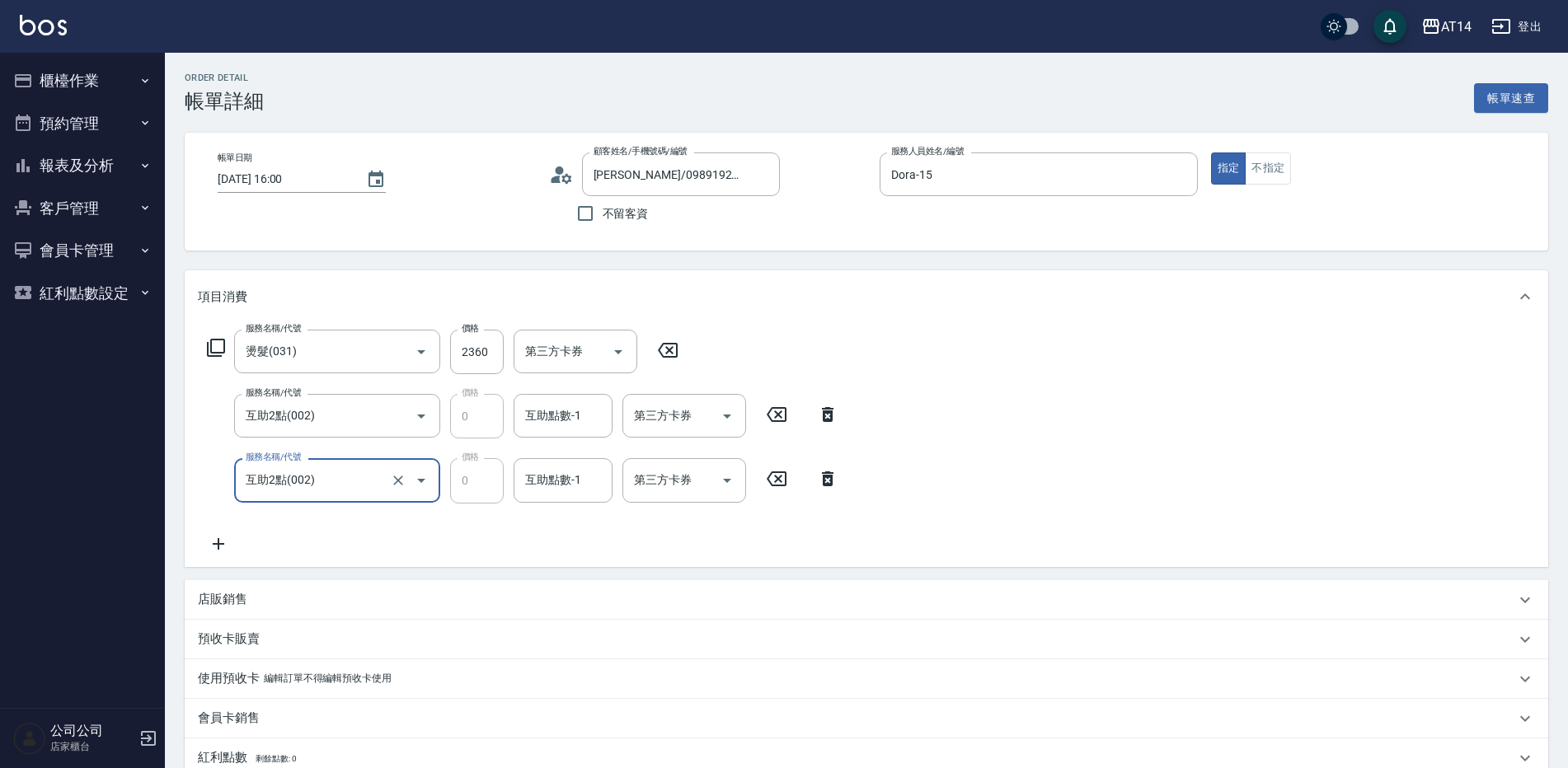
click at [529, 410] on div "互助點數-1 互助點數-1" at bounding box center [563, 416] width 99 height 44
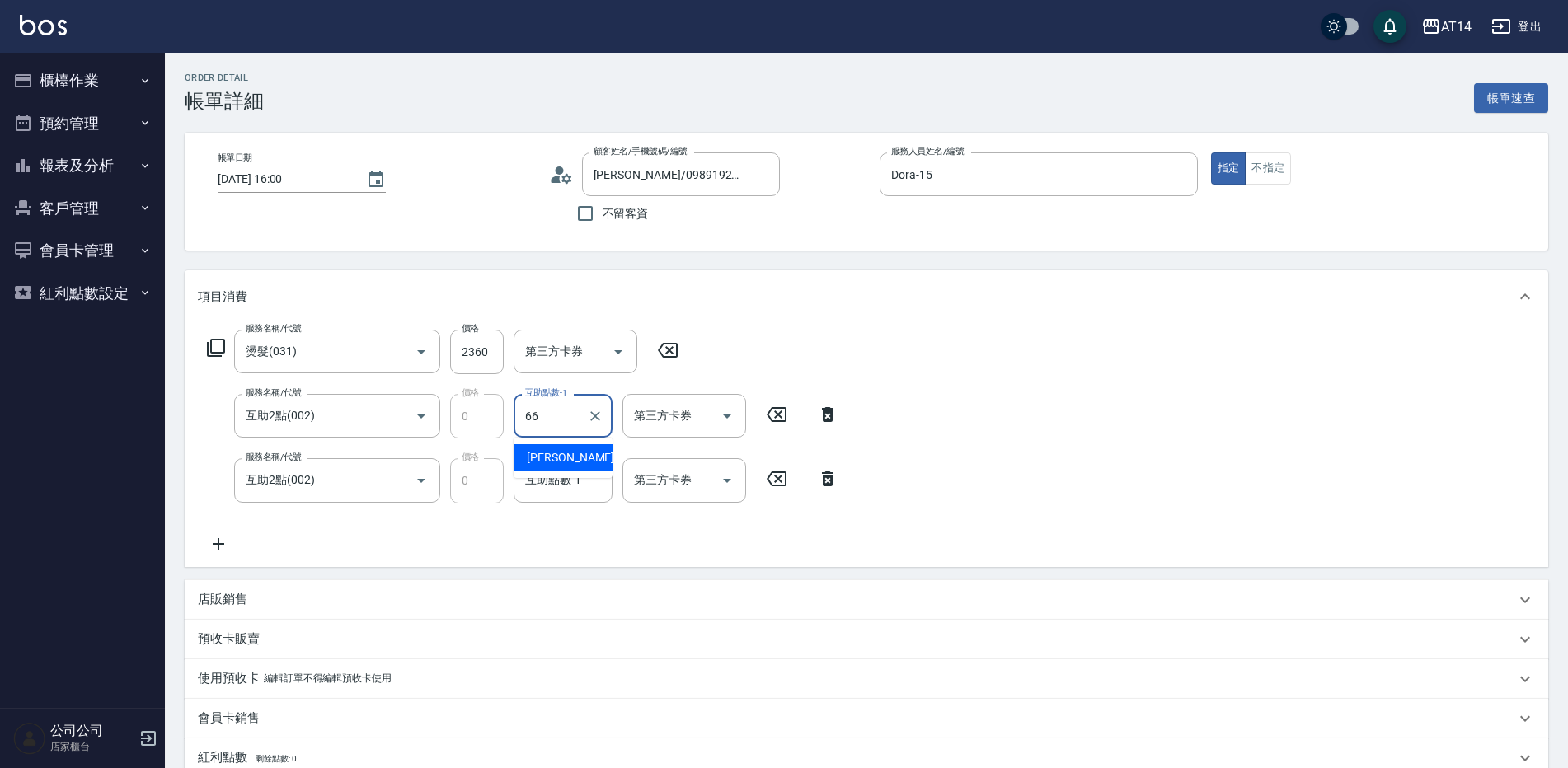
type input "蘇逸婕-66"
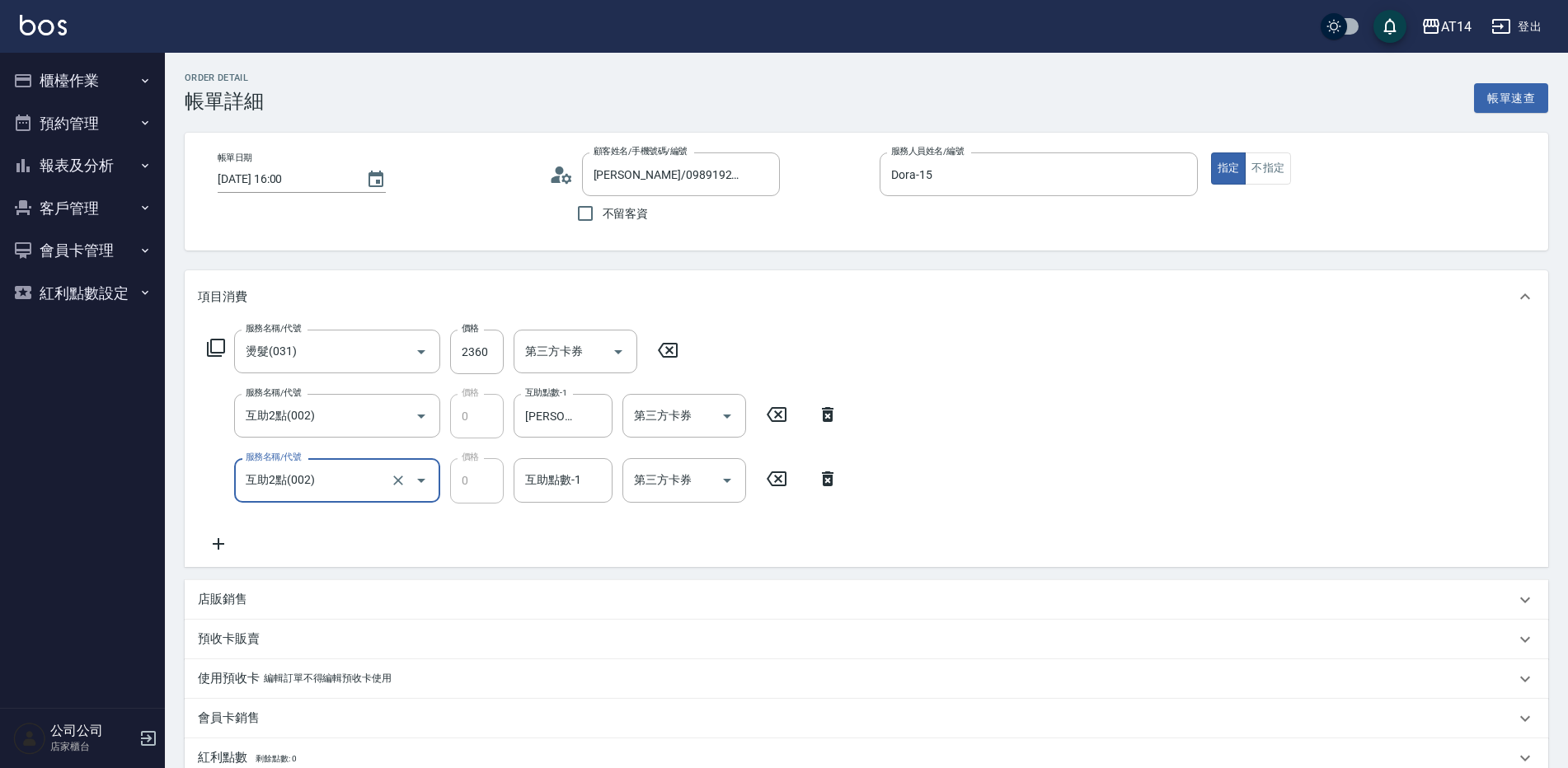
click at [356, 490] on input "互助2點(002)" at bounding box center [314, 480] width 145 height 29
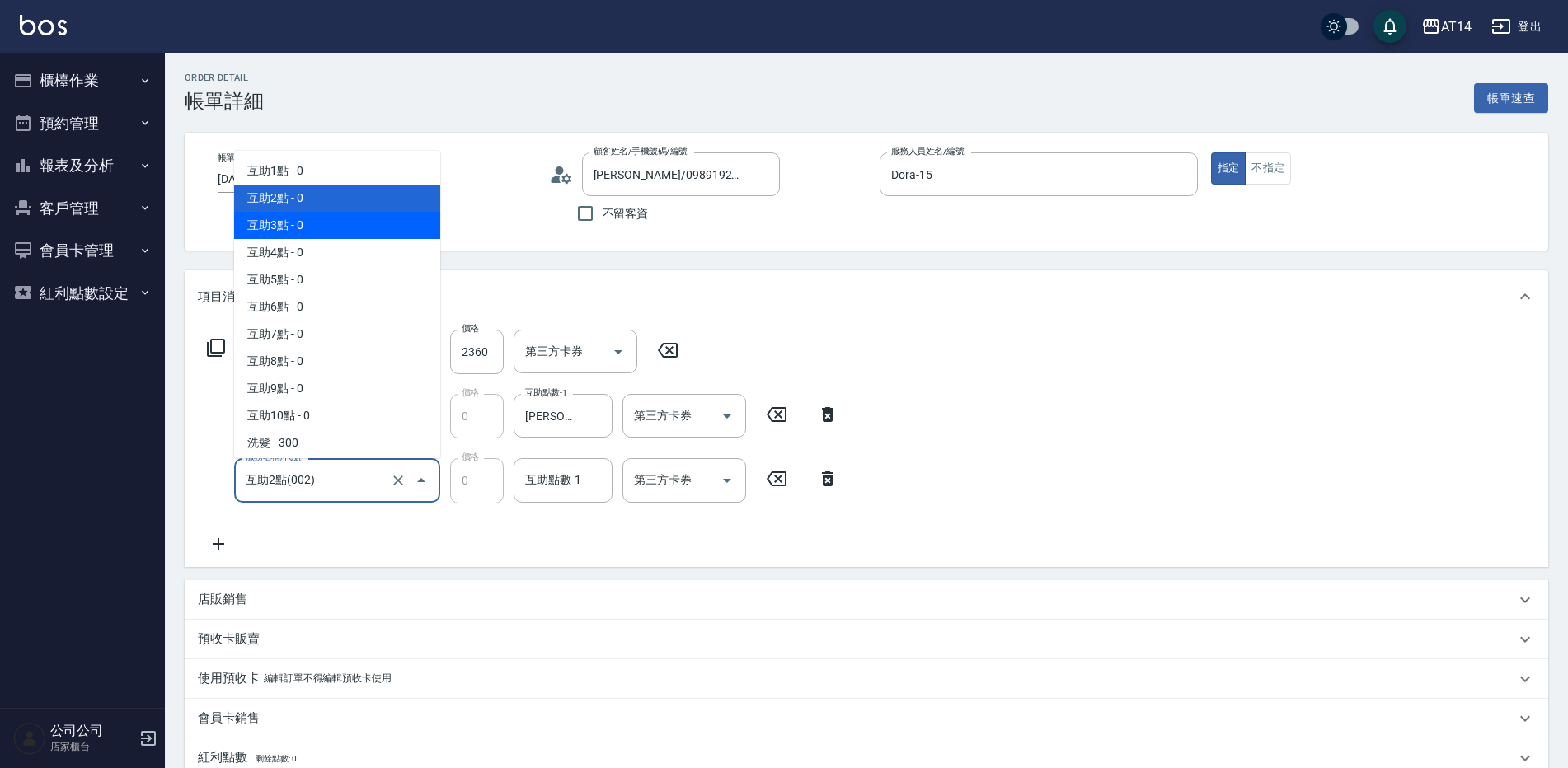
click at [361, 238] on span "互助3點 - 0" at bounding box center [337, 225] width 206 height 27
type input "互助3點(003)"
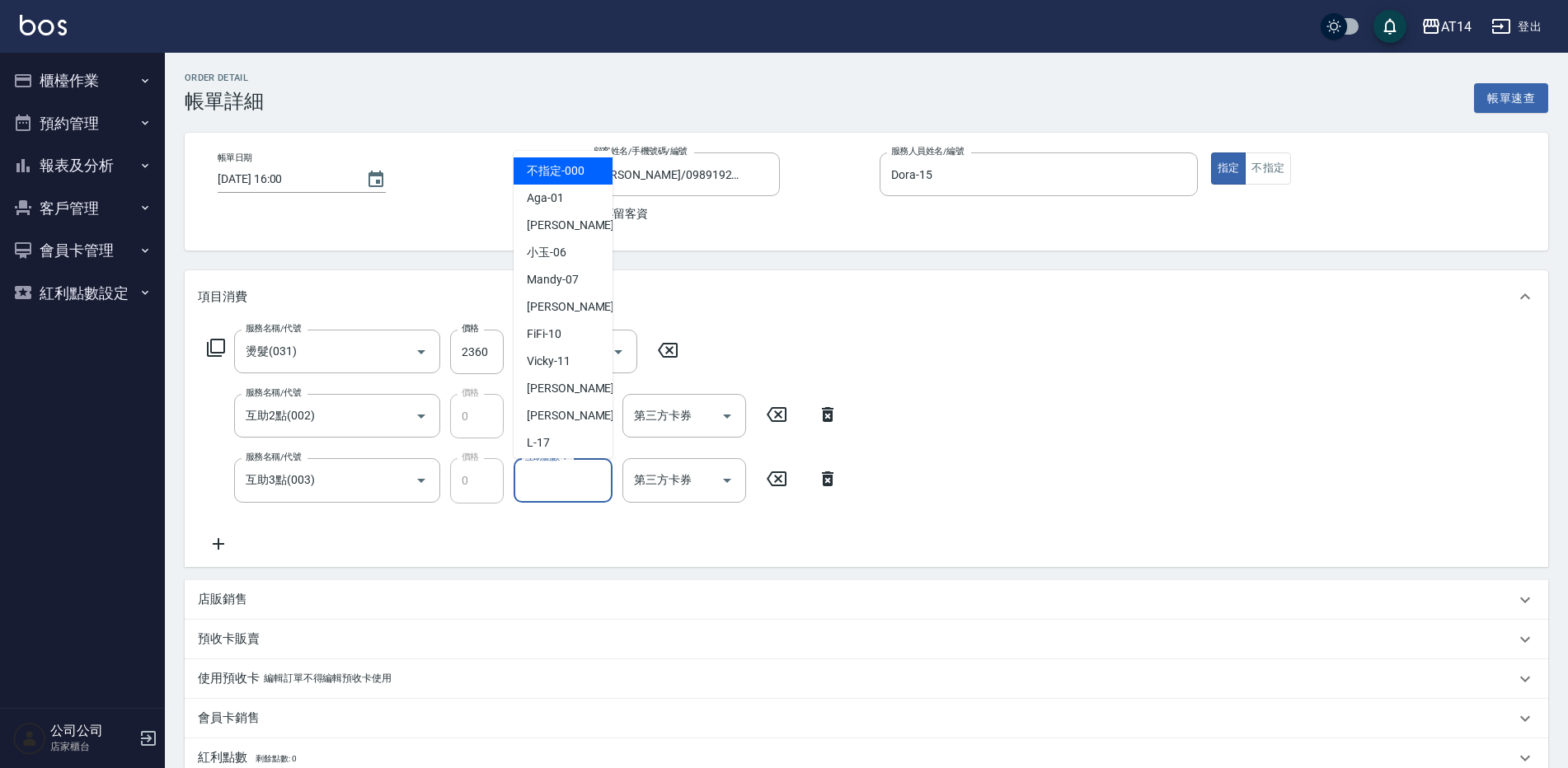
click at [578, 481] on input "互助點數-1" at bounding box center [563, 480] width 84 height 29
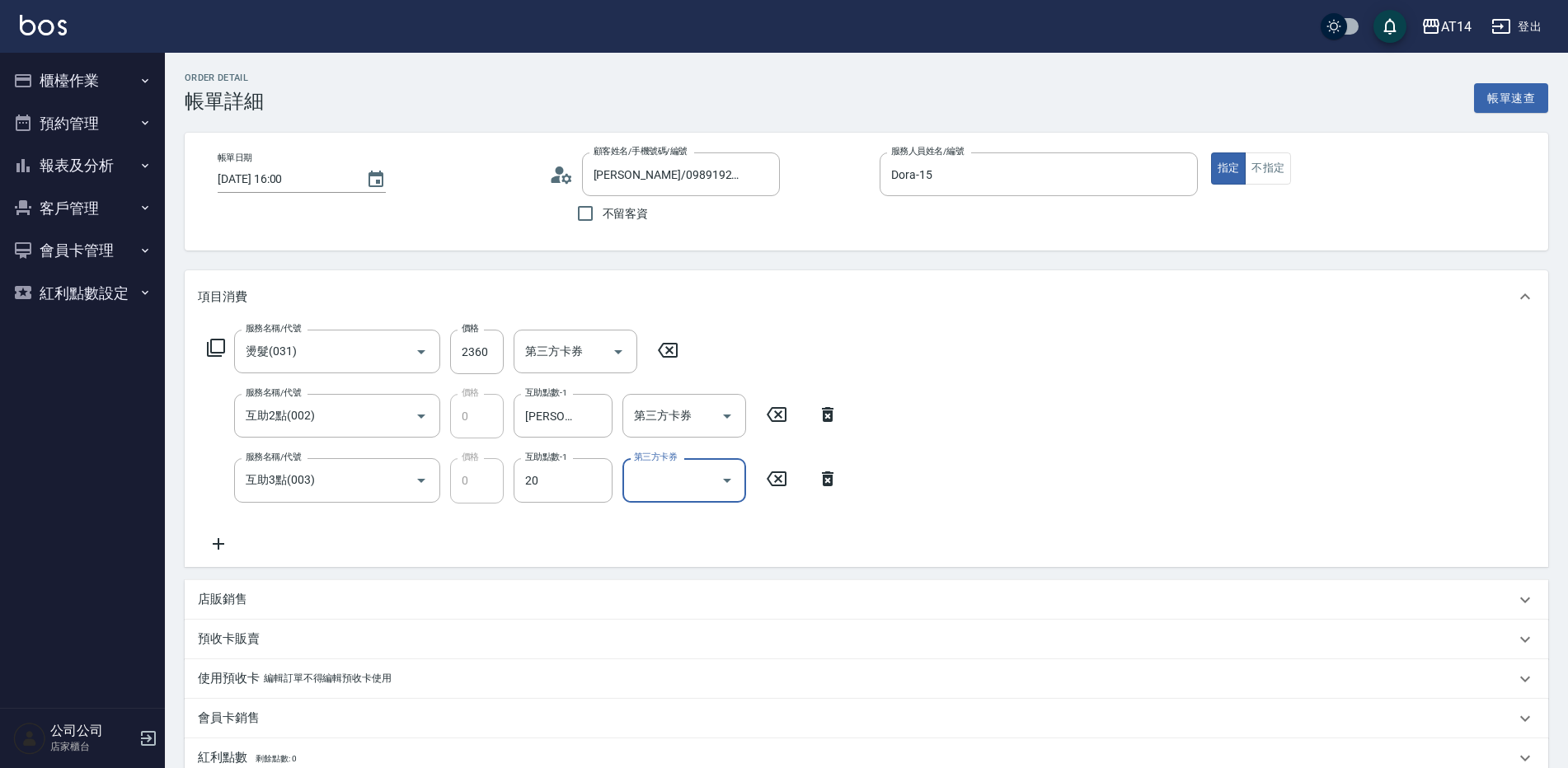
type input "[PERSON_NAME]-20"
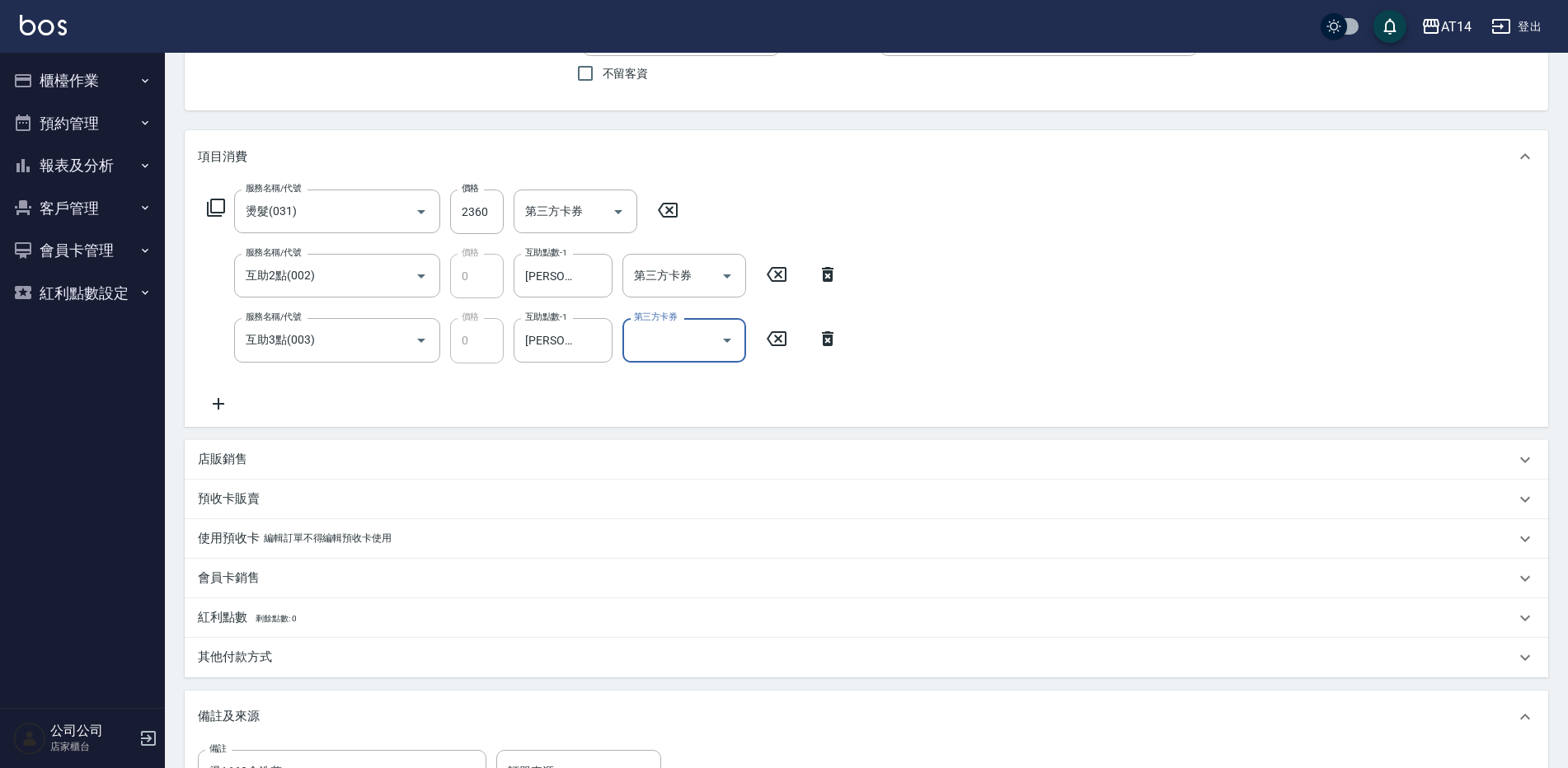
scroll to position [330, 0]
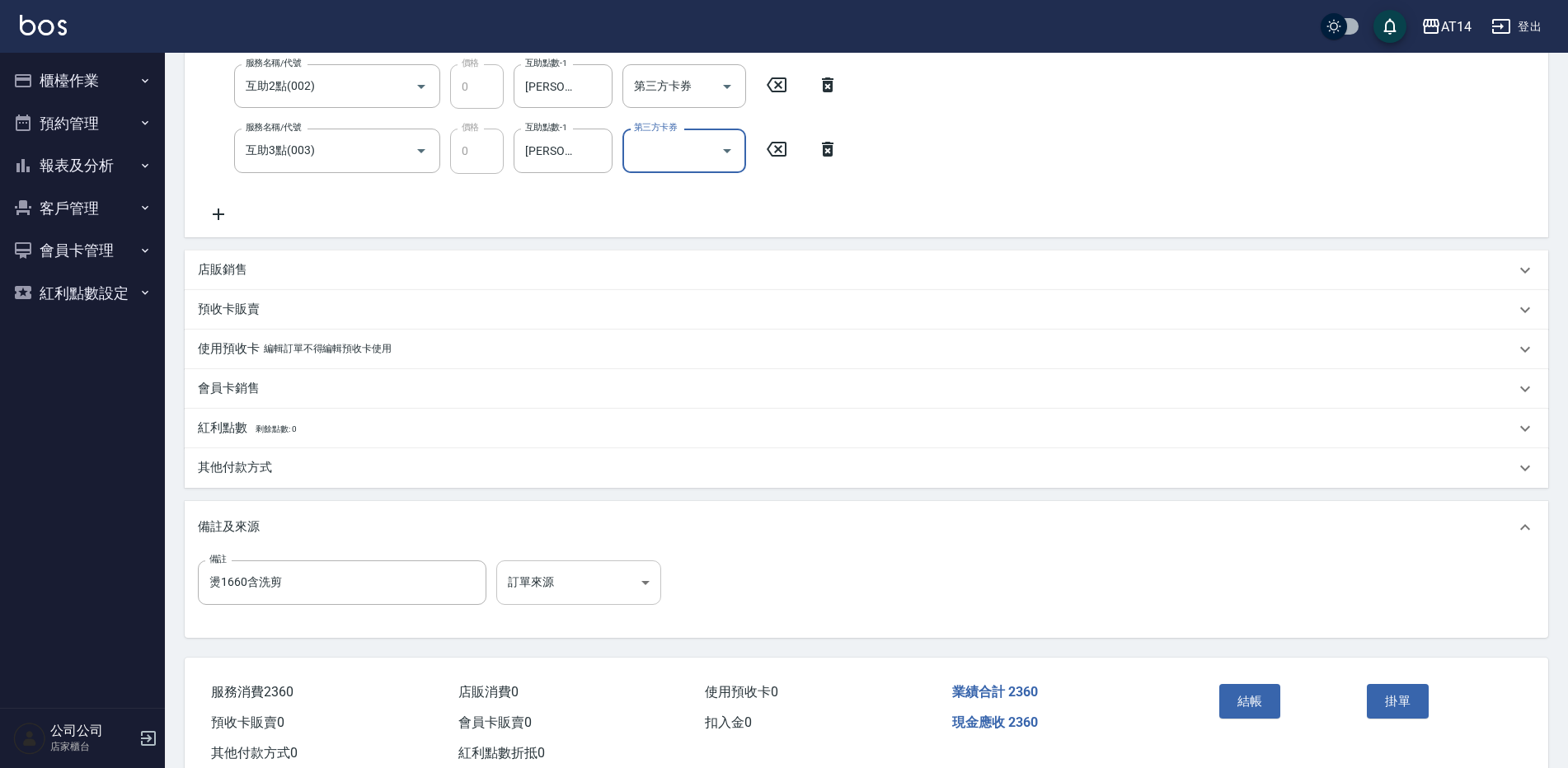
click at [586, 579] on body "AT14 登出 櫃檯作業 打帳單 帳單列表 掛單列表 現金收支登錄 材料自購登錄 每日結帳 排班表 掃碼打卡 預約管理 預約管理 單日預約紀錄 單週預約紀錄 …" at bounding box center [784, 239] width 1568 height 1139
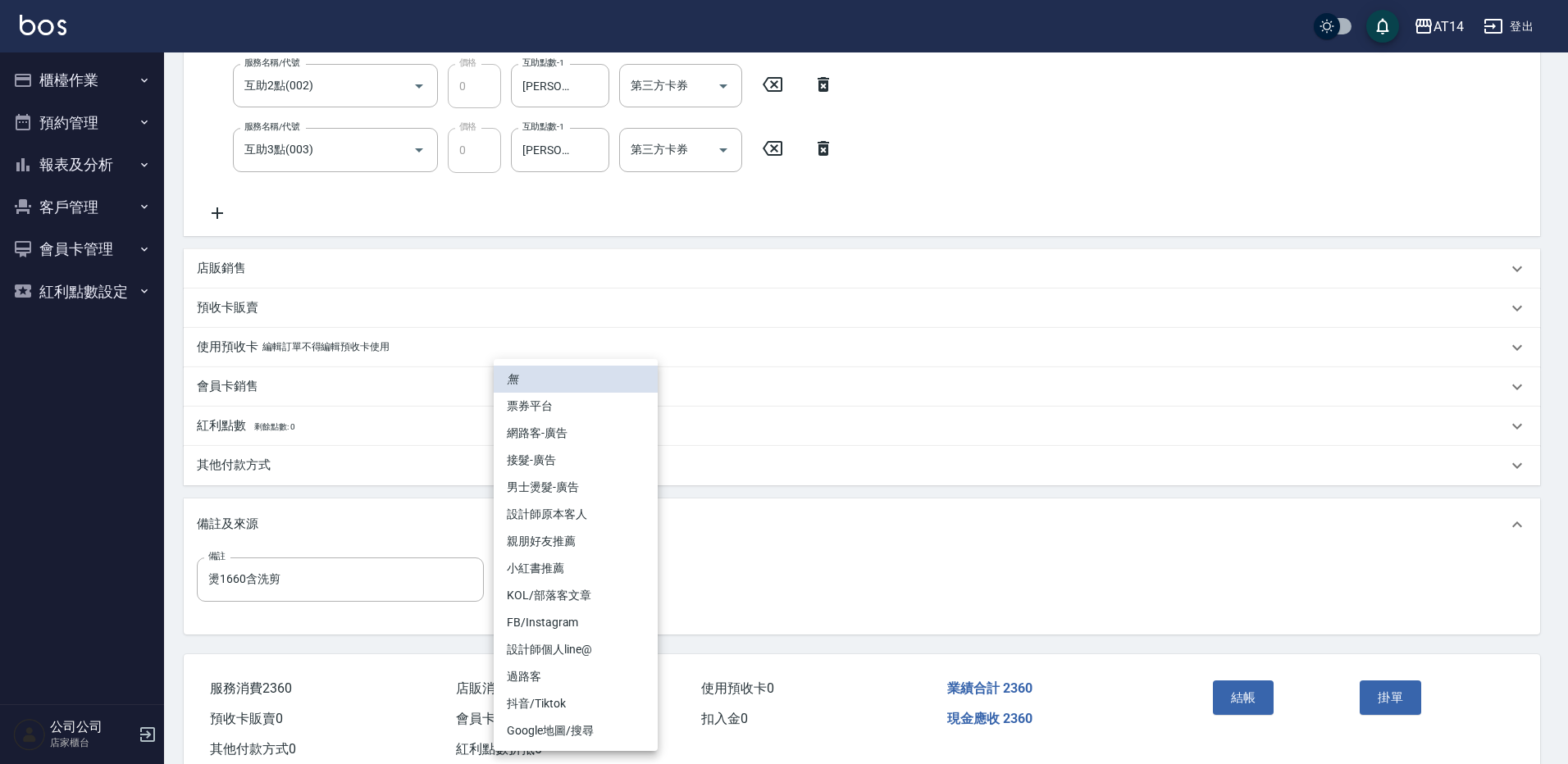
click at [587, 491] on li "男士燙髮-廣告" at bounding box center [576, 487] width 164 height 27
type input "男士燙髮-廣告"
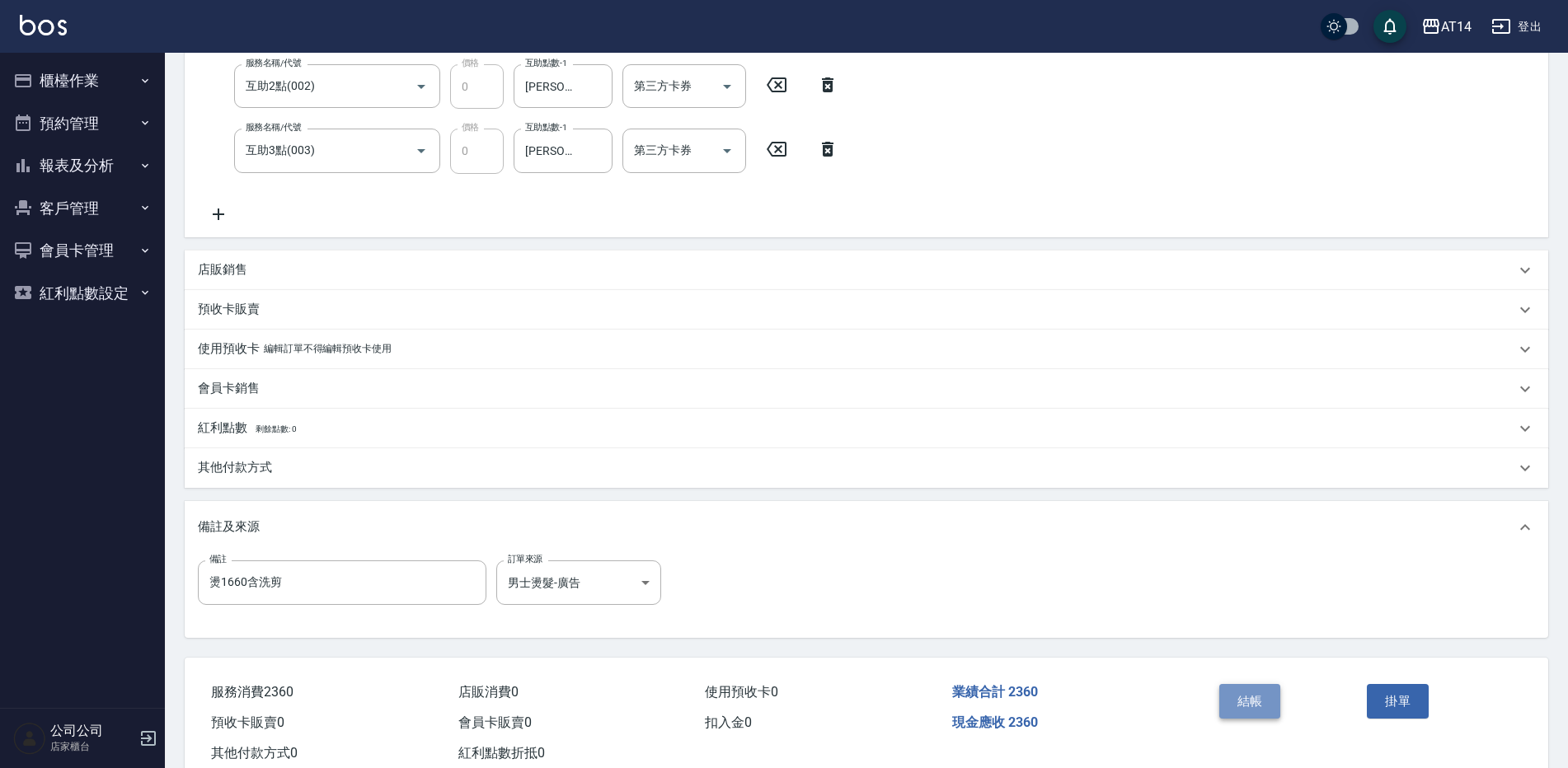
click at [1236, 709] on button "結帳" at bounding box center [1250, 702] width 61 height 35
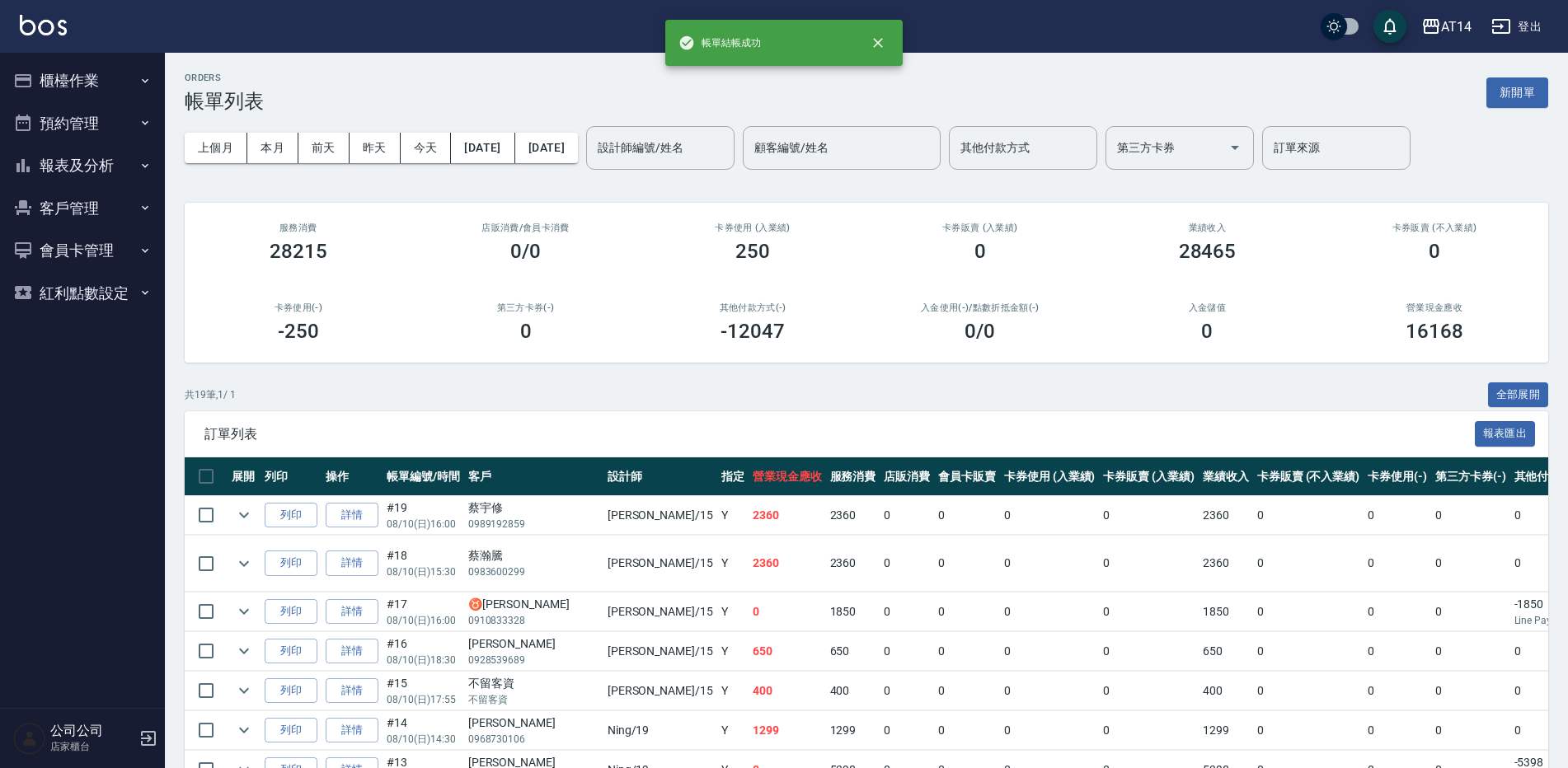
drag, startPoint x: 5, startPoint y: 36, endPoint x: 50, endPoint y: 61, distance: 51.5
click at [19, 40] on div "AT14 登出" at bounding box center [784, 26] width 1568 height 53
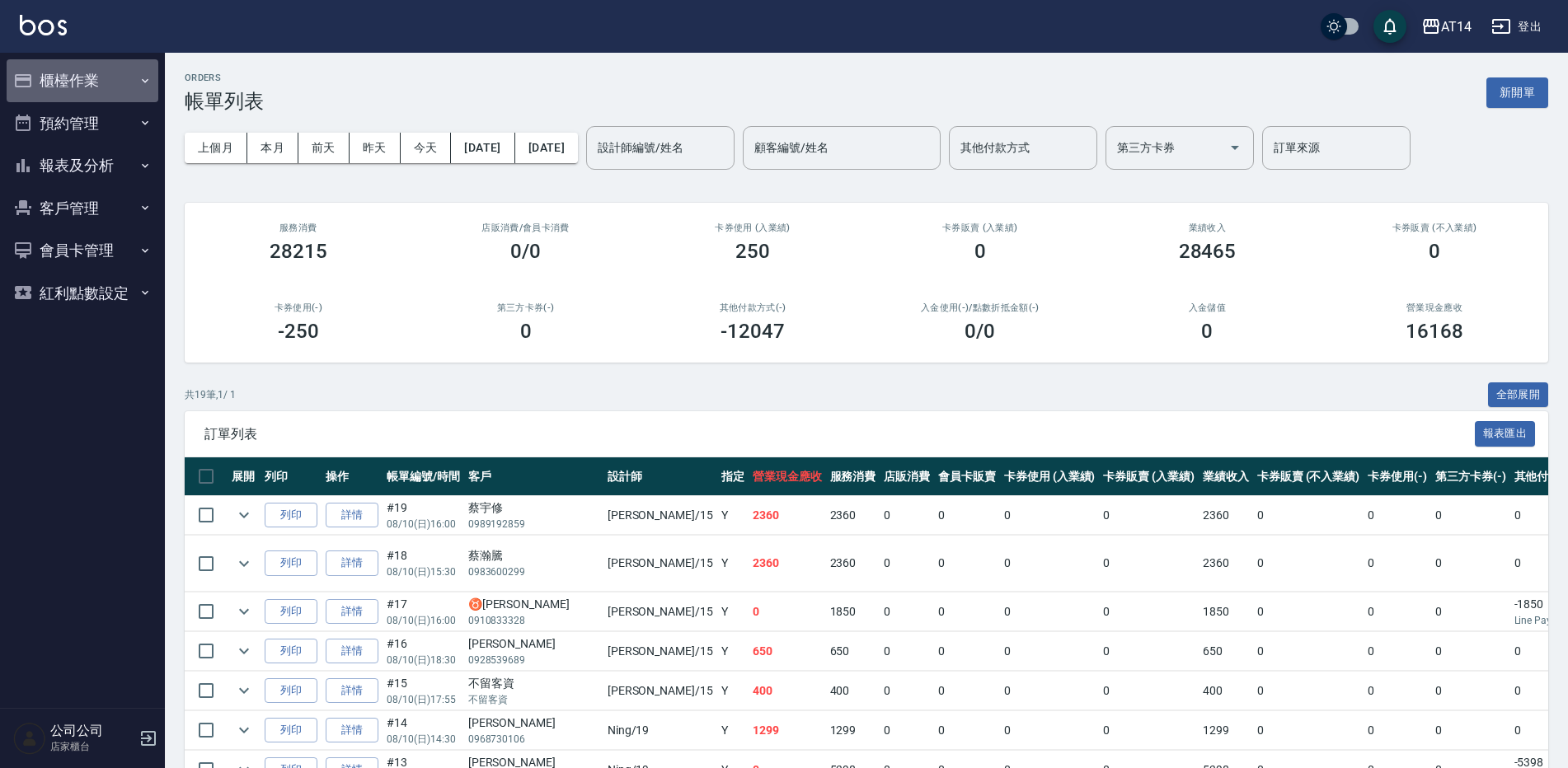
click at [50, 61] on button "櫃檯作業" at bounding box center [82, 80] width 152 height 43
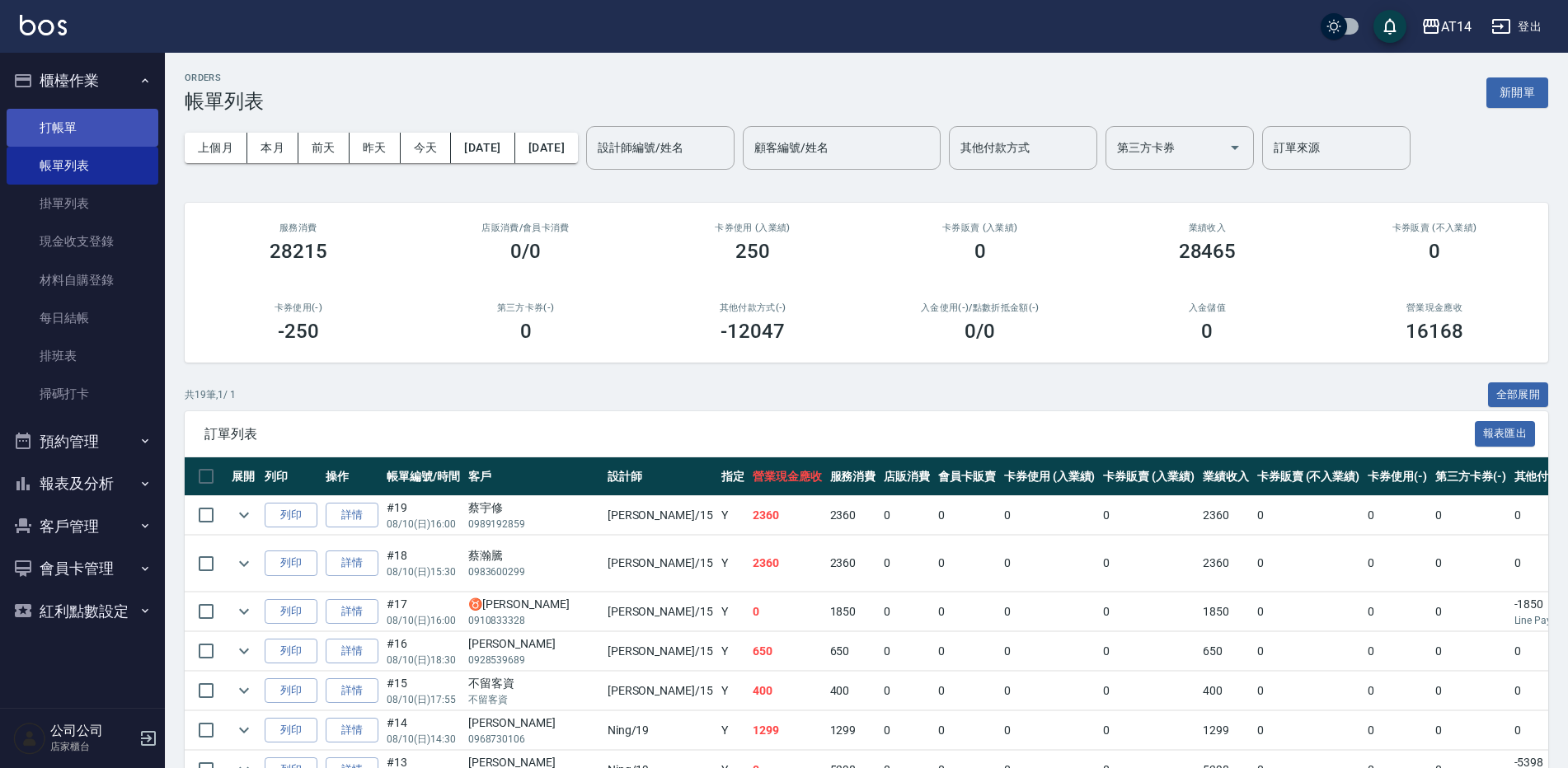
click at [71, 127] on link "打帳單" at bounding box center [82, 128] width 152 height 38
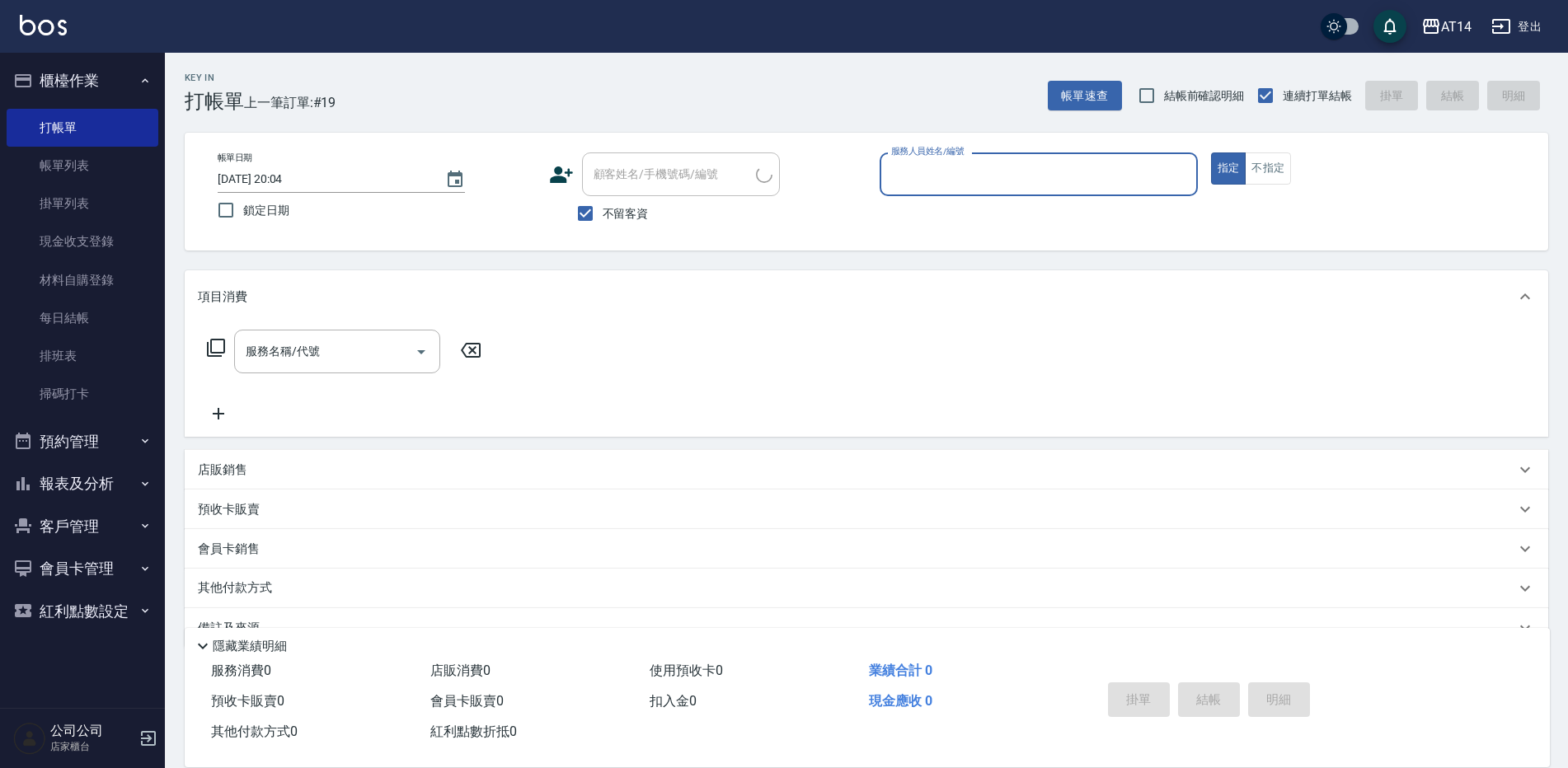
click at [1004, 176] on input "服務人員姓名/編號" at bounding box center [1038, 173] width 303 height 29
type input "Dora-15"
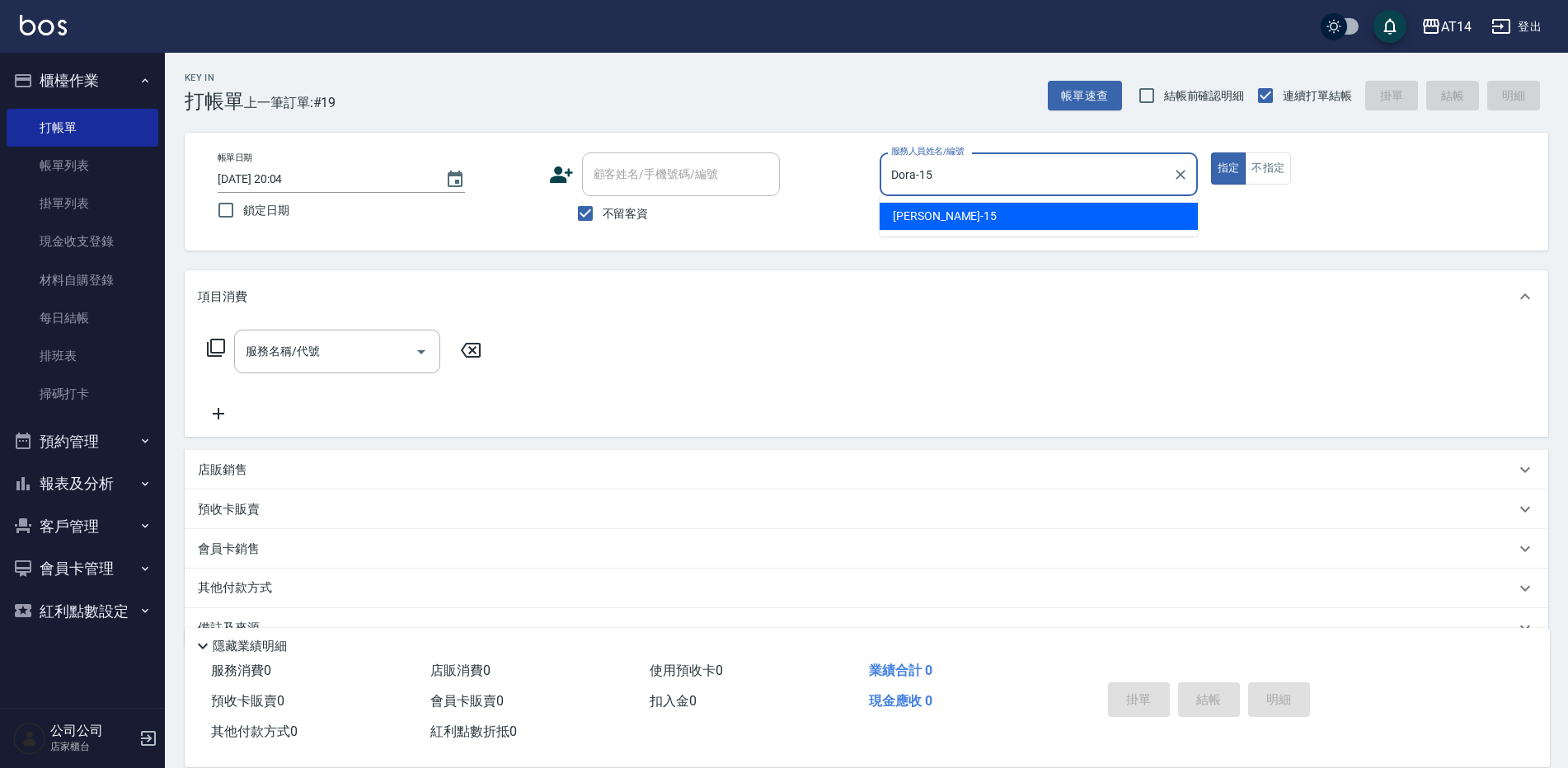
type button "true"
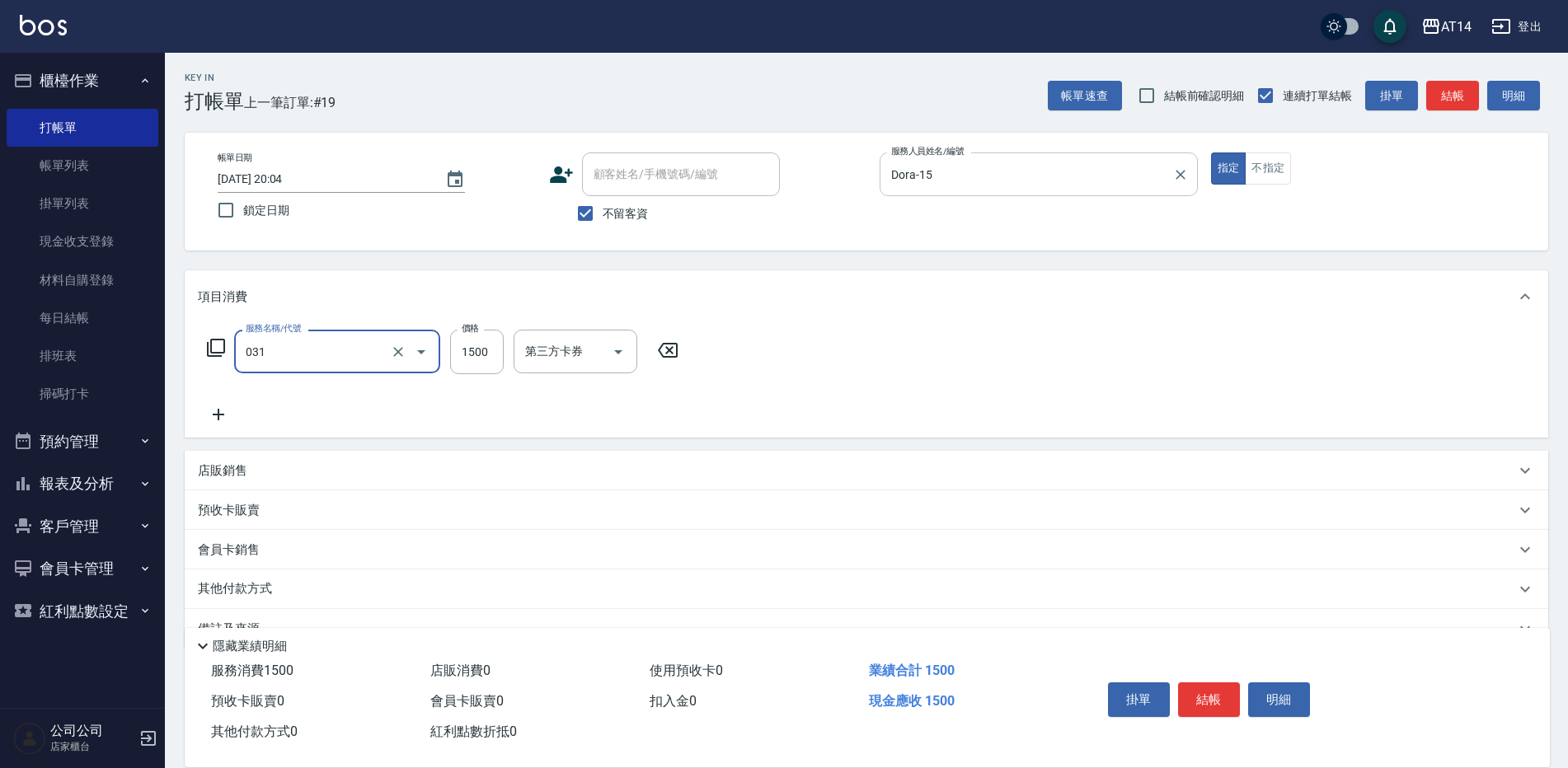
type input "燙髮(031)"
type input "1000"
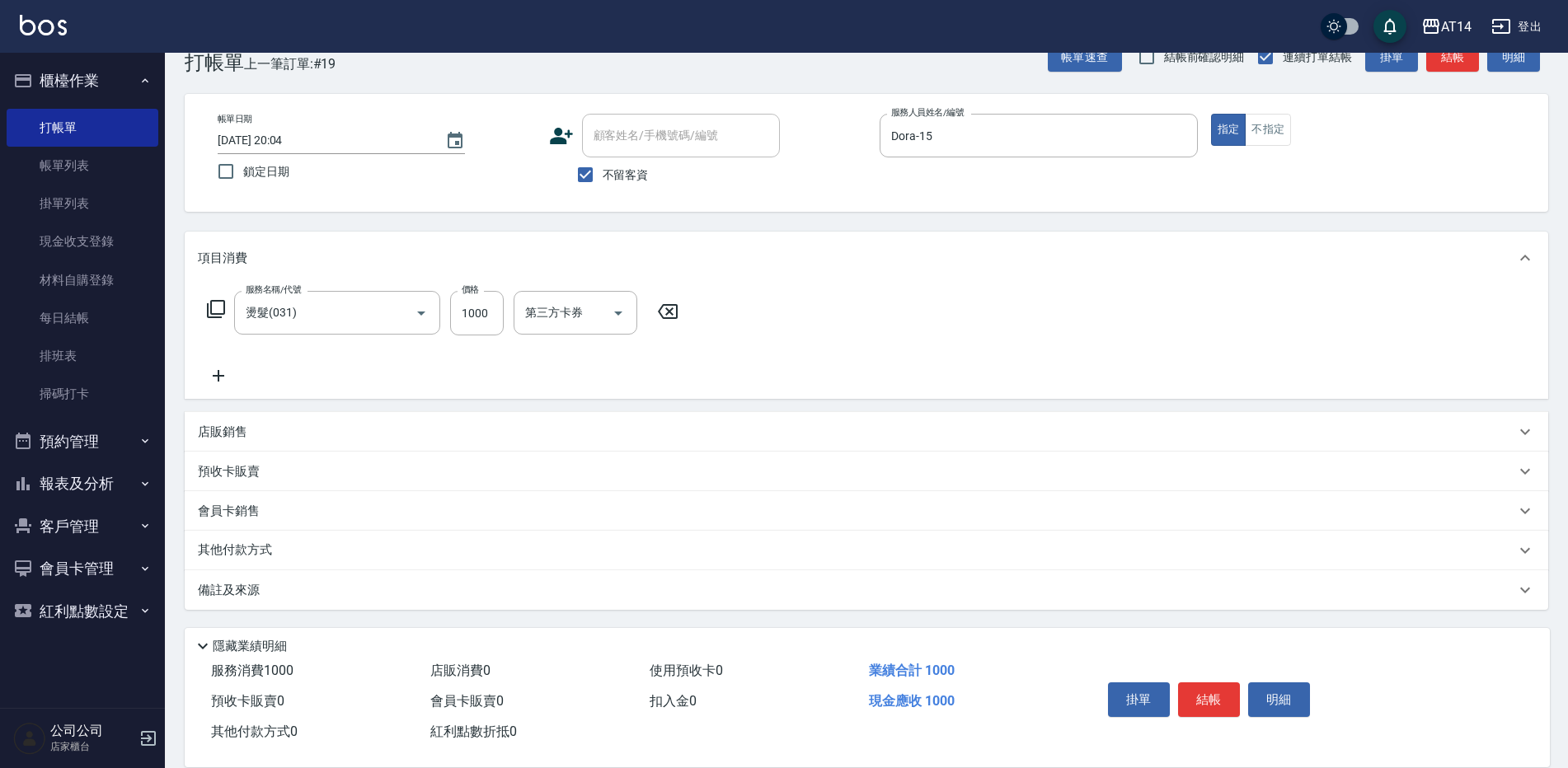
click at [741, 606] on div "備註及來源" at bounding box center [866, 591] width 1363 height 40
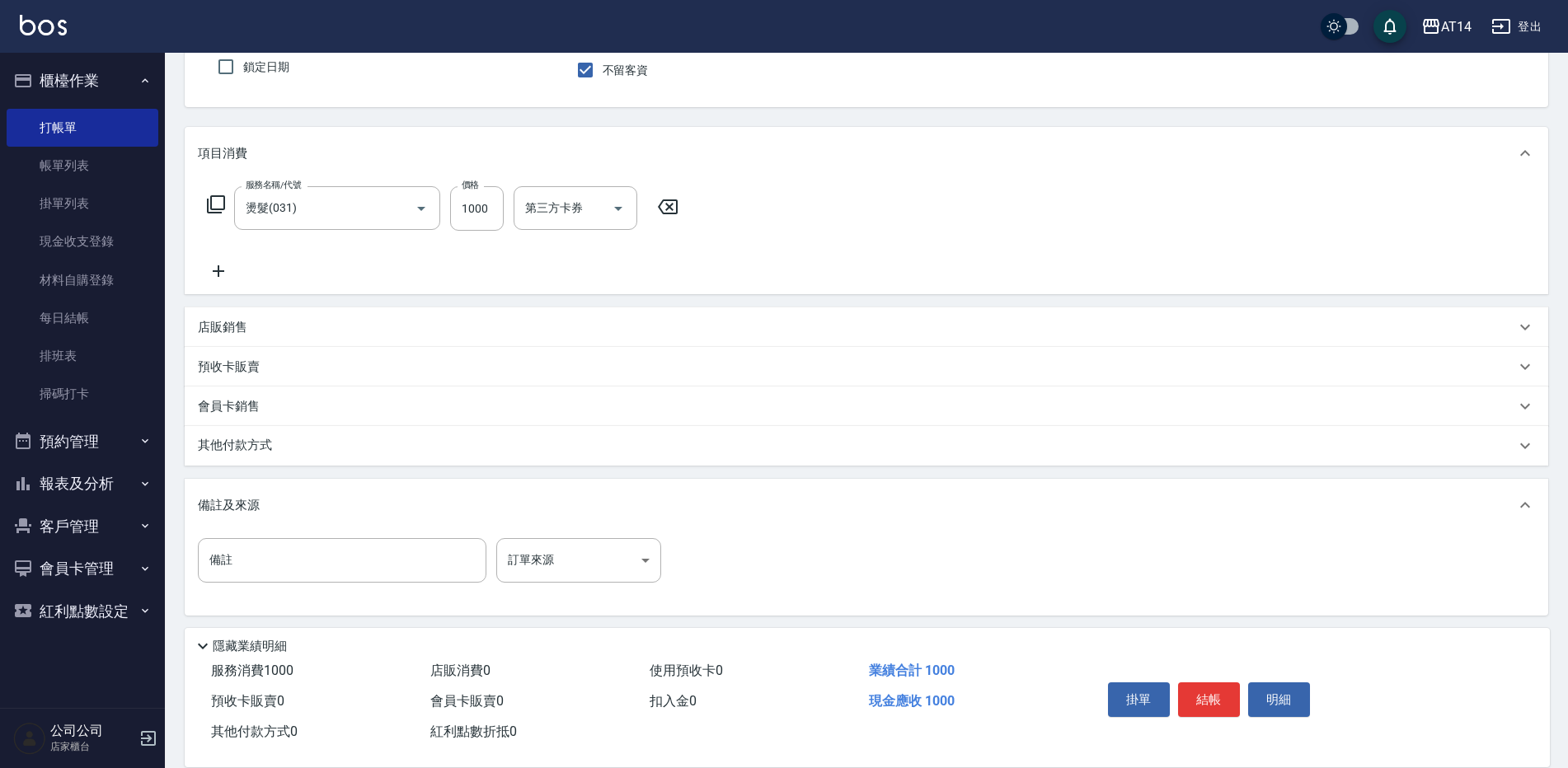
scroll to position [147, 0]
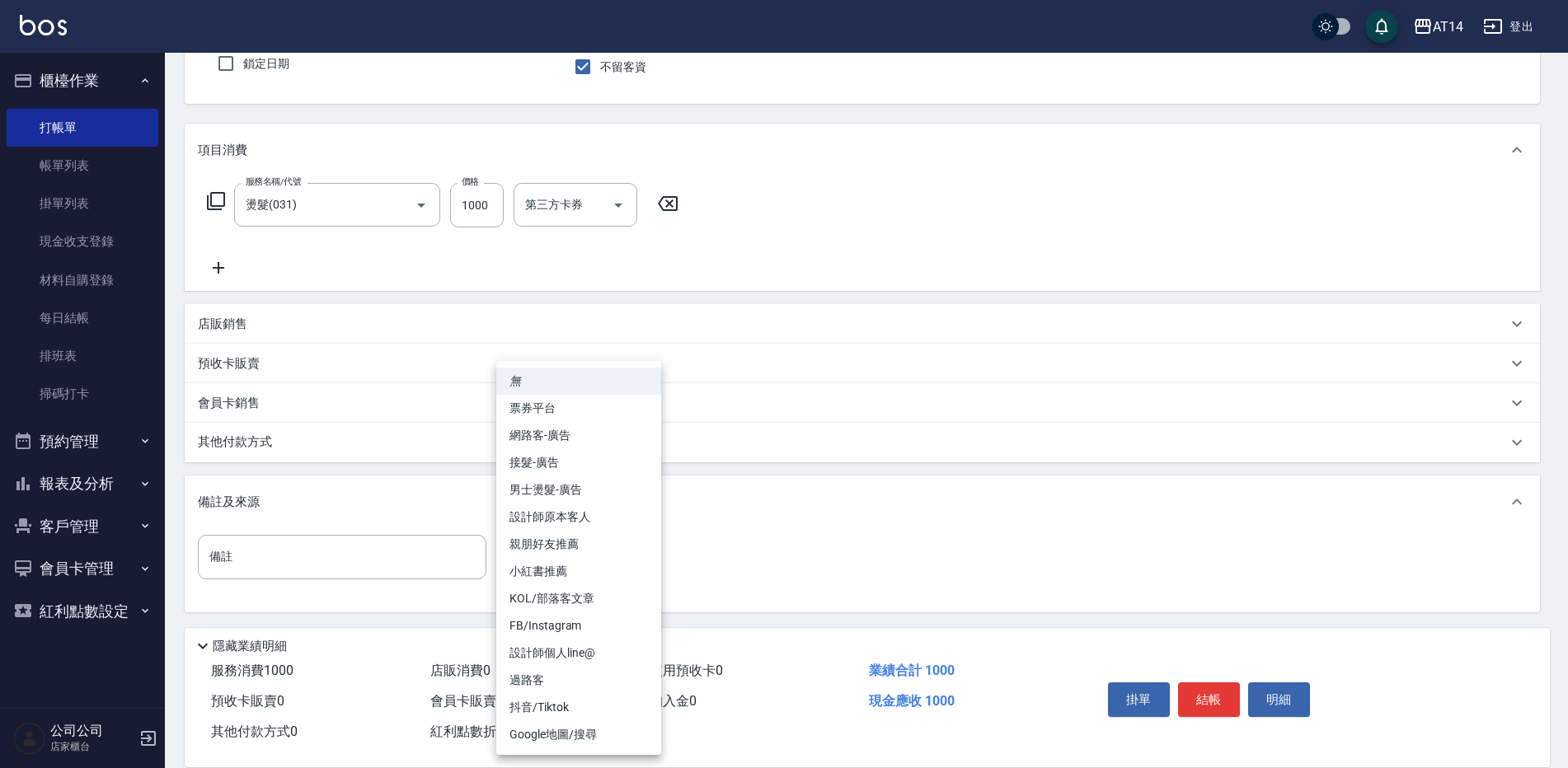
click at [636, 572] on body "AT14 登出 櫃檯作業 打帳單 帳單列表 掛單列表 現金收支登錄 材料自購登錄 每日結帳 排班表 掃碼打卡 預約管理 預約管理 單日預約紀錄 單週預約紀錄 …" at bounding box center [784, 312] width 1568 height 918
click at [625, 516] on li "設計師原本客人" at bounding box center [578, 516] width 164 height 27
type input "設計師原本客人"
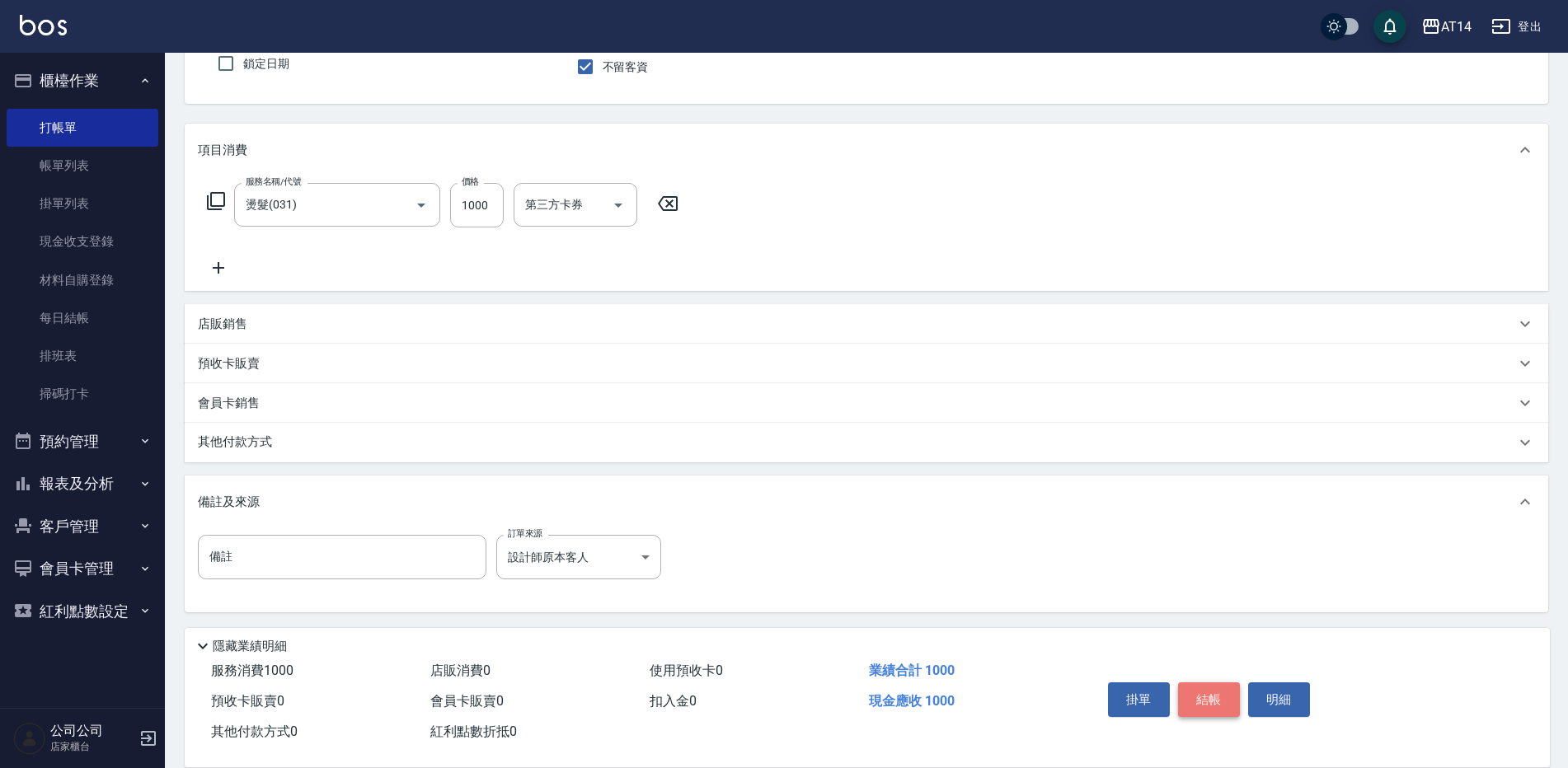
click at [1210, 683] on button "結帳" at bounding box center [1208, 700] width 61 height 35
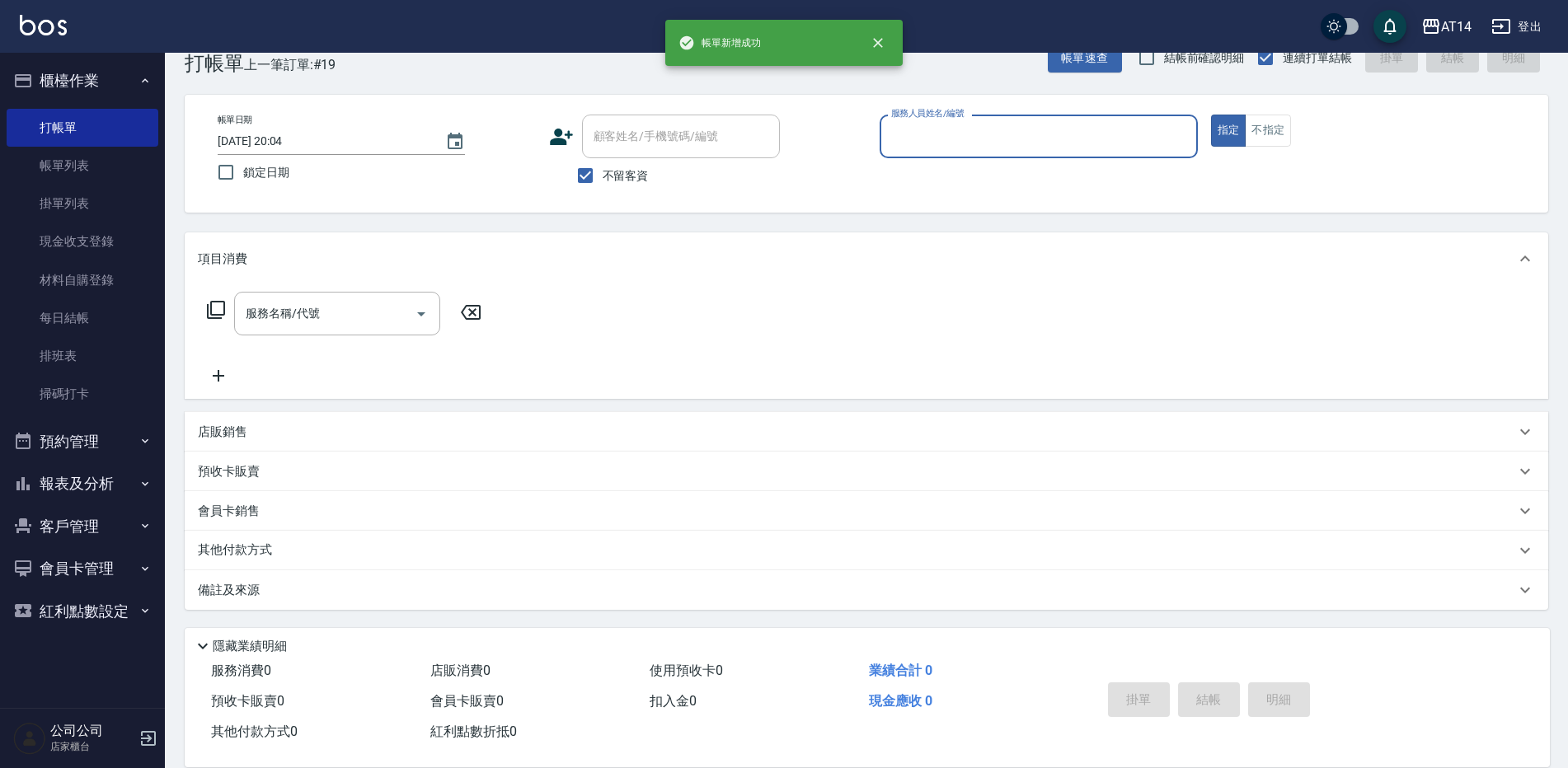
scroll to position [38, 0]
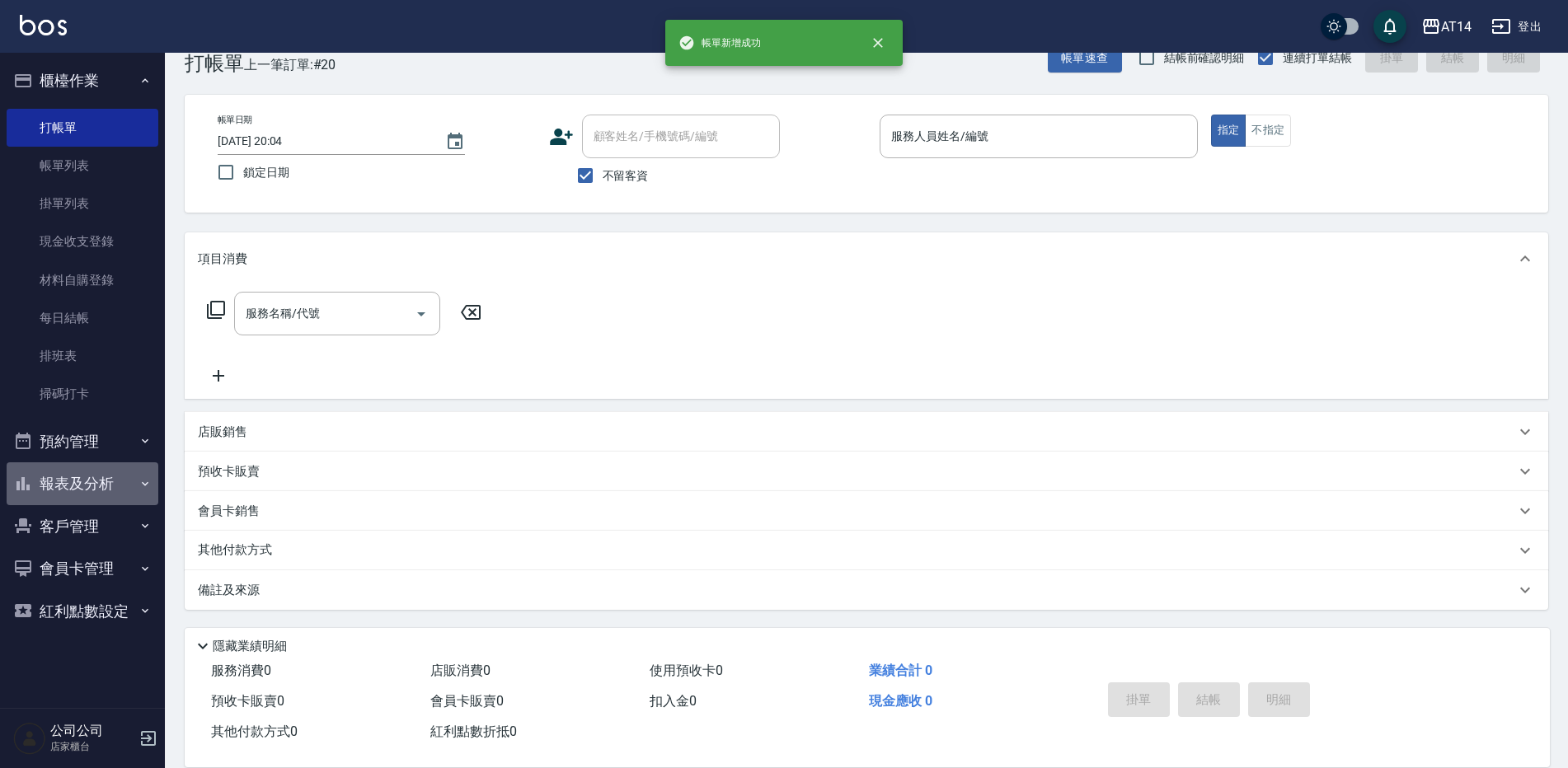
click at [115, 489] on button "報表及分析" at bounding box center [82, 484] width 152 height 43
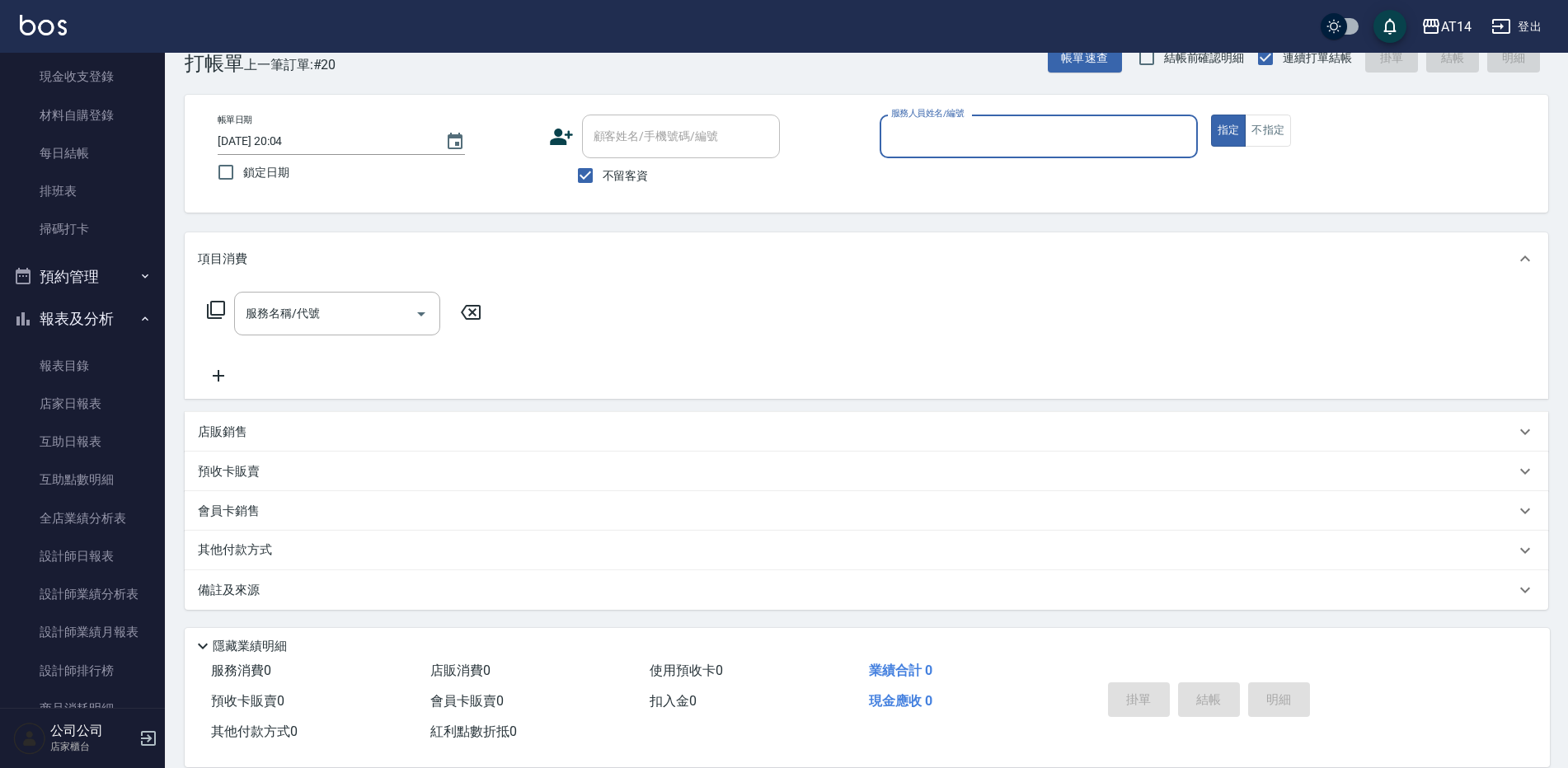
scroll to position [330, 0]
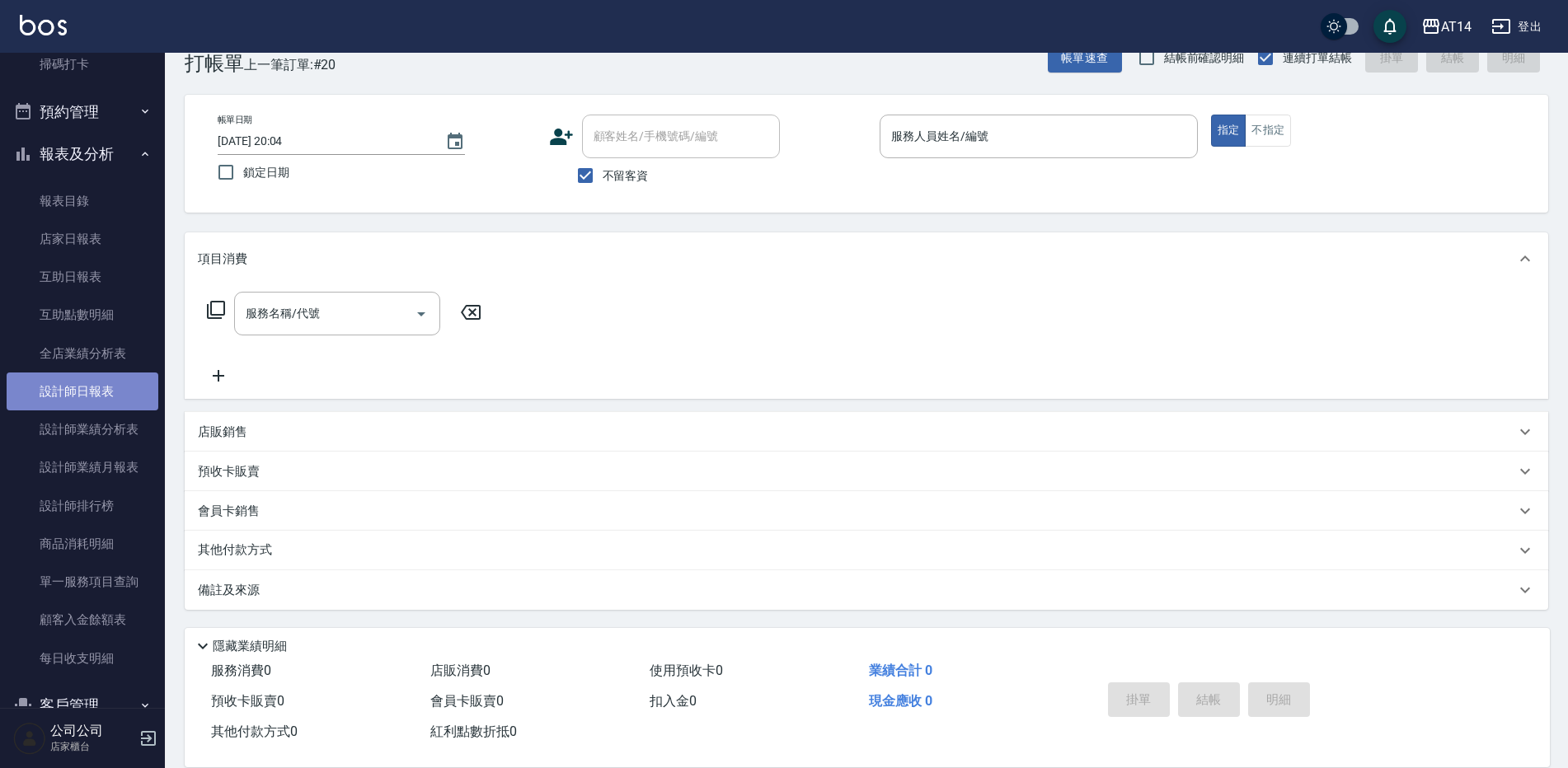
click at [100, 387] on link "設計師日報表" at bounding box center [82, 391] width 152 height 38
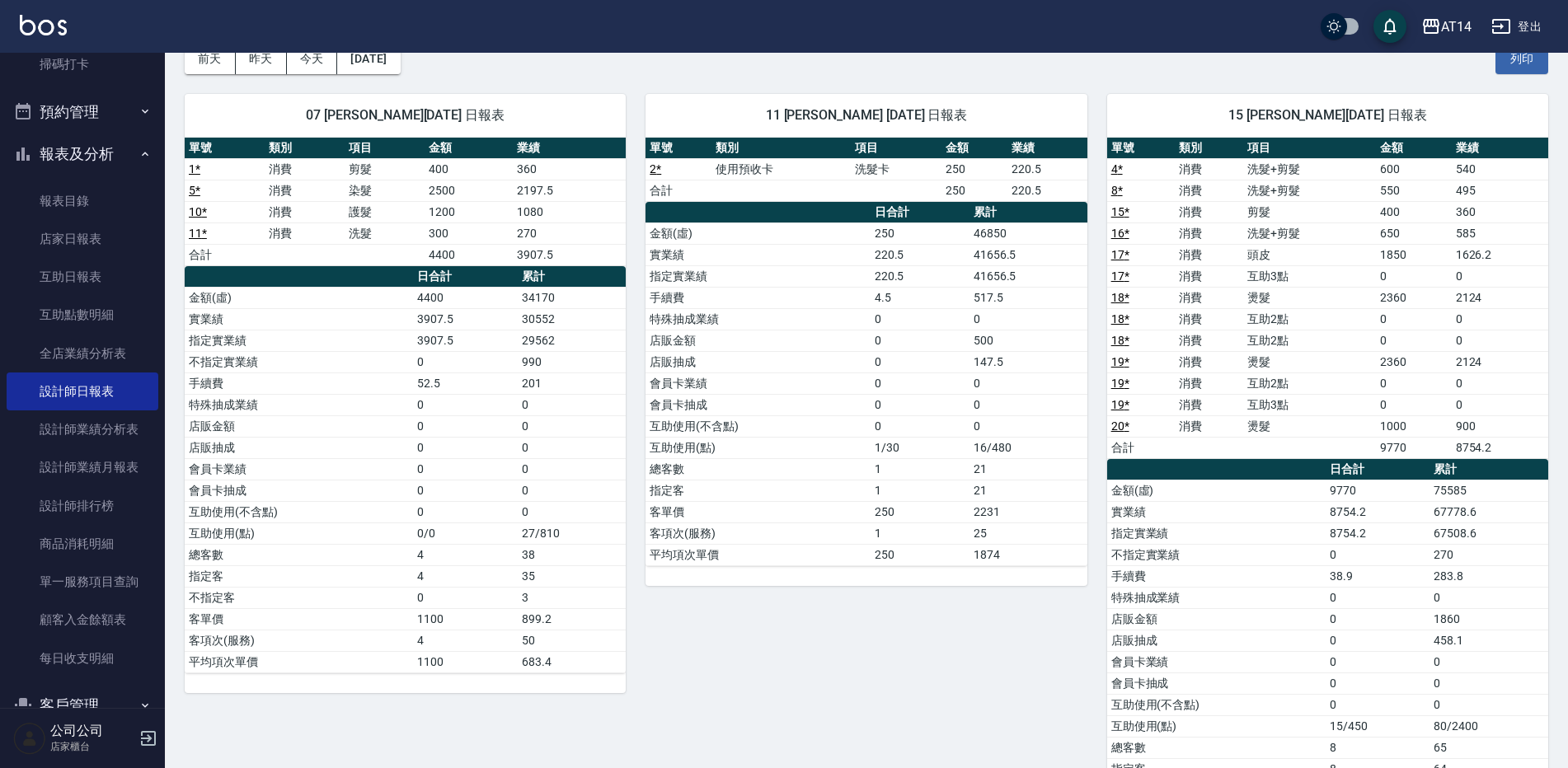
scroll to position [82, 0]
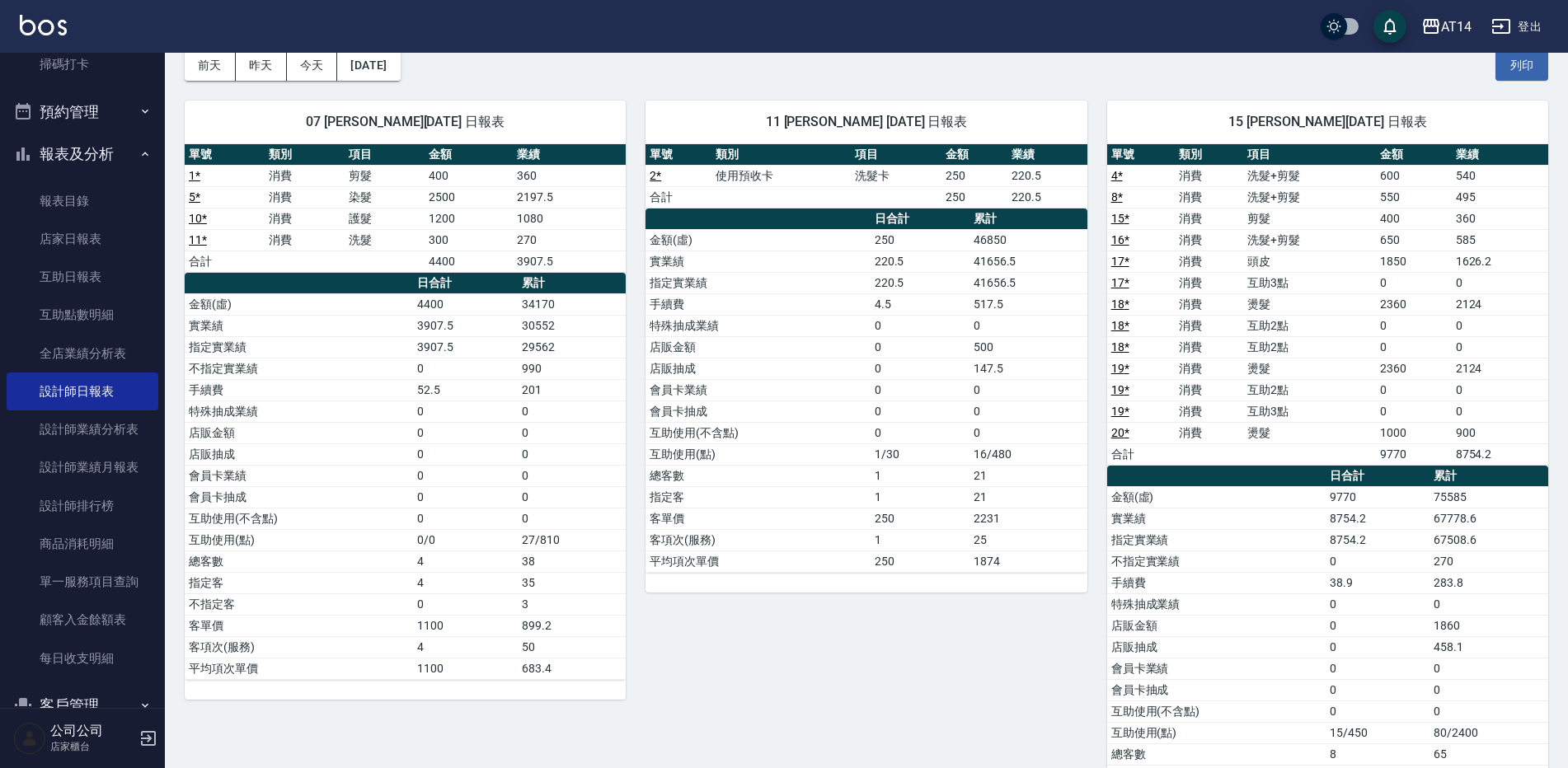
click at [1124, 285] on link "17 *" at bounding box center [1120, 282] width 18 height 13
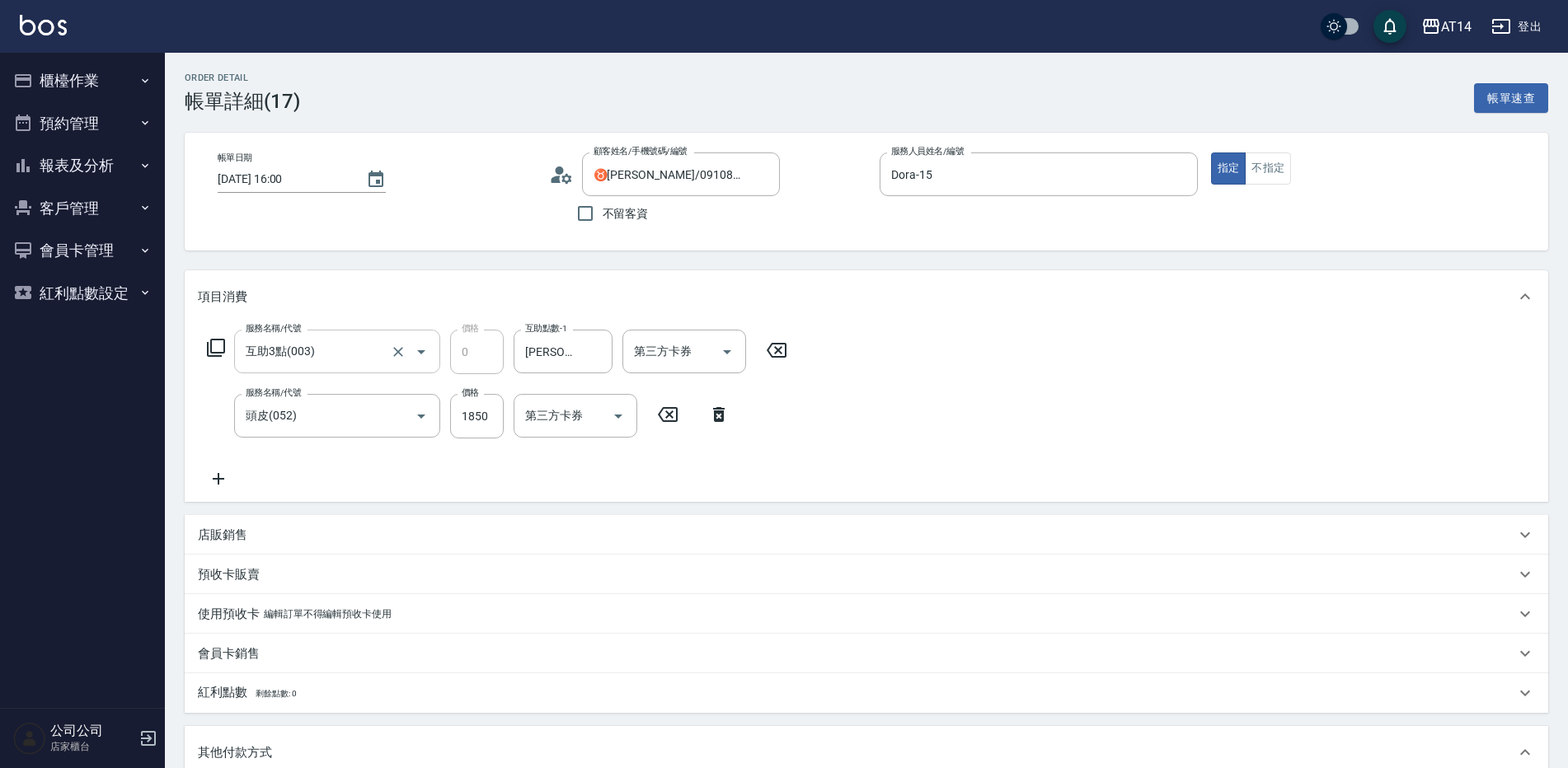
click at [383, 356] on input "互助3點(003)" at bounding box center [314, 351] width 145 height 29
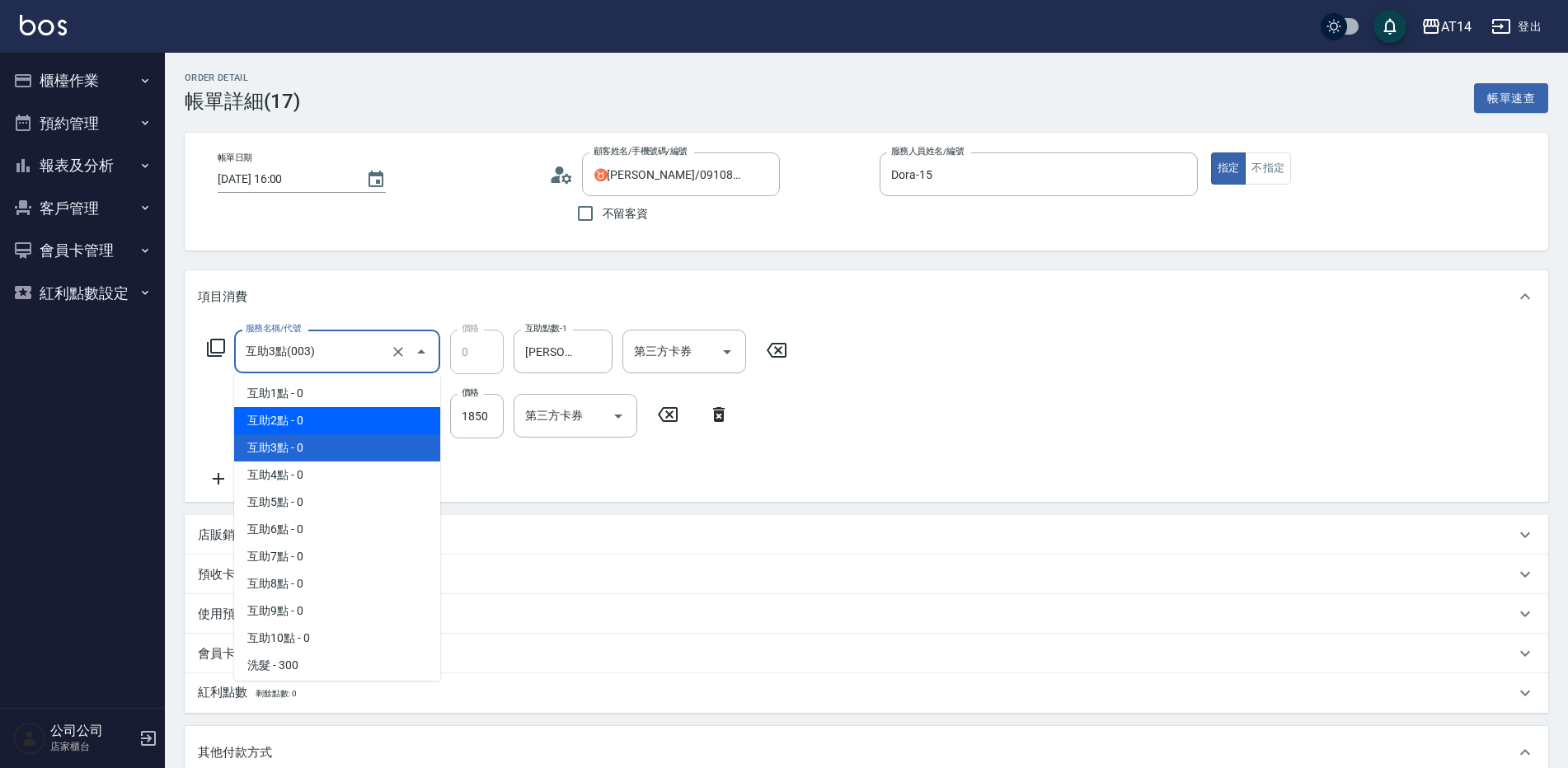
click at [346, 416] on span "互助2點 - 0" at bounding box center [337, 420] width 206 height 27
type input "互助2點(002)"
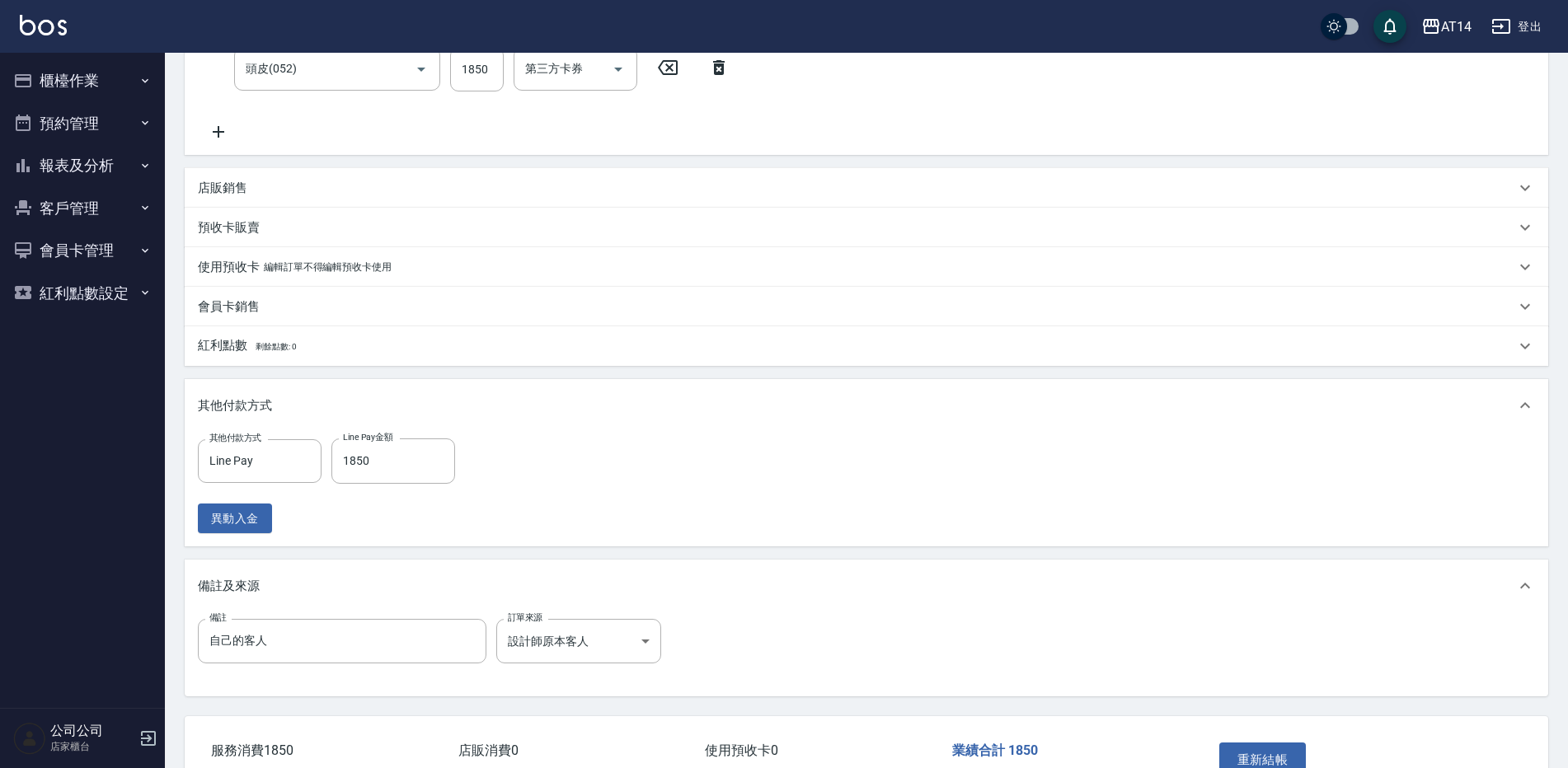
scroll to position [454, 0]
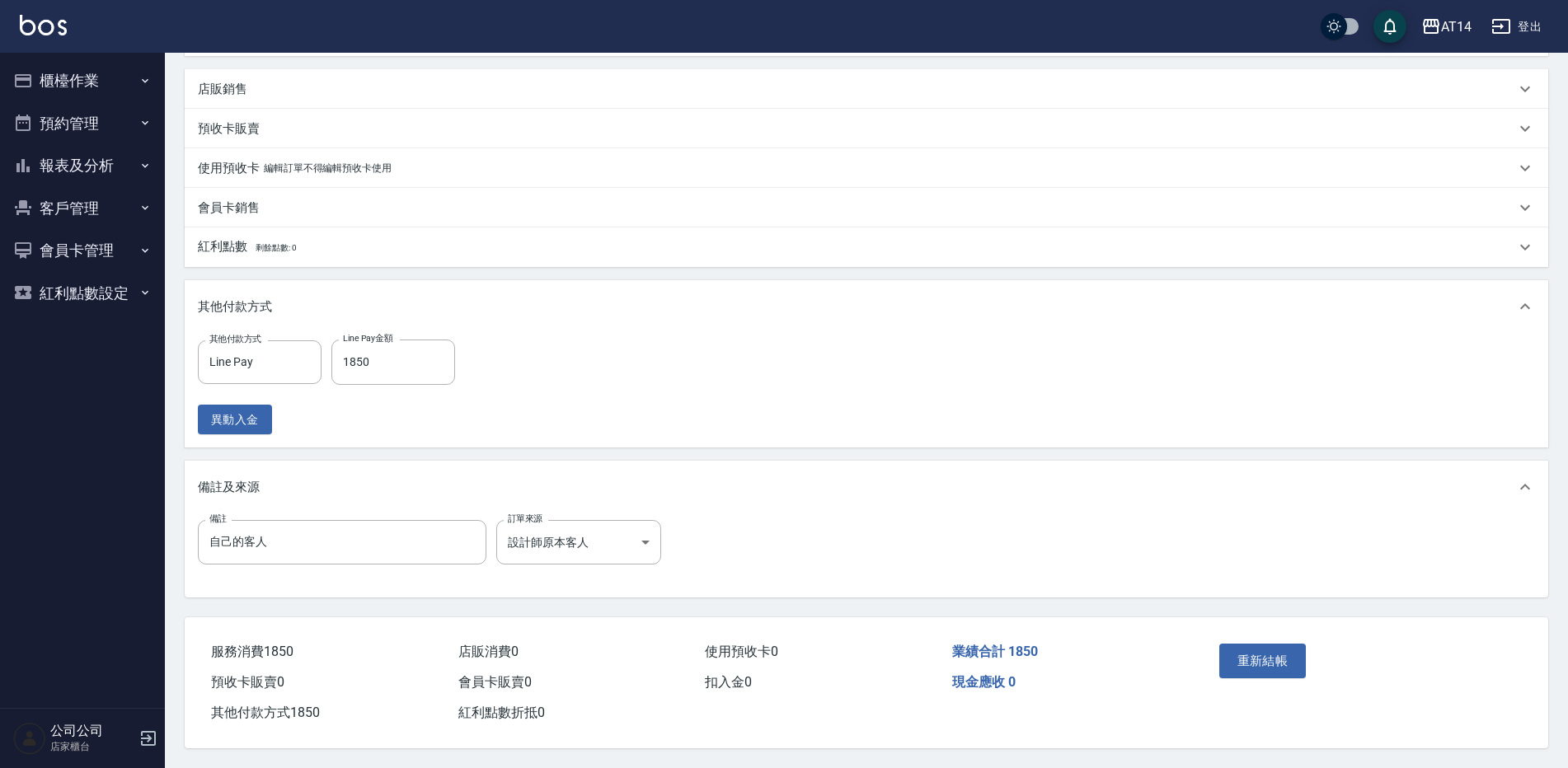
click at [1246, 637] on div "重新結帳" at bounding box center [1287, 673] width 149 height 71
click at [1244, 644] on button "重新結帳" at bounding box center [1263, 661] width 87 height 35
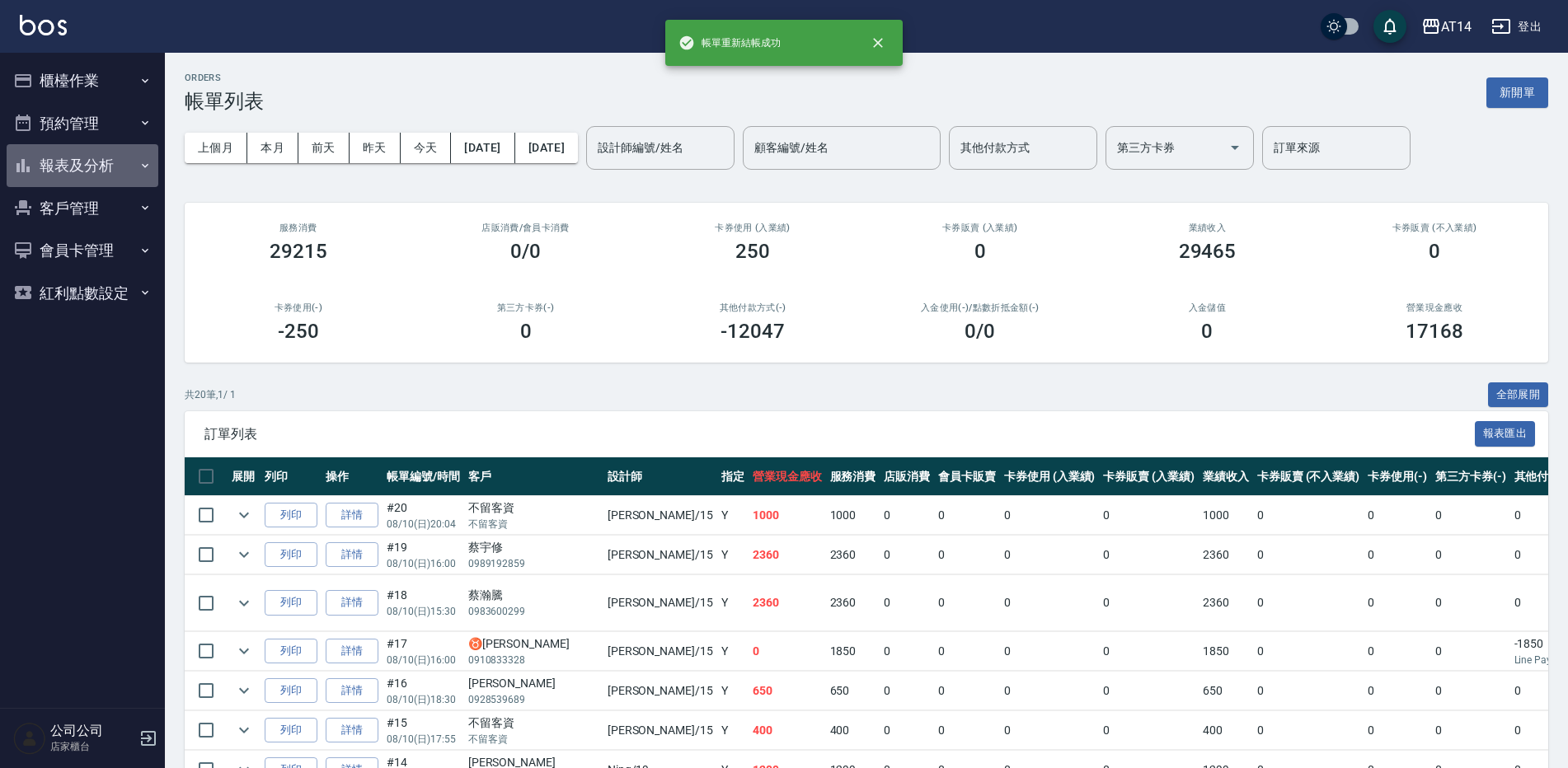
click at [96, 168] on button "報表及分析" at bounding box center [82, 165] width 152 height 43
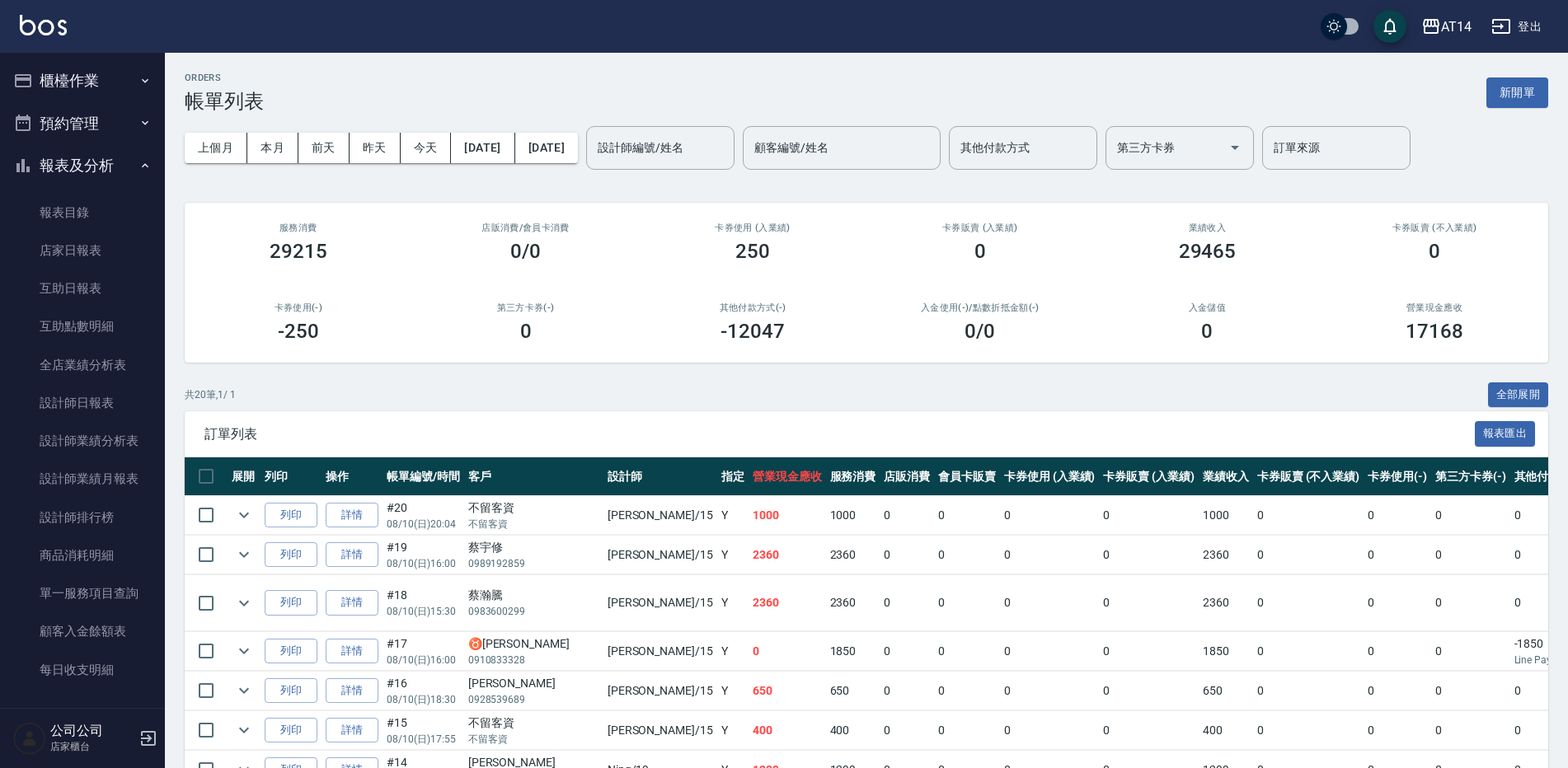
click at [72, 88] on button "櫃檯作業" at bounding box center [82, 80] width 152 height 43
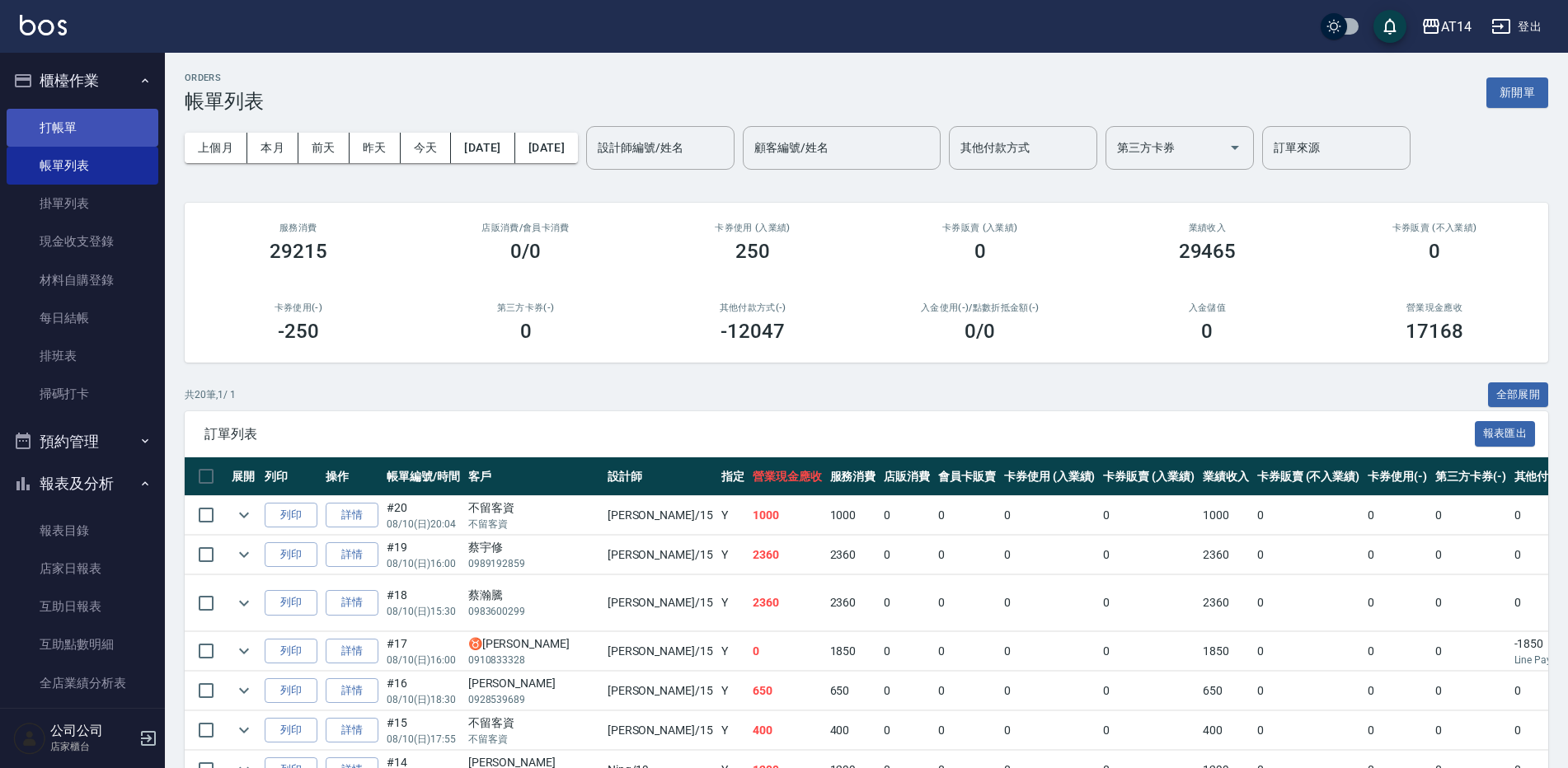
click at [93, 136] on link "打帳單" at bounding box center [82, 128] width 152 height 38
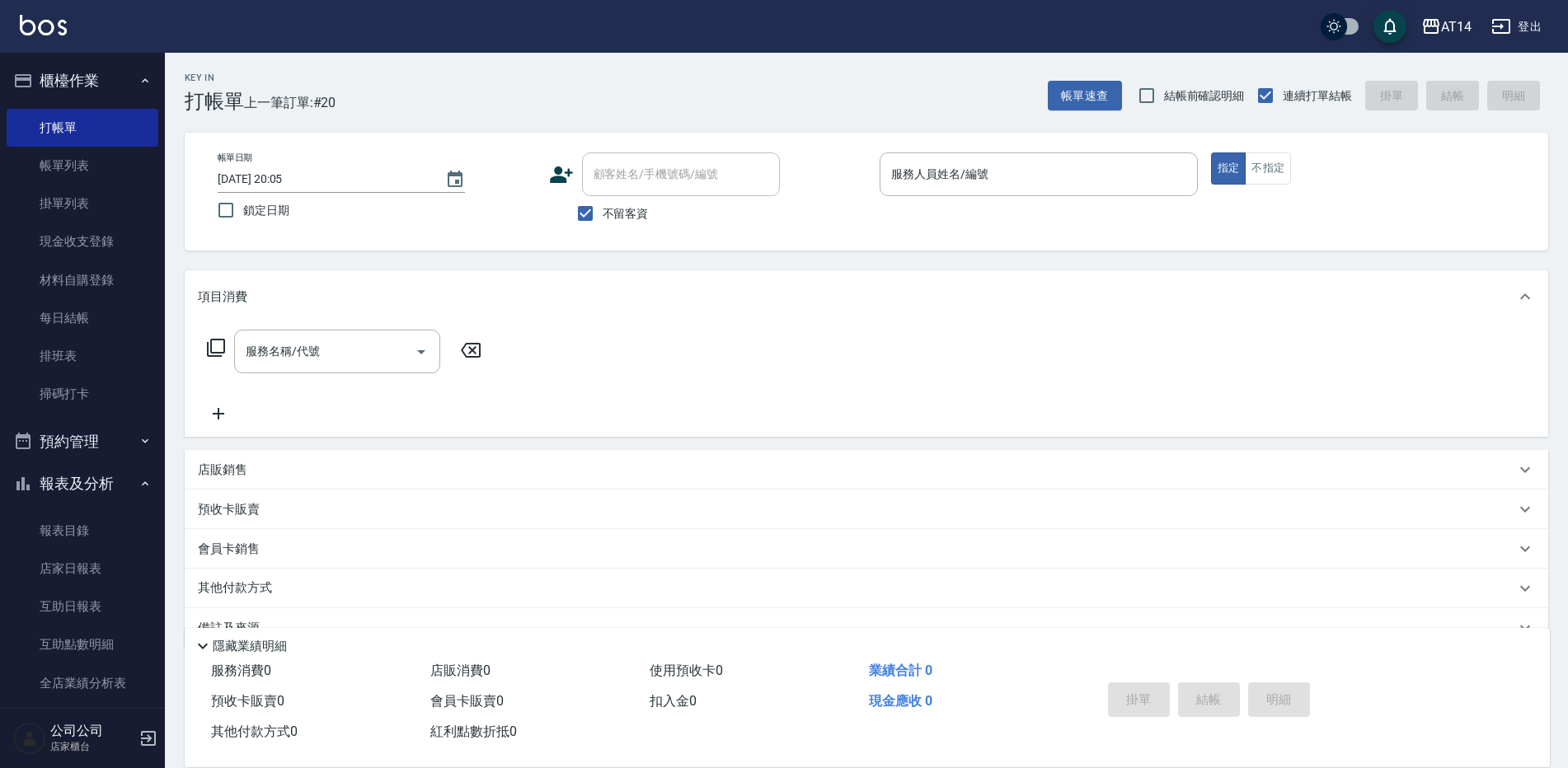
click at [624, 214] on span "不留客資" at bounding box center [625, 213] width 47 height 17
click at [602, 214] on input "不留客資" at bounding box center [584, 213] width 35 height 35
checkbox input "false"
click at [679, 173] on div "顧客姓名/手機號碼/編號 顧客姓名/手機號碼/編號" at bounding box center [680, 174] width 198 height 44
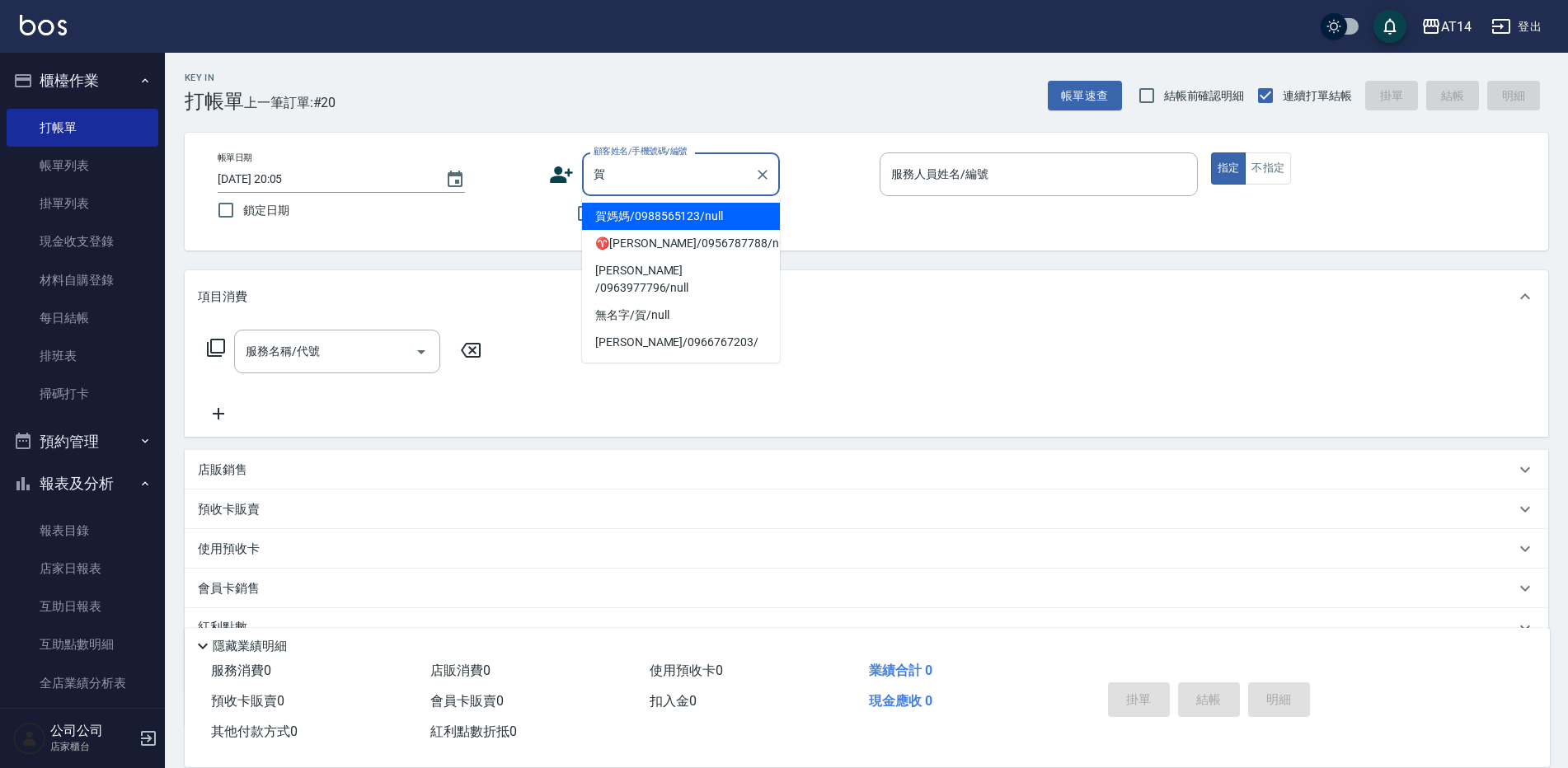
click at [672, 205] on li "賀媽媽/0988565123/null" at bounding box center [680, 216] width 198 height 27
type input "賀媽媽/0988565123/null"
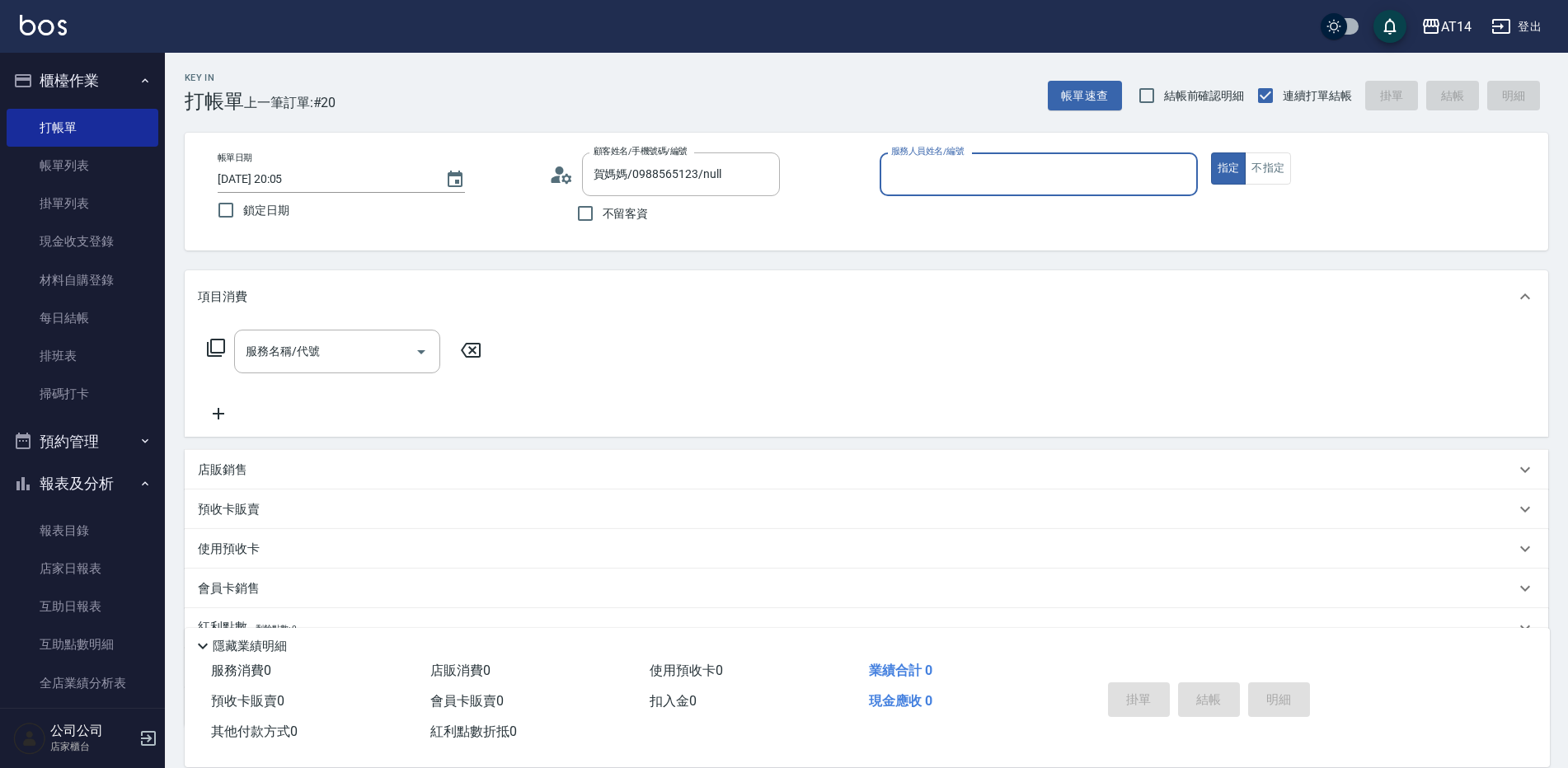
type input "Vicky-11"
click at [328, 563] on div "使用預收卡 x5" at bounding box center [857, 551] width 1317 height 25
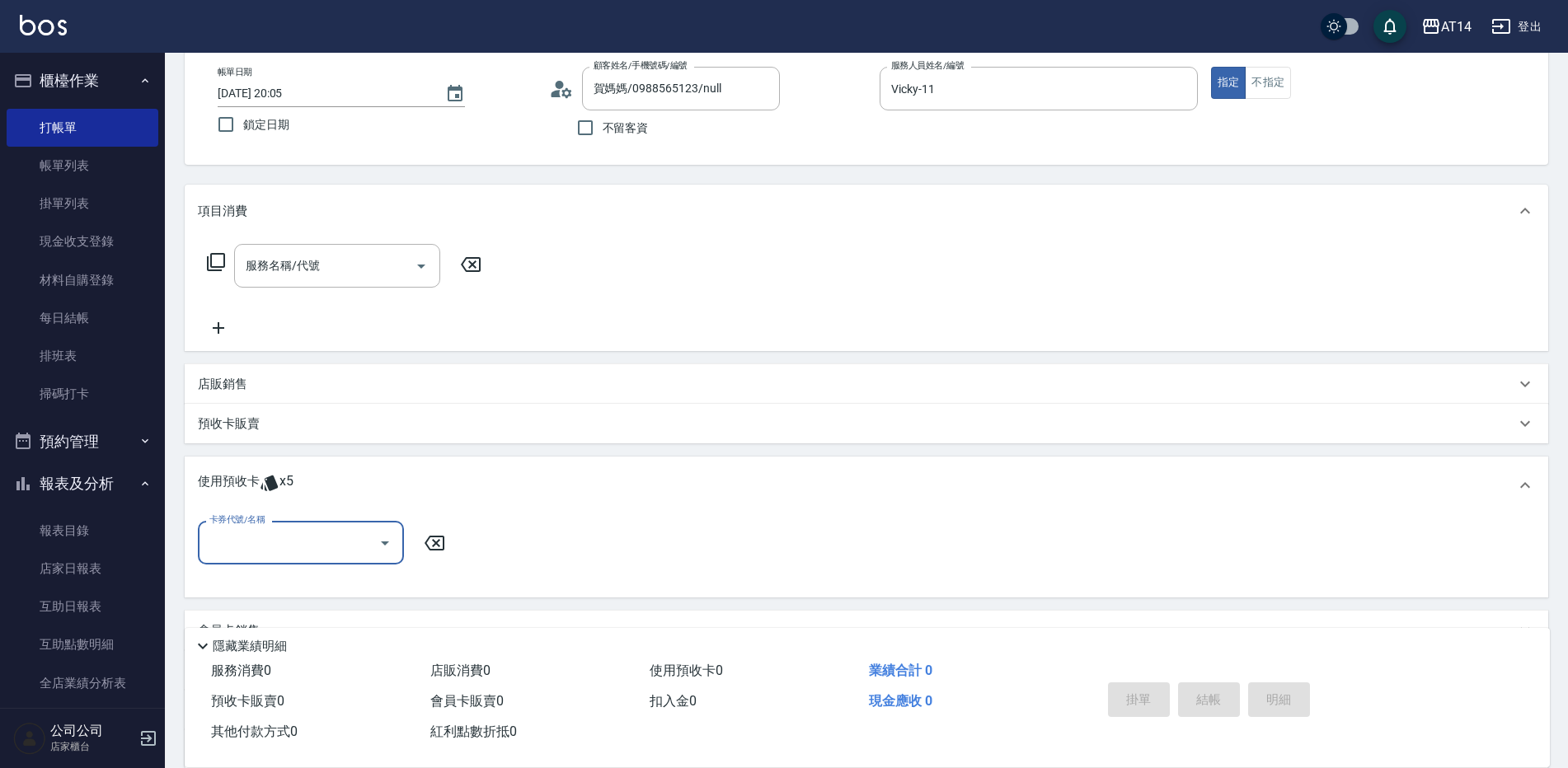
scroll to position [165, 0]
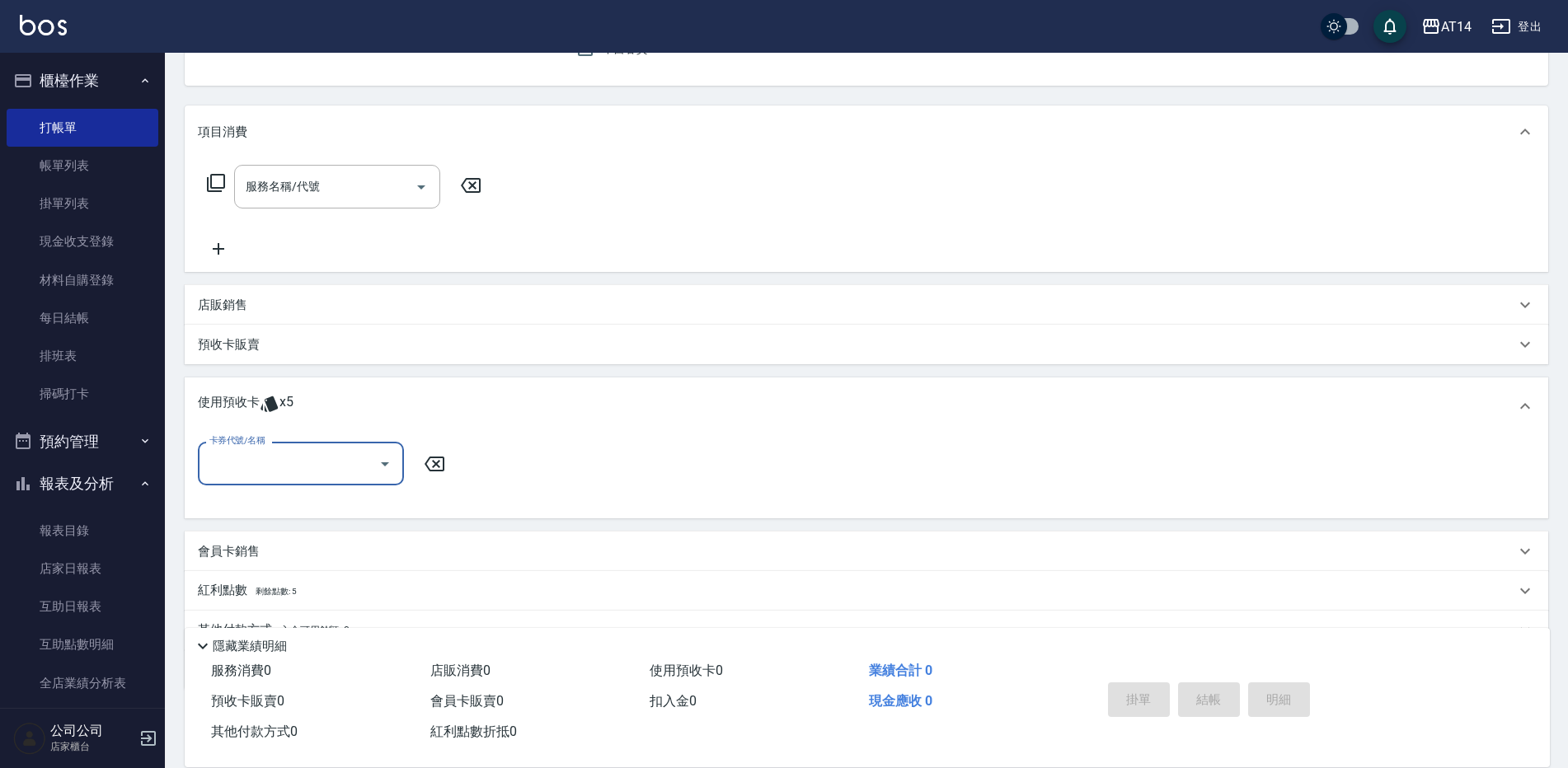
click at [341, 468] on input "卡券代號/名稱" at bounding box center [288, 463] width 166 height 29
click at [337, 497] on div "洗髮卡 剩餘4張" at bounding box center [301, 505] width 206 height 27
type input "洗髮卡"
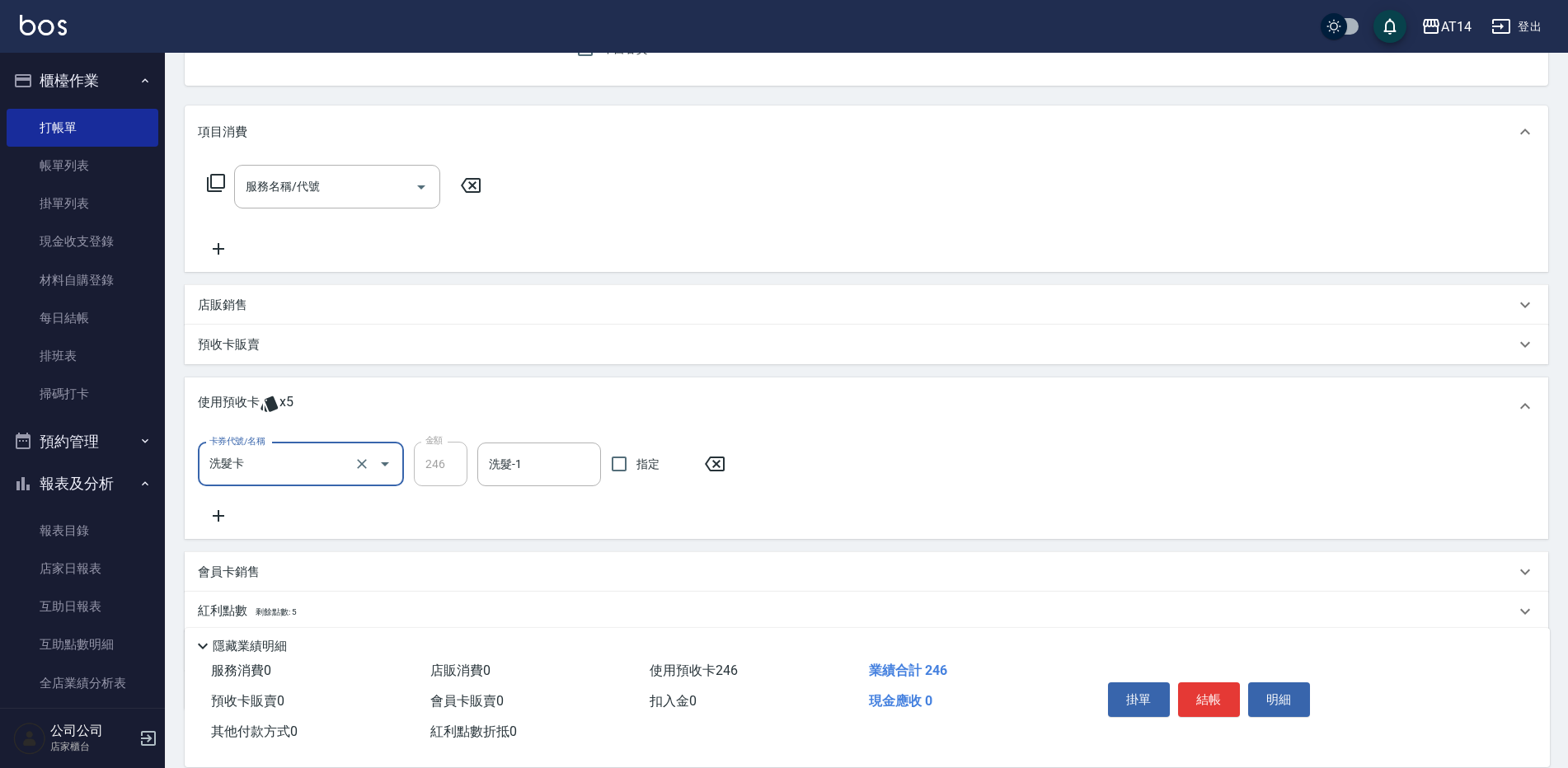
click at [267, 307] on div "店販銷售" at bounding box center [857, 305] width 1317 height 17
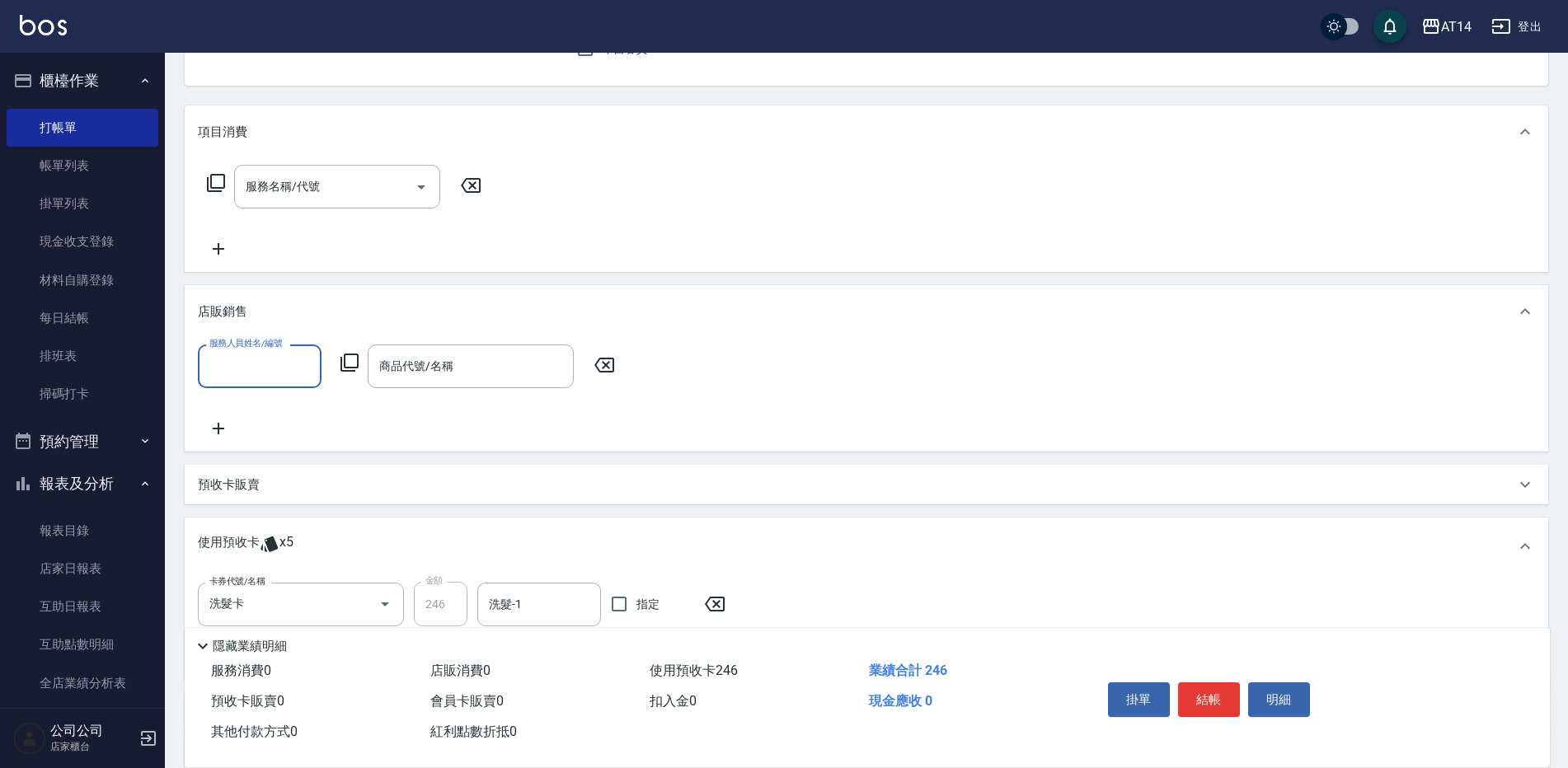
scroll to position [0, 0]
click at [277, 361] on input "服務人員姓名/編號" at bounding box center [260, 366] width 109 height 29
type input "Vicky-11"
click at [408, 360] on input "商品代號/名稱" at bounding box center [470, 366] width 191 height 29
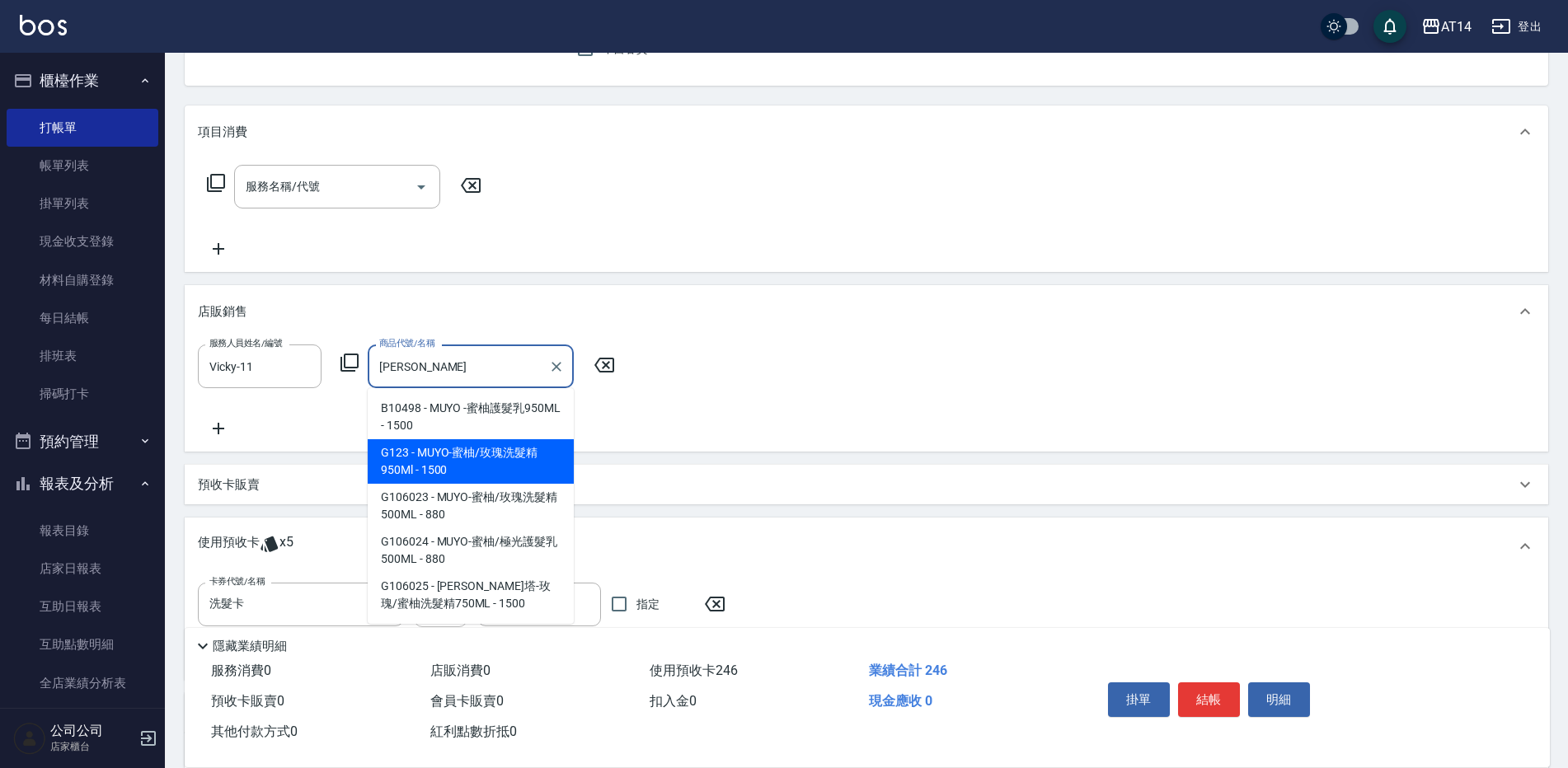
click at [495, 459] on span "G123 - MUYO-蜜柚/玫瑰洗髮精950Ml - 1500" at bounding box center [470, 461] width 206 height 45
type input "MUYO-蜜柚/玫瑰洗髮精950Ml"
type input "3"
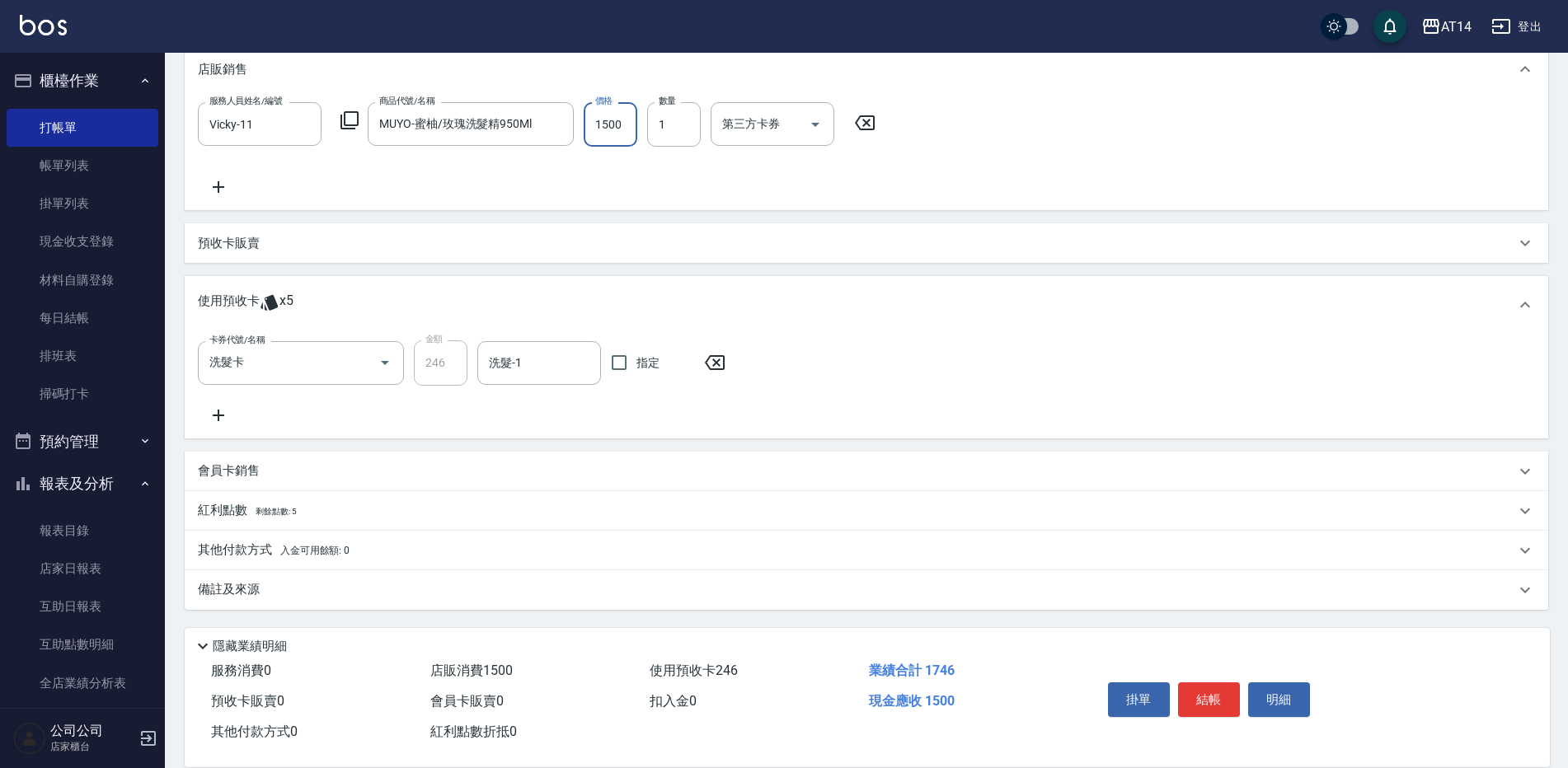
click at [444, 598] on div "備註及來源" at bounding box center [857, 590] width 1317 height 17
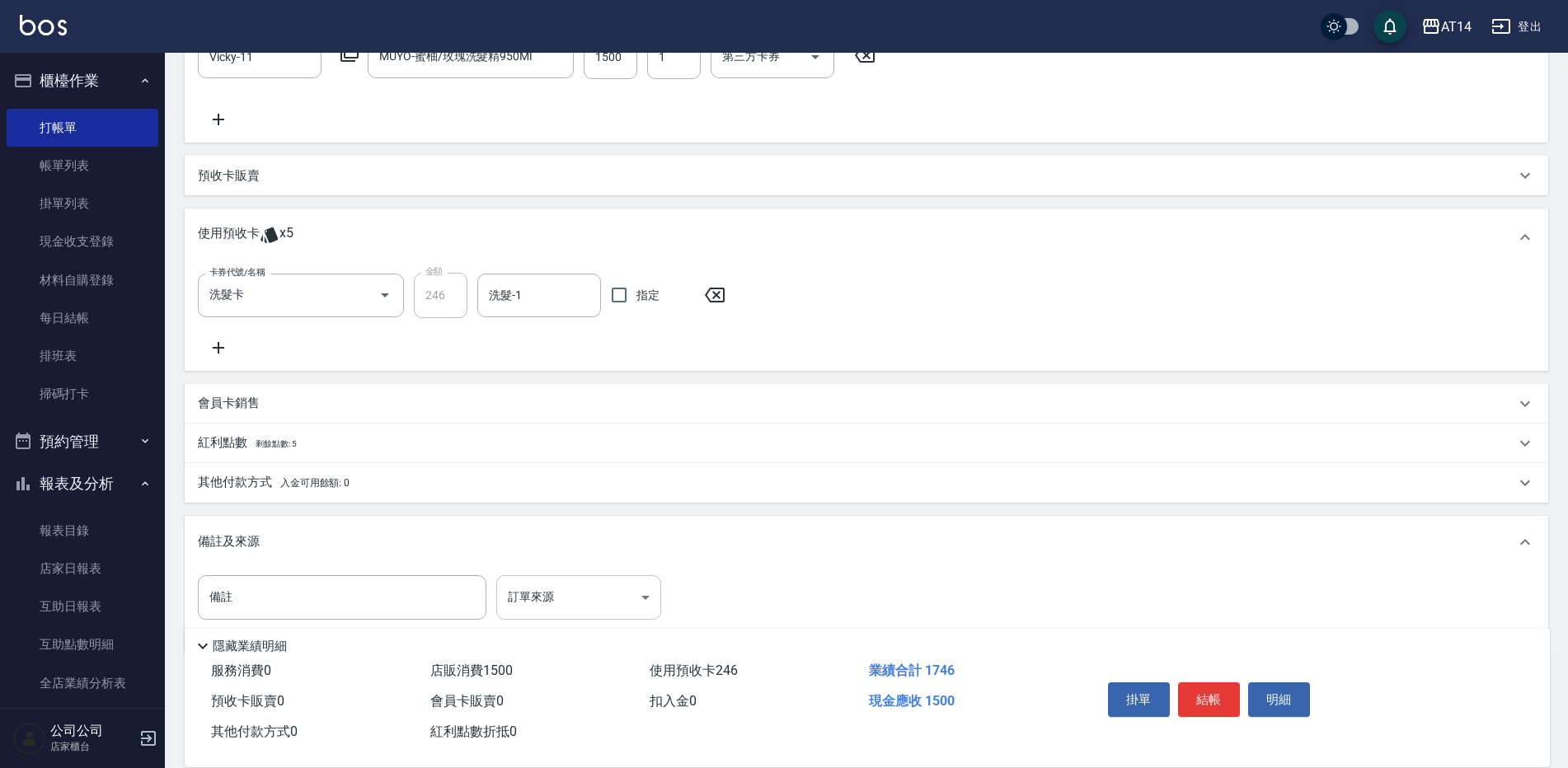
scroll to position [518, 0]
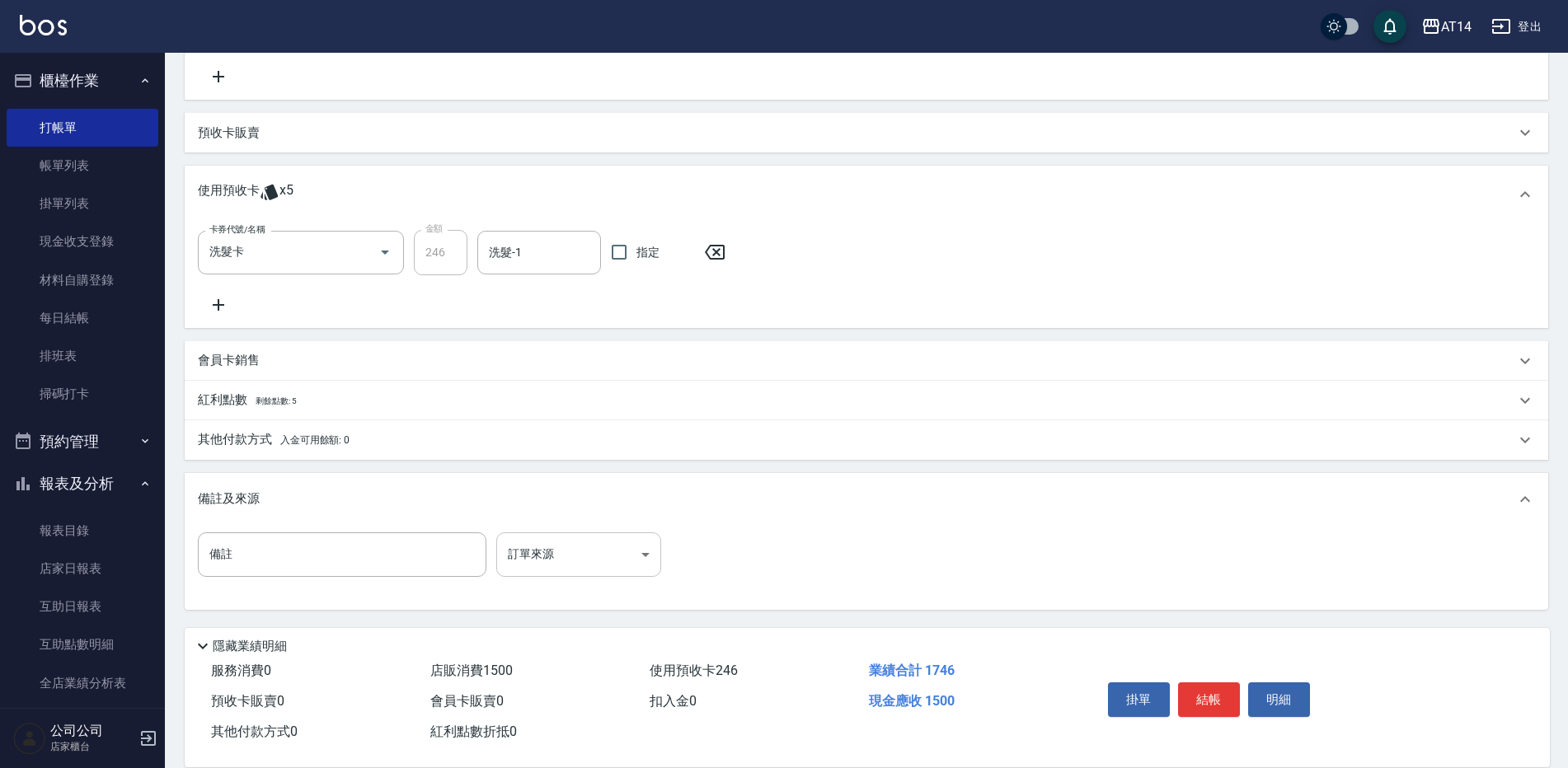
click at [544, 567] on body "AT14 登出 櫃檯作業 打帳單 帳單列表 掛單列表 現金收支登錄 材料自購登錄 每日結帳 排班表 掃碼打卡 預約管理 預約管理 單日預約紀錄 單週預約紀錄 …" at bounding box center [784, 125] width 1568 height 1286
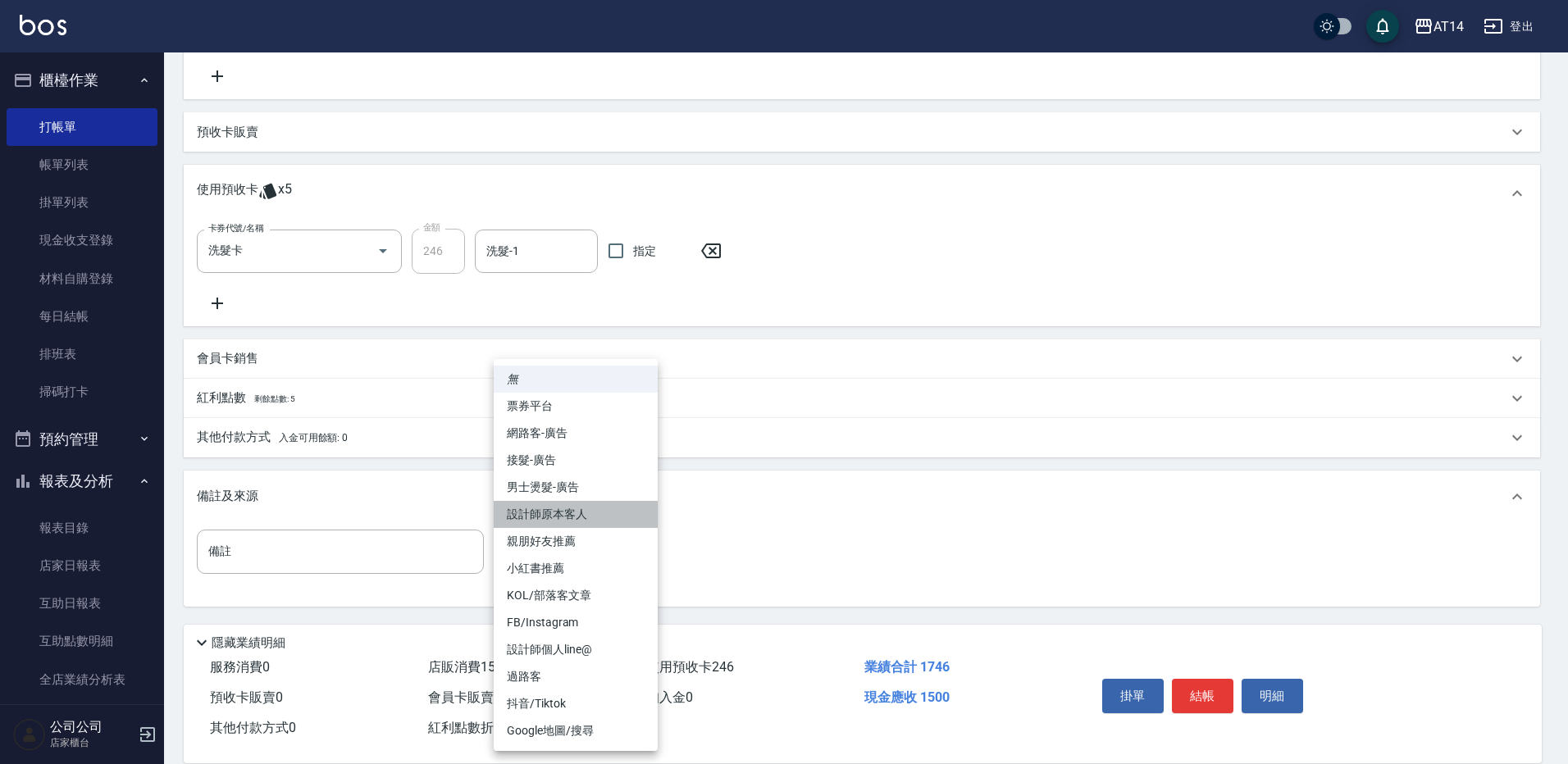
click at [584, 507] on li "設計師原本客人" at bounding box center [576, 514] width 164 height 27
type input "設計師原本客人"
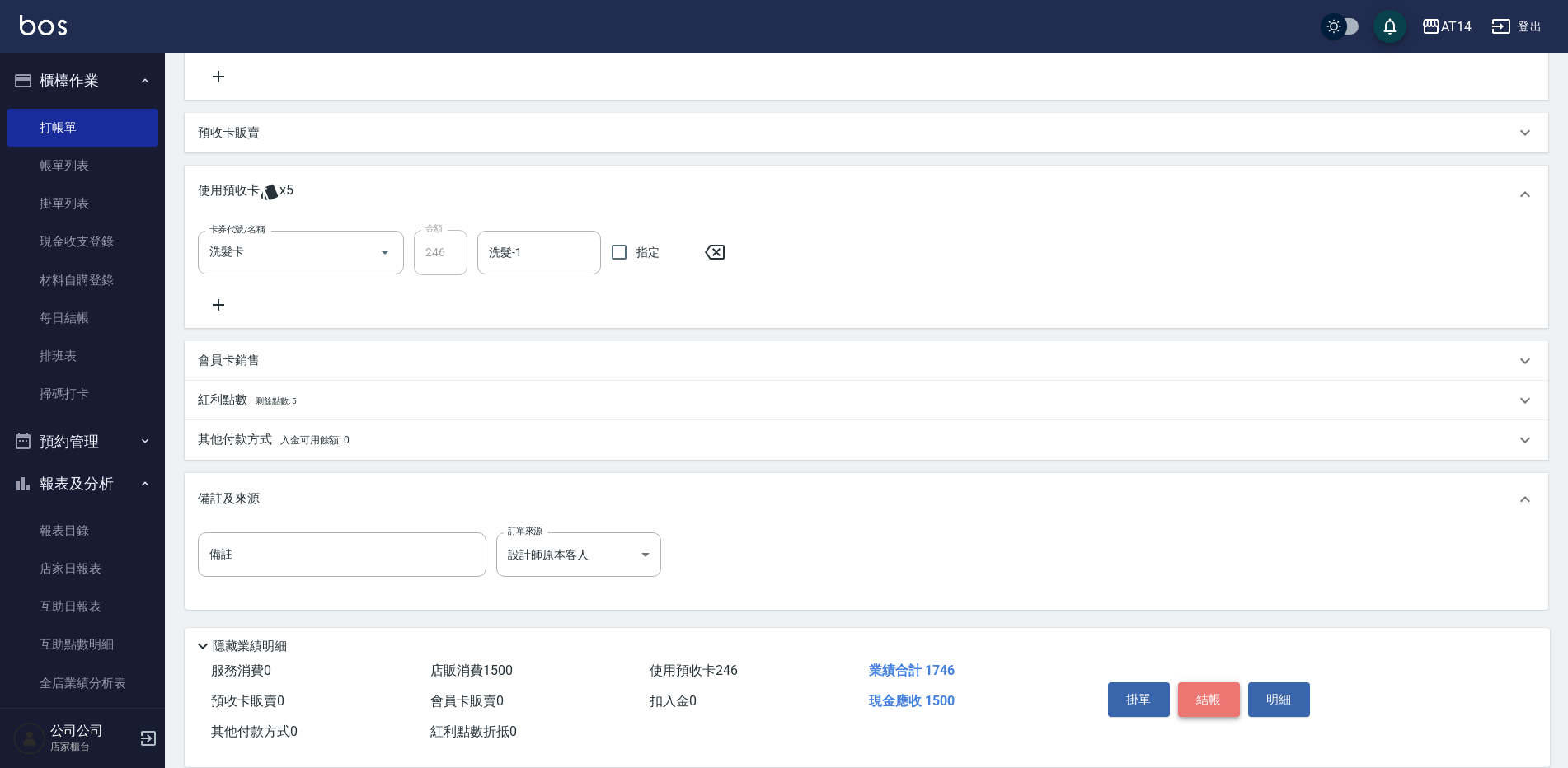
click at [1210, 696] on button "結帳" at bounding box center [1208, 700] width 61 height 35
type input "0"
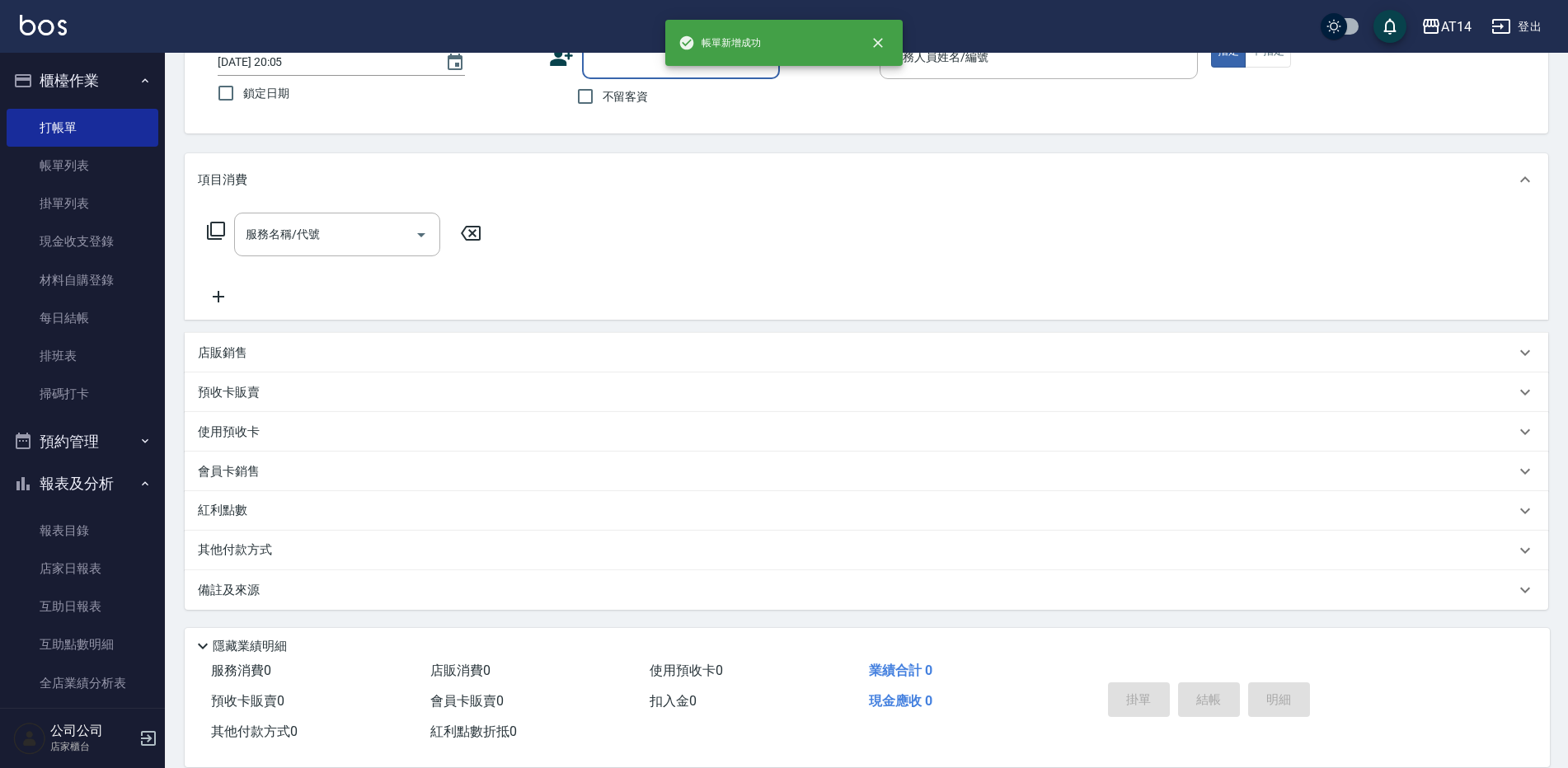
scroll to position [0, 0]
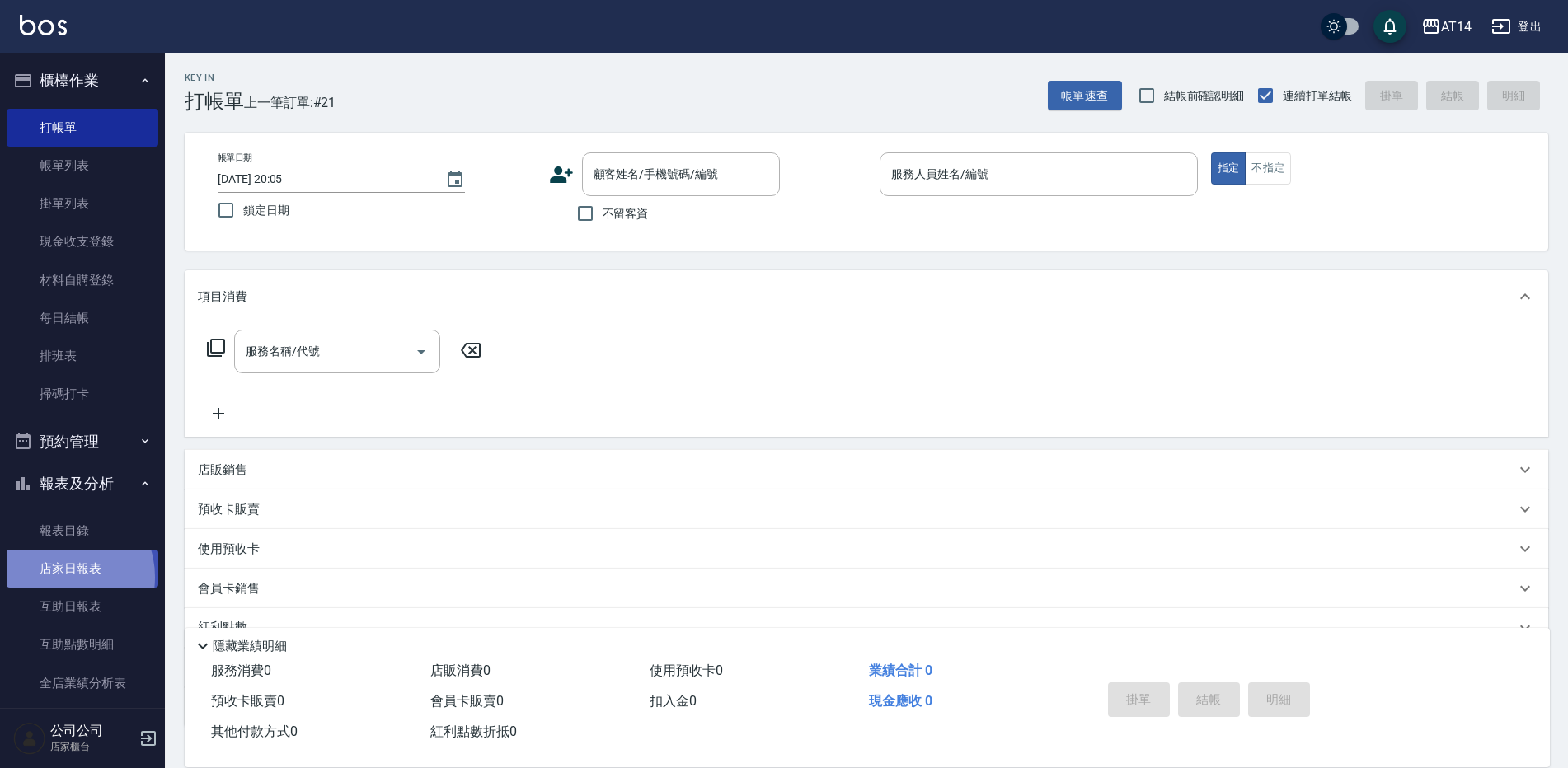
drag, startPoint x: 19, startPoint y: 42, endPoint x: 59, endPoint y: 578, distance: 537.5
click at [59, 578] on link "店家日報表" at bounding box center [82, 569] width 152 height 38
